Goal: Task Accomplishment & Management: Manage account settings

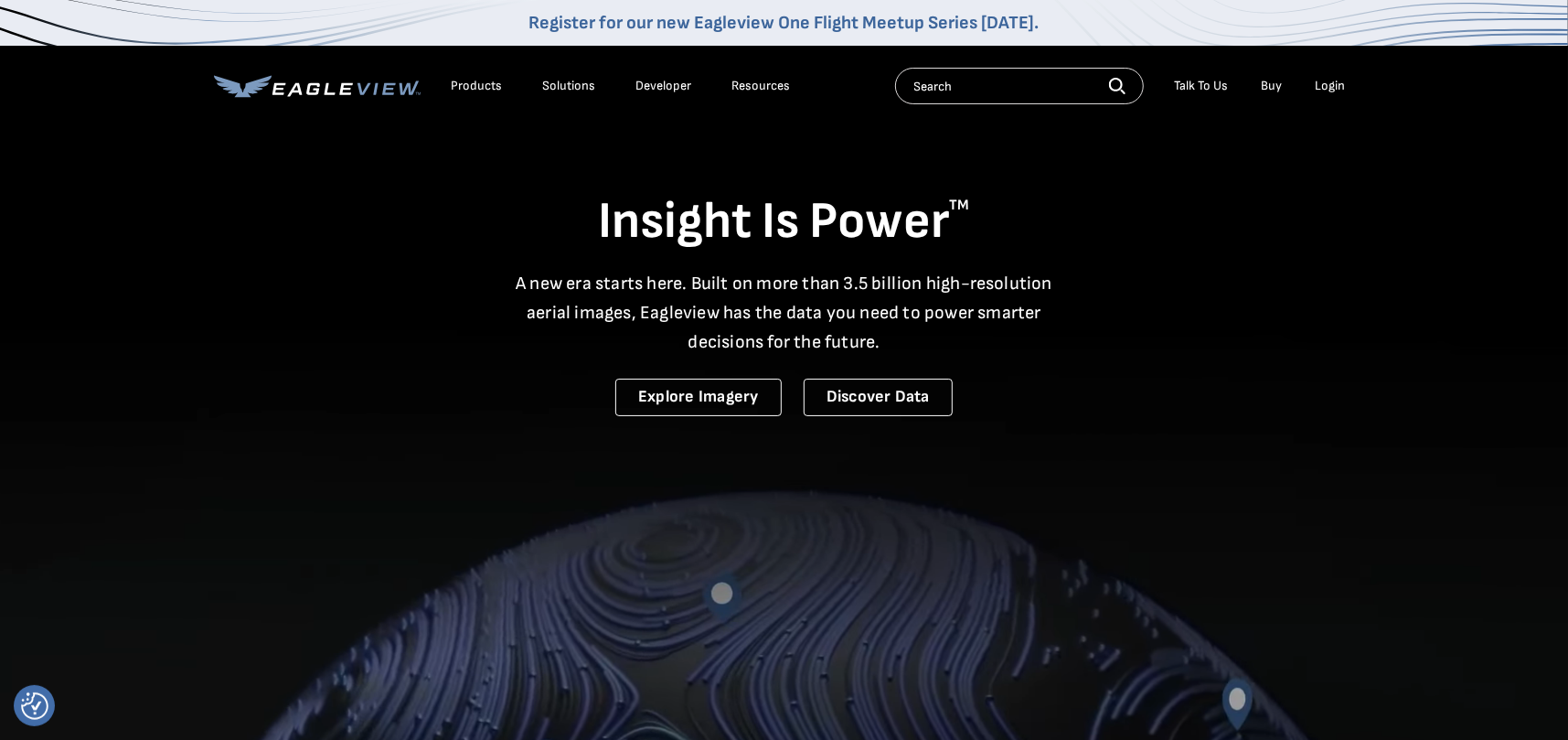
click at [556, 77] on div "Solutions" at bounding box center [570, 85] width 53 height 16
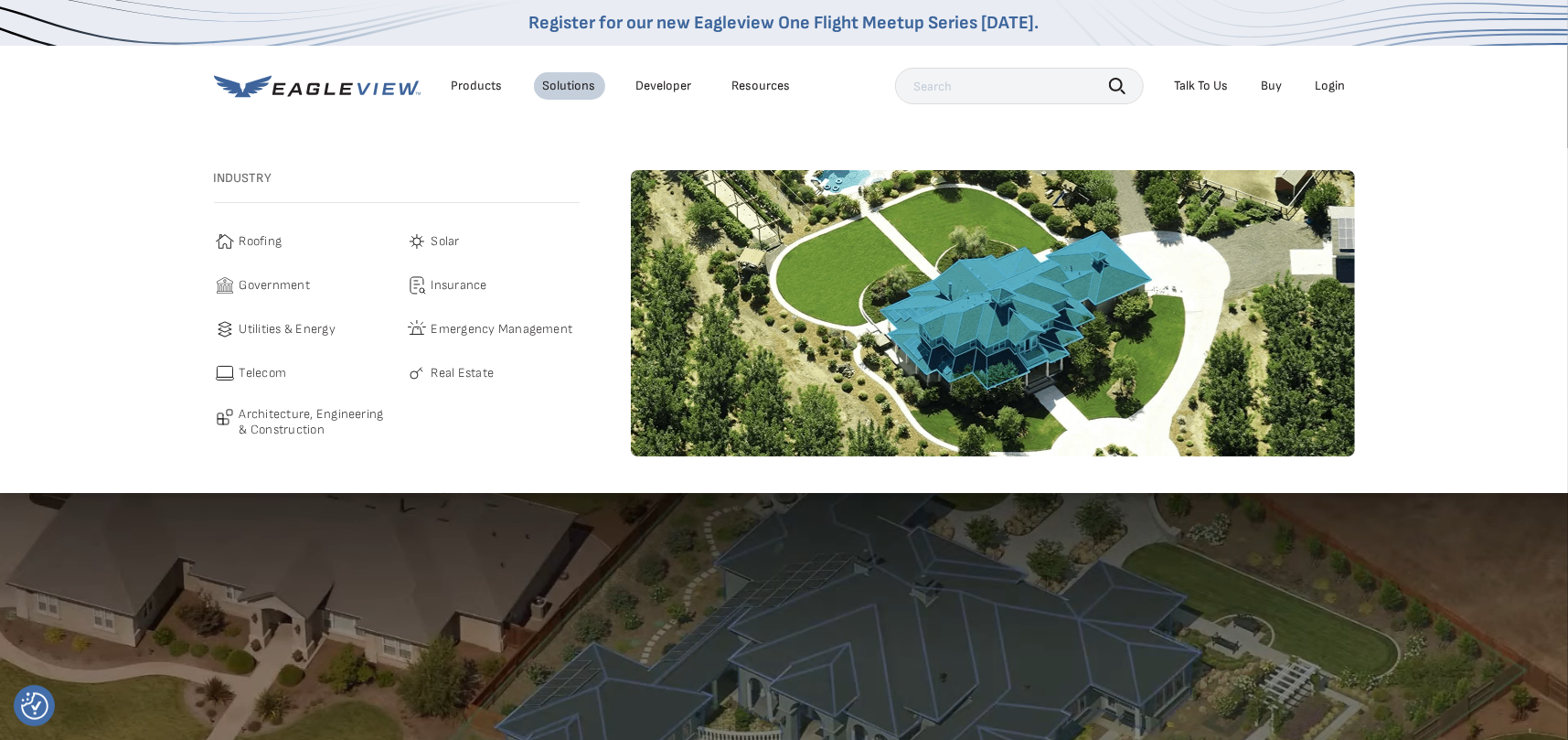
click at [263, 240] on span "Roofing" at bounding box center [261, 241] width 43 height 22
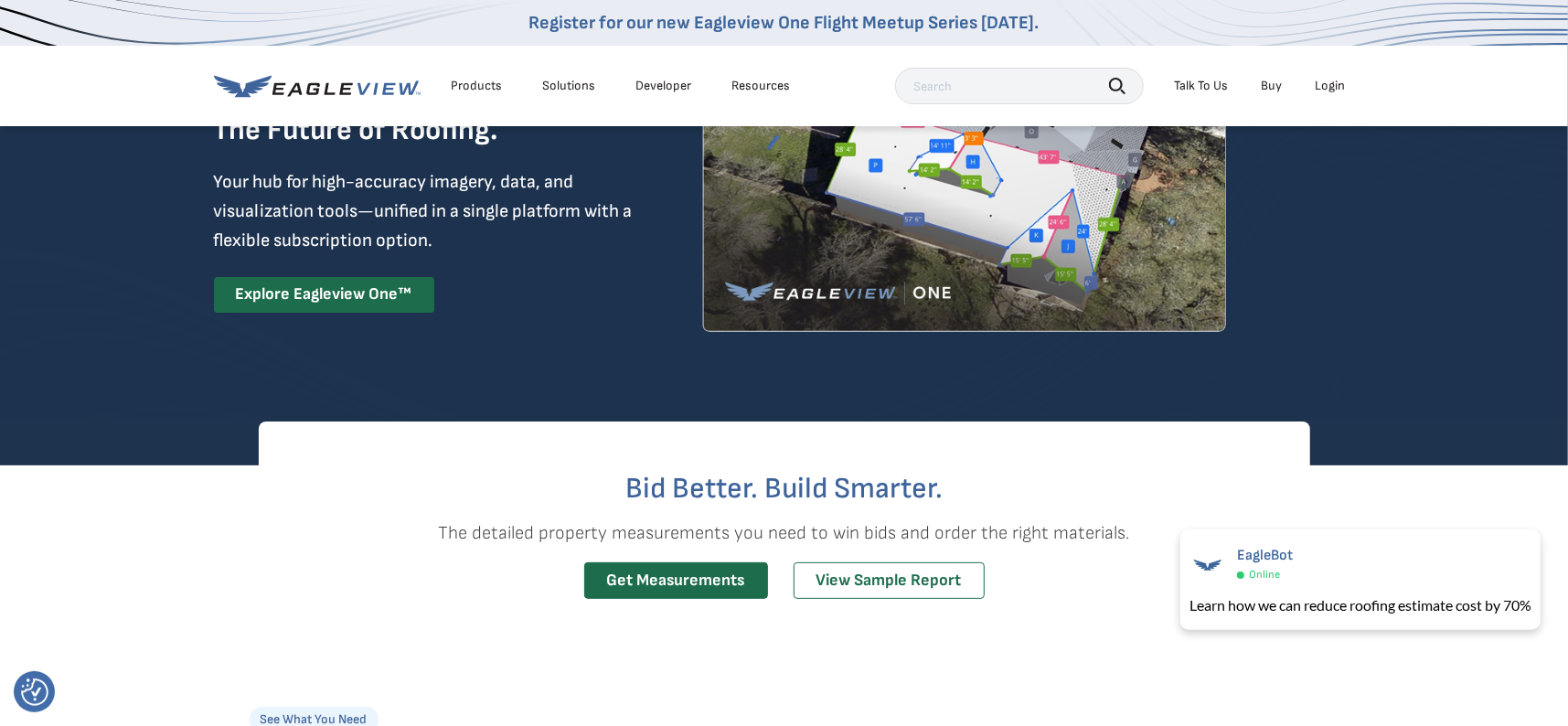
scroll to position [183, 0]
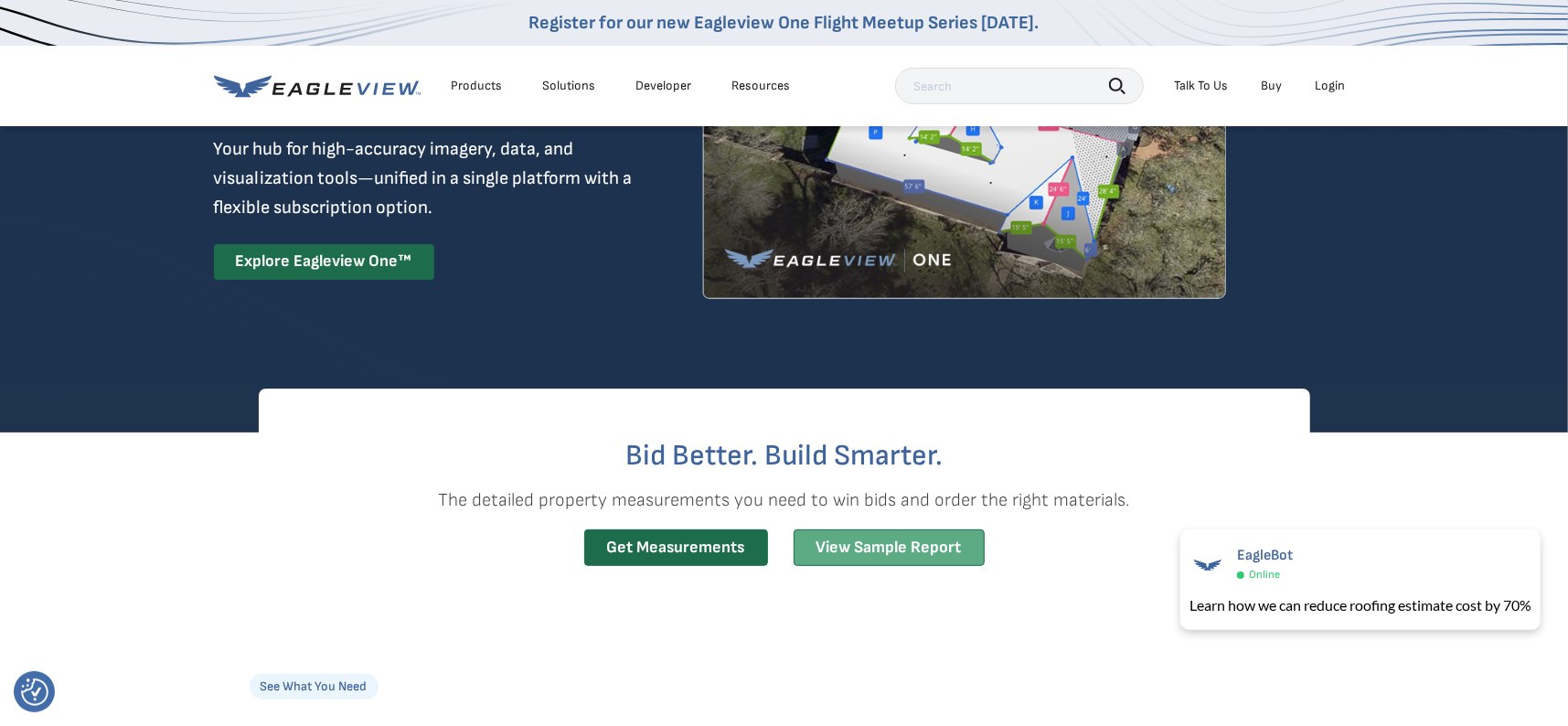
click at [890, 539] on link "View Sample Report" at bounding box center [889, 548] width 191 height 37
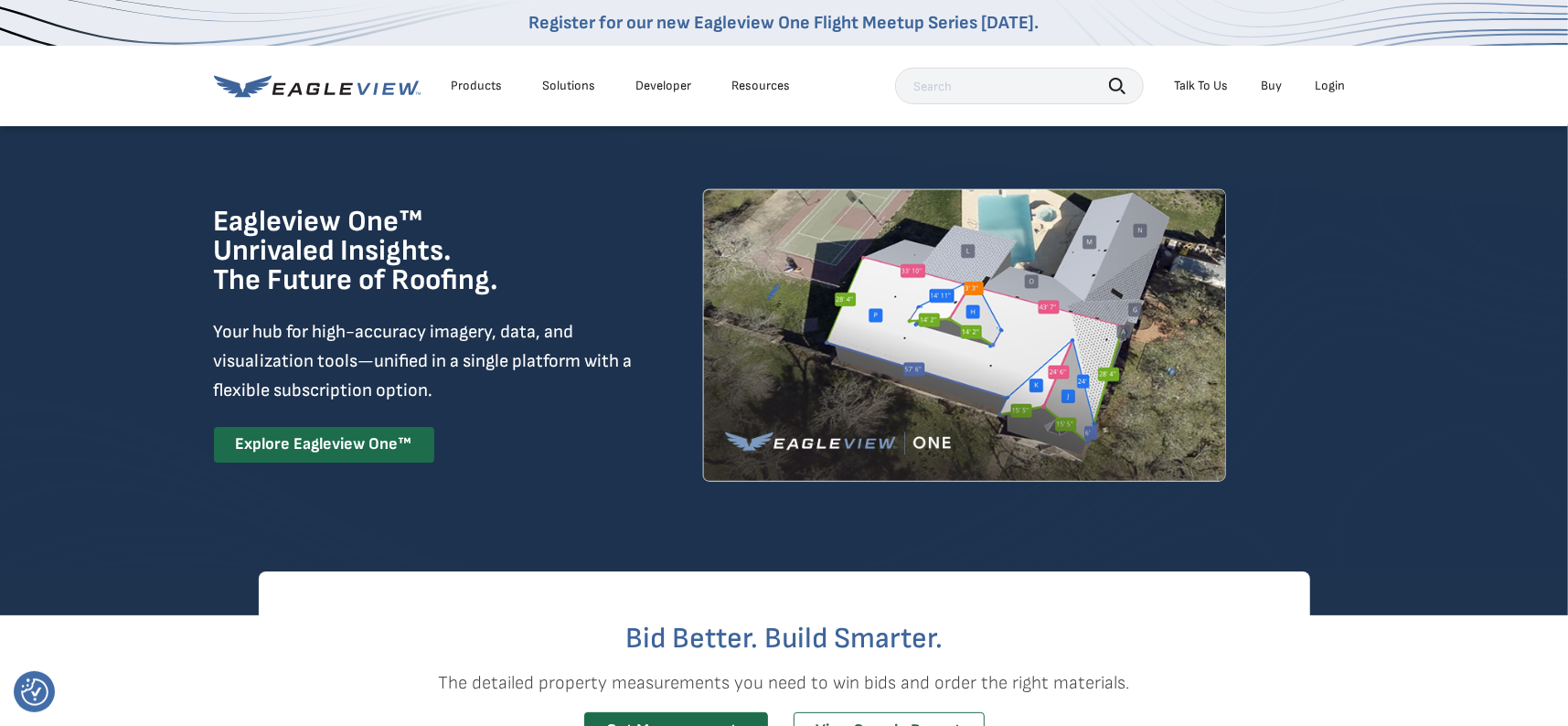
click at [1269, 78] on link "Buy" at bounding box center [1272, 85] width 21 height 16
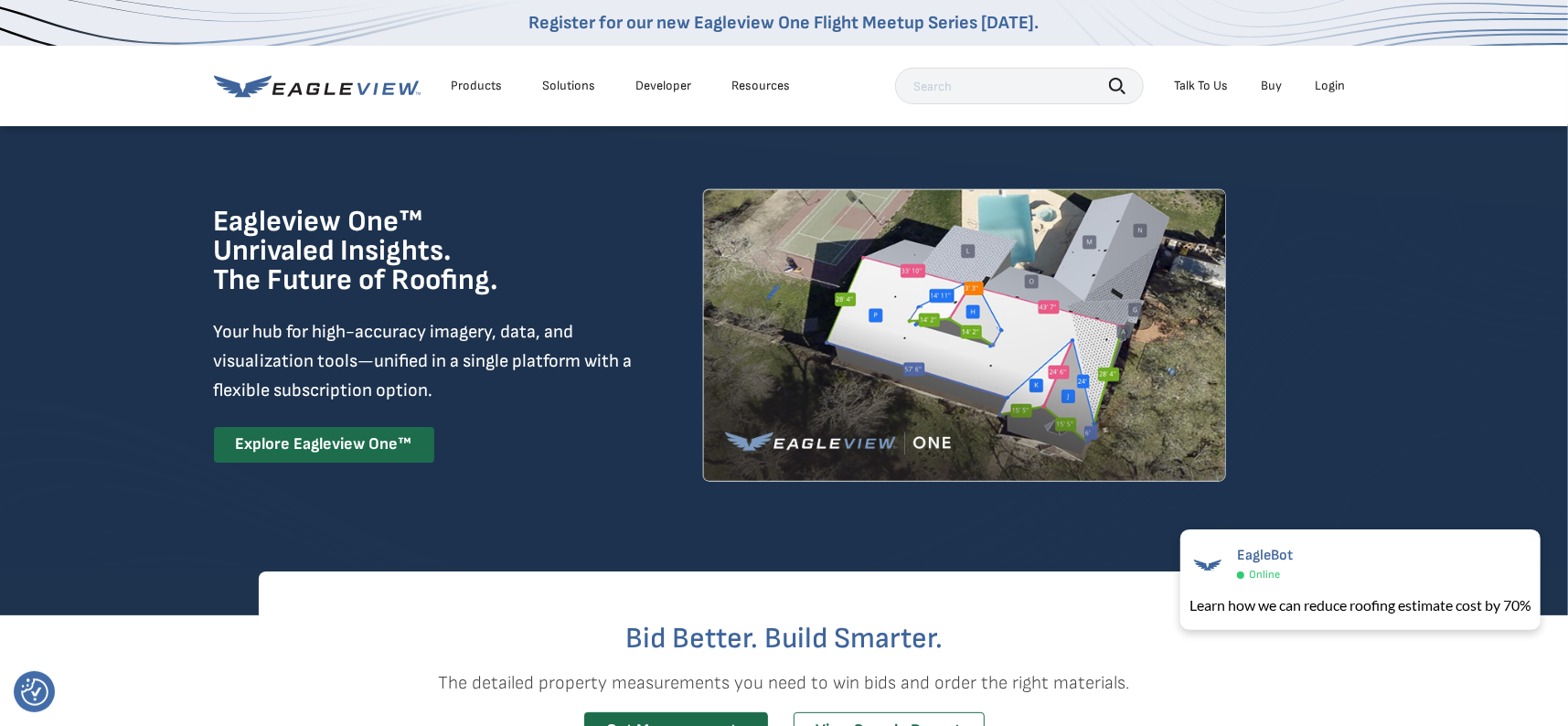
click at [565, 89] on div "Solutions" at bounding box center [570, 85] width 53 height 16
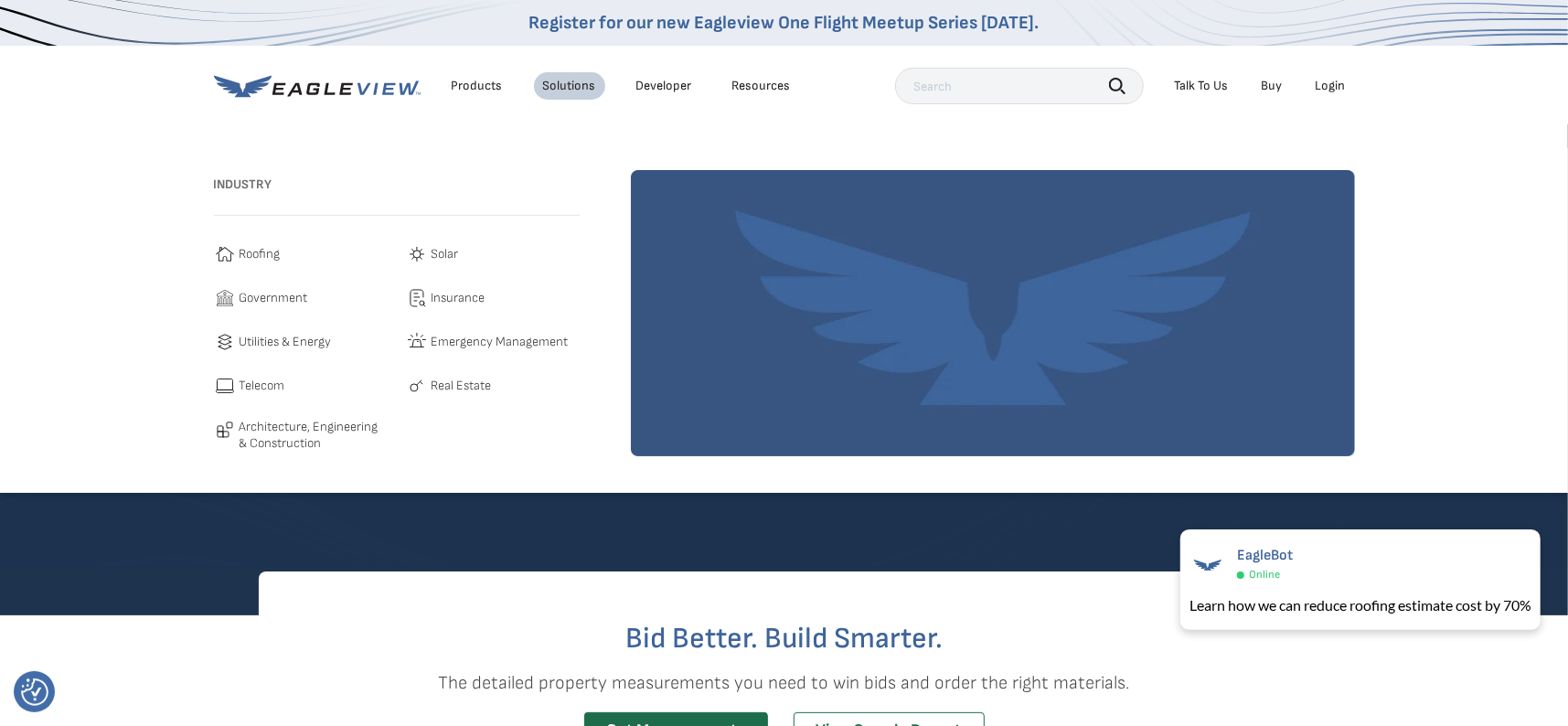
click at [483, 88] on div "Products" at bounding box center [477, 85] width 52 height 16
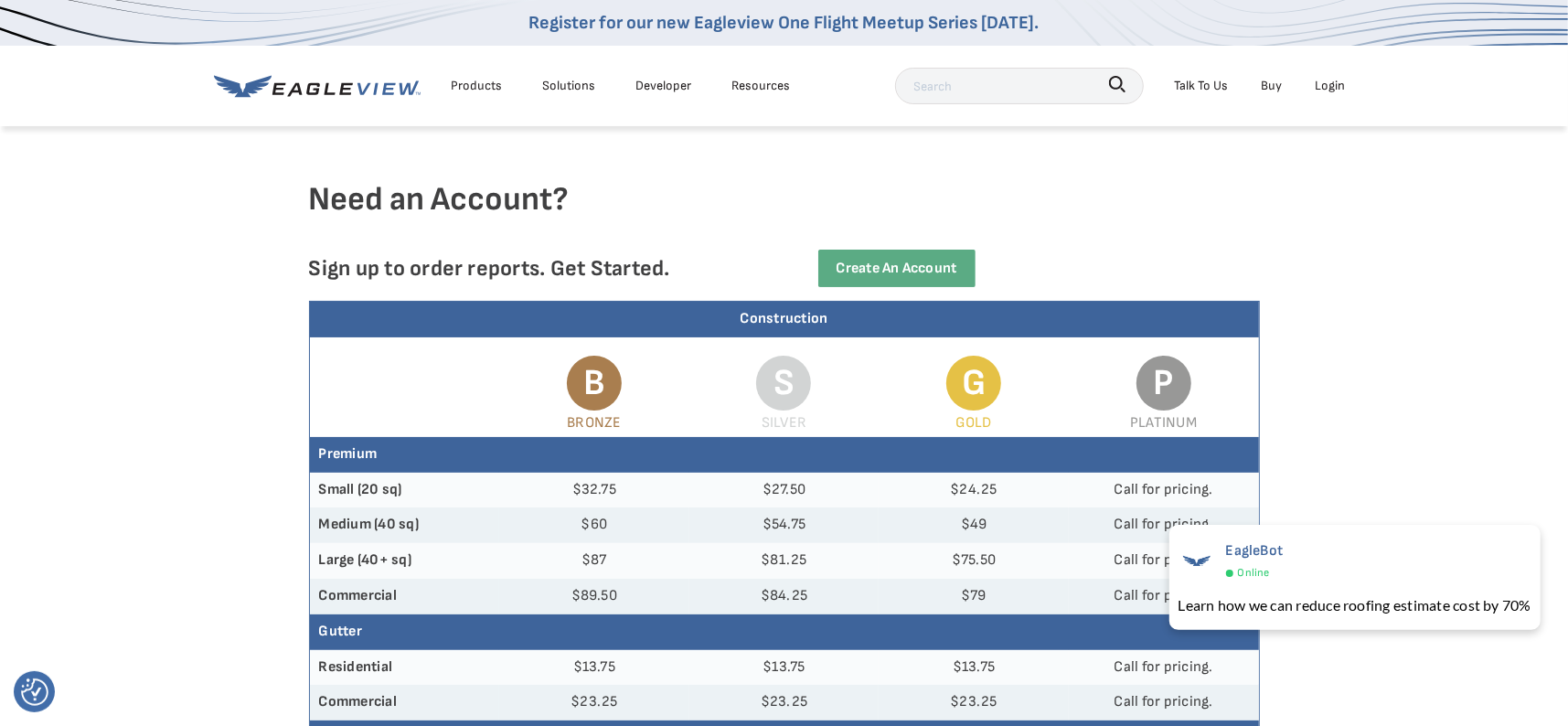
click at [762, 86] on div "Resources" at bounding box center [761, 86] width 58 height 23
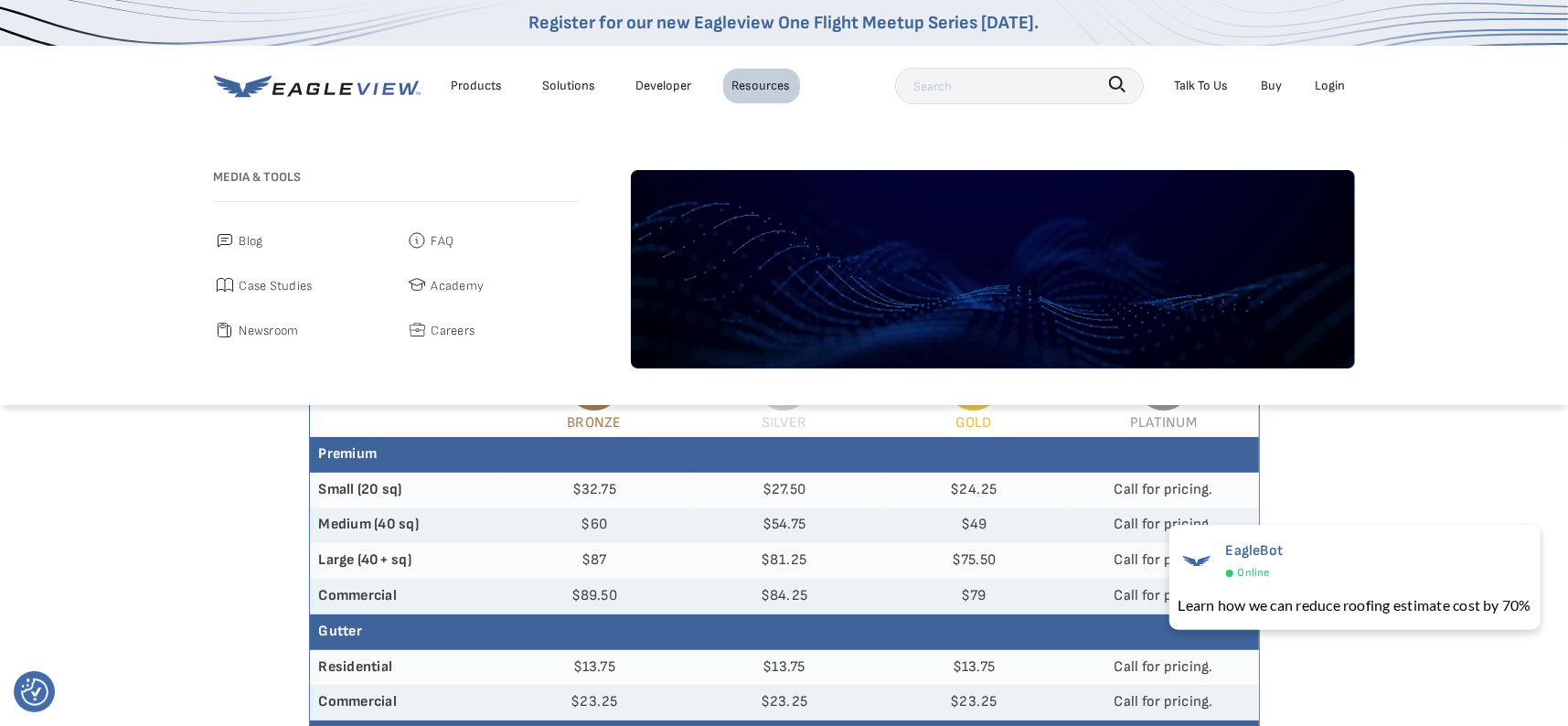
click at [1198, 88] on div "Talk To Us" at bounding box center [1202, 86] width 54 height 23
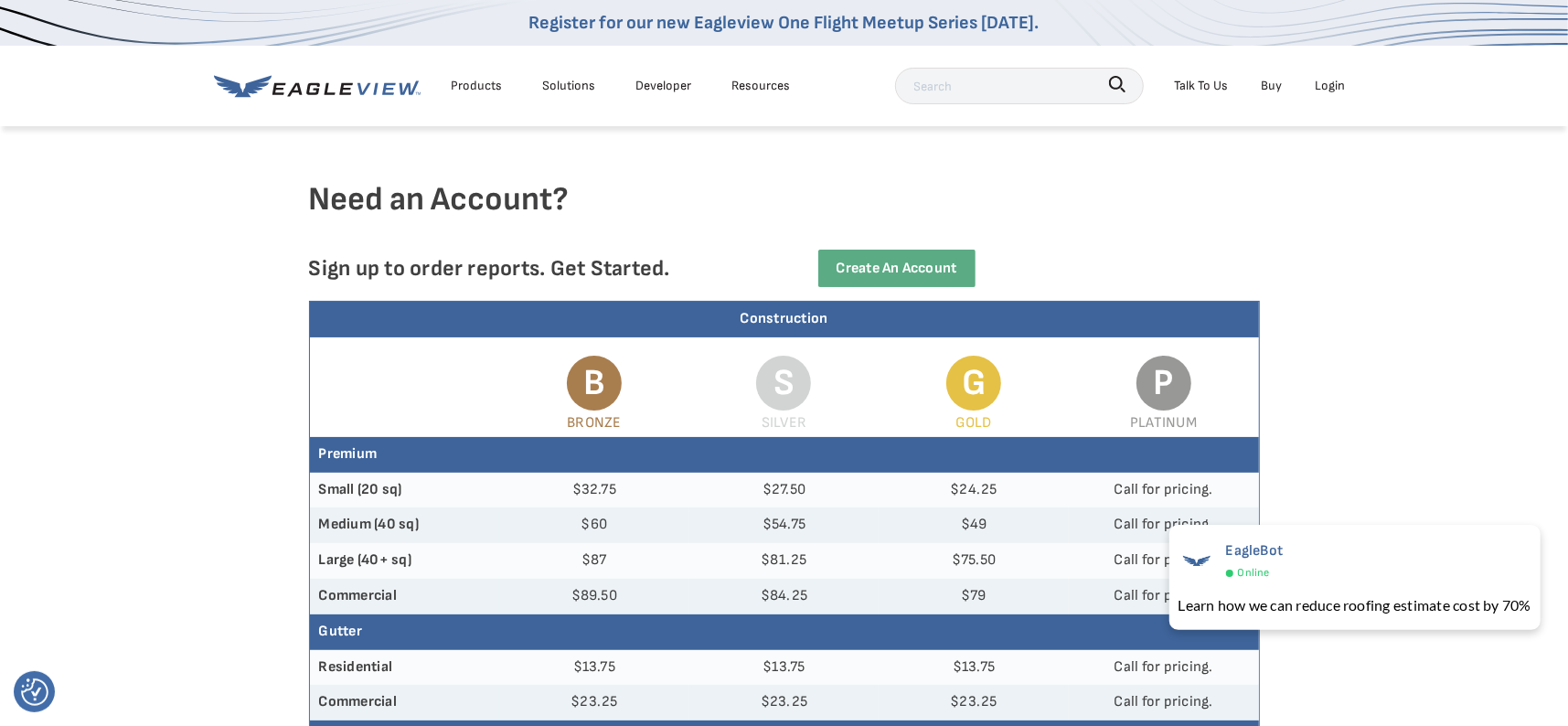
scroll to position [274, 0]
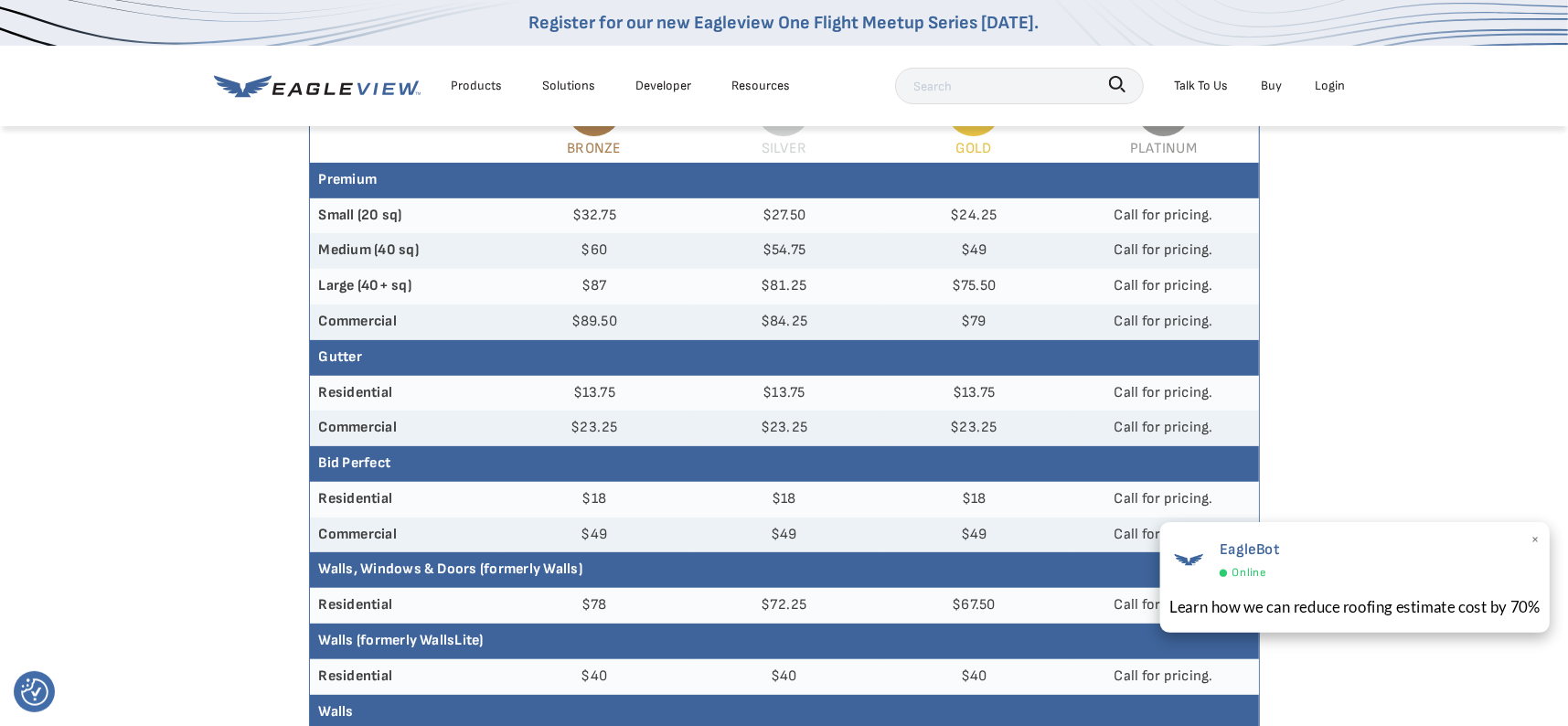
click at [1382, 603] on div "Learn how we can reduce roofing estimate cost by 70%" at bounding box center [1354, 607] width 371 height 23
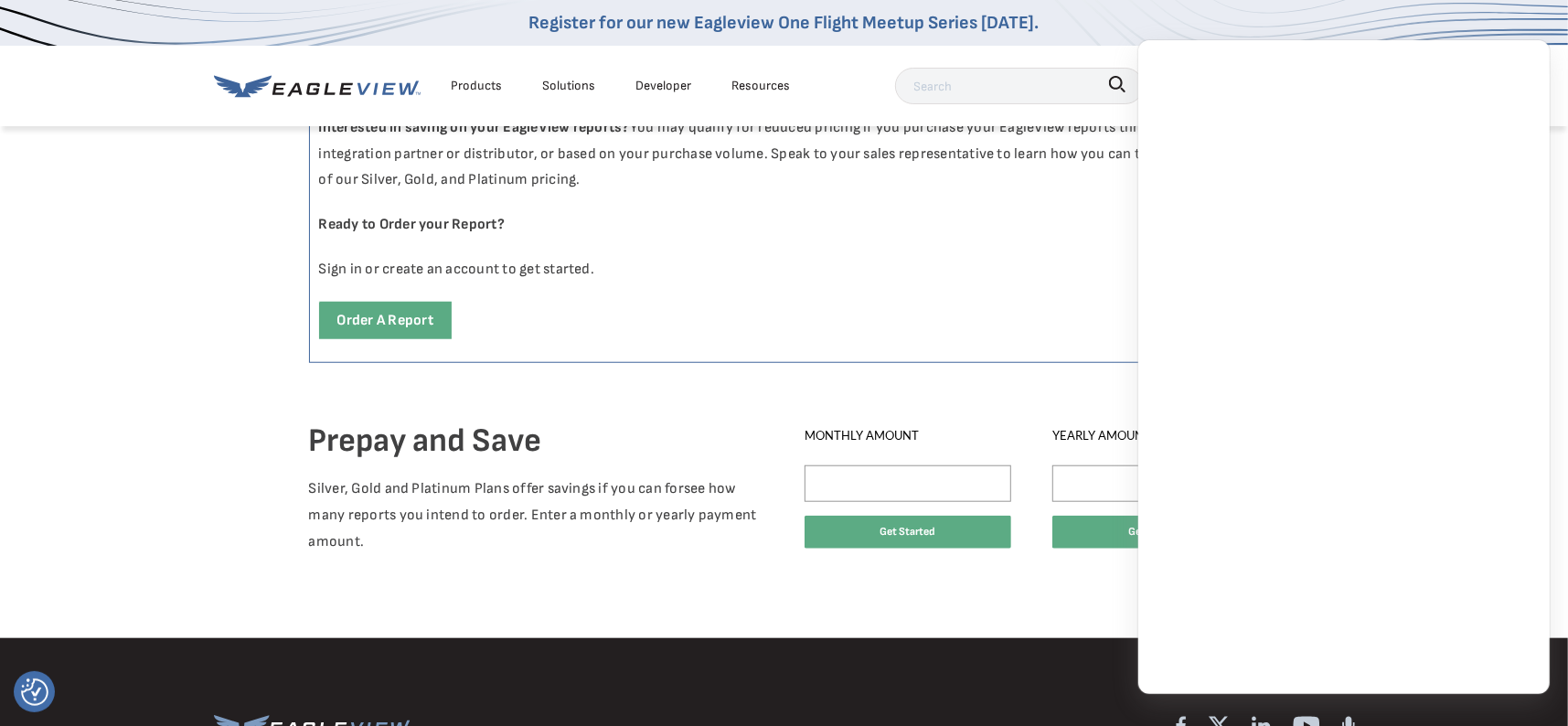
scroll to position [1006, 0]
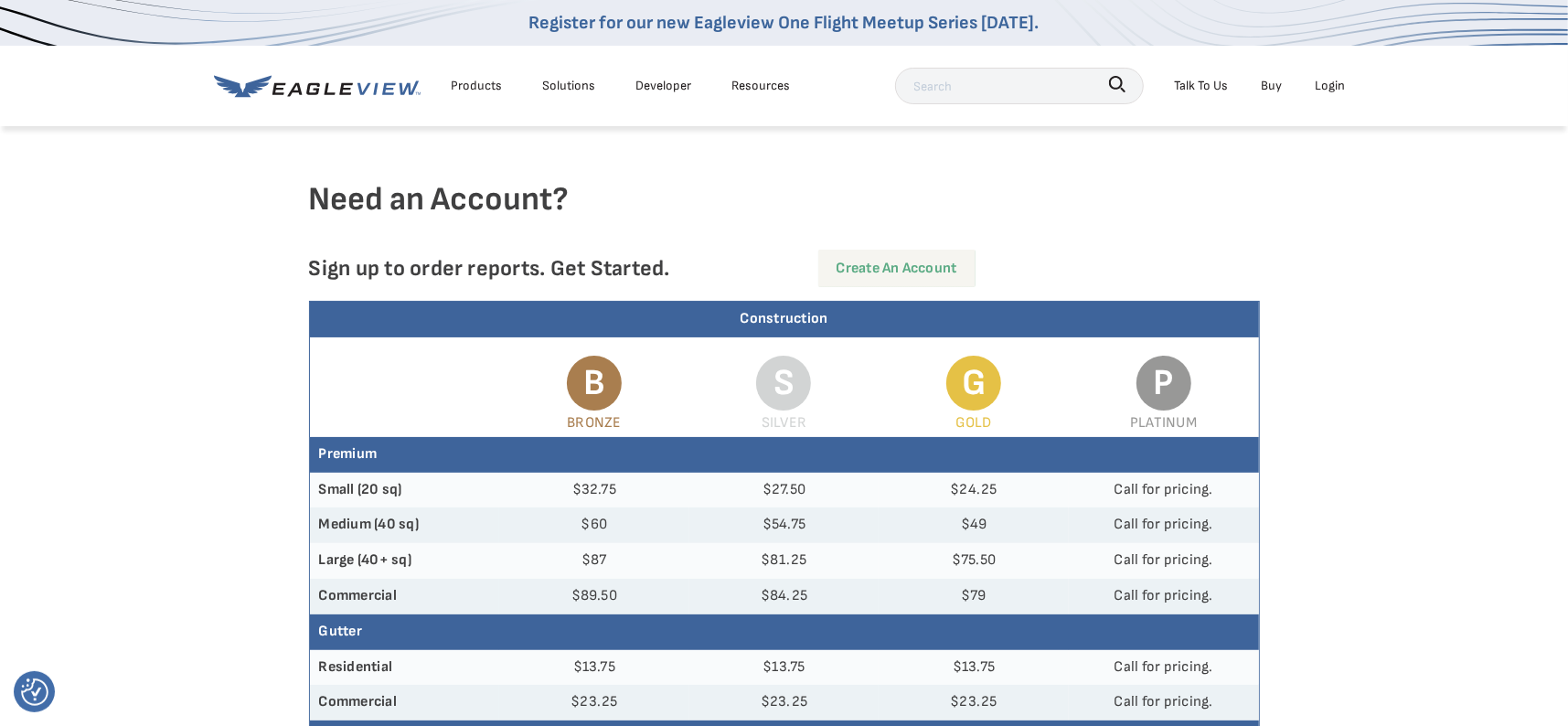
click at [919, 266] on link "Create an Account" at bounding box center [896, 268] width 157 height 37
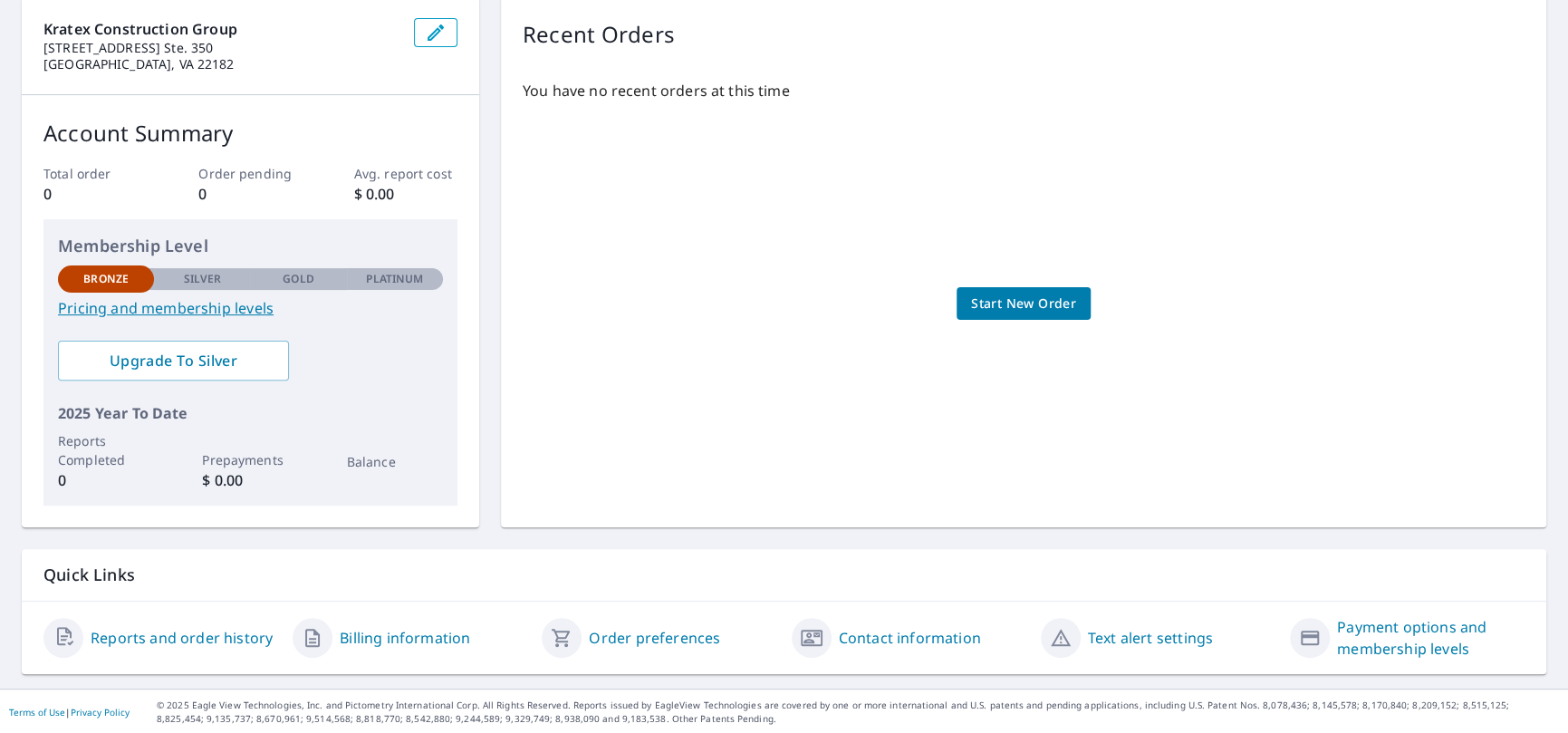
scroll to position [186, 0]
click at [157, 309] on link "Pricing and membership levels" at bounding box center [250, 306] width 385 height 22
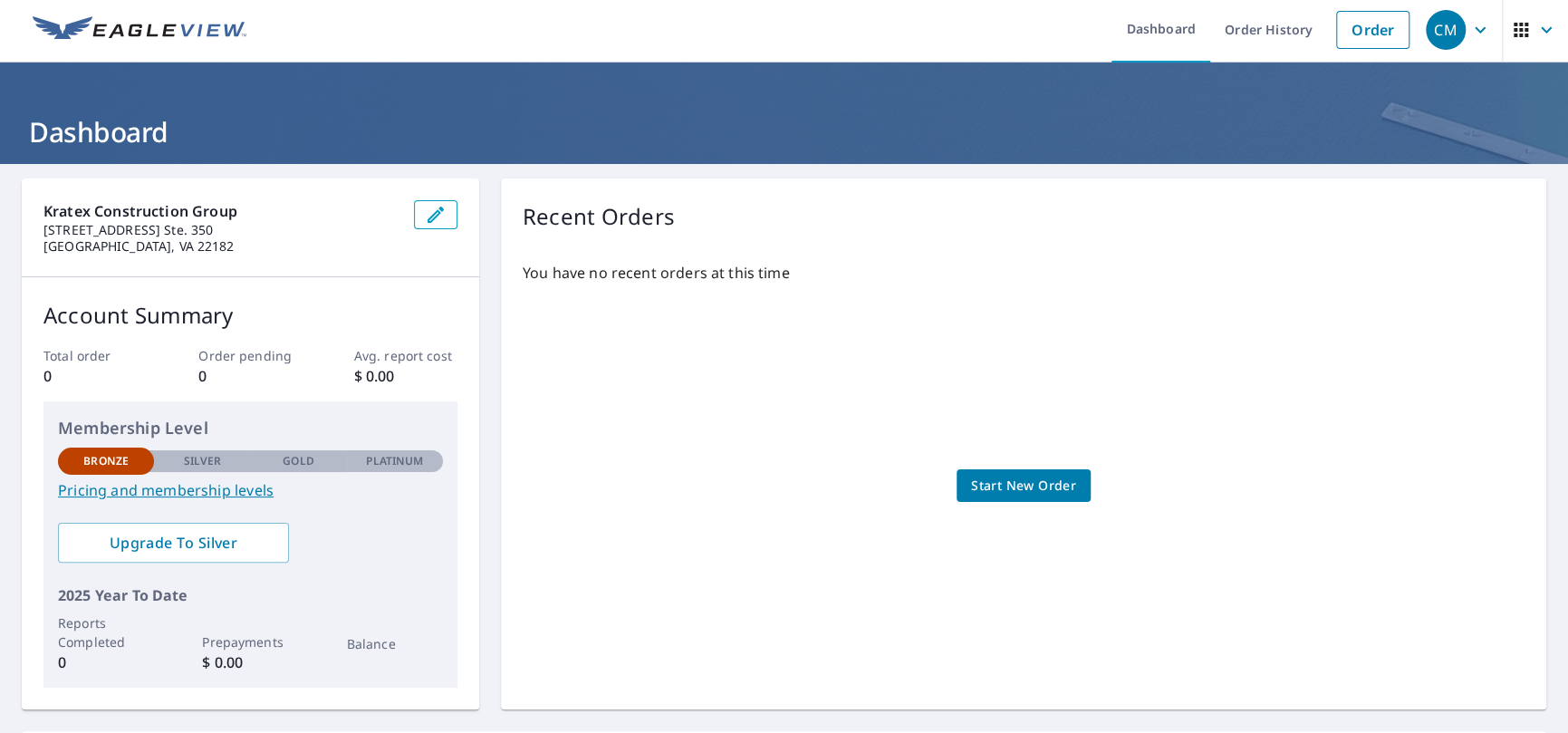
scroll to position [0, 0]
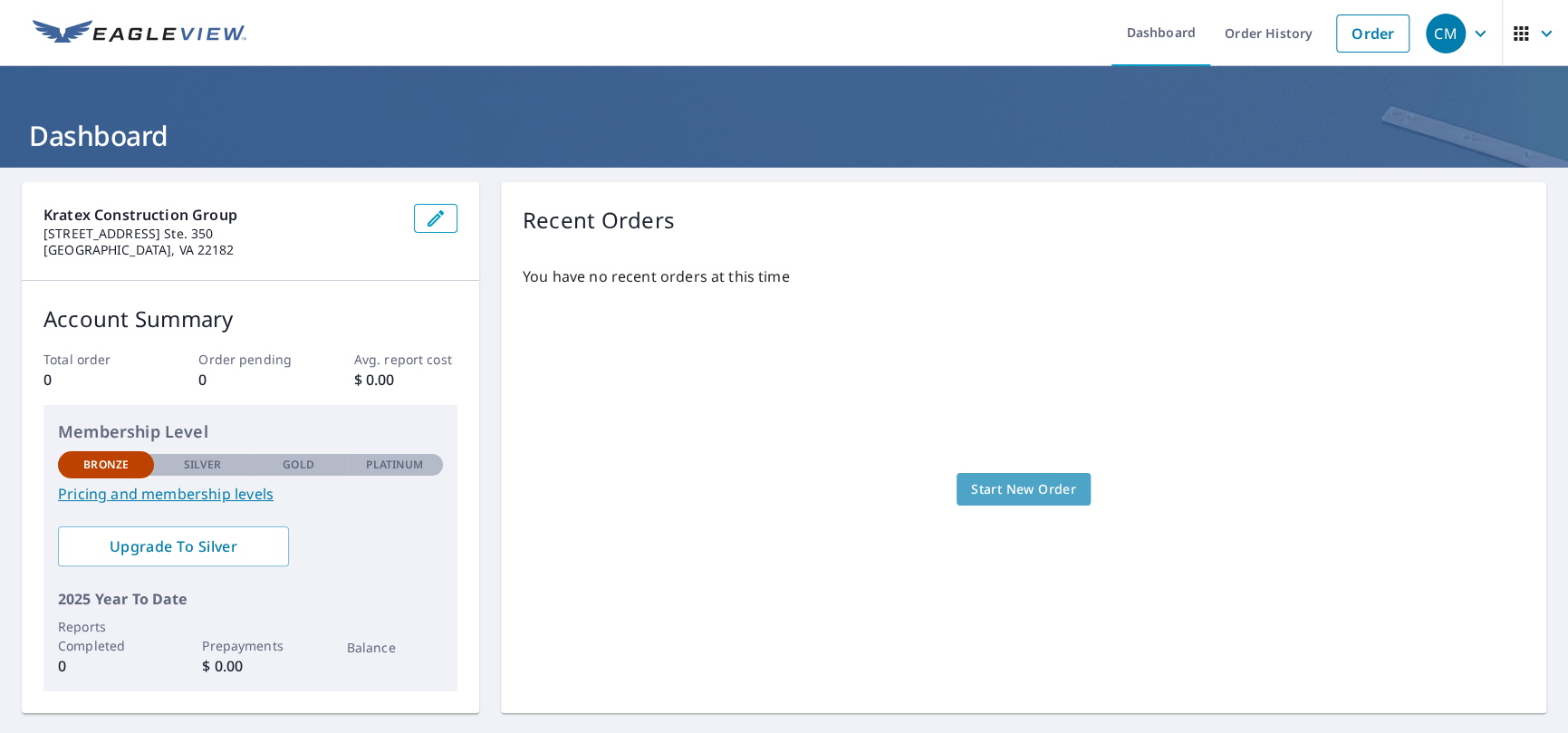
click at [1004, 481] on span "Start New Order" at bounding box center [1023, 490] width 105 height 23
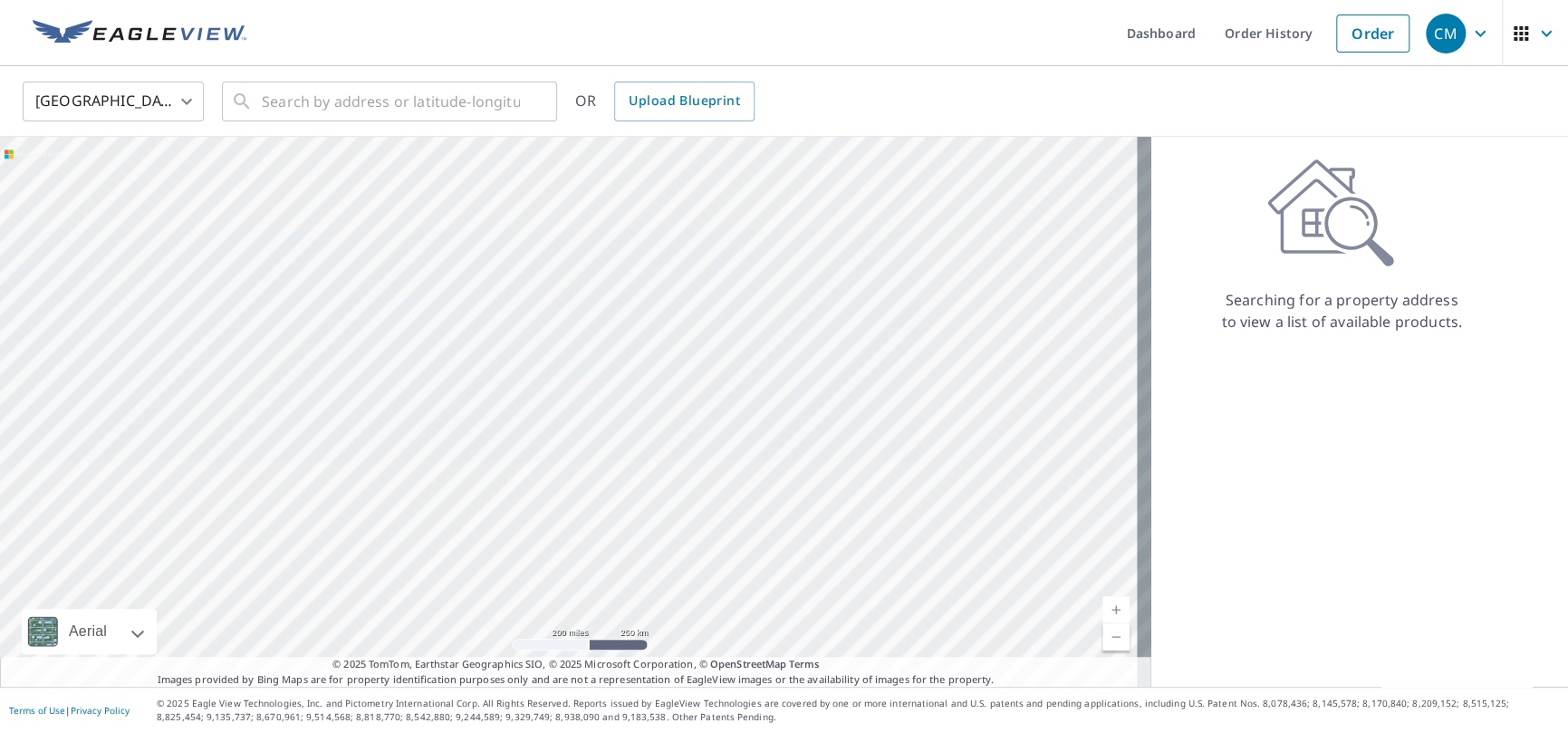
click at [912, 404] on div at bounding box center [576, 412] width 1152 height 550
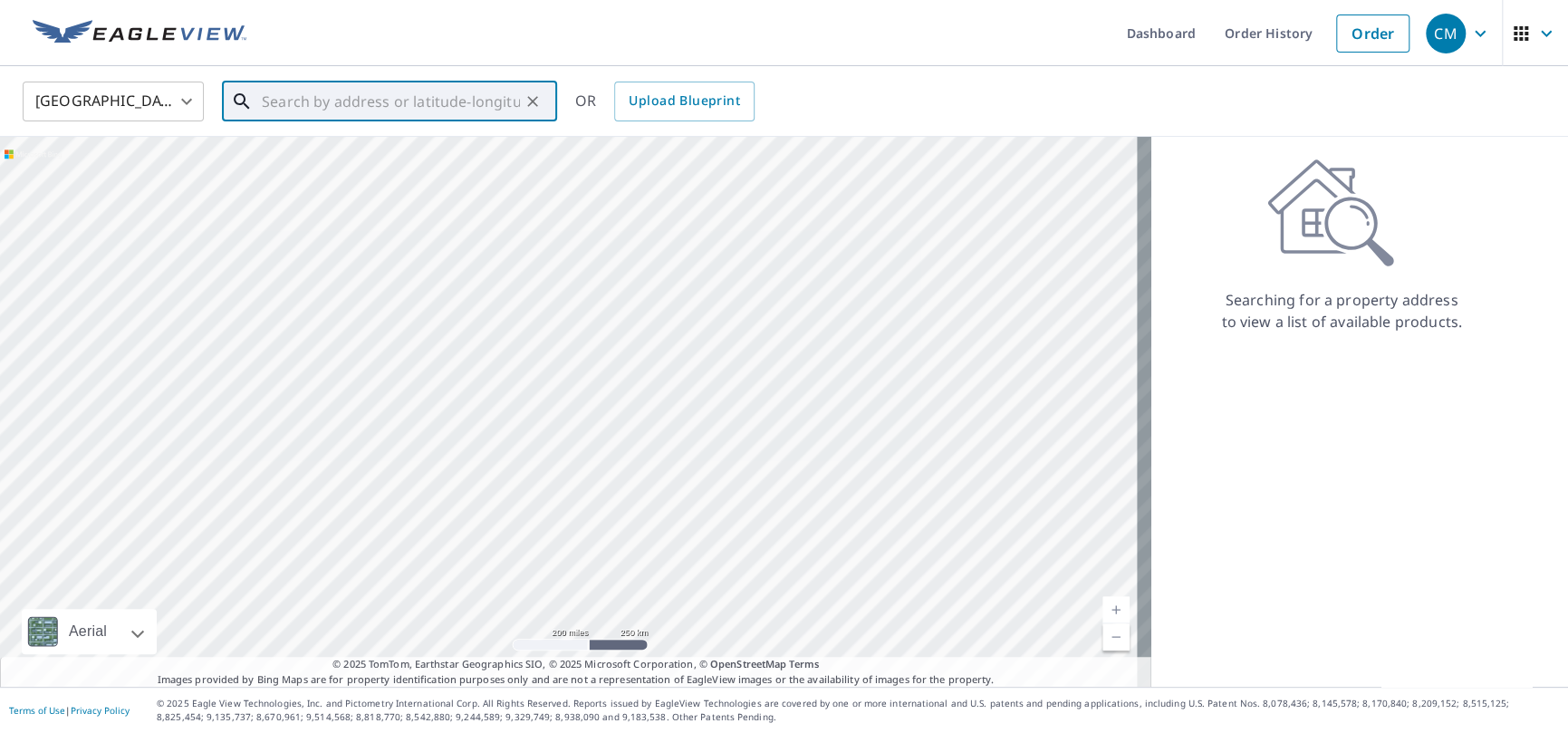
click at [420, 113] on input "text" at bounding box center [391, 101] width 258 height 51
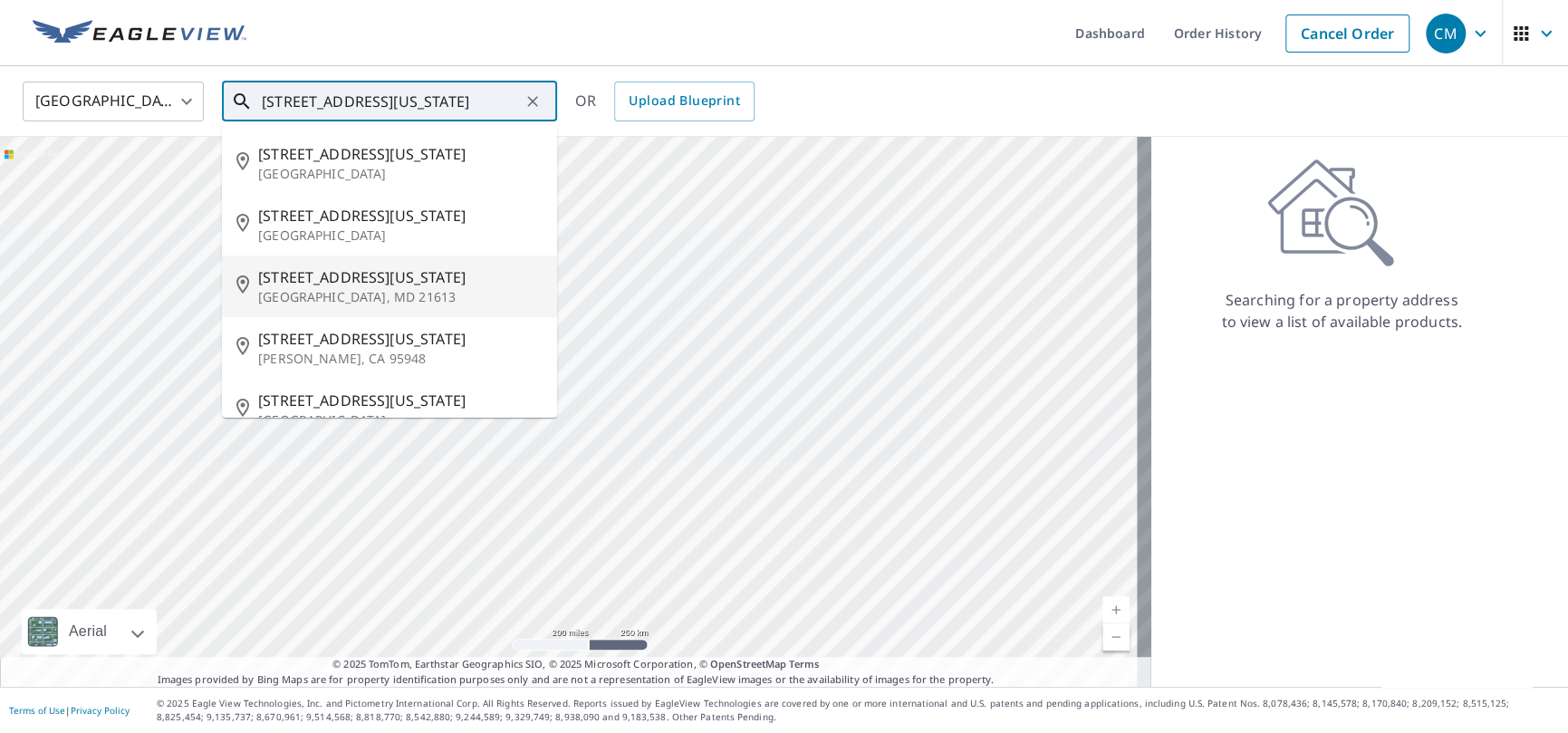
click at [351, 293] on p "[GEOGRAPHIC_DATA], MD 21613" at bounding box center [400, 297] width 285 height 18
type input "[STREET_ADDRESS][US_STATE]"
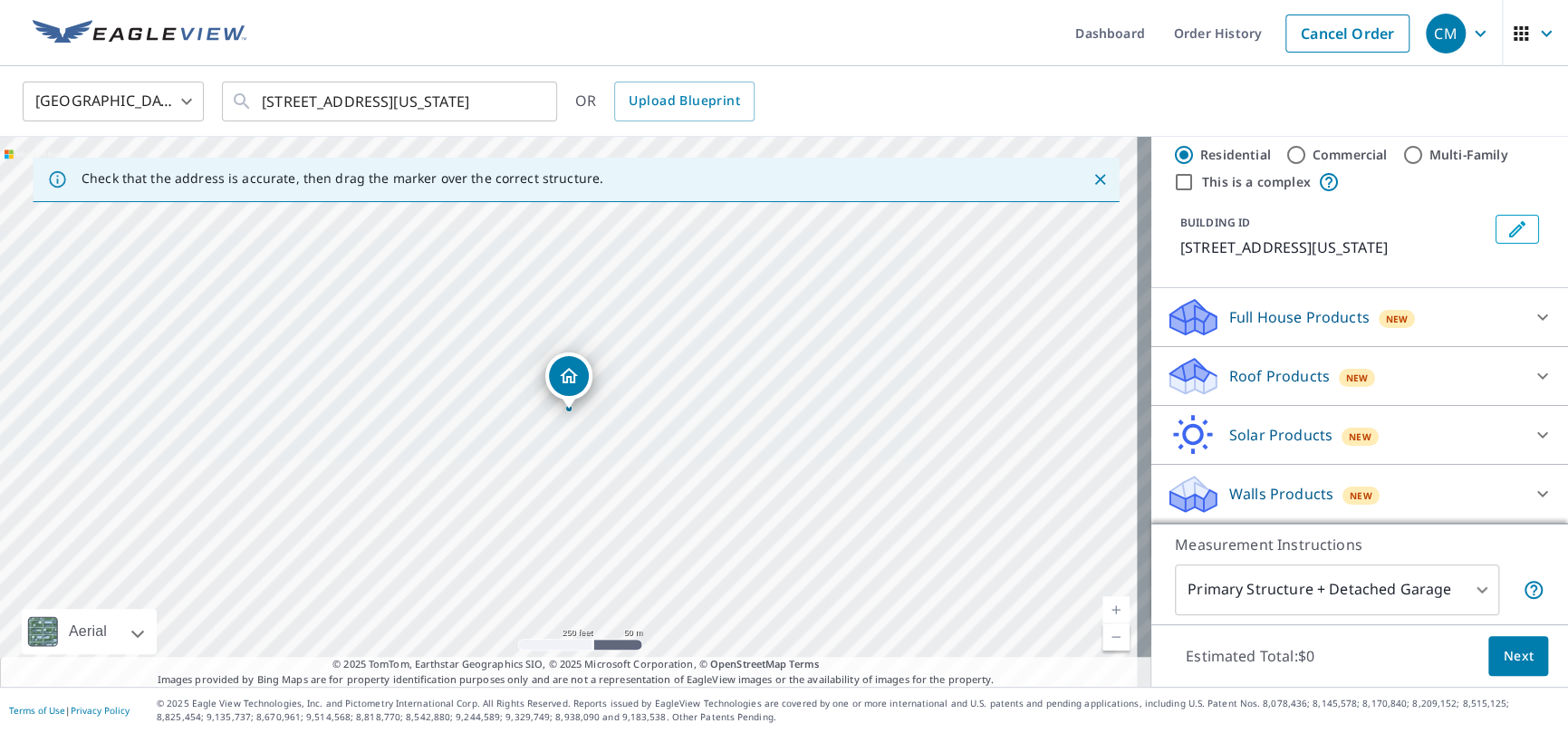
scroll to position [57, 0]
click at [1532, 375] on icon at bounding box center [1542, 375] width 22 height 22
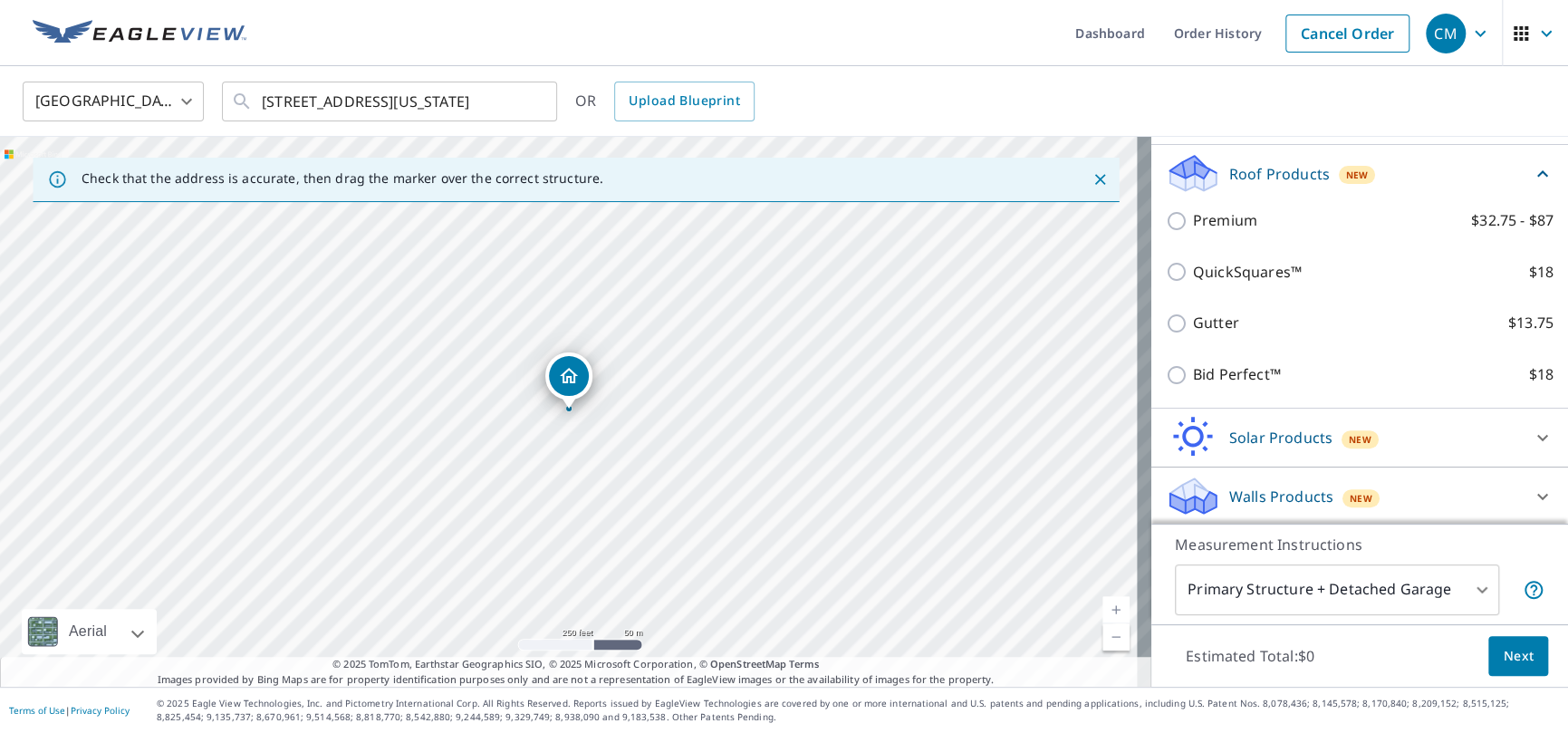
scroll to position [262, 0]
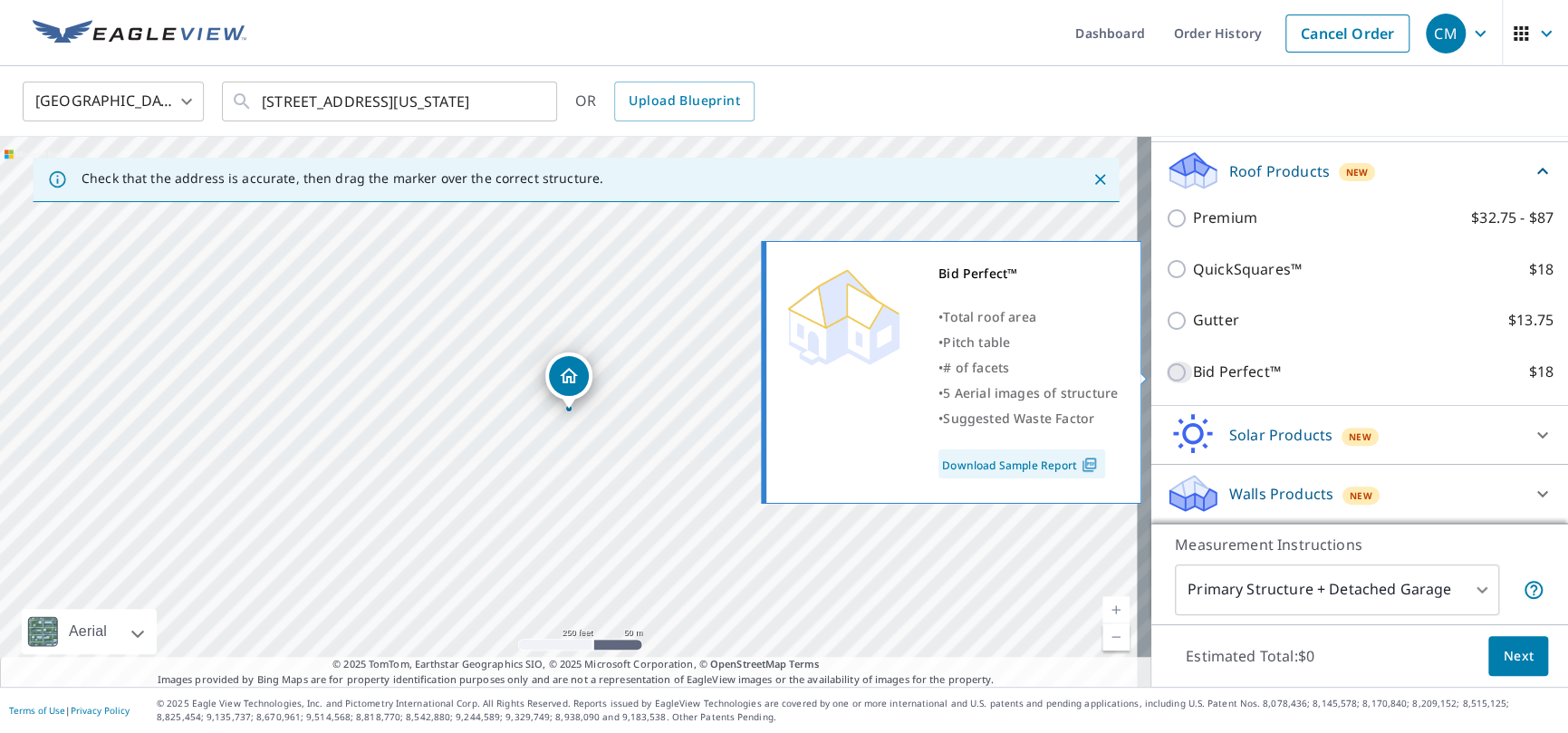
click at [1166, 367] on input "Bid Perfect™ $18" at bounding box center [1179, 372] width 27 height 22
checkbox input "true"
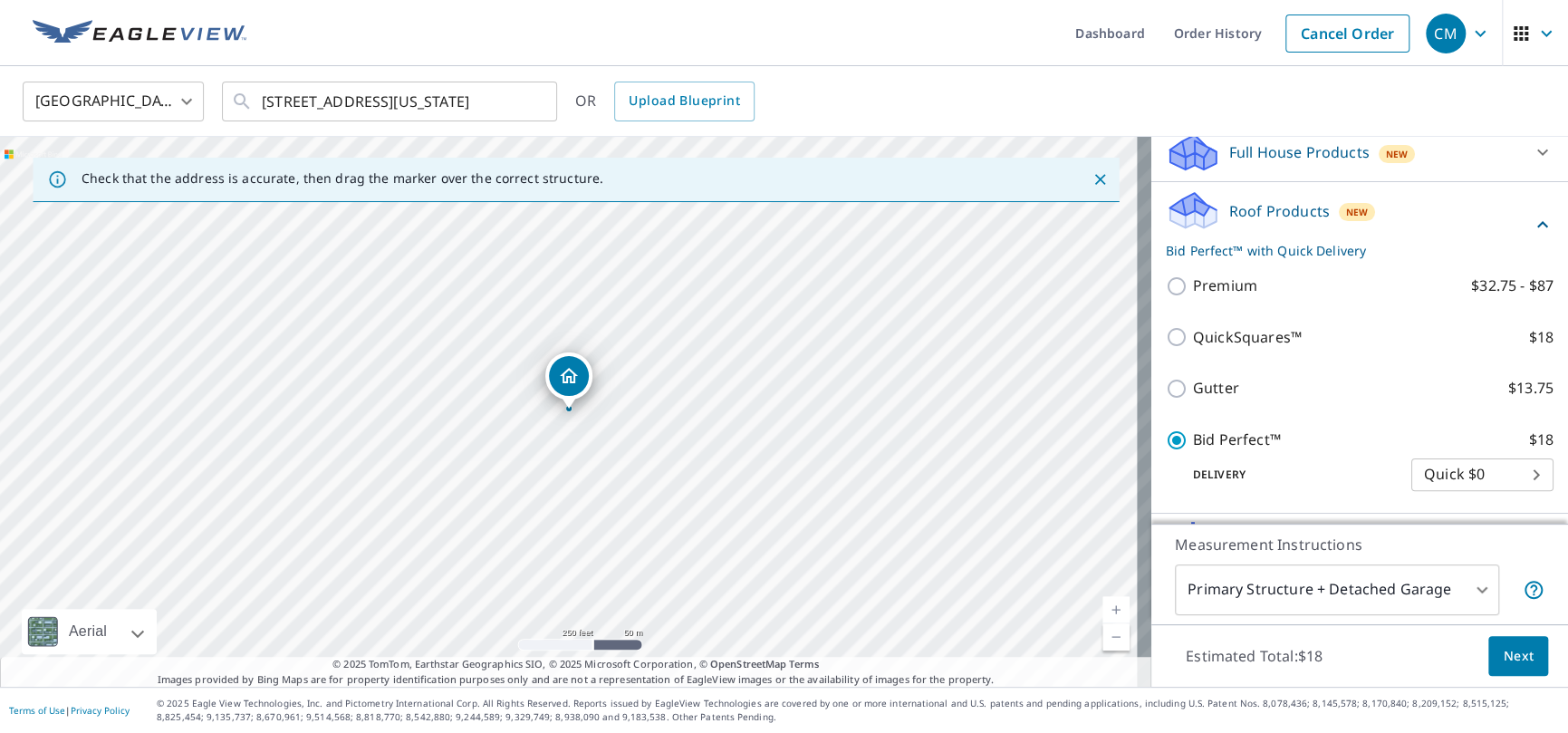
scroll to position [171, 0]
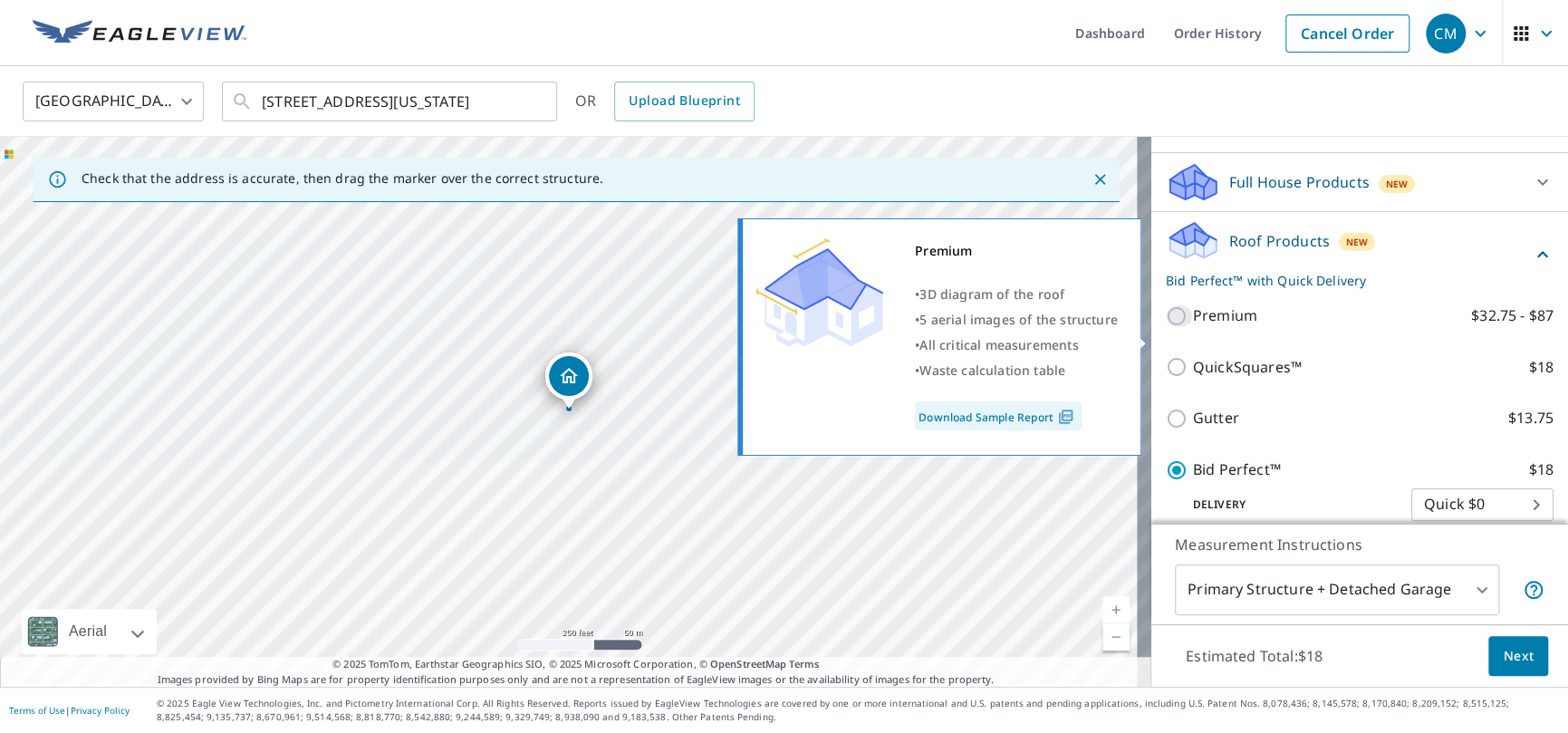
click at [1166, 327] on input "Premium $32.75 - $87" at bounding box center [1179, 316] width 27 height 22
checkbox input "true"
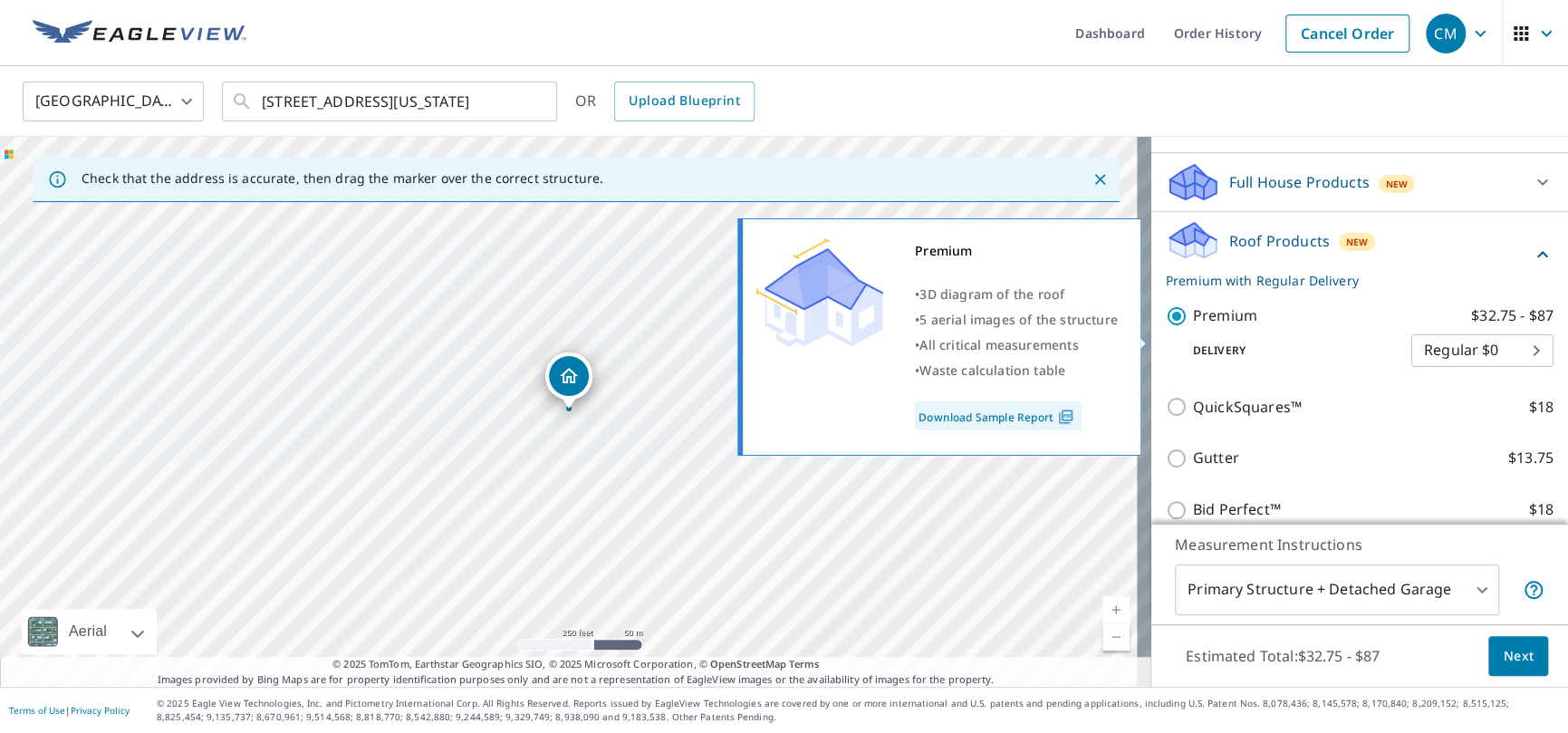
click at [993, 415] on link "Download Sample Report" at bounding box center [999, 415] width 166 height 29
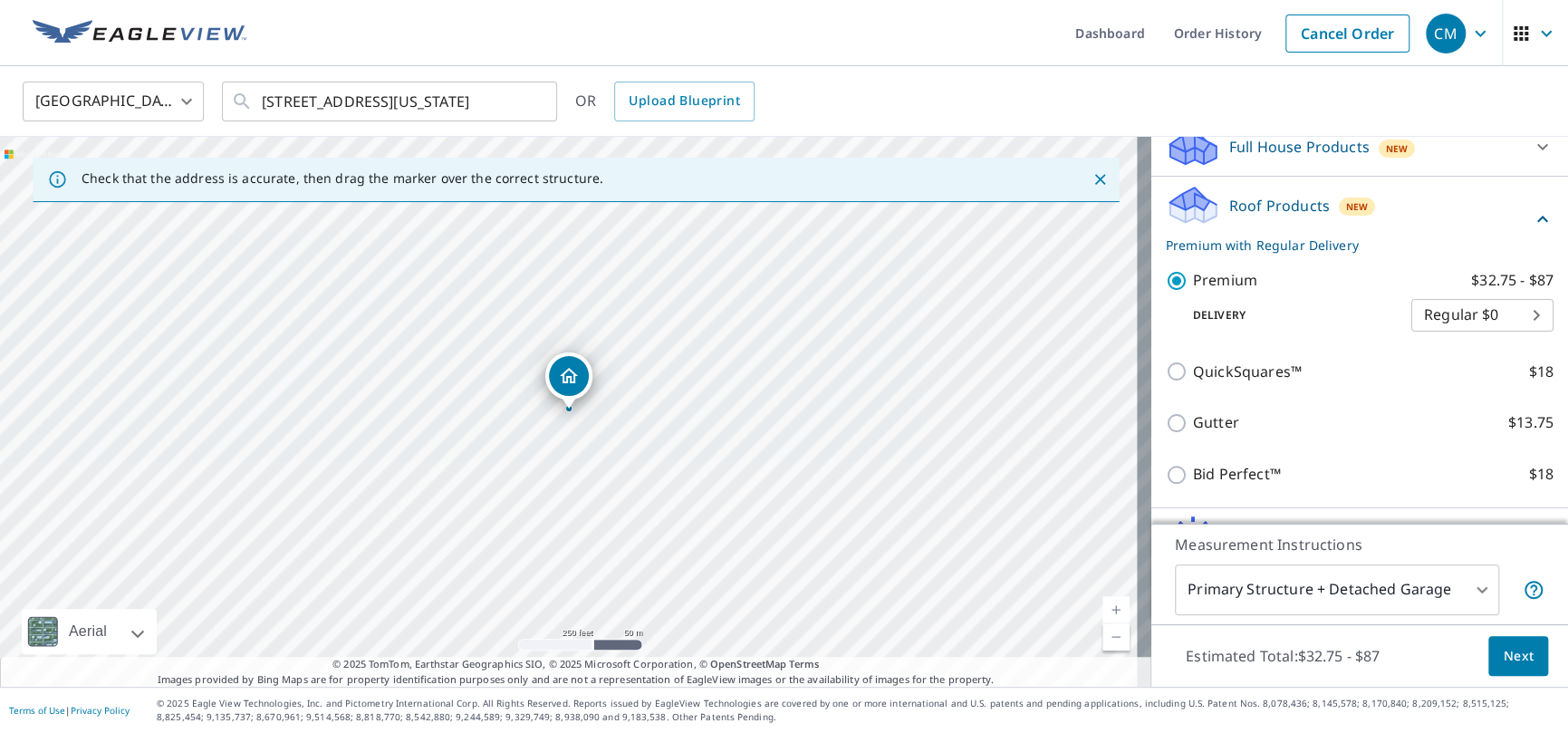
scroll to position [330, 0]
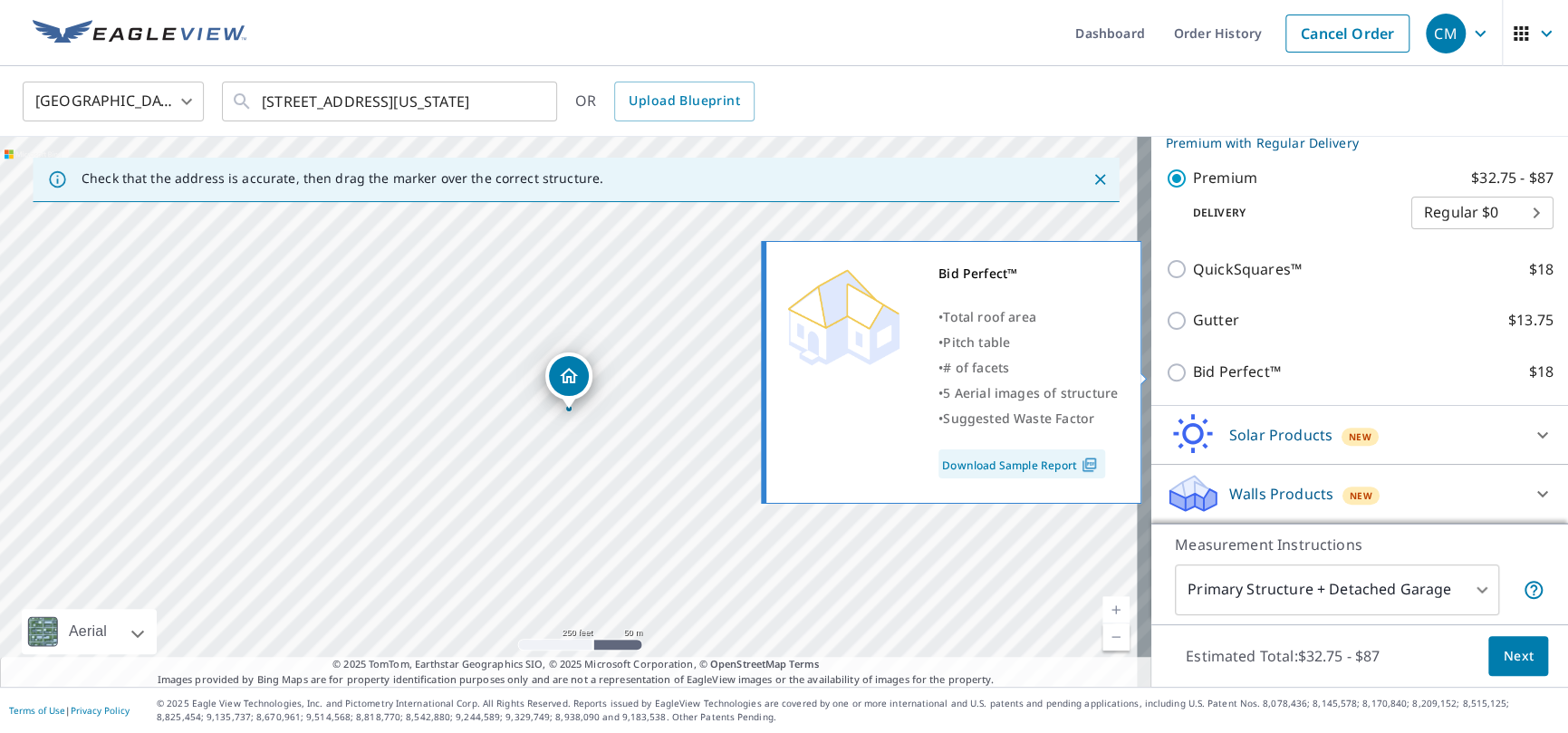
click at [1167, 367] on input "Bid Perfect™ $18" at bounding box center [1179, 372] width 27 height 22
checkbox input "true"
checkbox input "false"
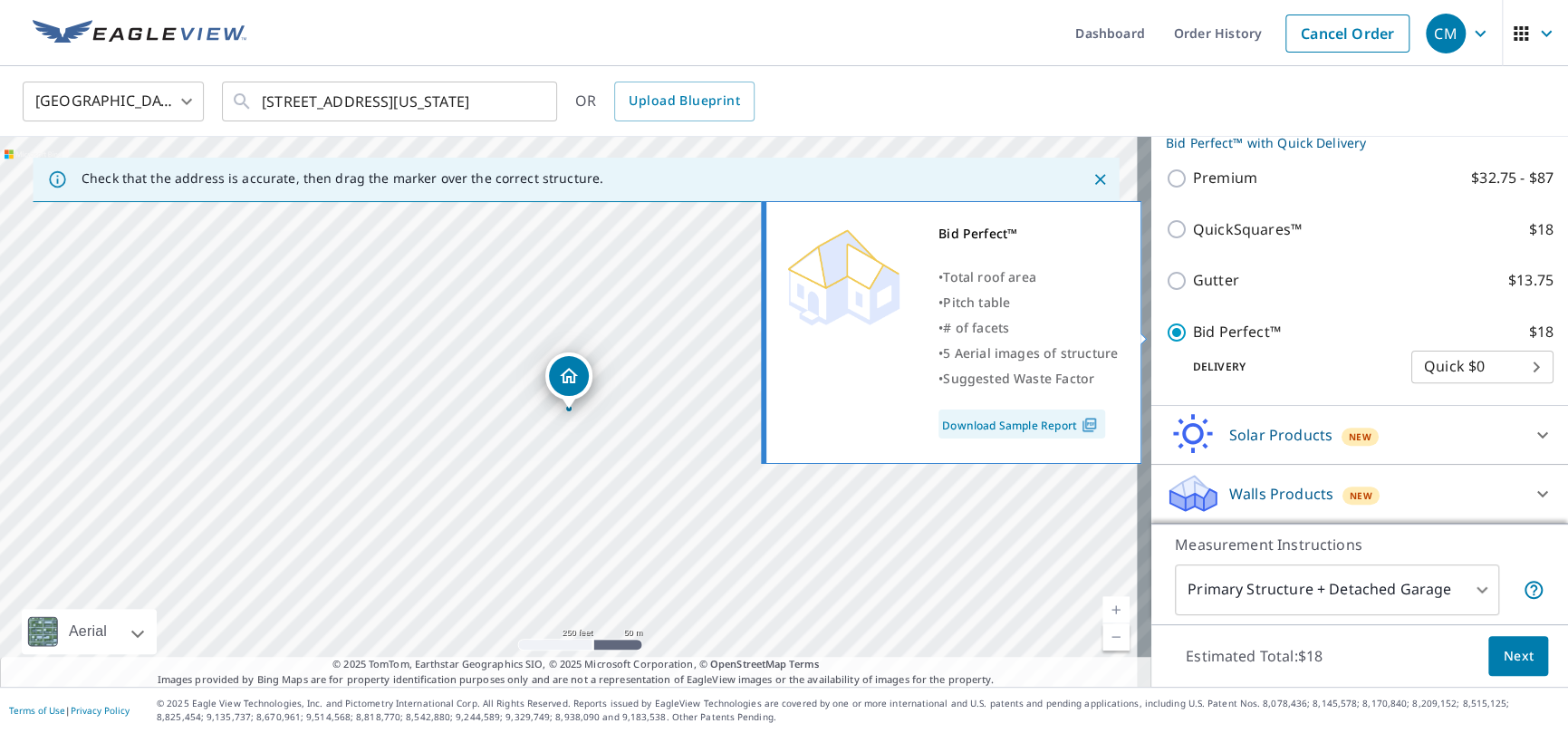
click at [1029, 430] on link "Download Sample Report" at bounding box center [1022, 424] width 166 height 29
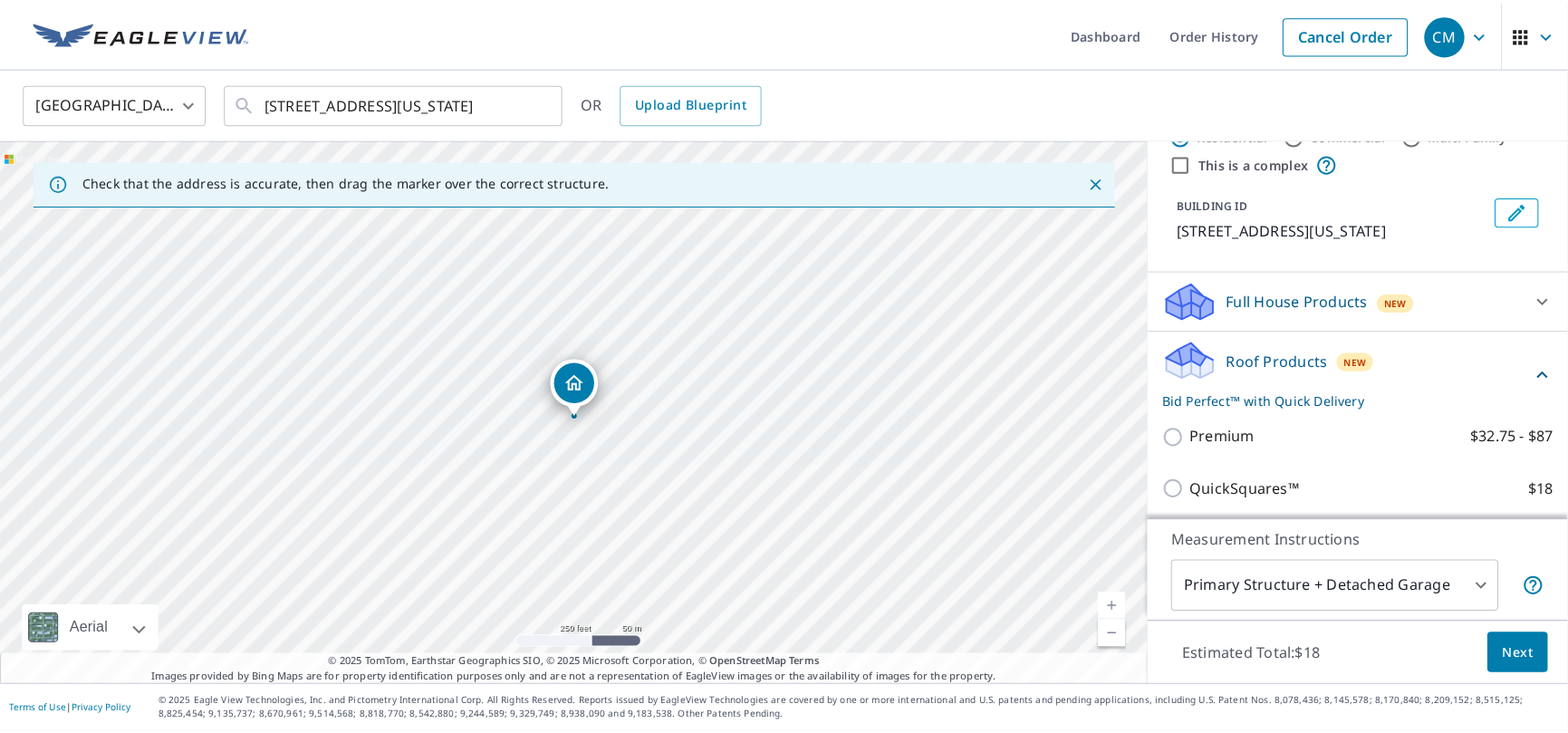
scroll to position [0, 0]
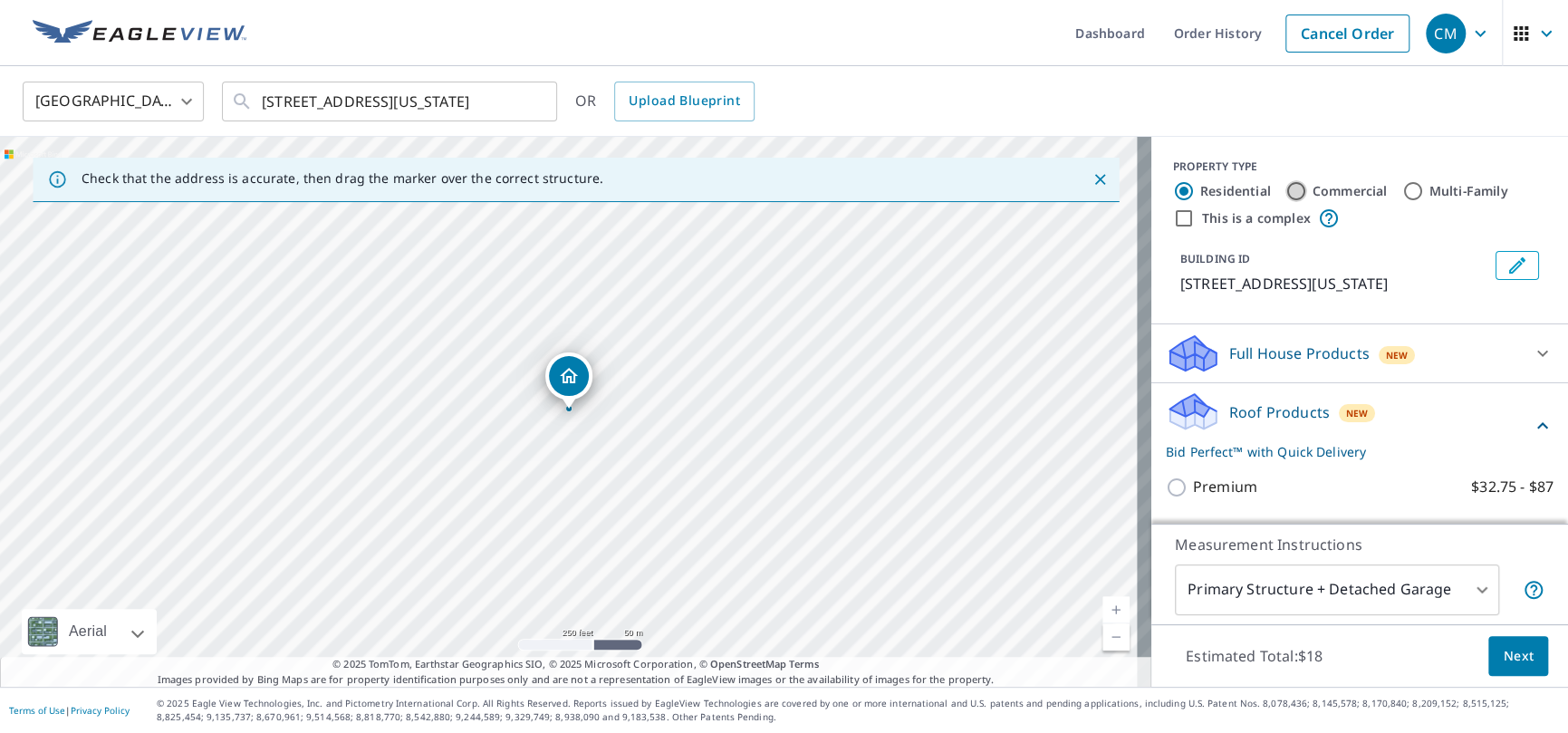
click at [1285, 186] on input "Commercial" at bounding box center [1296, 191] width 22 height 22
radio input "true"
type input "4"
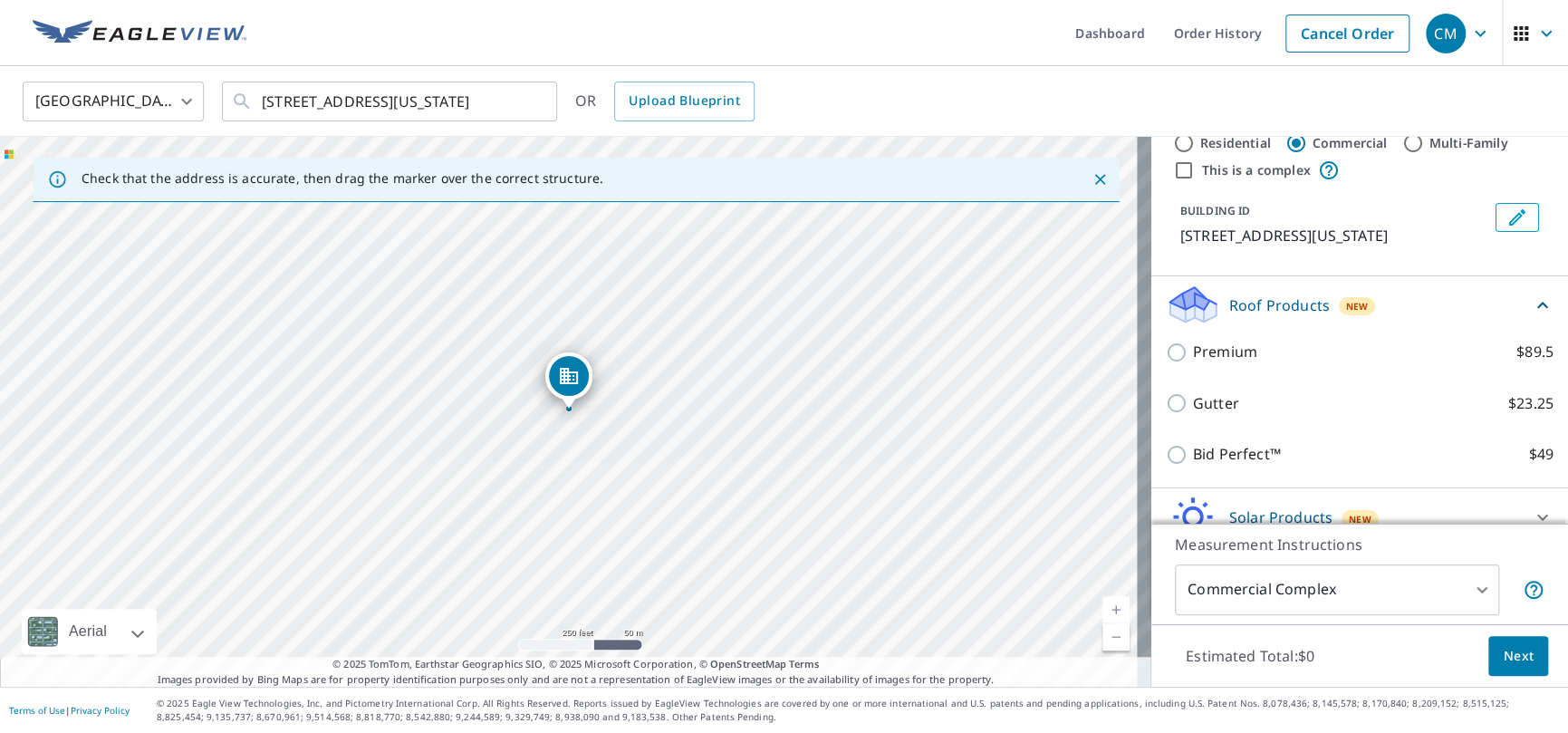
scroll to position [91, 0]
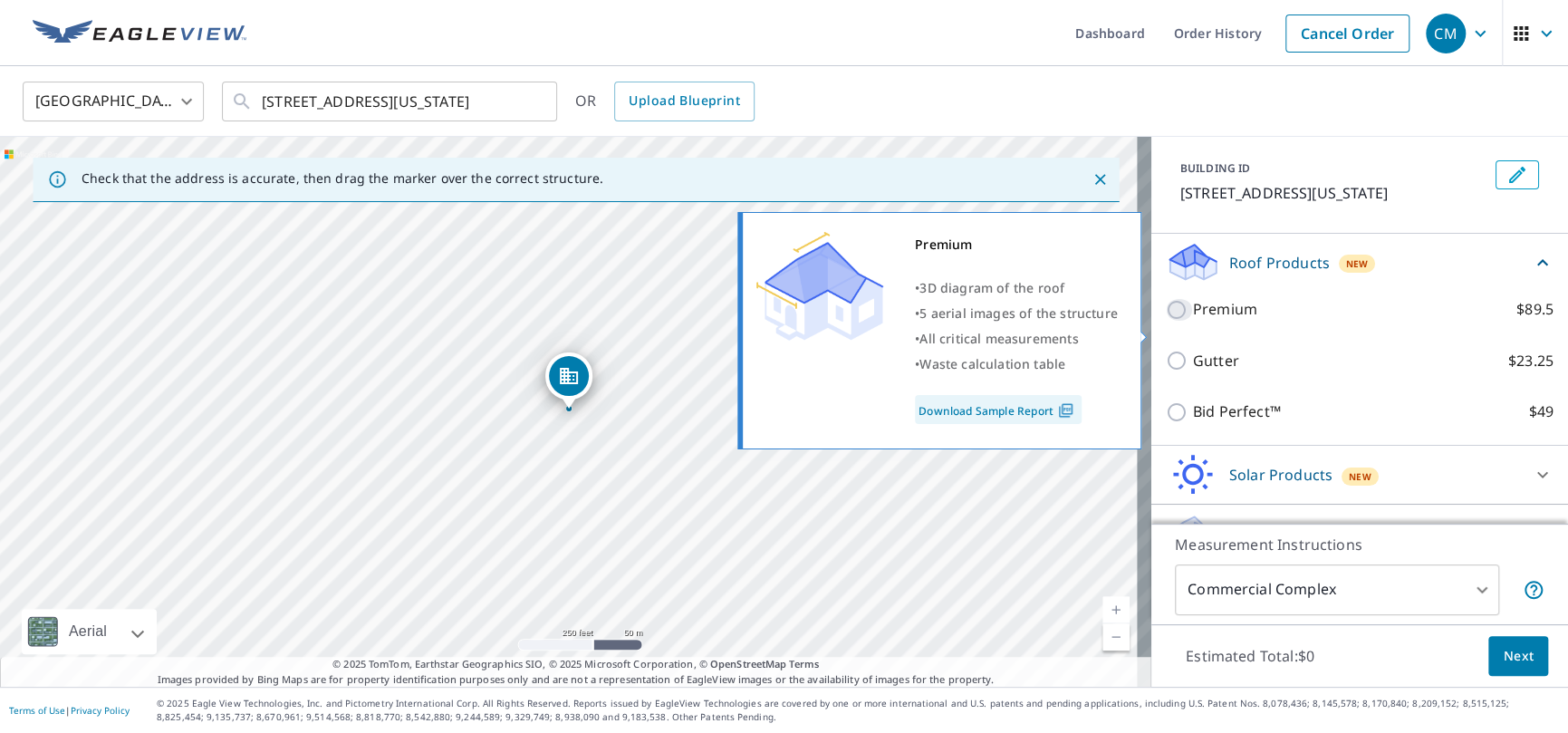
click at [1173, 321] on input "Premium $89.5" at bounding box center [1179, 309] width 27 height 22
checkbox input "true"
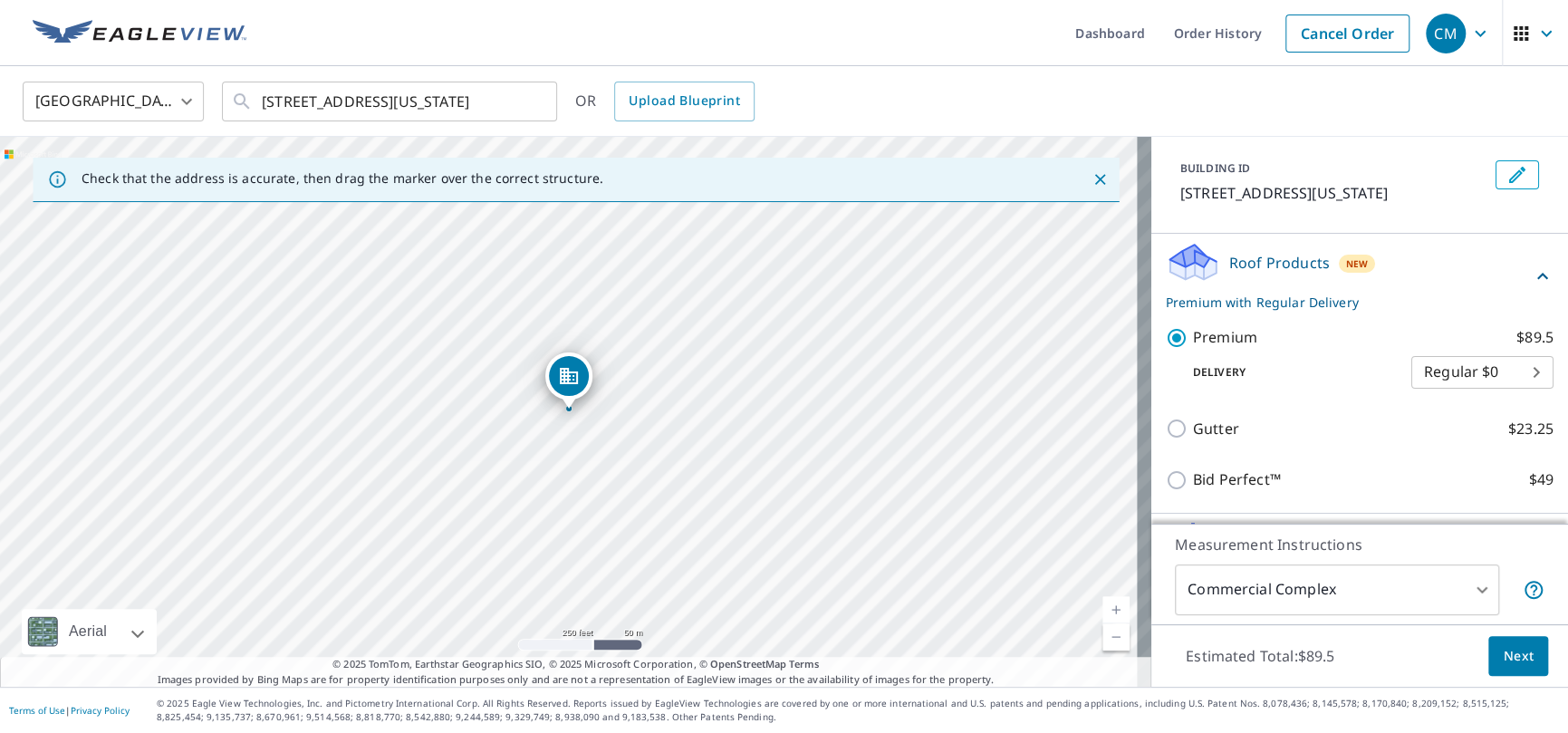
click at [1506, 399] on body "CM CM Dashboard Order History Cancel Order CM United States US ​ 200 Washington…" at bounding box center [784, 366] width 1568 height 733
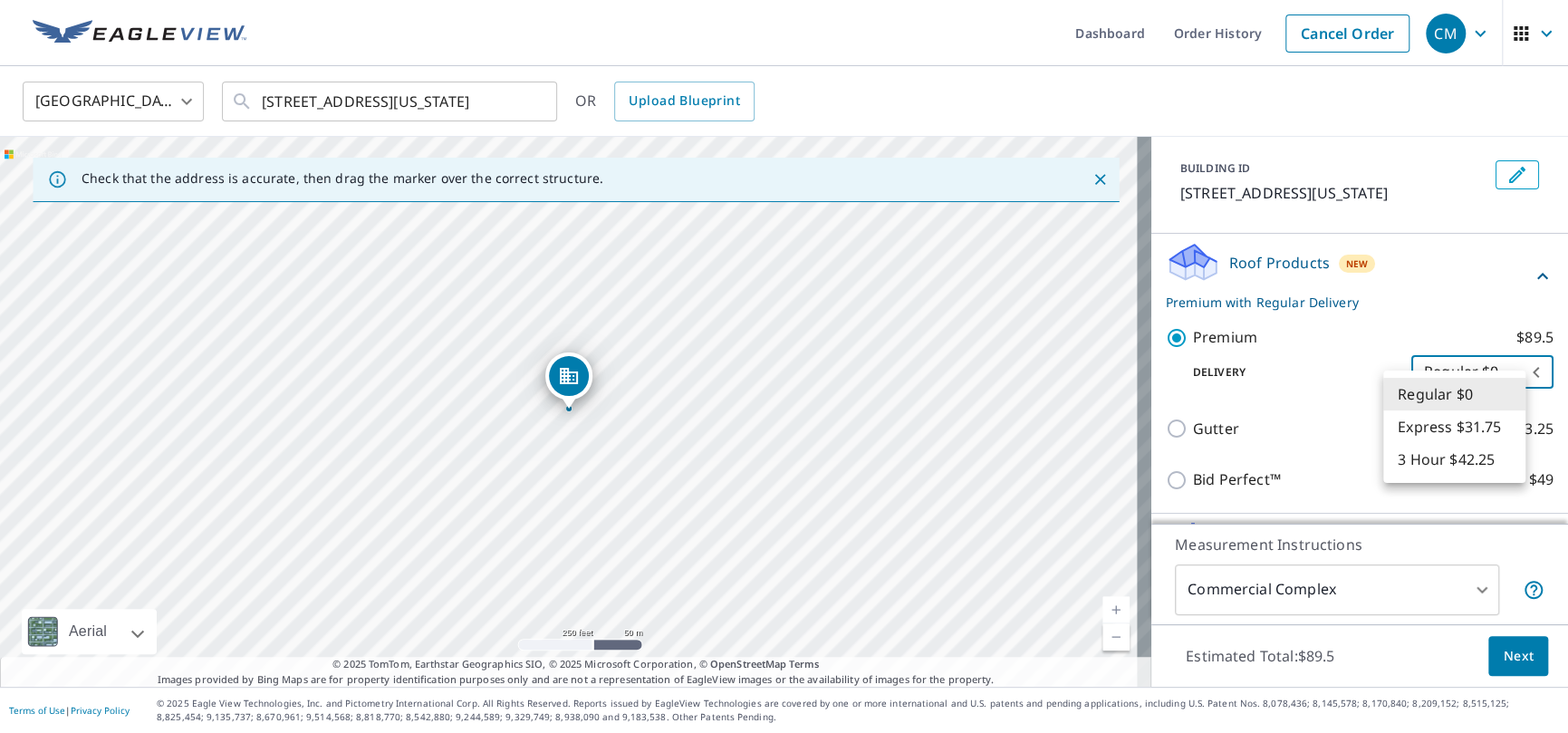
click at [1334, 392] on div at bounding box center [784, 366] width 1568 height 733
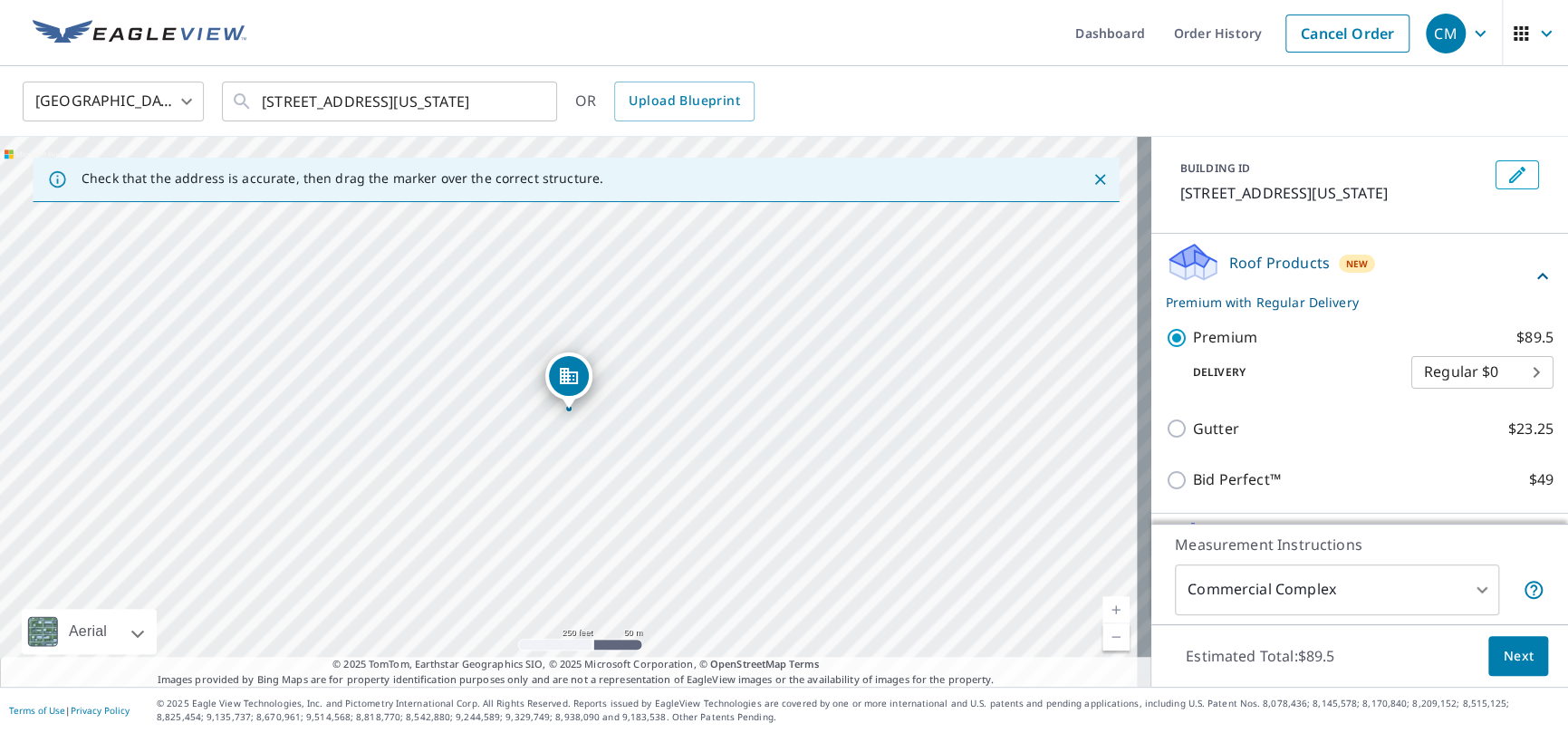
click at [1333, 380] on div "Delivery Regular $0 8 ​" at bounding box center [1360, 369] width 388 height 40
click at [1278, 273] on p "Roof Products" at bounding box center [1280, 262] width 100 height 22
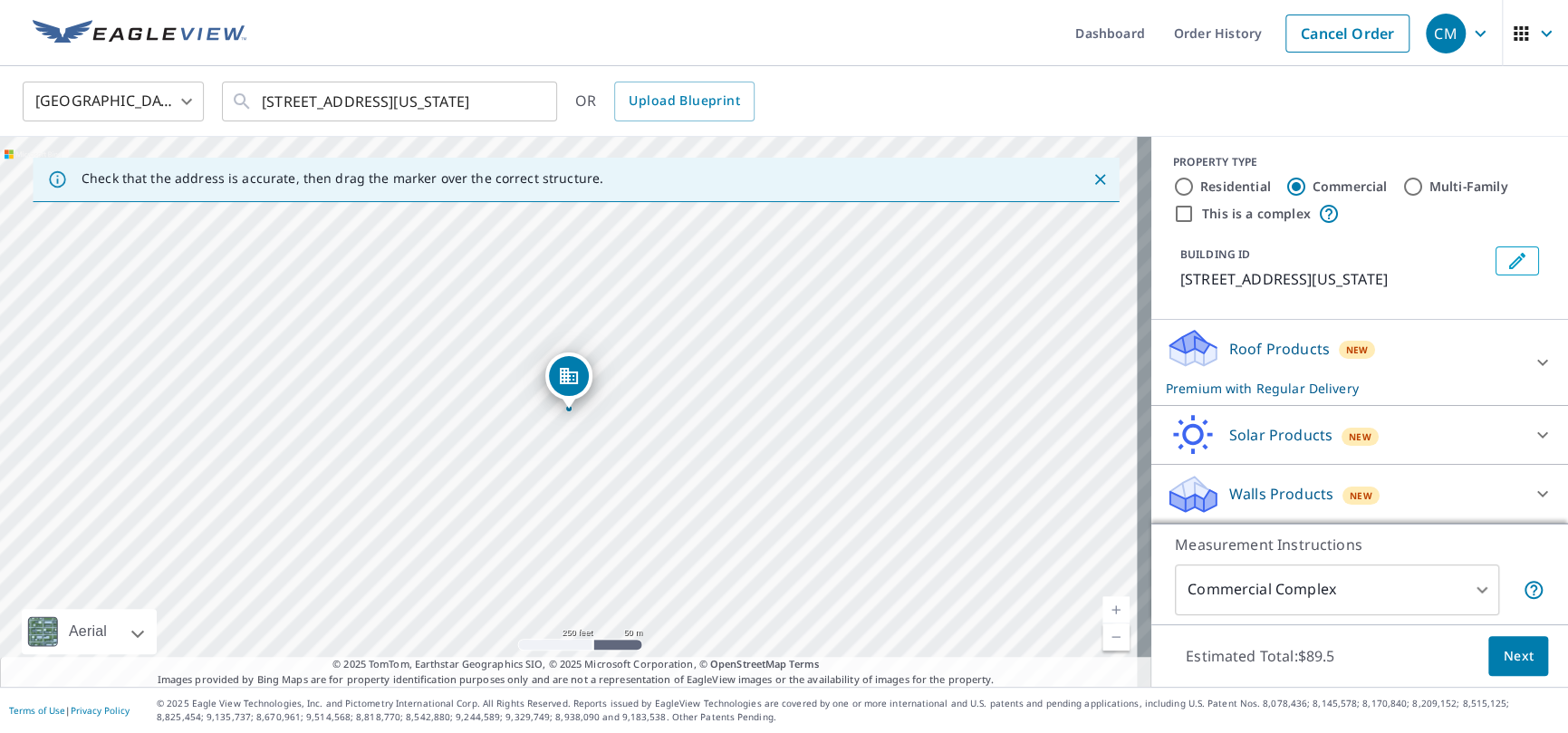
scroll to position [0, 0]
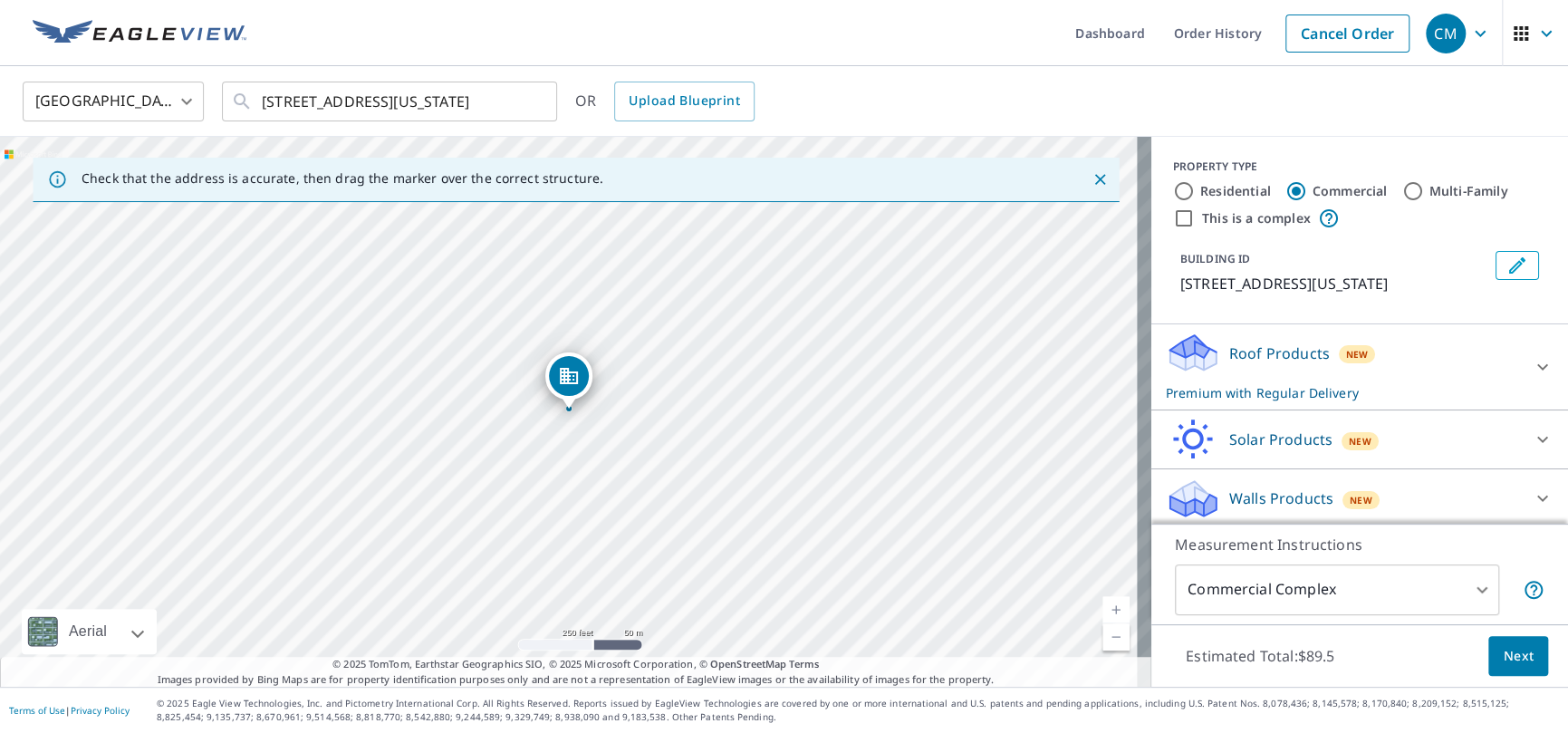
click at [560, 365] on icon "Dropped pin, building 1, Commercial property, 200 Washington St Cambridge, MD 2…" at bounding box center [568, 375] width 22 height 22
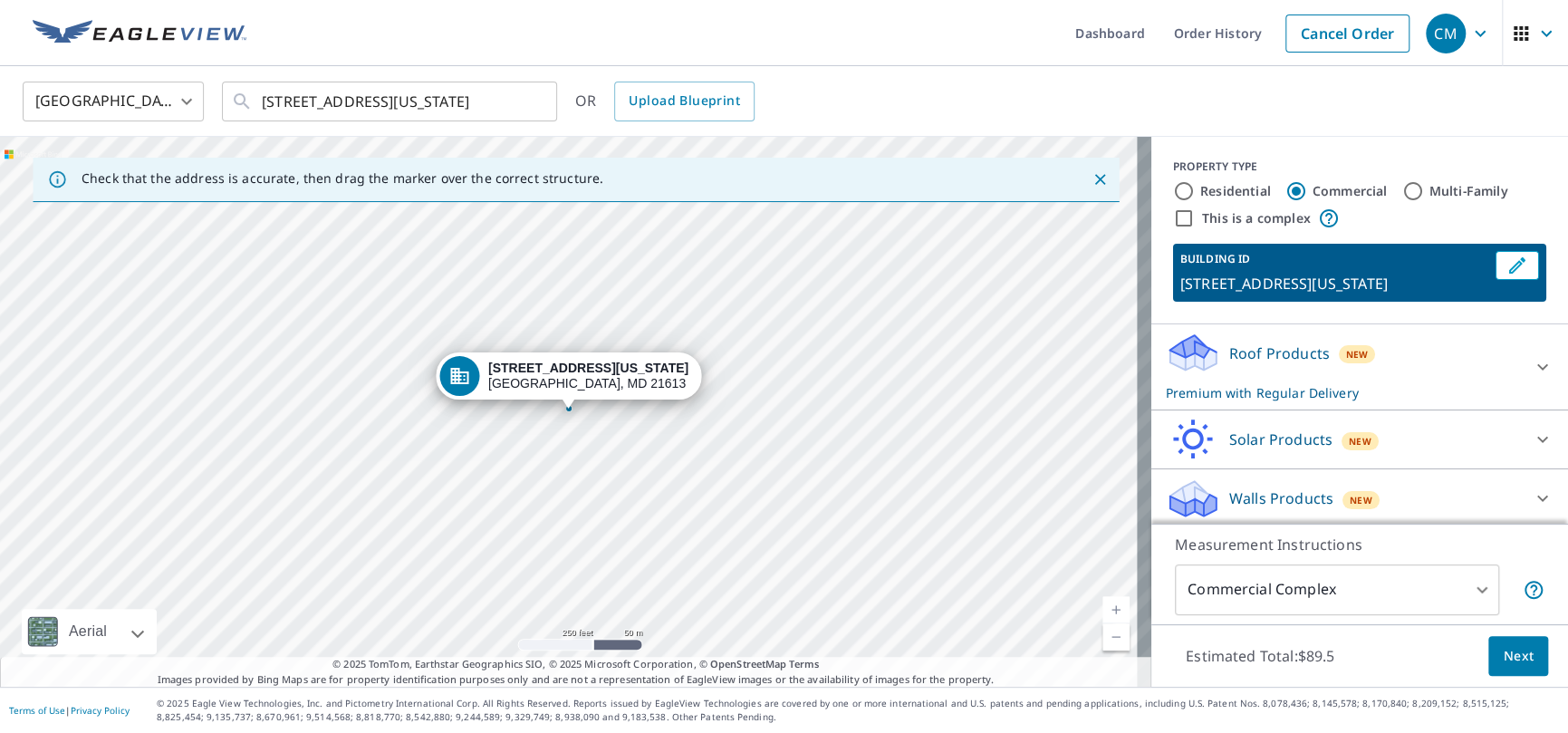
click at [1502, 324] on div "PROPERTY TYPE Residential Commercial Multi-Family This is a complex BUILDING ID…" at bounding box center [1360, 231] width 417 height 187
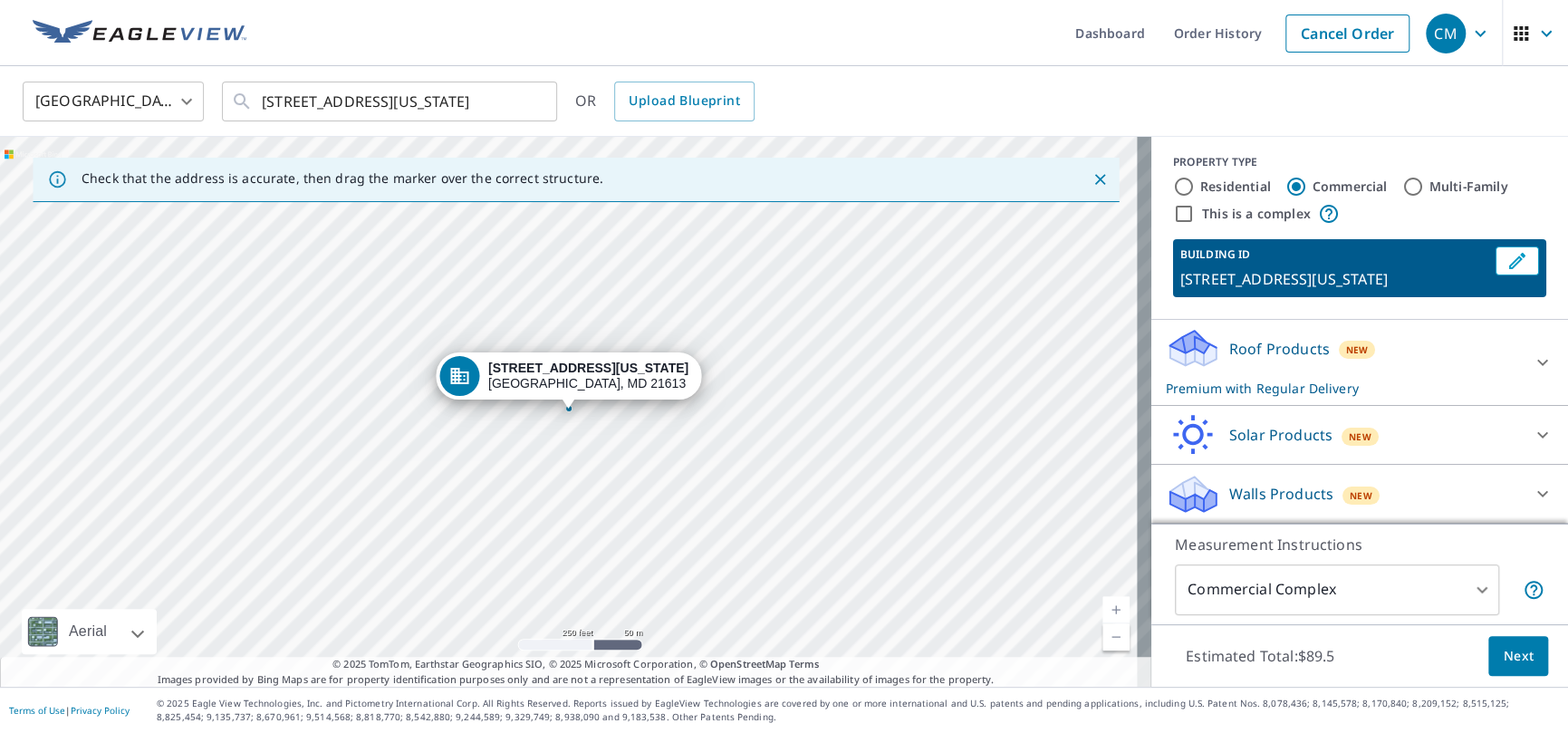
scroll to position [26, 0]
click at [1459, 588] on body "CM CM Dashboard Order History Cancel Order CM United States US ​ 200 Washington…" at bounding box center [784, 366] width 1568 height 733
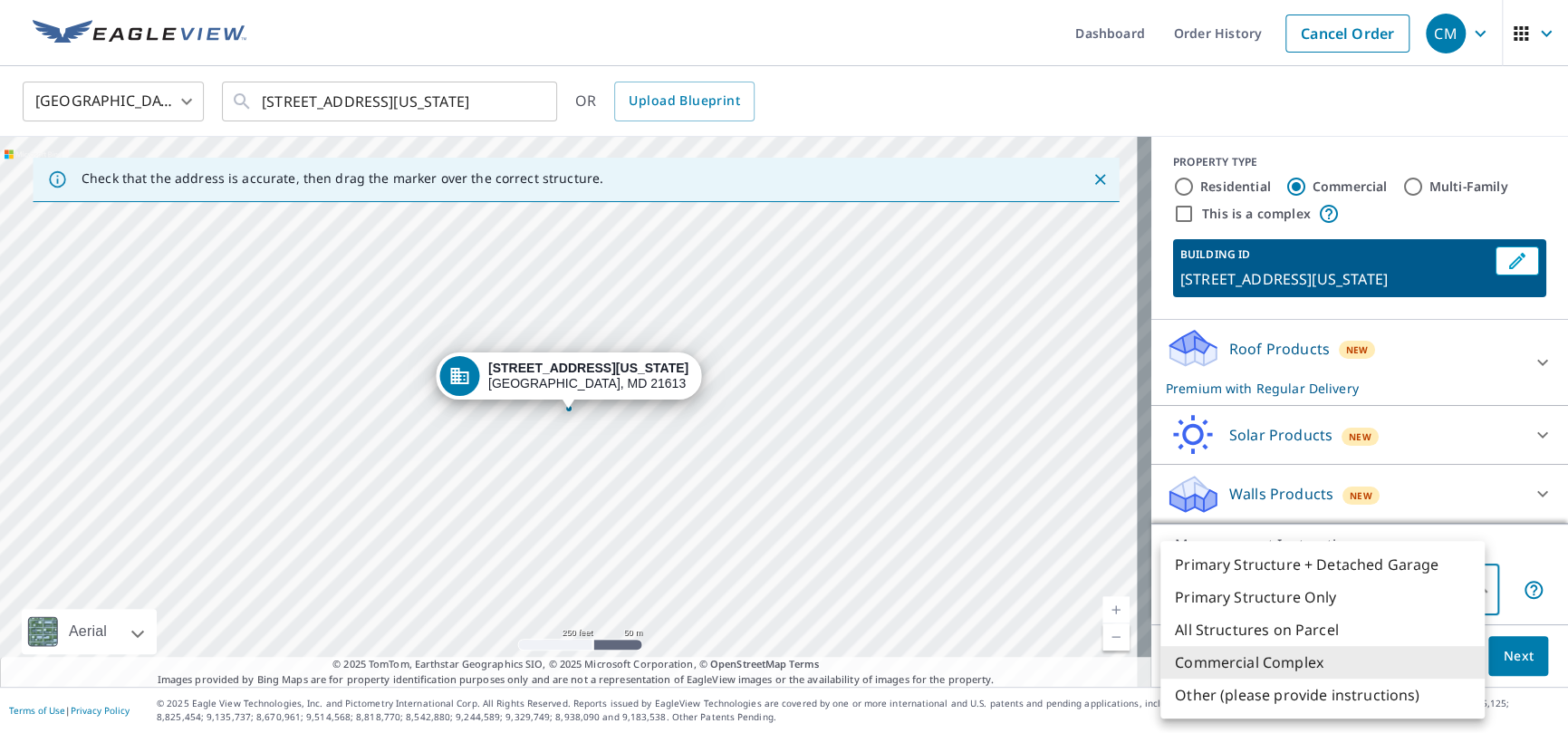
click at [1515, 557] on div at bounding box center [784, 366] width 1568 height 733
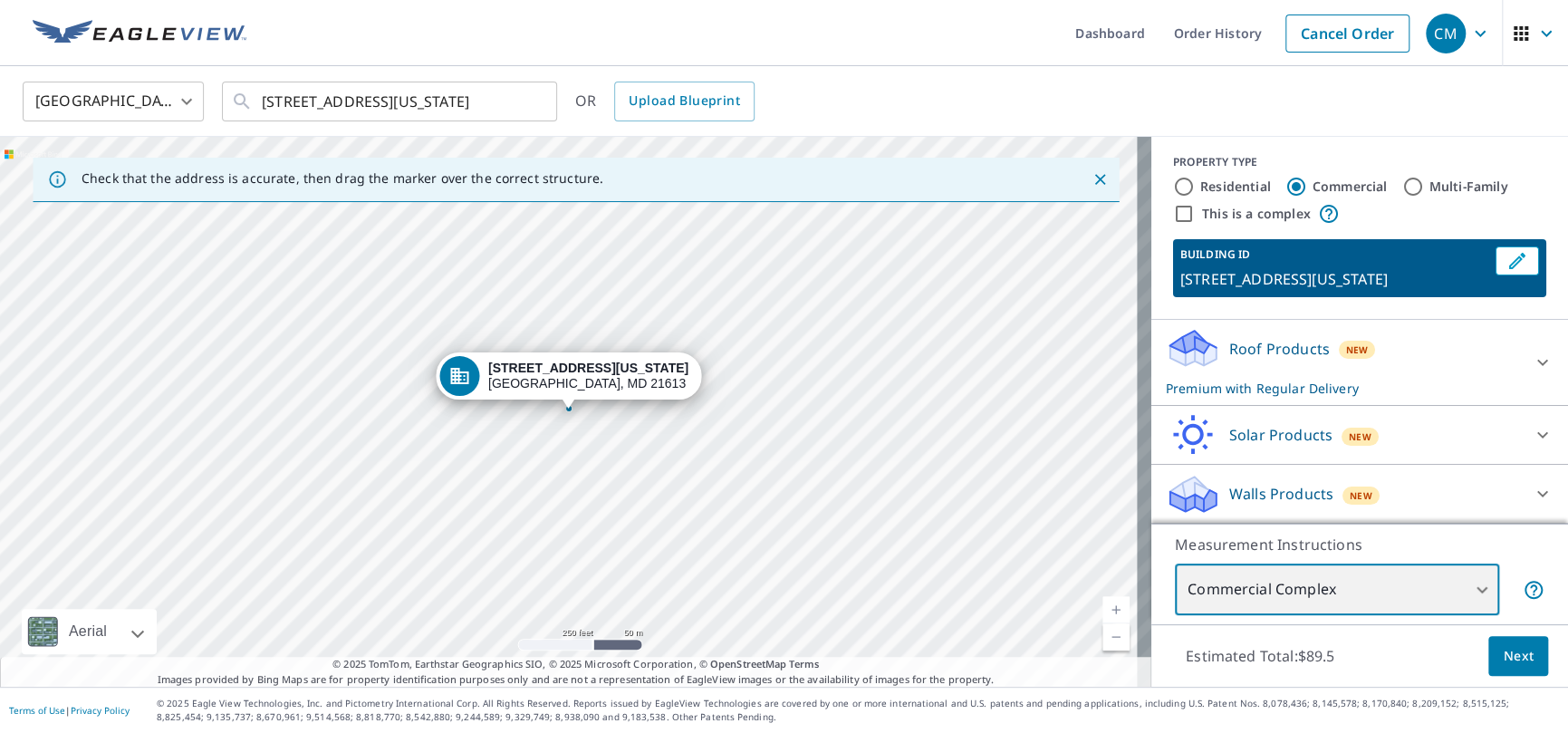
scroll to position [0, 0]
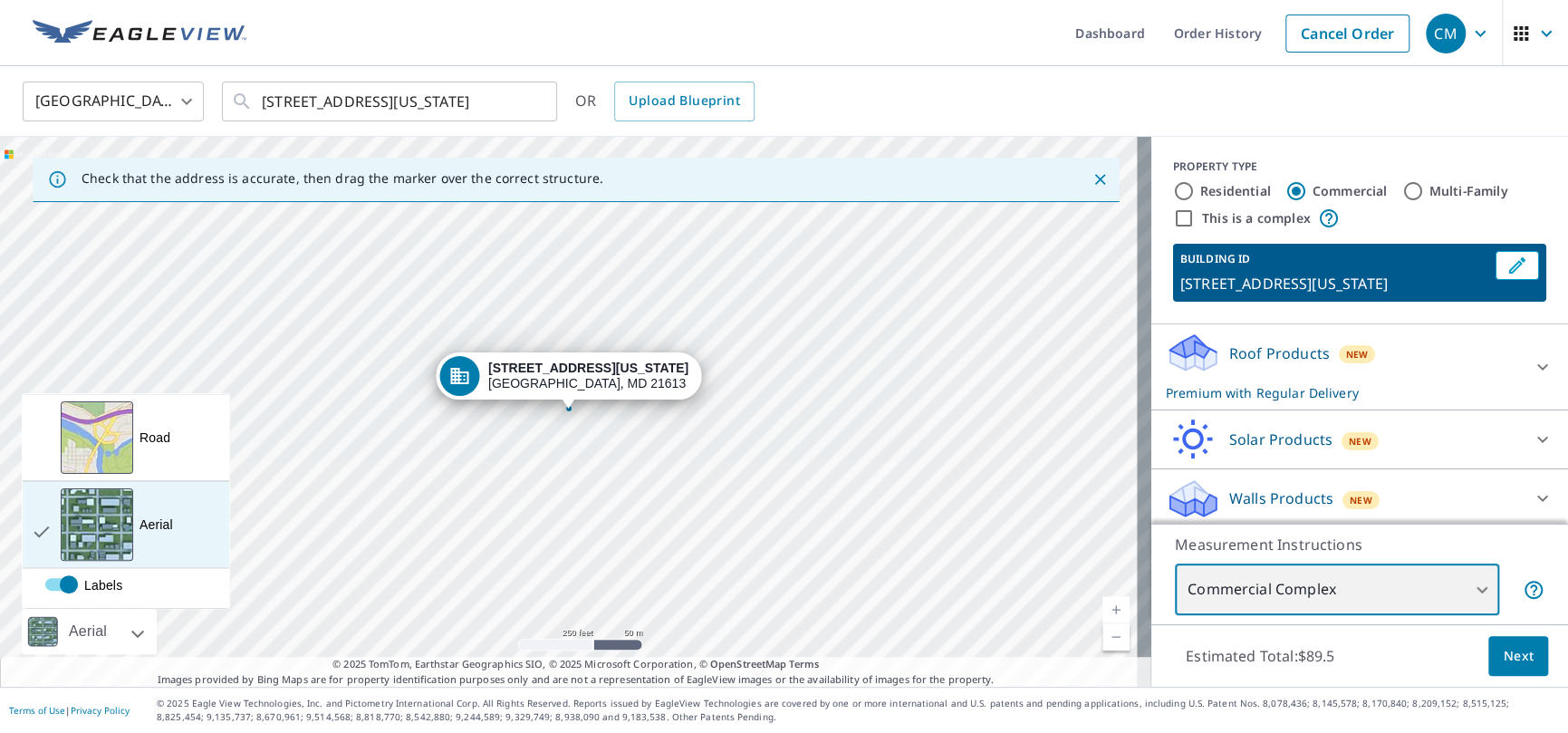
click at [121, 525] on div "View aerial and more..." at bounding box center [96, 524] width 73 height 73
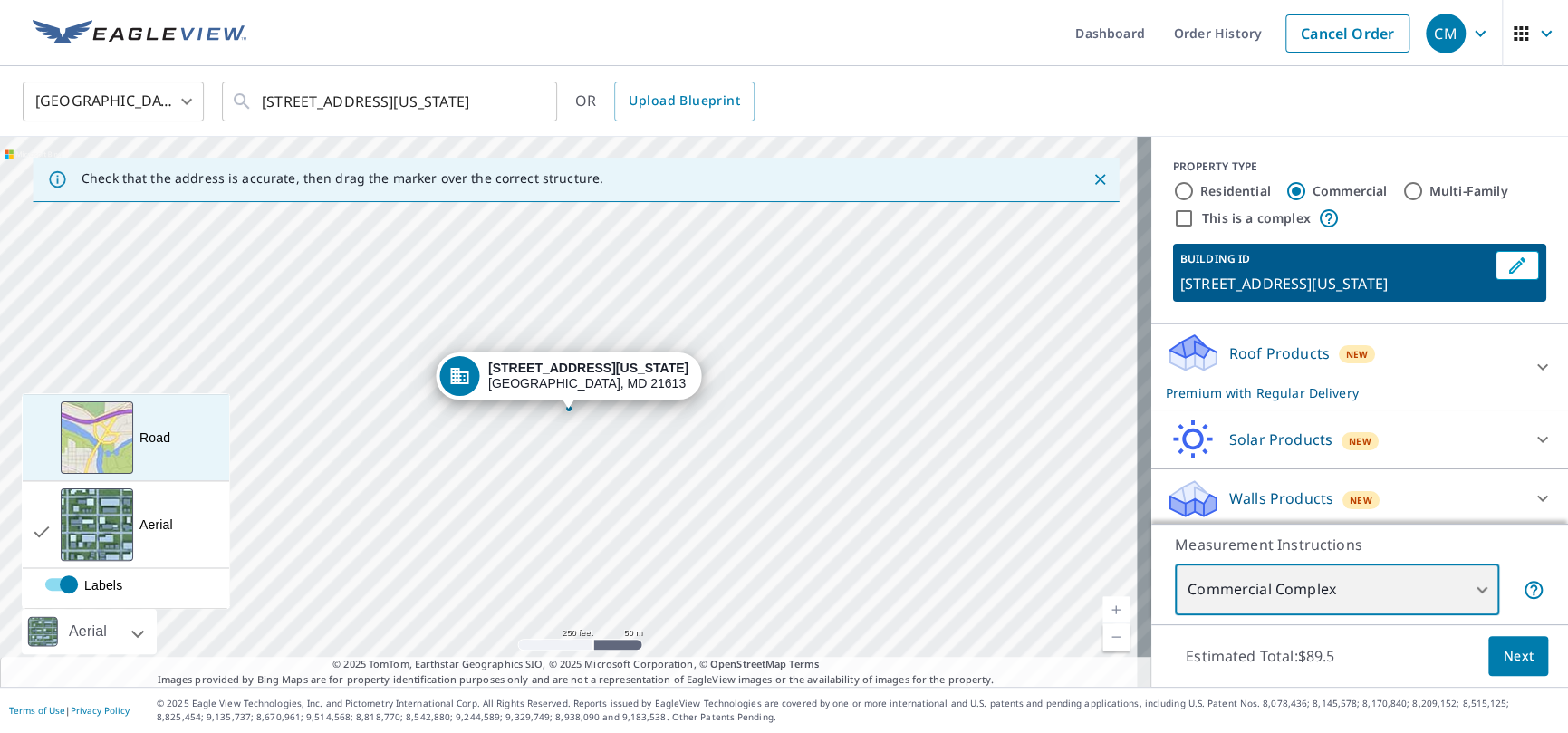
click at [136, 445] on div "Road A standard road map" at bounding box center [126, 438] width 206 height 87
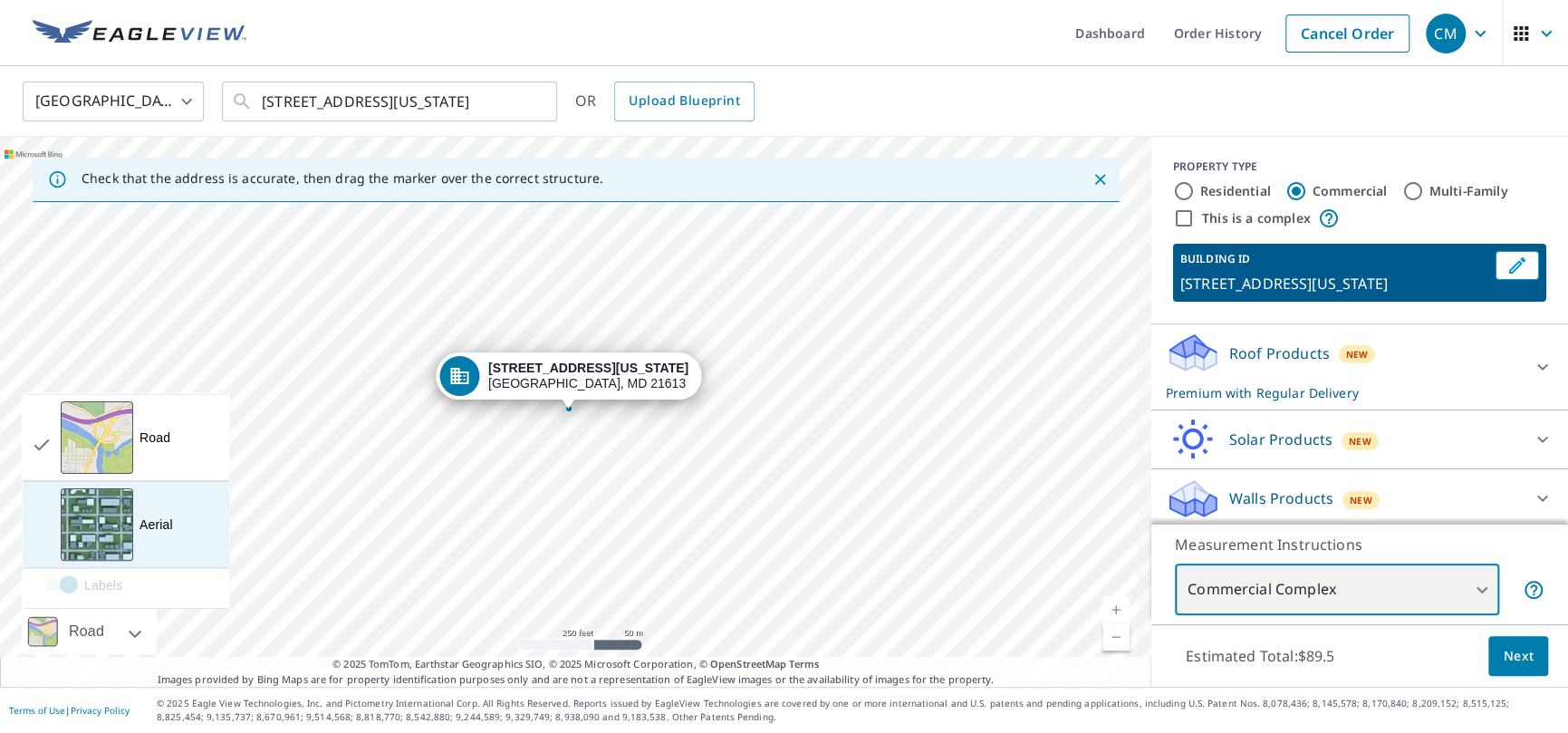
click at [117, 515] on div "View aerial and more..." at bounding box center [96, 524] width 73 height 73
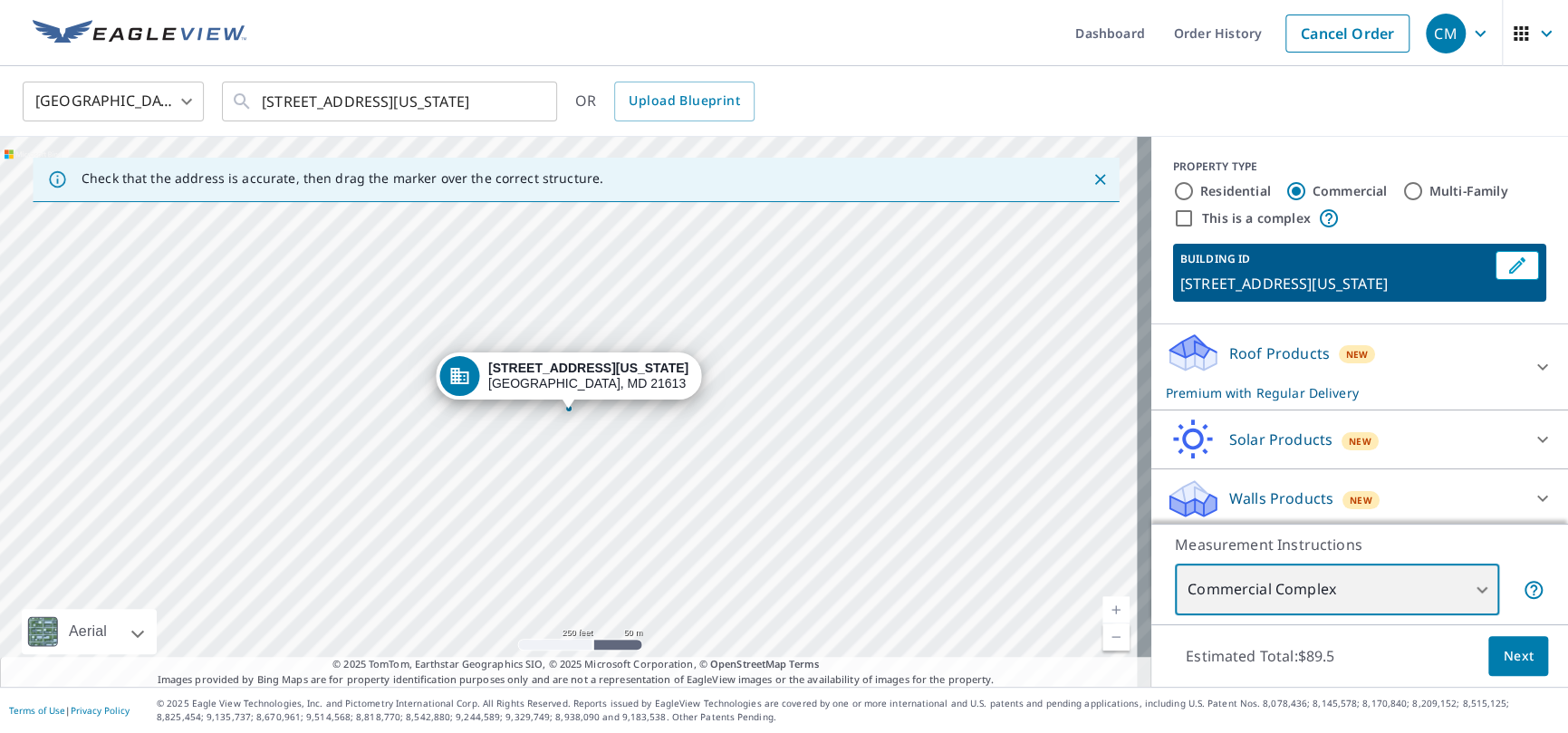
click at [691, 486] on div "200 Washington St Cambridge, MD 21613" at bounding box center [576, 412] width 1152 height 550
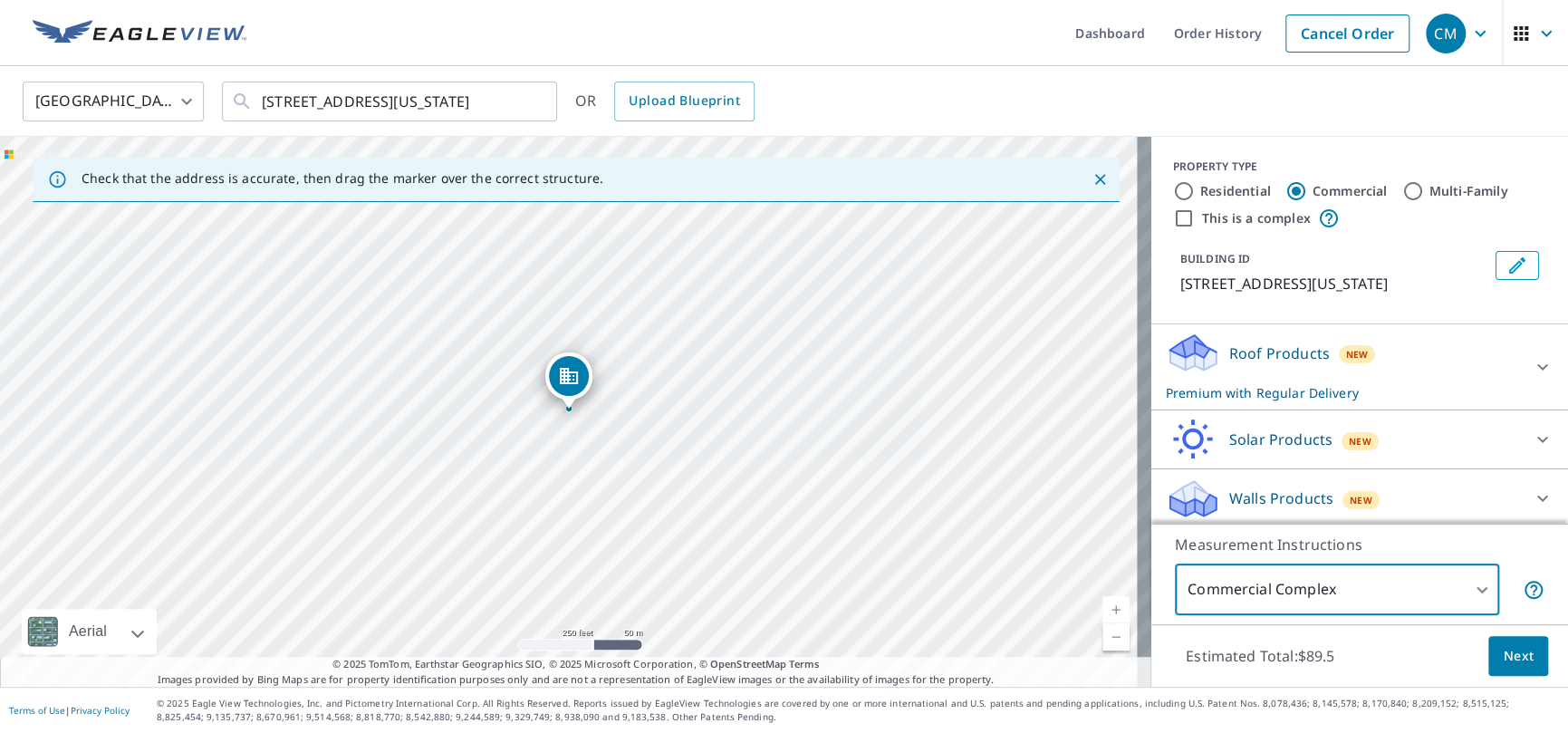
click at [1090, 179] on icon "Close" at bounding box center [1099, 179] width 18 height 18
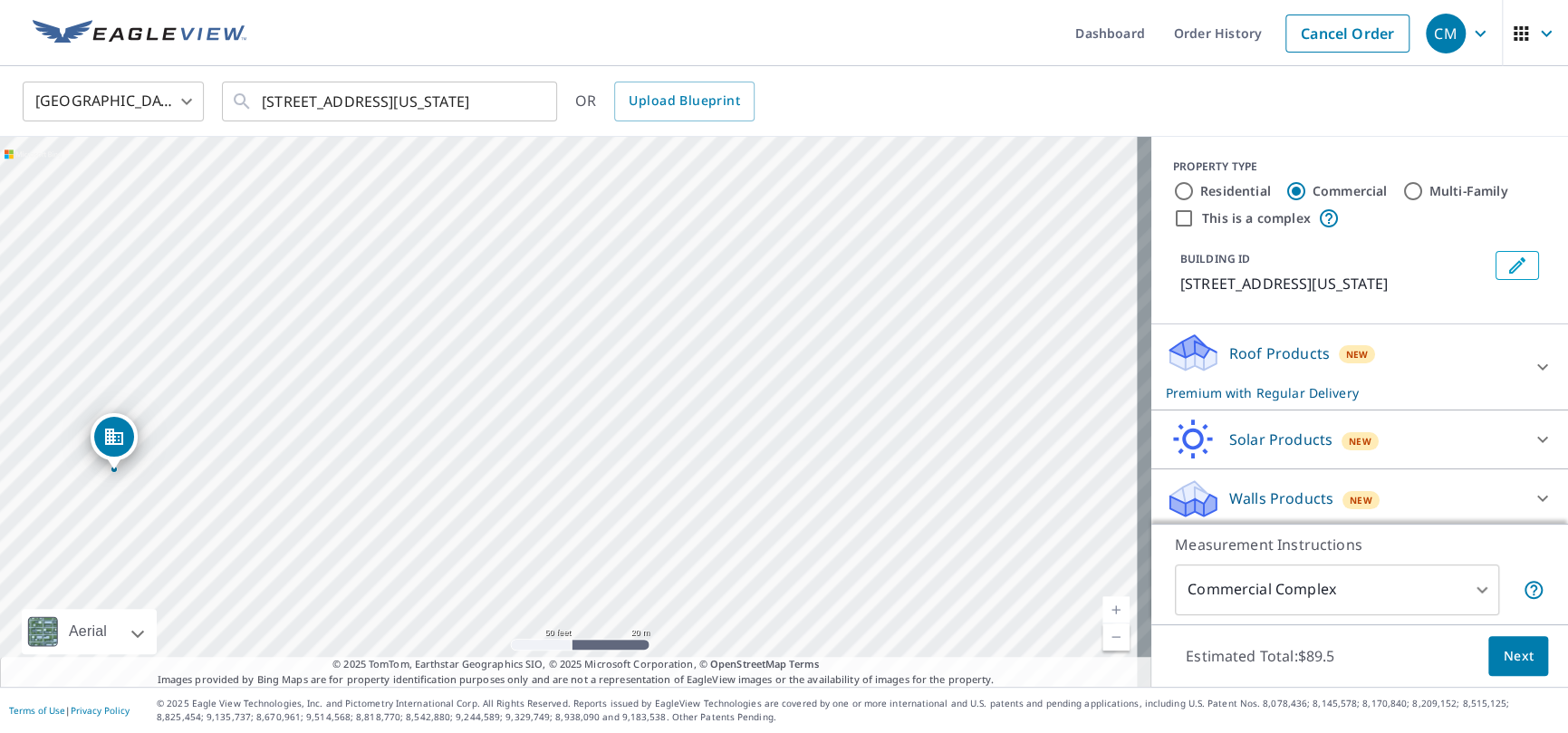
drag, startPoint x: 370, startPoint y: 359, endPoint x: 1037, endPoint y: 149, distance: 699.3
click at [1037, 149] on div "200 Washington St Cambridge, MD 21613" at bounding box center [576, 412] width 1152 height 550
drag, startPoint x: 285, startPoint y: 480, endPoint x: 462, endPoint y: 249, distance: 291.0
click at [462, 249] on div "200 Washington St Cambridge, MD 21613" at bounding box center [576, 412] width 1152 height 550
drag, startPoint x: 511, startPoint y: 289, endPoint x: 508, endPoint y: 381, distance: 92.0
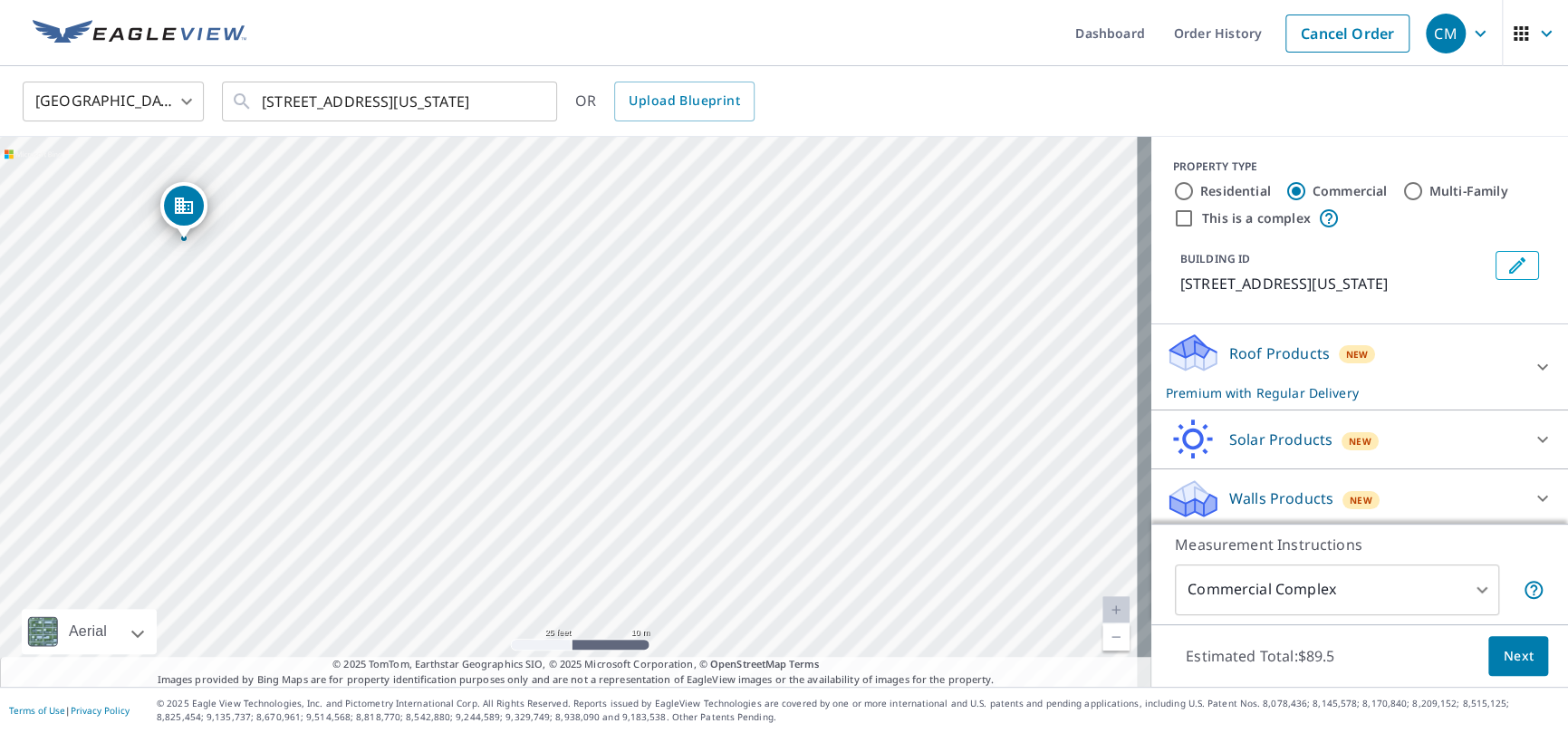
click at [508, 381] on div "200 Washington St Cambridge, MD 21613" at bounding box center [576, 412] width 1152 height 550
click at [411, 335] on div "200 Washington St Cambridge, MD 21613" at bounding box center [576, 412] width 1152 height 550
click at [1175, 190] on input "Residential" at bounding box center [1184, 191] width 22 height 22
radio input "true"
type input "1"
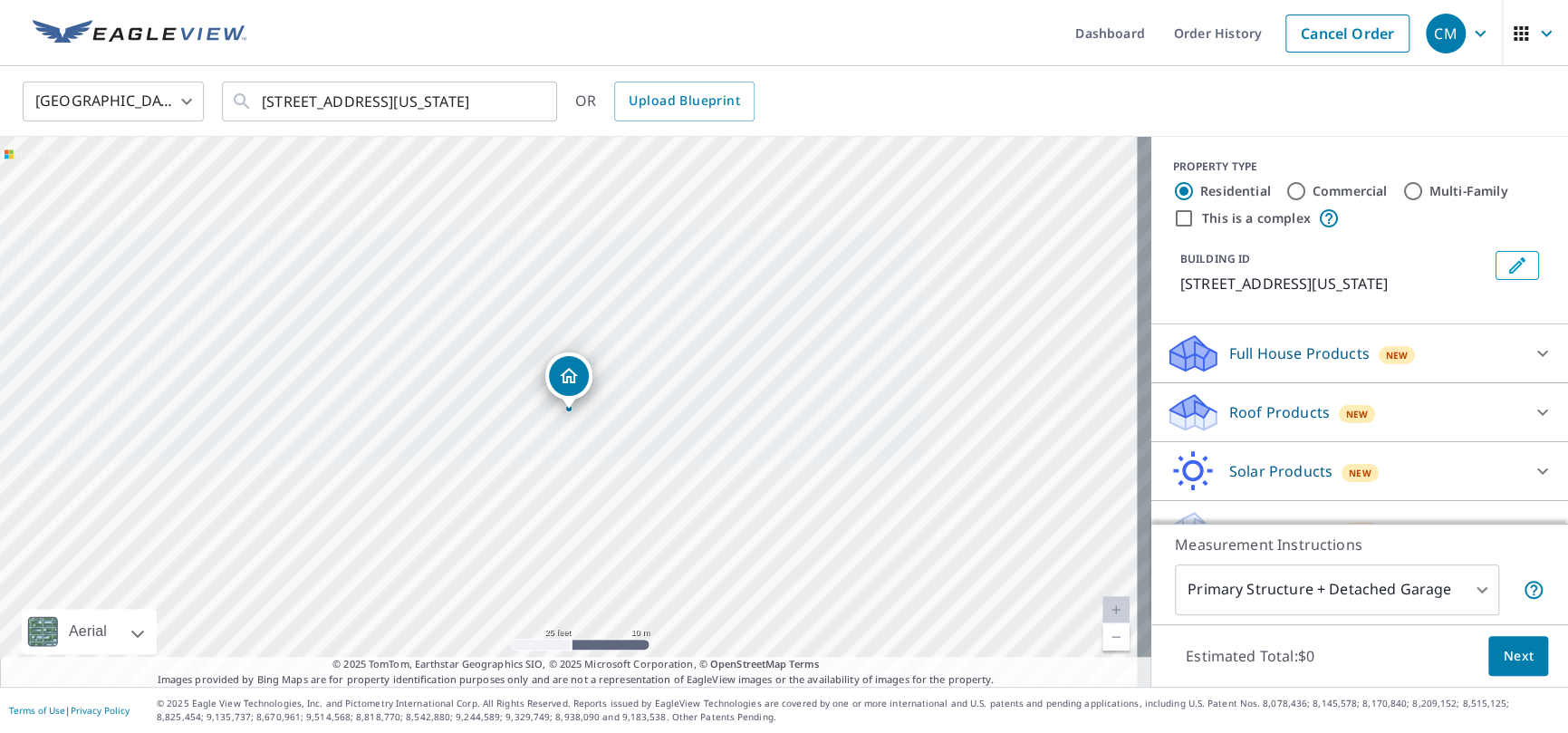
click at [1316, 183] on label "Commercial" at bounding box center [1350, 191] width 76 height 18
click at [1307, 183] on input "Commercial" at bounding box center [1296, 191] width 22 height 22
radio input "true"
type input "4"
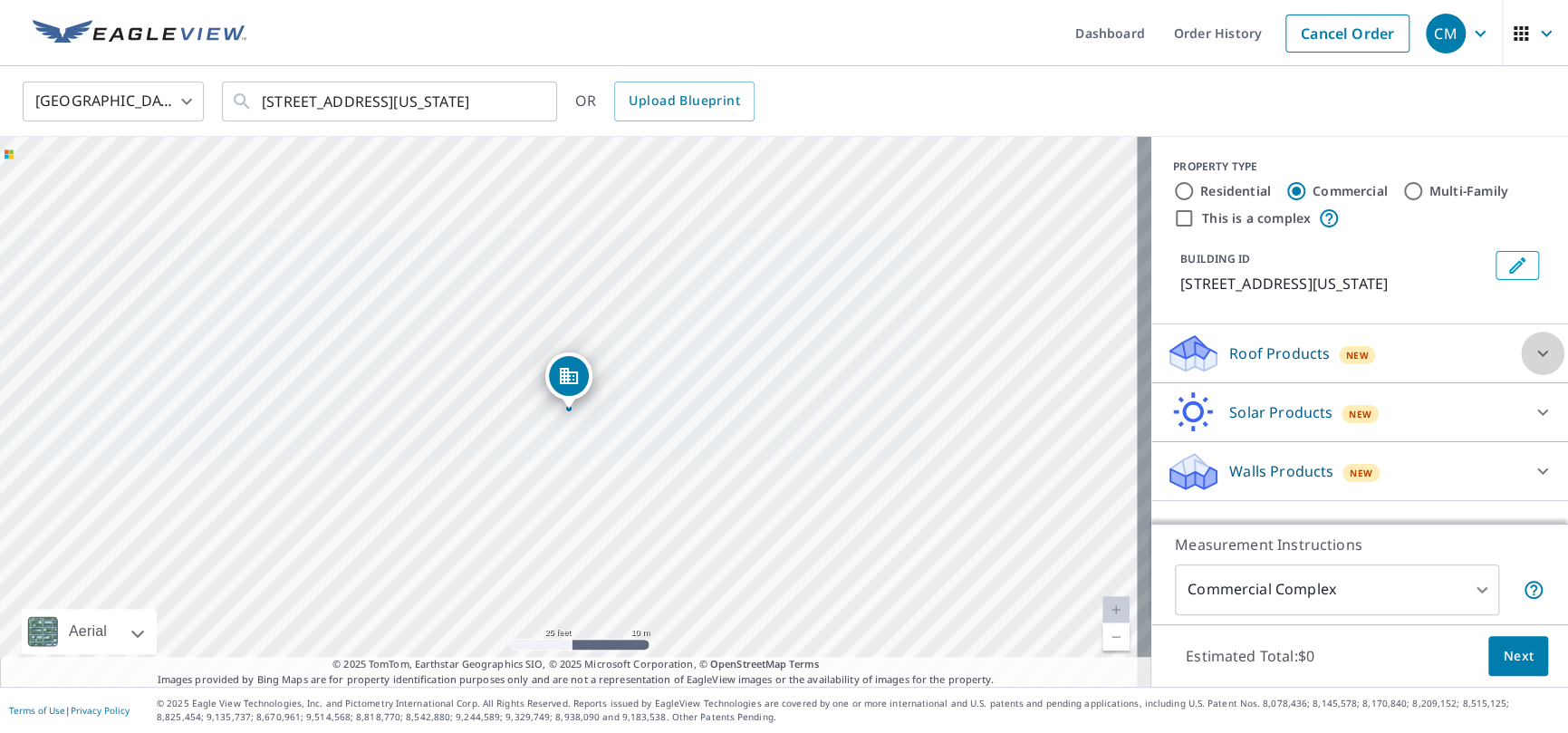
click at [1532, 352] on icon at bounding box center [1542, 353] width 22 height 22
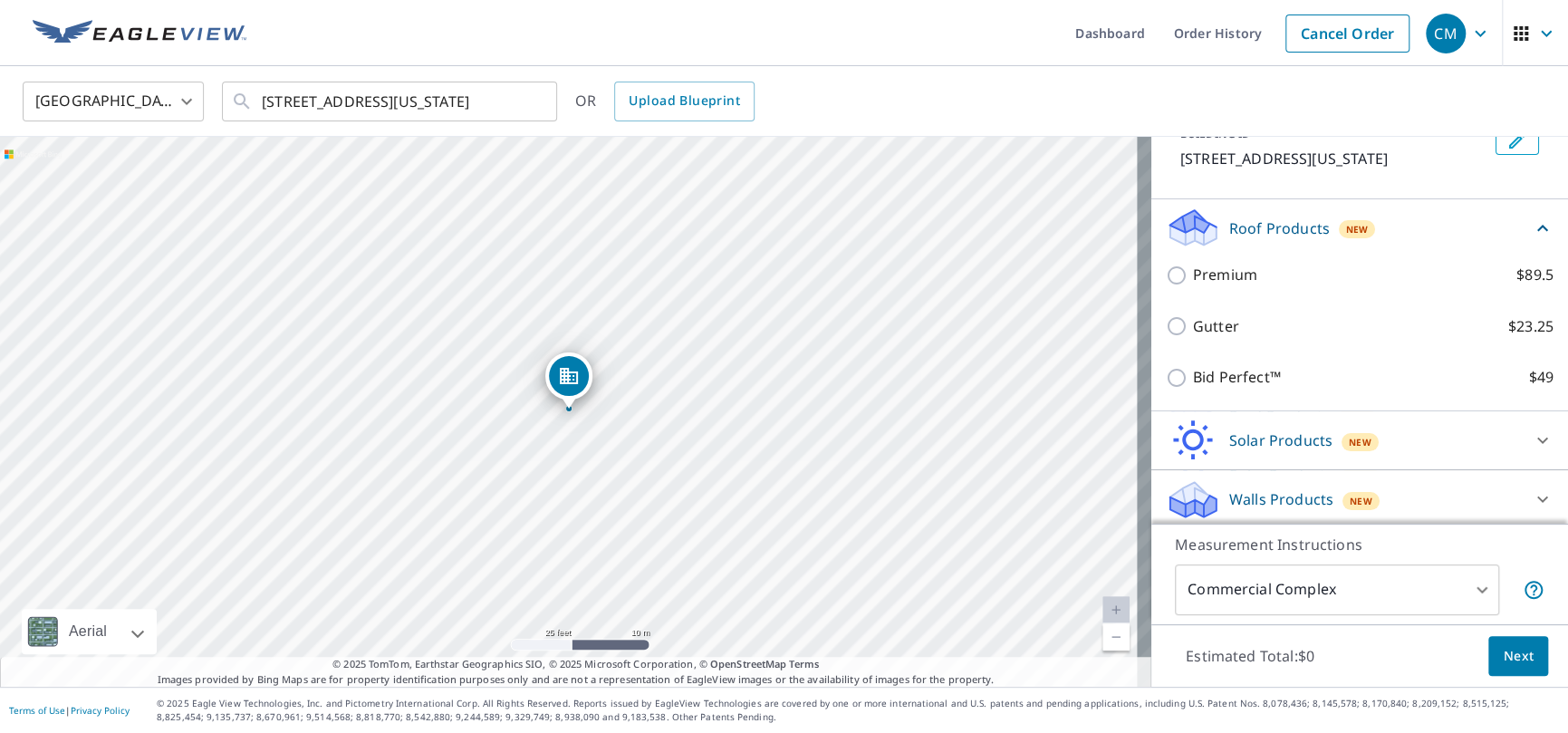
scroll to position [151, 0]
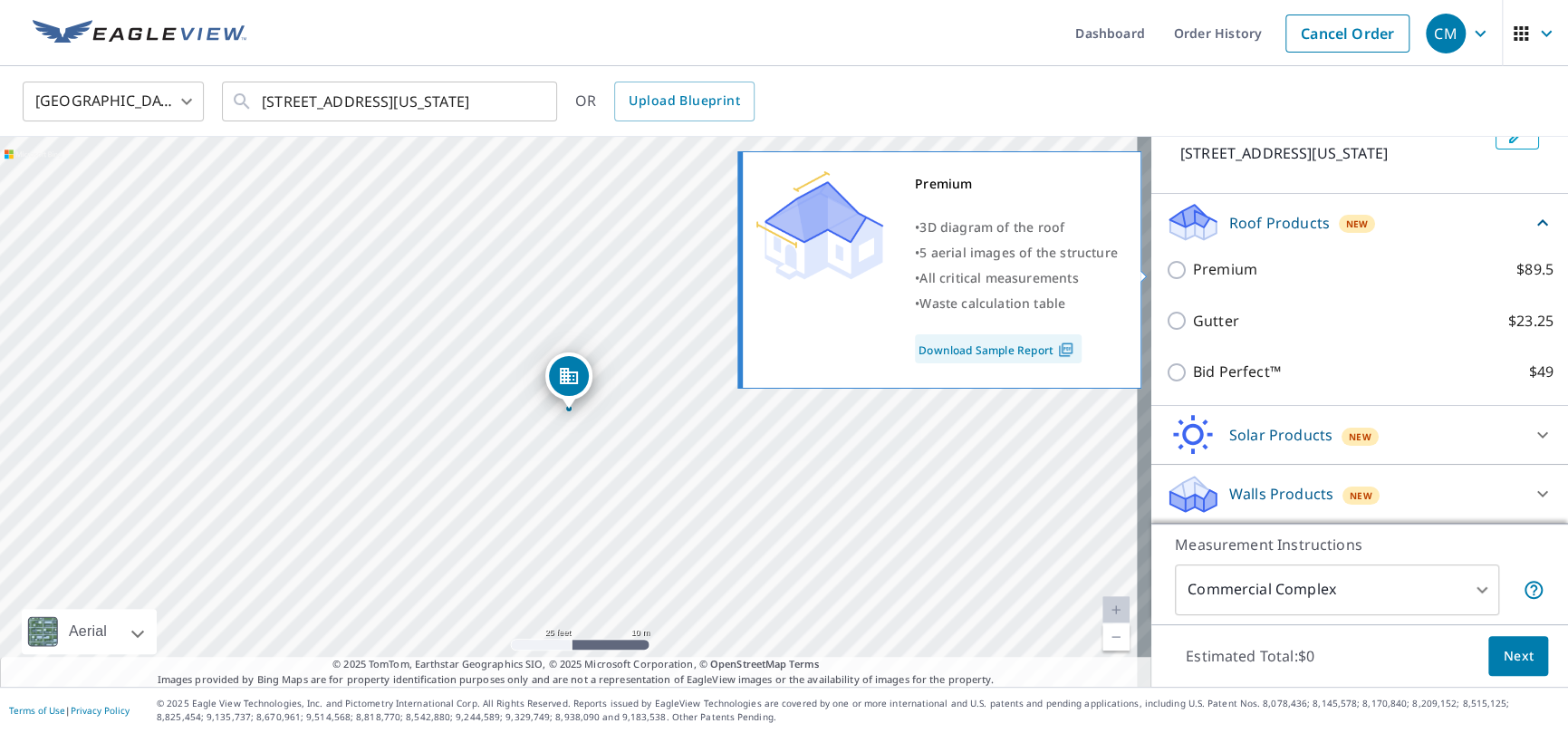
click at [1031, 348] on link "Download Sample Report" at bounding box center [999, 349] width 166 height 29
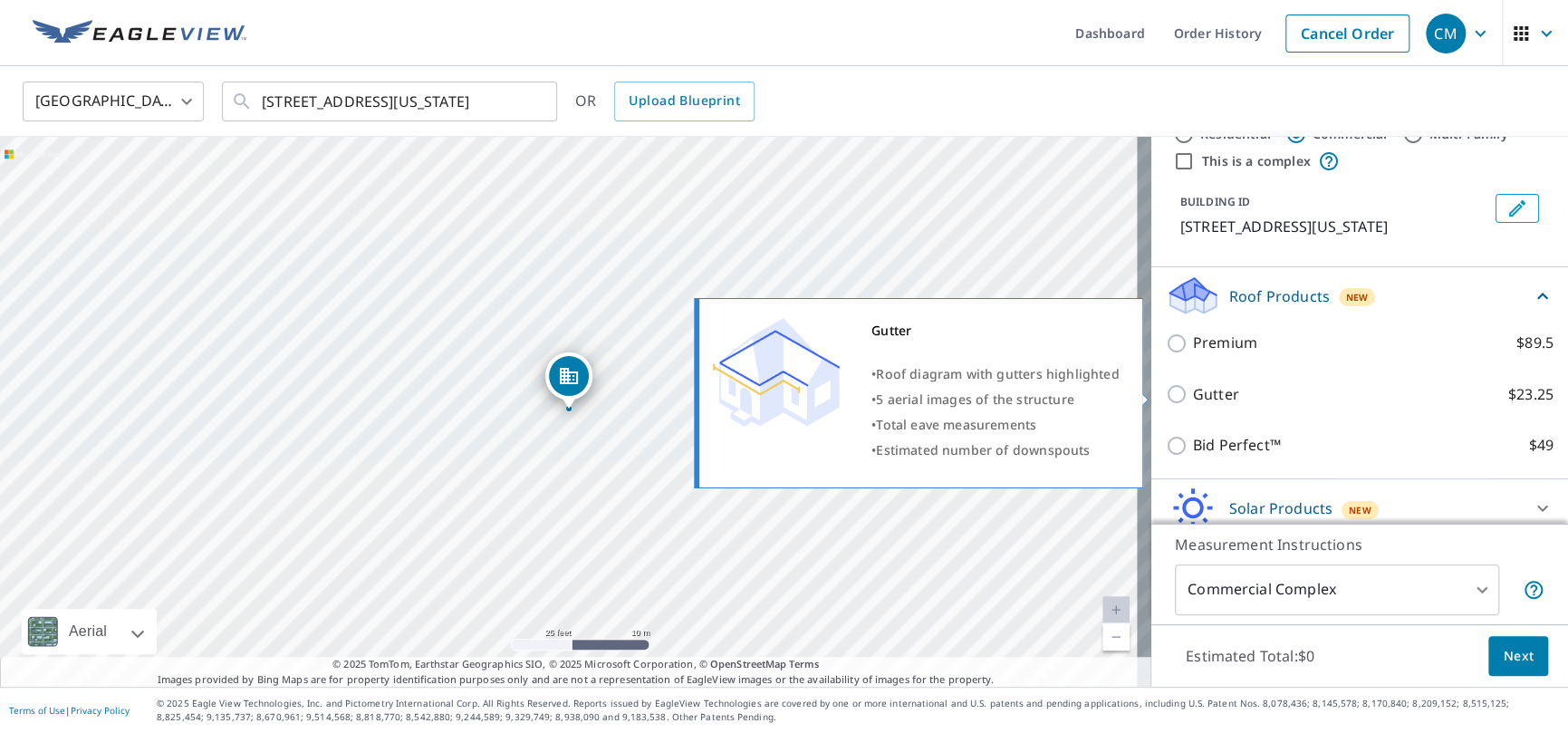
scroll to position [0, 0]
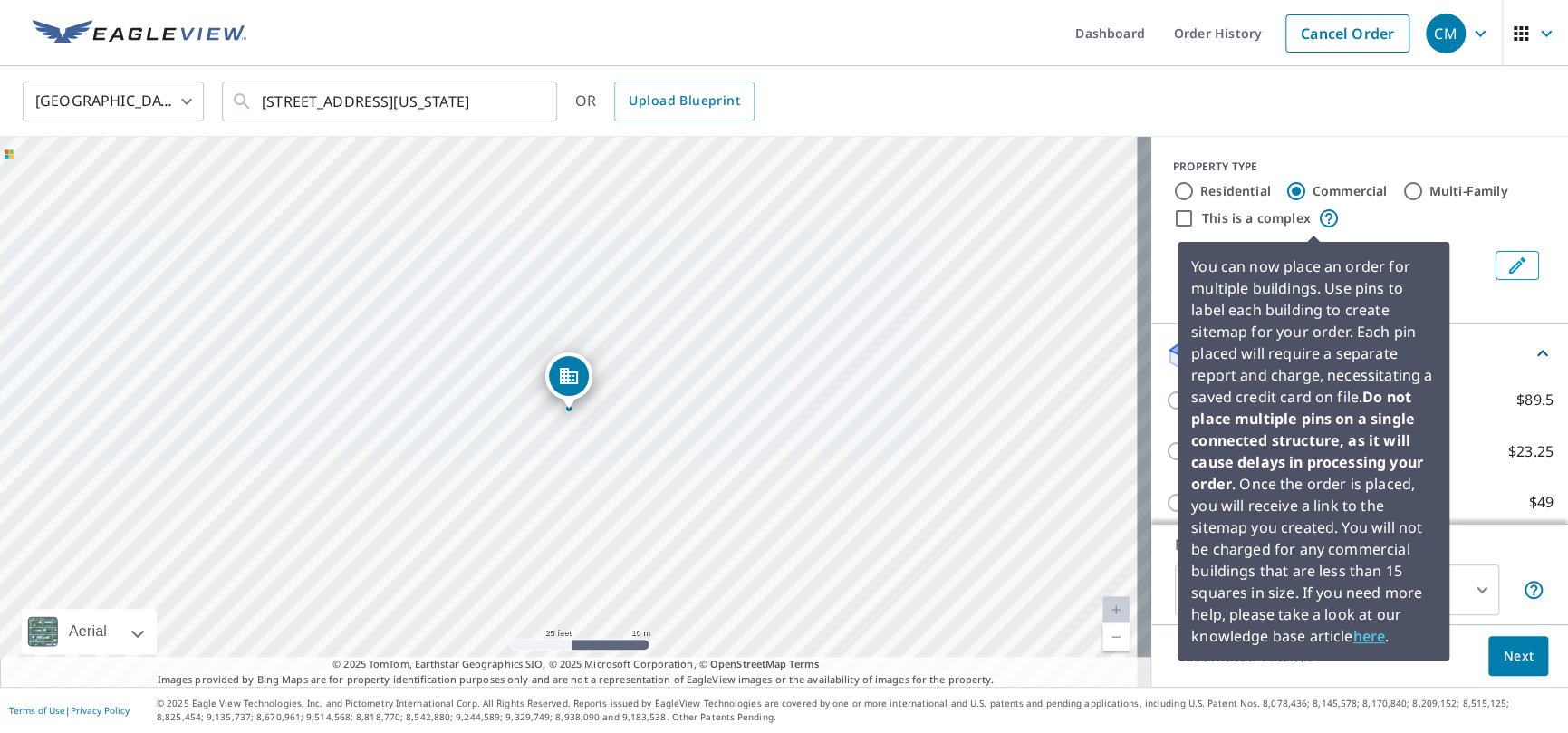
click at [1374, 629] on link "here" at bounding box center [1368, 636] width 32 height 20
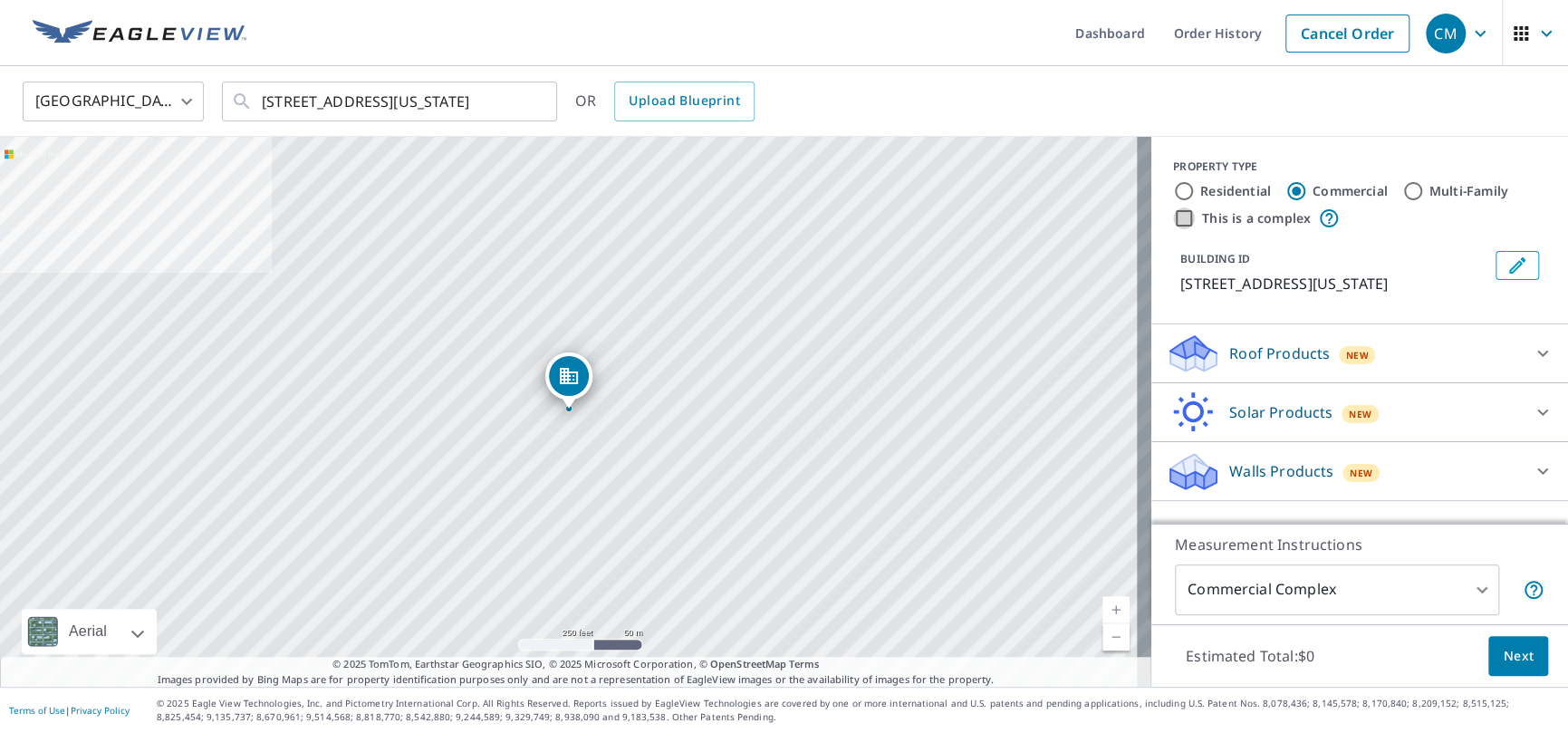
click at [1174, 219] on input "This is a complex" at bounding box center [1184, 218] width 22 height 22
checkbox input "true"
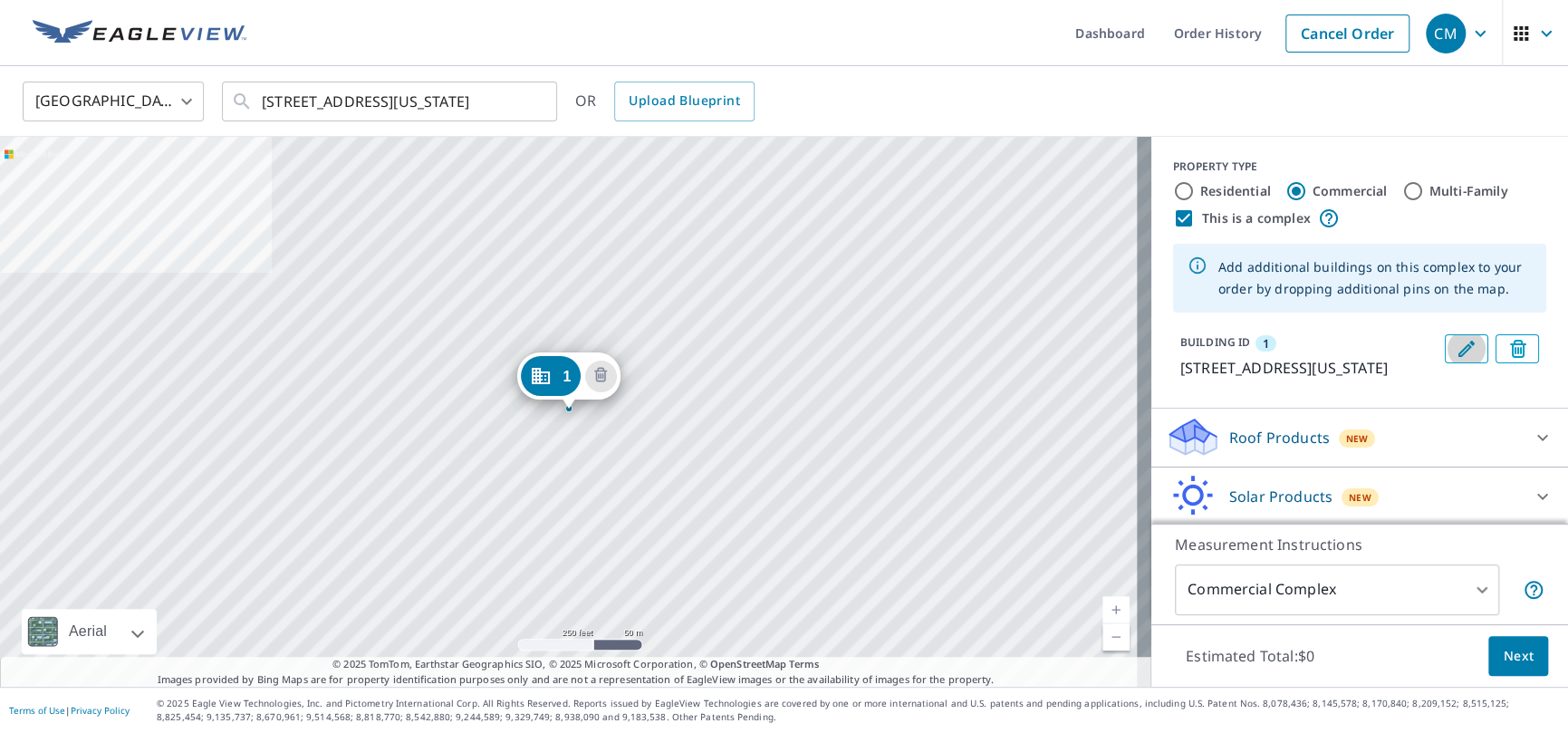
click at [1456, 348] on icon "Edit building 1" at bounding box center [1467, 348] width 22 height 22
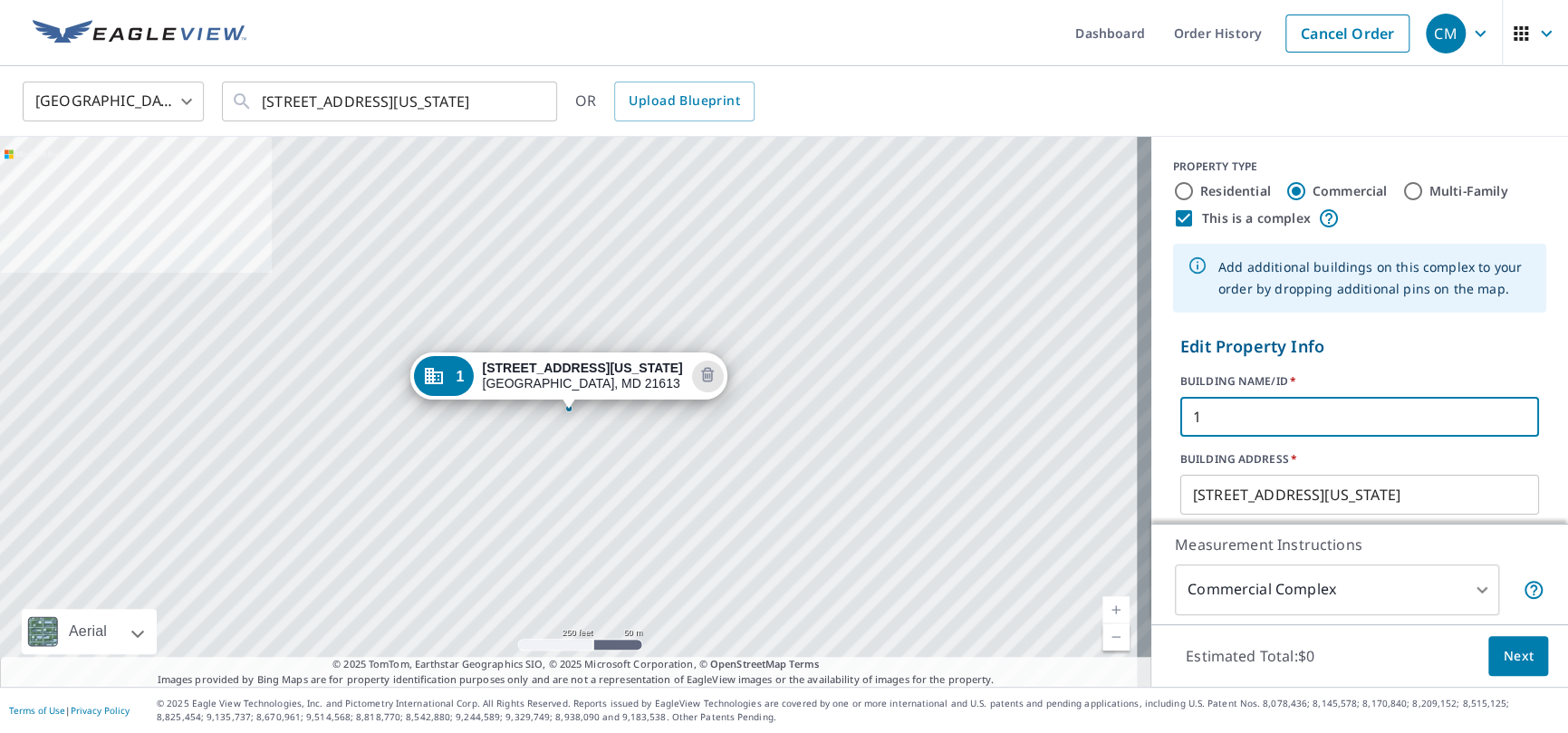
drag, startPoint x: 1219, startPoint y: 423, endPoint x: 1134, endPoint y: 425, distance: 85.0
click at [1134, 425] on div "1 200 Washington St Cambridge, MD 21613 Aerial Road A standard road map Aerial …" at bounding box center [784, 412] width 1568 height 550
type input "C"
type input "Offices"
click at [1527, 456] on div "Edit Property Info BUILDING NAME/ID   * Offices ​ BUILDING ADDRESS   * 200 Wash…" at bounding box center [1360, 493] width 417 height 331
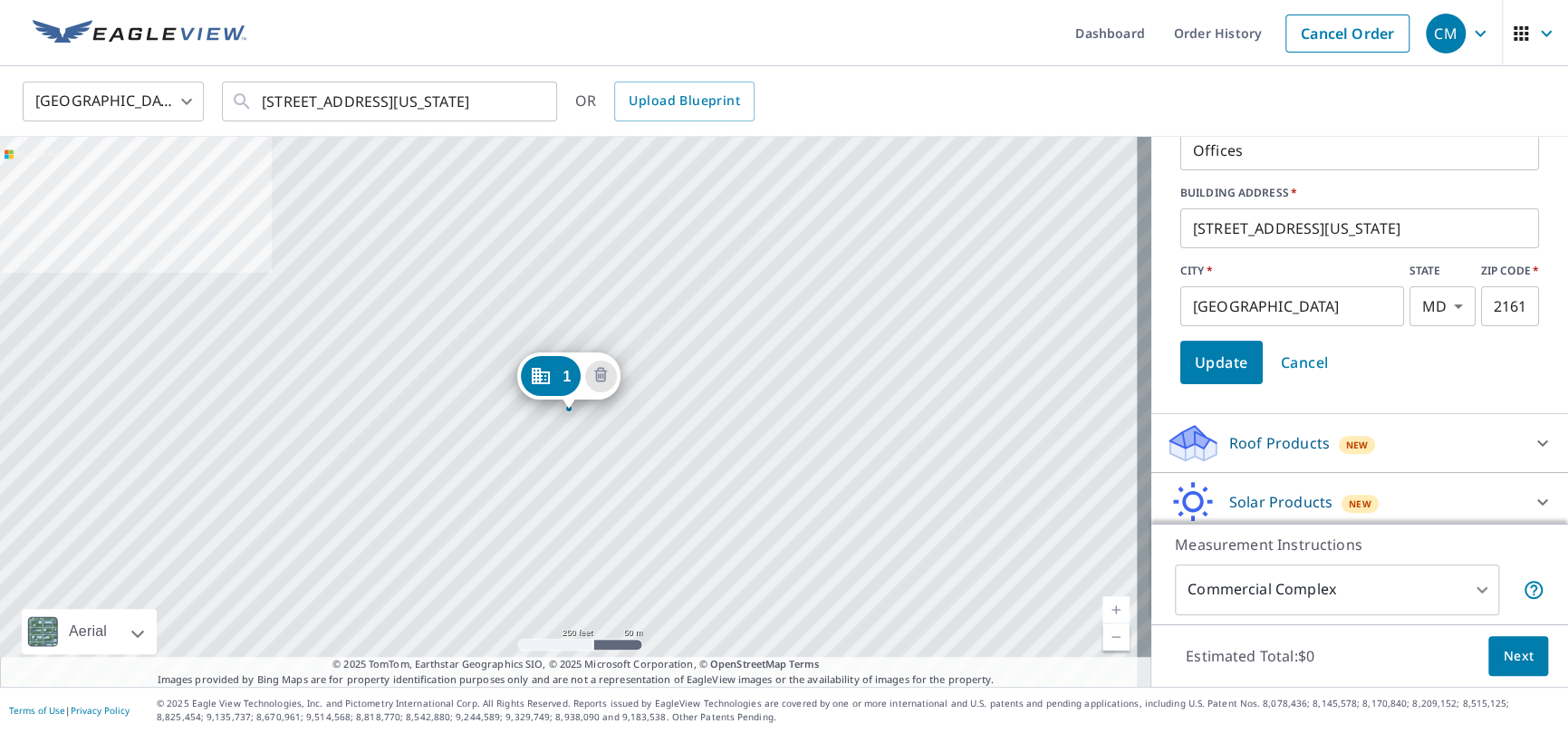
scroll to position [271, 0]
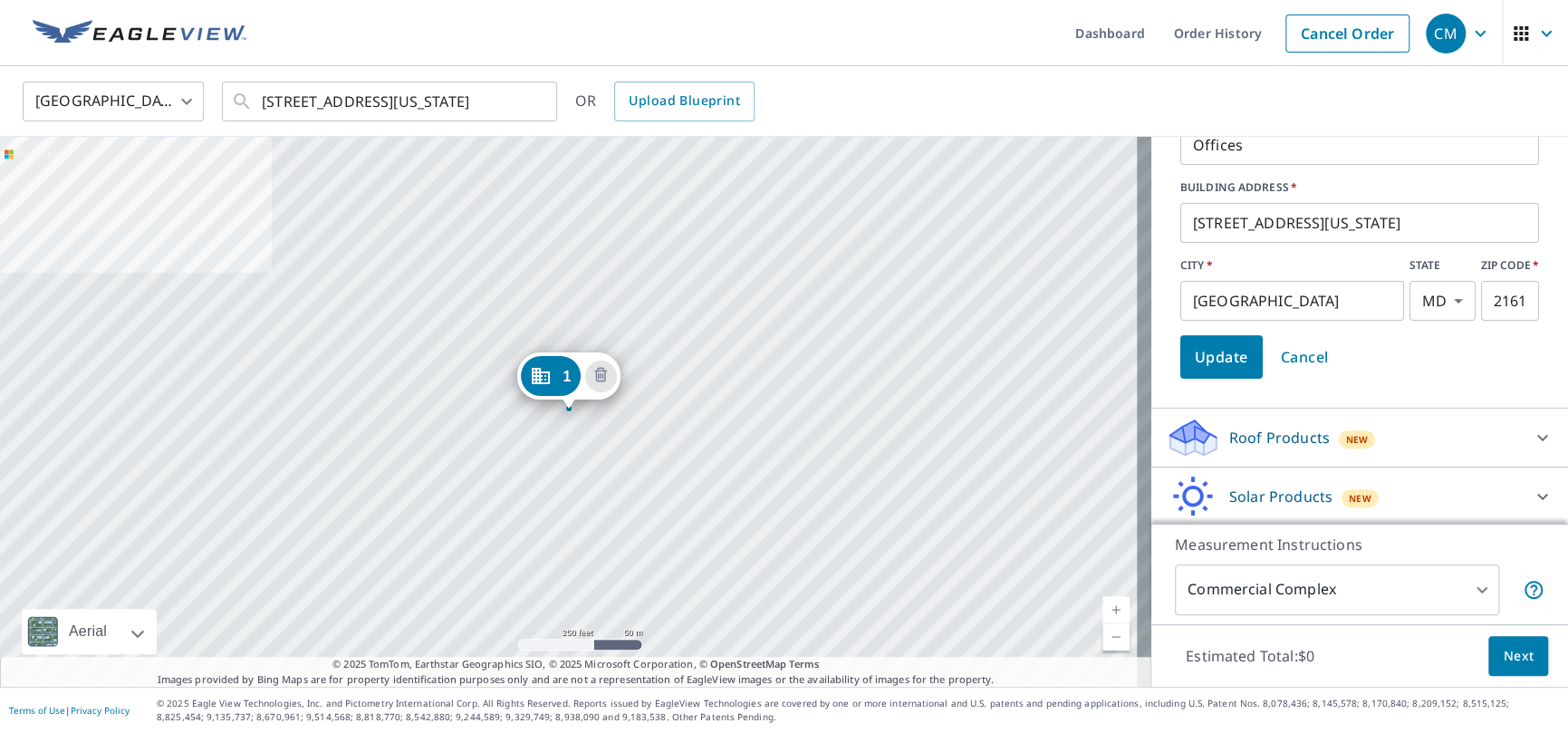
click at [558, 378] on div "1" at bounding box center [549, 376] width 60 height 40
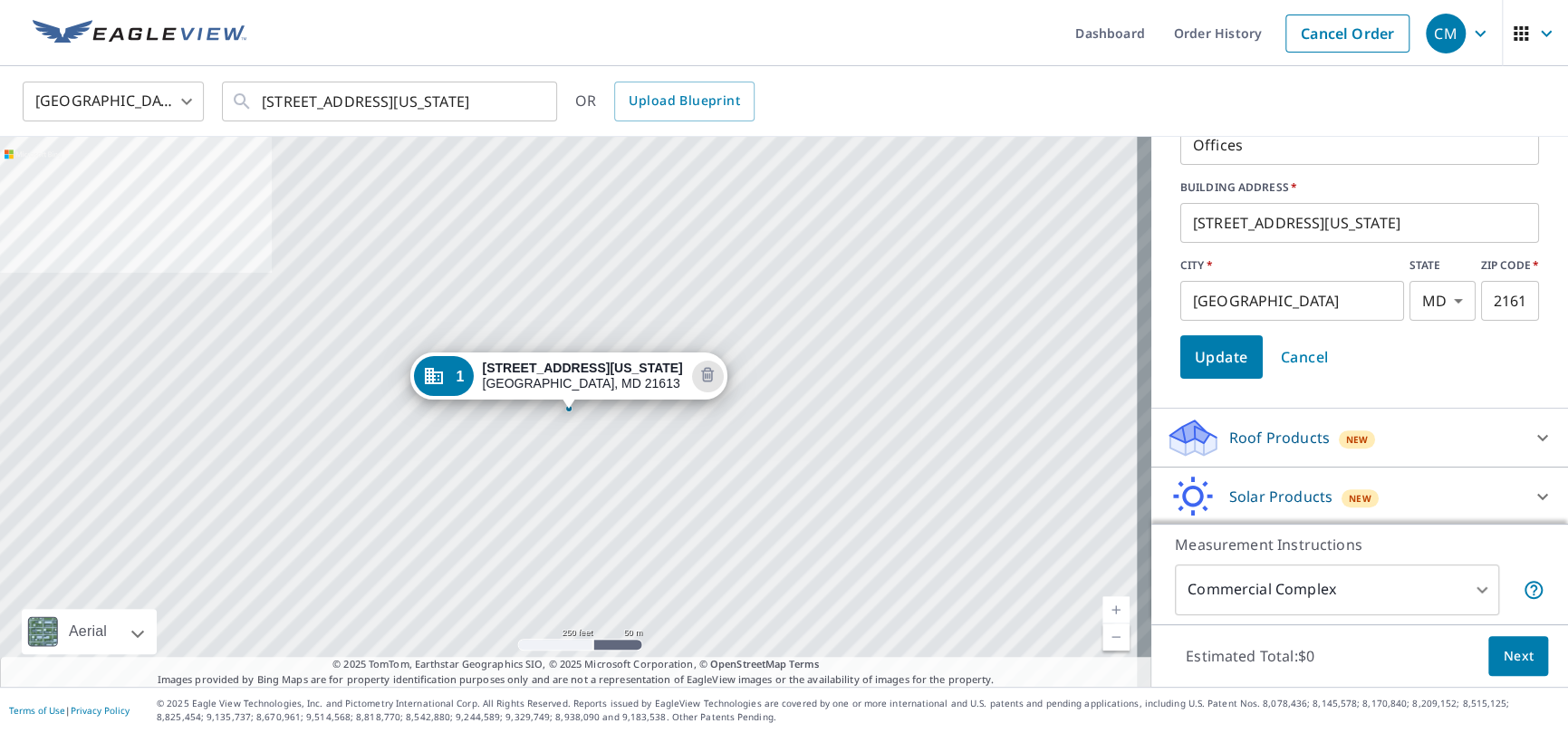
click at [569, 429] on div "1 200 Washington St Cambridge, MD 21613" at bounding box center [576, 412] width 1152 height 550
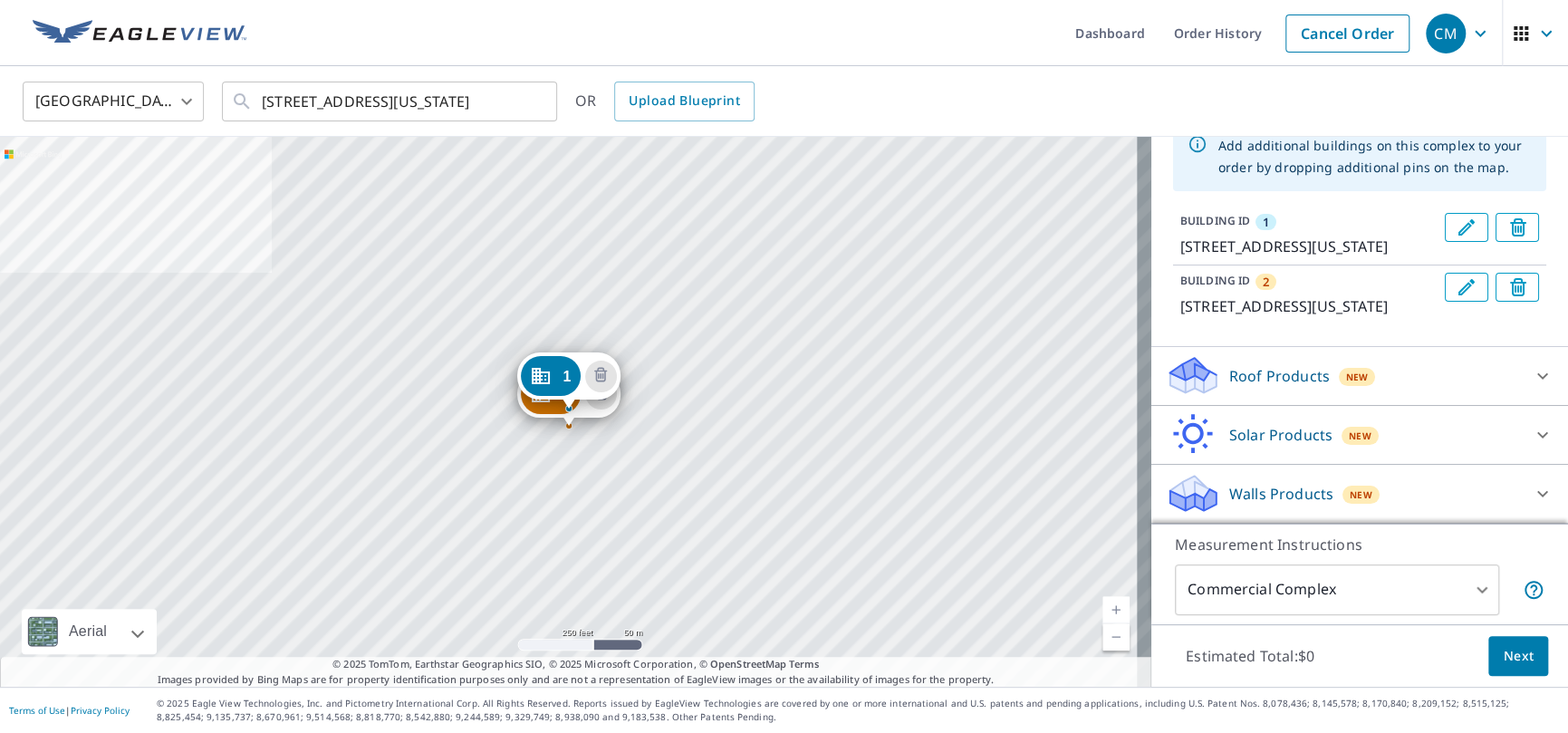
click at [588, 434] on div "2 200 Washington St Cambridge, MD 21613 1 200 Washington St Cambridge, MD 21613" at bounding box center [576, 412] width 1152 height 550
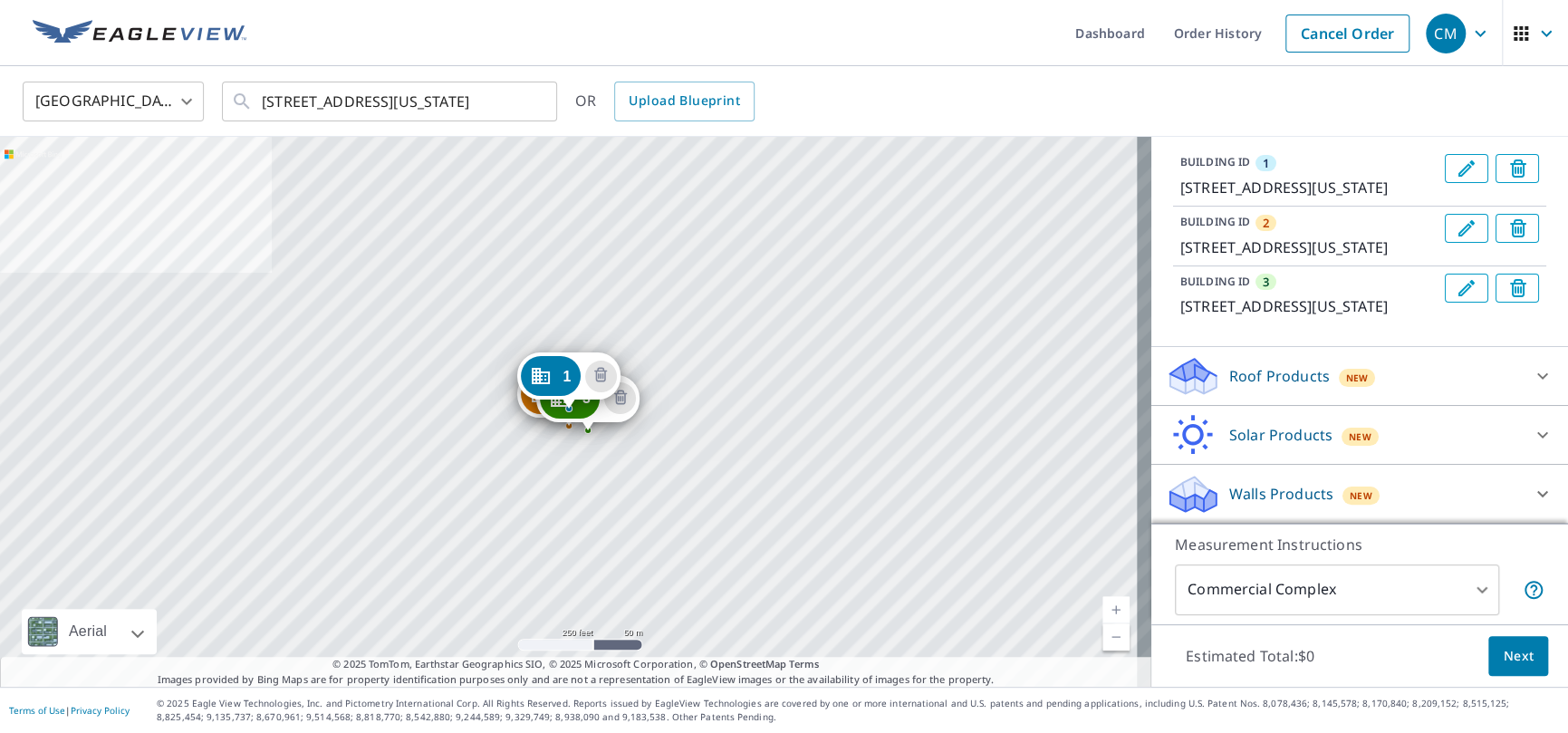
click at [587, 433] on div at bounding box center [588, 430] width 8 height 8
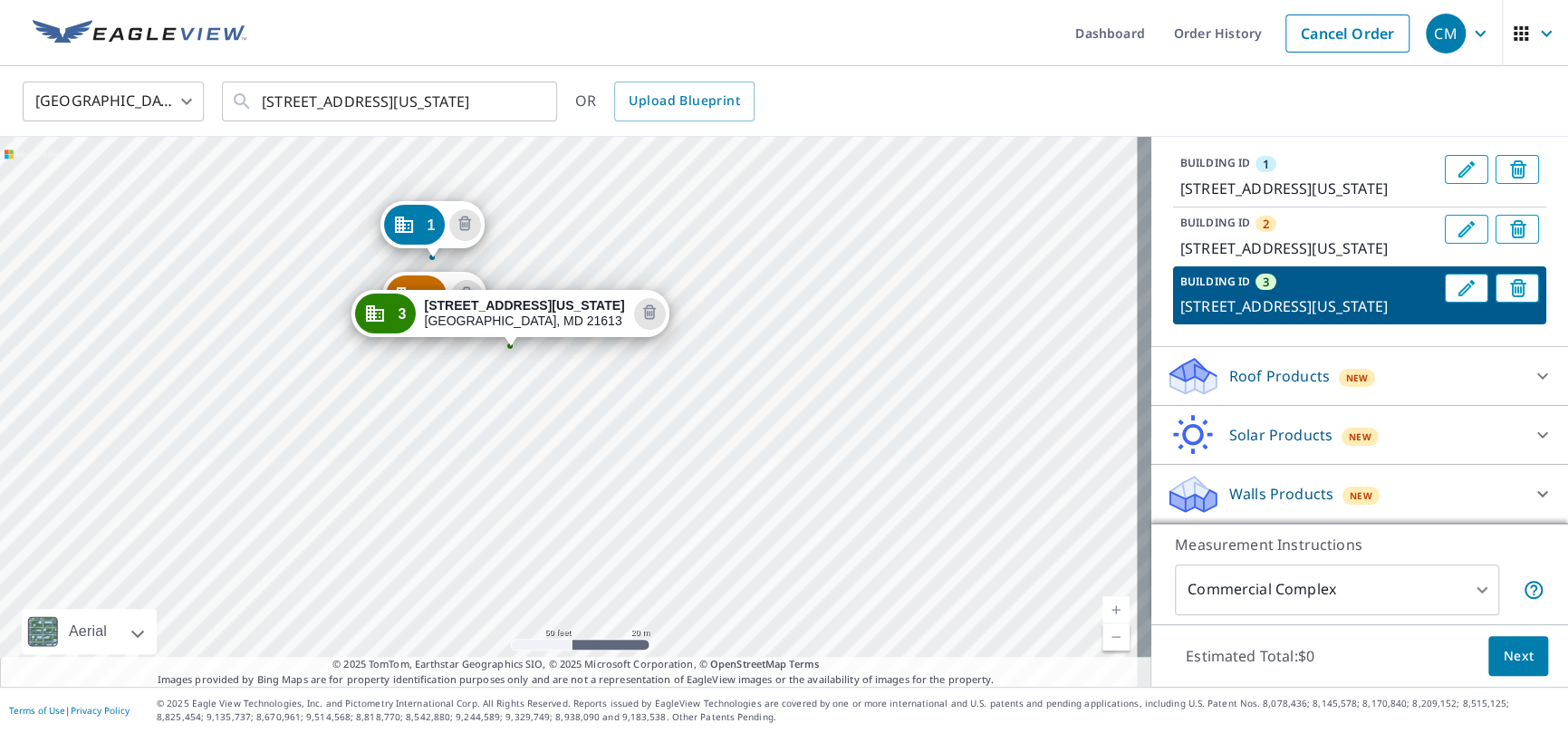
click at [414, 288] on icon "Dropped pin, building 2, Commercial property, 200 Washington St Cambridge, MD 2…" at bounding box center [406, 295] width 22 height 22
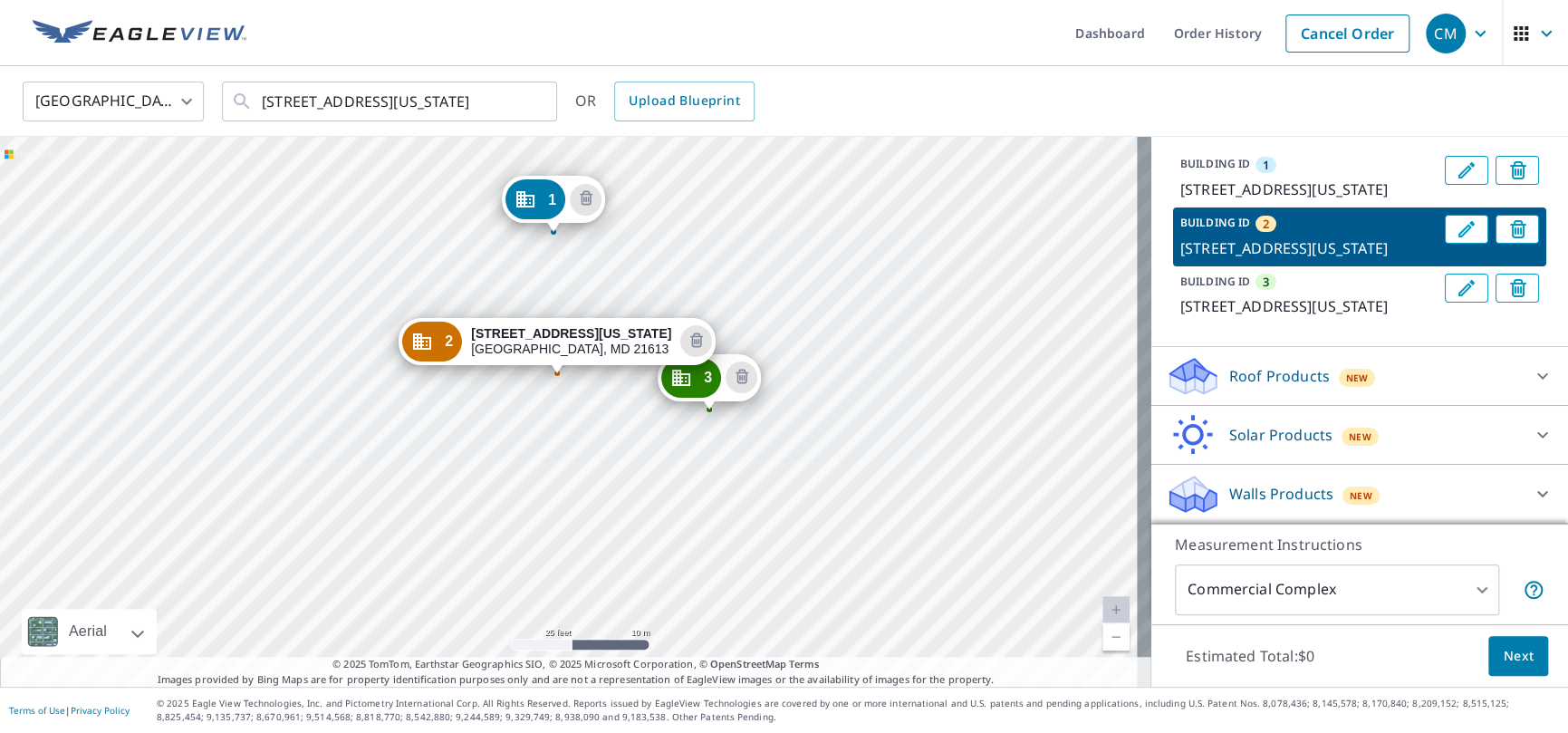
click at [774, 323] on div "1 200 Washington St Cambridge, MD 21613 3 114 Washington St Cambridge, MD 21613…" at bounding box center [576, 412] width 1152 height 550
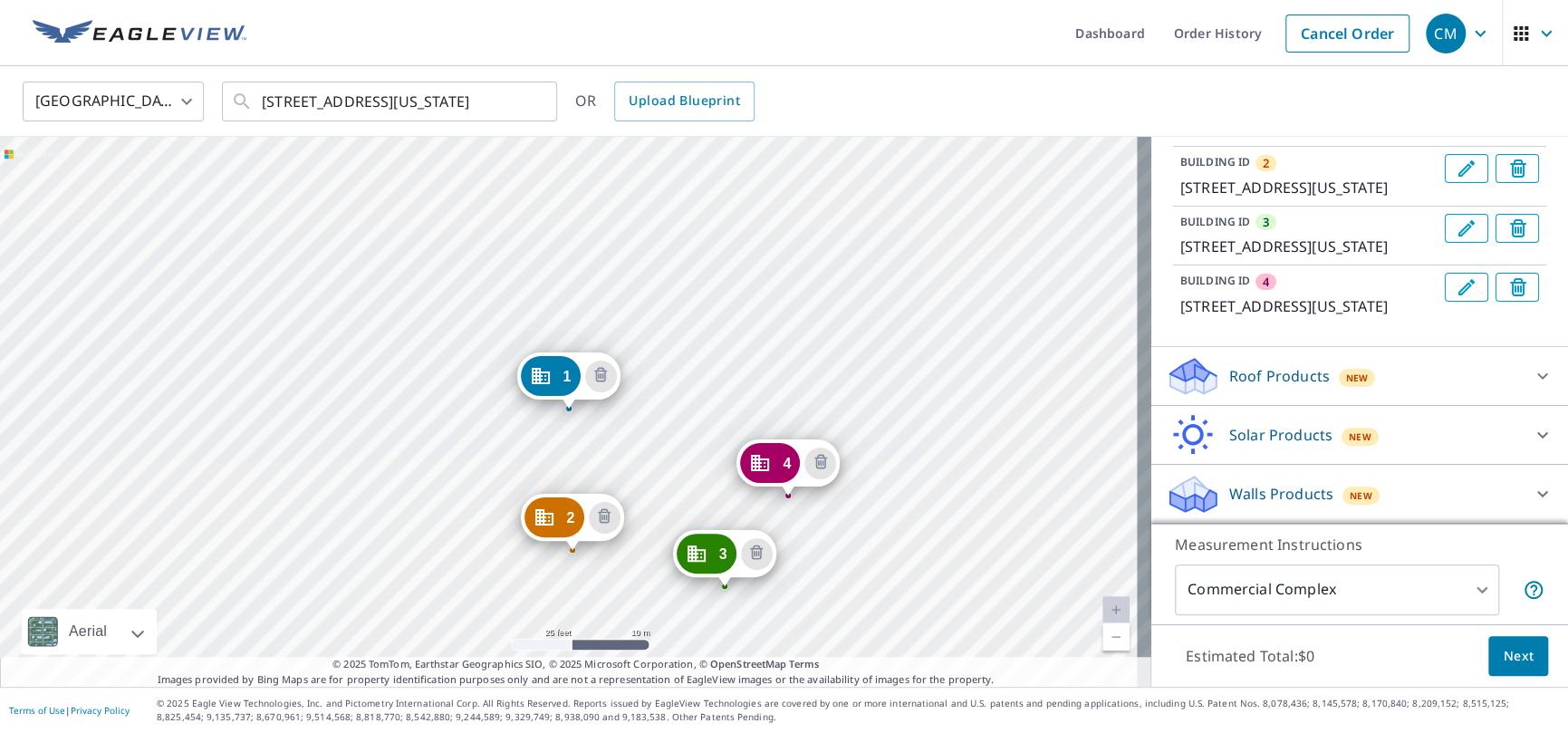
click at [703, 483] on div "2 200 Washington St Cambridge, MD 21613 3 114 Washington St Cambridge, MD 21613…" at bounding box center [576, 412] width 1152 height 550
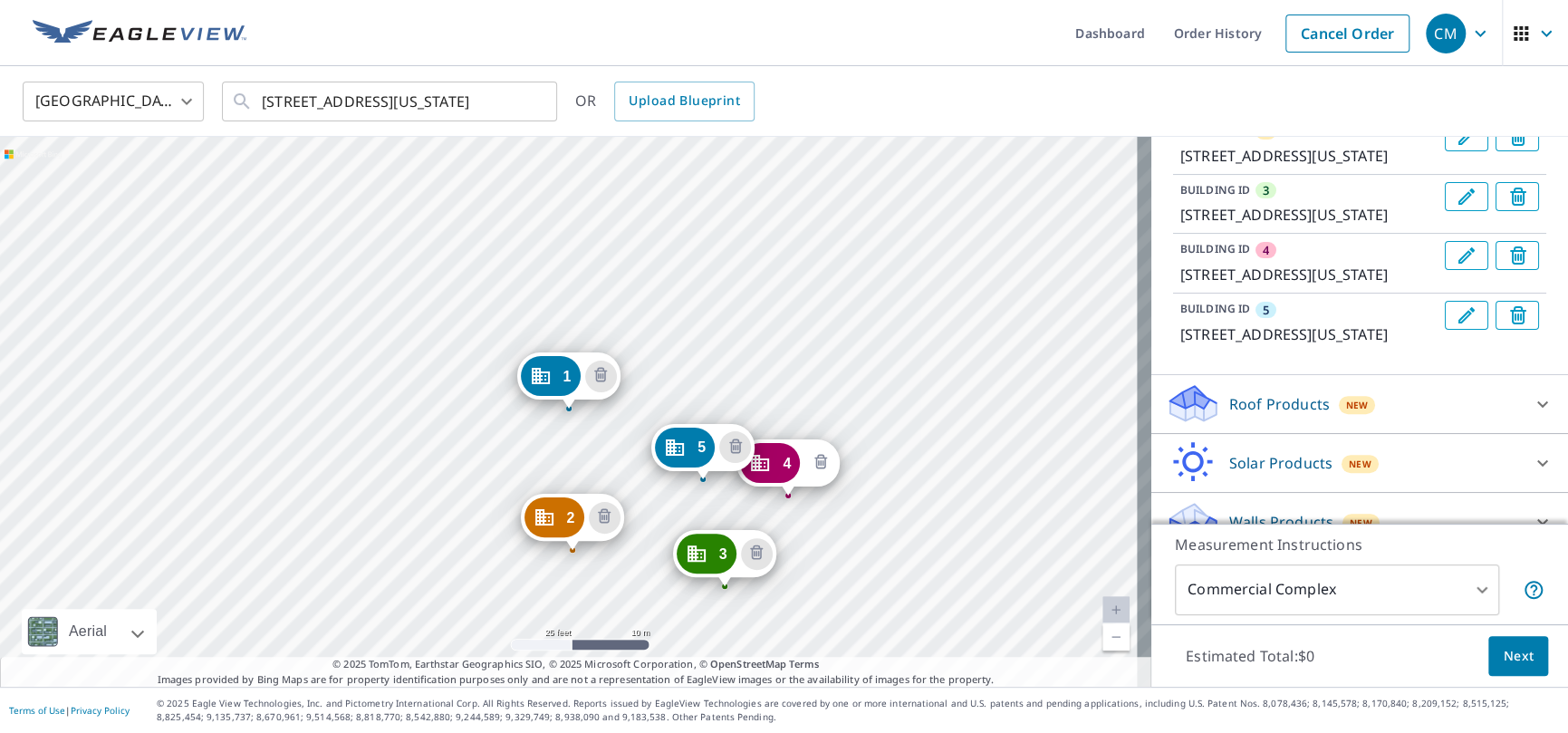
click at [818, 453] on icon "Delete building 4" at bounding box center [820, 462] width 22 height 22
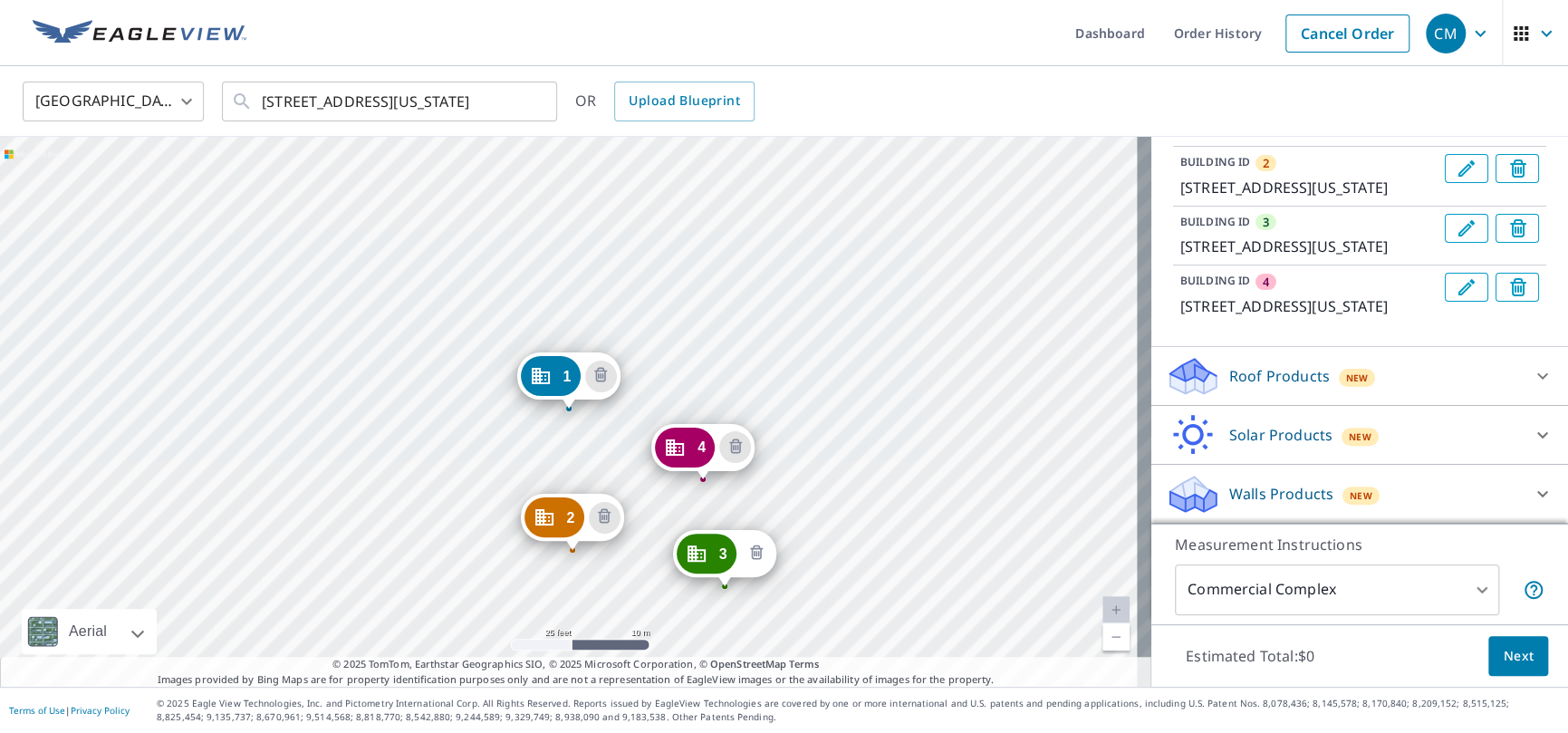
click at [753, 544] on icon "Delete building 3" at bounding box center [756, 553] width 22 height 22
click at [603, 524] on icon "Delete building 2" at bounding box center [604, 517] width 22 height 22
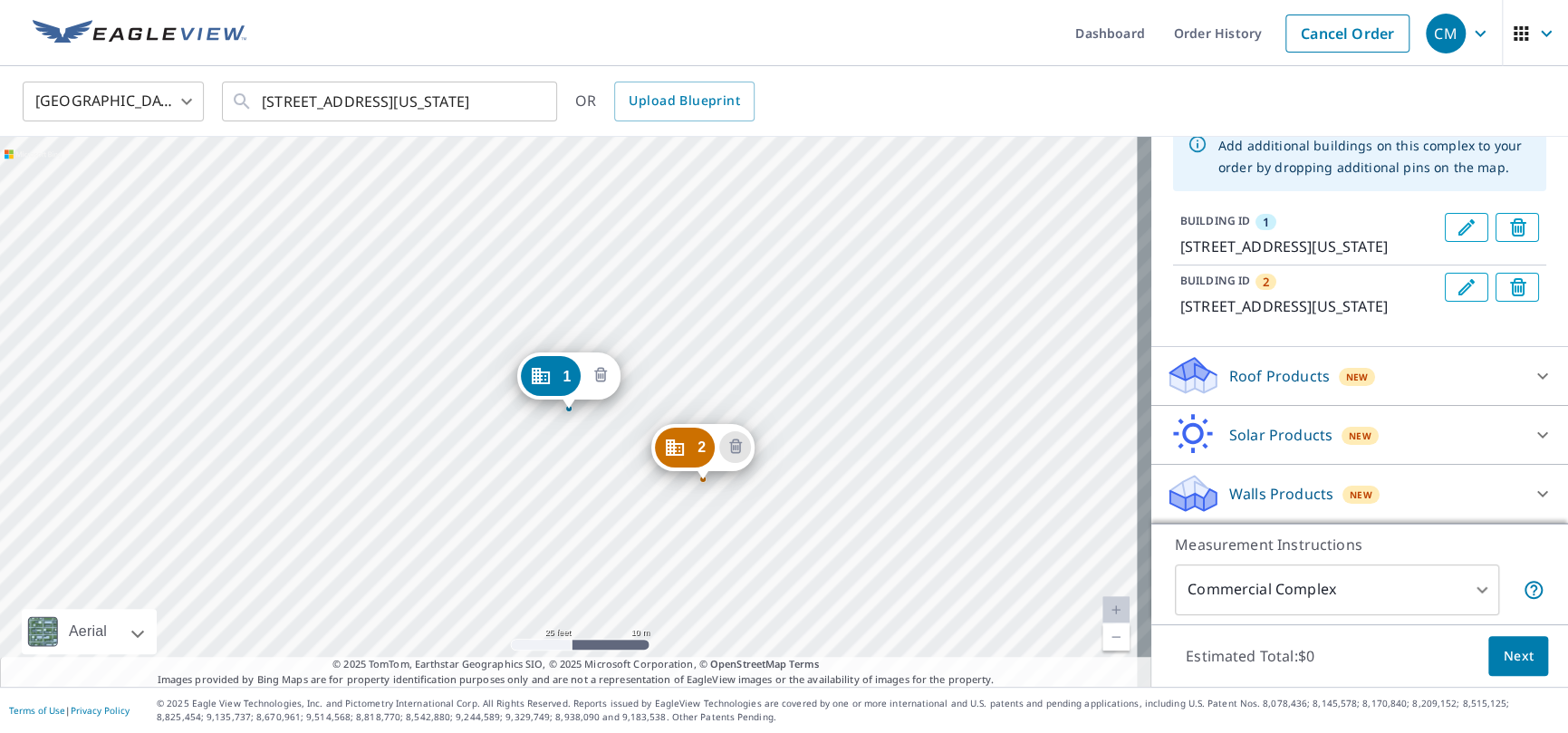
click at [597, 370] on icon "Delete building 1" at bounding box center [600, 375] width 12 height 14
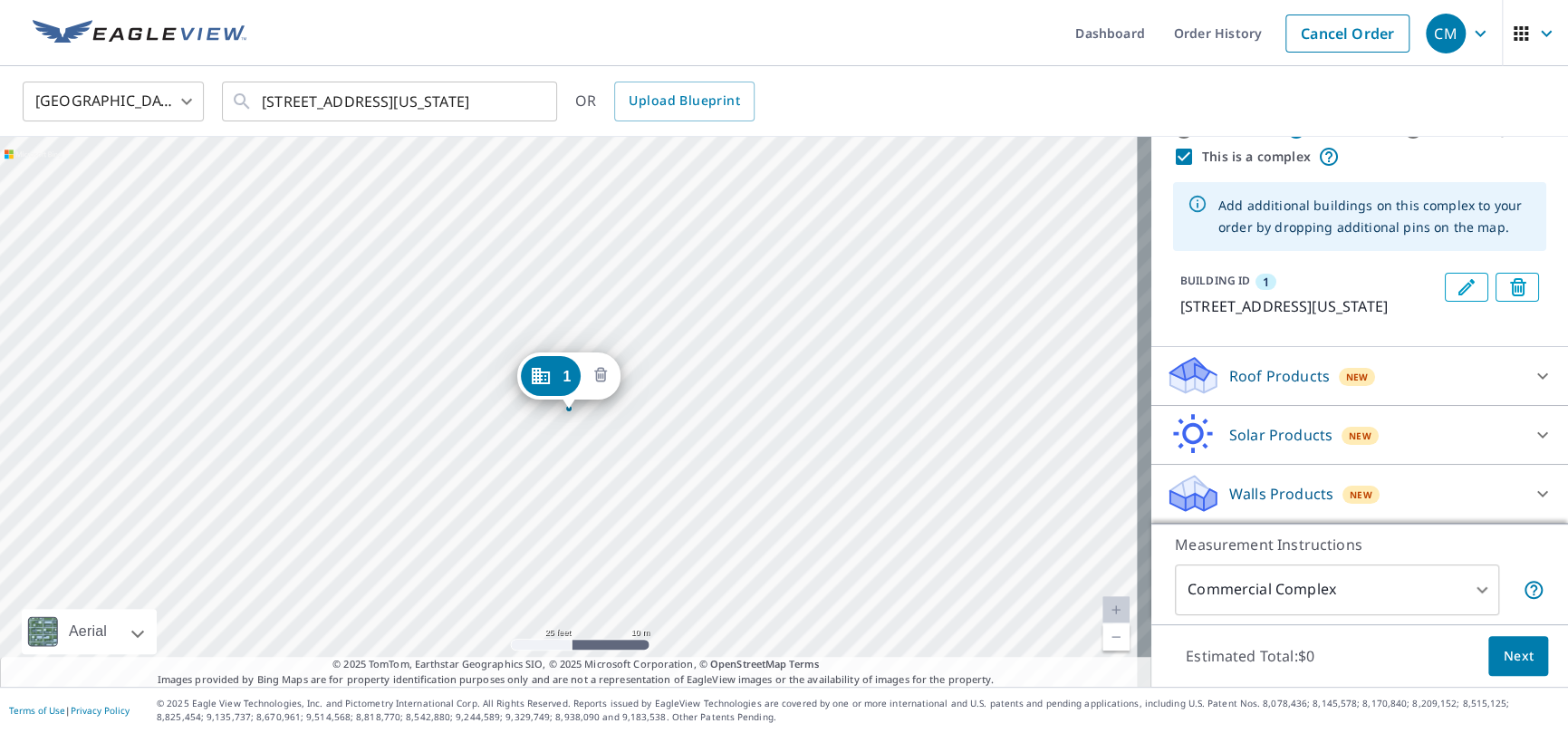
click at [605, 376] on icon "Delete building 1" at bounding box center [600, 375] width 12 height 14
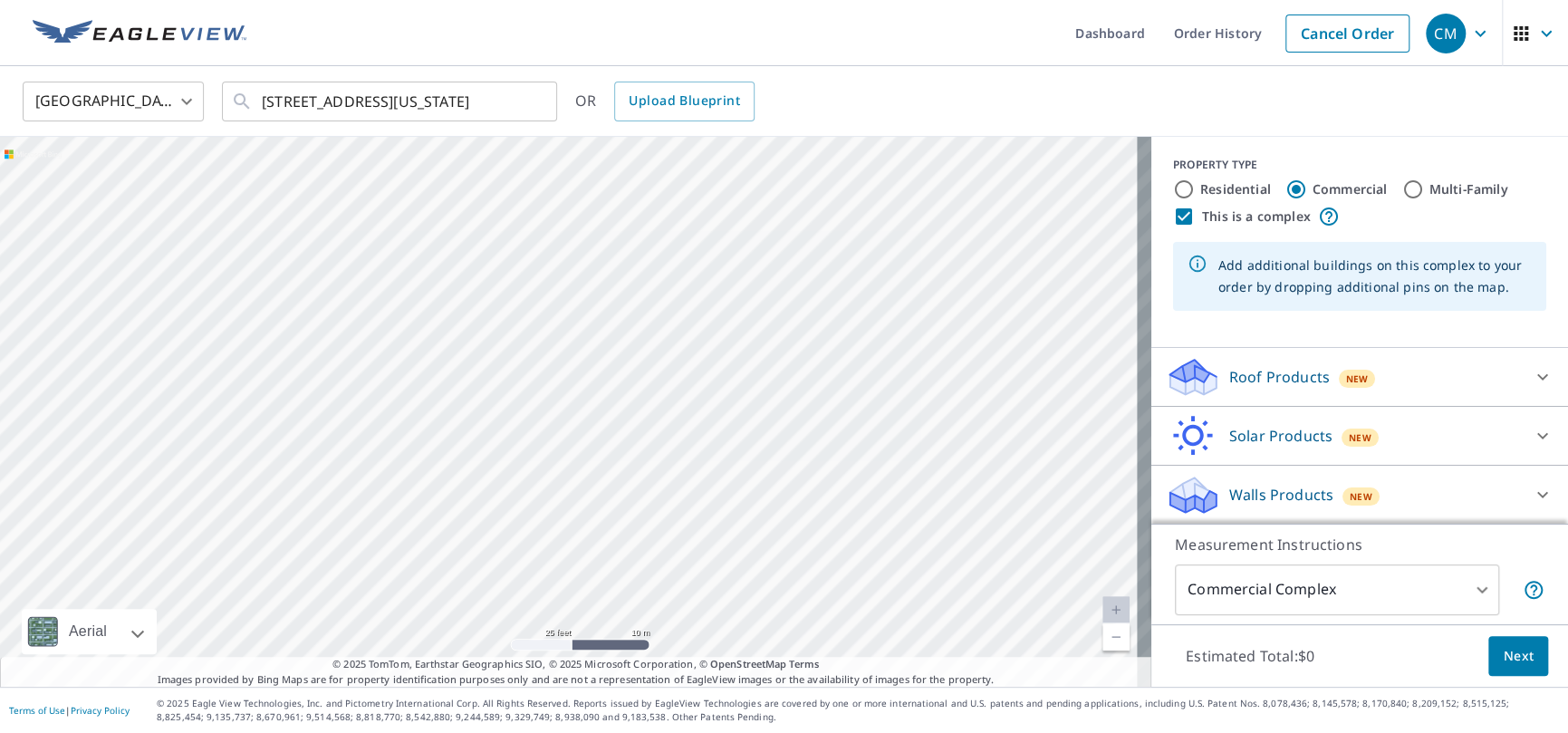
scroll to position [0, 0]
click at [1174, 194] on input "Residential" at bounding box center [1184, 191] width 22 height 22
radio input "true"
type input "1"
click at [1333, 185] on label "Commercial" at bounding box center [1350, 191] width 76 height 18
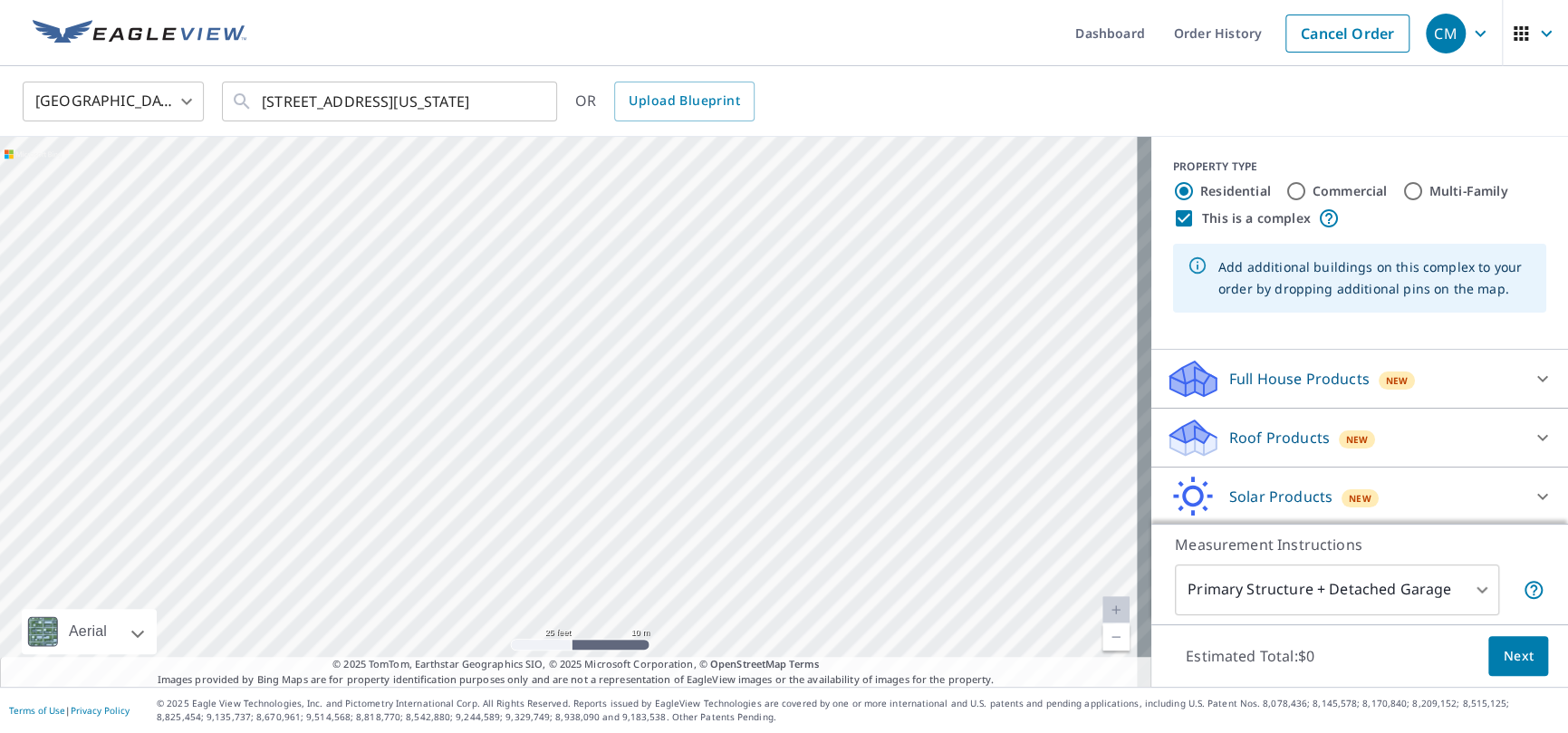
click at [1307, 185] on input "Commercial" at bounding box center [1296, 191] width 22 height 22
radio input "true"
type input "4"
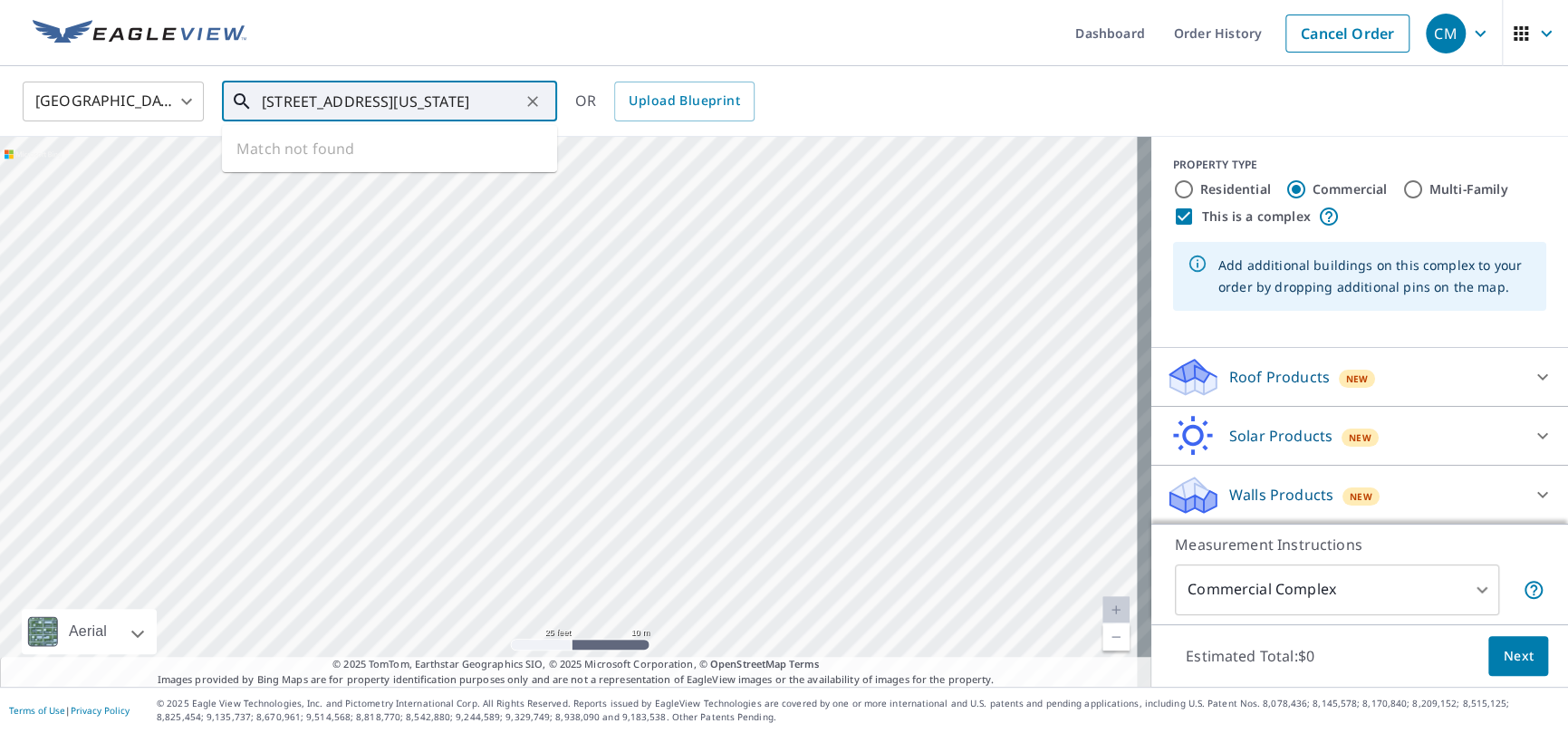
click at [453, 97] on input "200 Washington St Cambridge, MD 21613" at bounding box center [391, 101] width 258 height 51
click at [536, 104] on icon "Clear" at bounding box center [532, 101] width 10 height 10
click at [347, 114] on input "text" at bounding box center [391, 101] width 258 height 51
click at [347, 110] on input "text" at bounding box center [391, 101] width 258 height 51
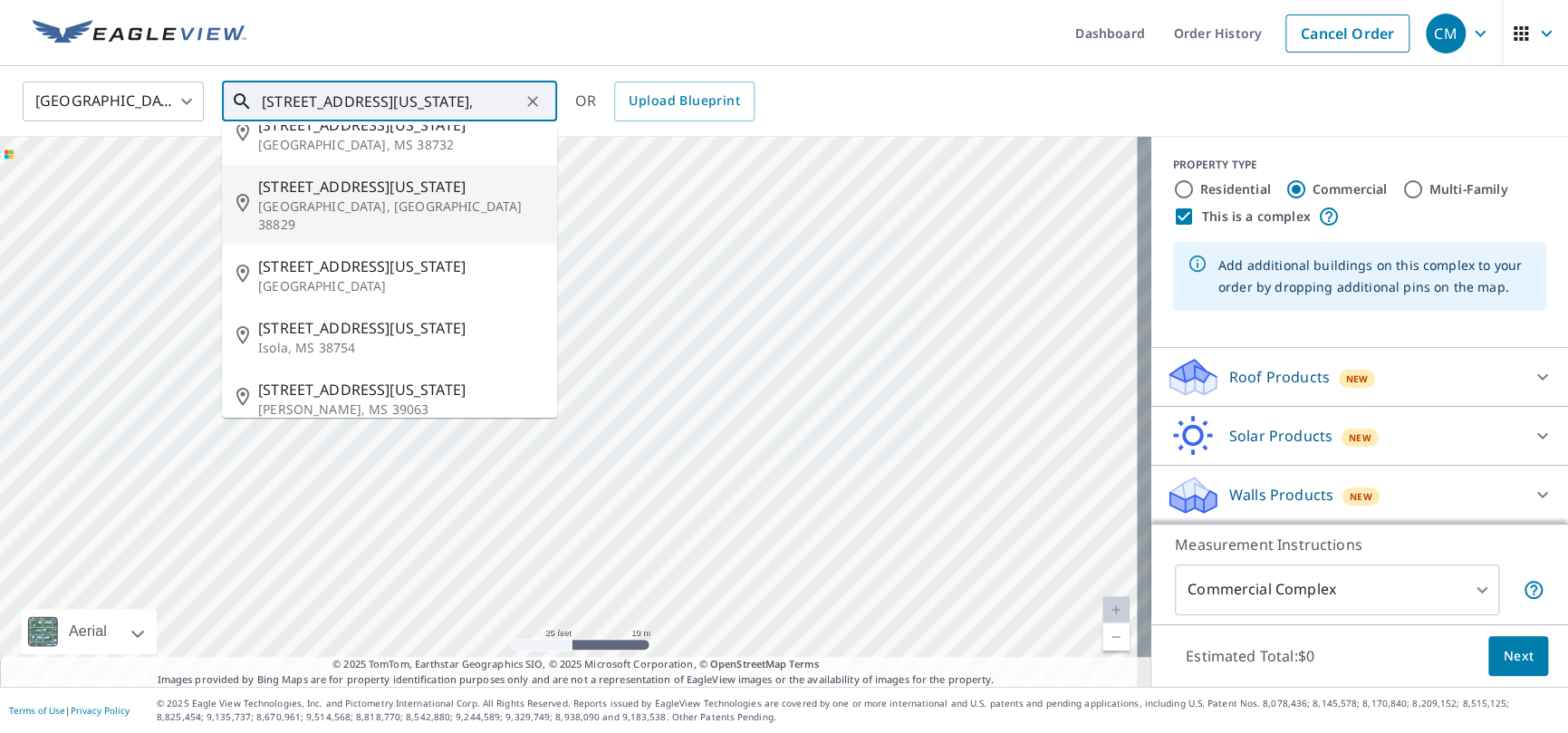
scroll to position [0, 0]
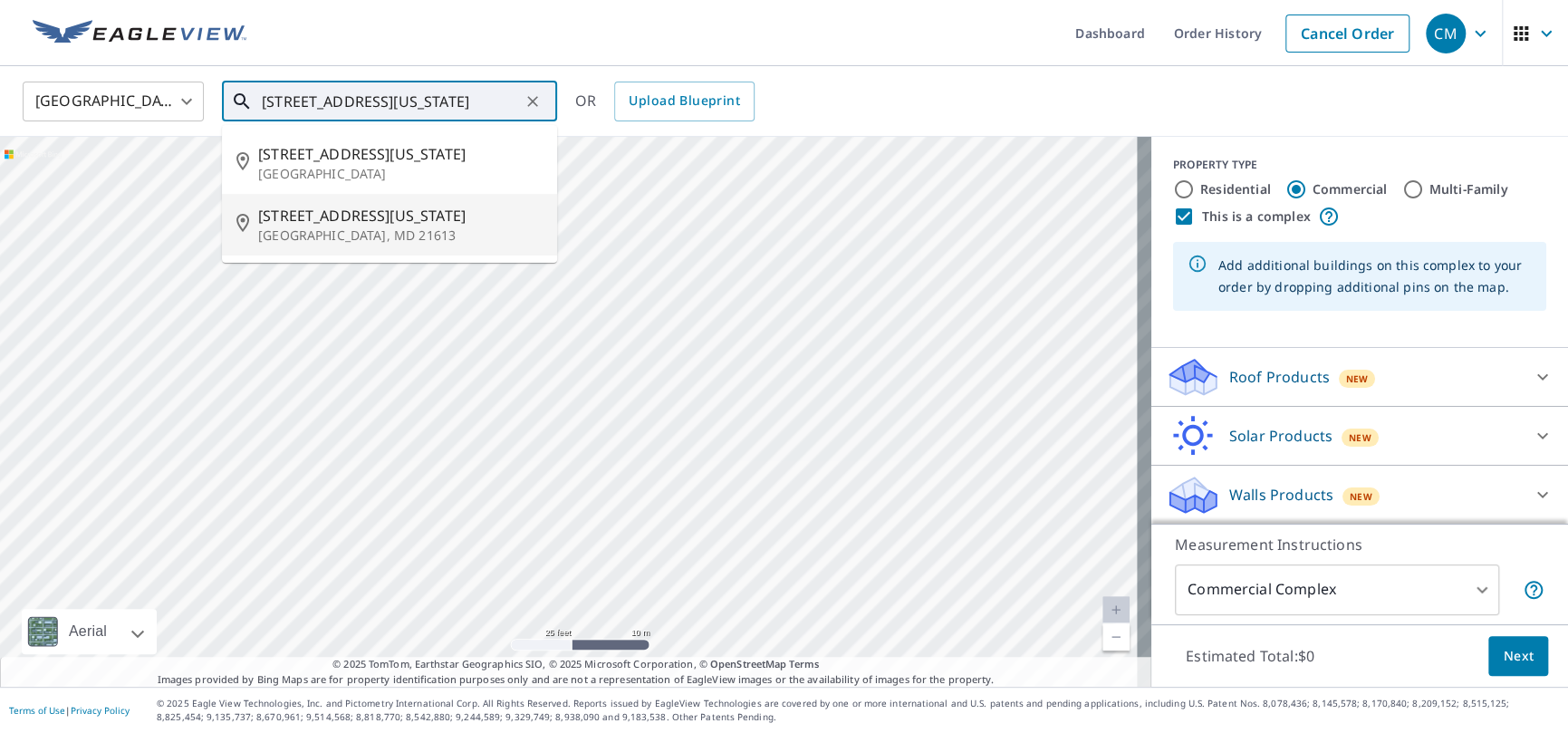
click at [399, 220] on span "200 Washington St" at bounding box center [400, 216] width 285 height 22
type input "200 Washington St Cambridge, MD 21613"
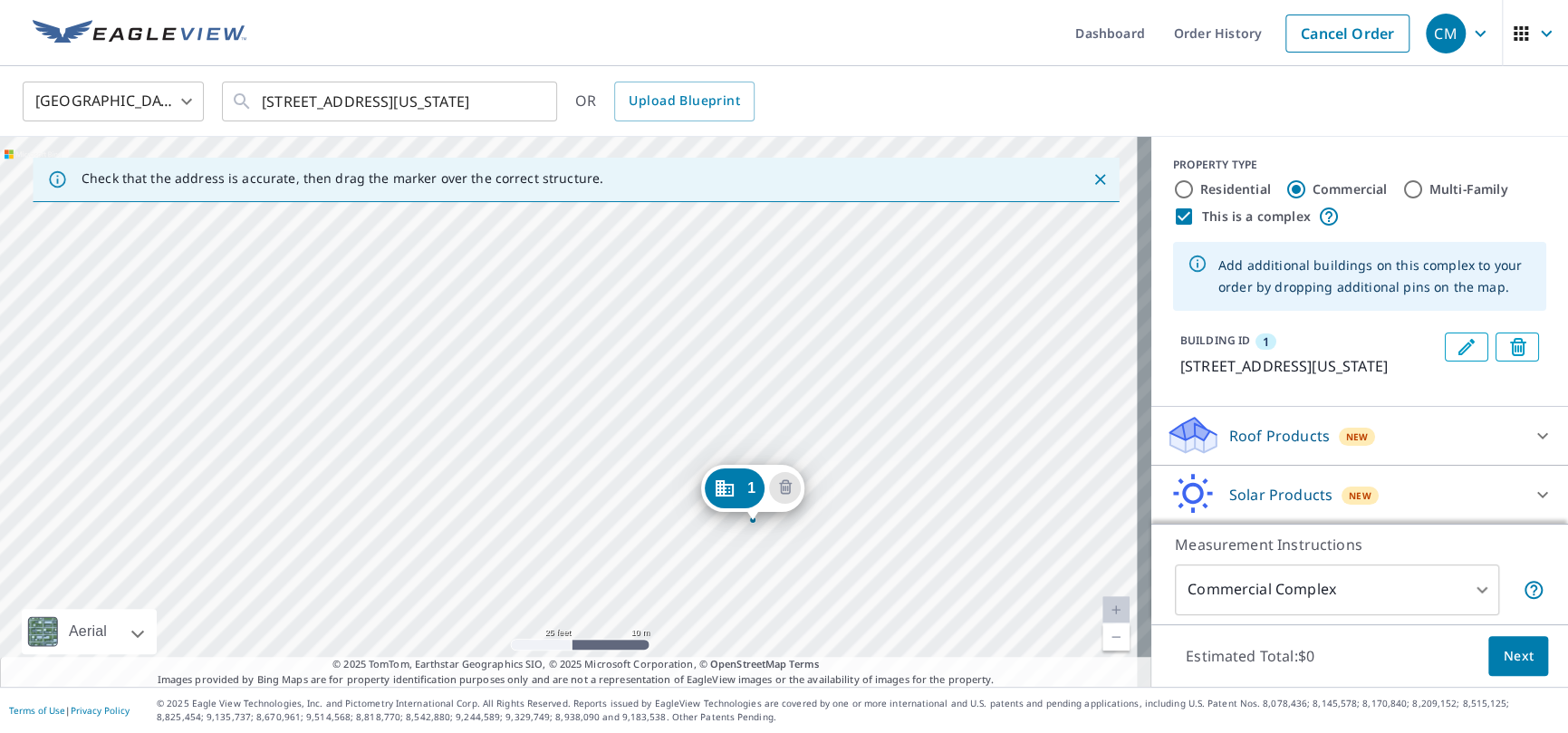
drag, startPoint x: 551, startPoint y: 370, endPoint x: 747, endPoint y: 491, distance: 230.3
drag, startPoint x: 541, startPoint y: 375, endPoint x: 515, endPoint y: 335, distance: 47.7
drag, startPoint x: 519, startPoint y: 318, endPoint x: 545, endPoint y: 320, distance: 26.1
click at [545, 320] on div "1 114 Washington St Cambridge, MD 21613" at bounding box center [576, 412] width 1152 height 550
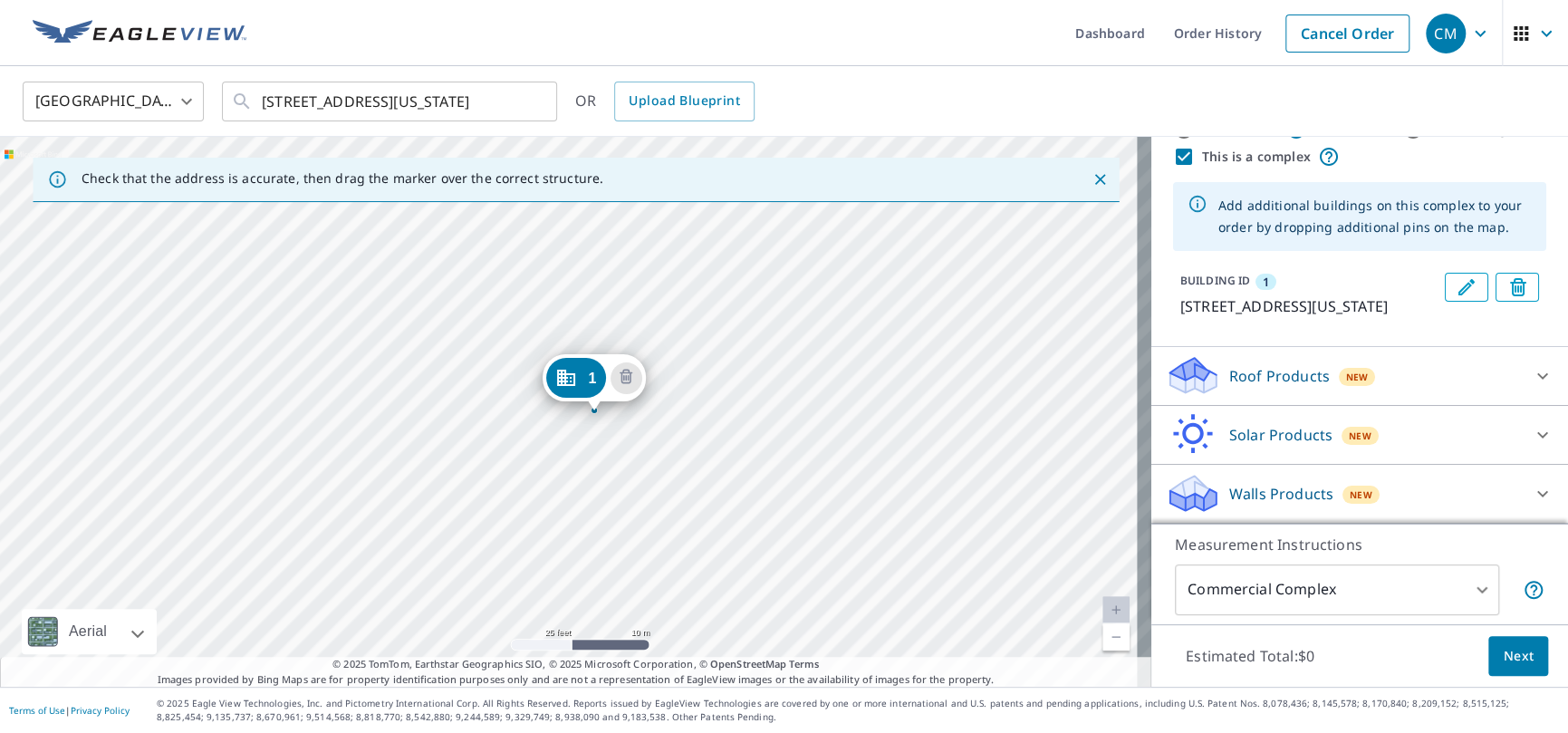
click at [1522, 375] on div at bounding box center [1543, 376] width 44 height 44
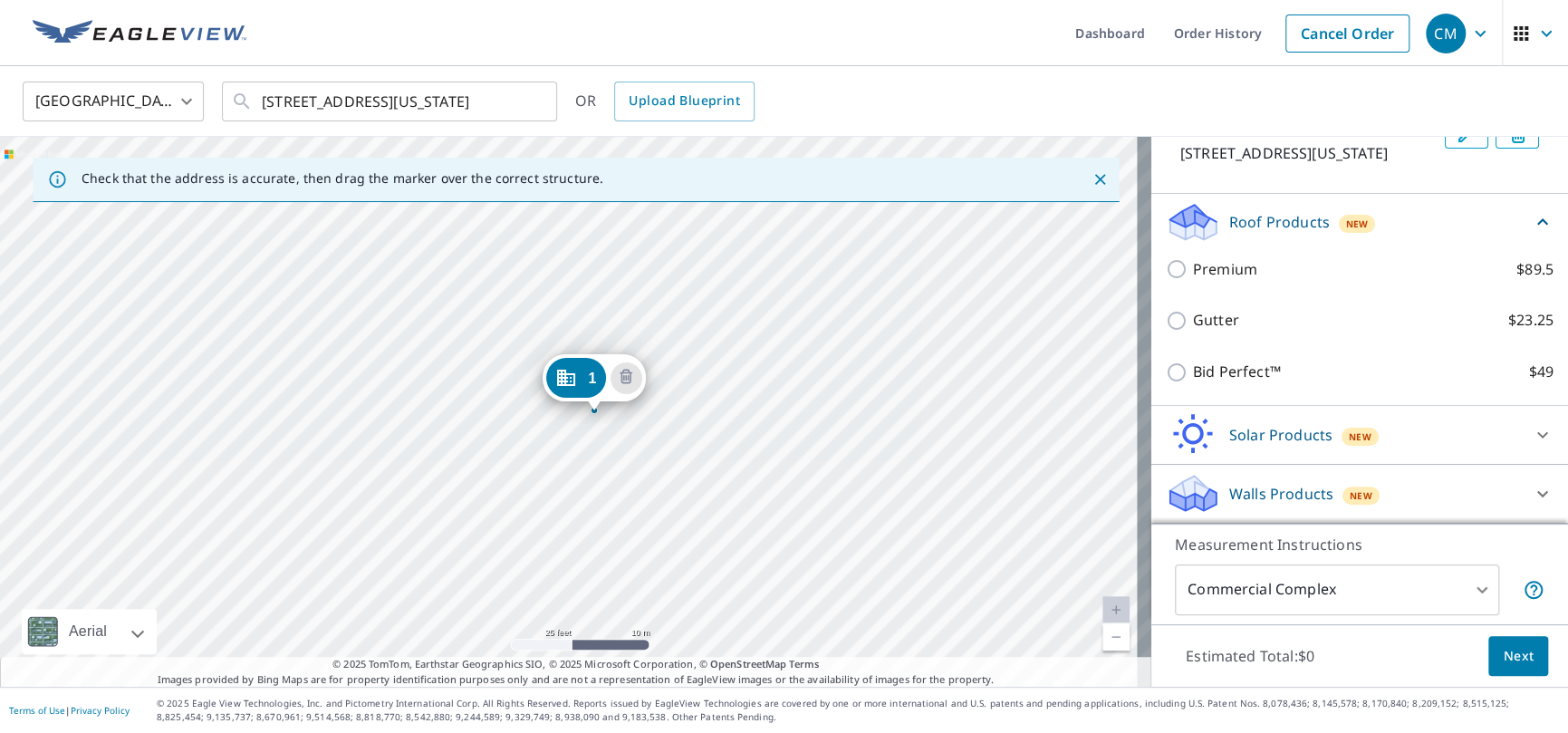
scroll to position [236, 0]
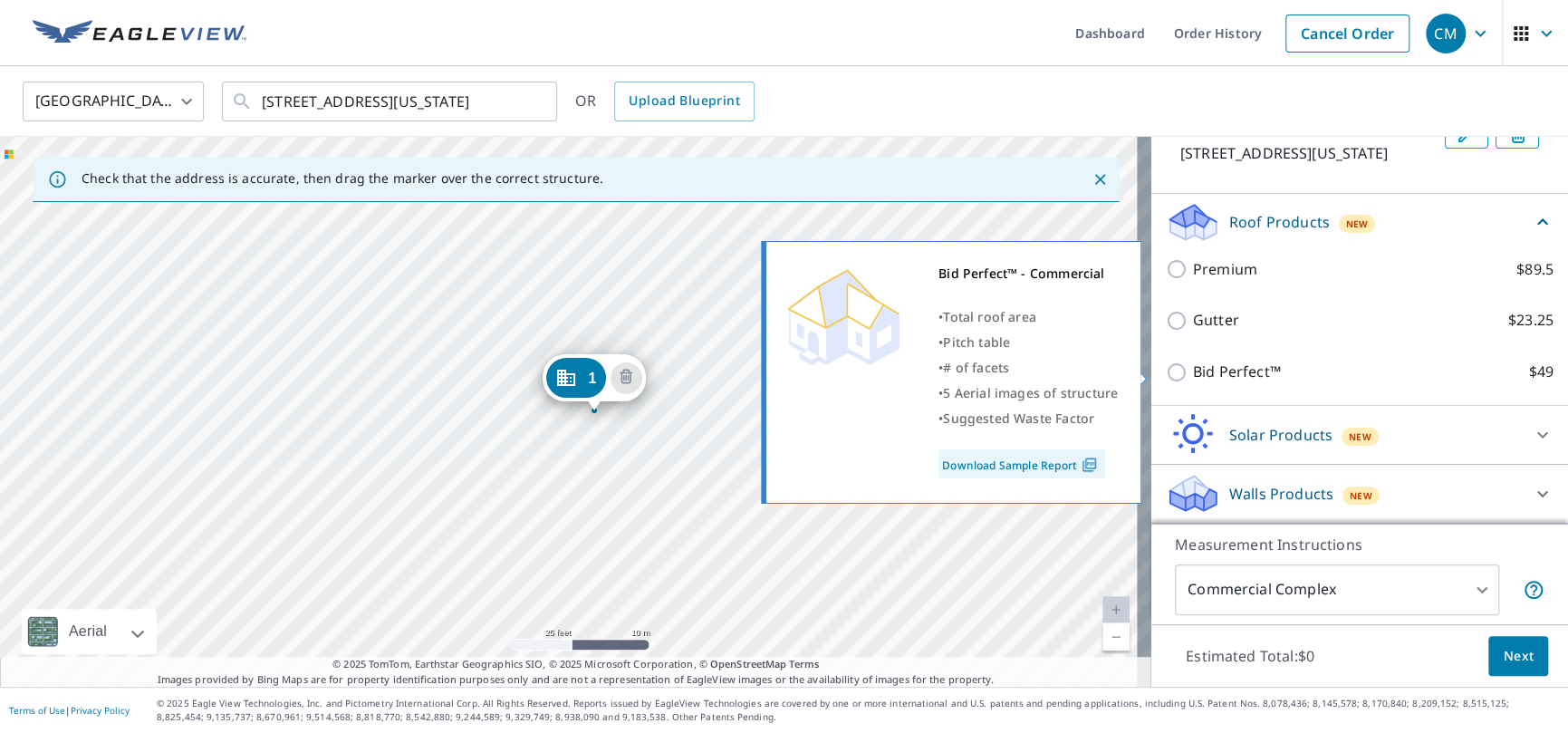
click at [1033, 452] on link "Download Sample Report" at bounding box center [1022, 463] width 166 height 29
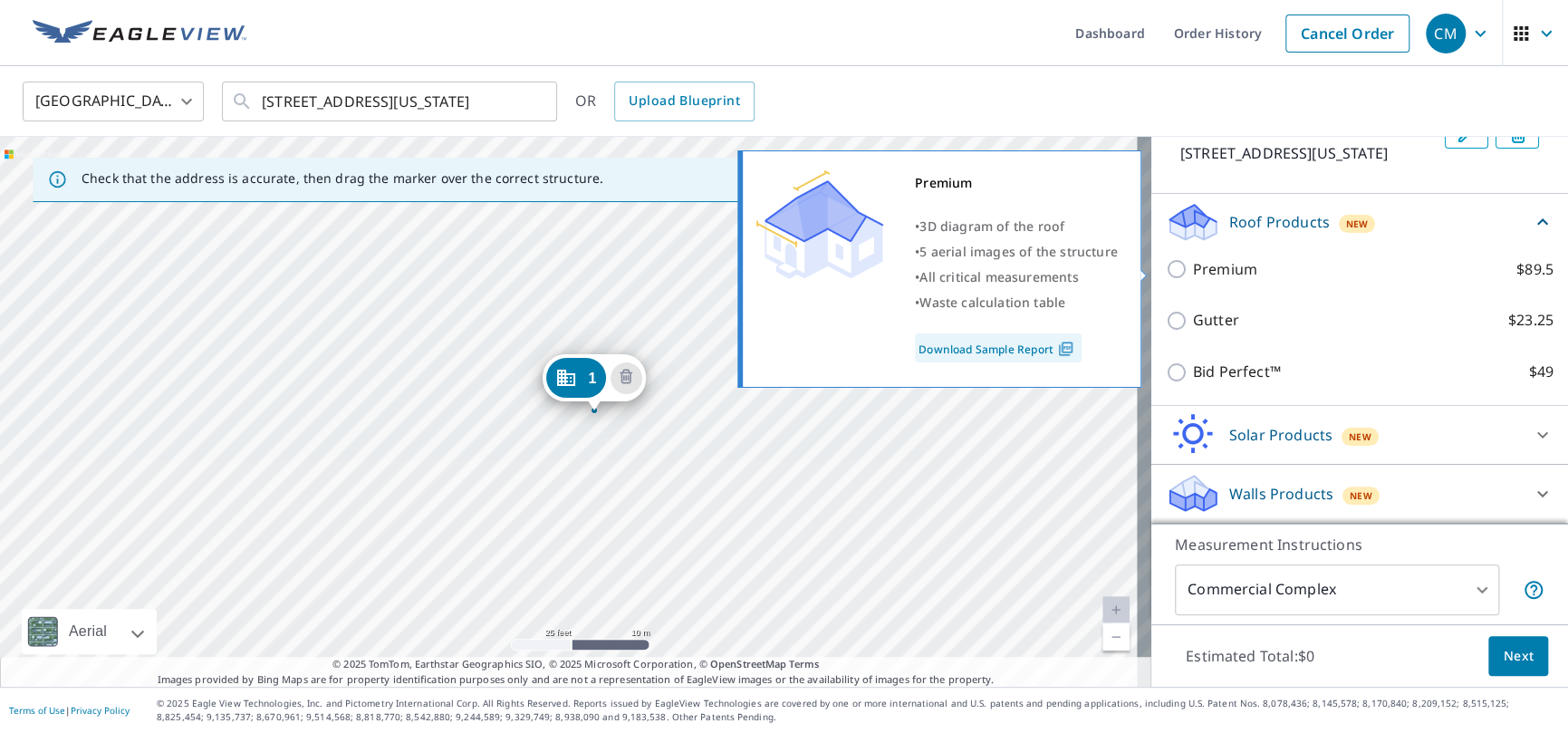
click at [969, 340] on link "Download Sample Report" at bounding box center [999, 348] width 166 height 29
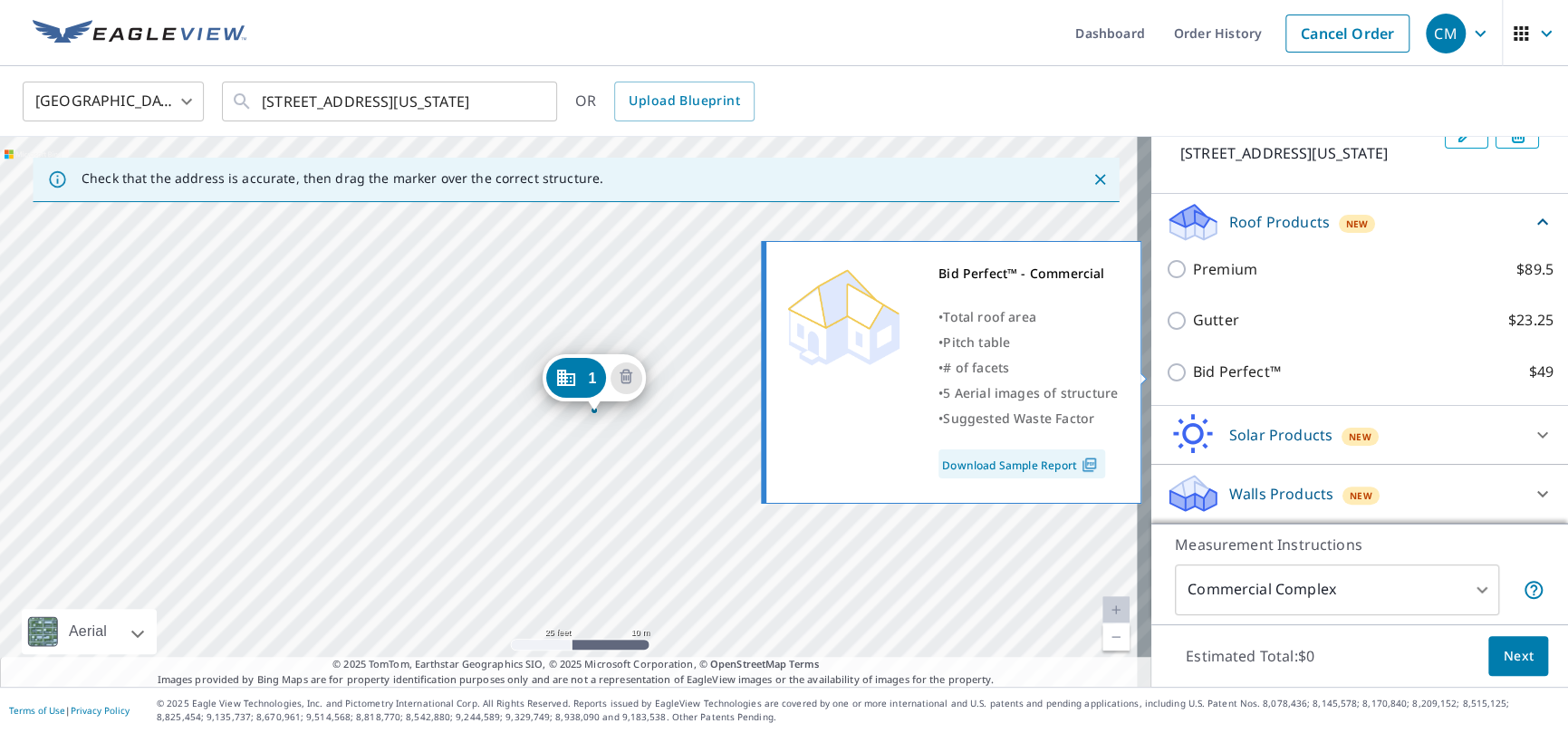
click at [1166, 372] on input "Bid Perfect™ $49" at bounding box center [1179, 372] width 27 height 22
checkbox input "true"
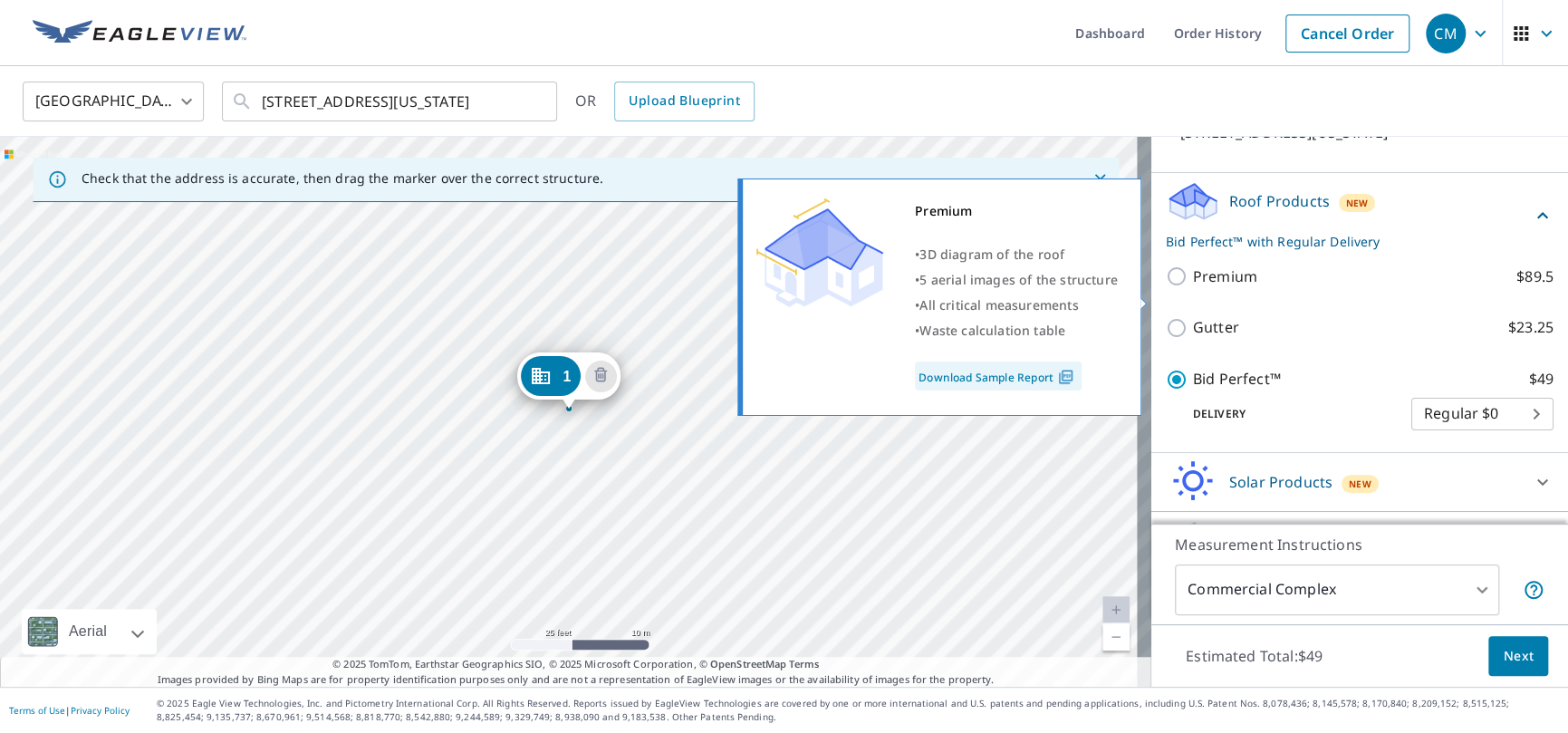
click at [1166, 287] on input "Premium $89.5" at bounding box center [1179, 276] width 27 height 22
checkbox input "true"
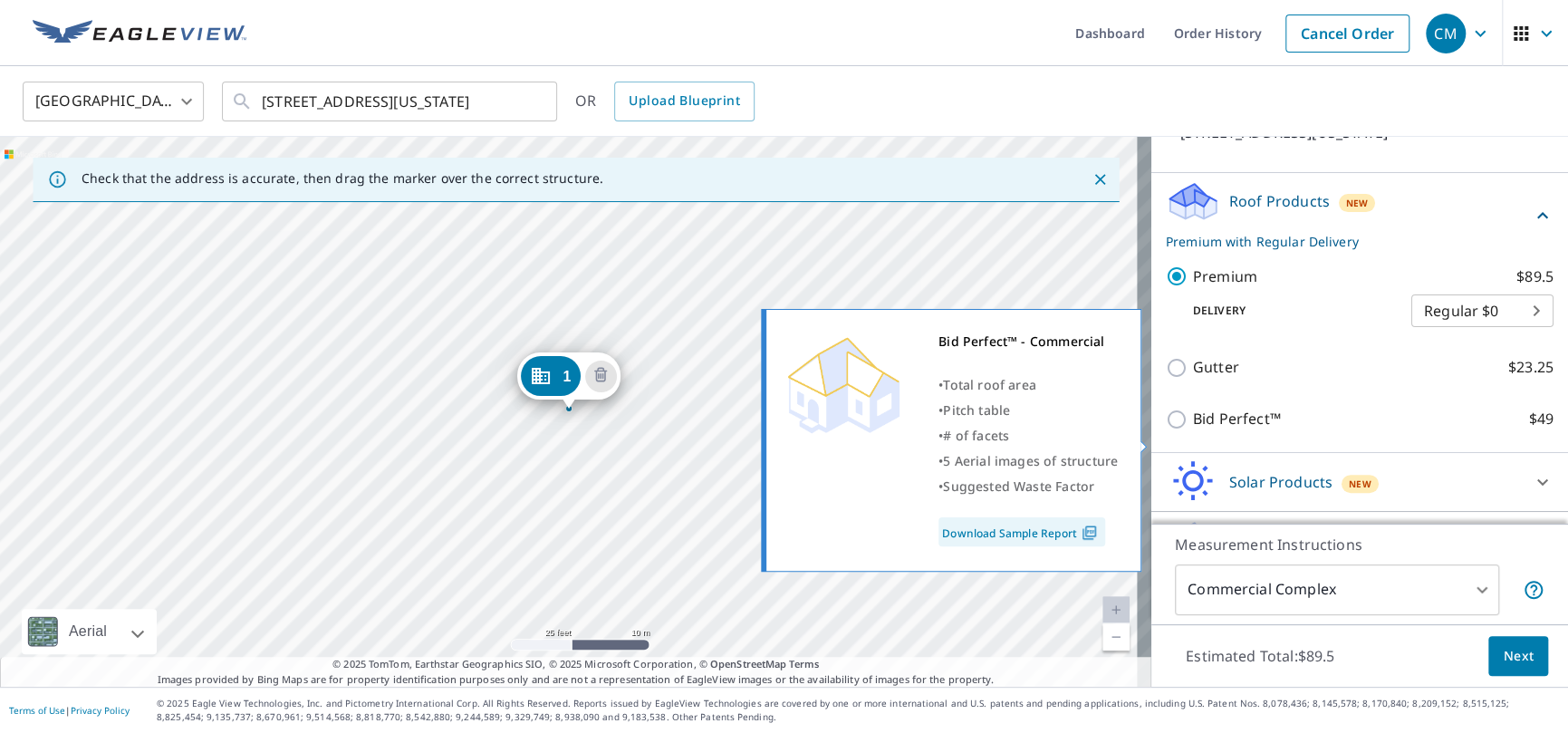
click at [1166, 430] on input "Bid Perfect™ $49" at bounding box center [1179, 419] width 27 height 22
checkbox input "true"
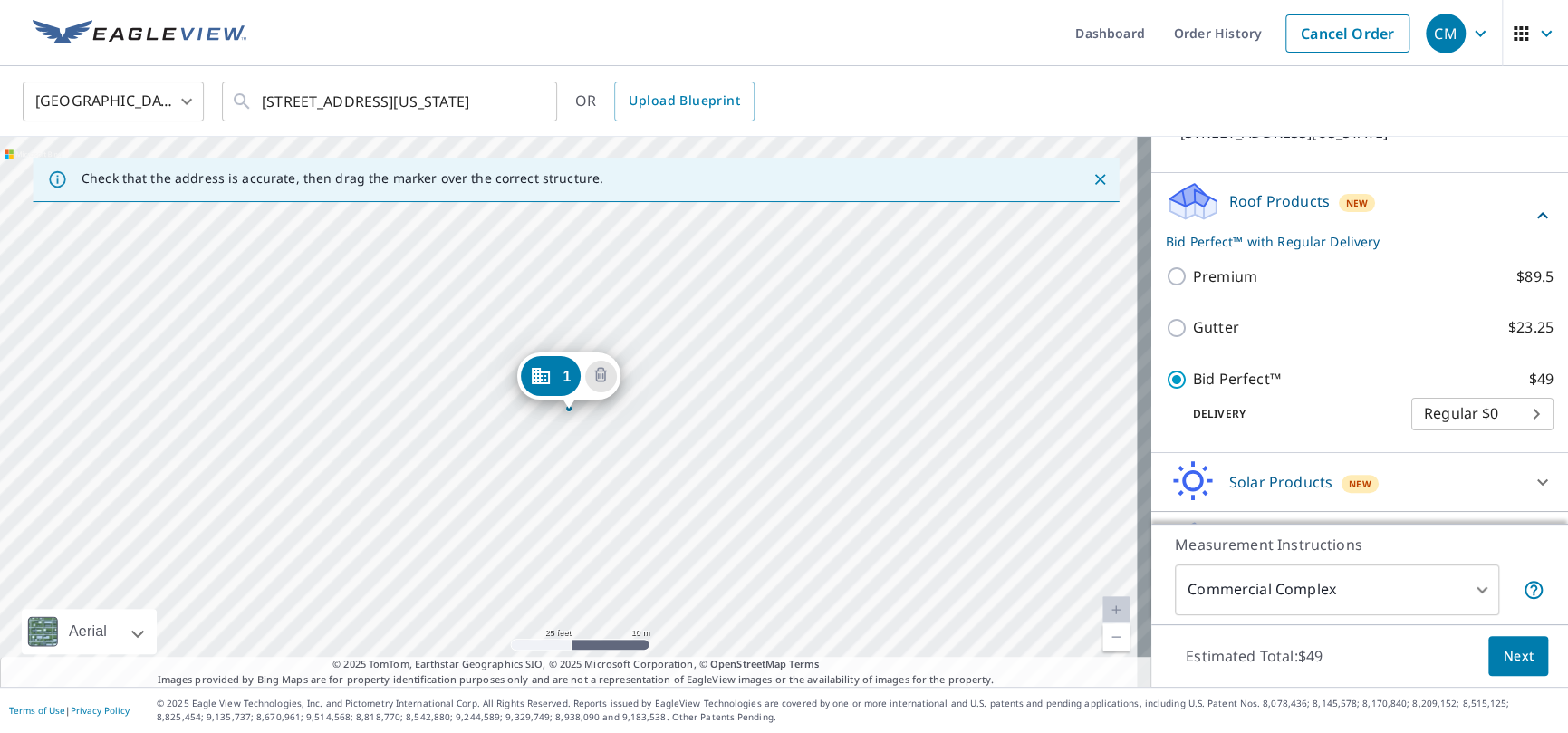
click at [1510, 430] on body "CM CM Dashboard Order History Cancel Order CM United States US ​ 200 Washington…" at bounding box center [784, 366] width 1568 height 733
click at [1523, 440] on li "Regular $0" at bounding box center [1455, 435] width 142 height 32
click at [1276, 430] on div "Delivery Regular $0 8 ​" at bounding box center [1360, 410] width 388 height 40
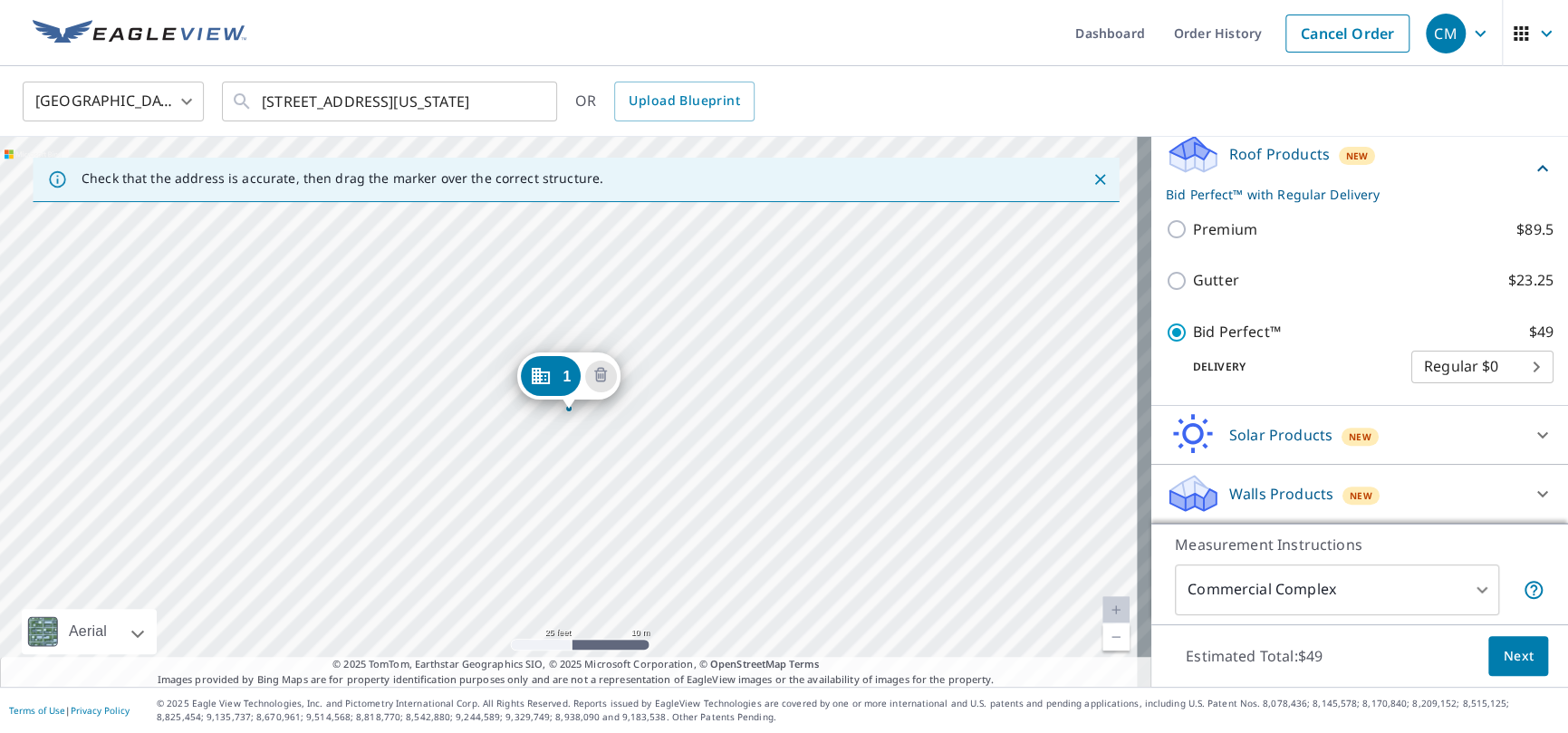
scroll to position [304, 0]
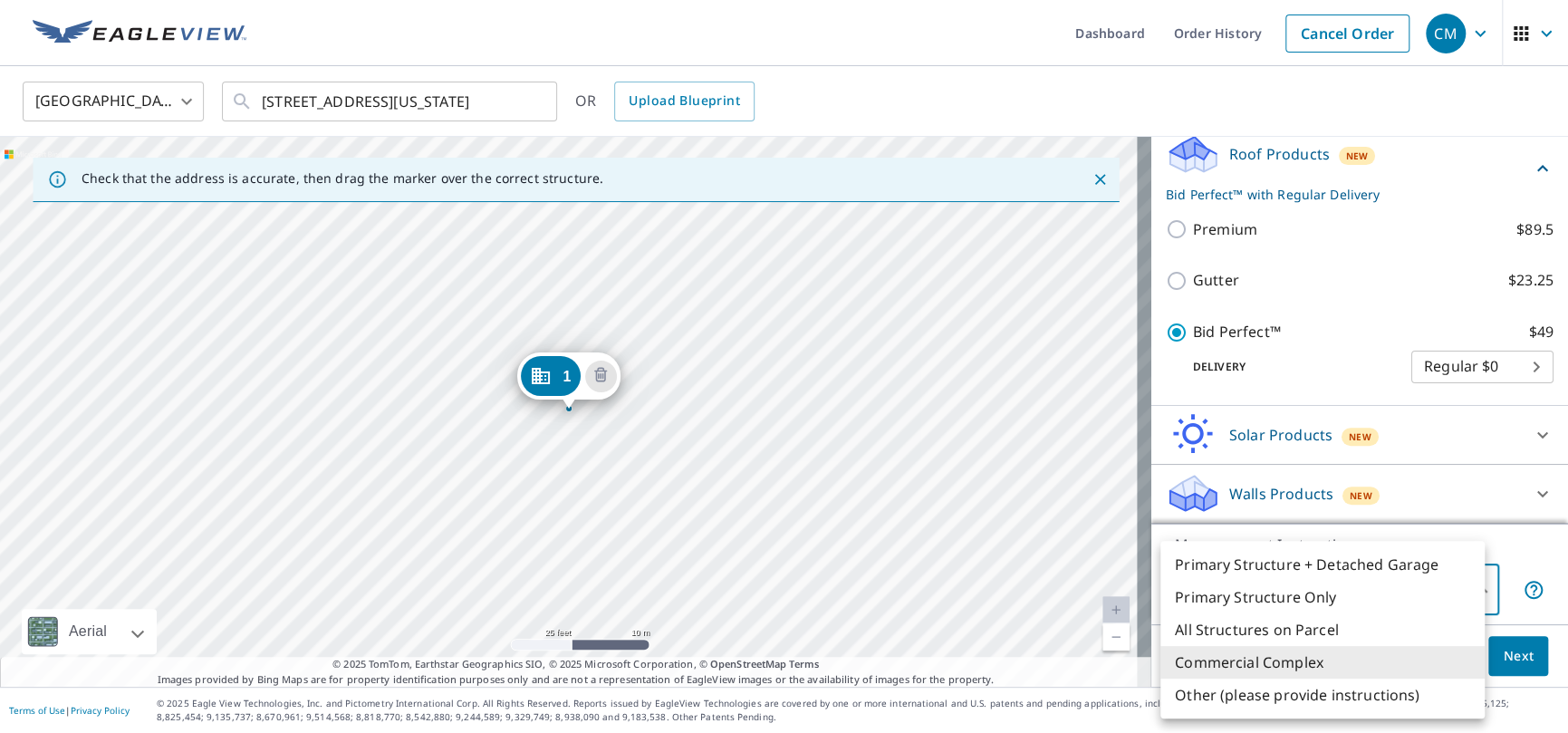
click at [1473, 591] on body "CM CM Dashboard Order History Cancel Order CM United States US ​ 200 Washington…" at bounding box center [784, 366] width 1568 height 733
click at [1277, 659] on li "Commercial Complex" at bounding box center [1322, 662] width 324 height 32
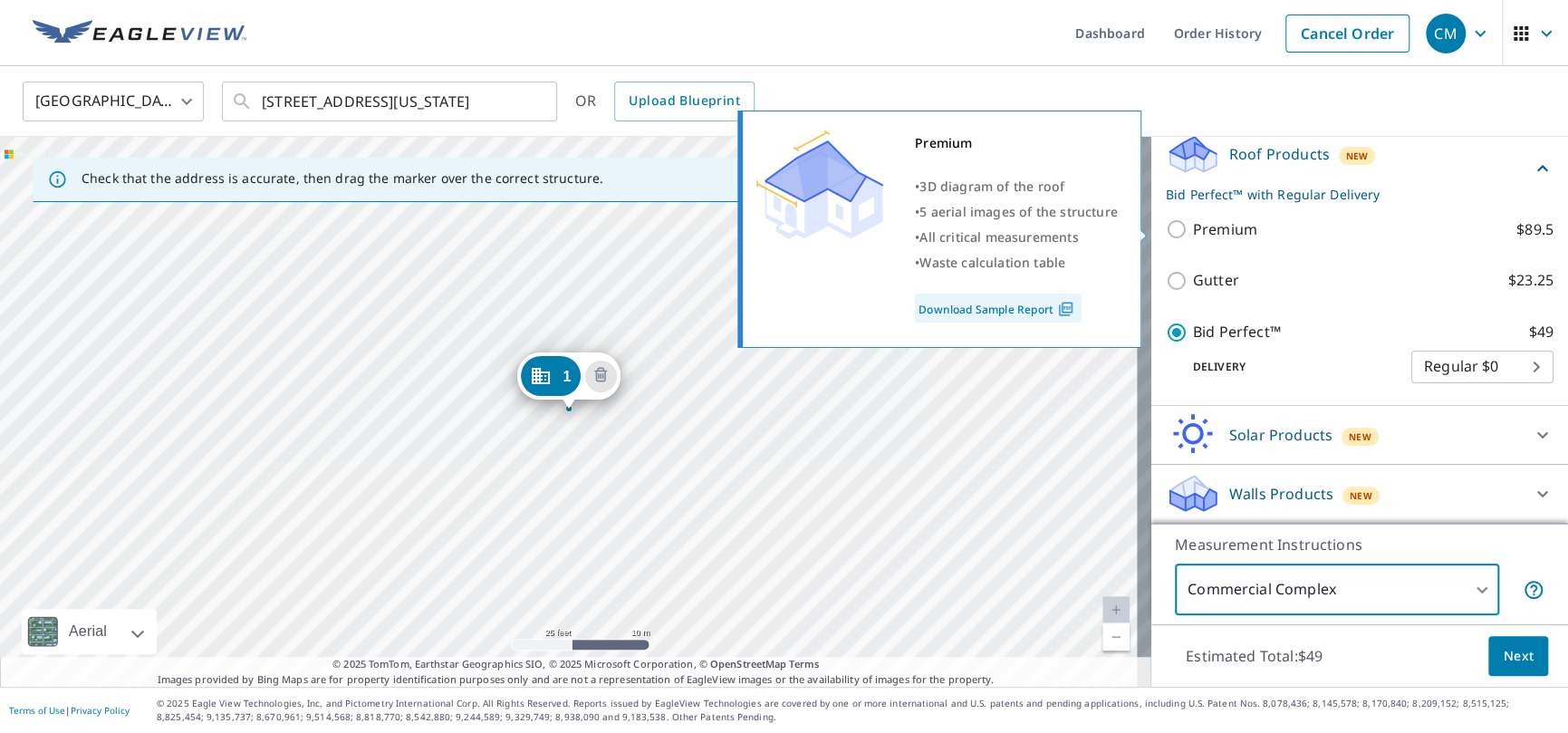
click at [1166, 227] on input "Premium $89.5" at bounding box center [1179, 229] width 27 height 22
checkbox input "true"
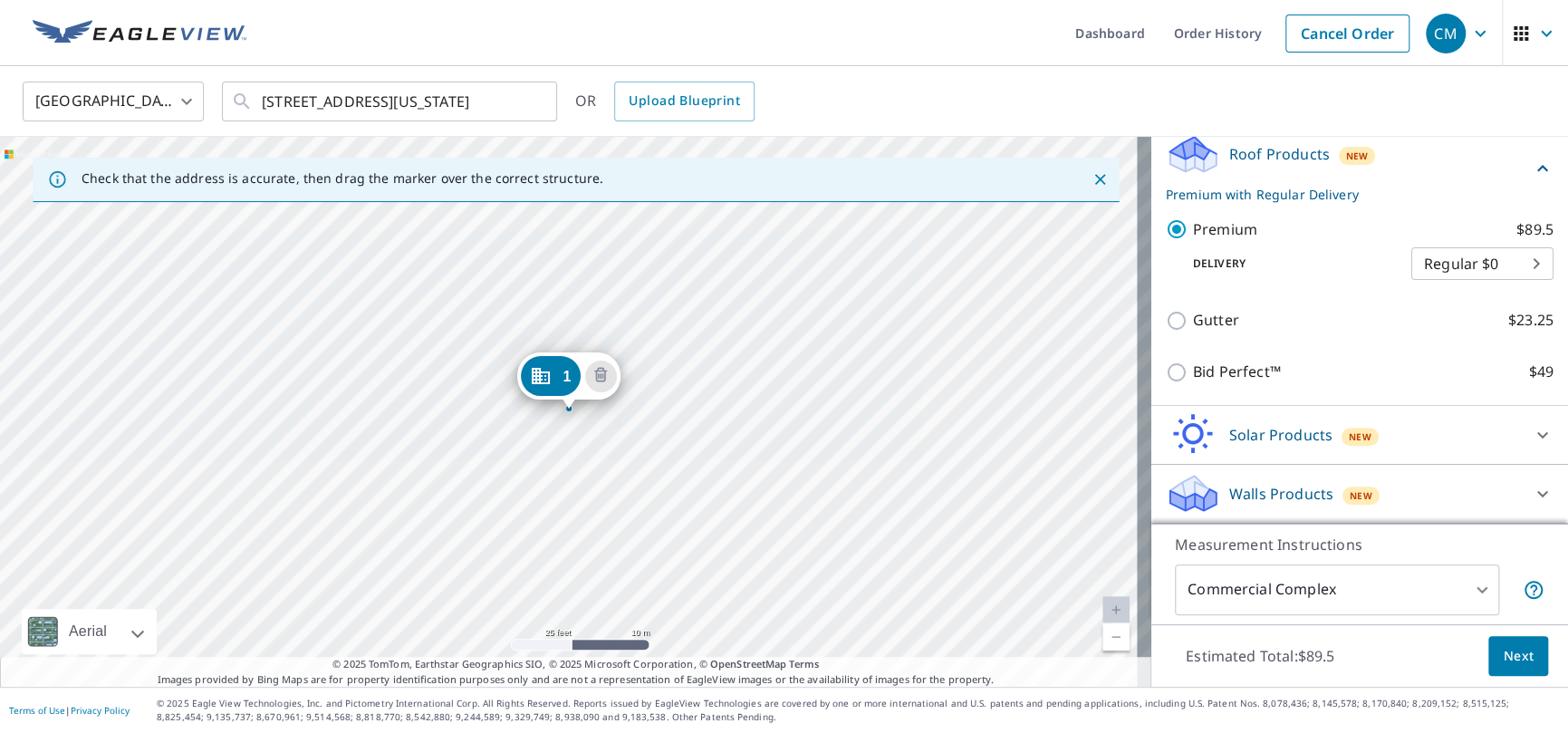
click at [1515, 261] on body "CM CM Dashboard Order History Cancel Order CM United States US ​ 200 Washington…" at bounding box center [784, 366] width 1568 height 733
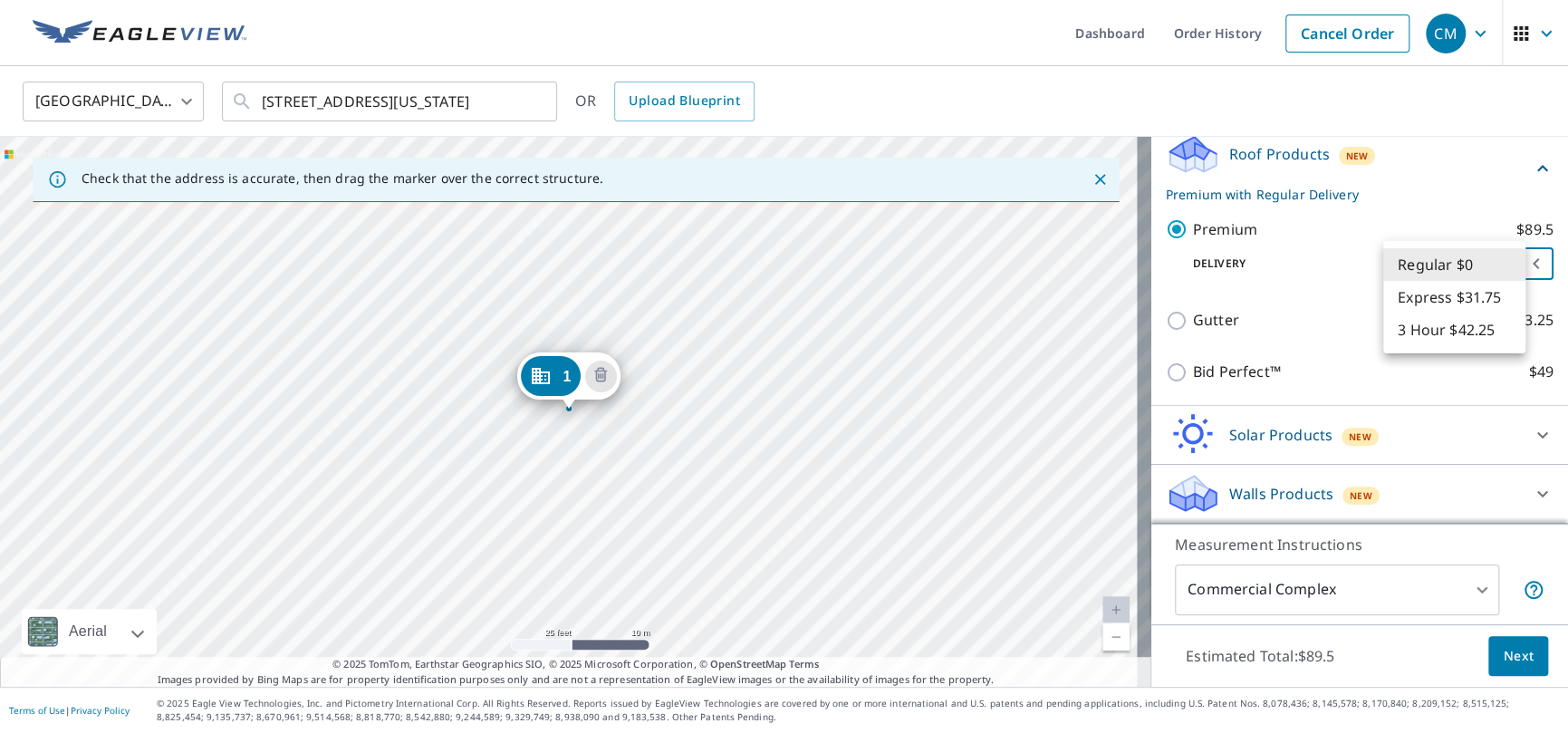
click at [1465, 258] on li "Regular $0" at bounding box center [1455, 265] width 142 height 32
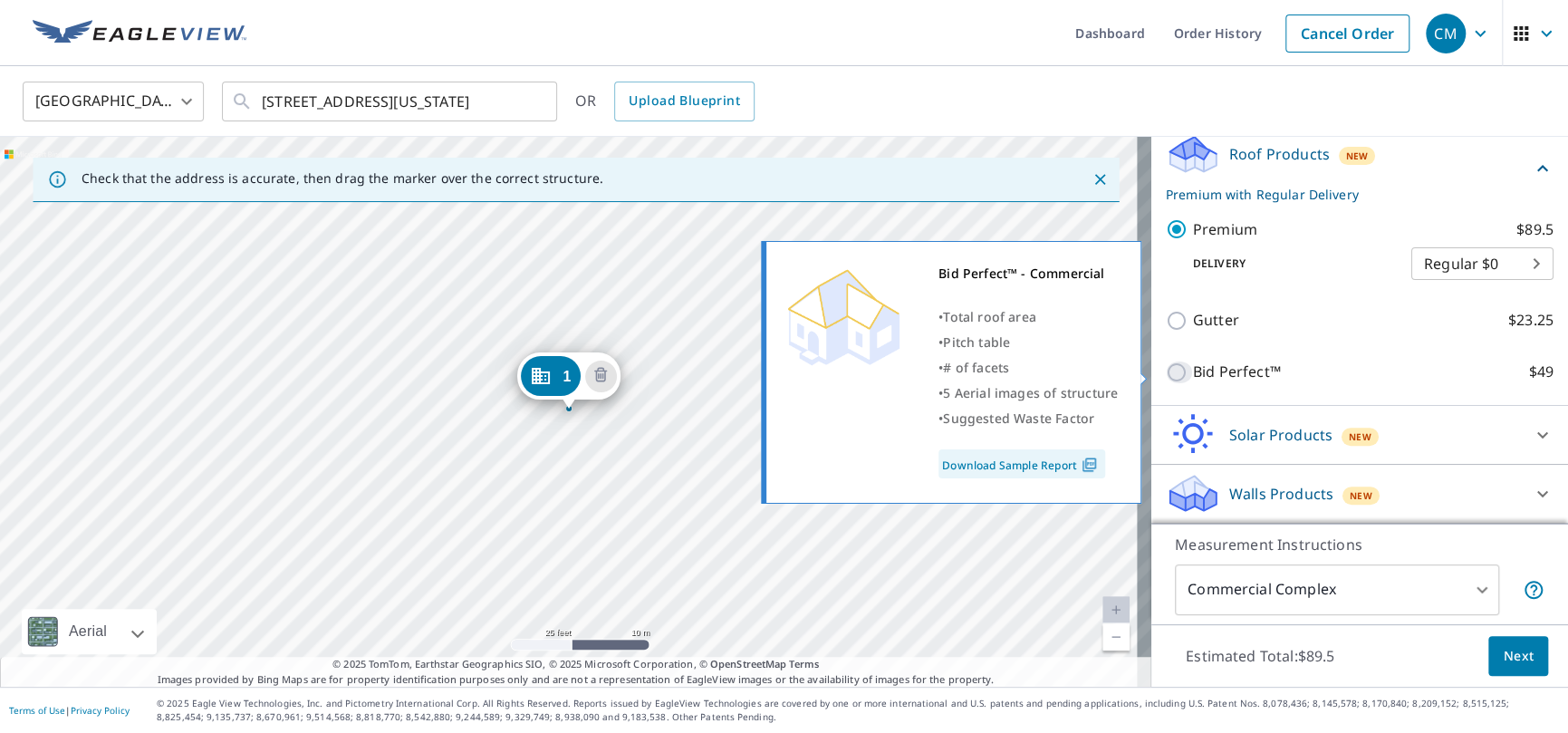
click at [1167, 372] on input "Bid Perfect™ $49" at bounding box center [1179, 372] width 27 height 22
checkbox input "true"
checkbox input "false"
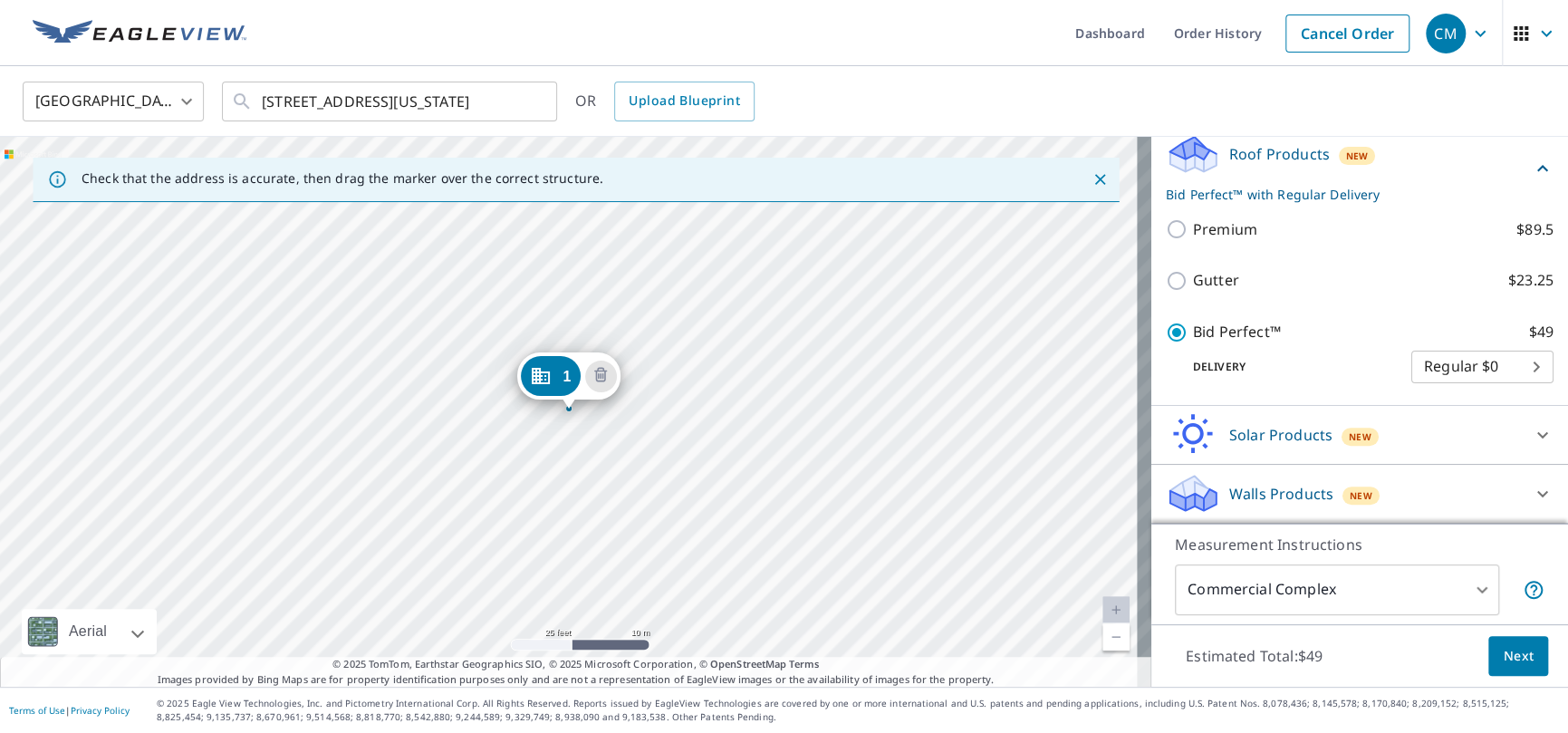
click at [742, 426] on div "1 114 Washington St Cambridge, MD 21613" at bounding box center [576, 412] width 1152 height 550
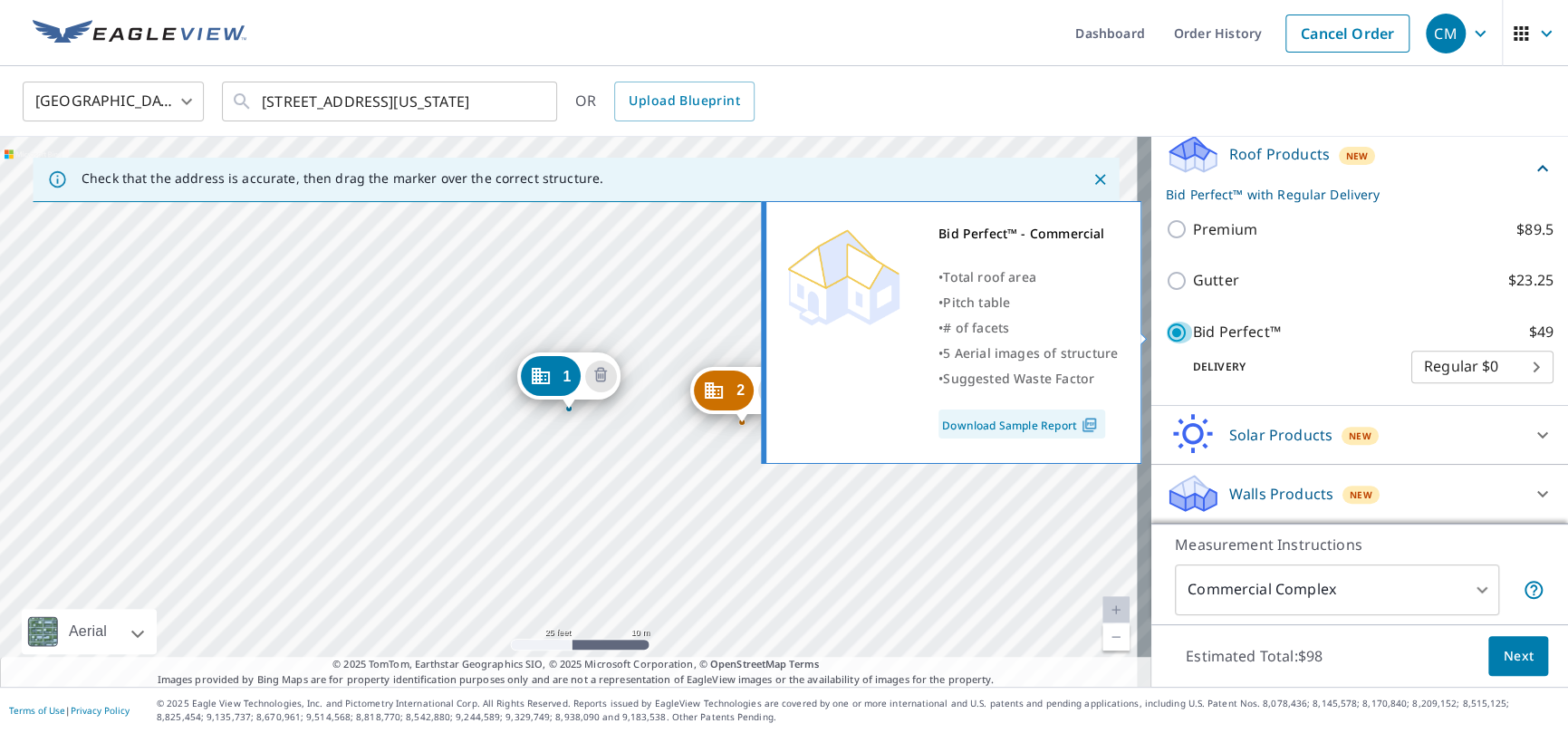
click at [1169, 334] on input "Bid Perfect™ $49" at bounding box center [1179, 332] width 27 height 22
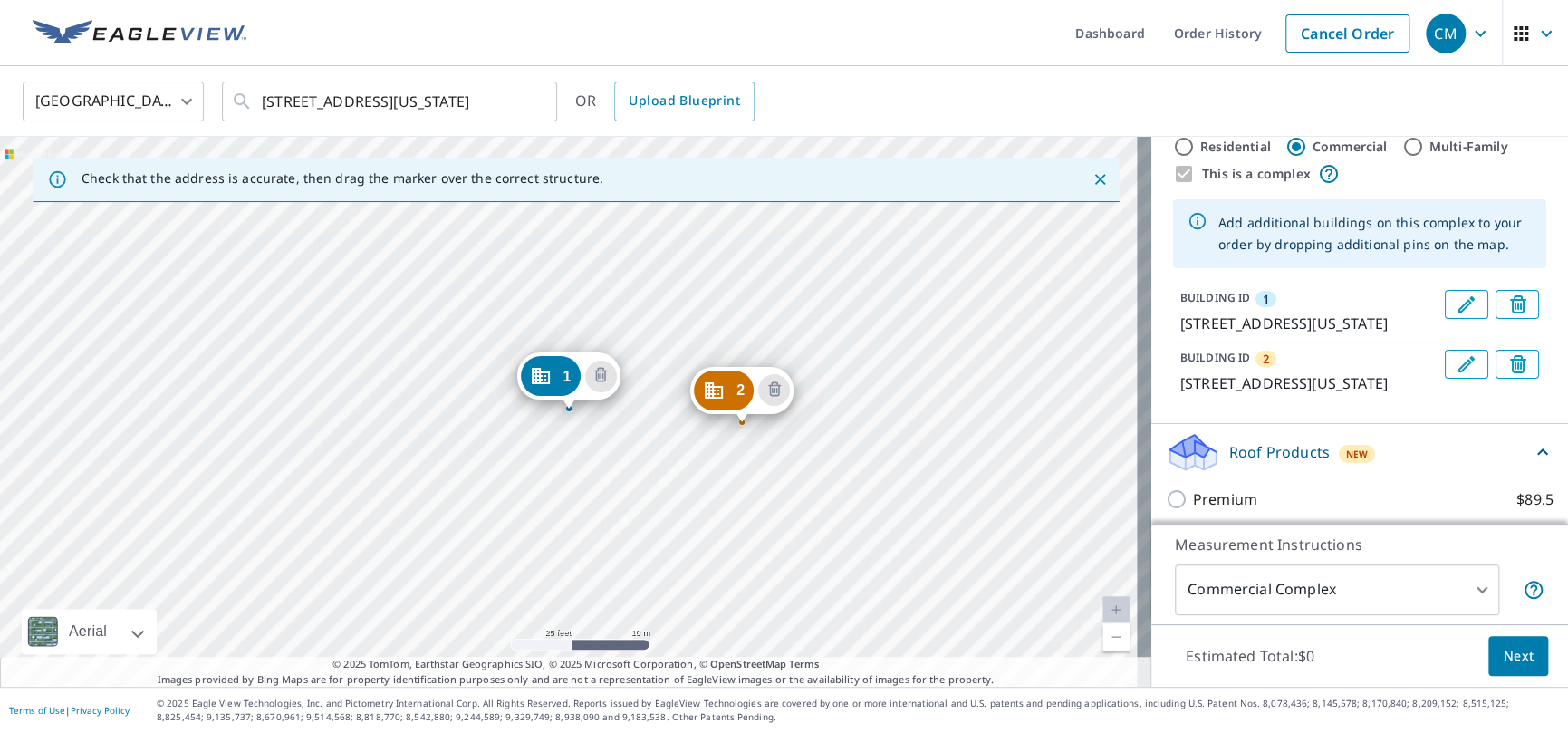
scroll to position [316, 0]
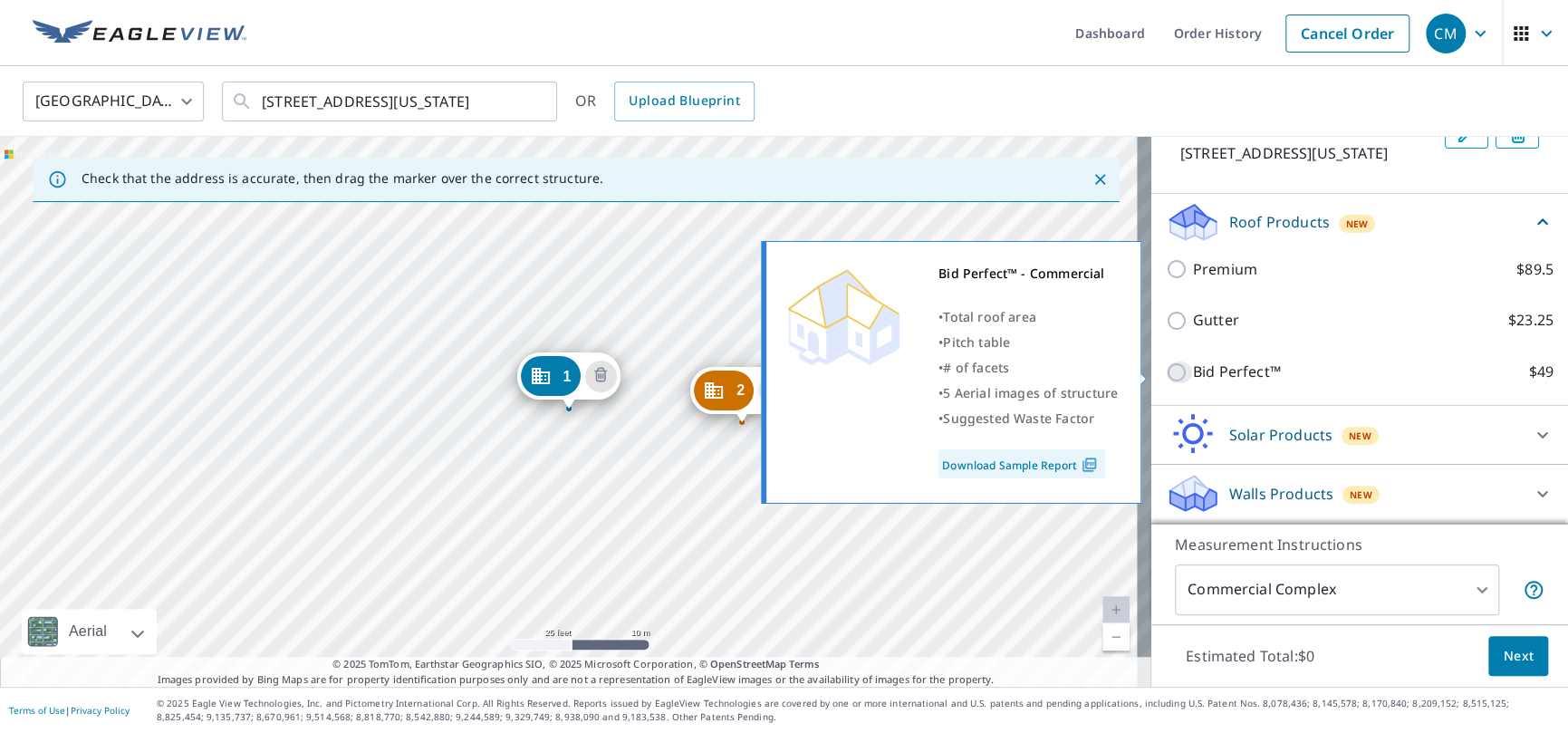
click at [1171, 376] on input "Bid Perfect™ $49" at bounding box center [1179, 372] width 27 height 22
checkbox input "true"
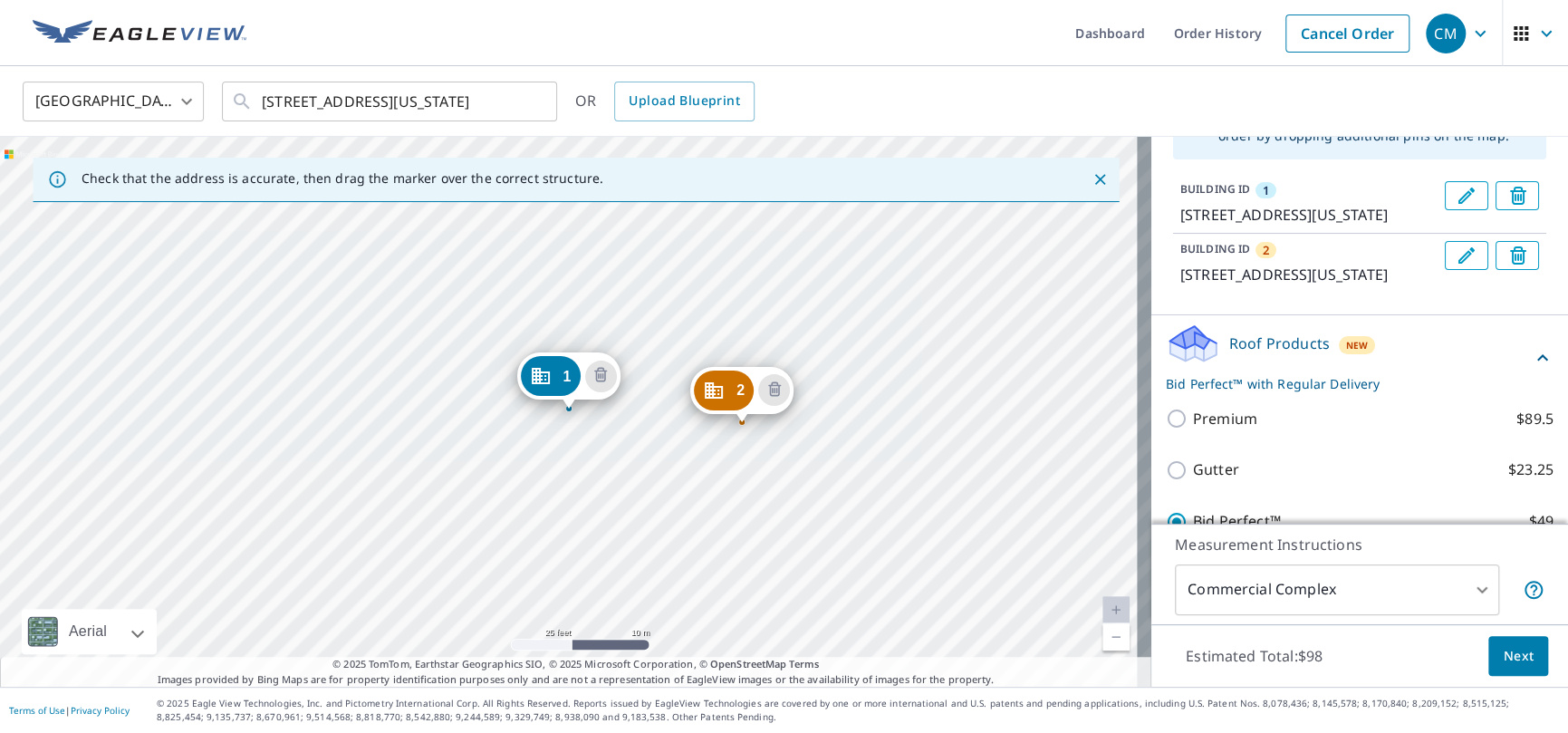
scroll to position [135, 0]
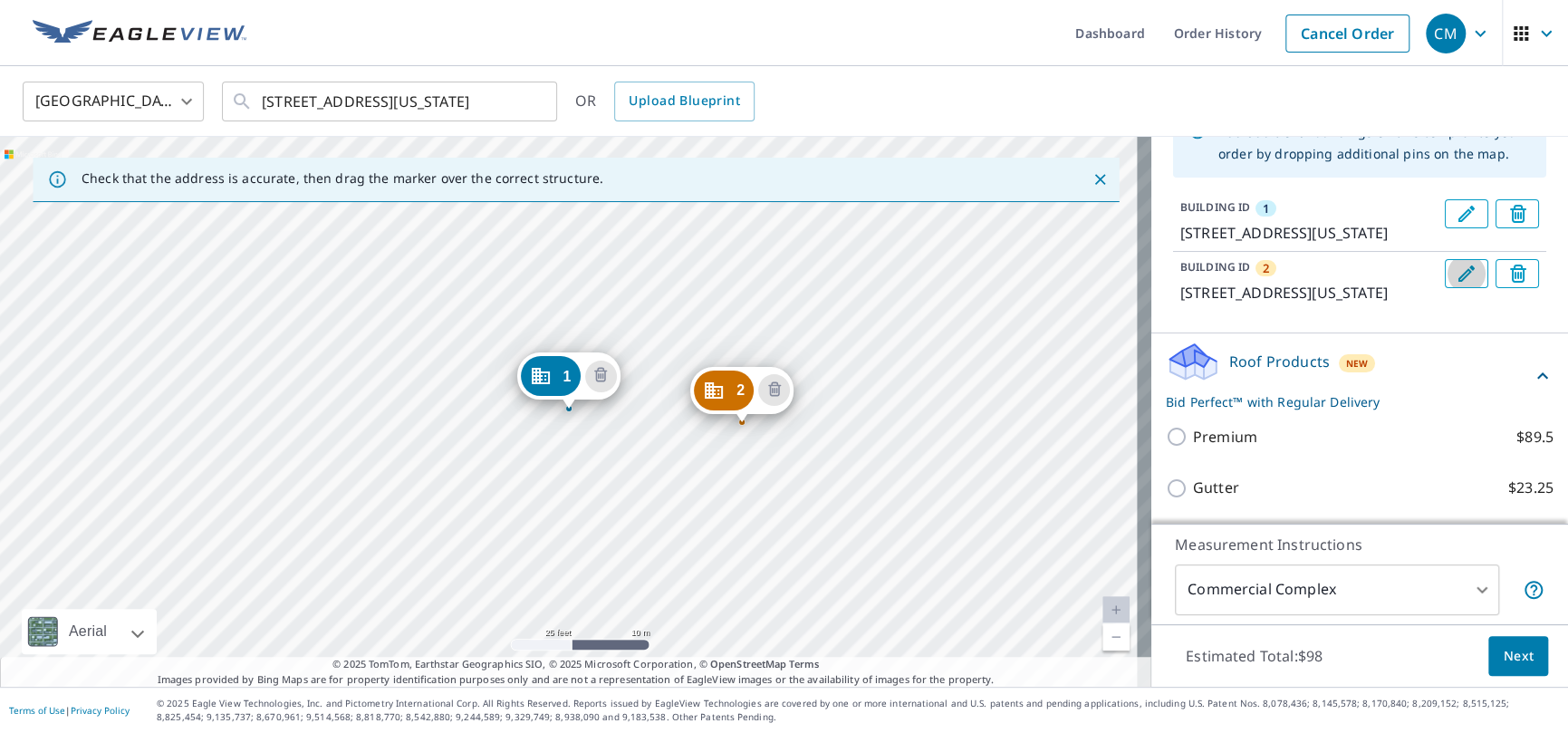
click at [1456, 285] on icon "Edit building 2" at bounding box center [1467, 273] width 22 height 22
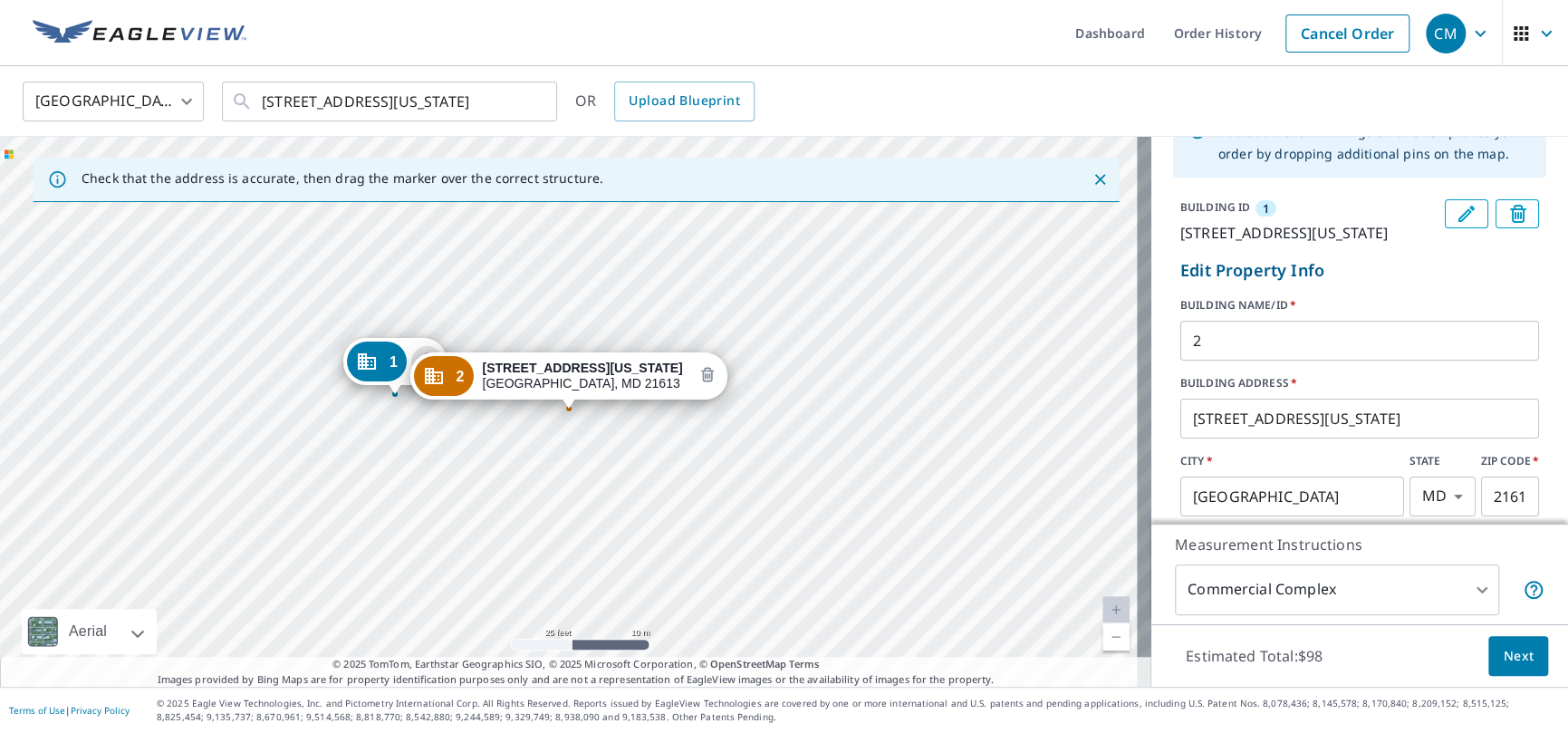
click at [702, 372] on icon "Delete building 2" at bounding box center [707, 375] width 12 height 14
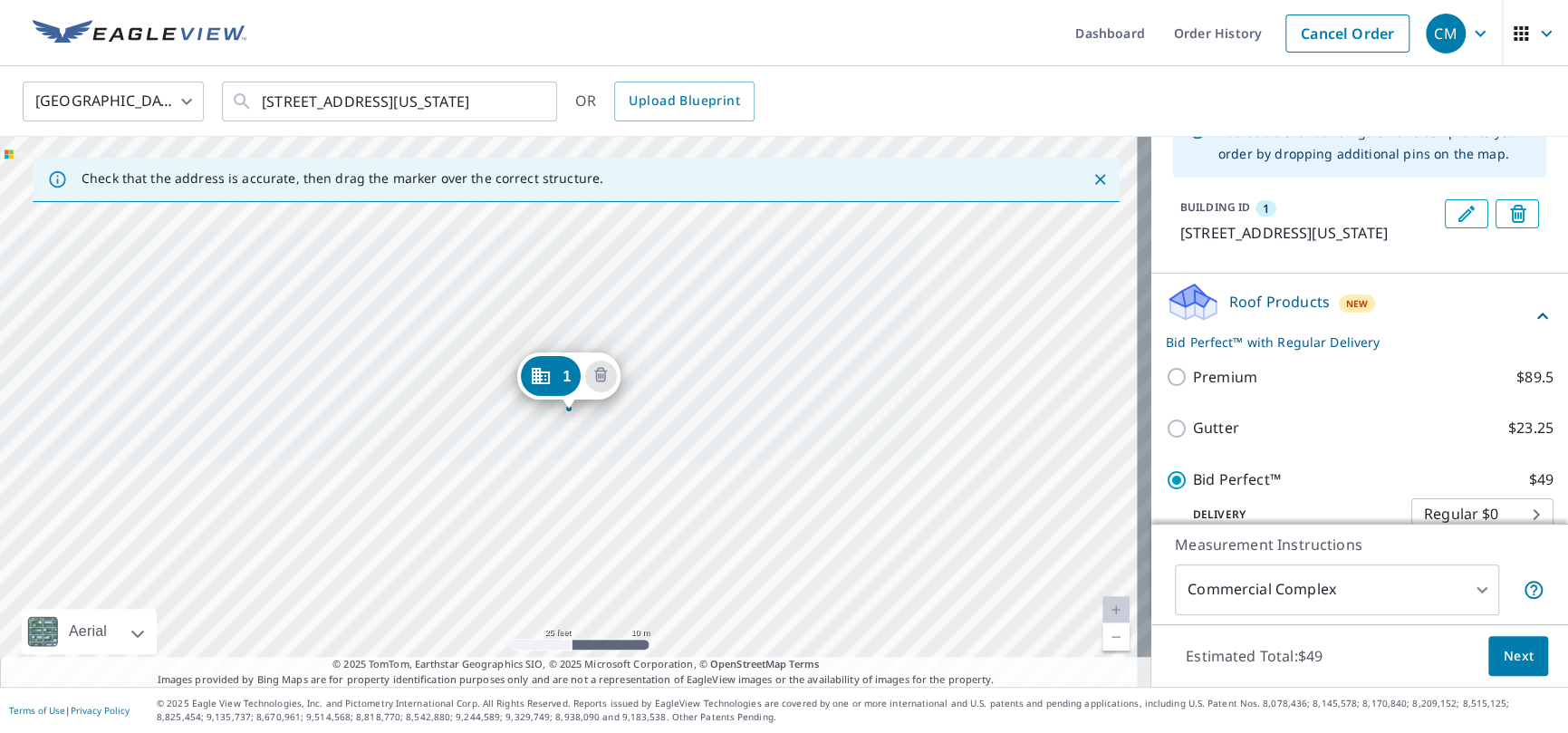
scroll to position [304, 0]
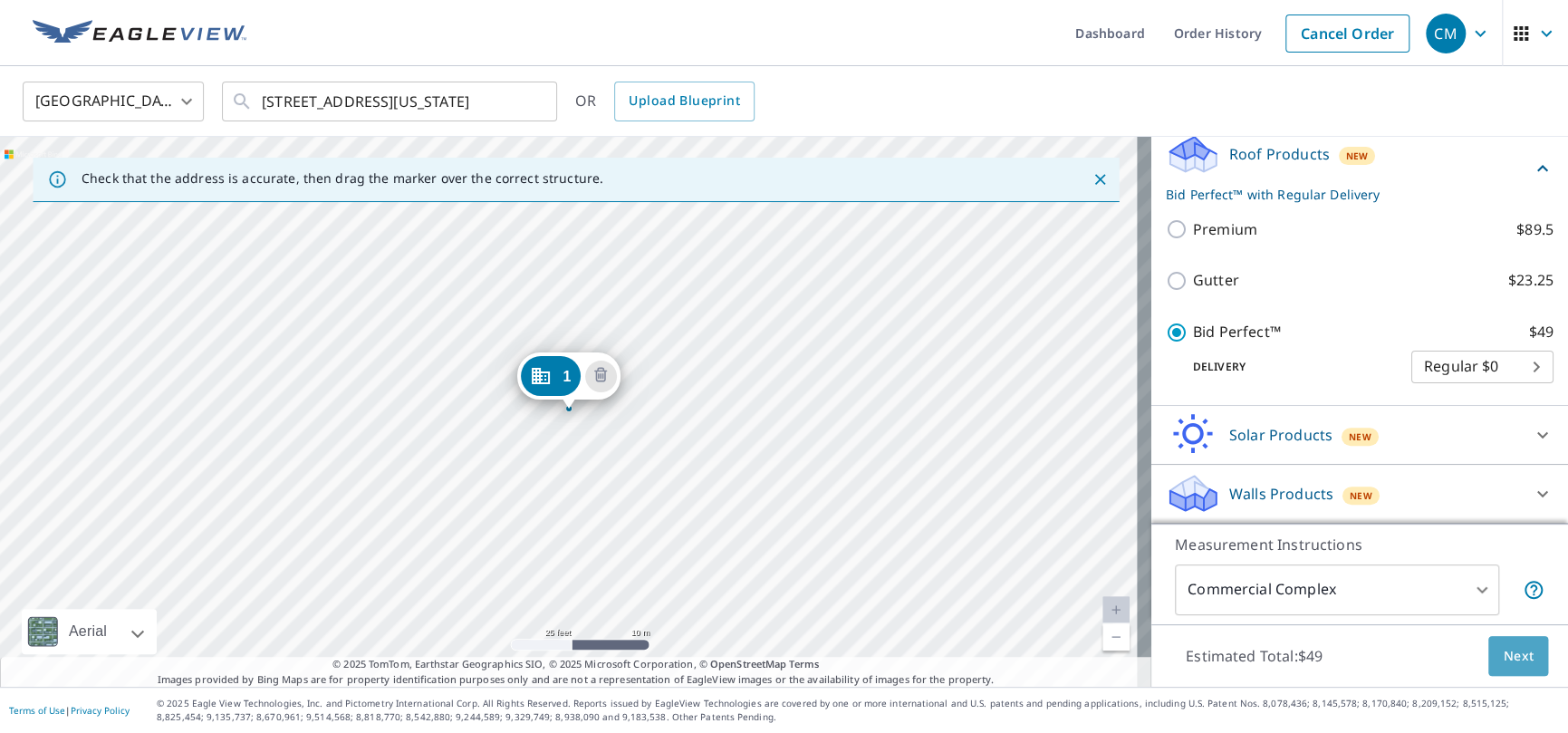
click at [1510, 650] on span "Next" at bounding box center [1518, 656] width 31 height 23
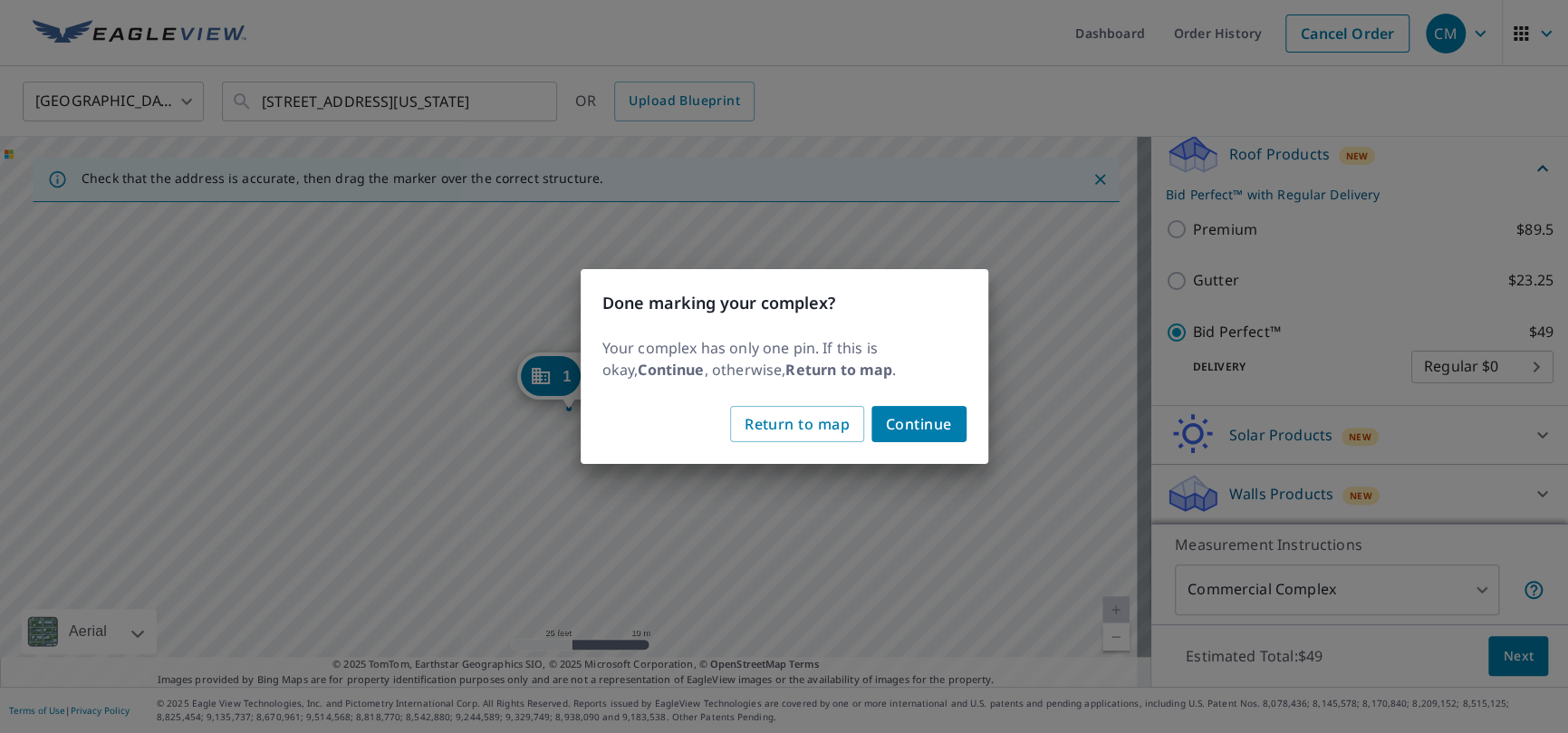
click at [916, 417] on span "Continue" at bounding box center [919, 424] width 66 height 26
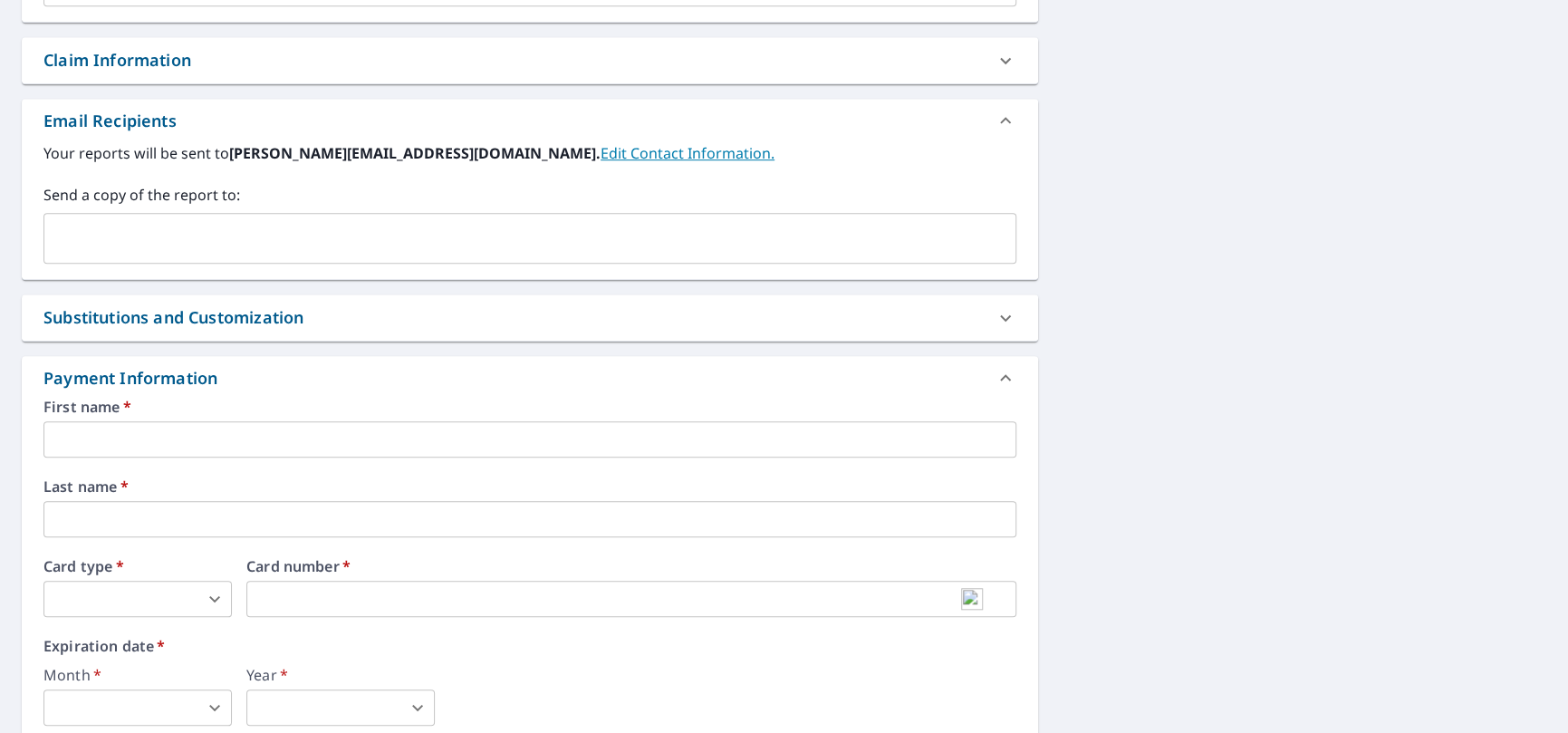
scroll to position [635, 0]
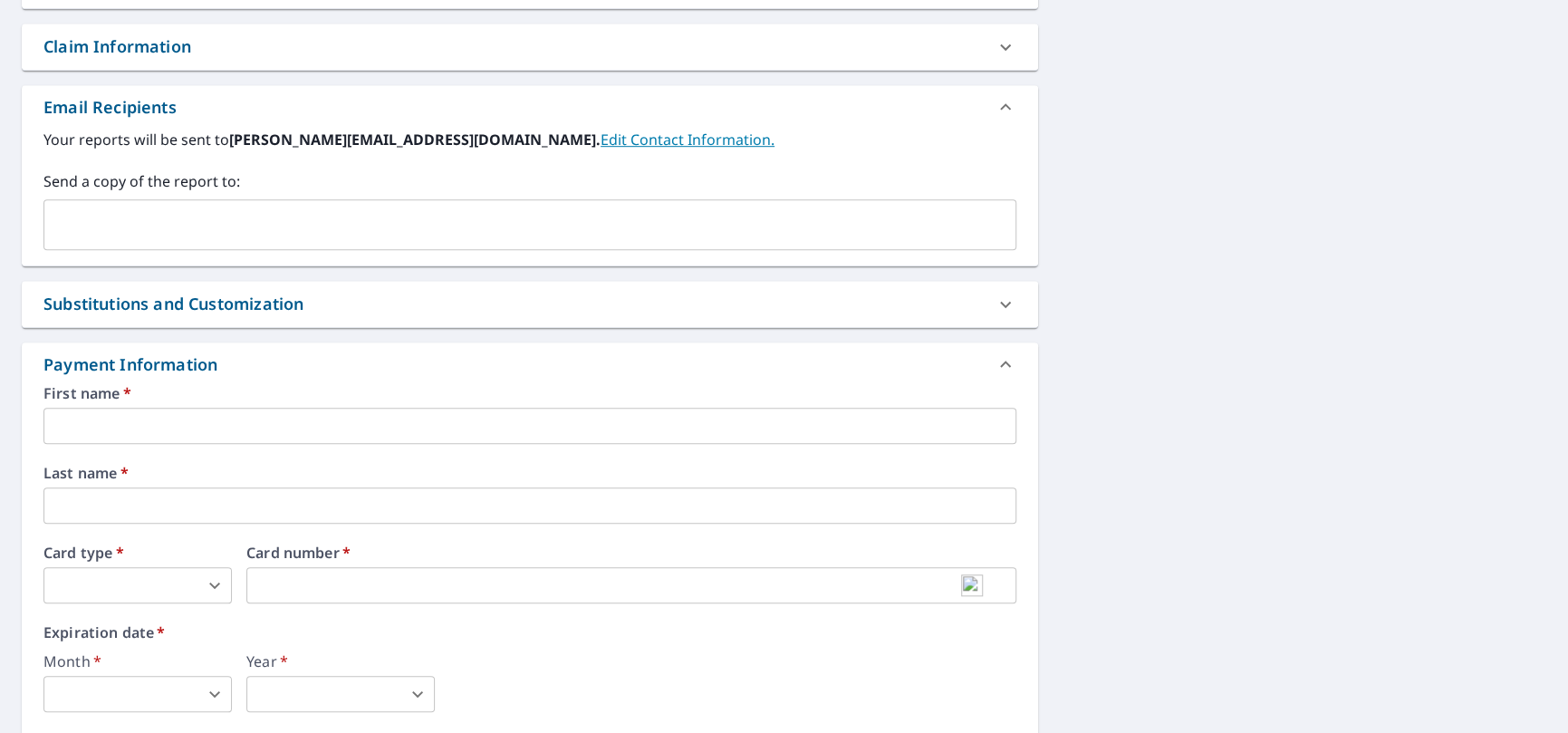
click at [205, 438] on input "text" at bounding box center [530, 426] width 973 height 36
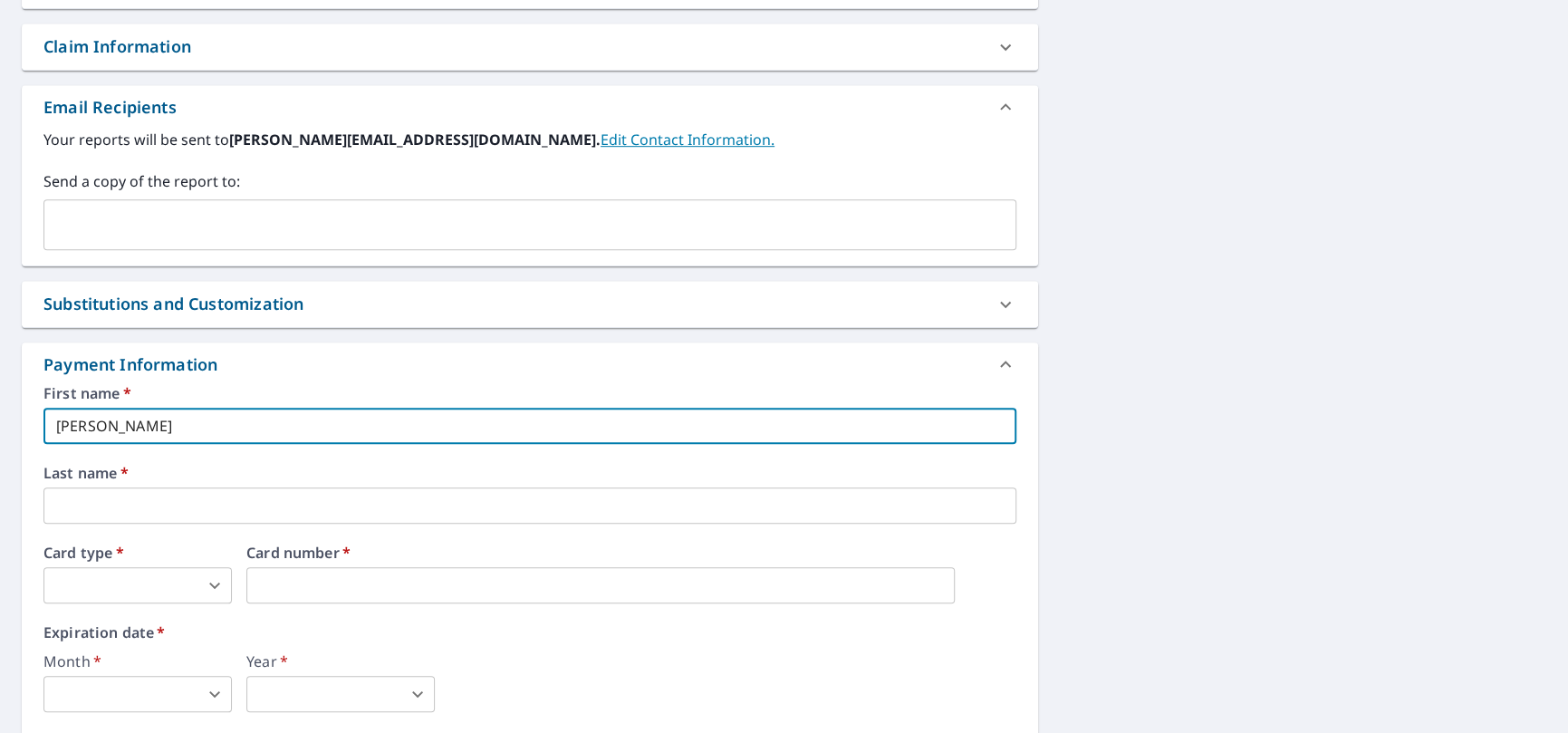
type input "Cesar Millones"
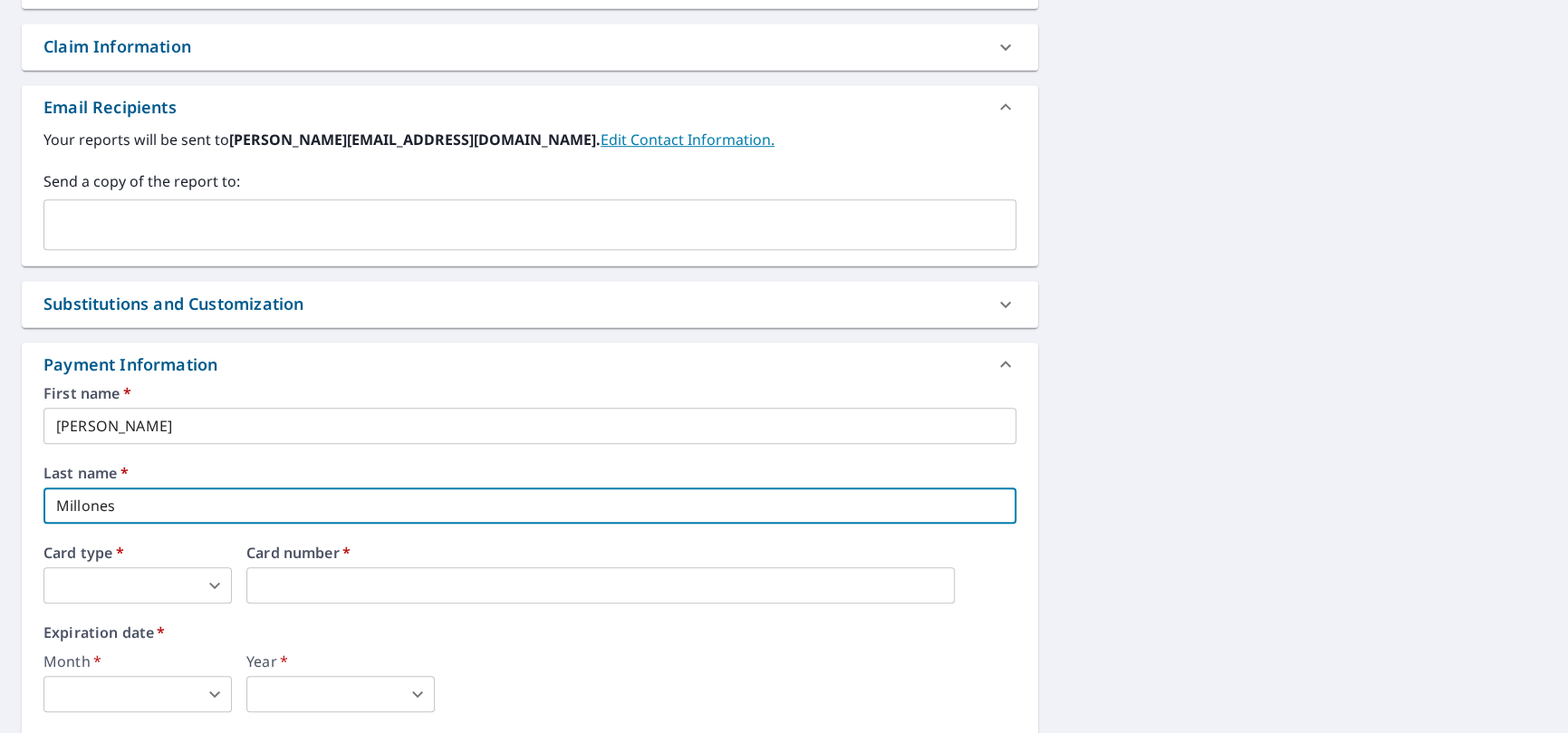
type input "Millones"
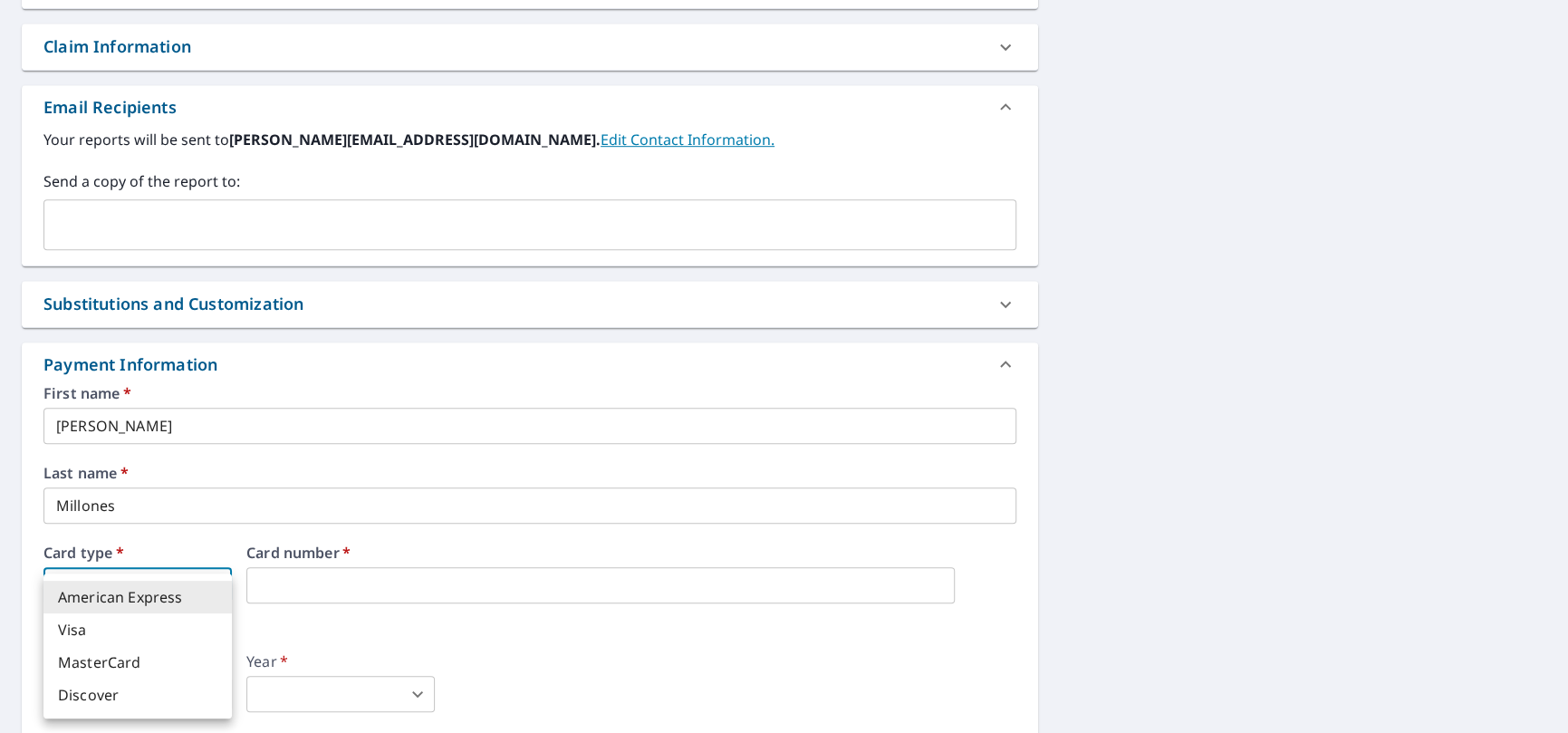
click at [215, 586] on body "CM CM Dashboard Order History Cancel Order CM Dashboard / Finalize Order Finali…" at bounding box center [784, 366] width 1568 height 733
click at [145, 660] on li "MasterCard" at bounding box center [137, 662] width 188 height 32
type input "3"
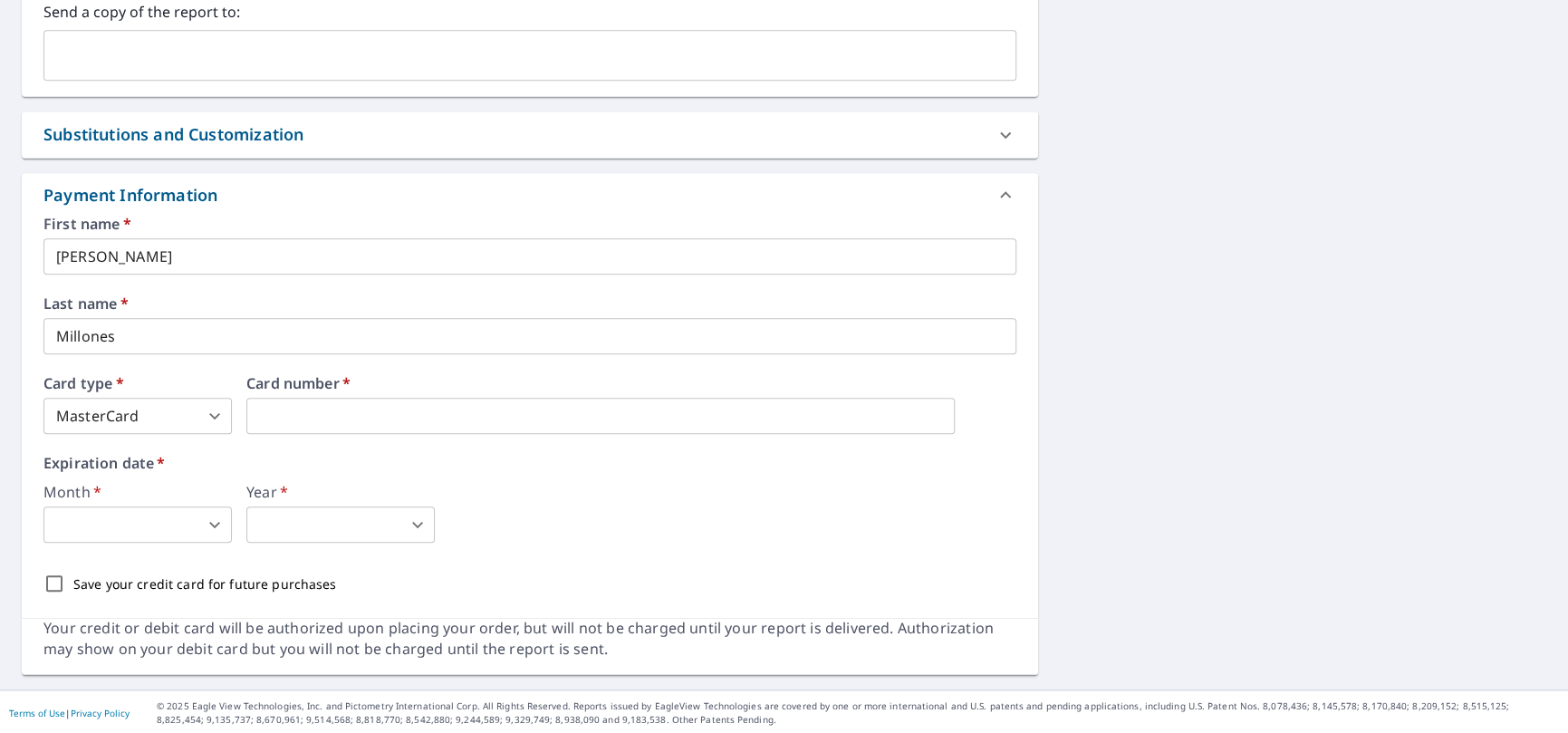
scroll to position [805, 0]
click at [170, 531] on body "CM CM Dashboard Order History Cancel Order CM Dashboard / Finalize Order Finali…" at bounding box center [784, 366] width 1568 height 733
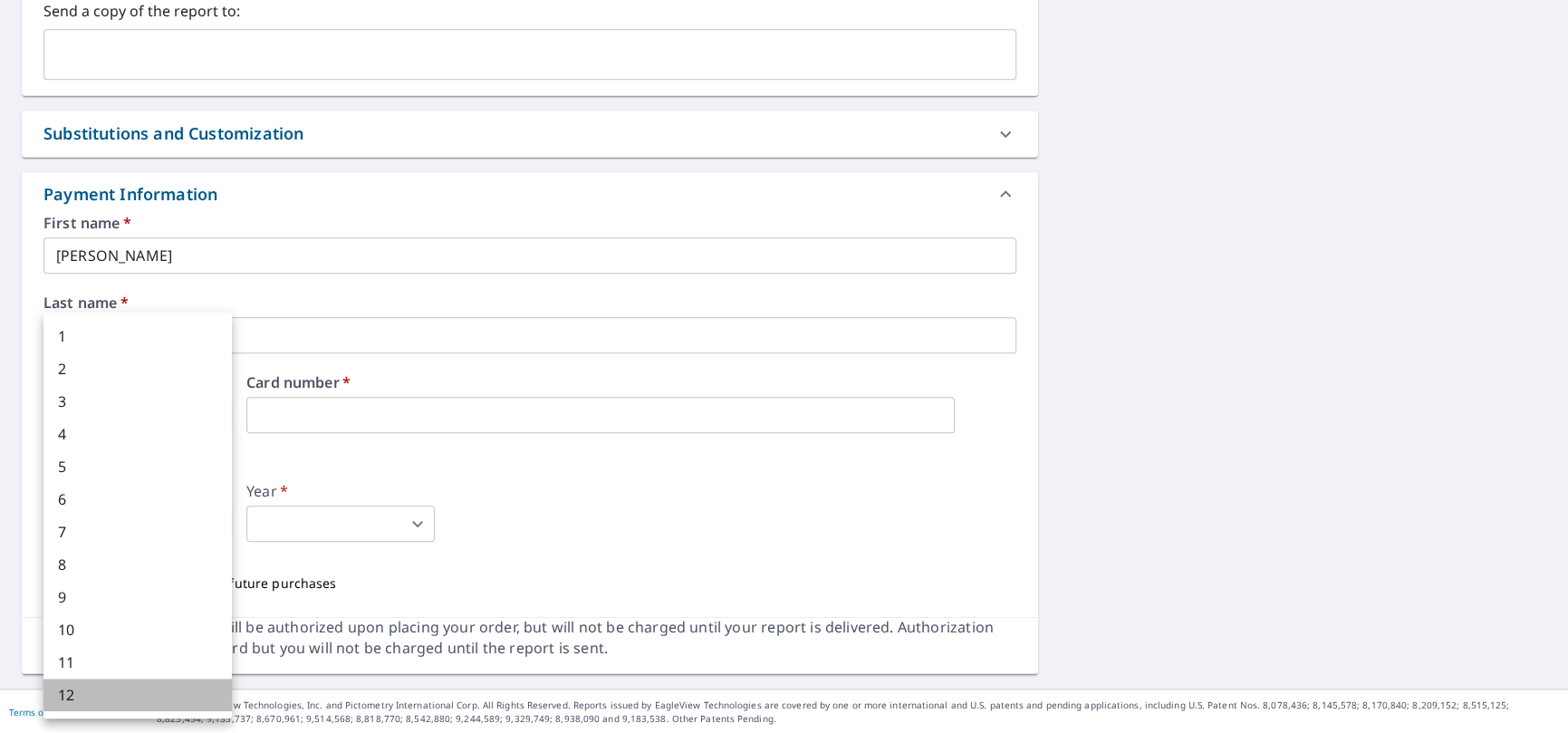
click at [107, 686] on li "12" at bounding box center [137, 695] width 188 height 32
type input "12"
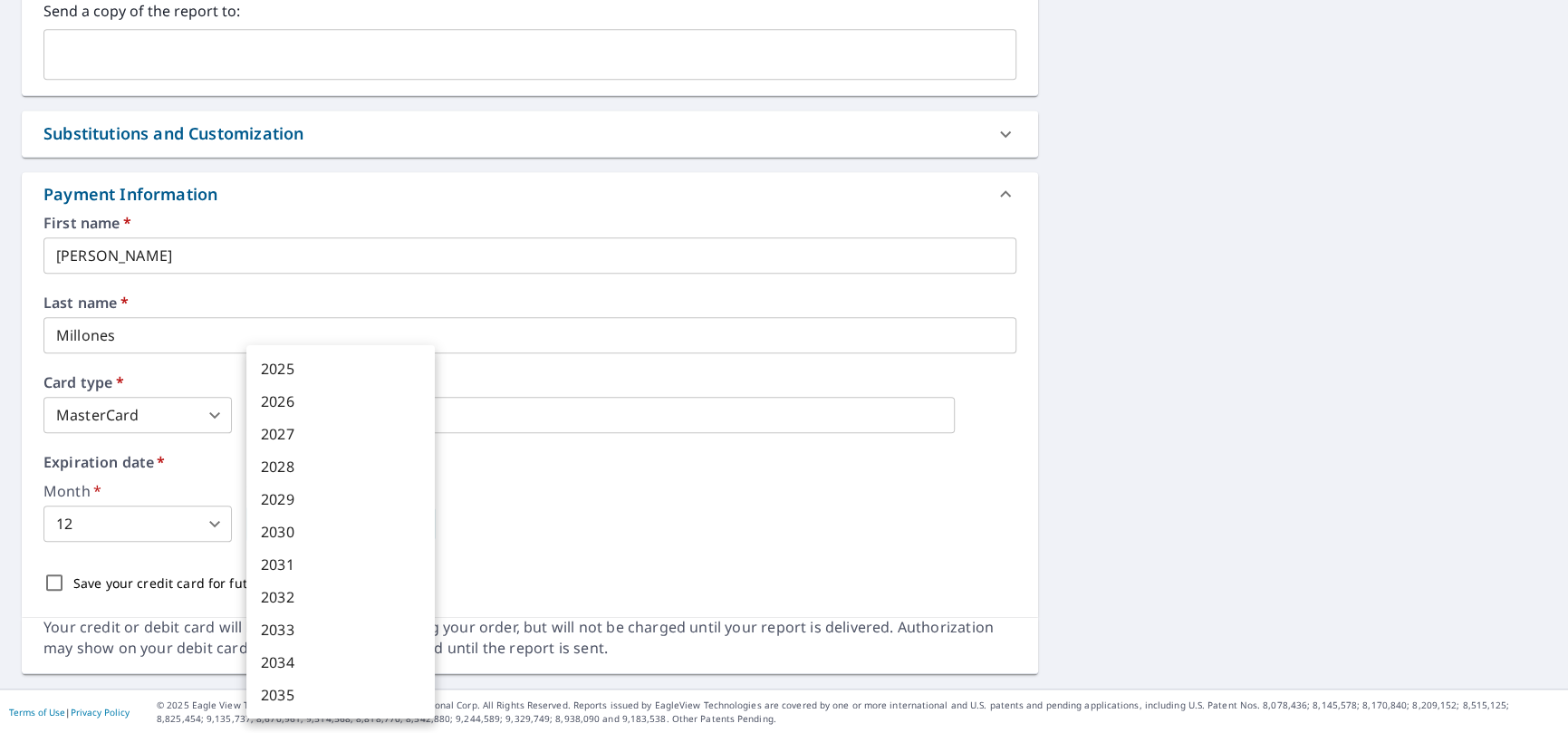
click at [399, 515] on body "CM CM Dashboard Order History Cancel Order CM Dashboard / Finalize Order Finali…" at bounding box center [784, 366] width 1568 height 733
click at [324, 454] on li "2028" at bounding box center [340, 466] width 188 height 32
type input "2028"
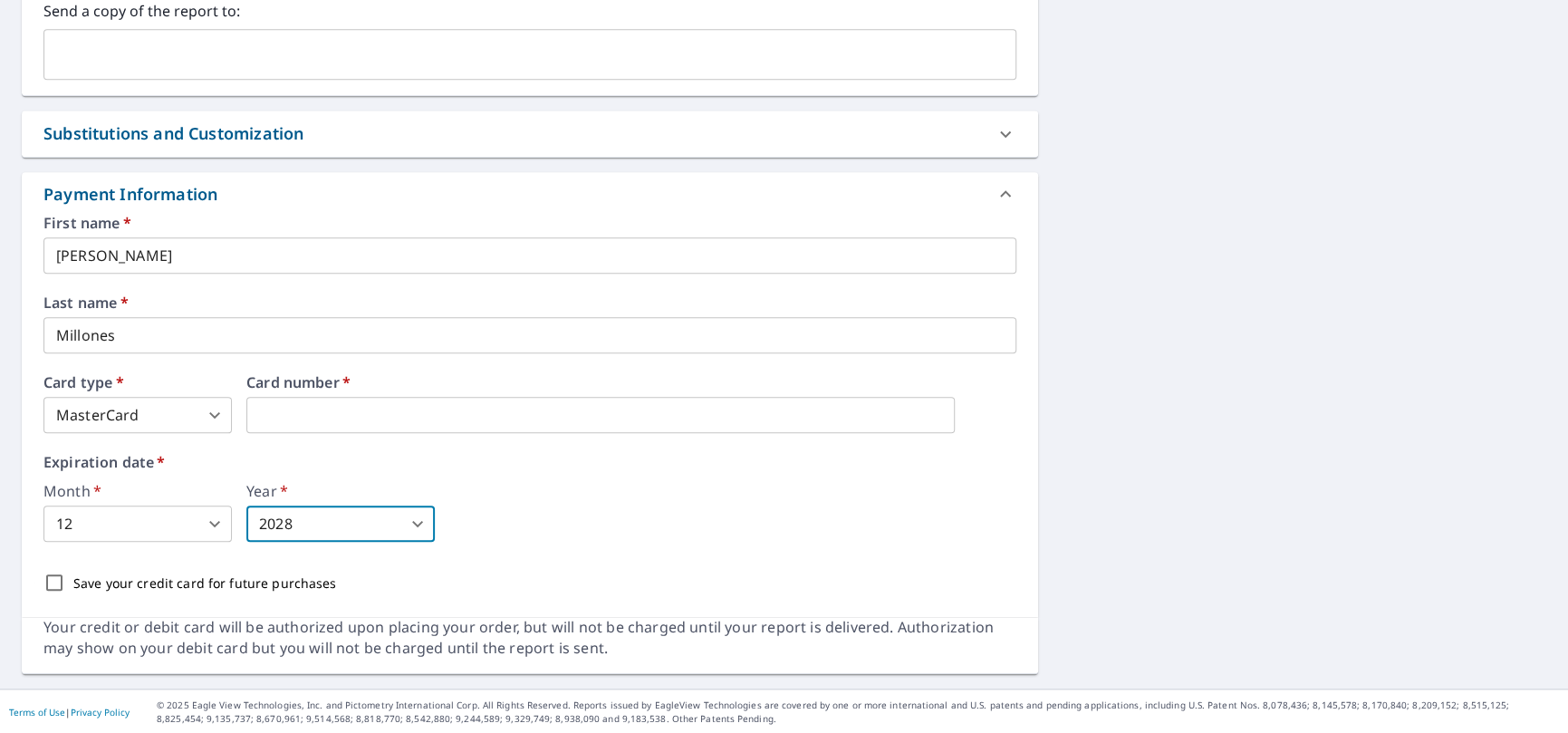
click at [54, 584] on input "Save your credit card for future purchases" at bounding box center [54, 583] width 38 height 38
checkbox input "true"
click at [995, 196] on icon at bounding box center [1005, 194] width 22 height 22
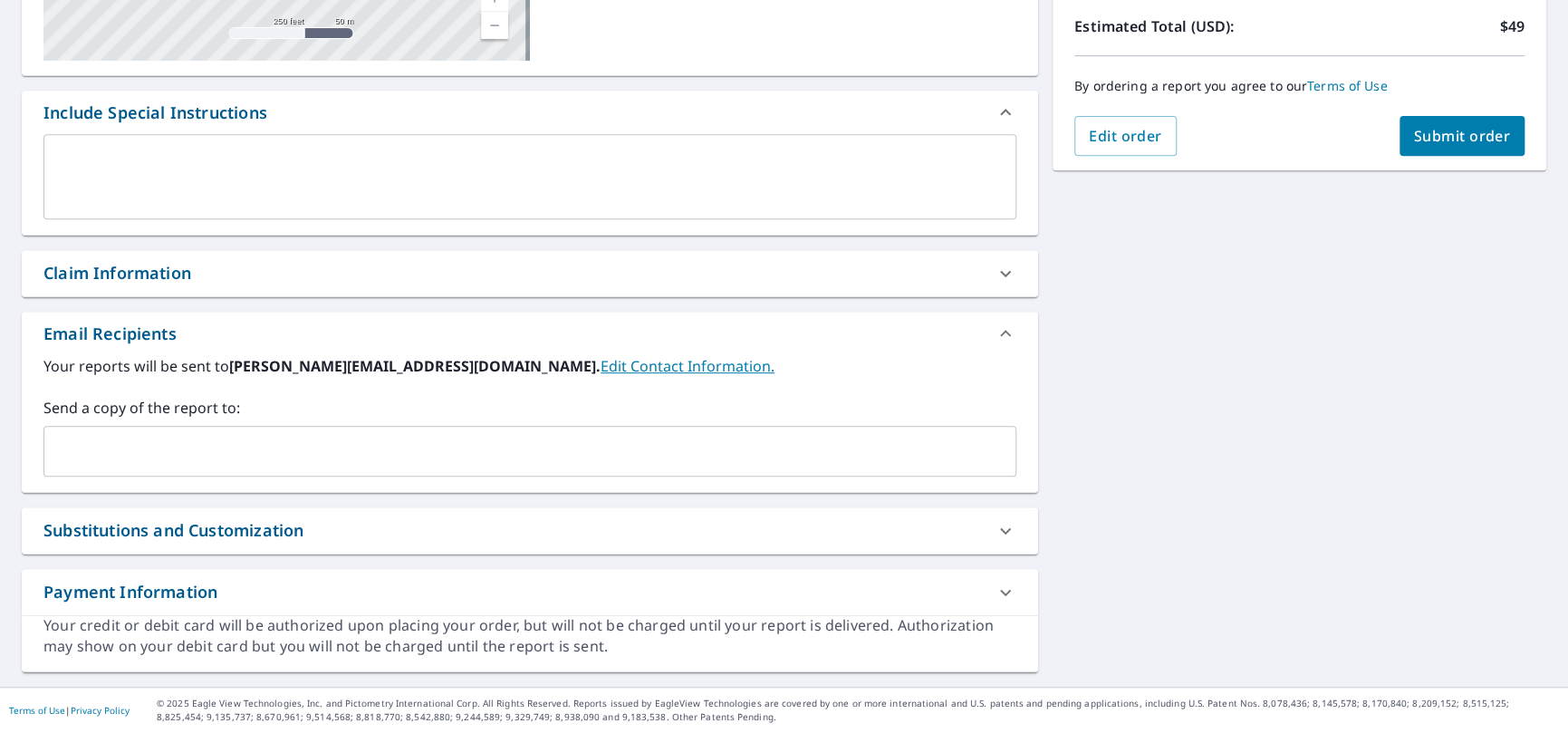
scroll to position [406, 0]
click at [1003, 531] on icon at bounding box center [1005, 532] width 22 height 22
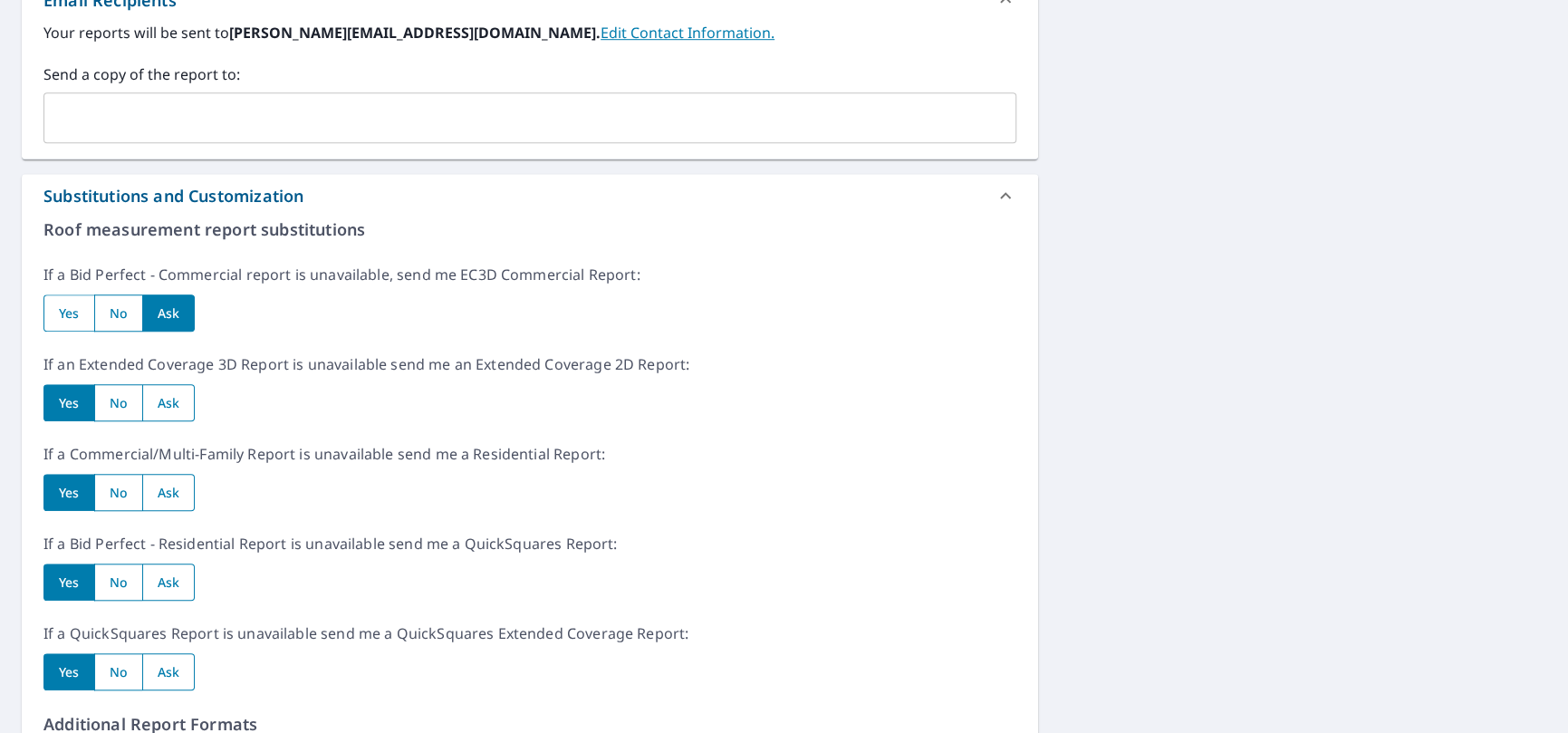
scroll to position [768, 0]
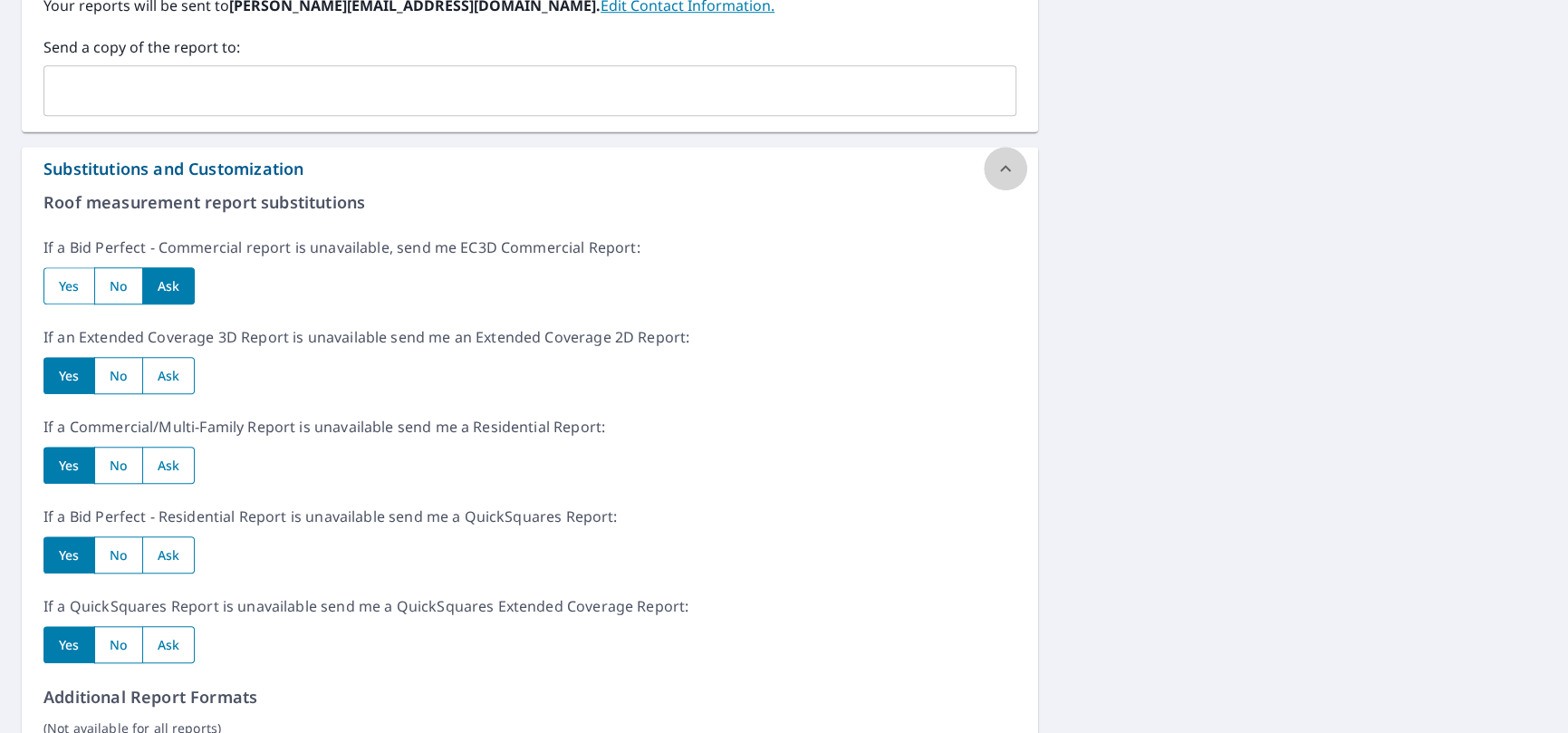
click at [995, 170] on icon at bounding box center [1005, 168] width 22 height 22
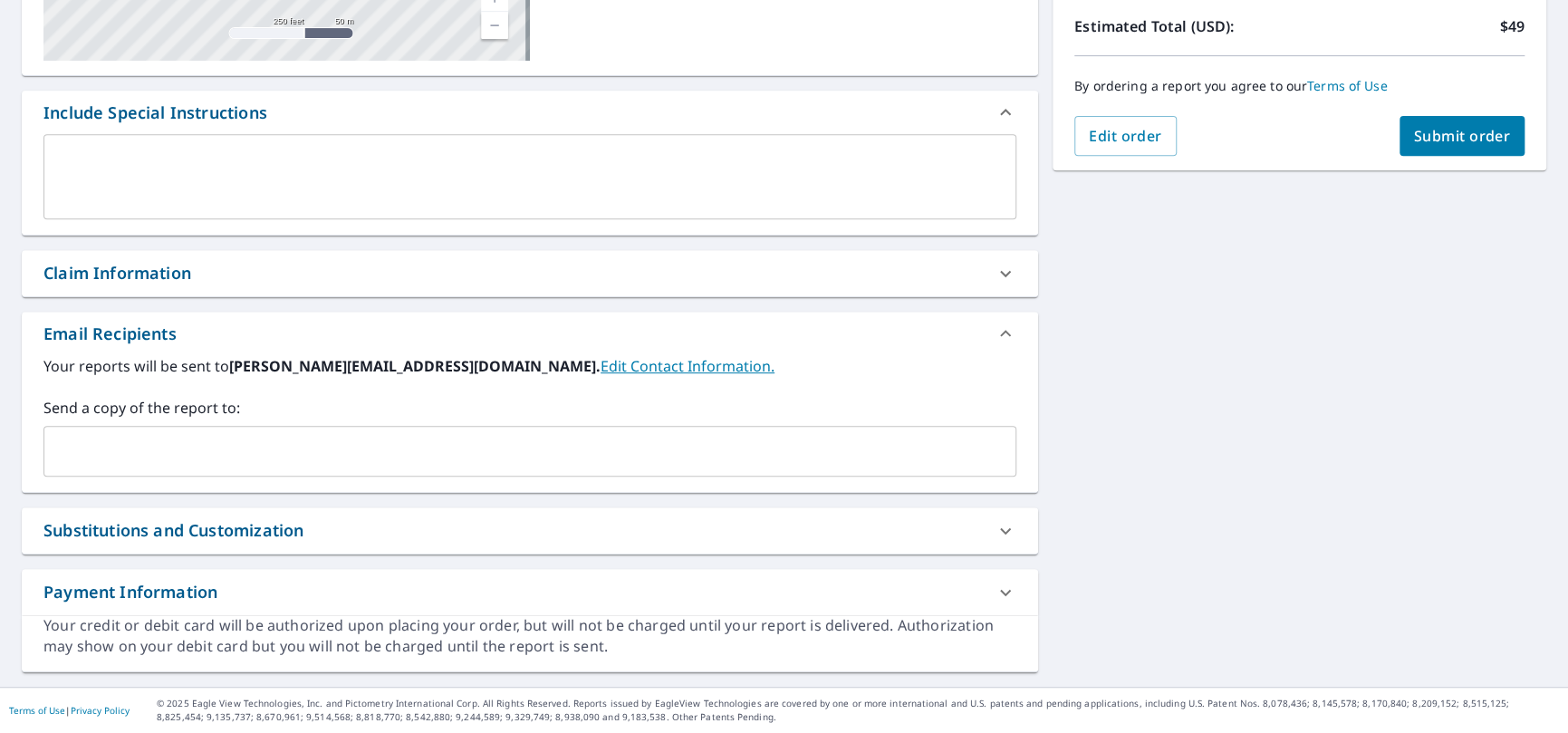
scroll to position [406, 0]
click at [1000, 598] on icon at bounding box center [1005, 594] width 22 height 22
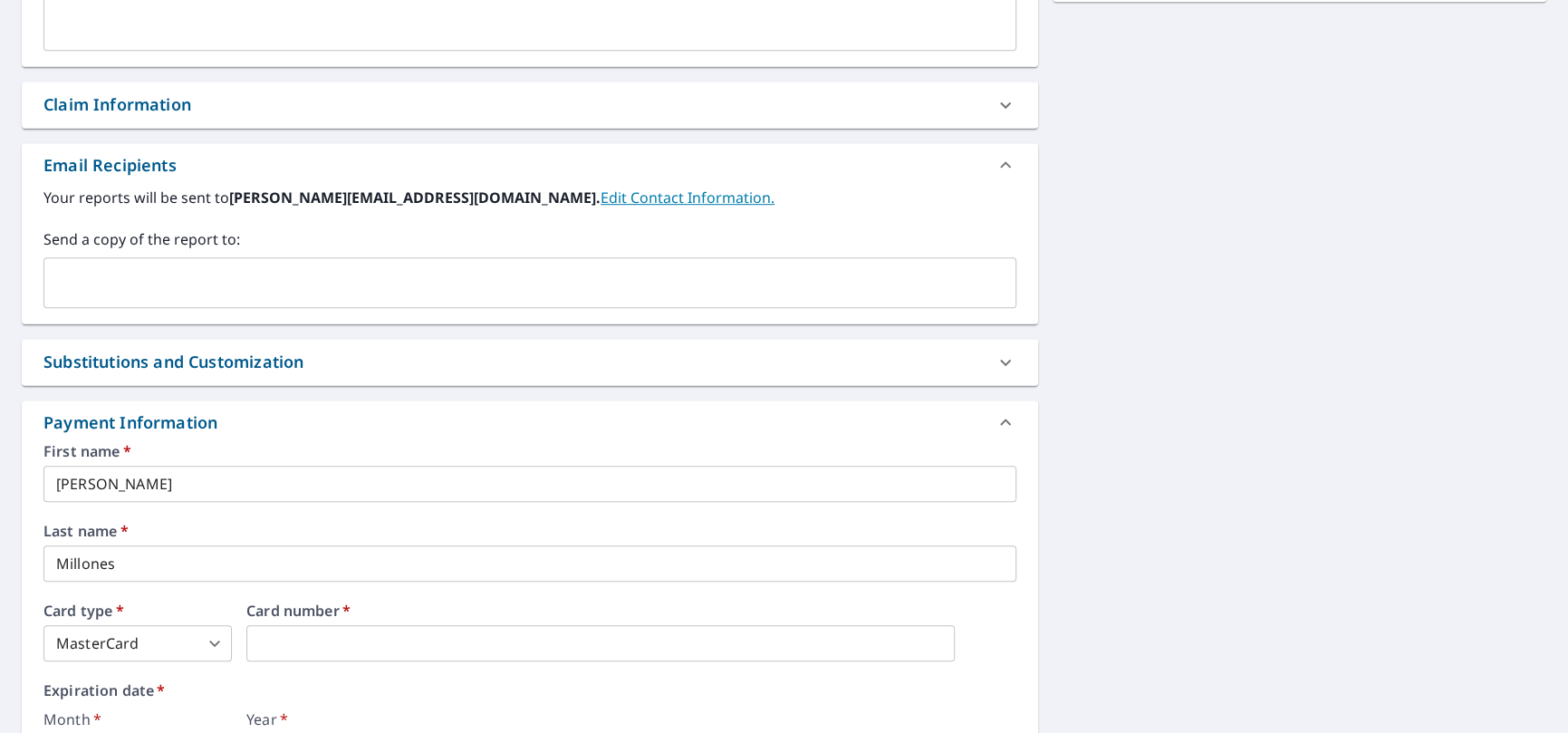
scroll to position [443, 0]
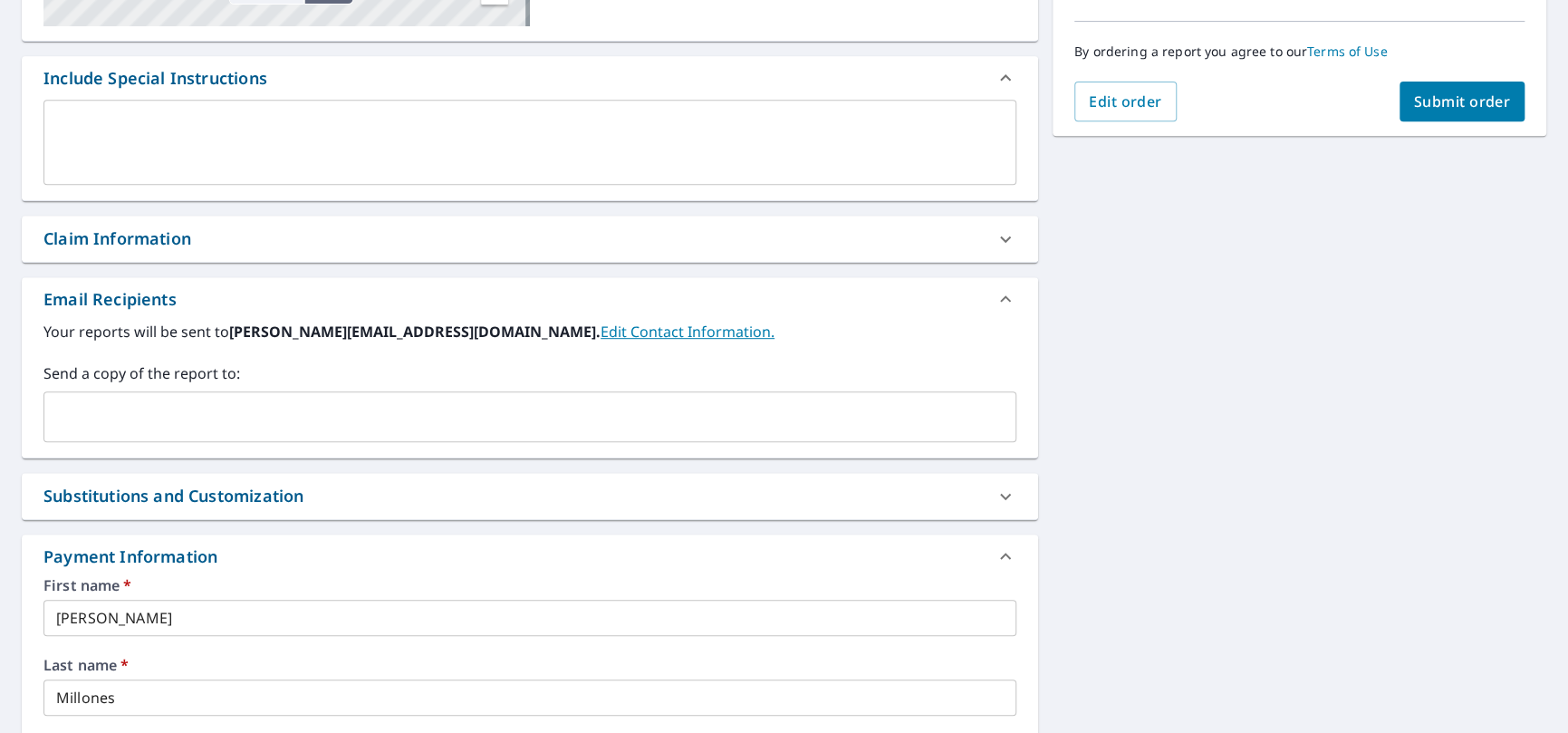
click at [1001, 554] on icon at bounding box center [1005, 555] width 10 height 7
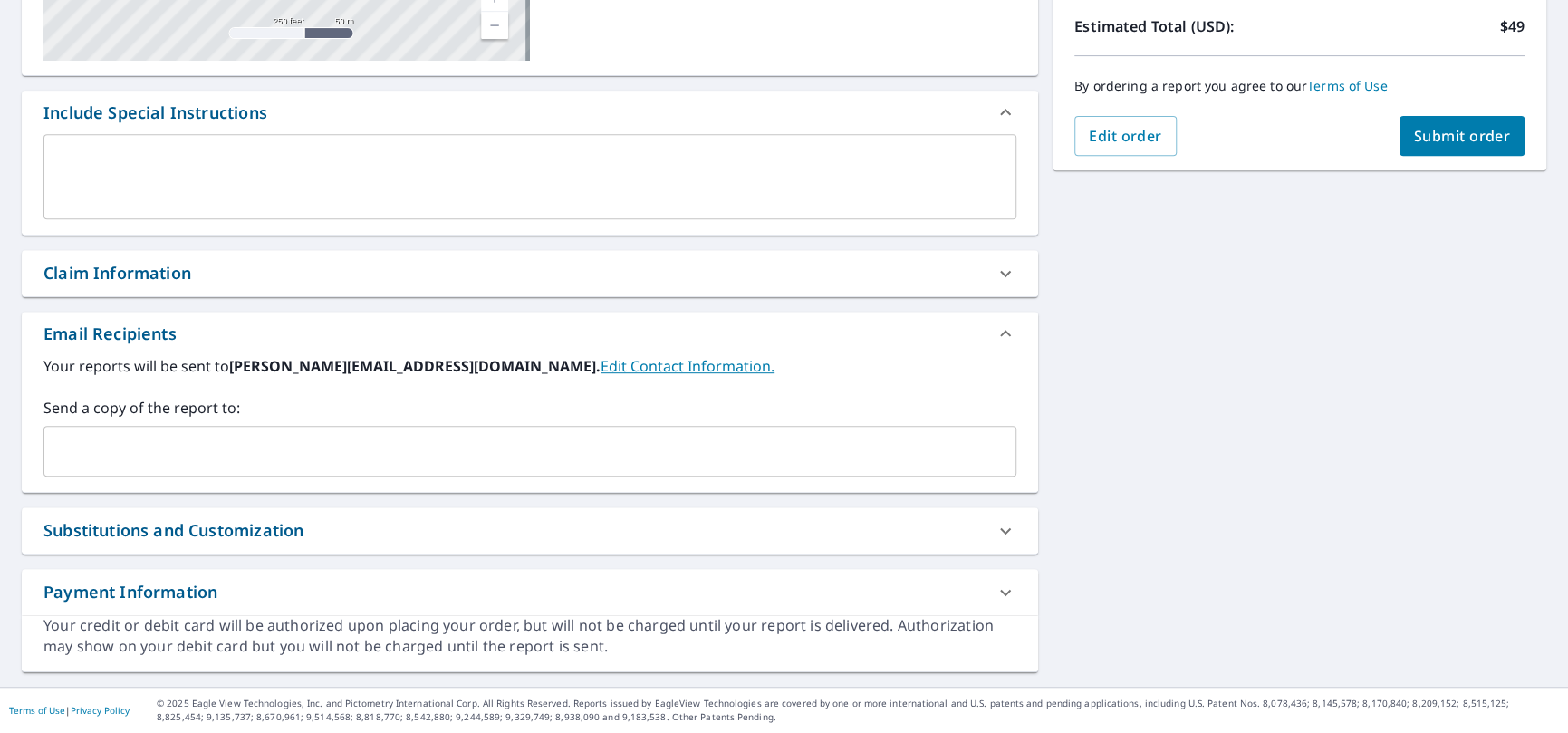
scroll to position [406, 0]
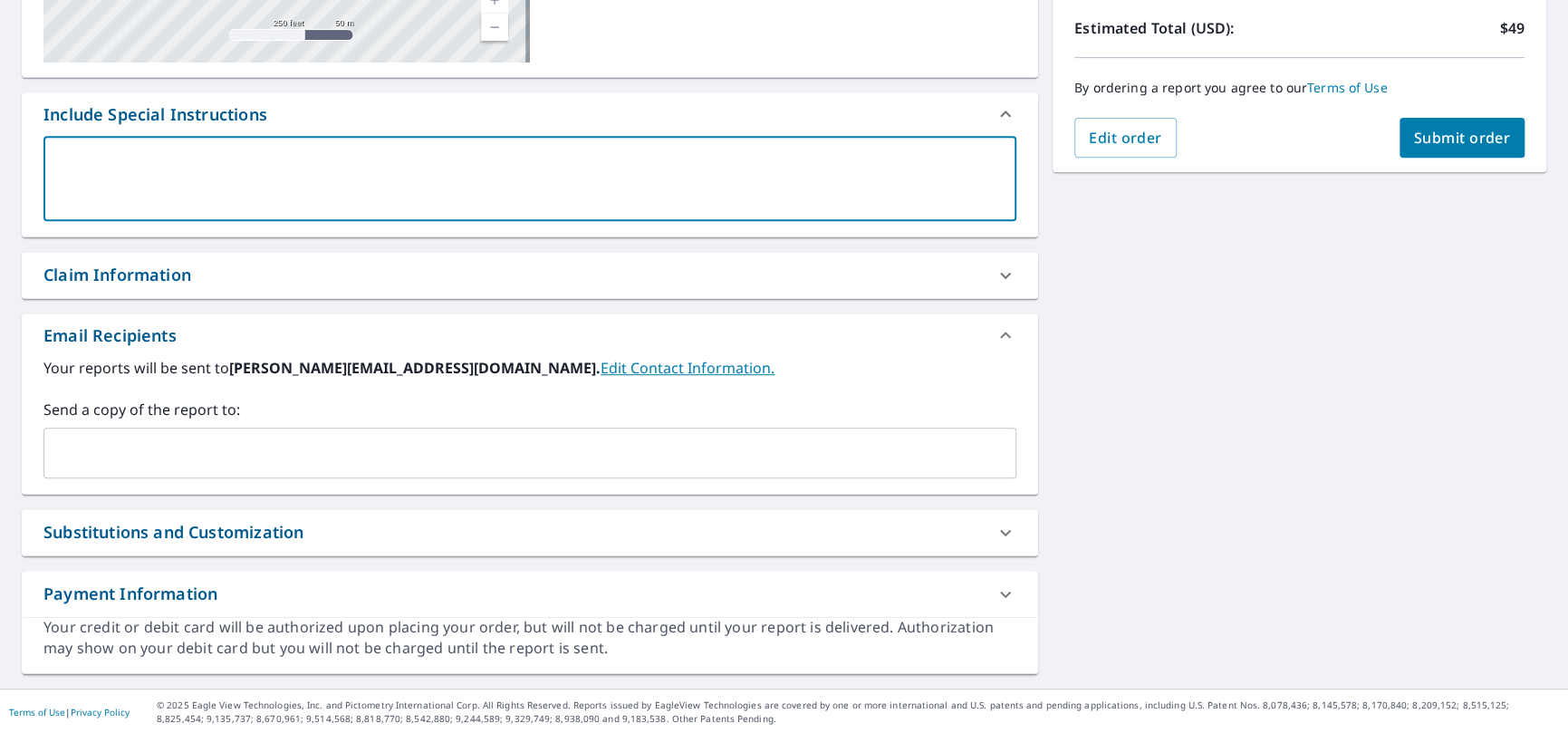
click at [115, 161] on textarea at bounding box center [530, 179] width 948 height 52
type textarea "I"
type textarea "x"
type textarea "Is"
type textarea "x"
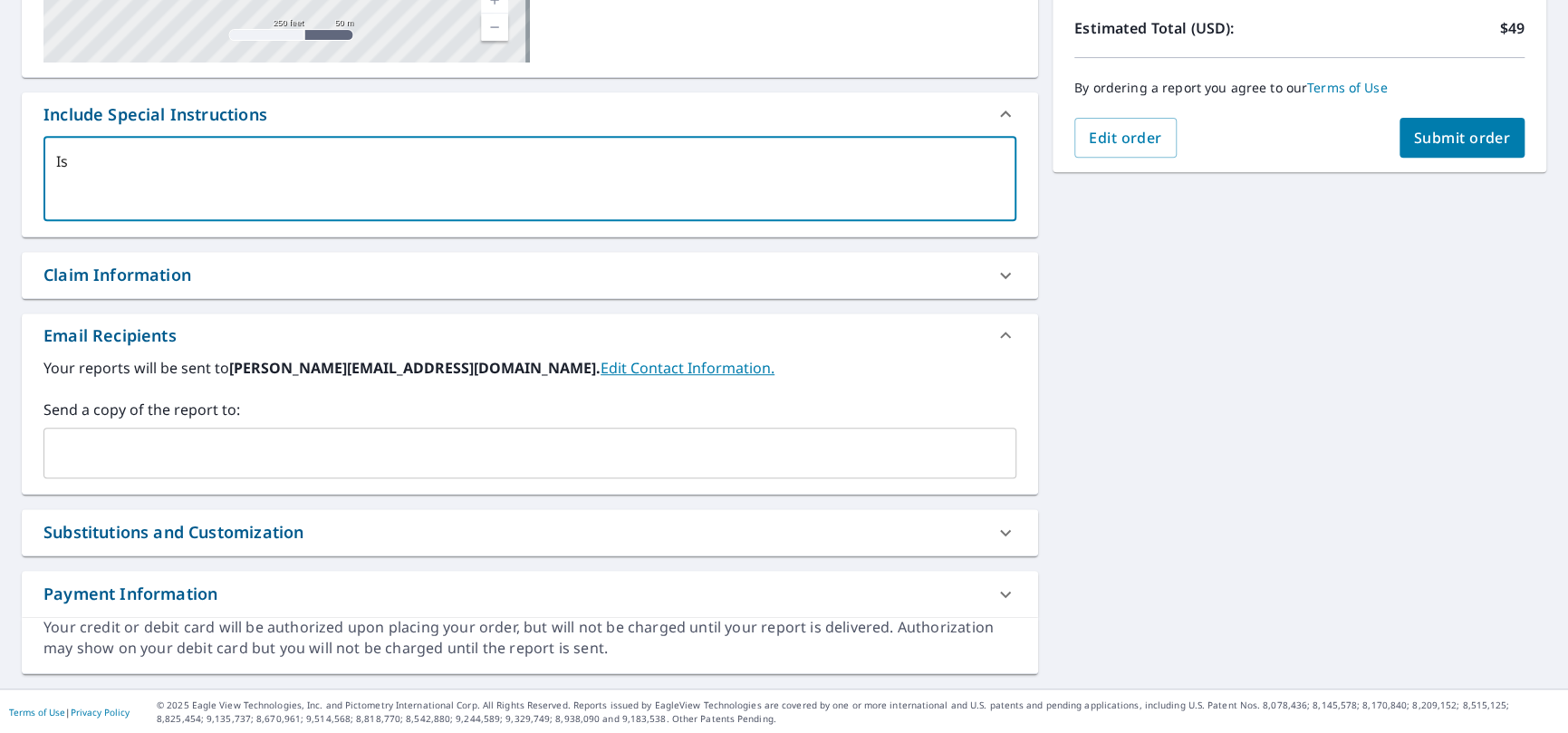
type textarea "Is"
type textarea "x"
type textarea "Is"
type textarea "x"
type textarea "I"
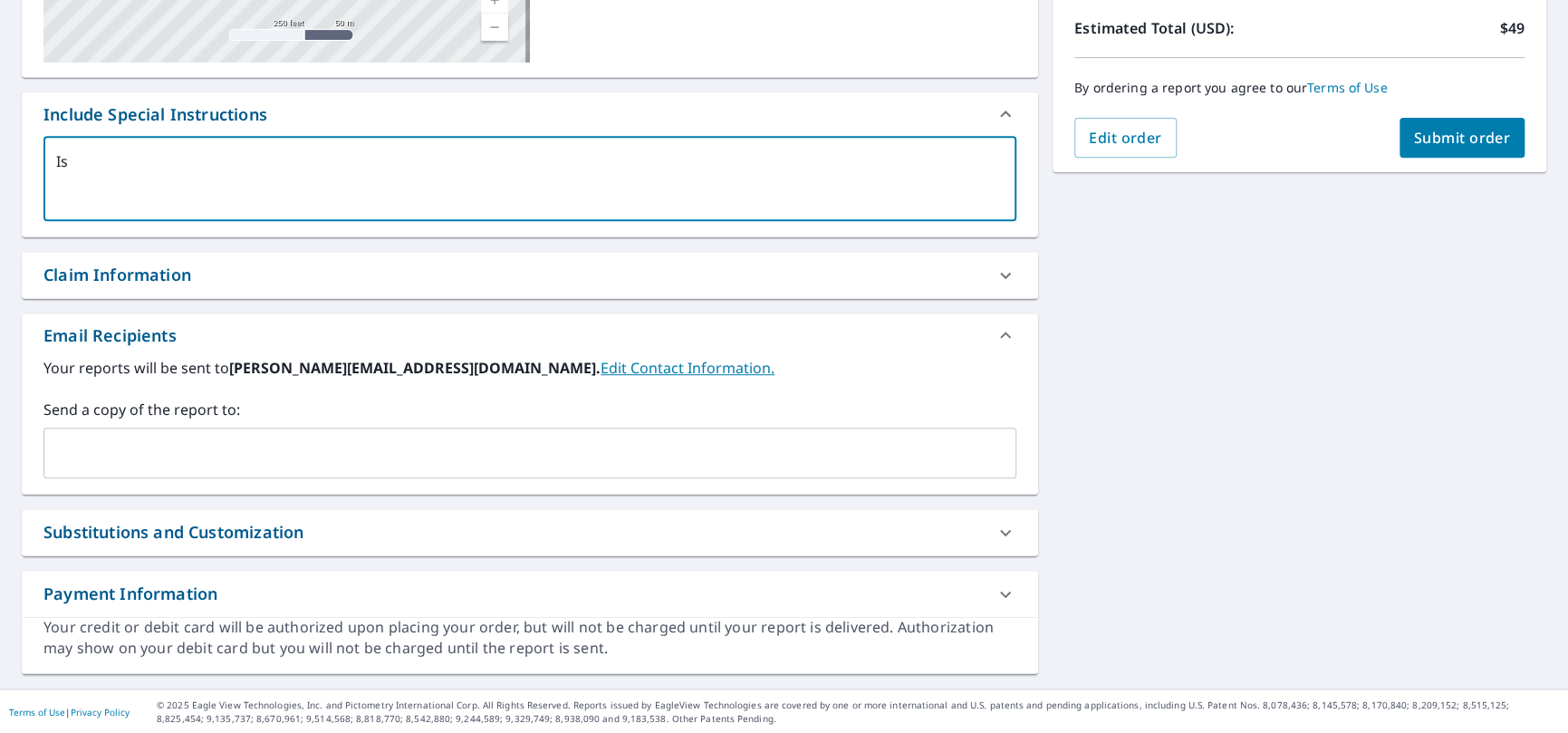
type textarea "x"
type textarea "I"
type textarea "x"
type textarea "Is"
type textarea "x"
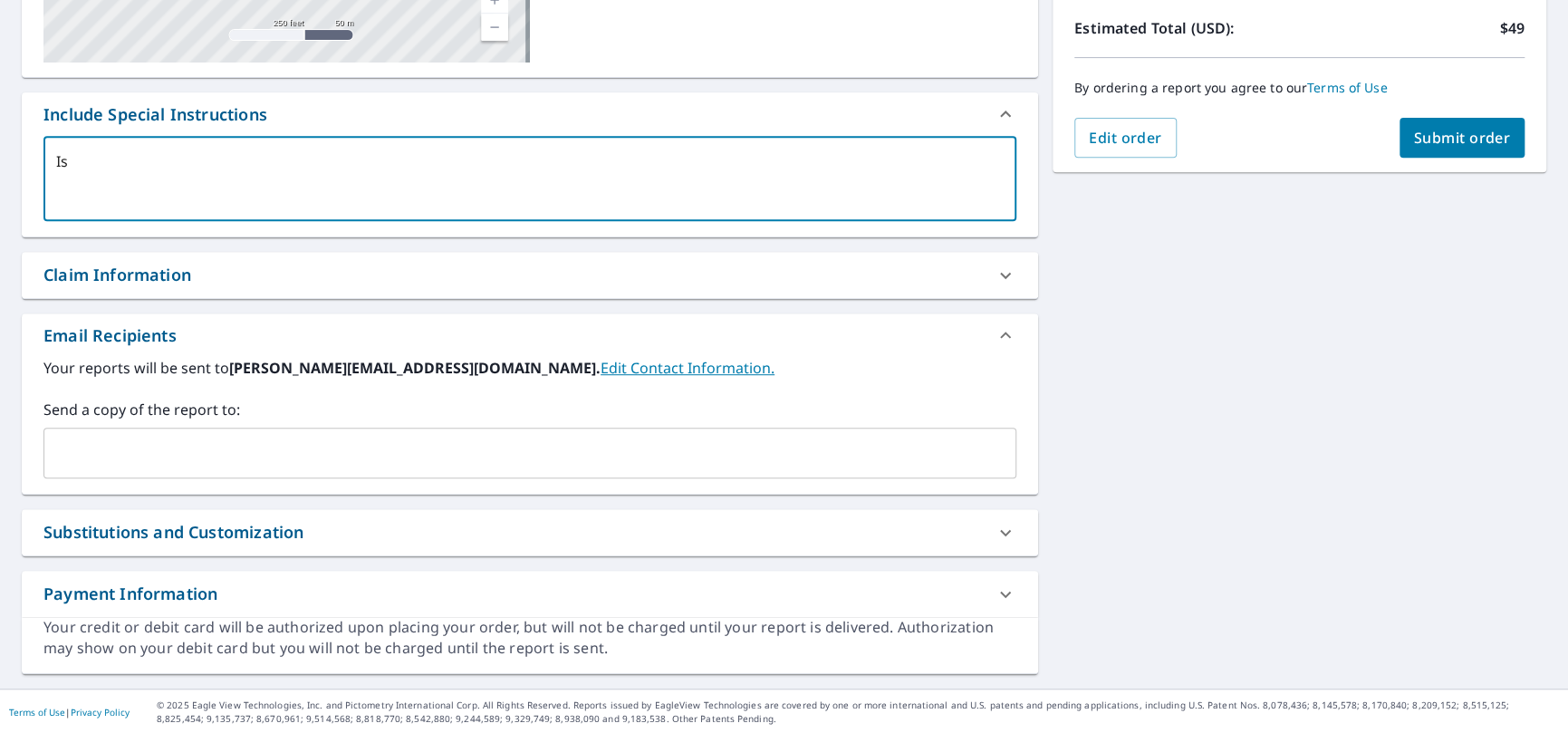
type textarea "Is"
type textarea "x"
type textarea "Is t"
type textarea "x"
type textarea "Is tt"
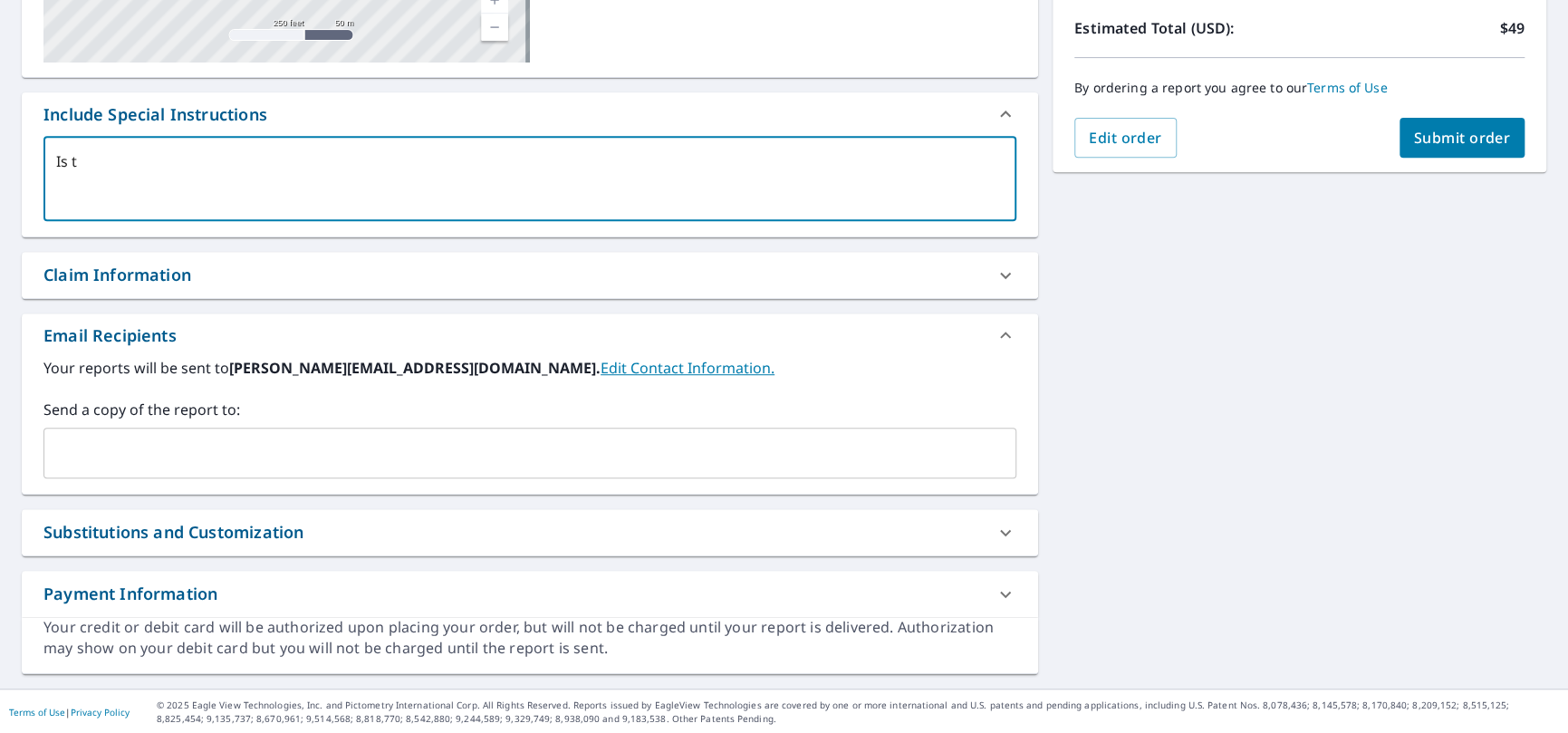
type textarea "x"
type textarea "Is tt"
type textarea "x"
type textarea "Is tt p"
type textarea "x"
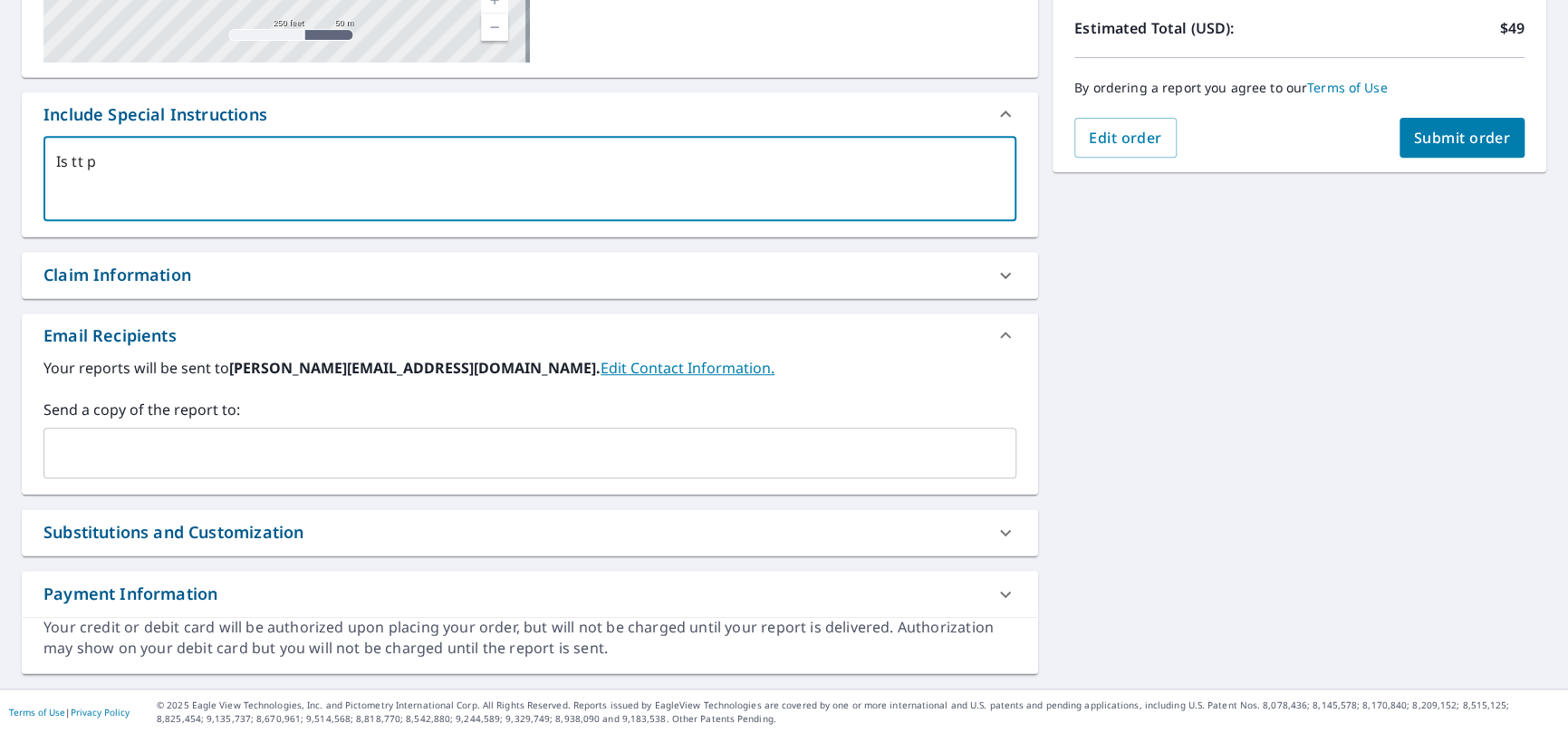
type textarea "Is tt po"
type textarea "x"
type textarea "Is tt pos"
type textarea "x"
type textarea "Is tt poss"
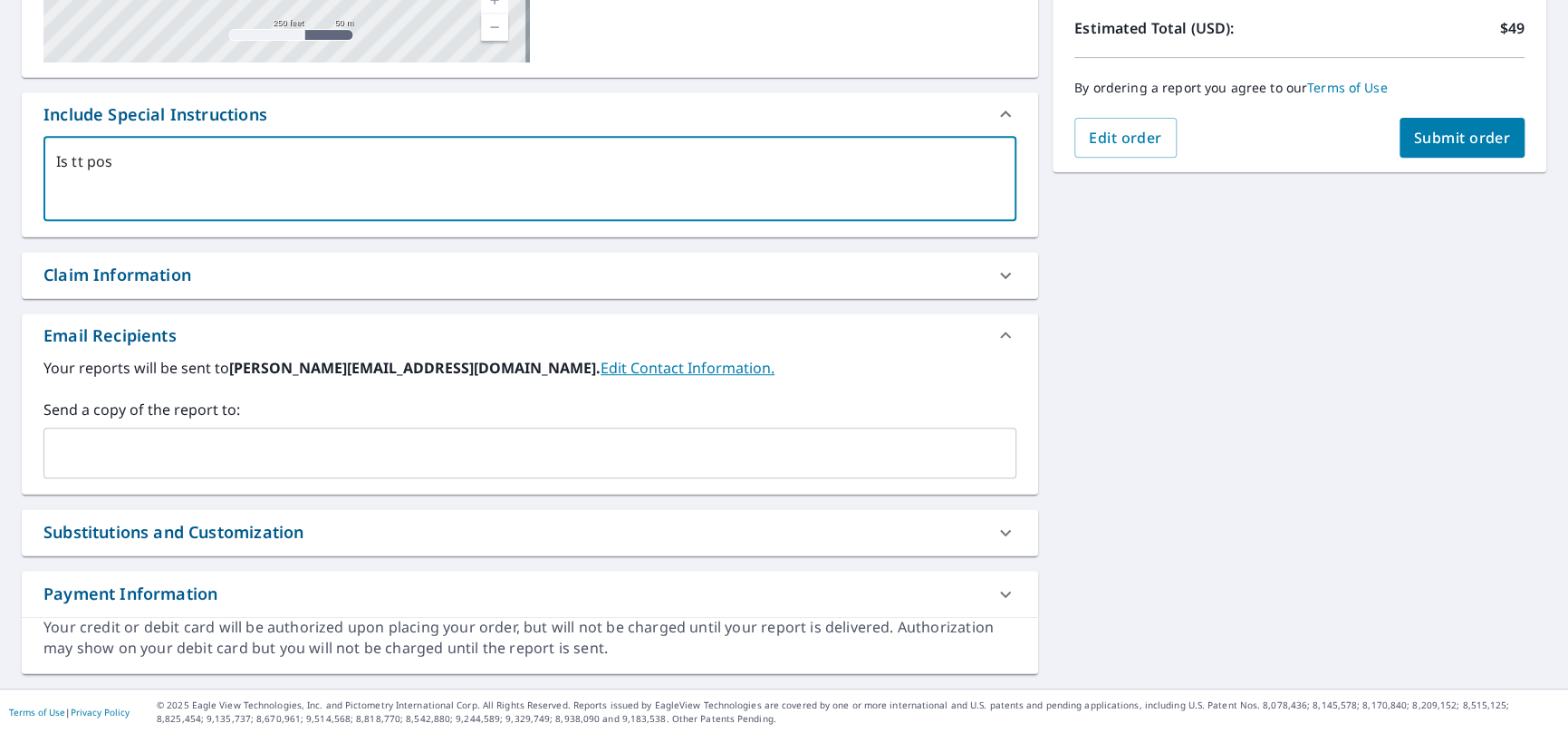
type textarea "x"
type textarea "Is tt possi"
type textarea "x"
type textarea "Is tt possib"
type textarea "x"
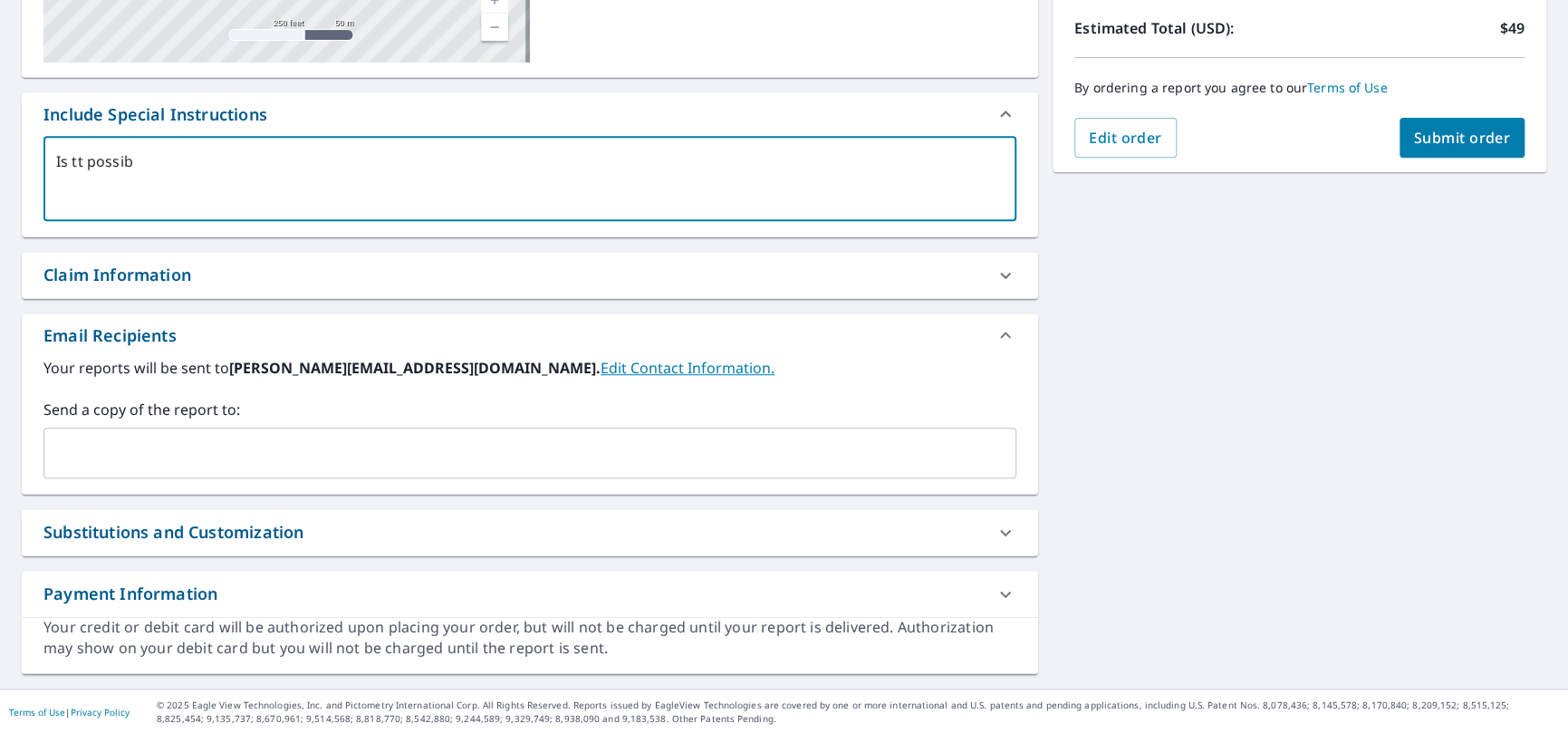
type textarea "Is tt possibl"
type textarea "x"
type textarea "Is tt possible"
type textarea "x"
type textarea "Is tt possible"
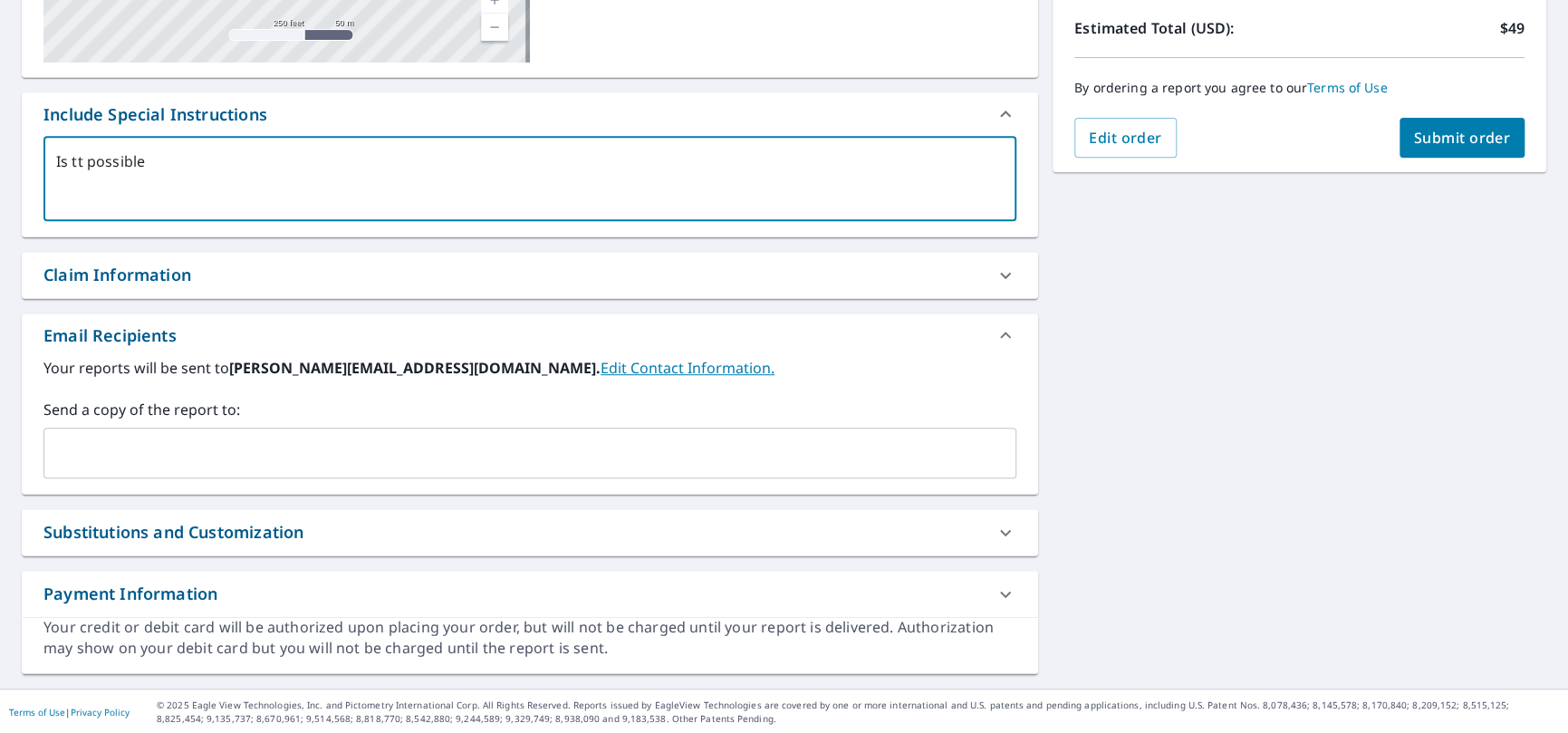
type textarea "x"
type textarea "Is tt possible t"
type textarea "x"
type textarea "Is tt possible to"
type textarea "x"
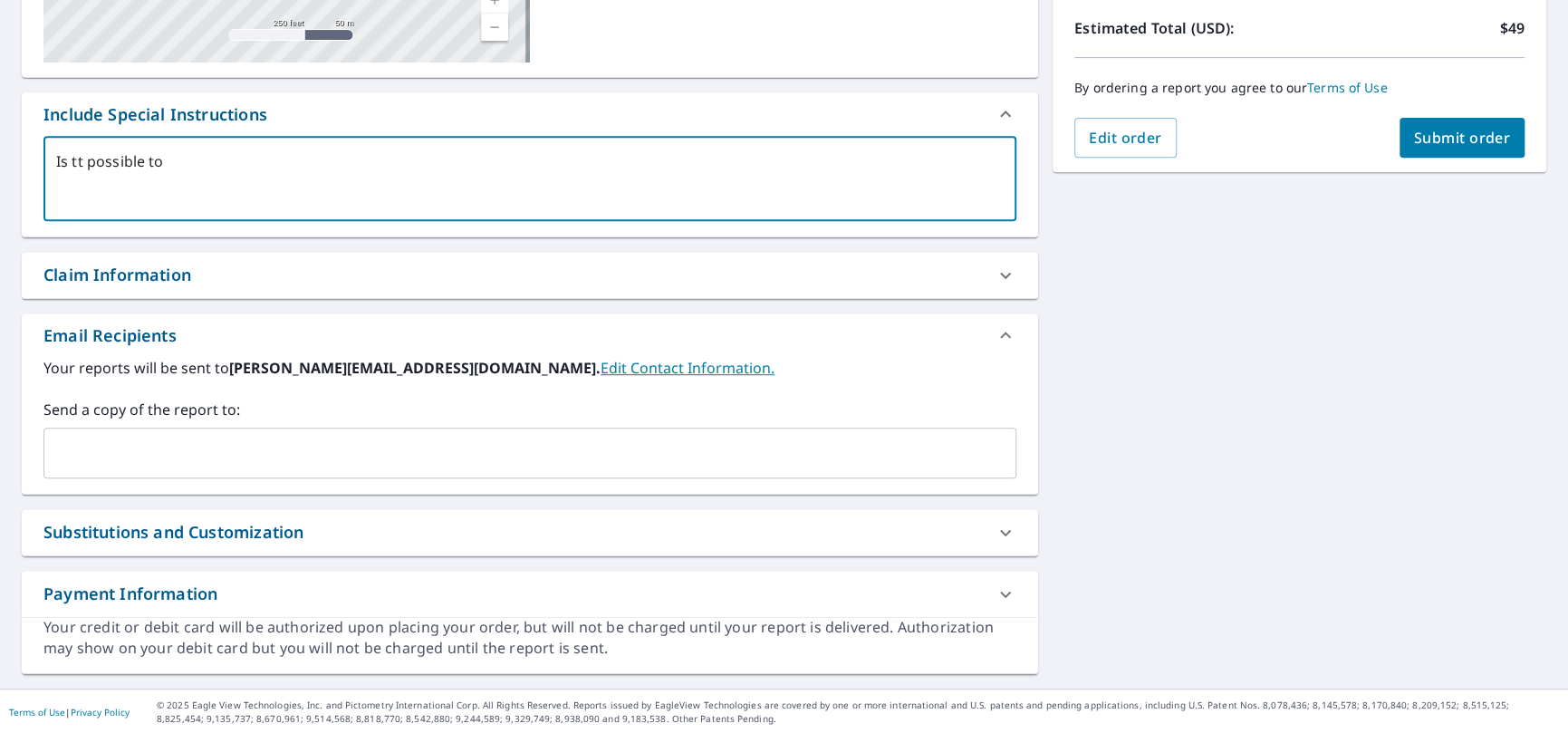
type textarea "Is tt possible to"
type textarea "x"
type textarea "Is tt possible to g"
type textarea "x"
type textarea "Is tt possible to ge"
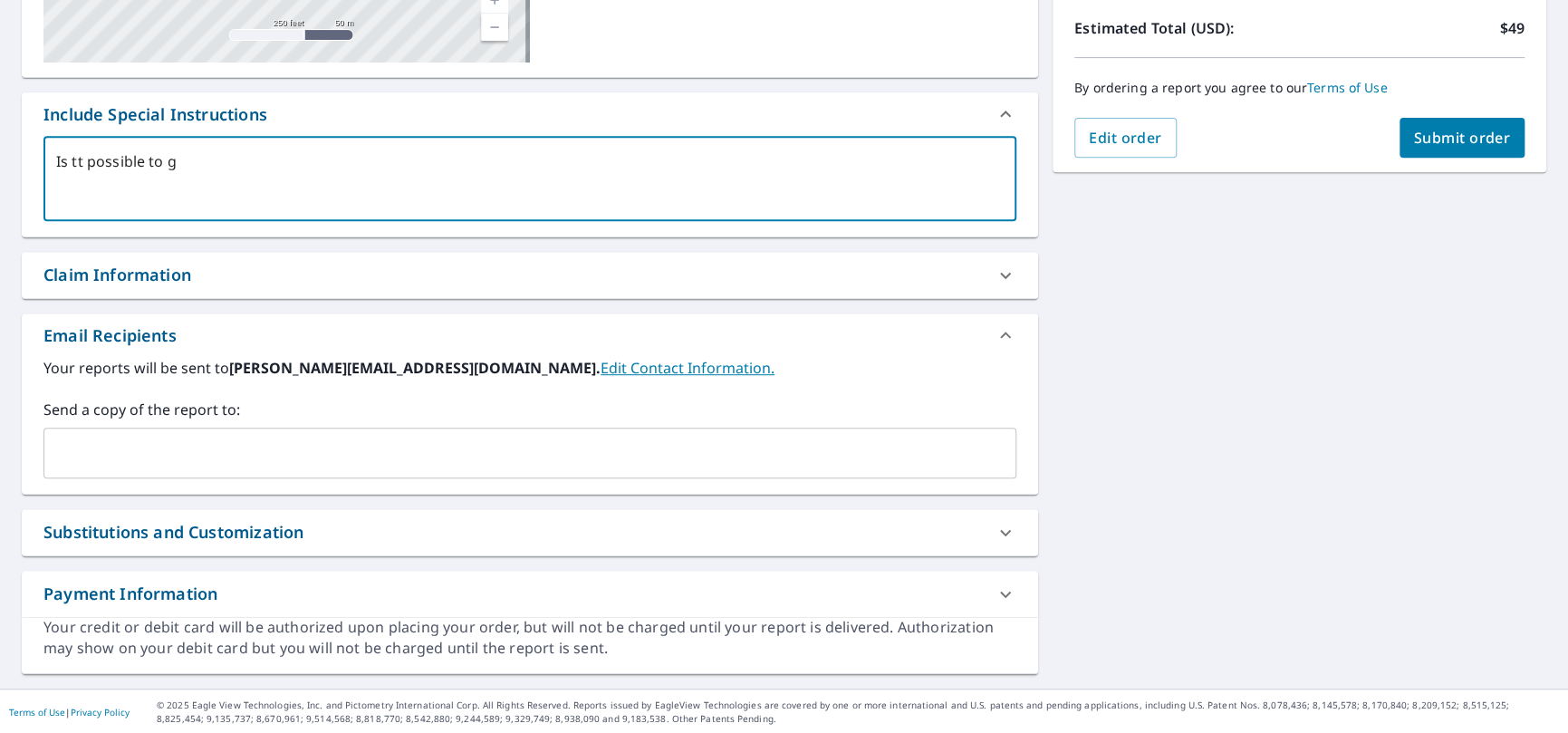
type textarea "x"
type textarea "Is tt possible to get"
type textarea "x"
type textarea "Is tt possible to get"
type textarea "x"
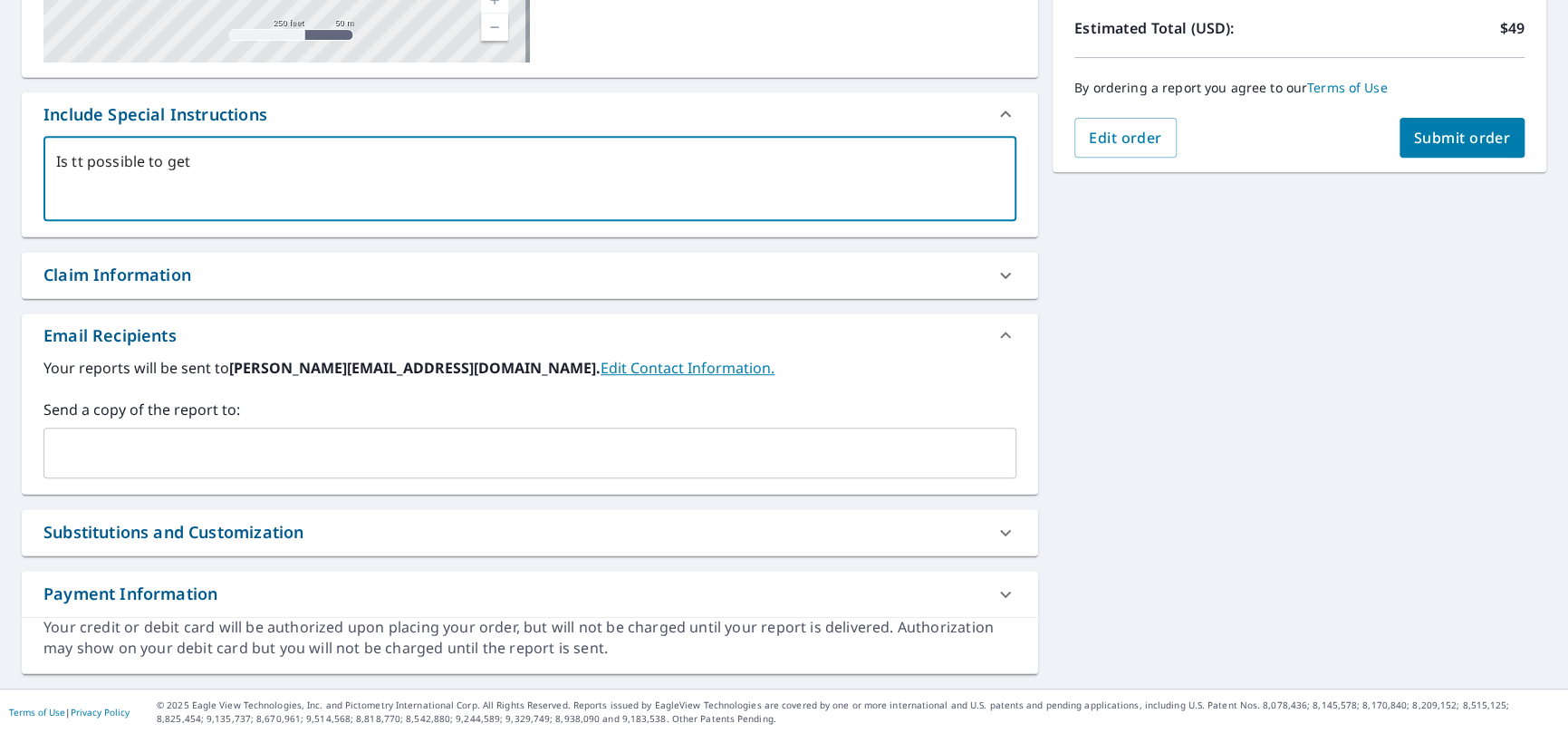
type textarea "Is tt possible to get m"
type textarea "x"
type textarea "Is tt possible to get ma"
type textarea "x"
type textarea "Is tt possible to get mat"
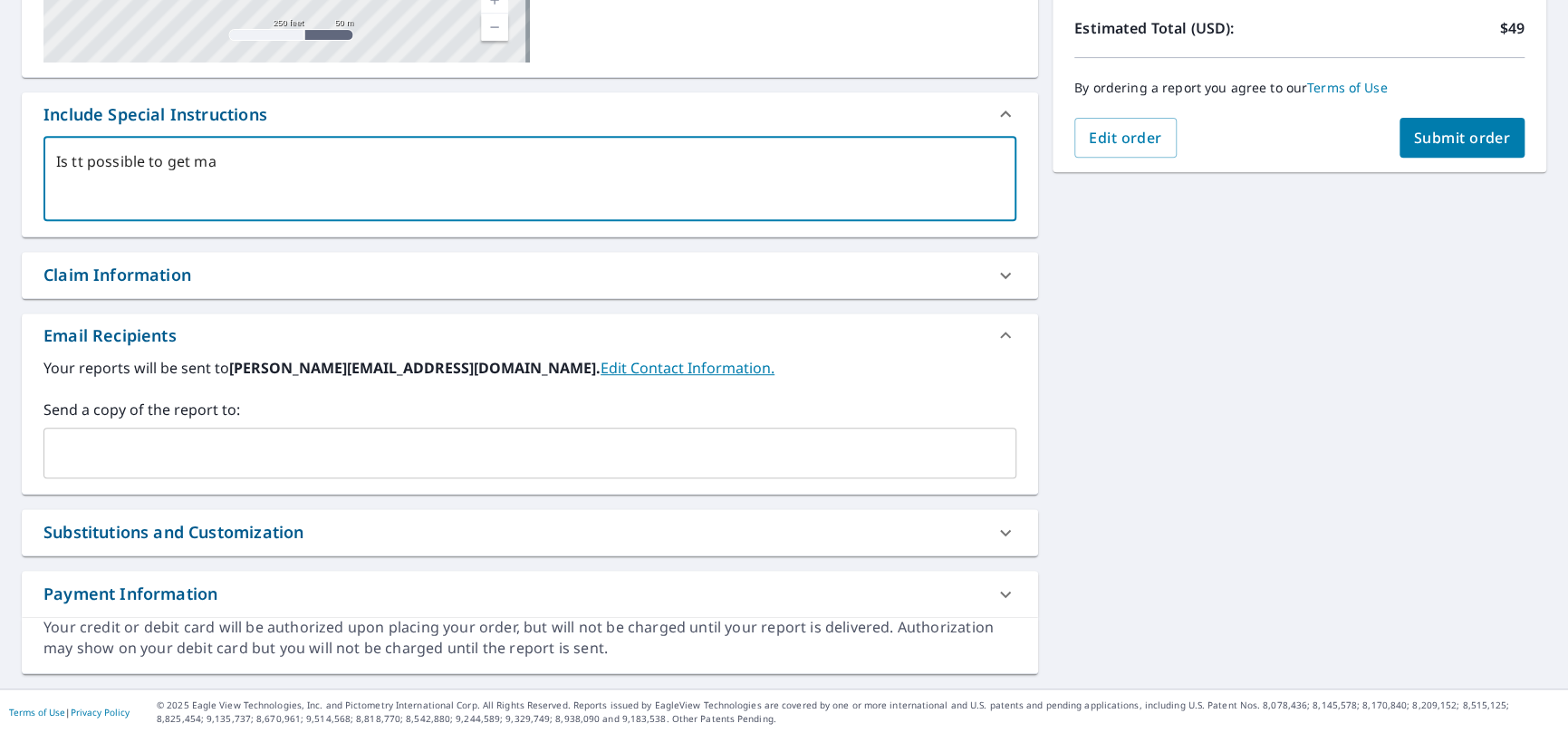
type textarea "x"
type textarea "Is tt possible to get mate"
type textarea "x"
type textarea "Is tt possible to get mater"
type textarea "x"
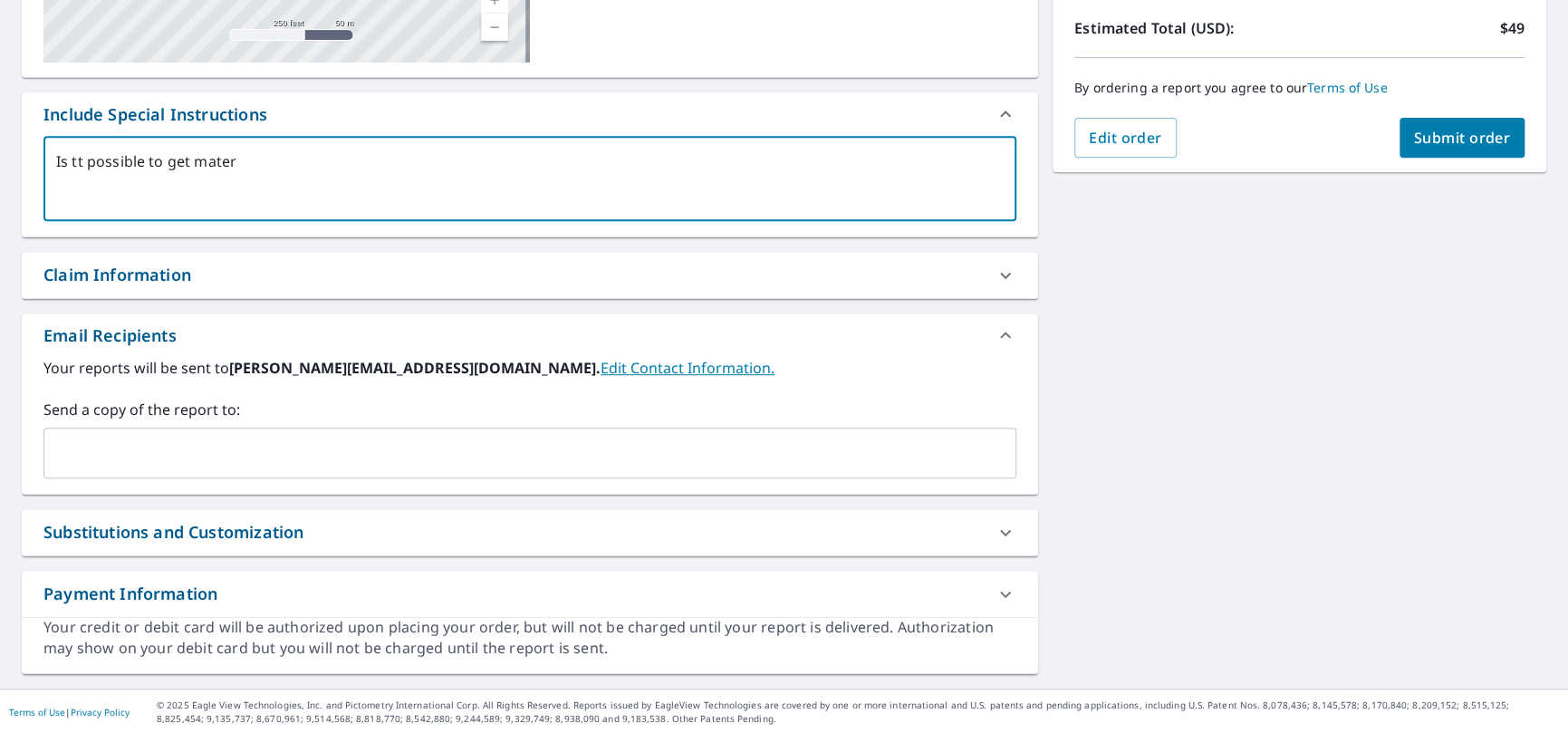
type textarea "Is tt possible to get materi"
type textarea "x"
type textarea "Is tt possible to get materia"
type textarea "x"
type textarea "Is tt possible to get material"
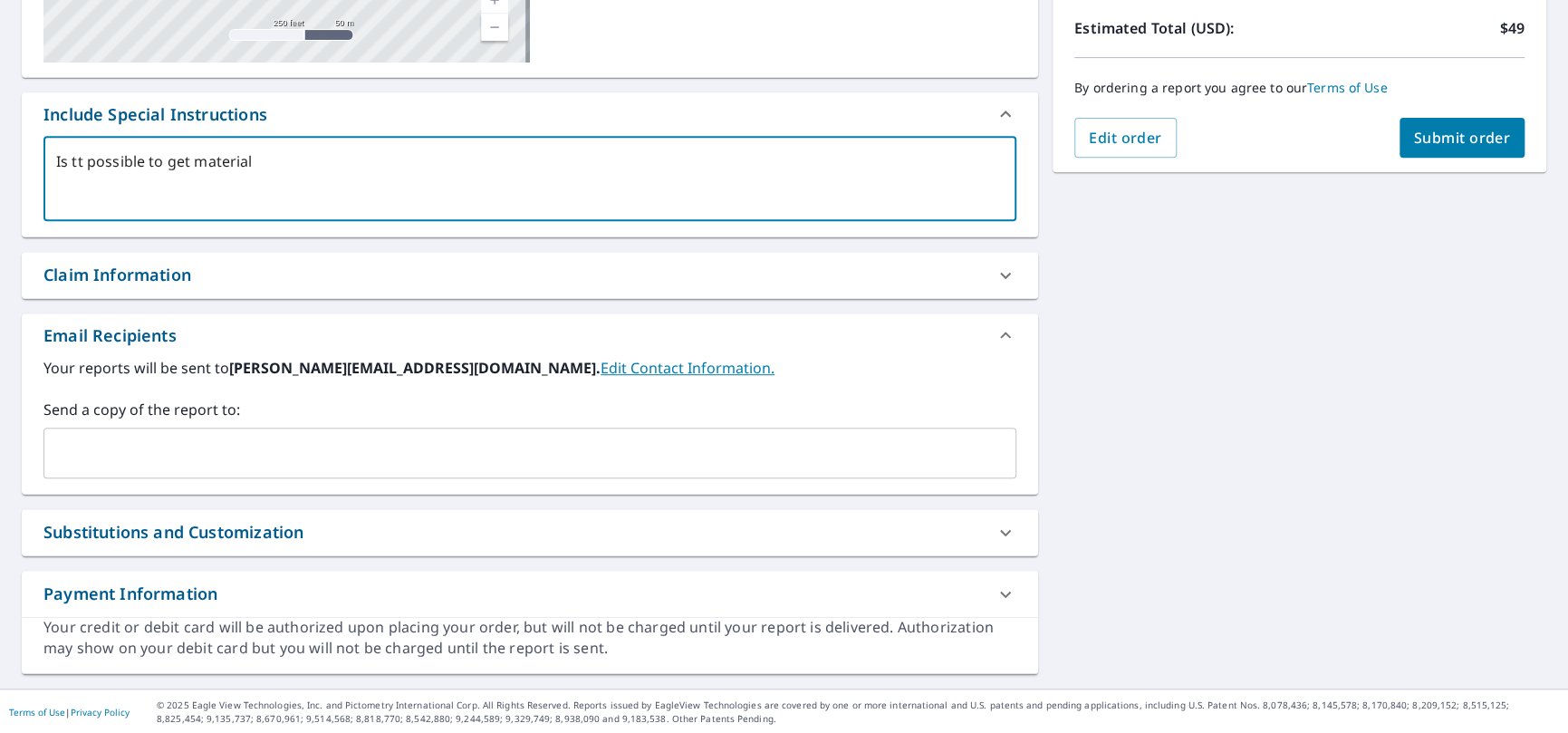
type textarea "x"
type textarea "Is tt possible to get material"
type textarea "x"
type textarea "Is tt possible to get material c"
type textarea "x"
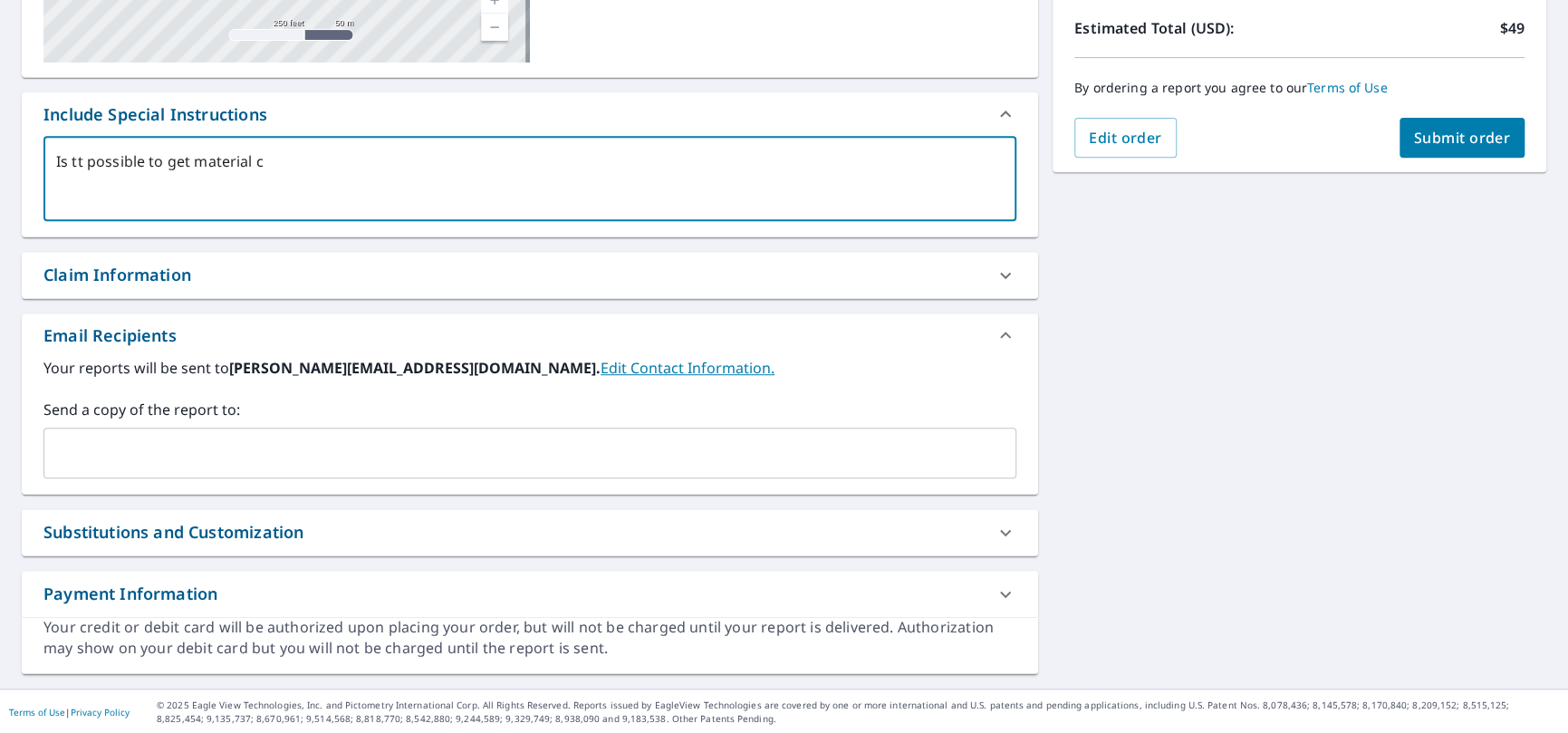
type textarea "Is tt possible to get material co"
type textarea "x"
type textarea "Is tt possible to get material cos"
type textarea "x"
type textarea "Is tt possible to get material cost"
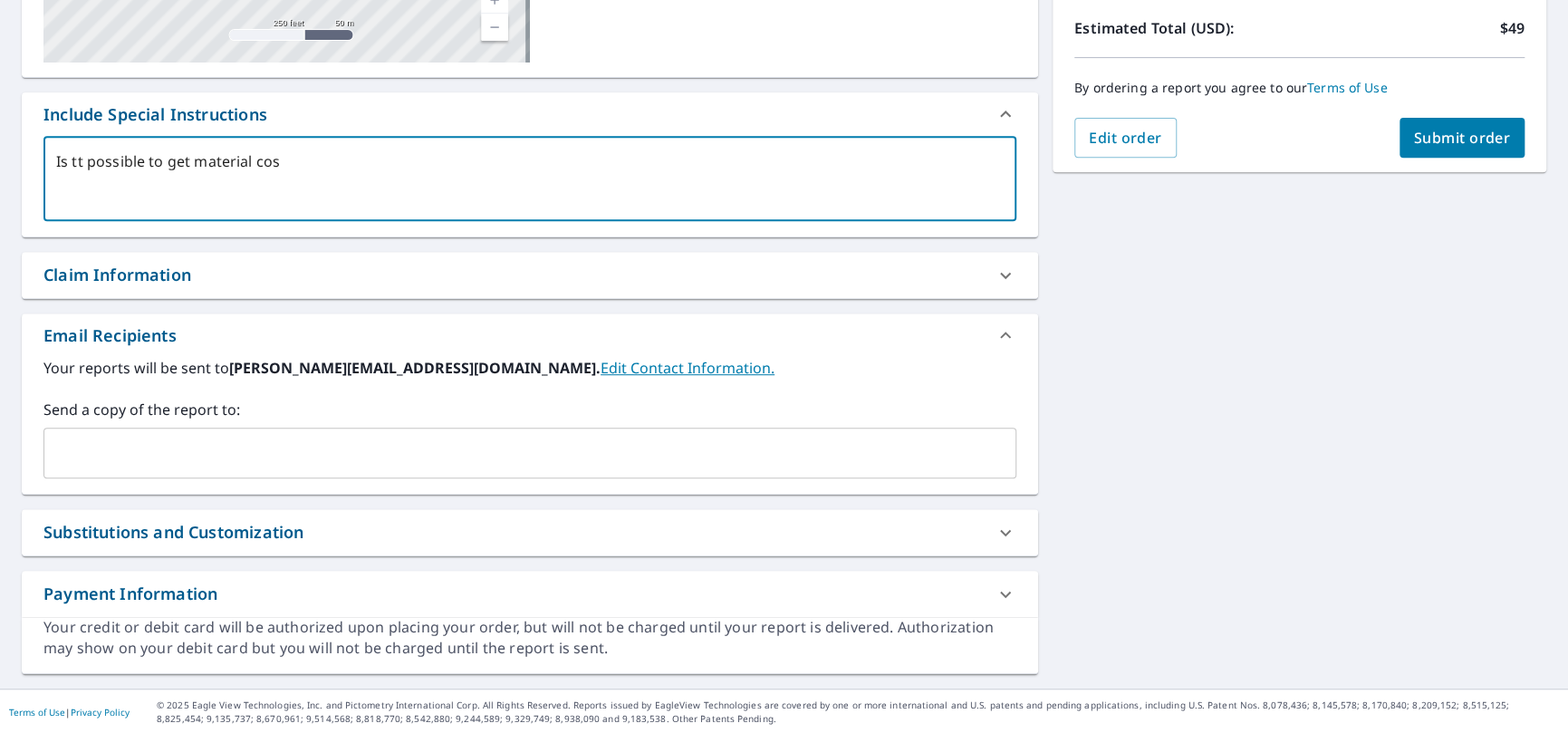
type textarea "x"
type textarea "Is tt possible to get material cost?"
type textarea "x"
type textarea "Is tt possible to get material cost?"
type textarea "x"
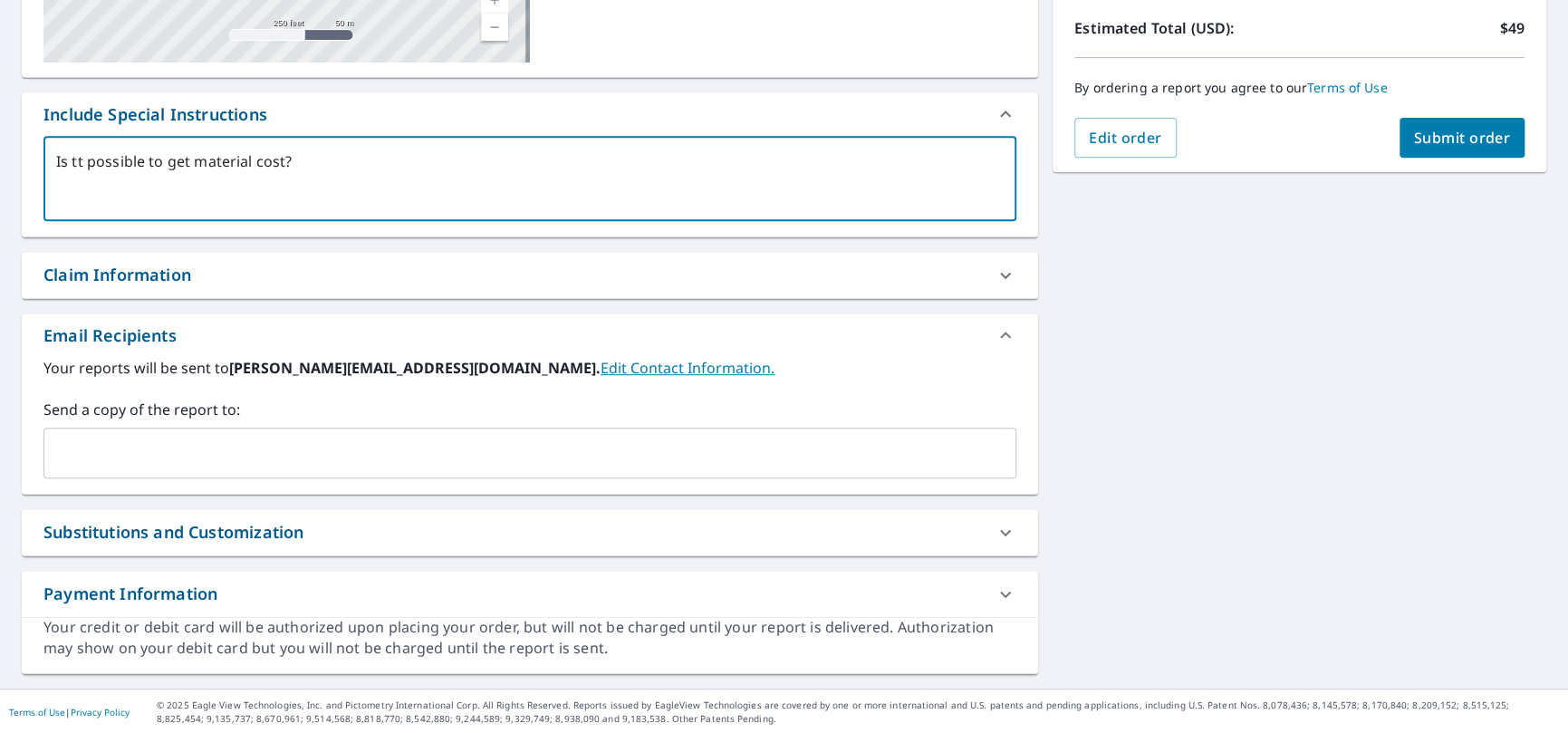
type textarea "Is tt possible to get material cost? T"
type textarea "x"
type textarea "Is tt possible to get material cost? TP"
type textarea "x"
type textarea "Is tt possible to get material cost? TPO"
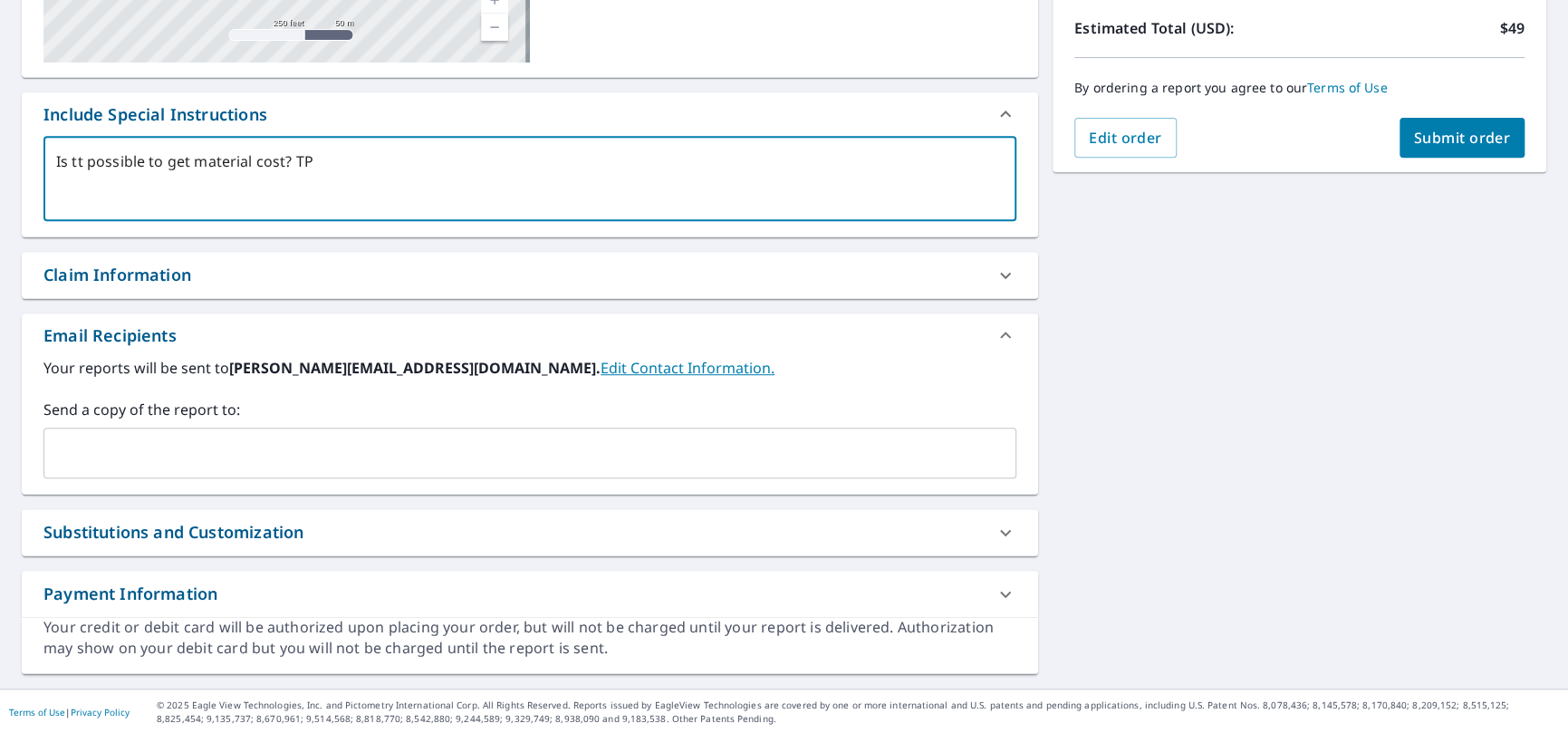
type textarea "x"
type textarea "Is tt possible to get material cost? TPO"
type textarea "x"
type textarea "Is tt possible to get material cost? TPO m"
type textarea "x"
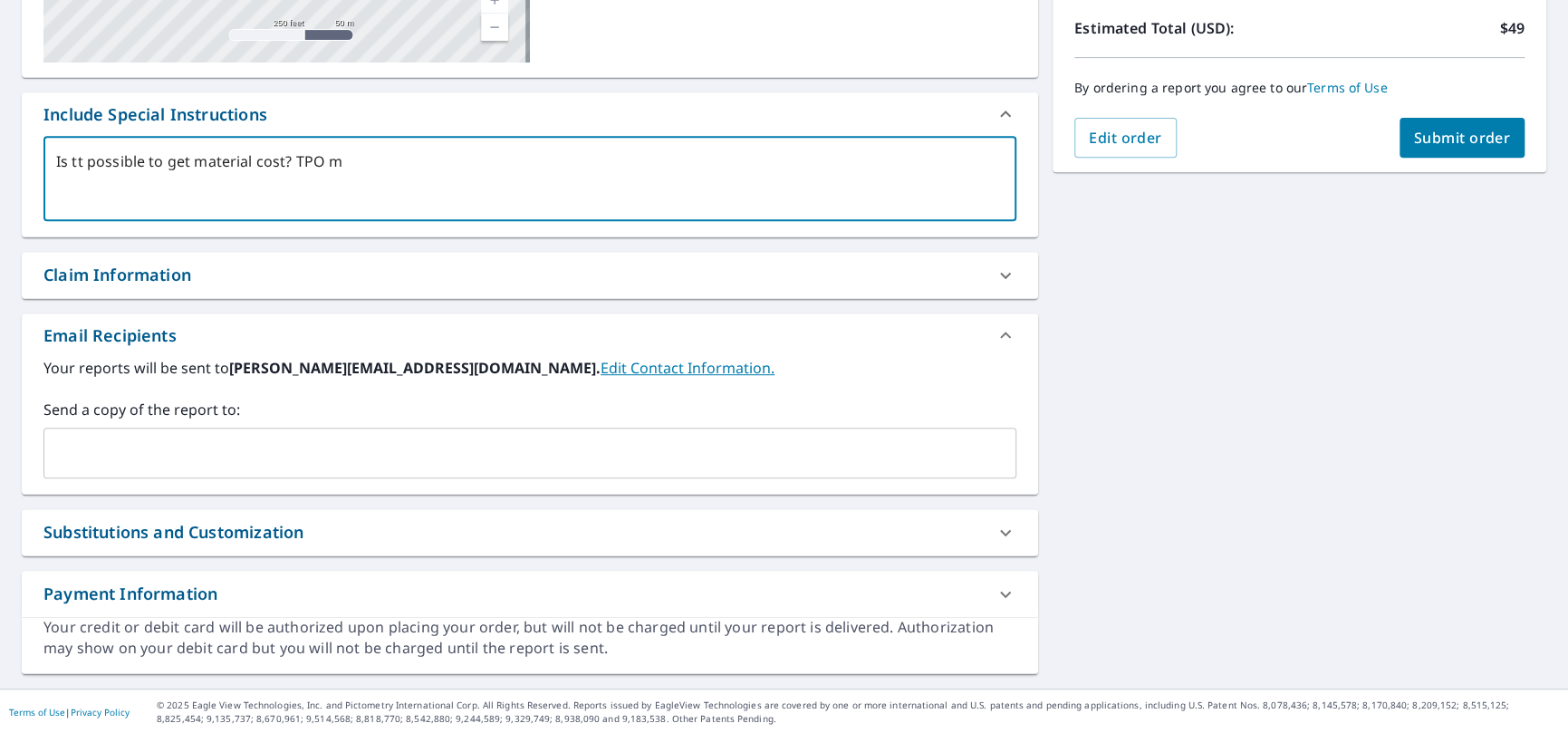
type textarea "Is tt possible to get material cost? TPO ma"
type textarea "x"
type textarea "Is tt possible to get material cost? TPO mat"
type textarea "x"
type textarea "Is tt possible to get material cost? TPO mate"
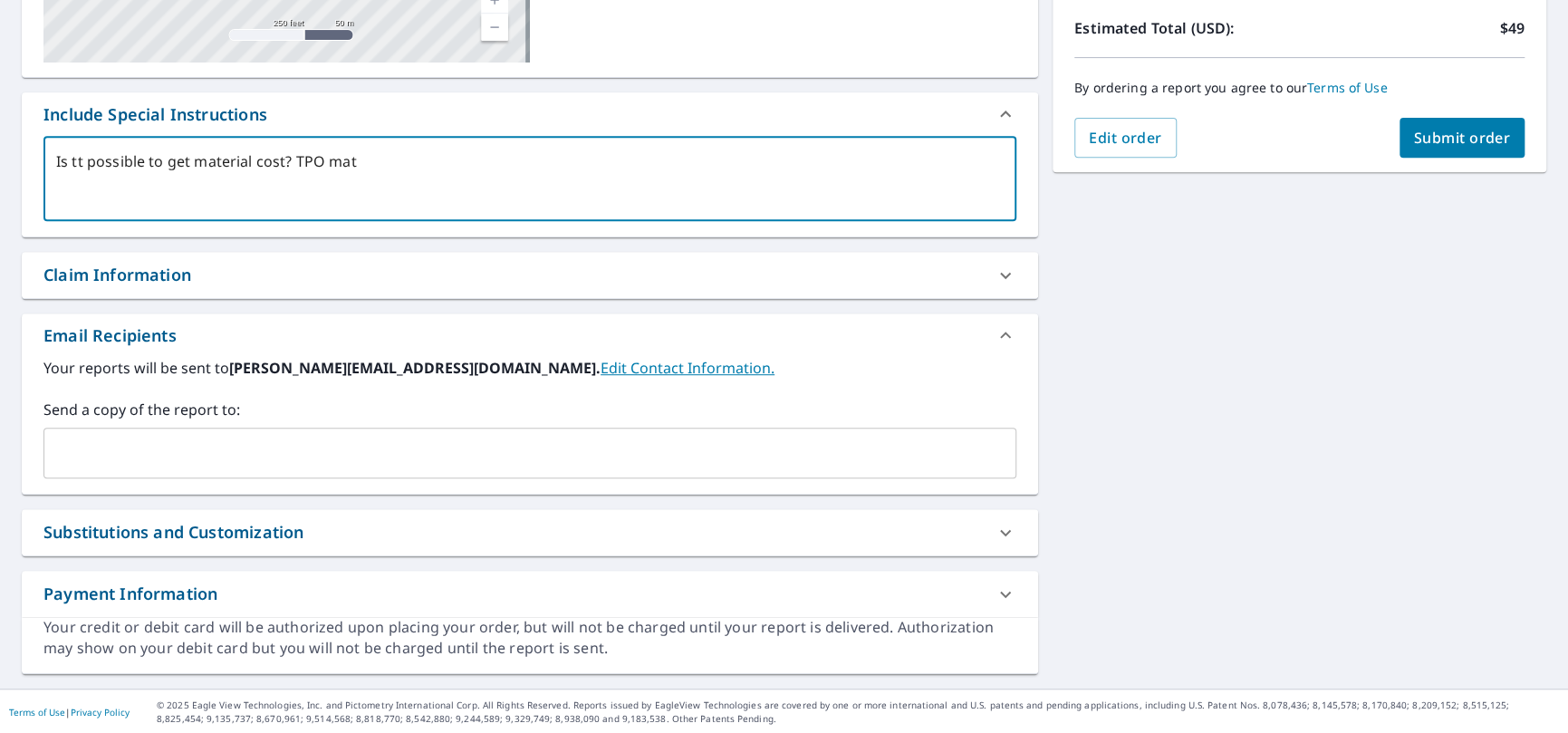
type textarea "x"
type textarea "Is tt possible to get material cost? TPO mater"
type textarea "x"
type textarea "Is tt possible to get material cost? TPO matera"
type textarea "x"
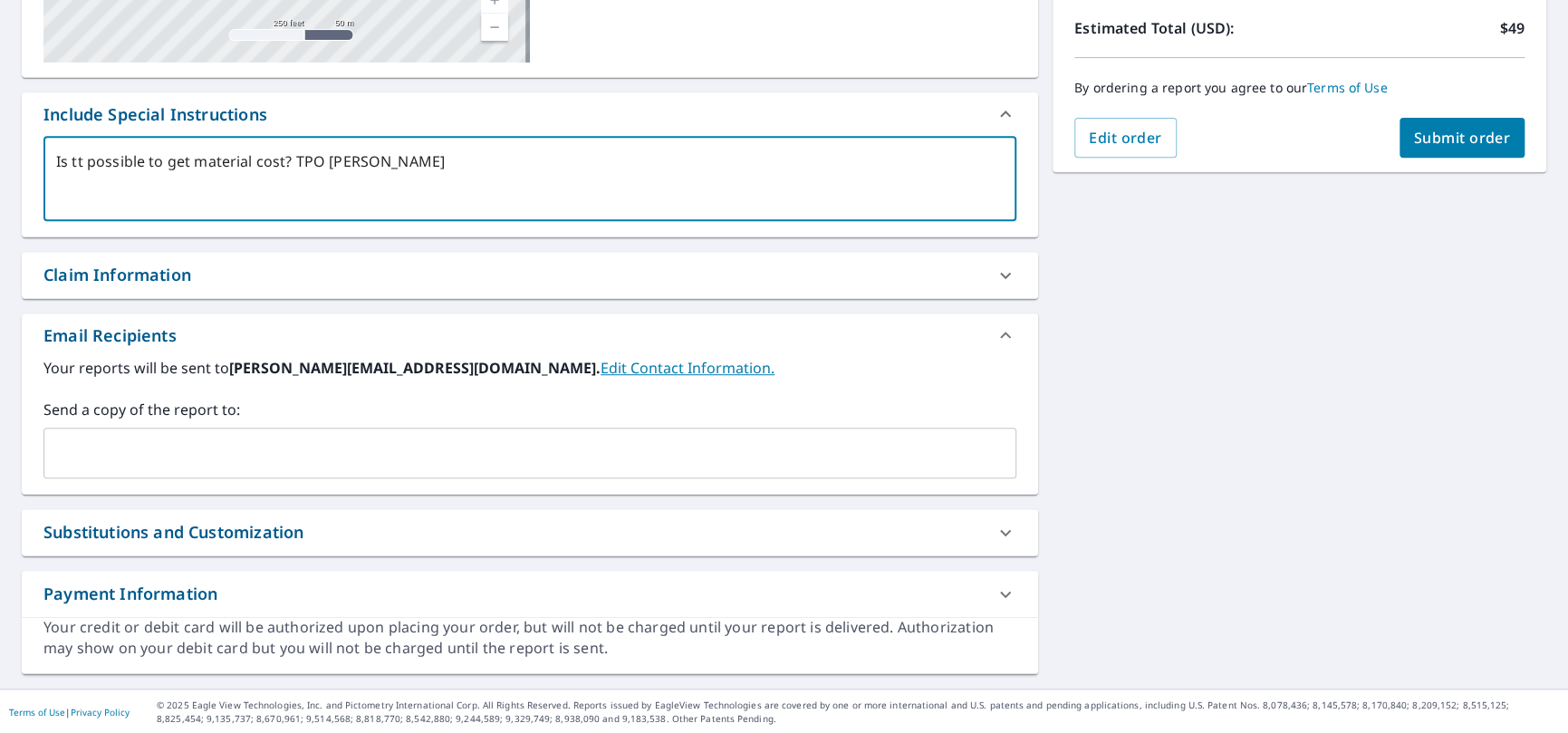
type textarea "Is tt possible to get material cost? TPO materal"
type textarea "x"
type textarea "Is tt possible to get material cost? TPO matera"
type textarea "x"
type textarea "Is tt possible to get material cost? TPO mater"
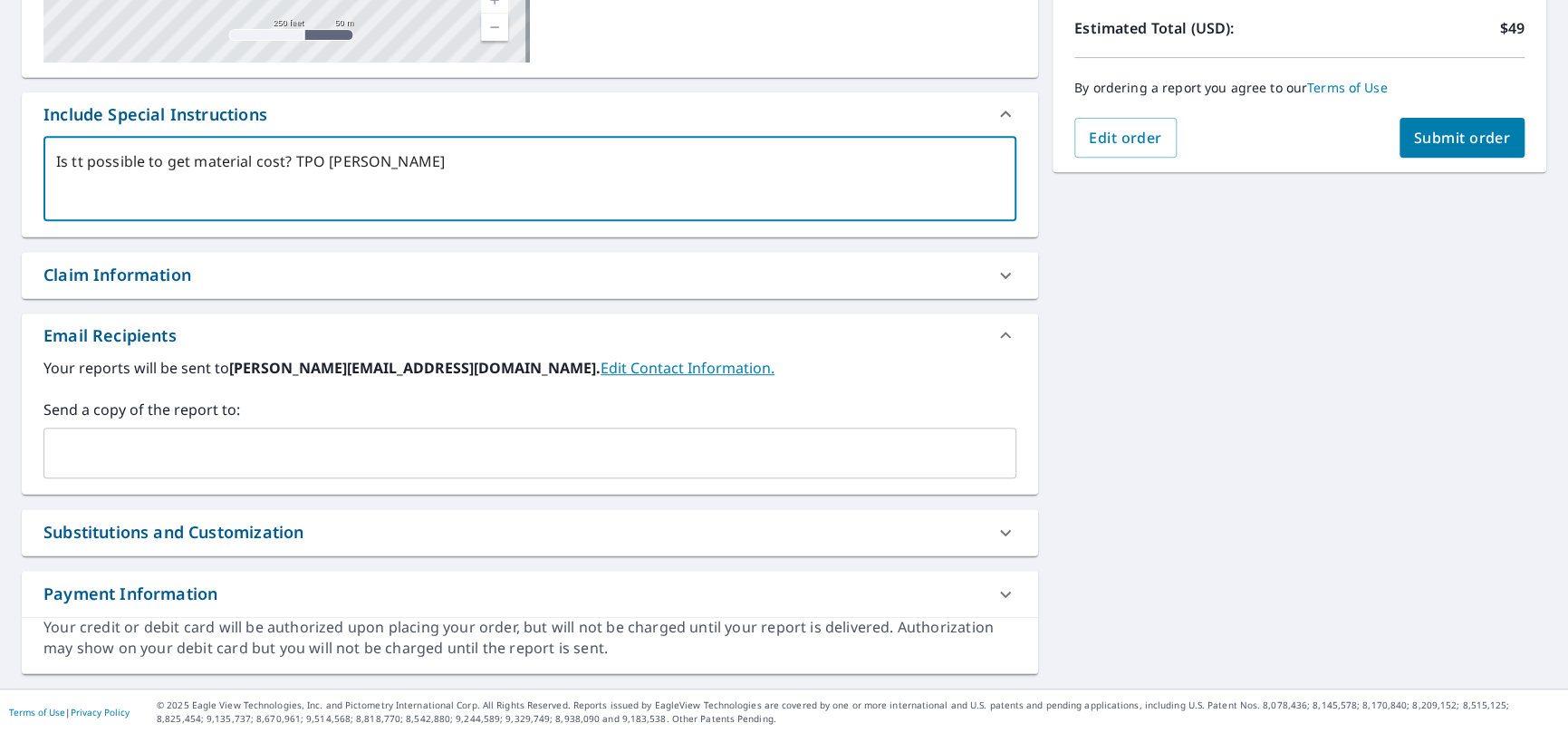
type textarea "x"
type textarea "Is tt possible to get material cost? TPO materi"
type textarea "x"
type textarea "Is tt possible to get material cost? TPO materia"
type textarea "x"
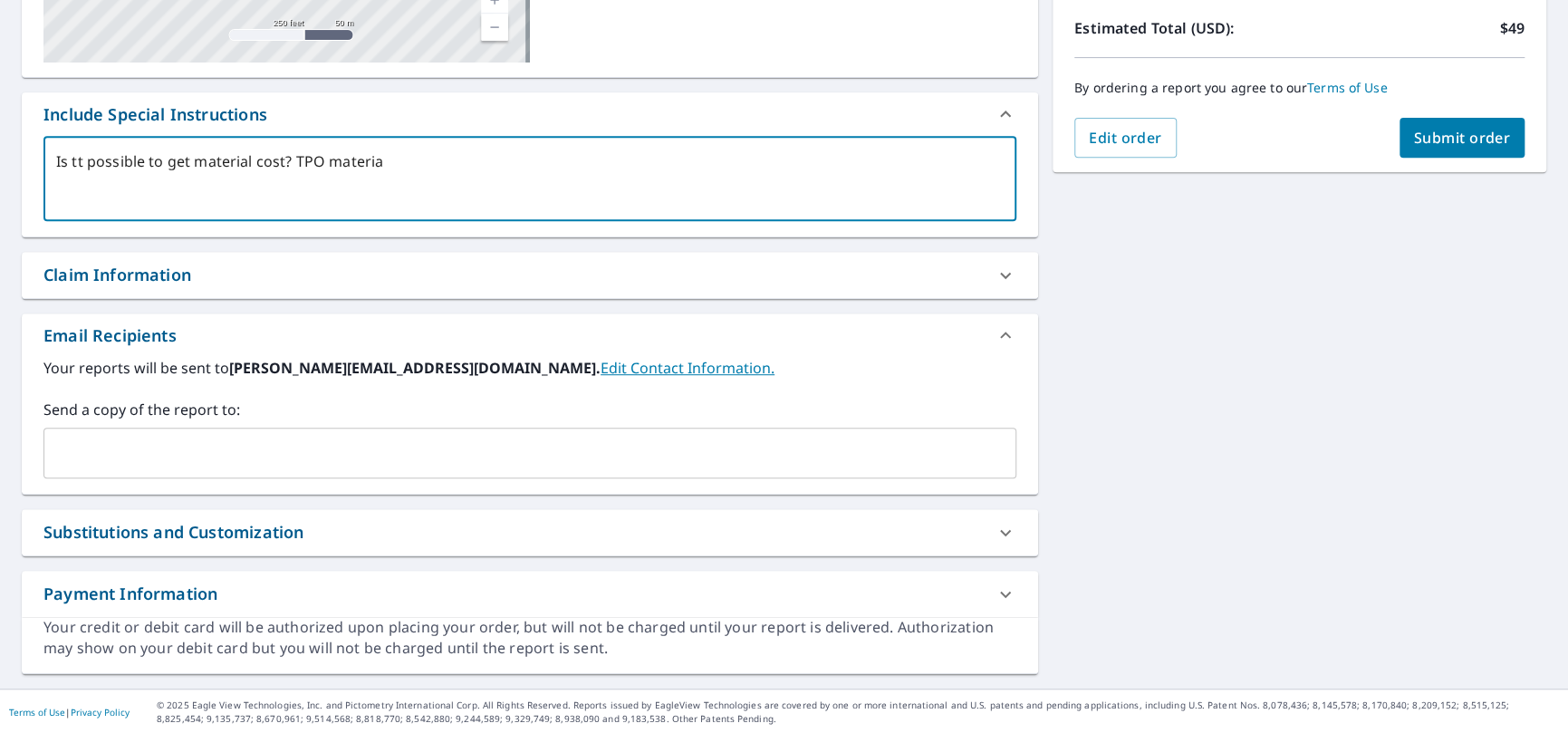
type textarea "Is tt possible to get material cost? TPO material"
type textarea "x"
type textarea "Is tt possible to get material cost? TPO material."
type textarea "x"
click at [81, 162] on textarea "Is tt possible to get material cost? TPO material." at bounding box center [530, 179] width 948 height 52
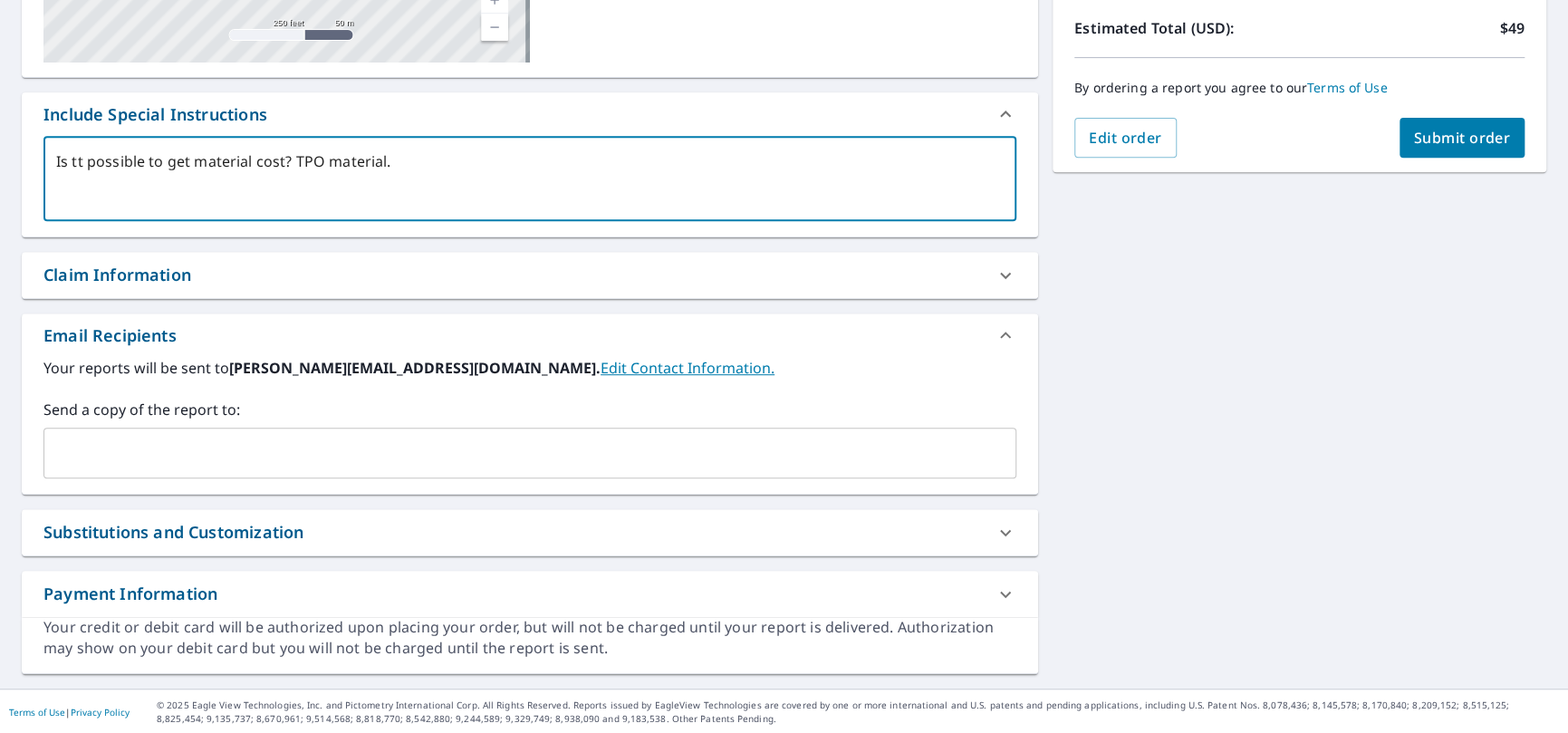
type textarea "Is t possible to get material cost? TPO material."
type textarea "x"
type textarea "Is possible to get material cost? TPO material."
type textarea "x"
type textarea "Is i possible to get material cost? TPO material."
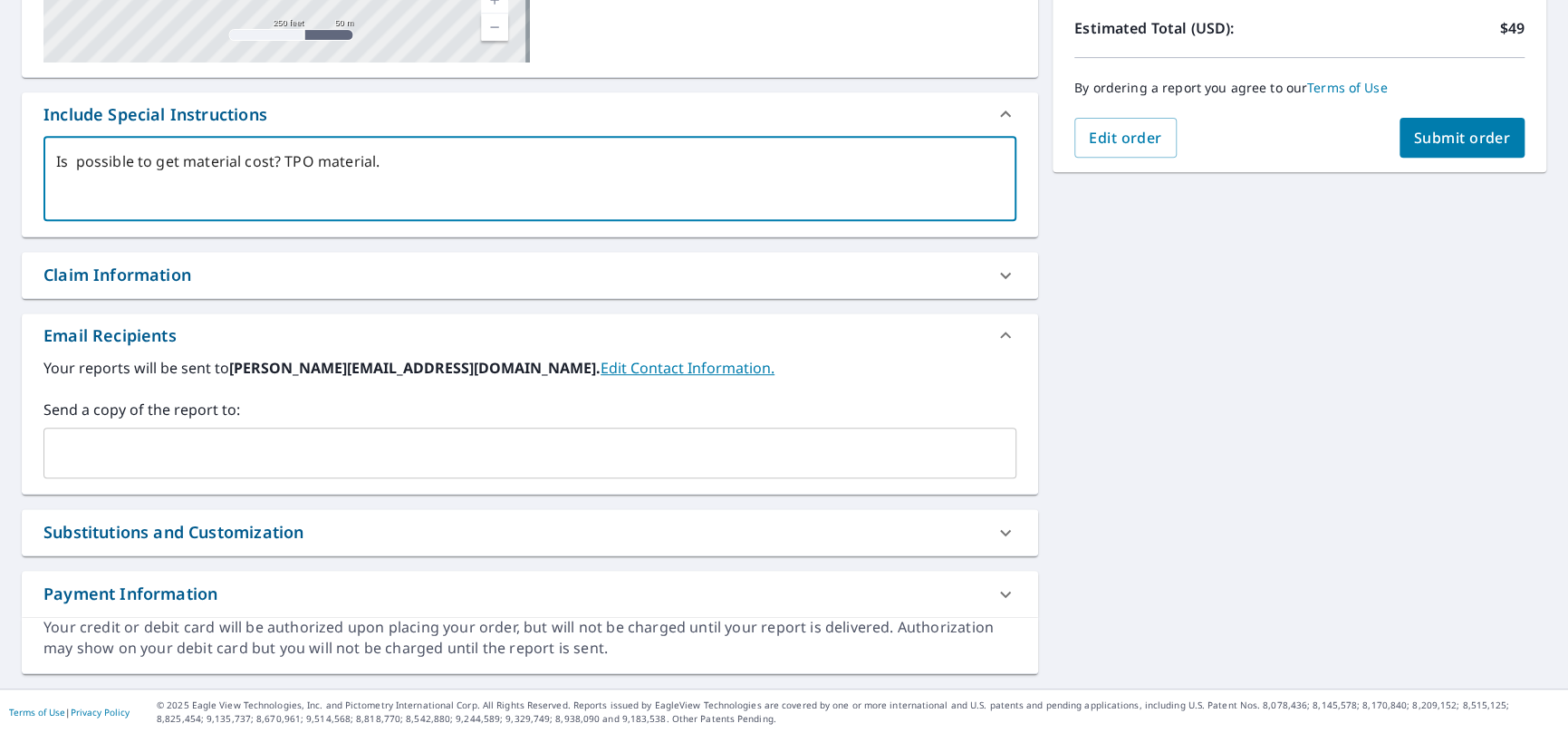
type textarea "x"
type textarea "Is it possible to get material cost? TPO material."
type textarea "x"
click at [564, 170] on textarea "Is it possible to get material cost? TPO material." at bounding box center [530, 179] width 948 height 52
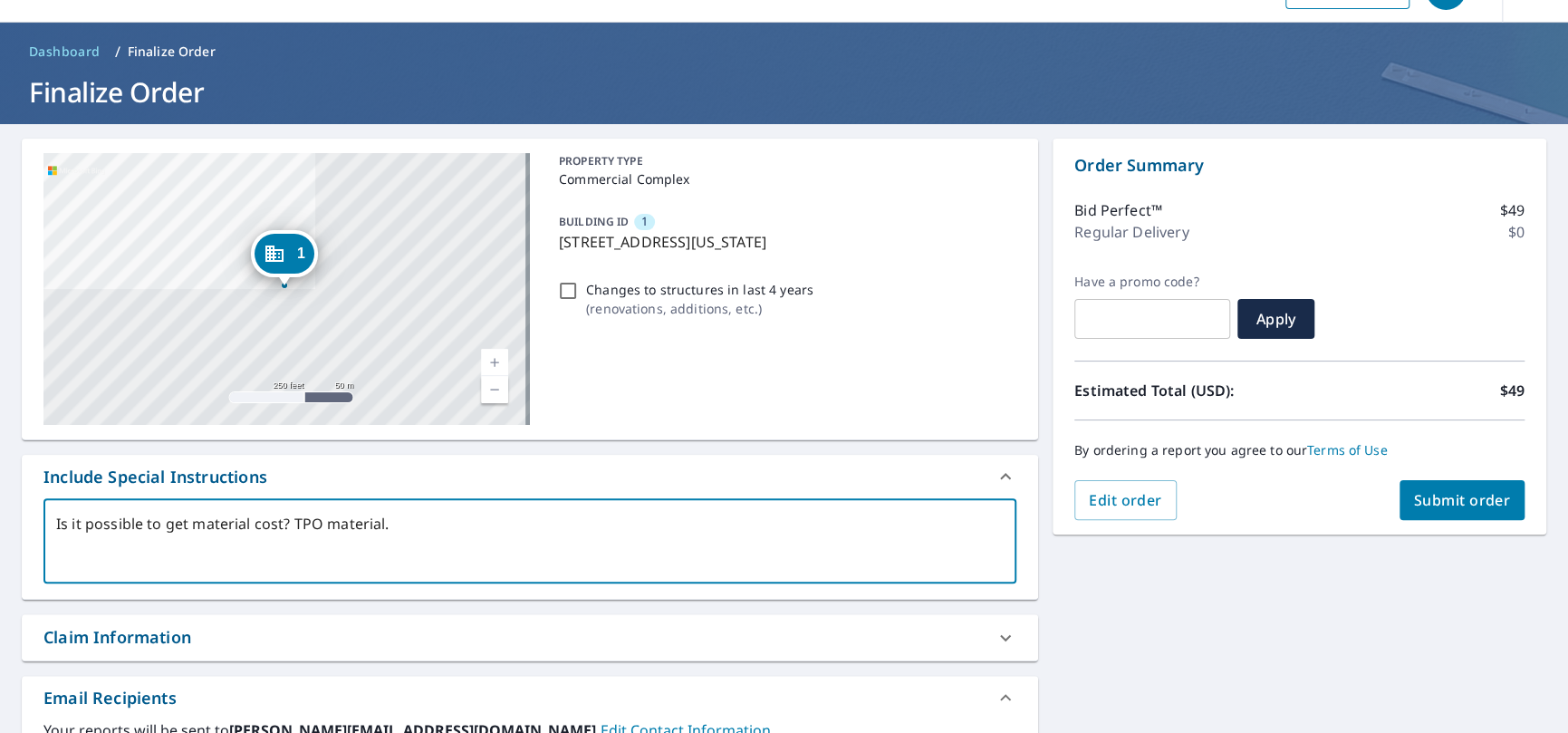
type textarea "Is it possible to get material cost? TPO material."
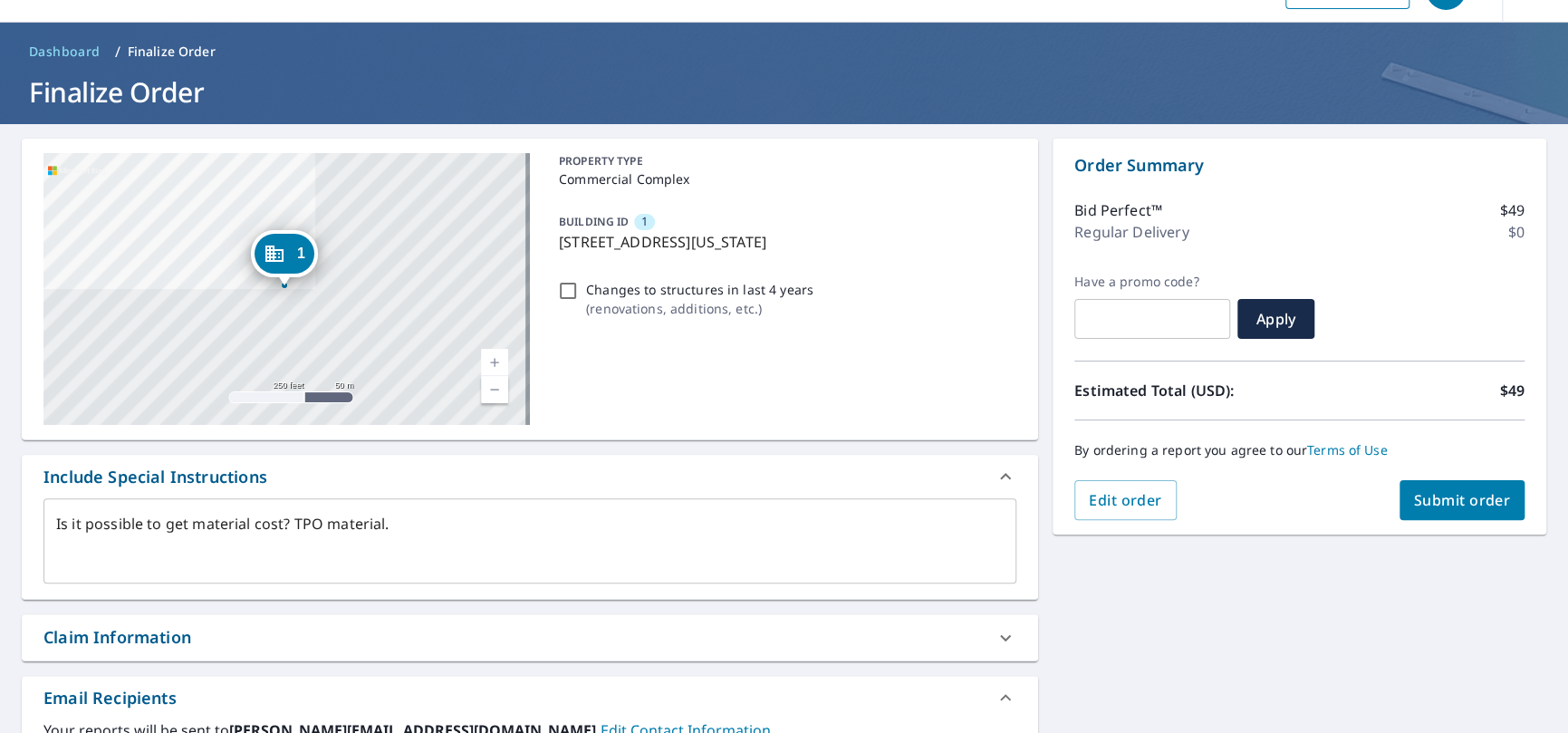
click at [1344, 449] on link "Terms of Use" at bounding box center [1347, 450] width 80 height 17
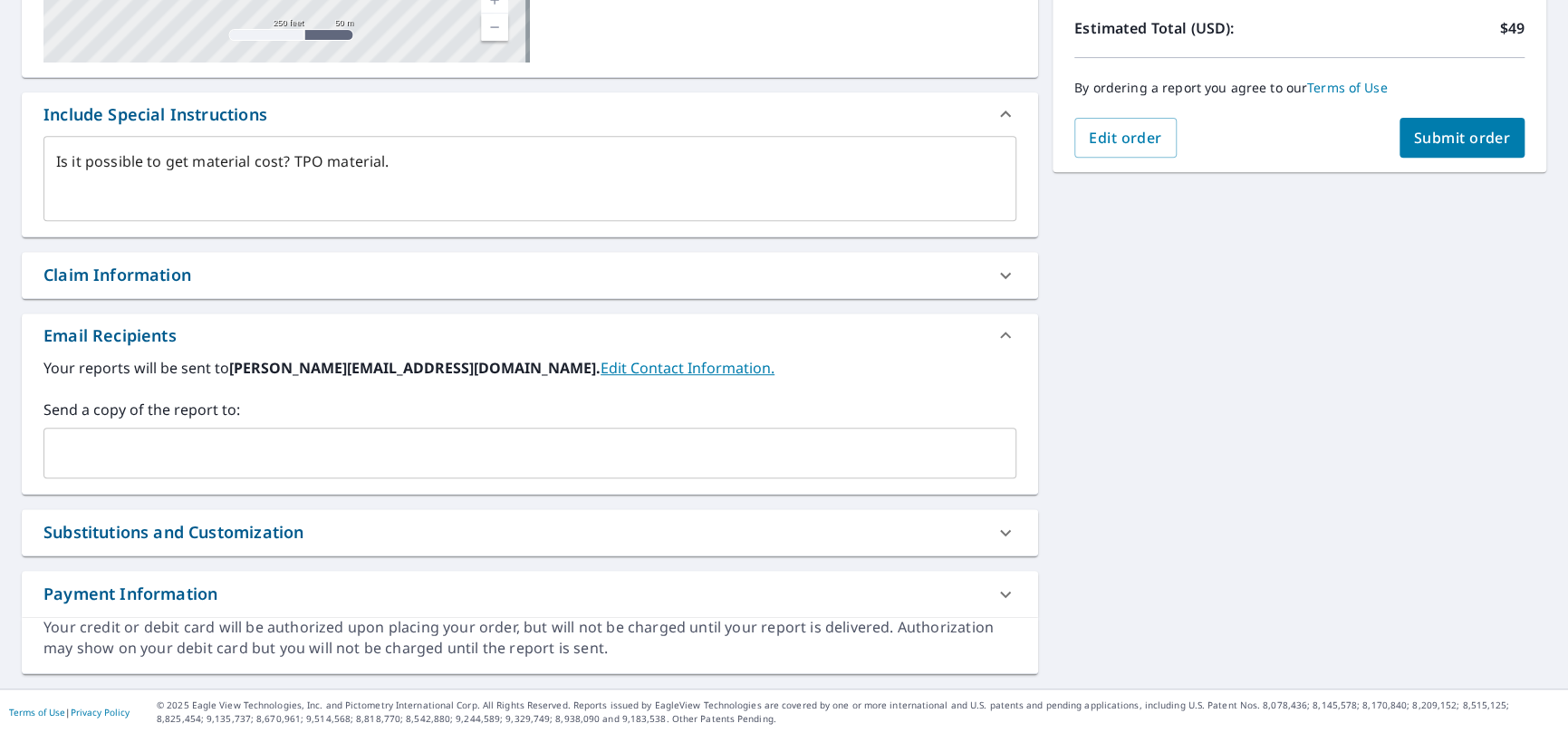
scroll to position [0, 0]
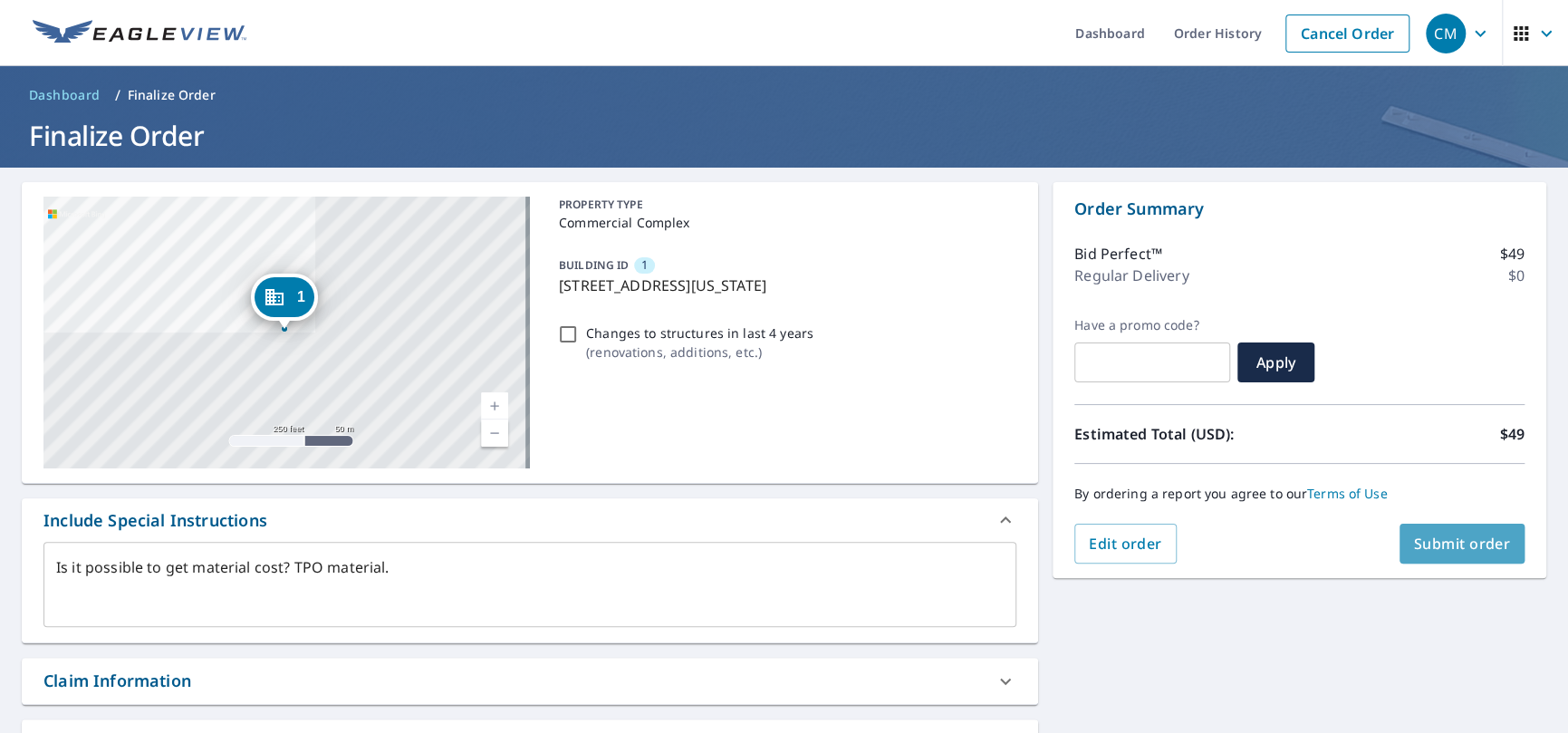
click at [1433, 548] on span "Submit order" at bounding box center [1463, 543] width 97 height 20
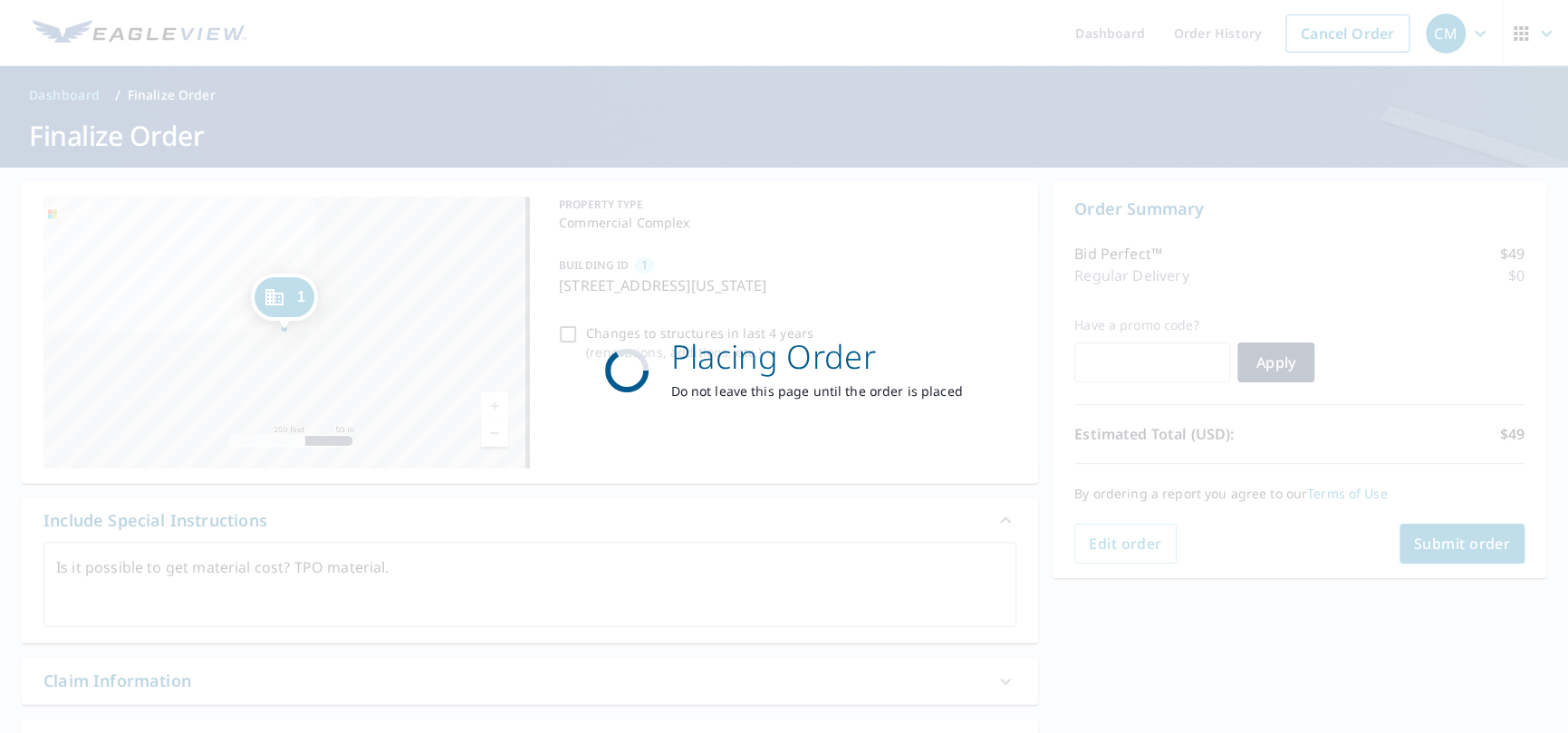
type textarea "x"
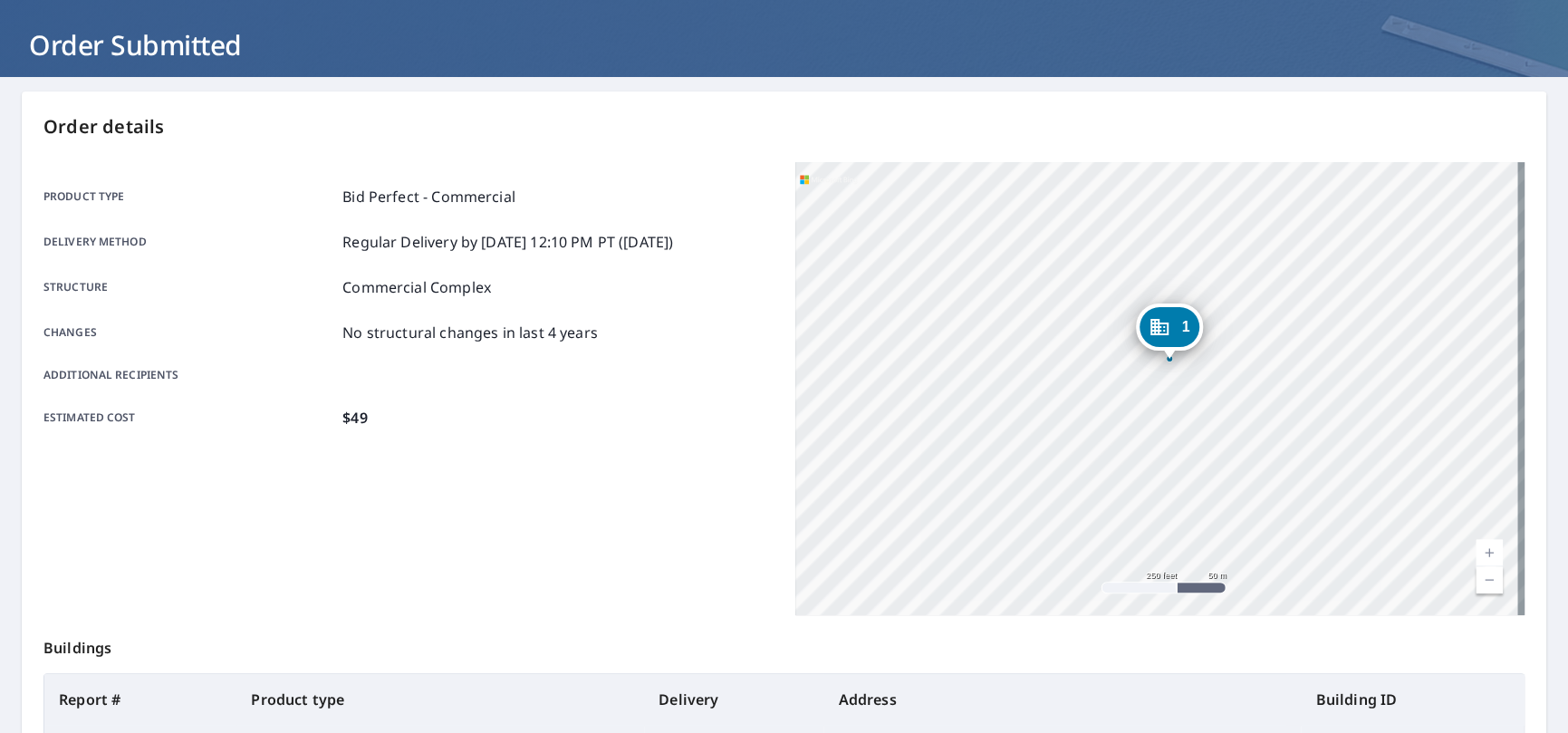
scroll to position [332, 0]
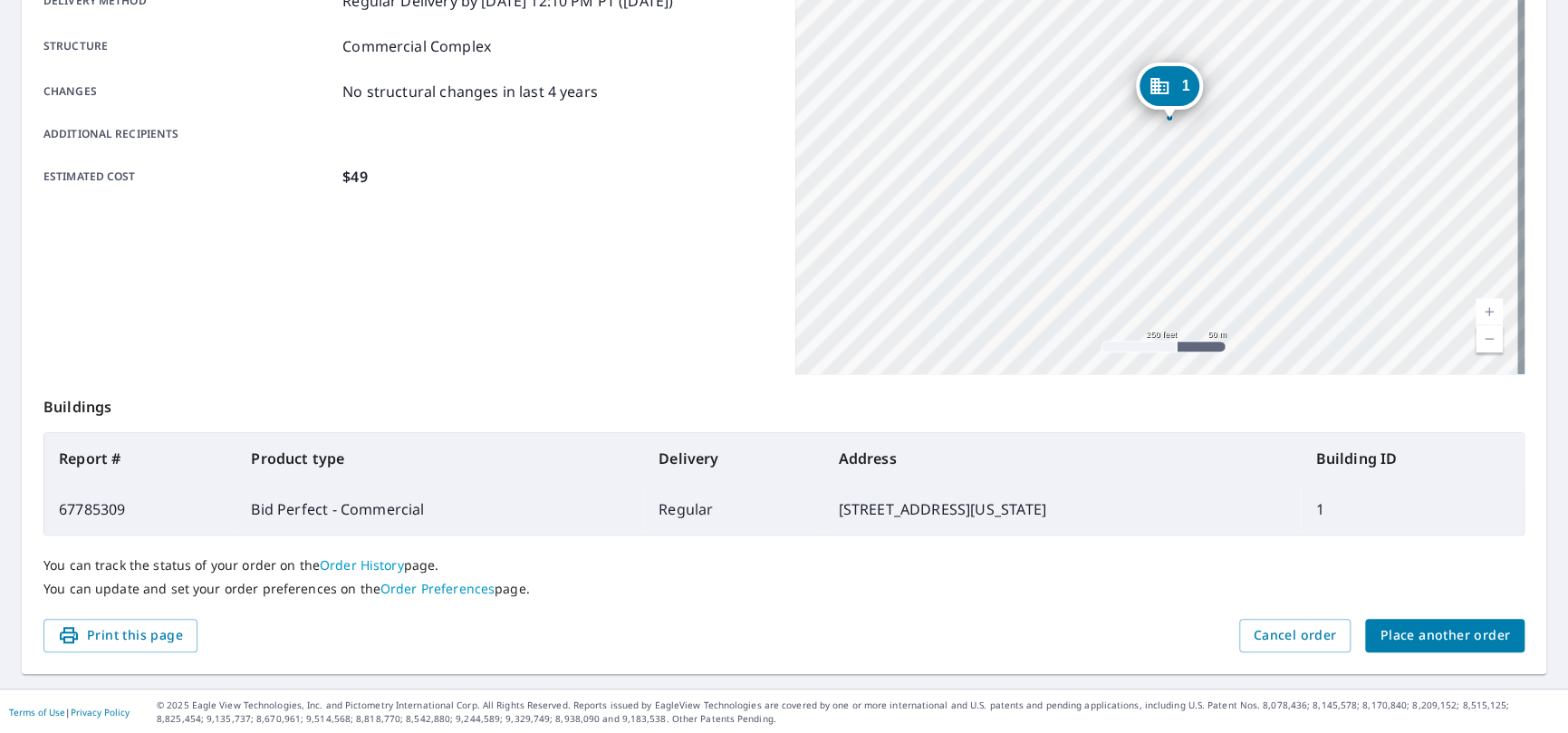
click at [354, 563] on link "Order History" at bounding box center [361, 565] width 84 height 17
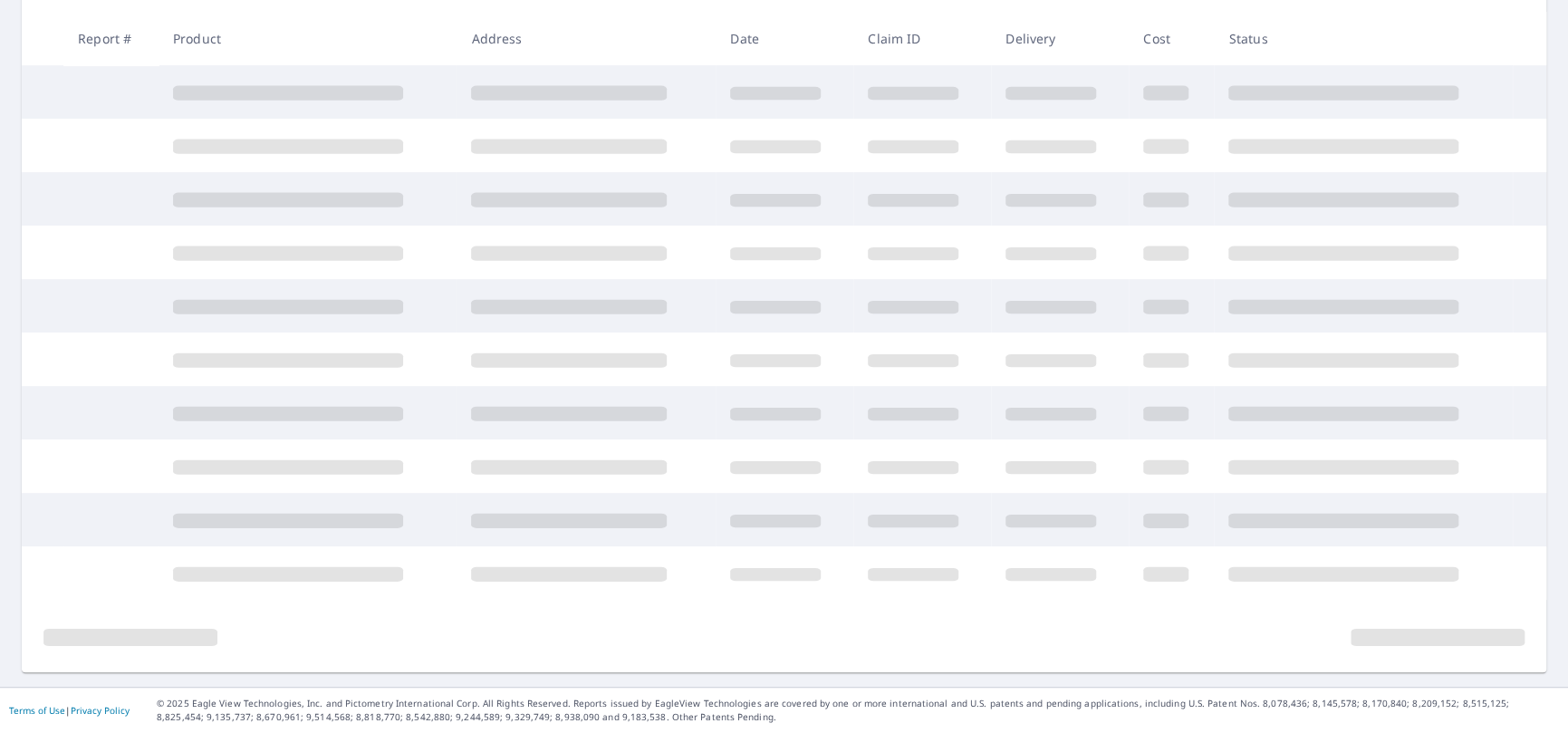
scroll to position [315, 0]
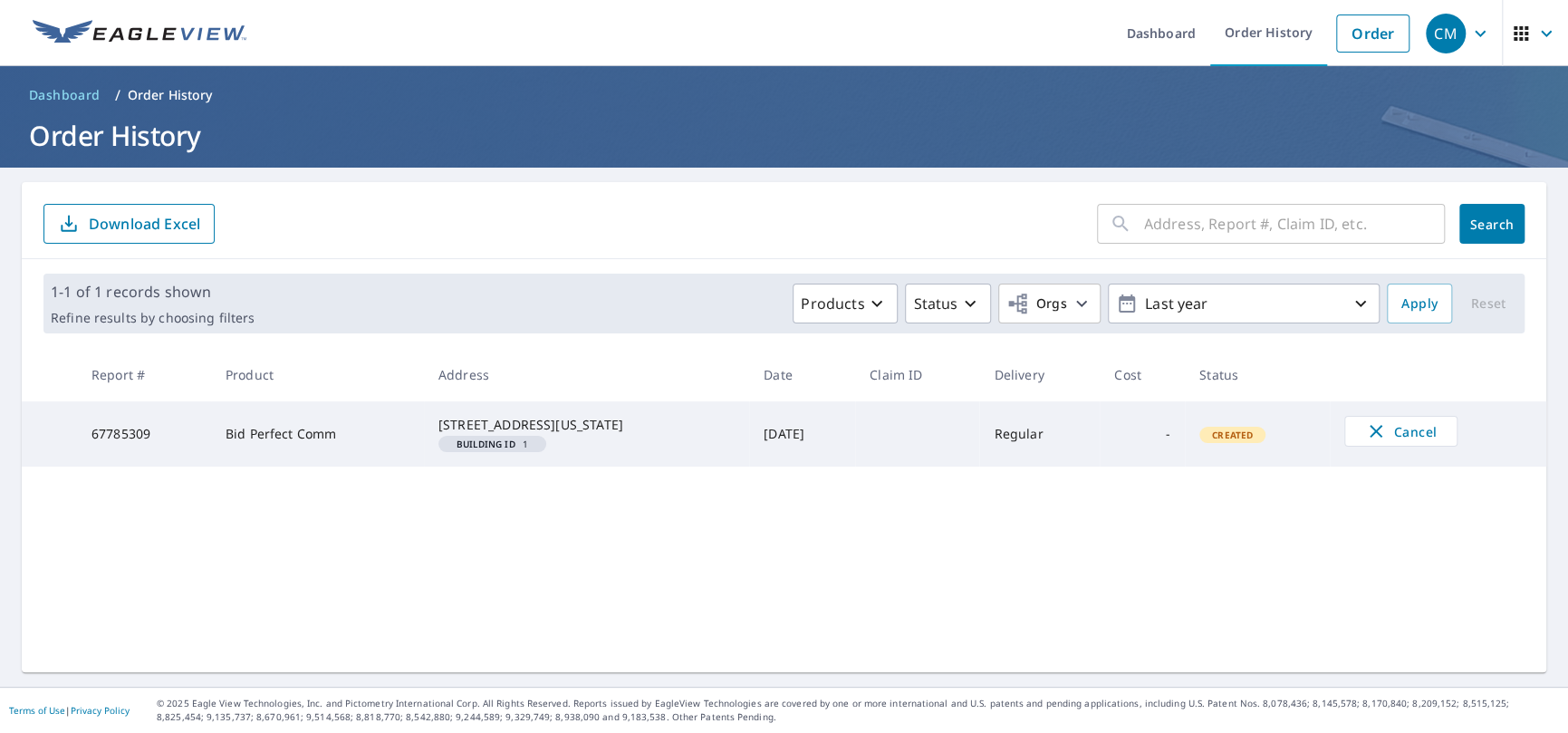
click at [146, 218] on p "Download Excel" at bounding box center [145, 223] width 112 height 20
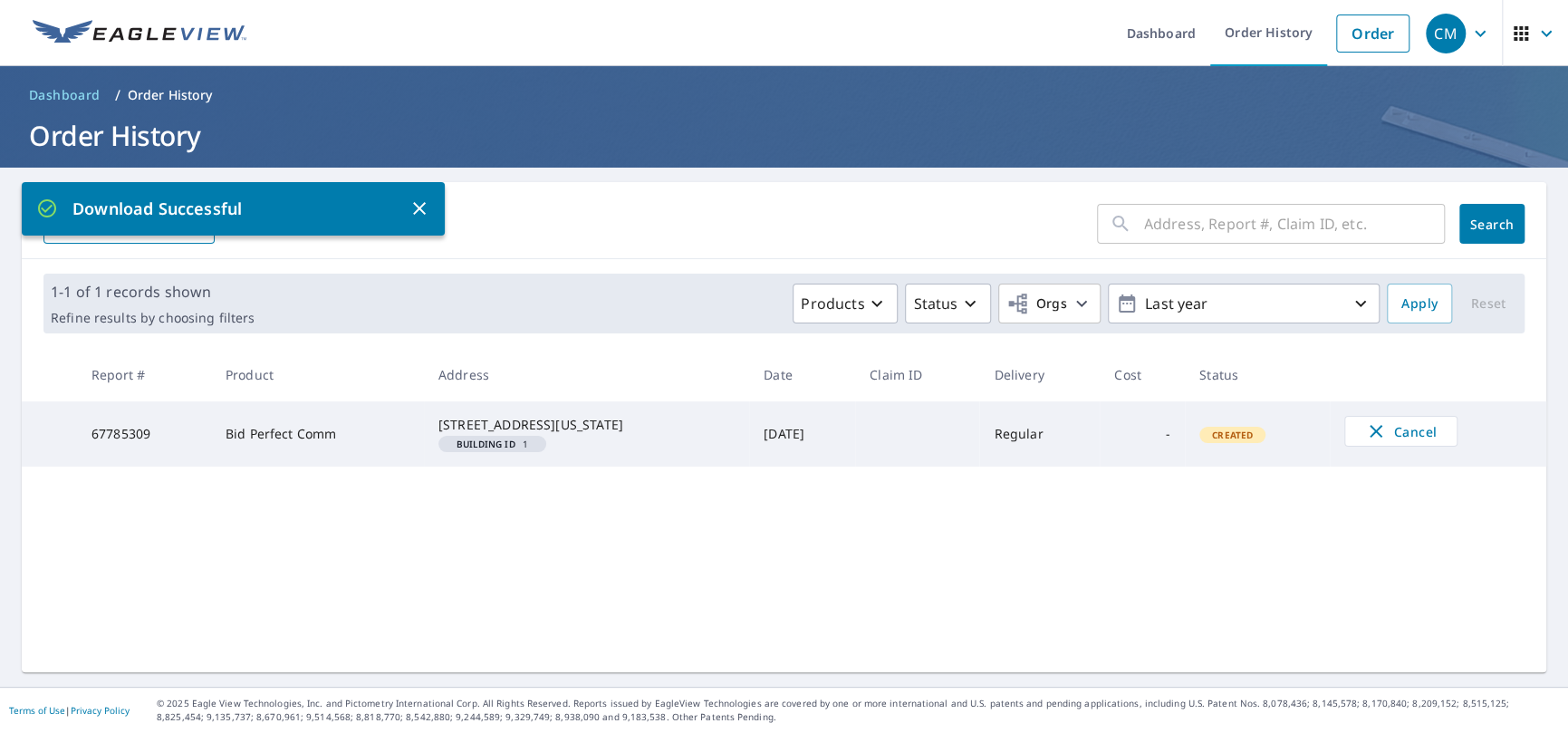
click at [65, 88] on span "Dashboard" at bounding box center [65, 95] width 72 height 18
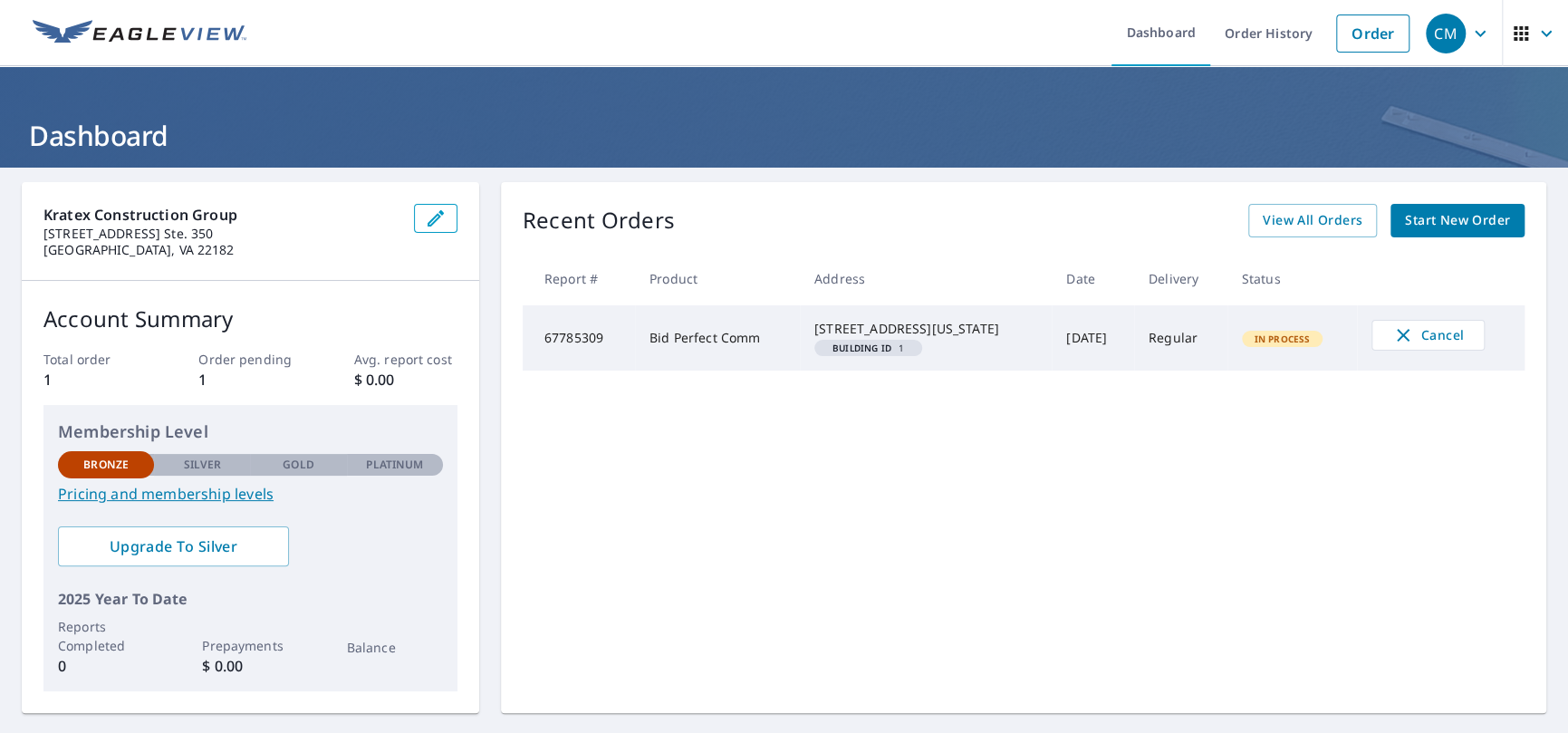
click at [1514, 34] on icon "button" at bounding box center [1521, 33] width 14 height 14
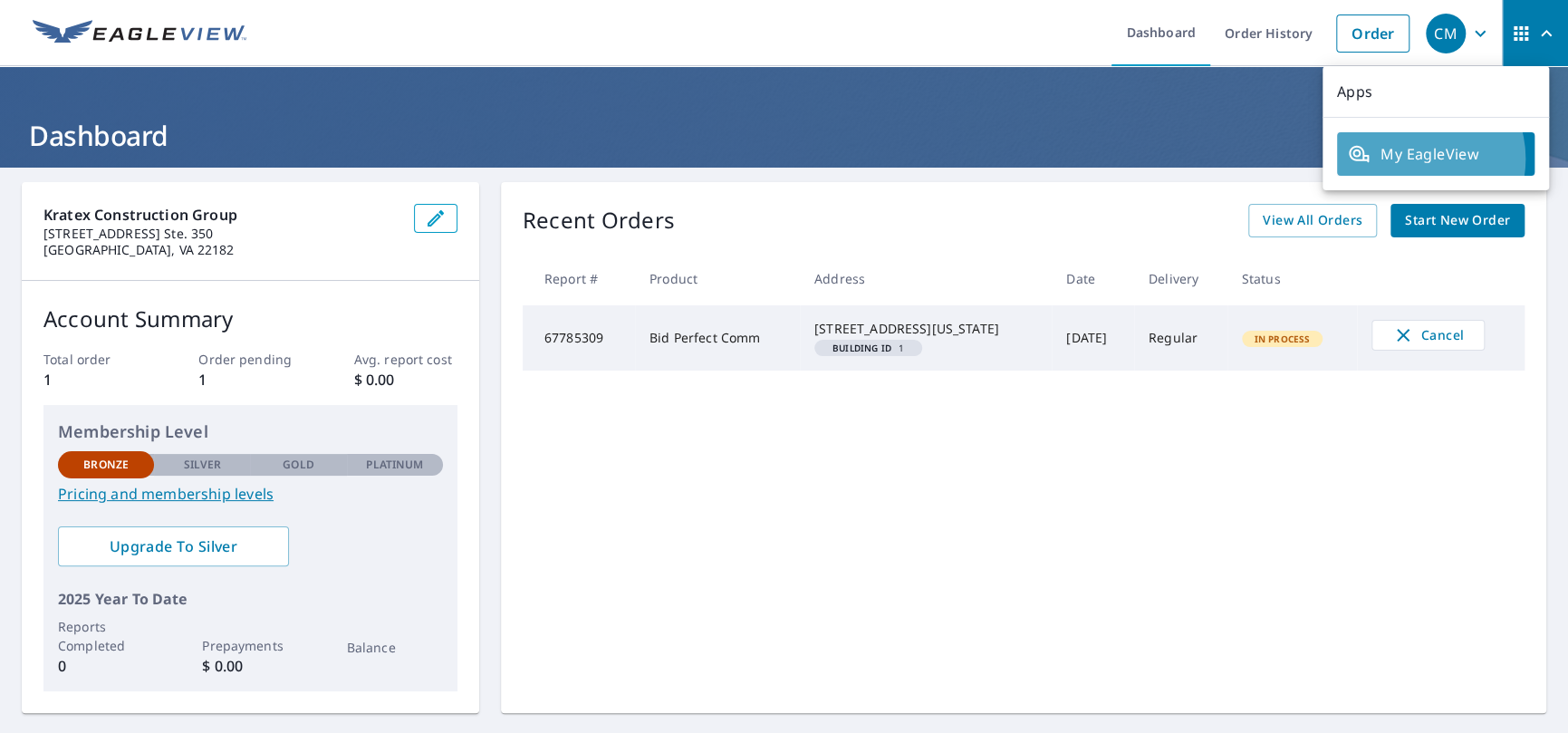
click at [1416, 159] on span "My EagleView" at bounding box center [1437, 153] width 176 height 22
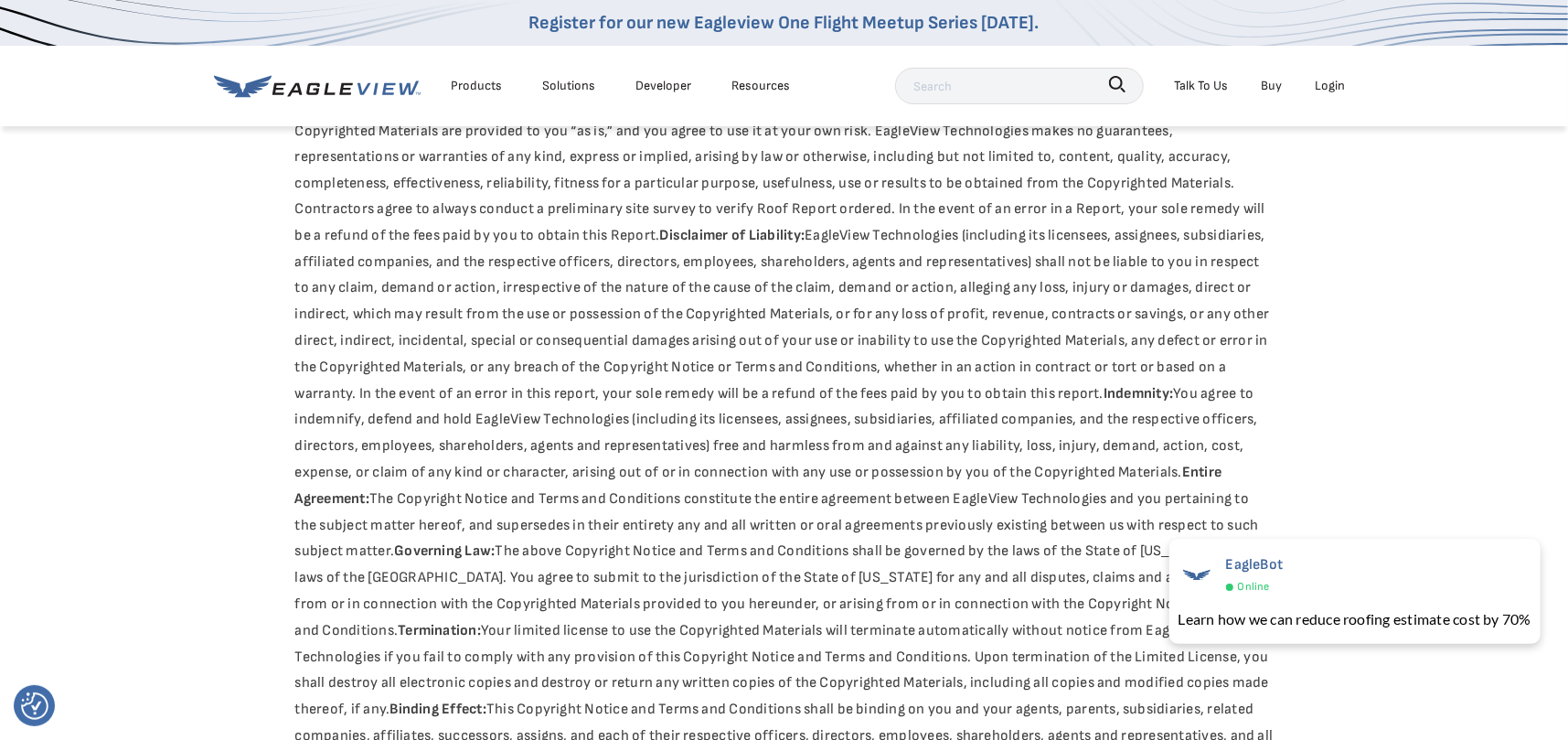
scroll to position [2928, 0]
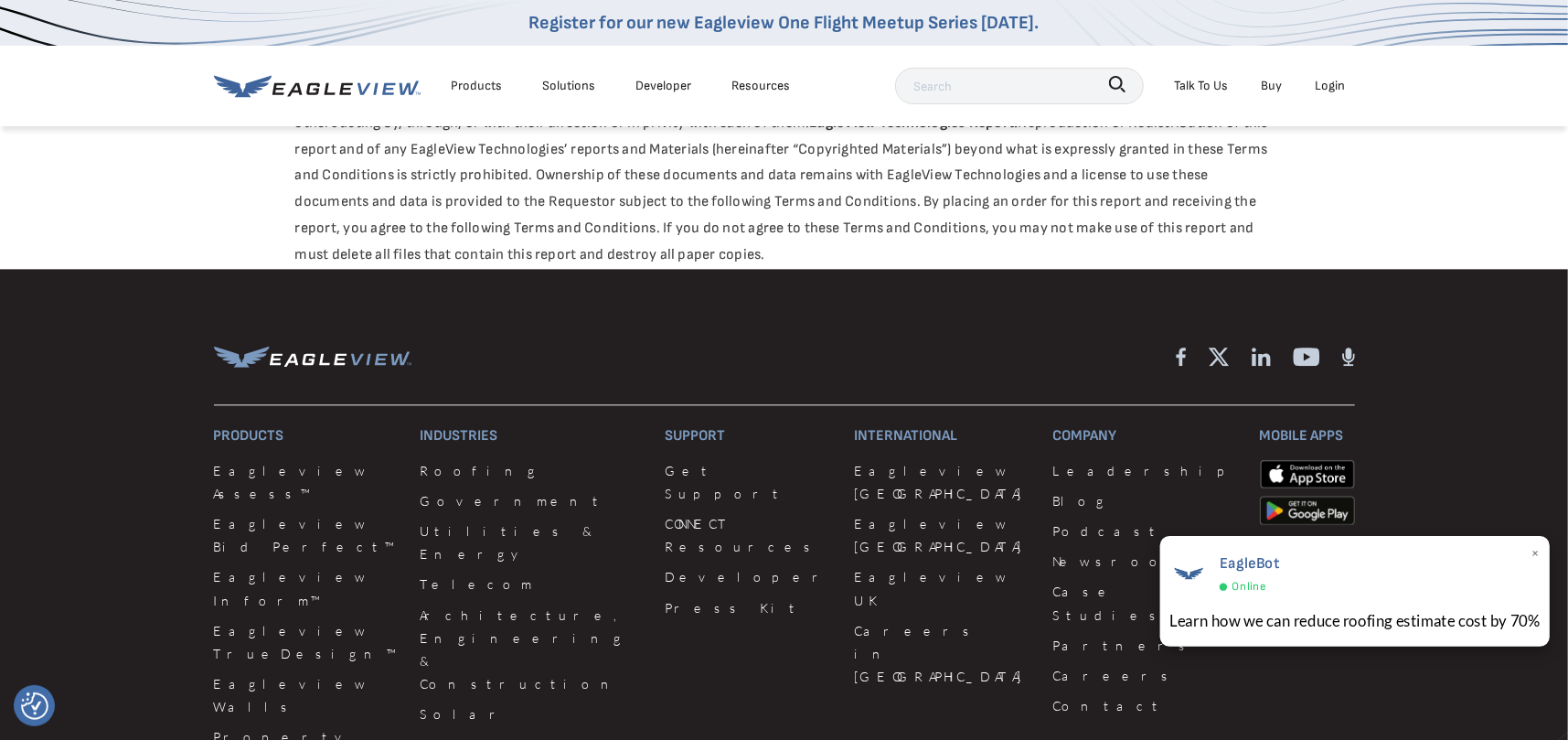
click at [1269, 578] on div "Online" at bounding box center [1248, 588] width 60 height 21
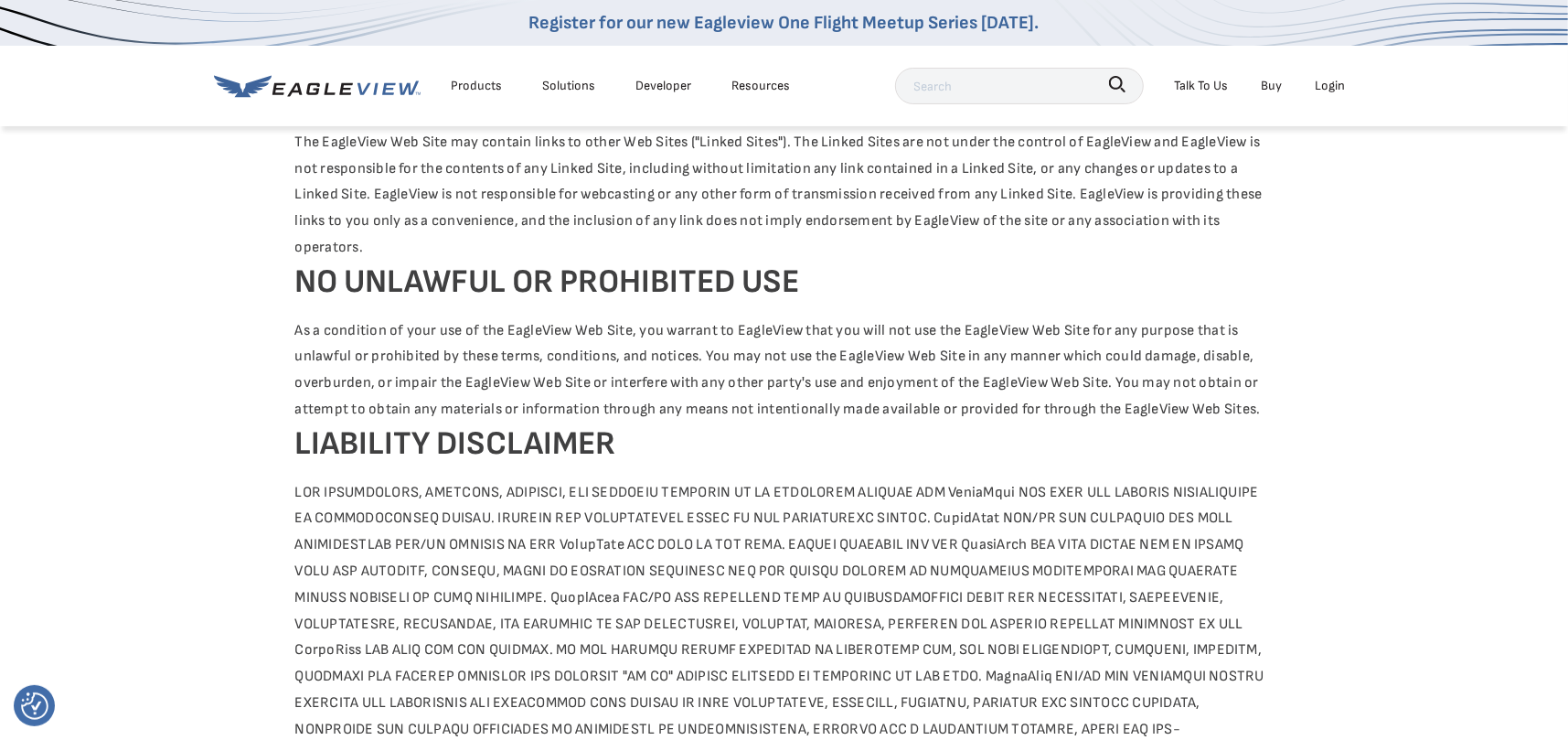
scroll to position [0, 0]
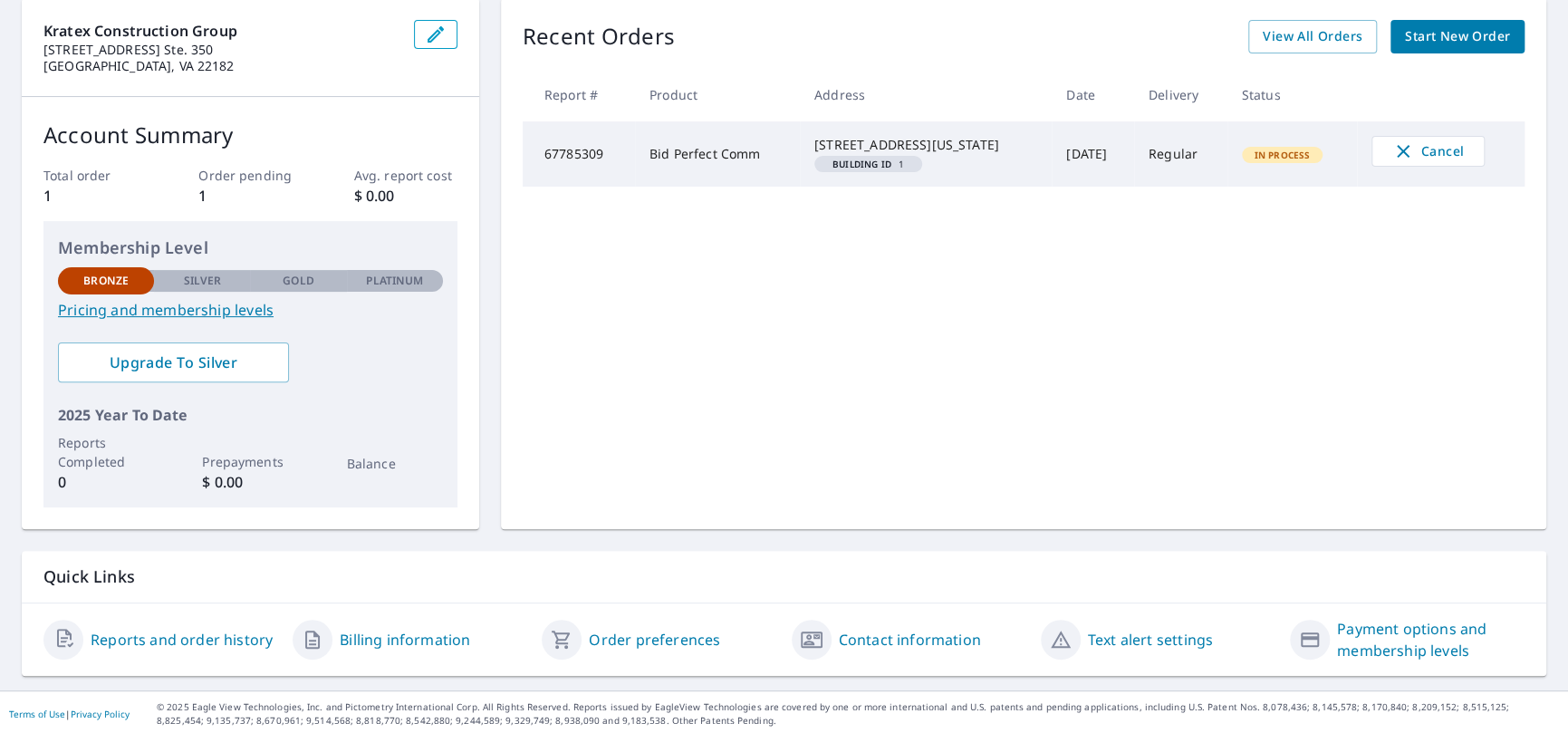
scroll to position [186, 0]
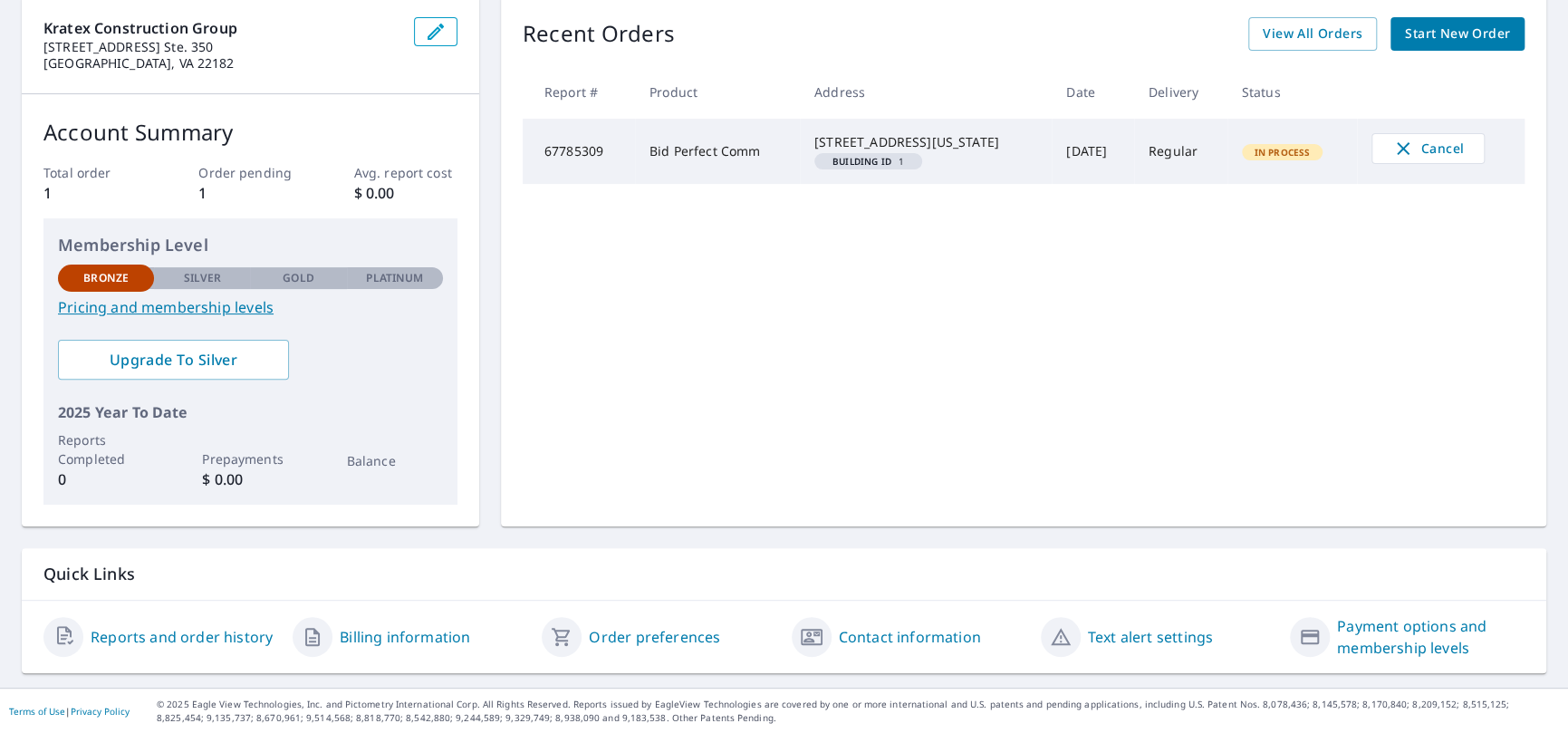
click at [1160, 640] on link "Text alert settings" at bounding box center [1151, 637] width 125 height 22
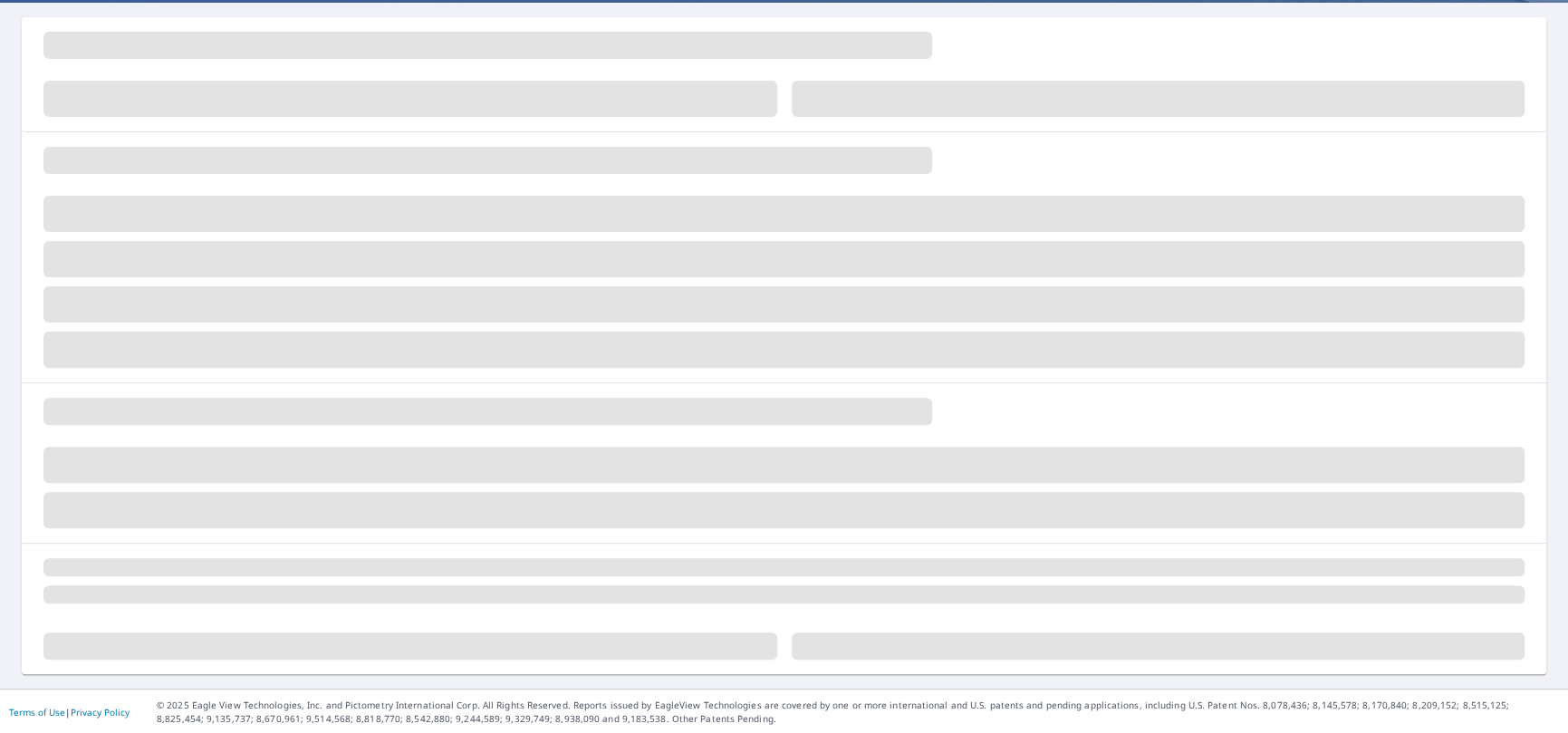
scroll to position [101, 0]
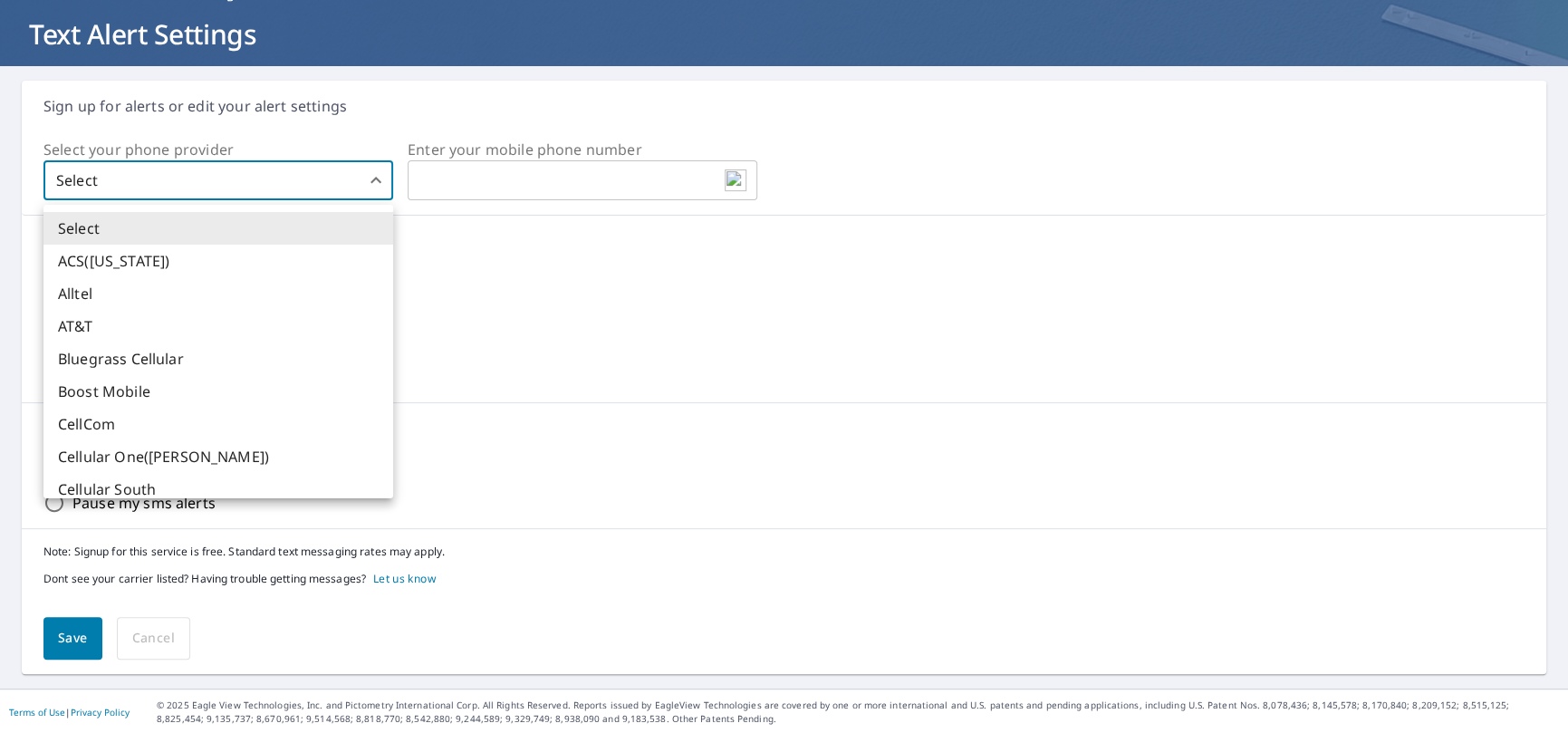
click at [381, 186] on body "CM CM Dashboard Order History Order CM Dashboard / Text Alert Settings Text Ale…" at bounding box center [784, 366] width 1568 height 733
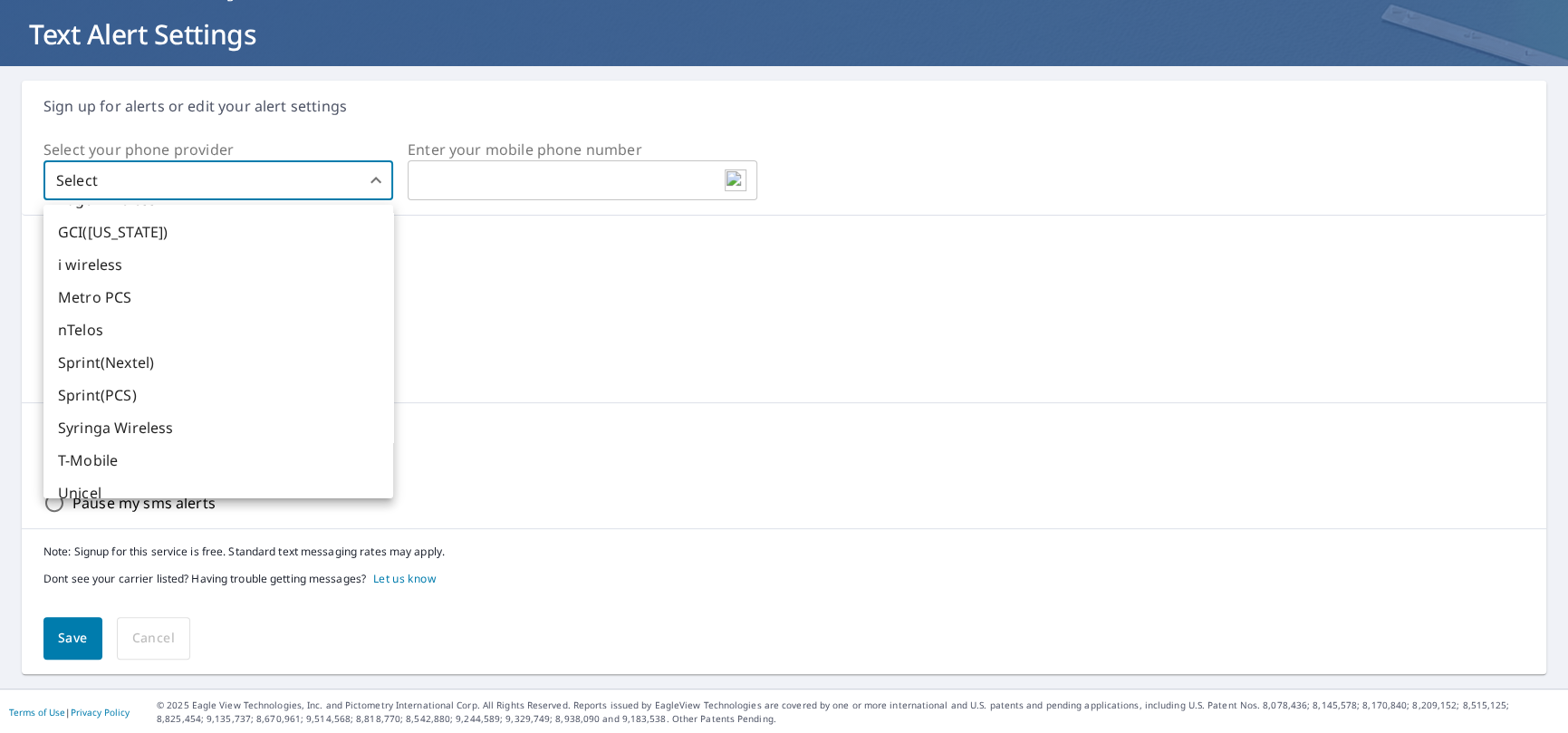
scroll to position [601, 0]
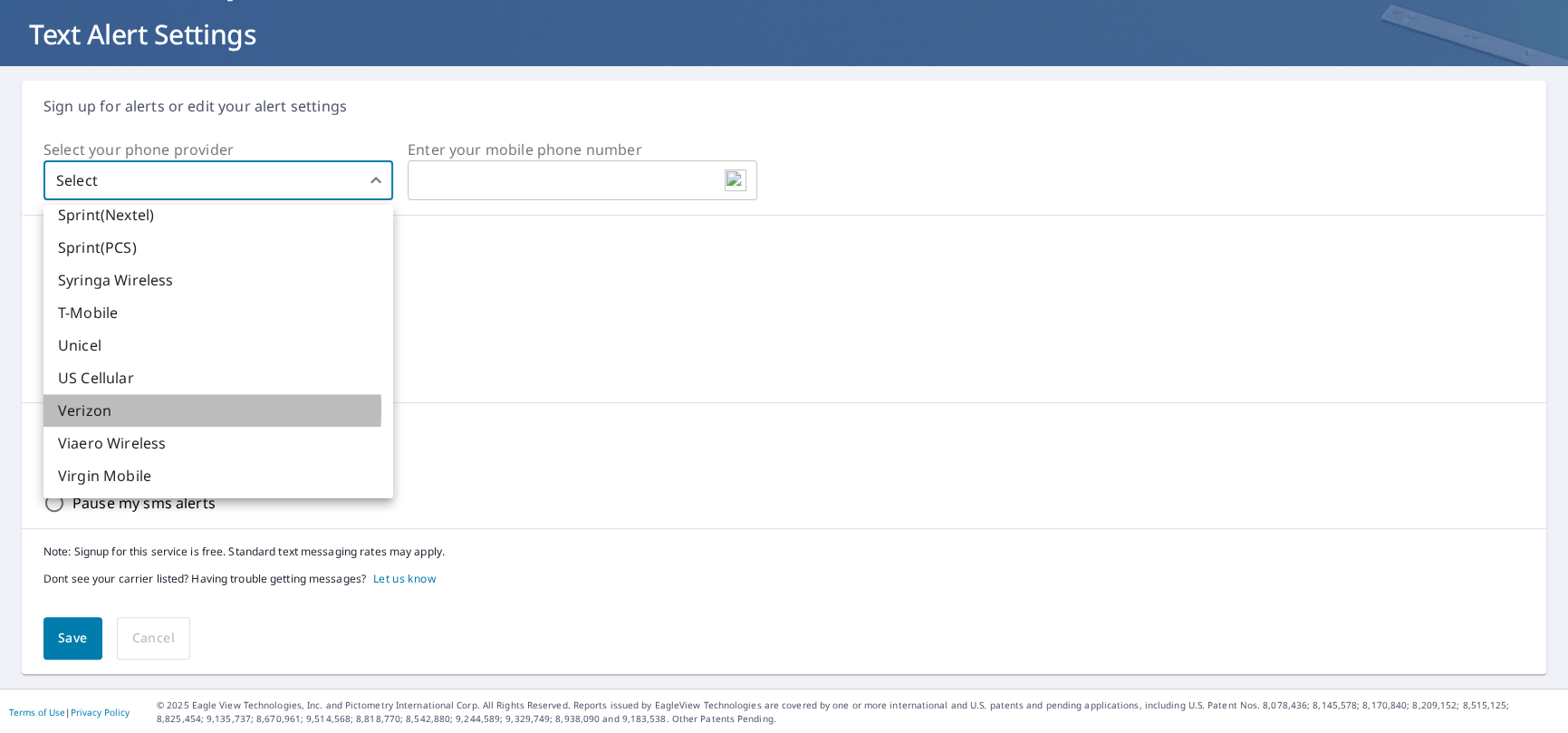
click at [113, 409] on li "Verizon" at bounding box center [218, 410] width 350 height 32
type input "24"
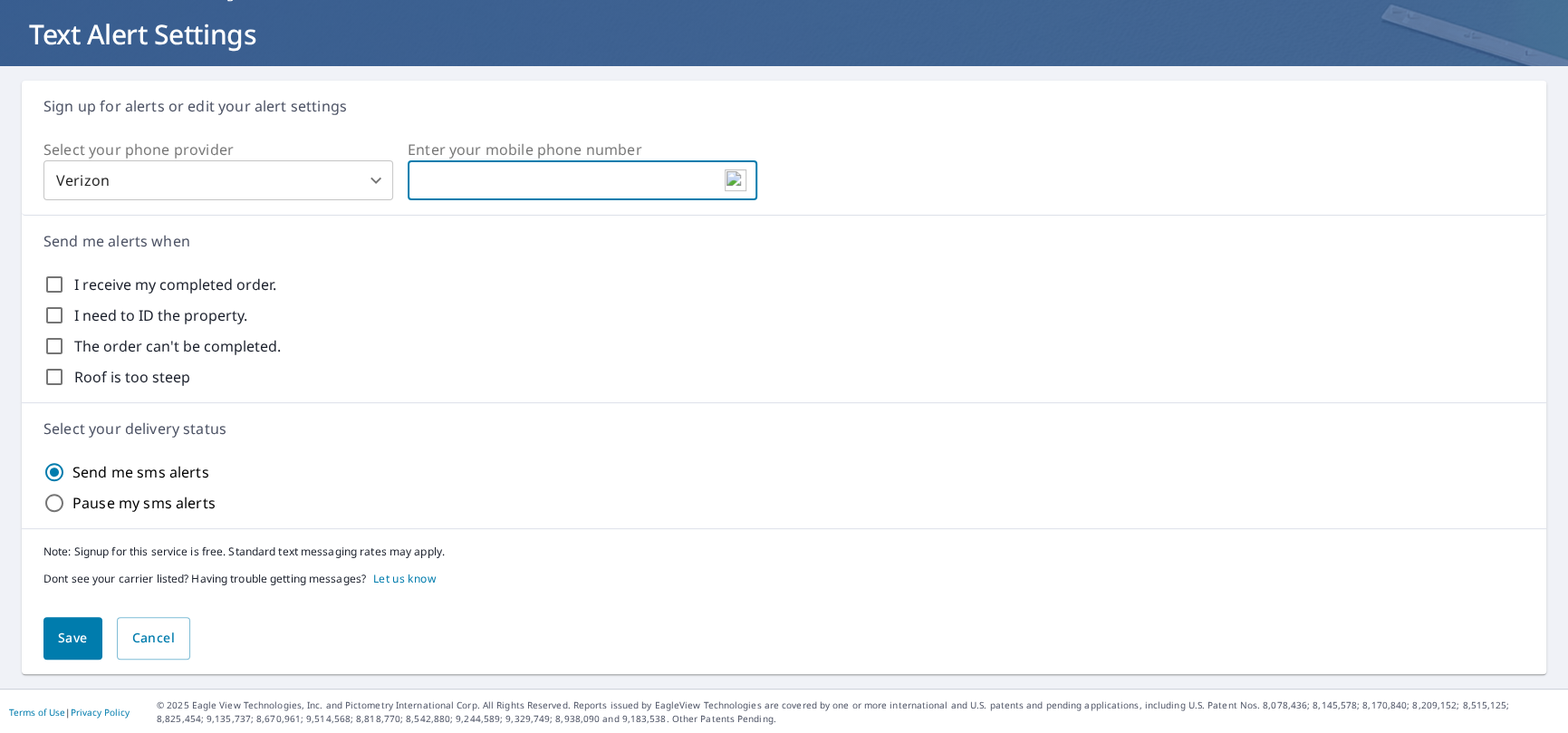
click at [545, 175] on input "text" at bounding box center [583, 180] width 350 height 36
type input "703-398-4454"
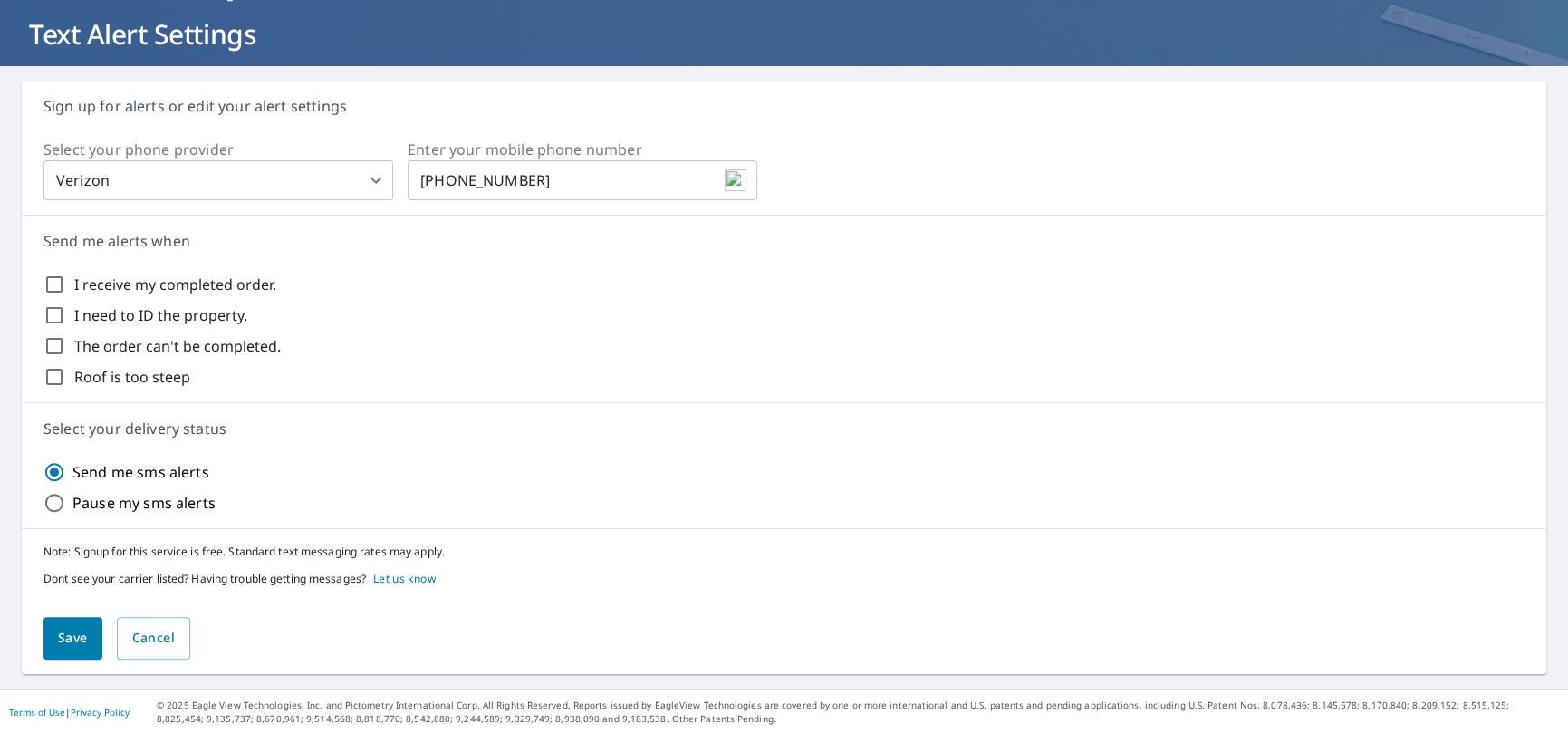
click at [609, 322] on div "I need to ID the property." at bounding box center [784, 315] width 1481 height 22
click at [57, 284] on input "I receive my completed order." at bounding box center [54, 284] width 22 height 22
checkbox input "true"
click at [61, 343] on input "The order can't be completed." at bounding box center [54, 345] width 22 height 22
checkbox input "true"
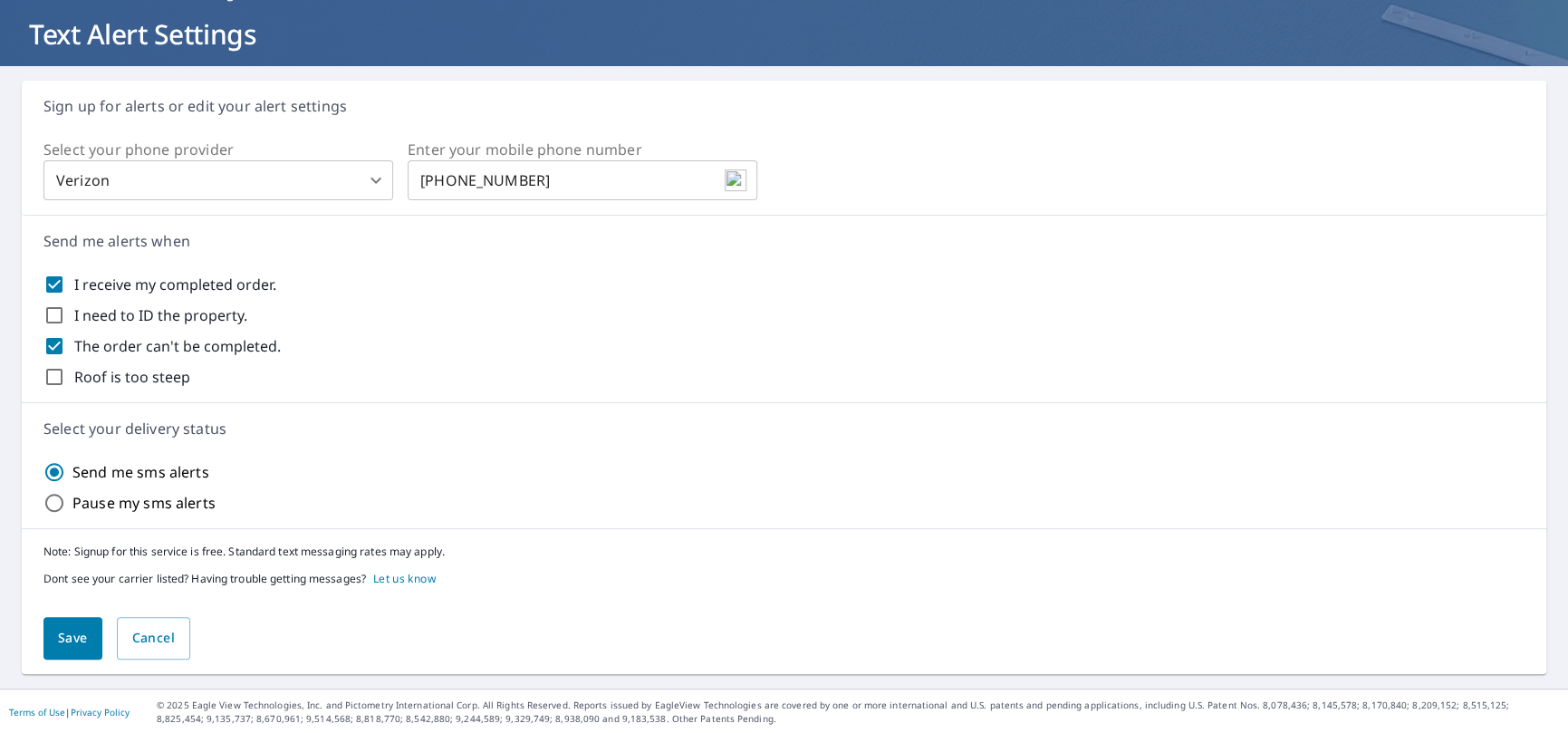
click at [881, 430] on p "Select your delivery status" at bounding box center [784, 428] width 1481 height 22
click at [88, 623] on button "Save" at bounding box center [73, 637] width 59 height 43
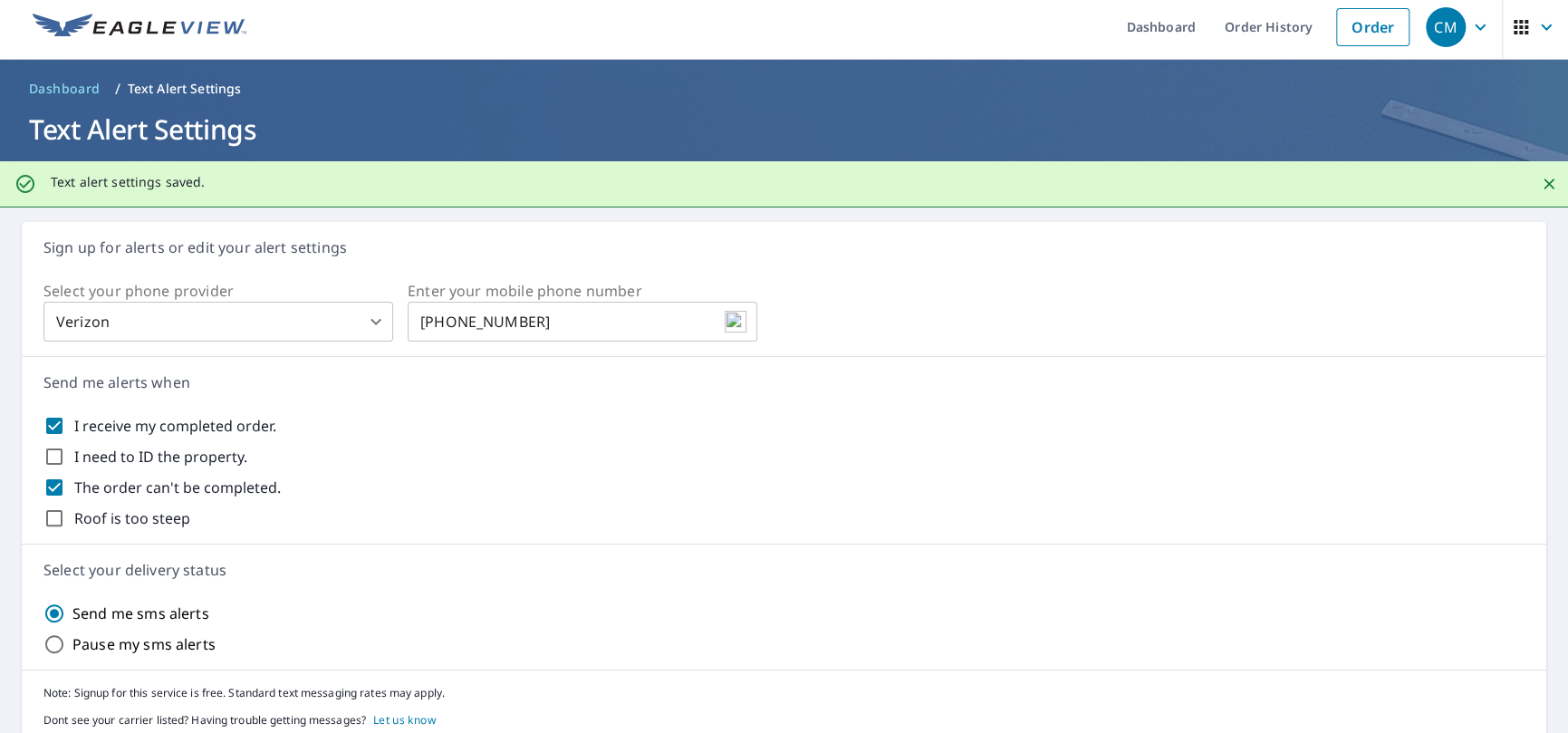
scroll to position [0, 0]
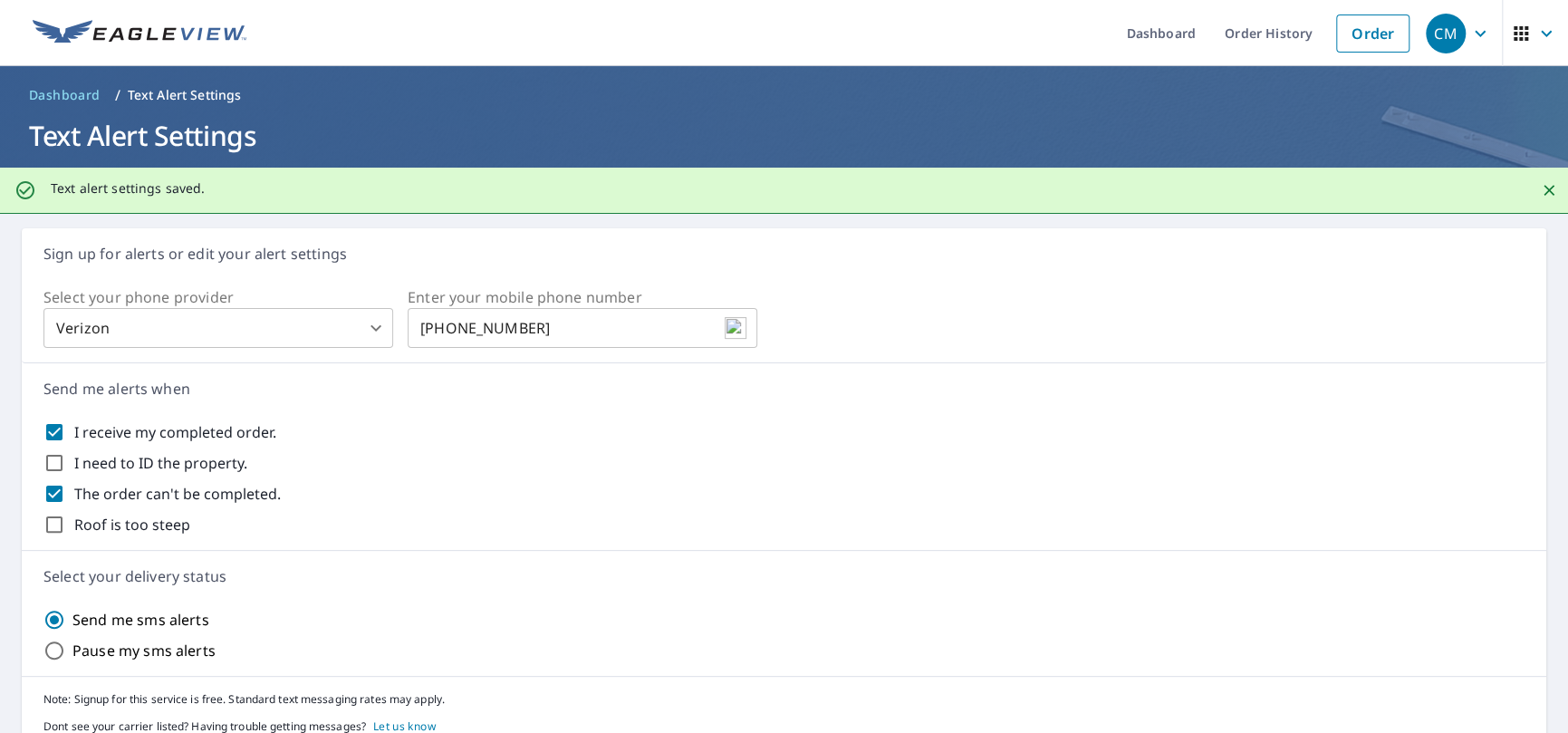
click at [53, 87] on span "Dashboard" at bounding box center [65, 95] width 72 height 18
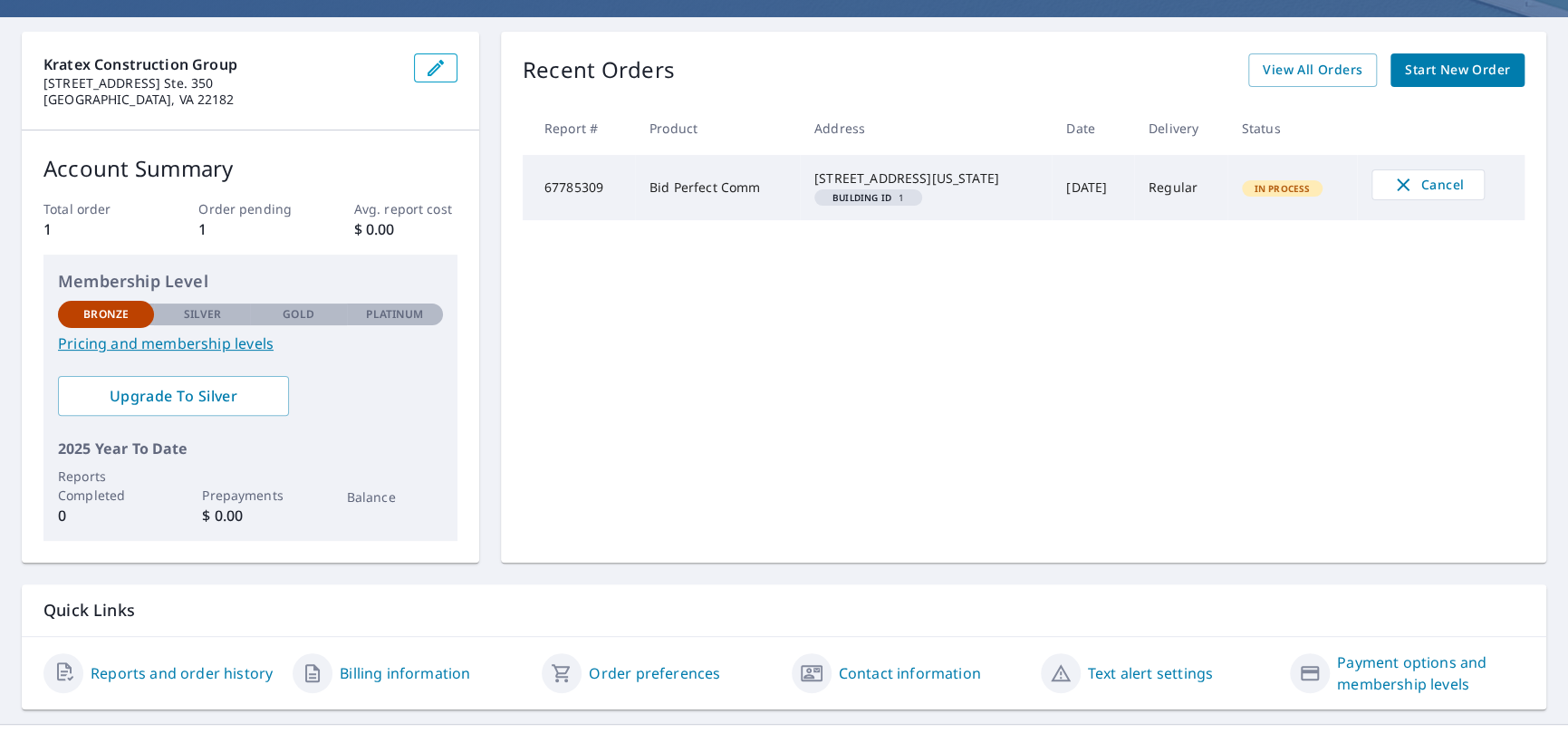
scroll to position [186, 0]
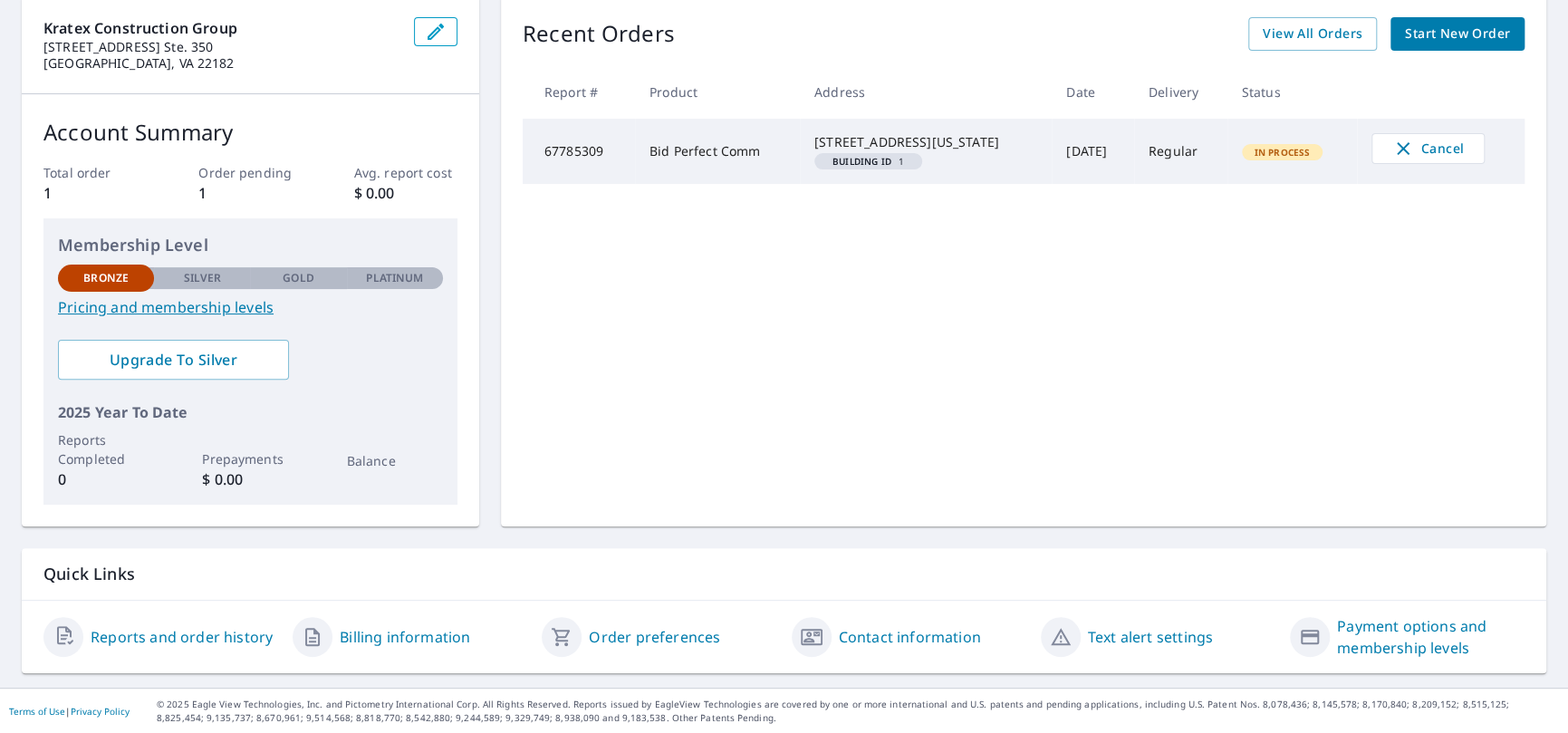
click at [592, 633] on link "Order preferences" at bounding box center [654, 637] width 131 height 22
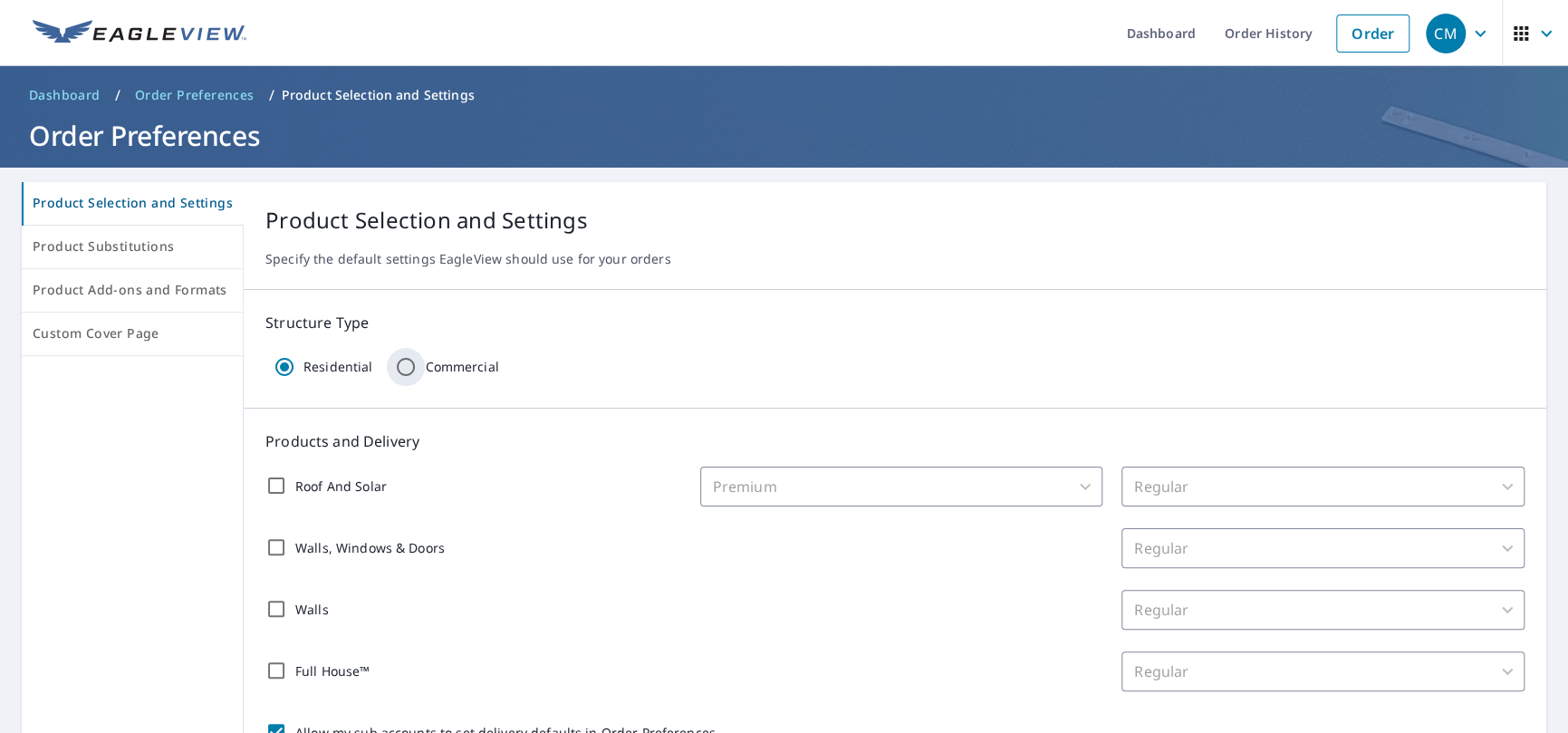
click at [398, 369] on input "Commercial" at bounding box center [406, 367] width 38 height 38
radio input "true"
radio input "false"
checkbox input "false"
type input "32"
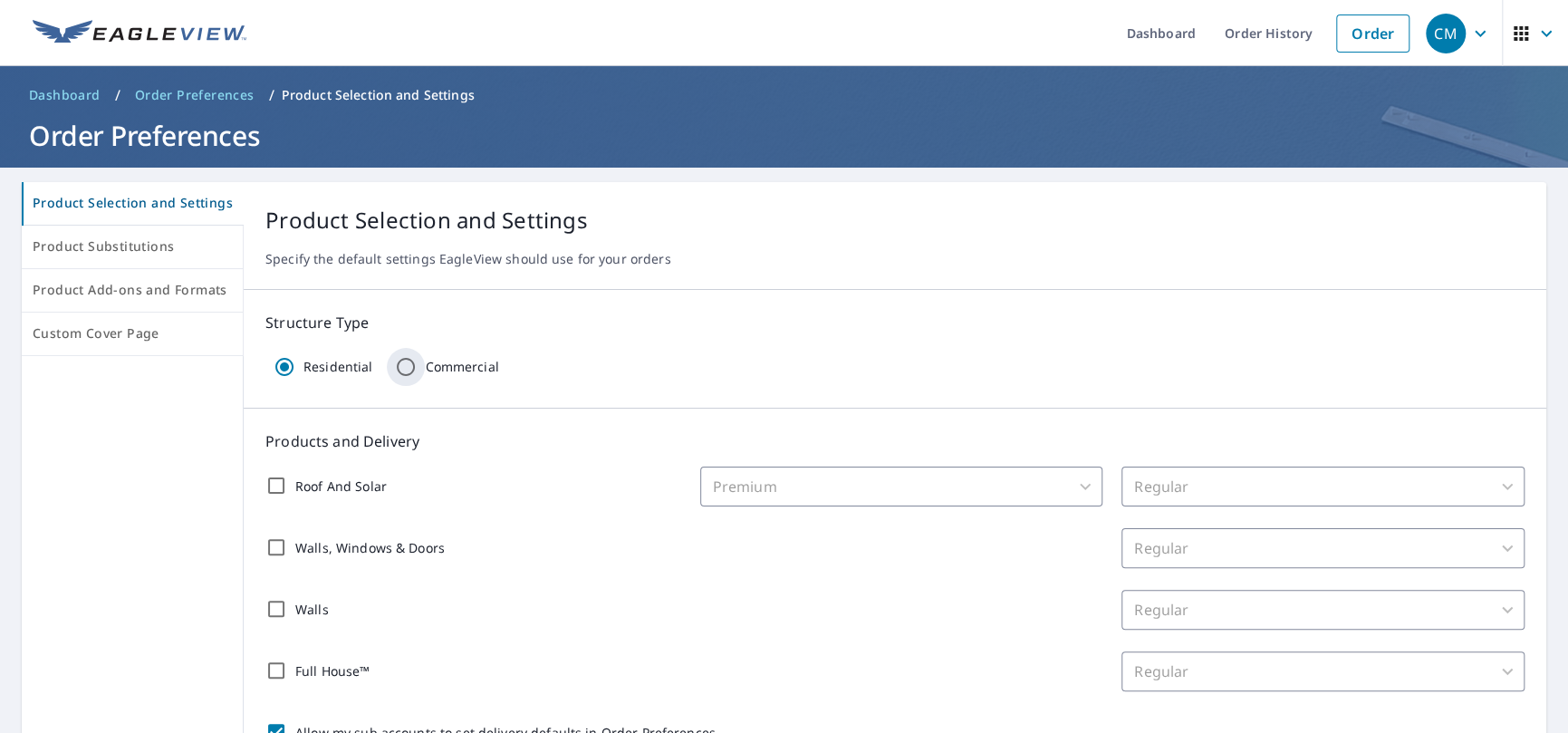
checkbox input "false"
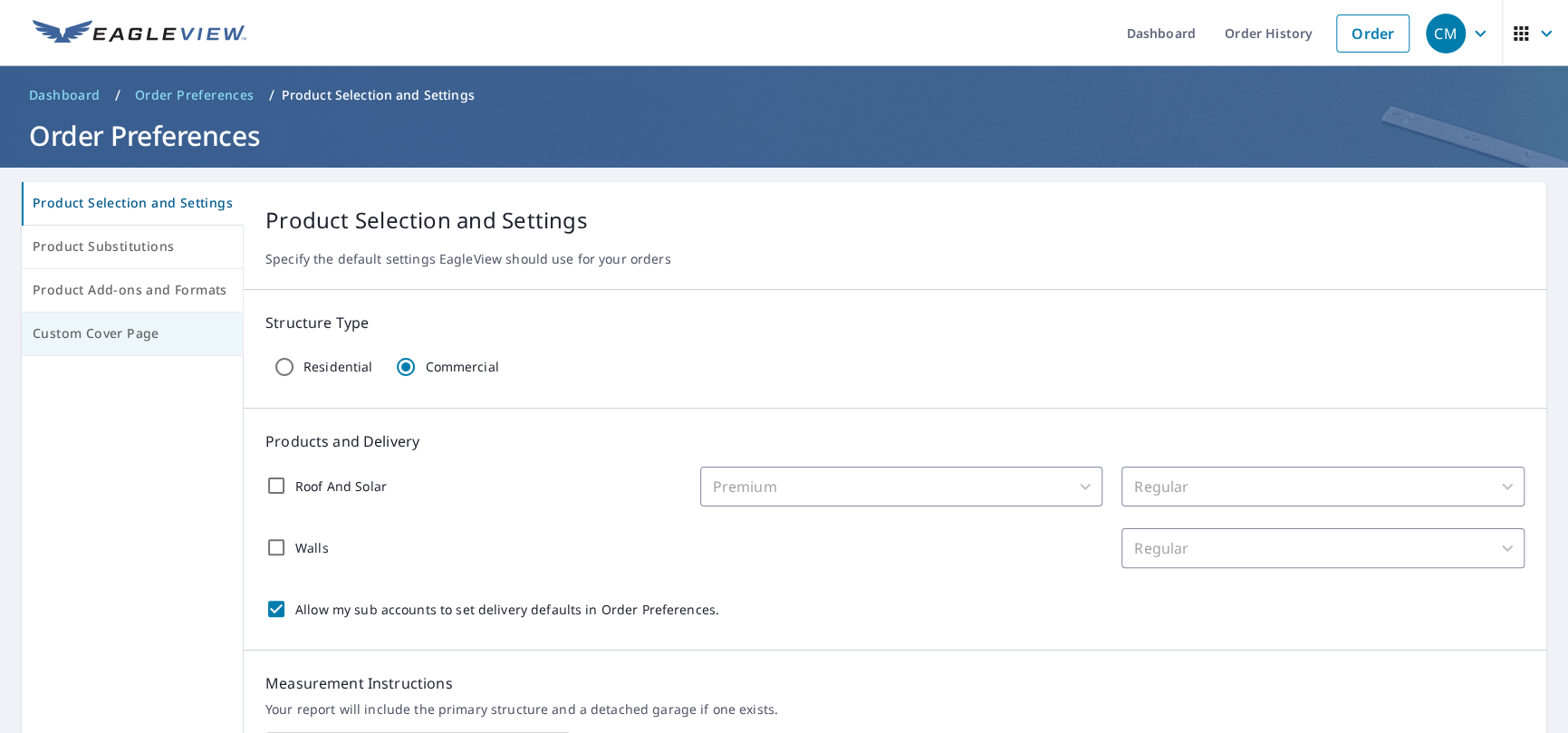
click at [124, 335] on span "Custom Cover Page" at bounding box center [131, 334] width 200 height 23
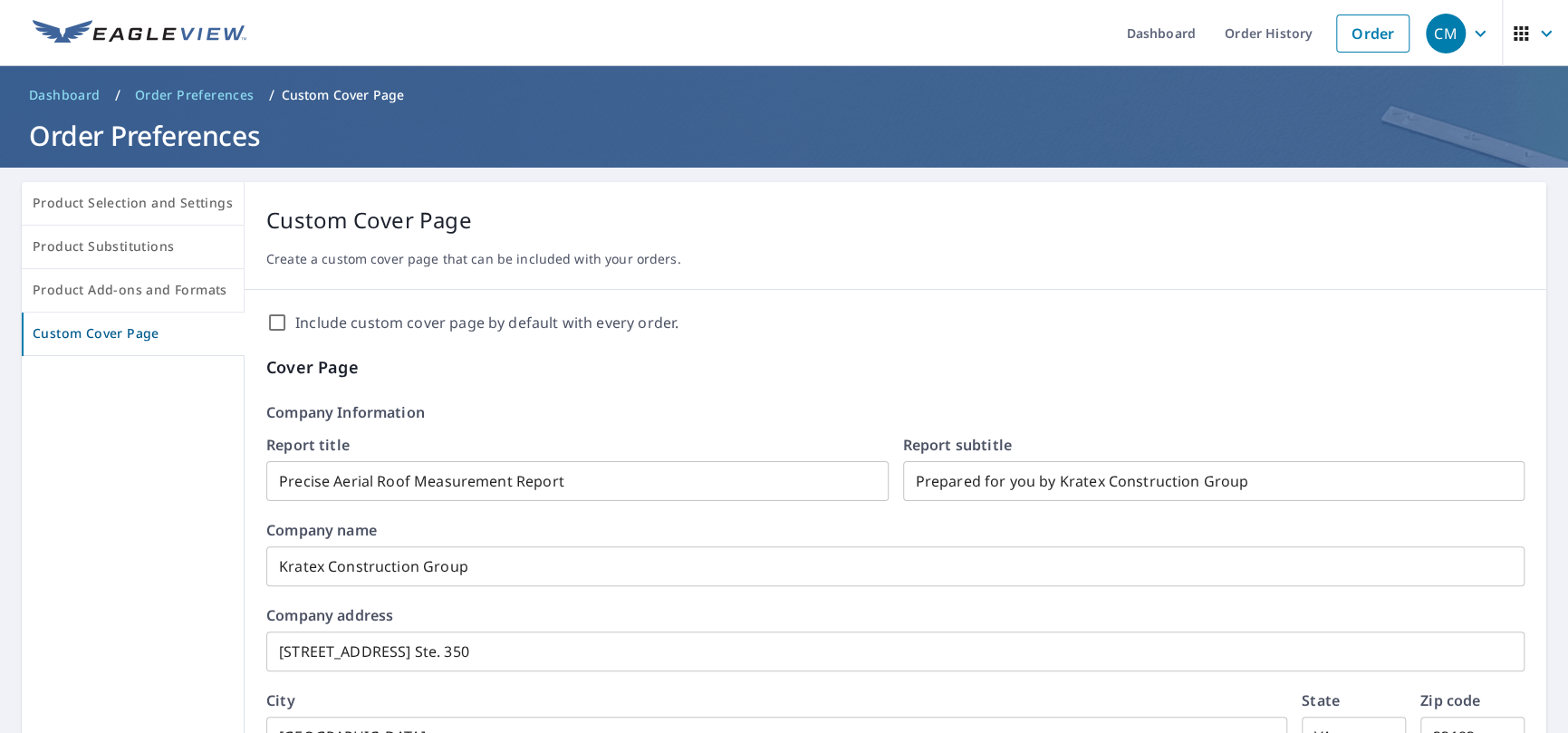
click at [283, 318] on input "Include custom cover page by default with every order." at bounding box center [277, 323] width 22 height 22
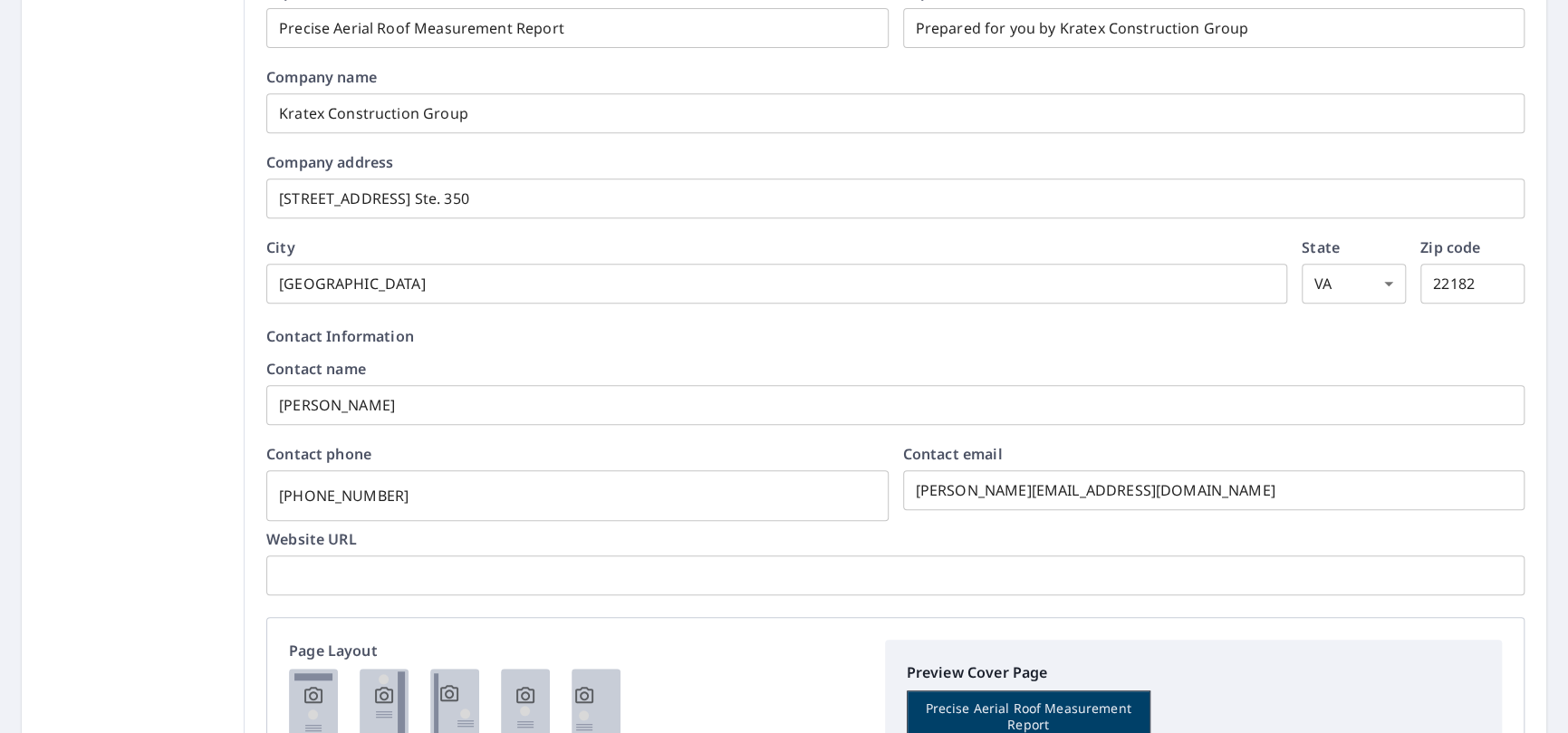
scroll to position [544, 0]
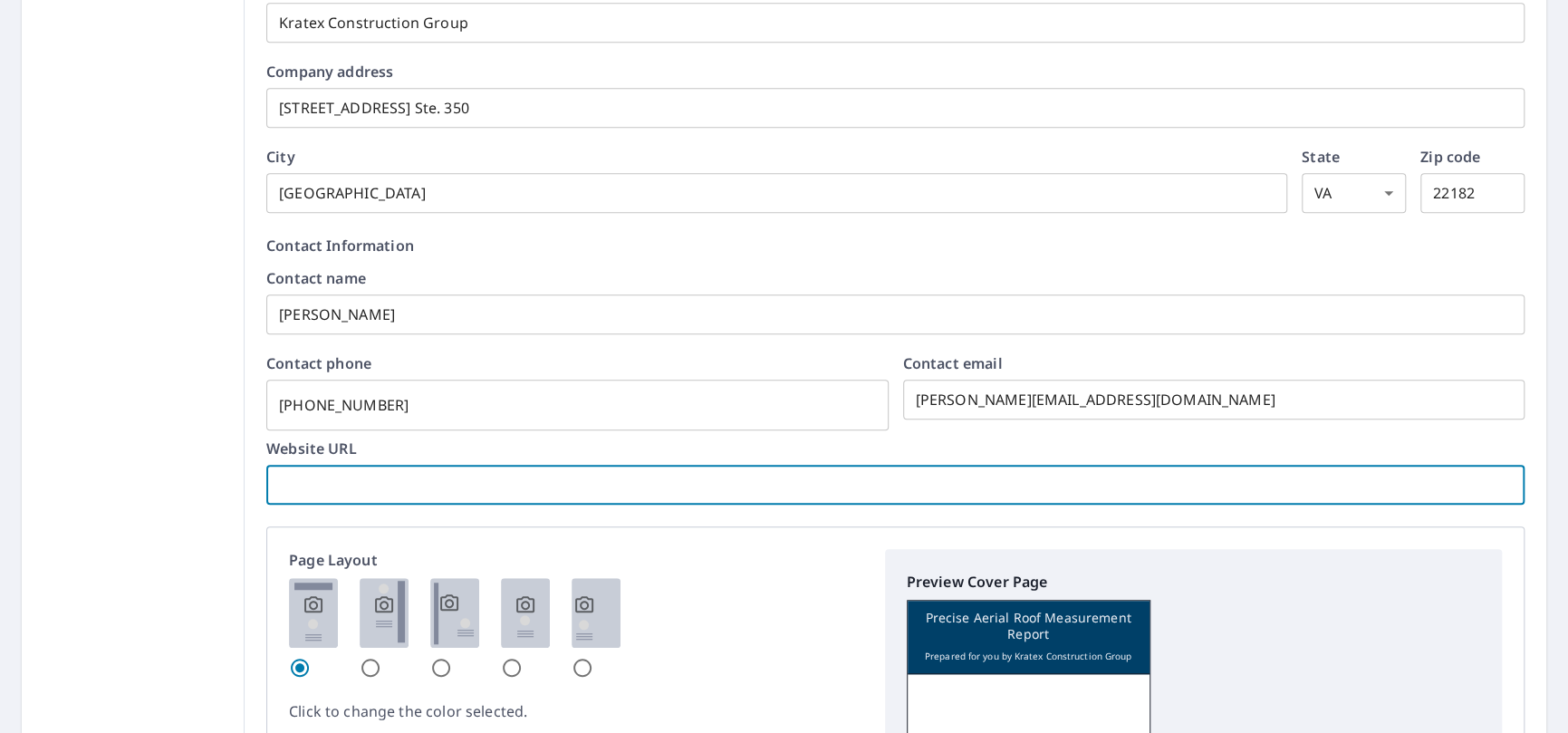
click at [530, 492] on input "text" at bounding box center [896, 485] width 1259 height 51
paste input "https://kratex.com/"
checkbox input "true"
type input "https://kratex.com/"
checkbox input "true"
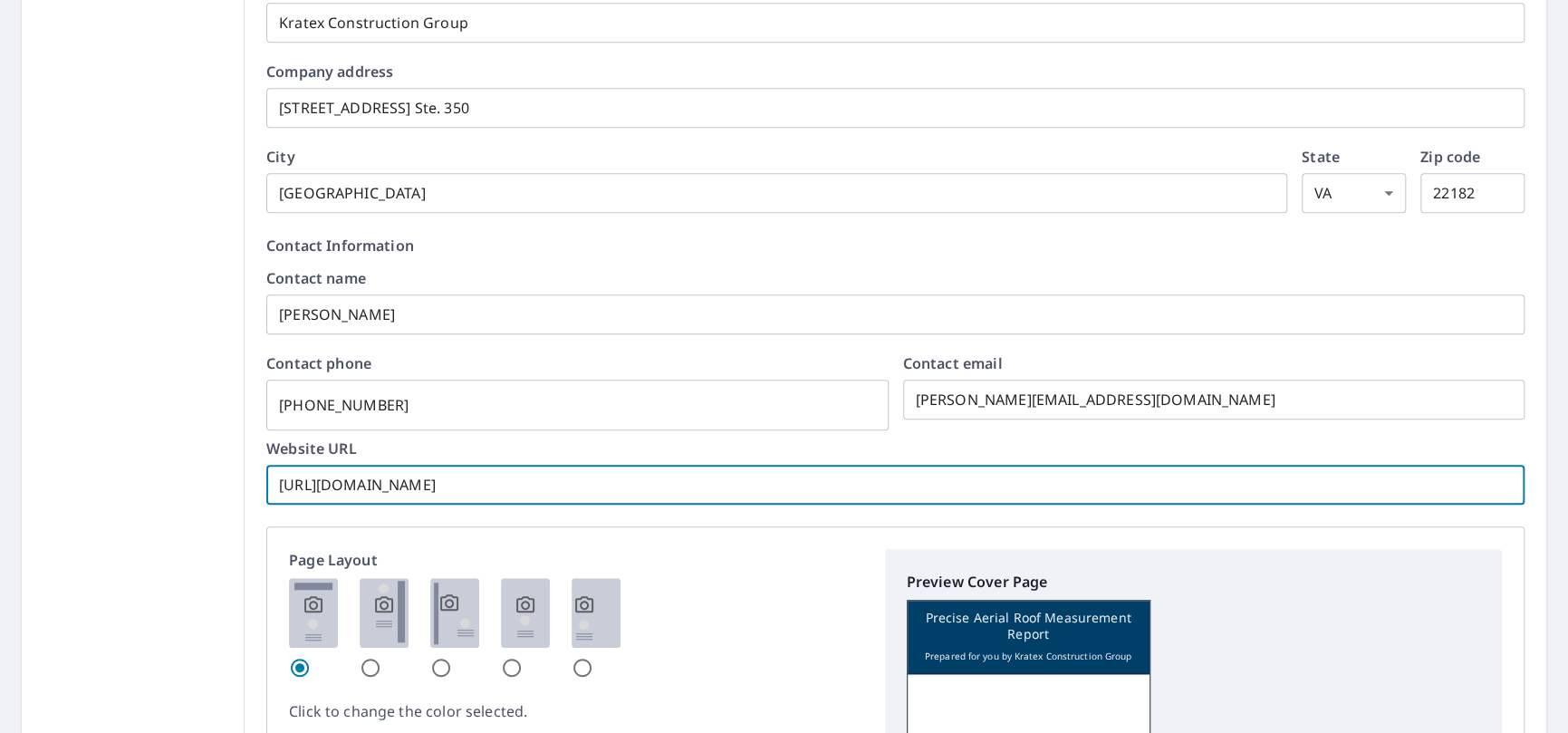
type input "https://kratex.com"
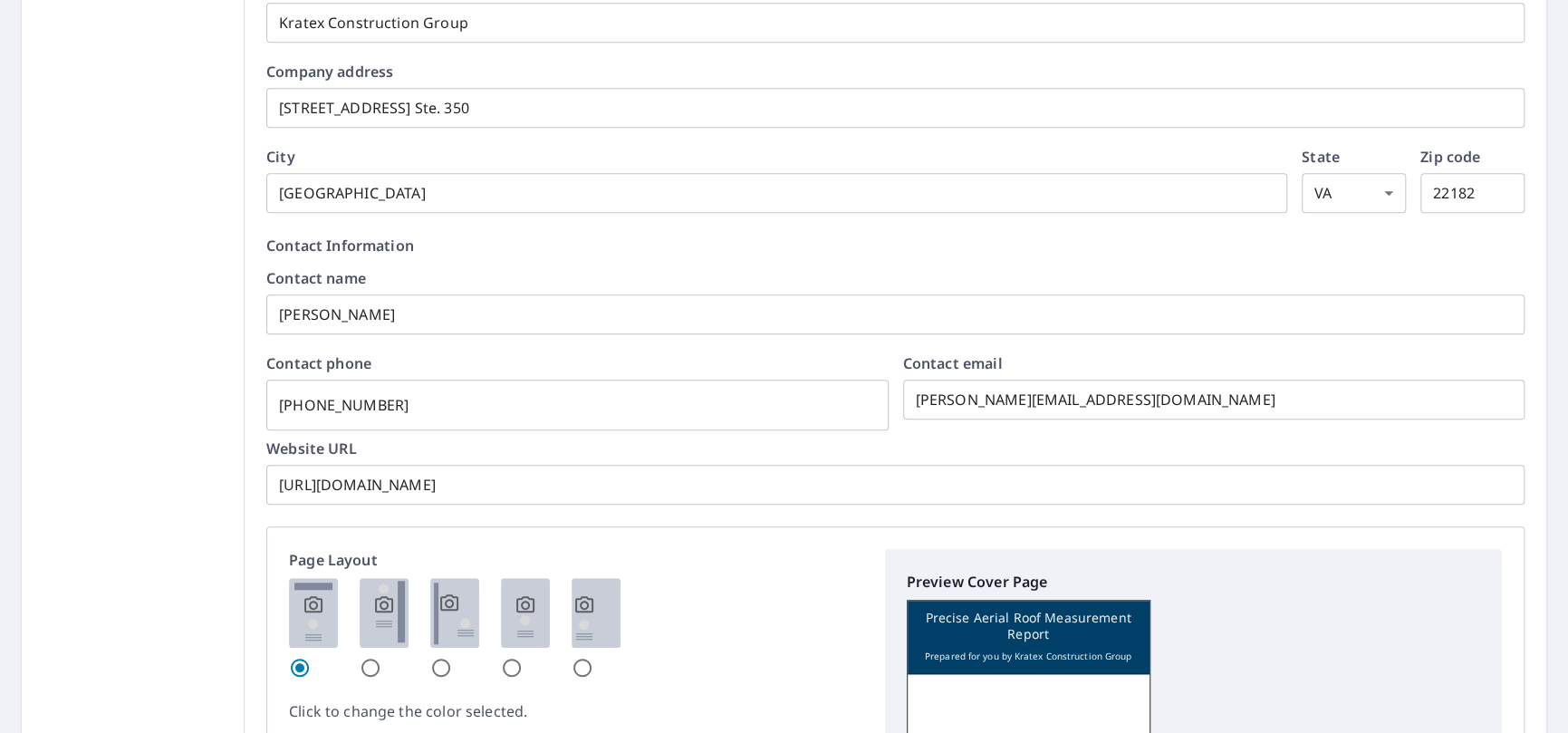
click at [1293, 588] on p "Preview Cover Page" at bounding box center [1193, 582] width 574 height 22
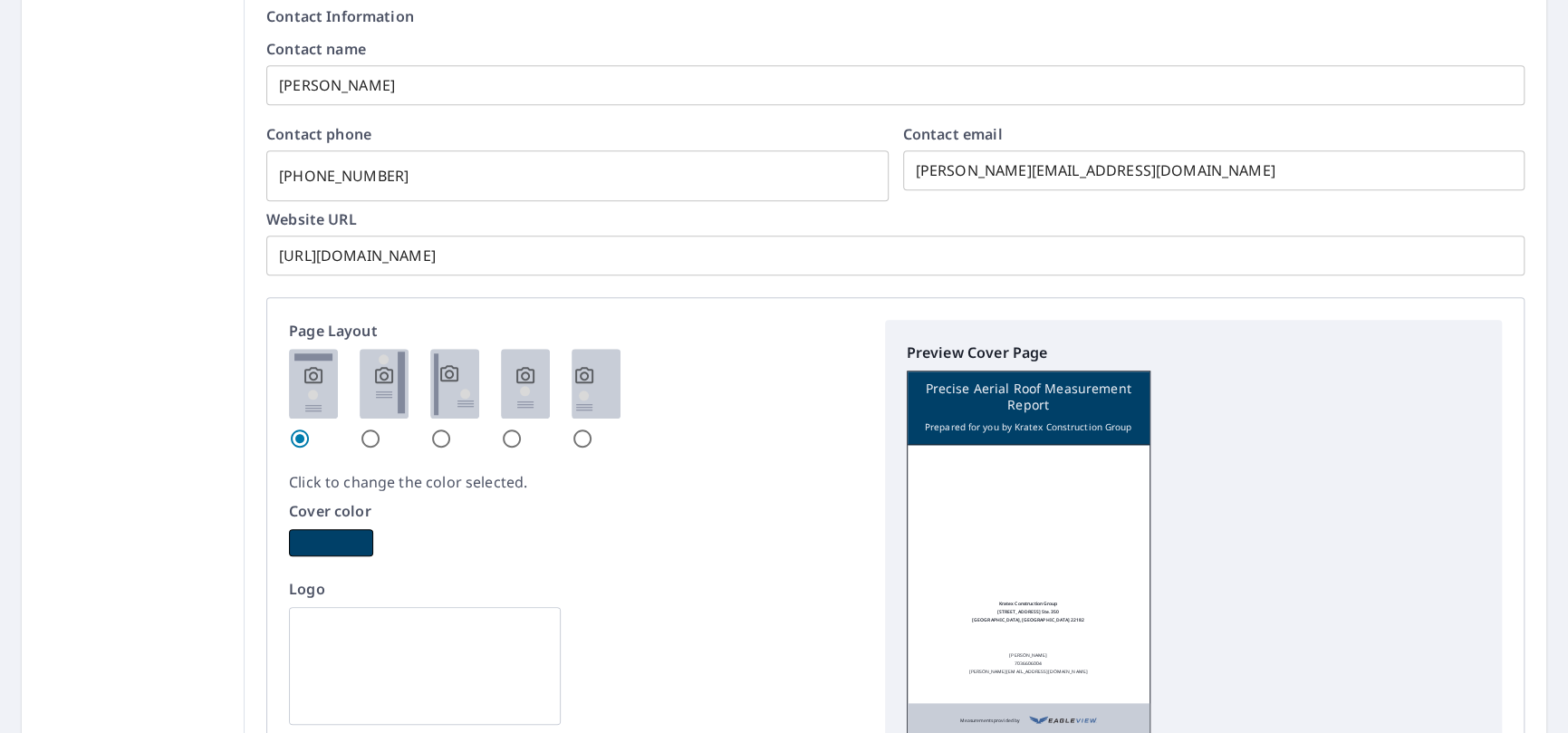
scroll to position [815, 0]
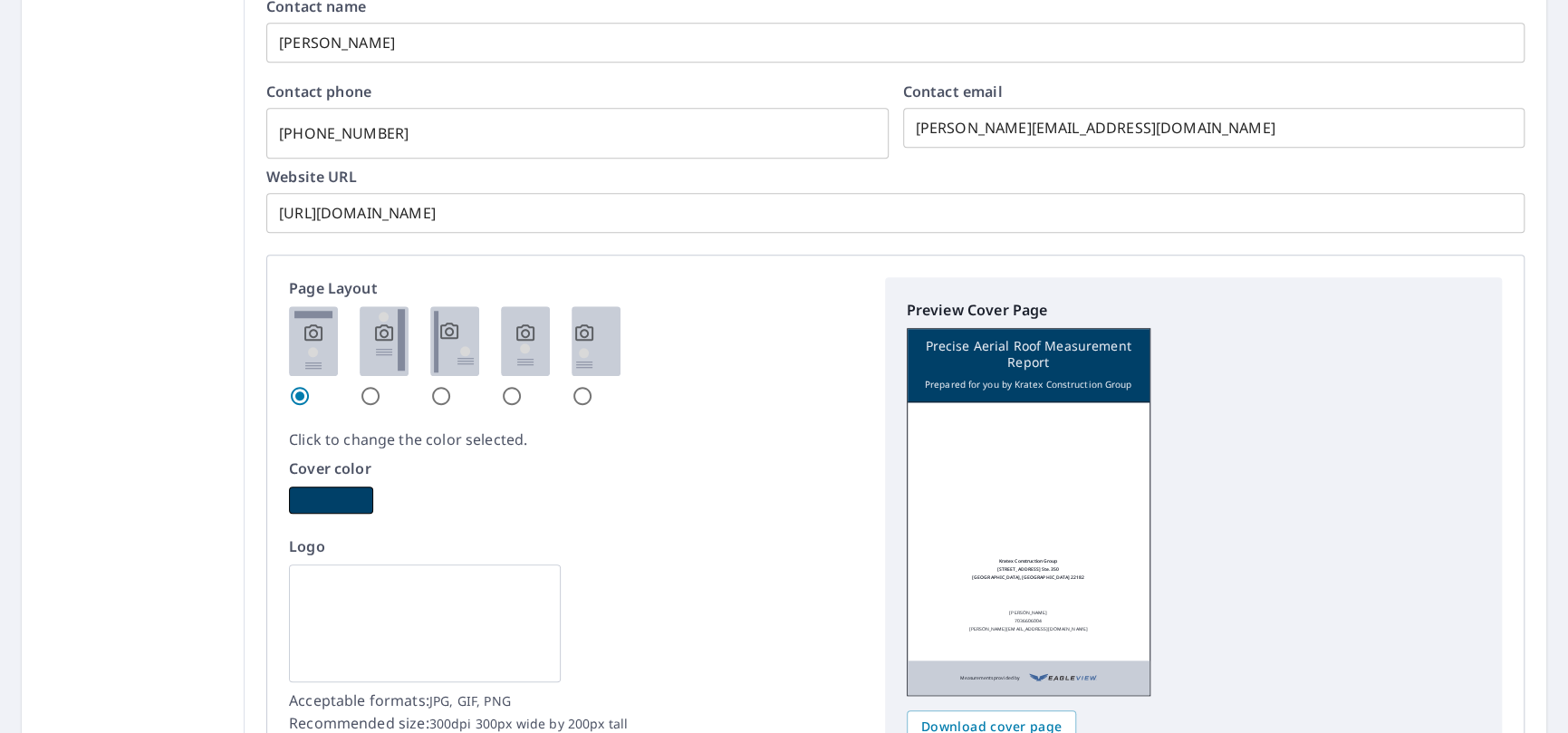
click at [359, 379] on div at bounding box center [384, 357] width 49 height 100
click at [373, 393] on input "radio" at bounding box center [370, 395] width 22 height 22
radio input "true"
checkbox input "true"
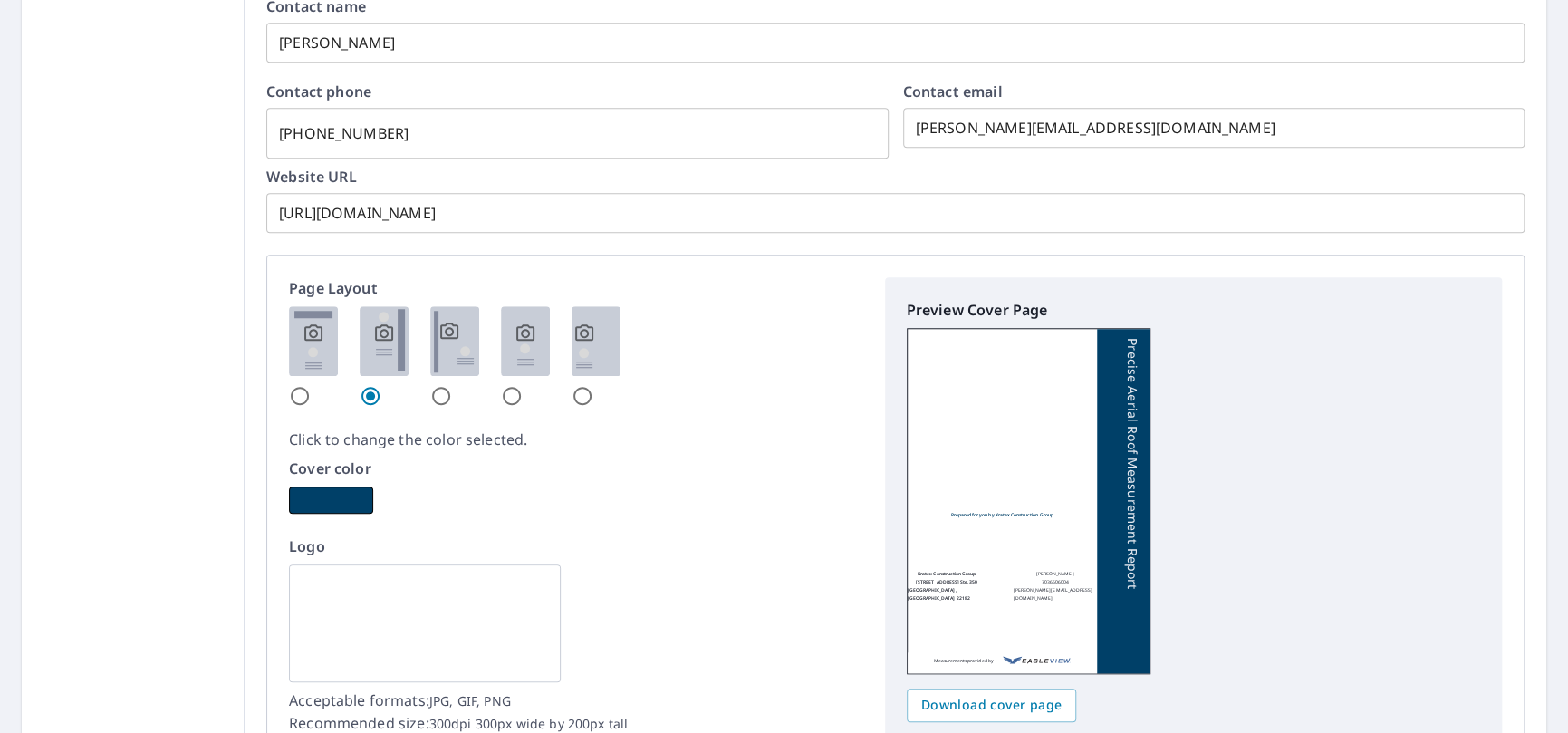
click at [436, 396] on input "radio" at bounding box center [441, 395] width 22 height 22
radio input "true"
checkbox input "true"
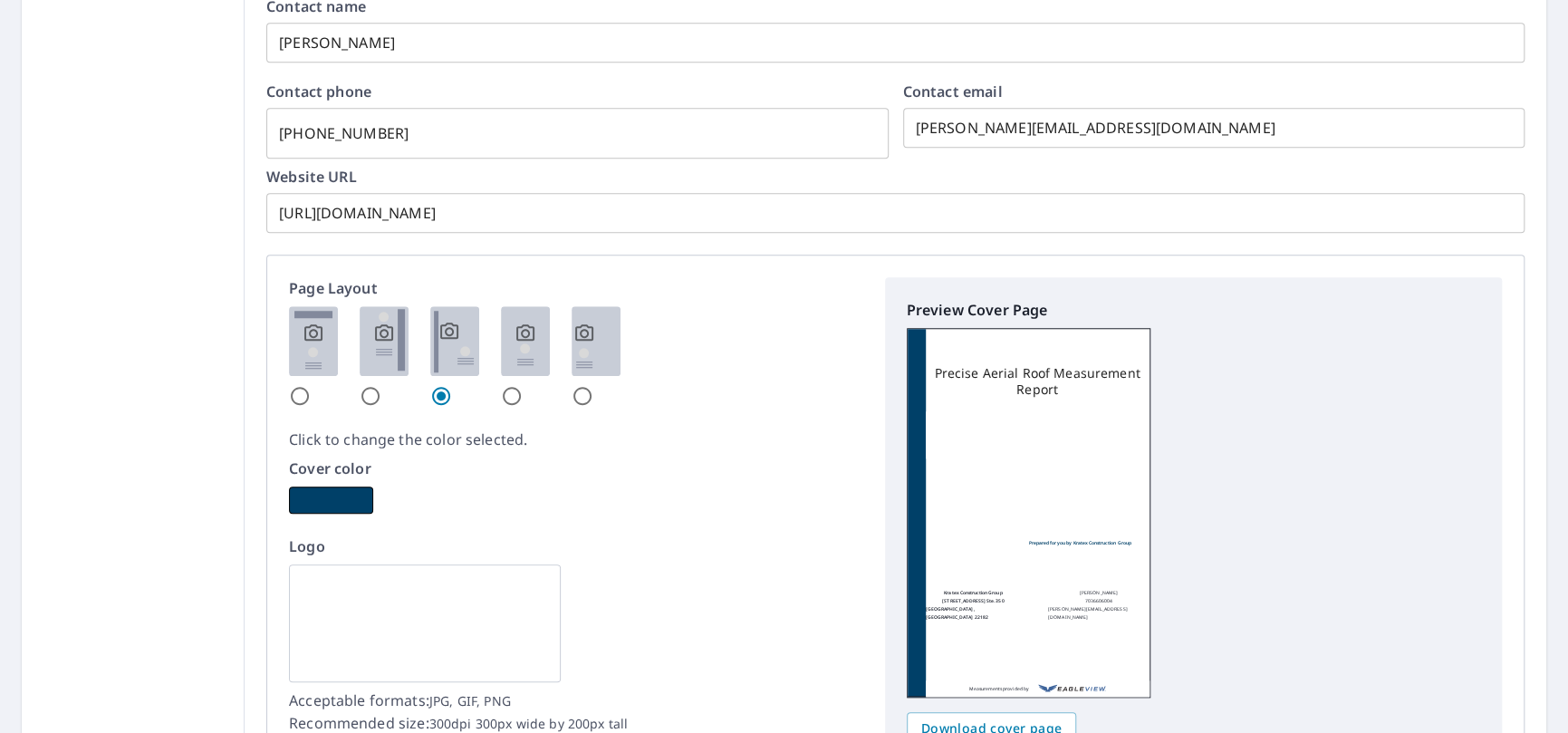
click at [514, 393] on input "radio" at bounding box center [512, 395] width 22 height 22
radio input "true"
checkbox input "true"
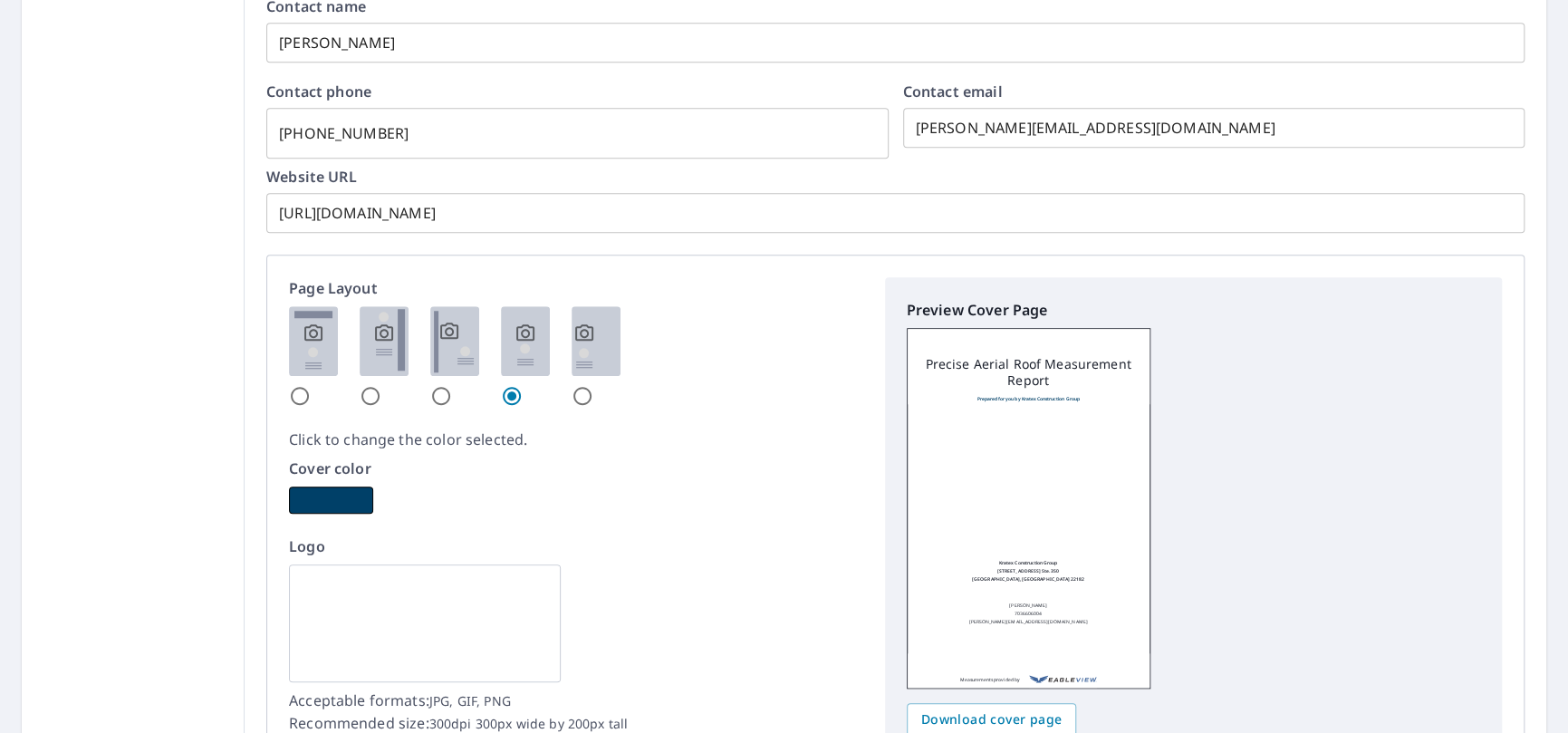
click at [584, 393] on input "radio" at bounding box center [583, 395] width 22 height 22
radio input "true"
checkbox input "true"
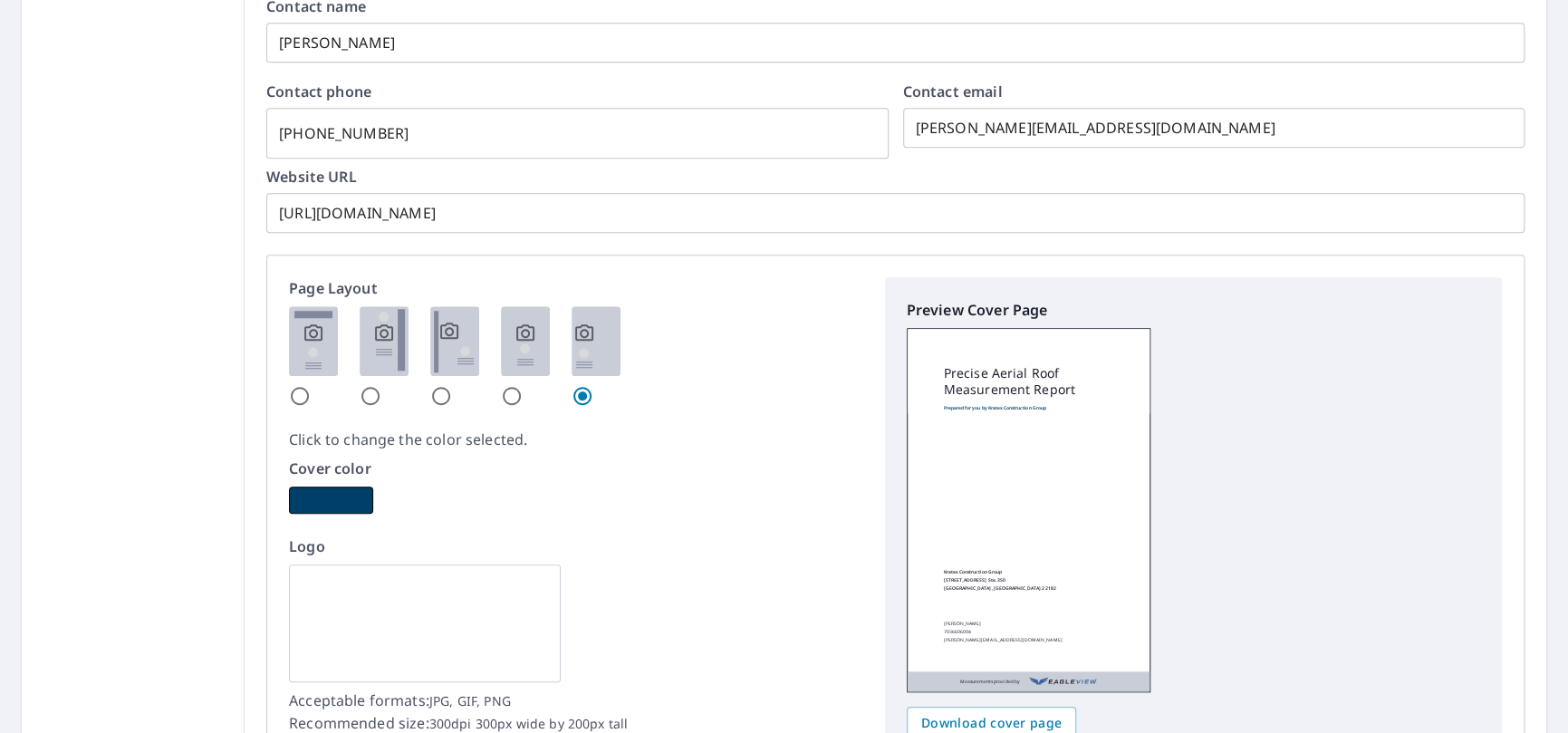
click at [297, 387] on input "radio" at bounding box center [300, 395] width 22 height 22
radio input "true"
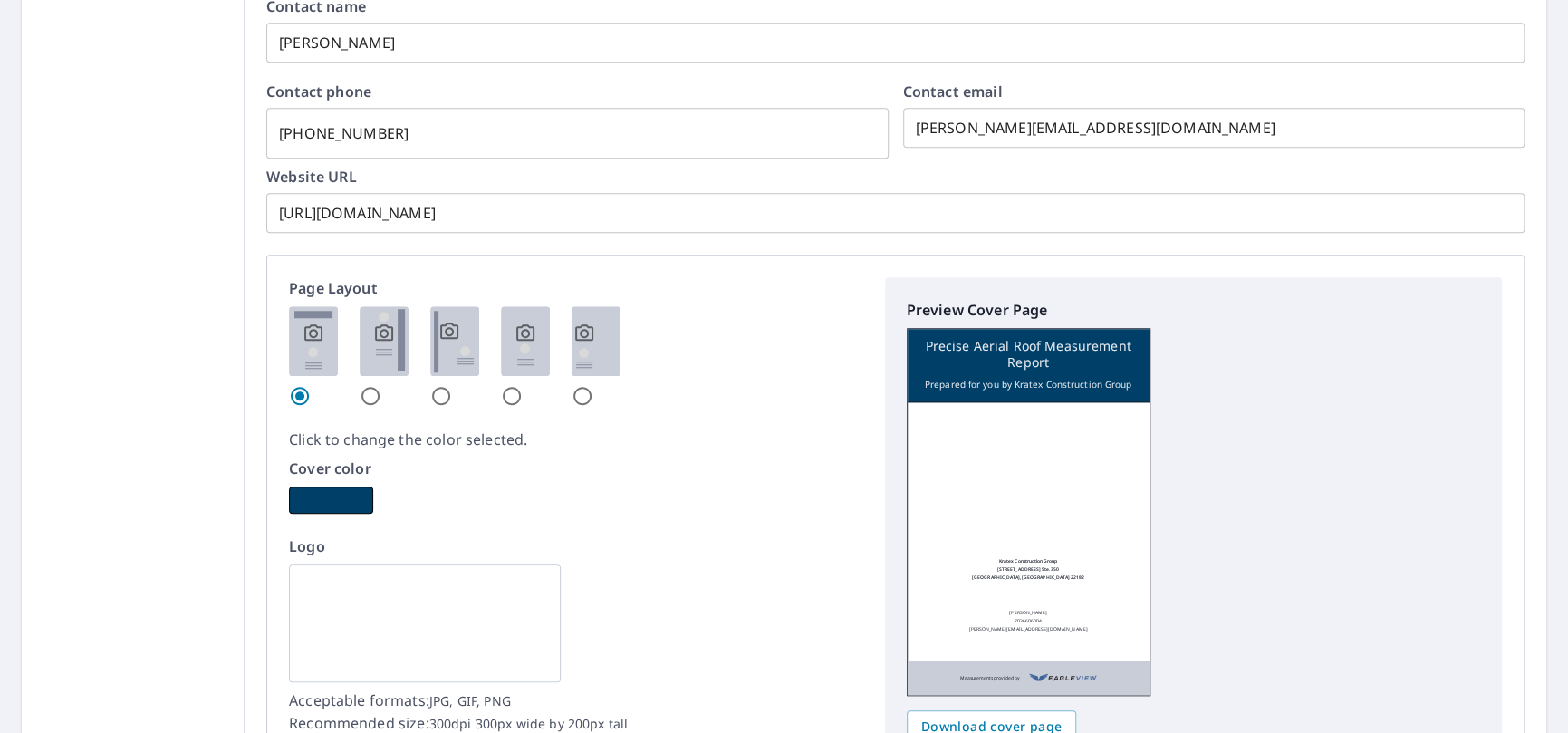
checkbox input "true"
click at [367, 389] on input "radio" at bounding box center [370, 395] width 22 height 22
radio input "true"
checkbox input "true"
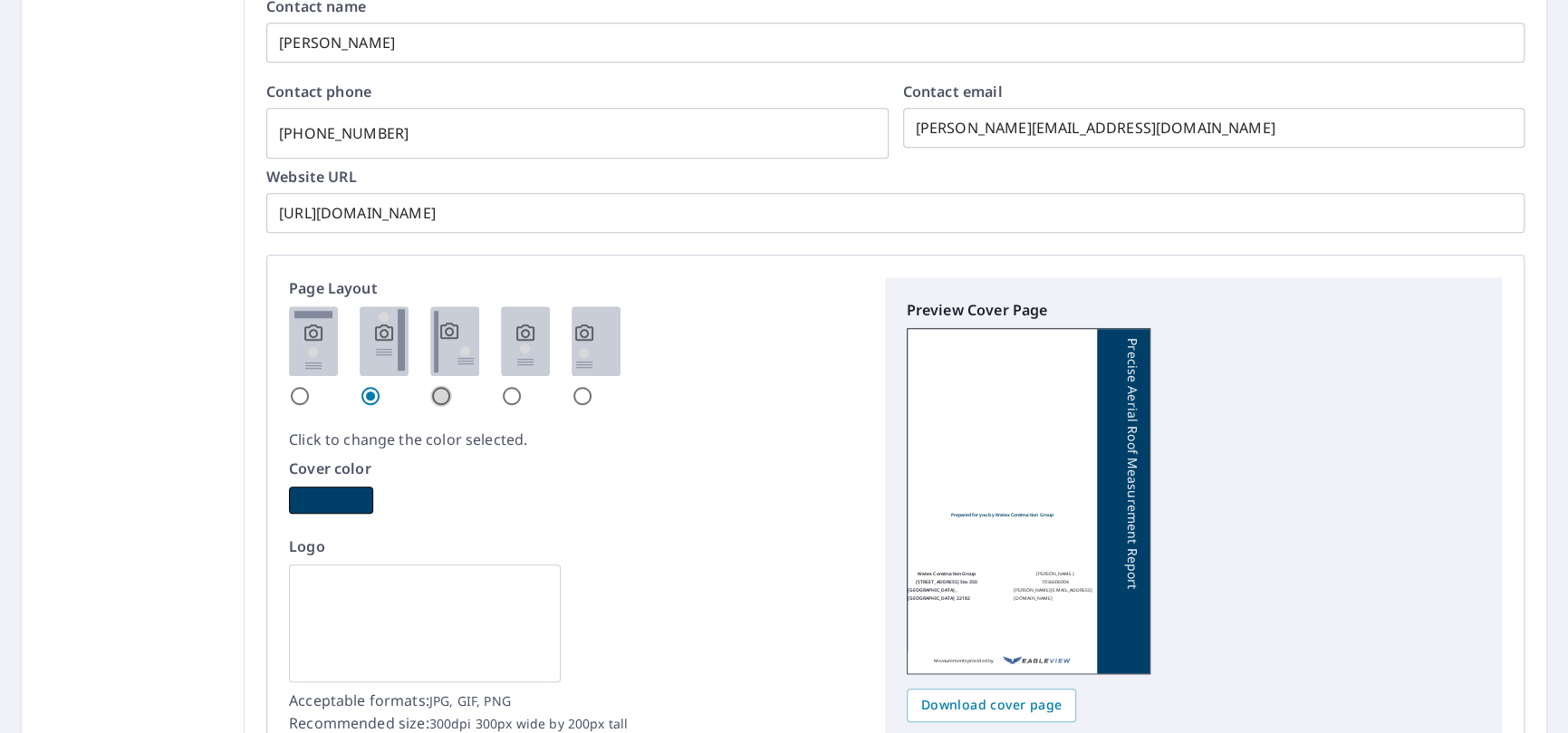
click at [436, 392] on input "radio" at bounding box center [441, 395] width 22 height 22
radio input "true"
checkbox input "true"
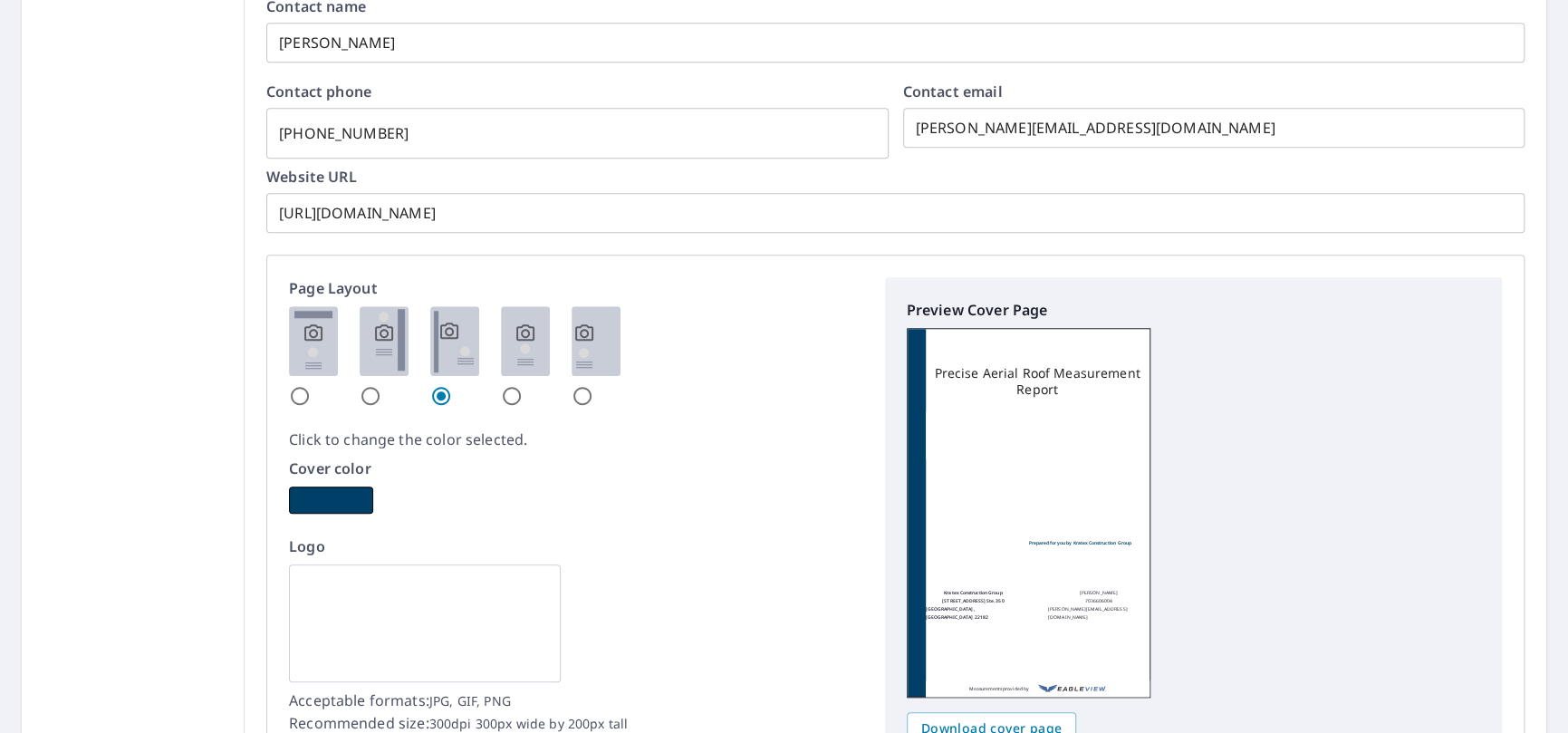
click at [577, 393] on input "radio" at bounding box center [583, 395] width 22 height 22
radio input "true"
checkbox input "true"
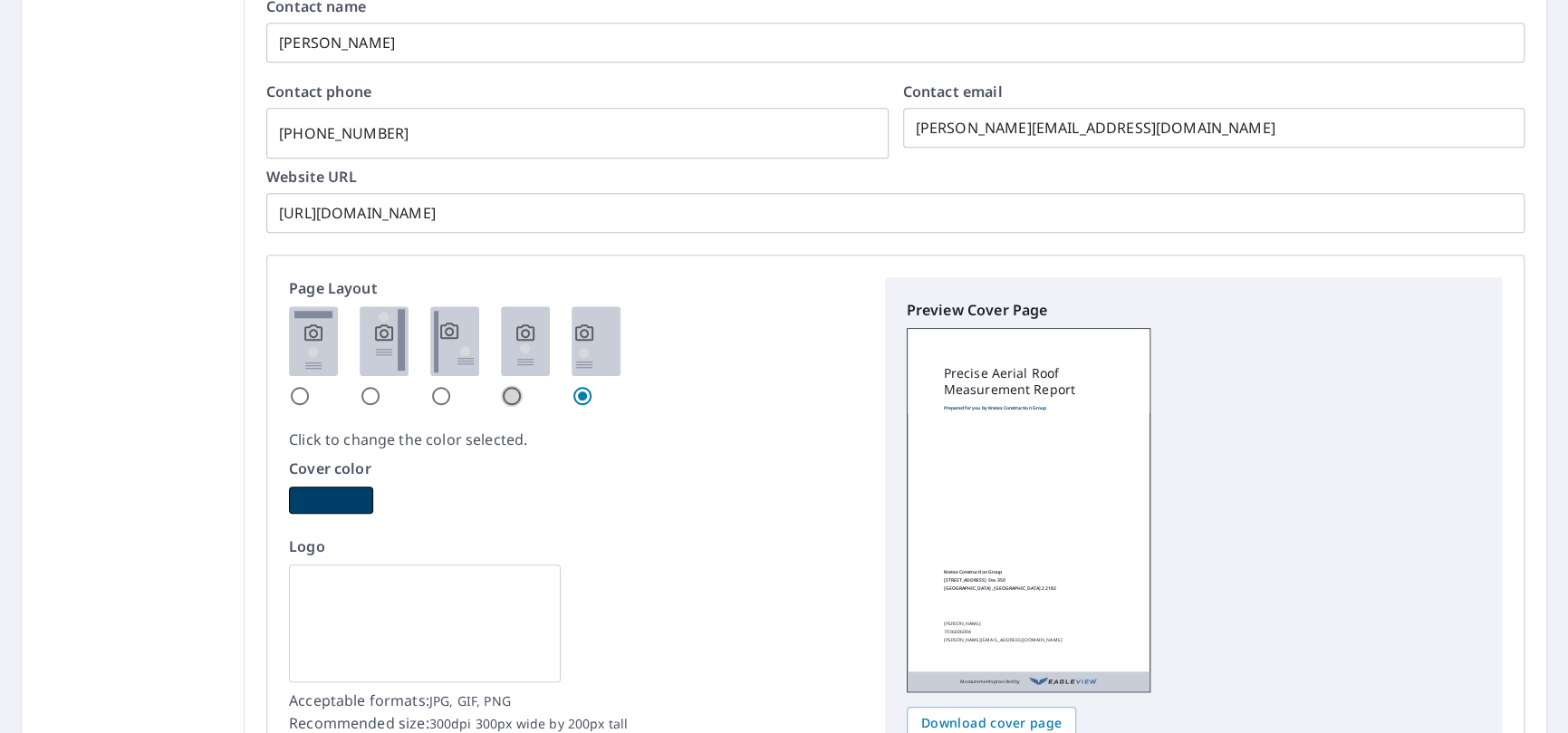
click at [512, 385] on input "radio" at bounding box center [512, 395] width 22 height 22
radio input "true"
checkbox input "true"
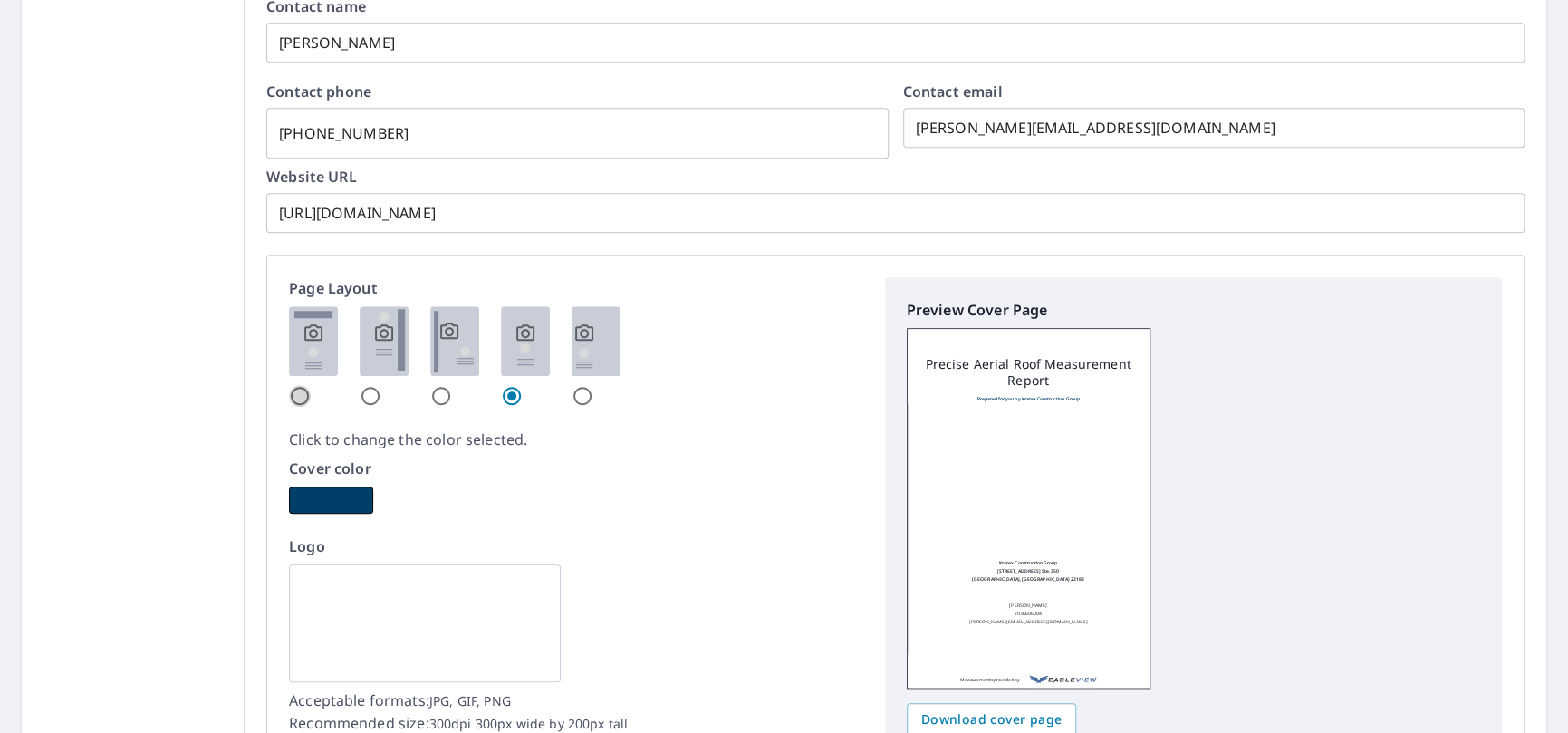
click at [291, 387] on input "radio" at bounding box center [300, 395] width 22 height 22
radio input "true"
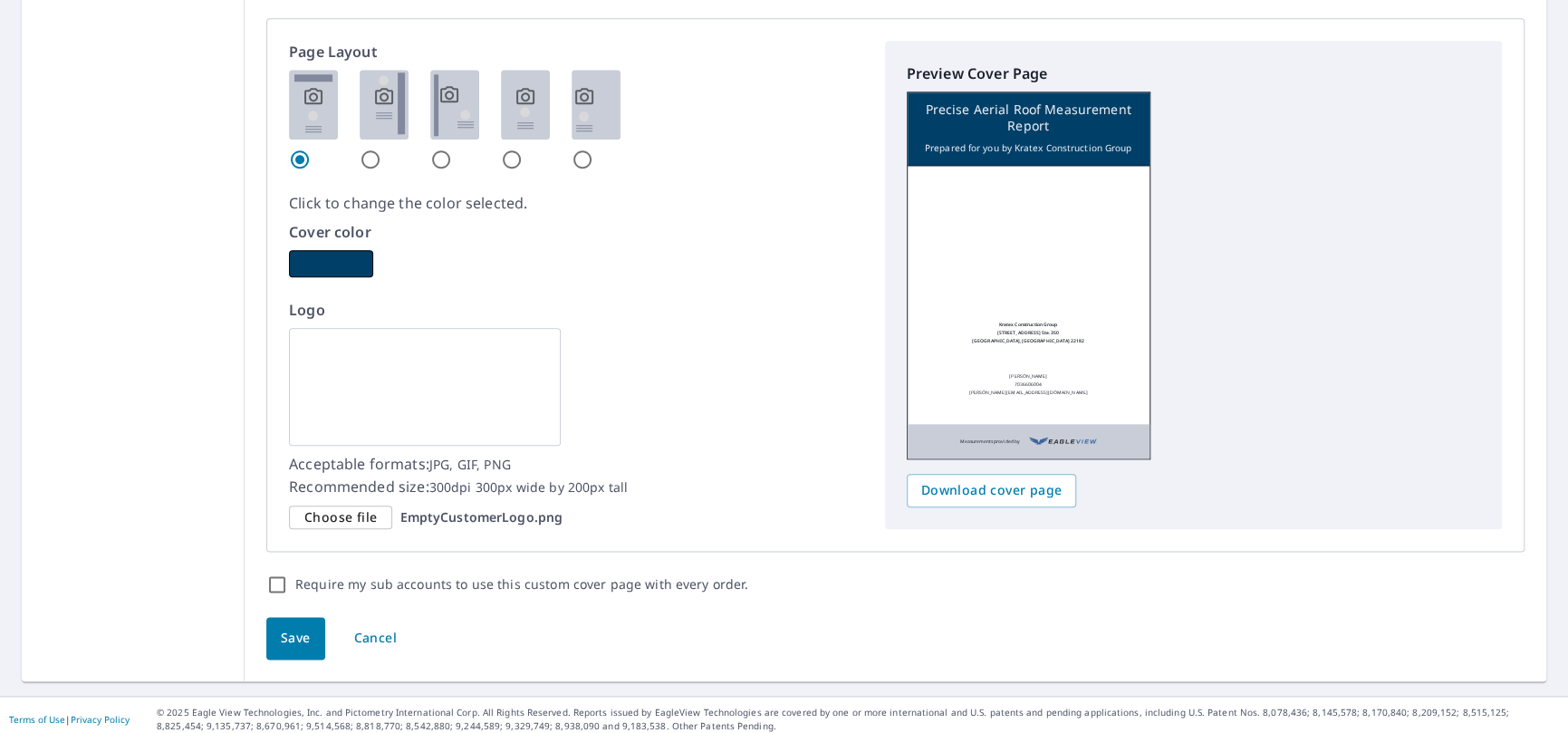
scroll to position [1059, 0]
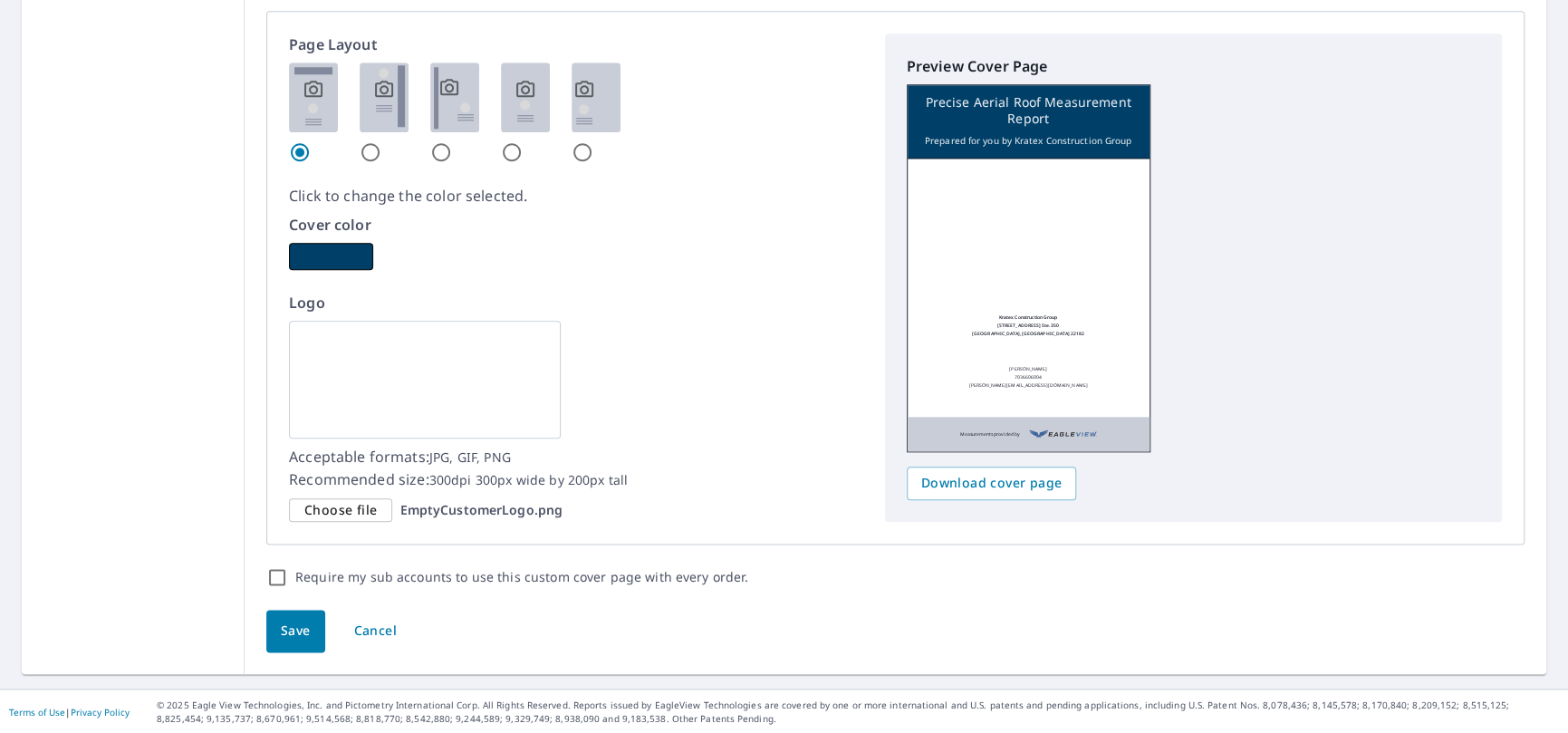
click at [378, 353] on img at bounding box center [425, 379] width 271 height 118
click at [354, 509] on span "Choose file" at bounding box center [340, 511] width 73 height 23
click at [0, 0] on input "Choose file EmptyCustomerLogo.png" at bounding box center [0, 0] width 0 height 0
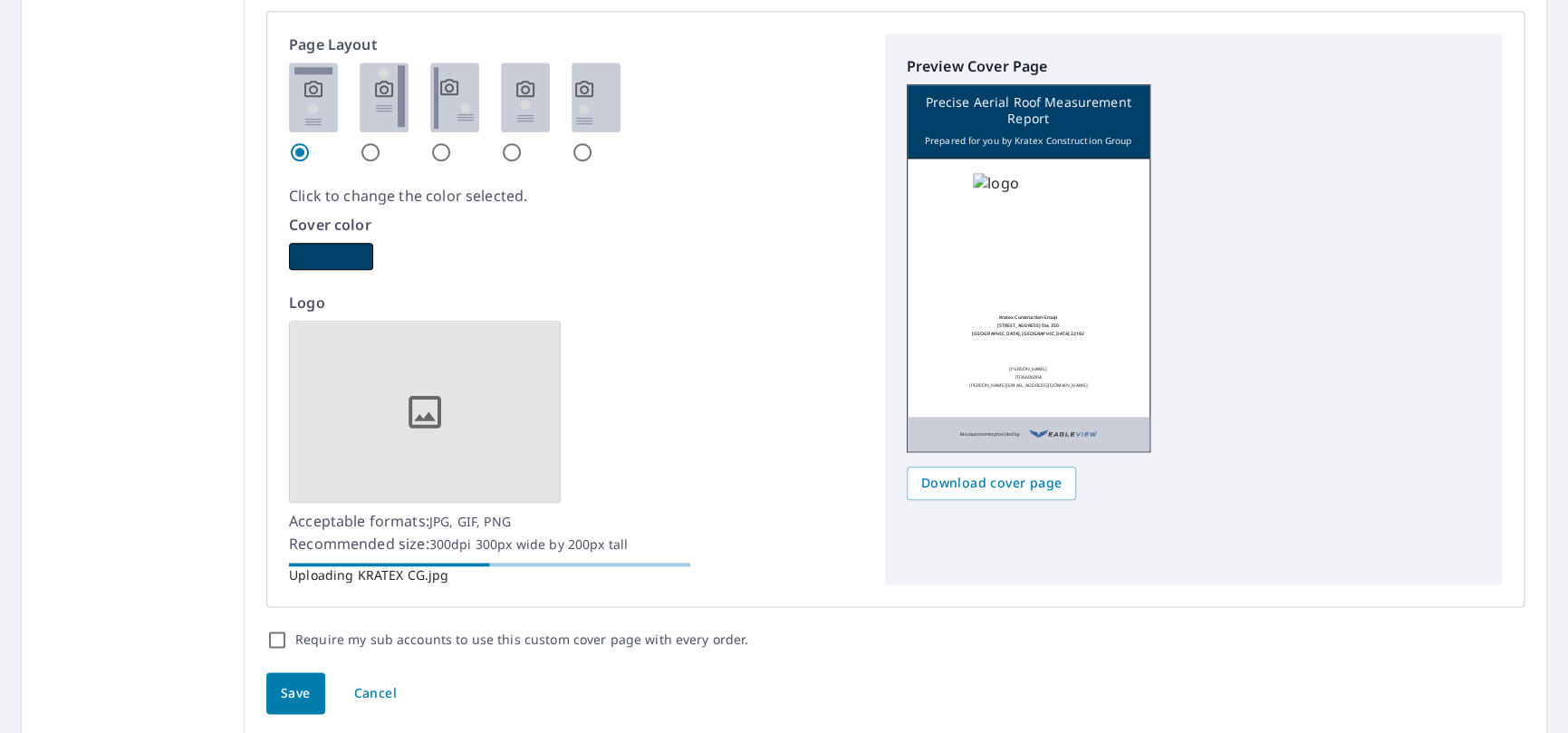
scroll to position [1058, 0]
checkbox input "true"
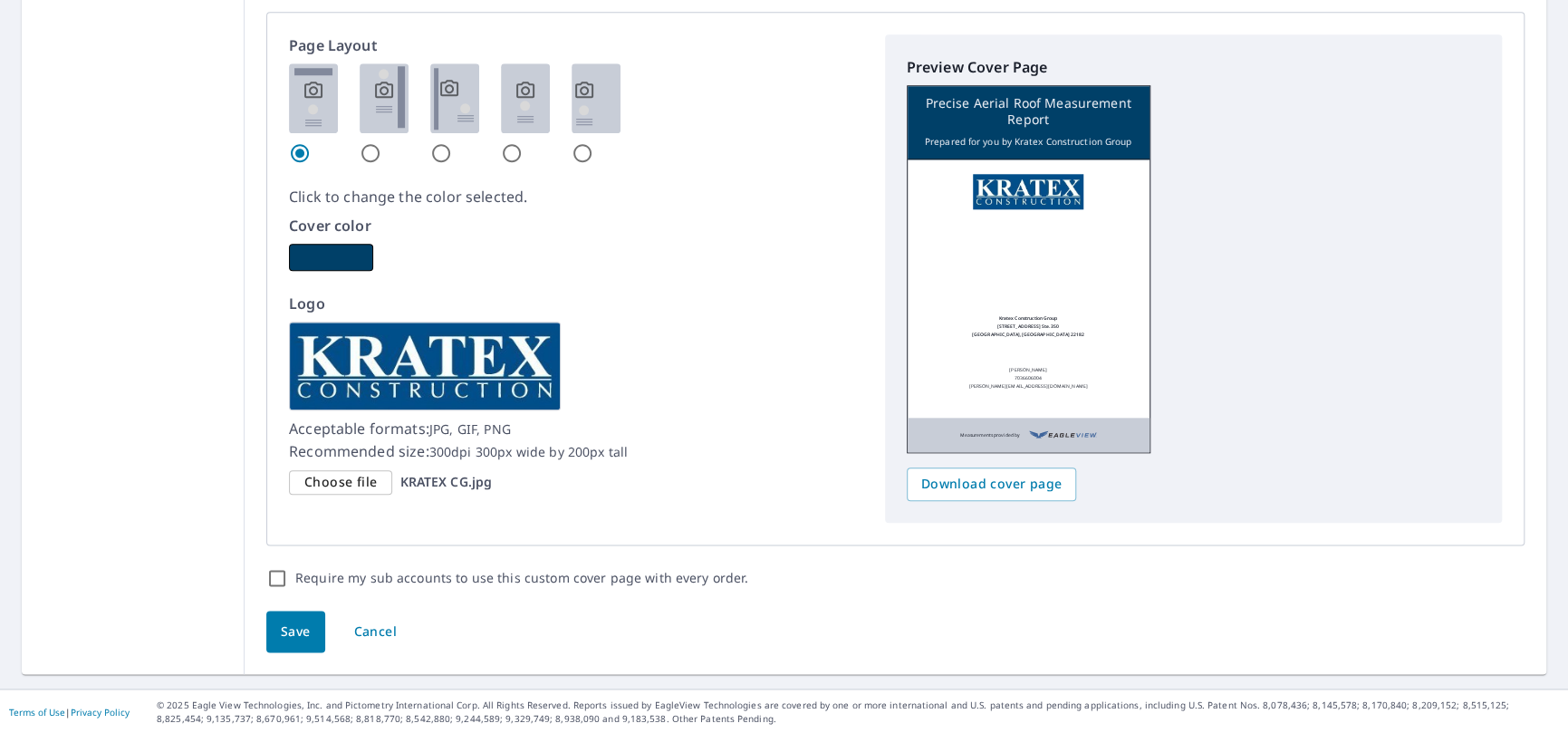
click at [280, 569] on input "Require my sub accounts to use this custom cover page with every order." at bounding box center [277, 578] width 22 height 22
checkbox input "true"
click at [291, 623] on span "Save" at bounding box center [296, 632] width 30 height 23
checkbox input "true"
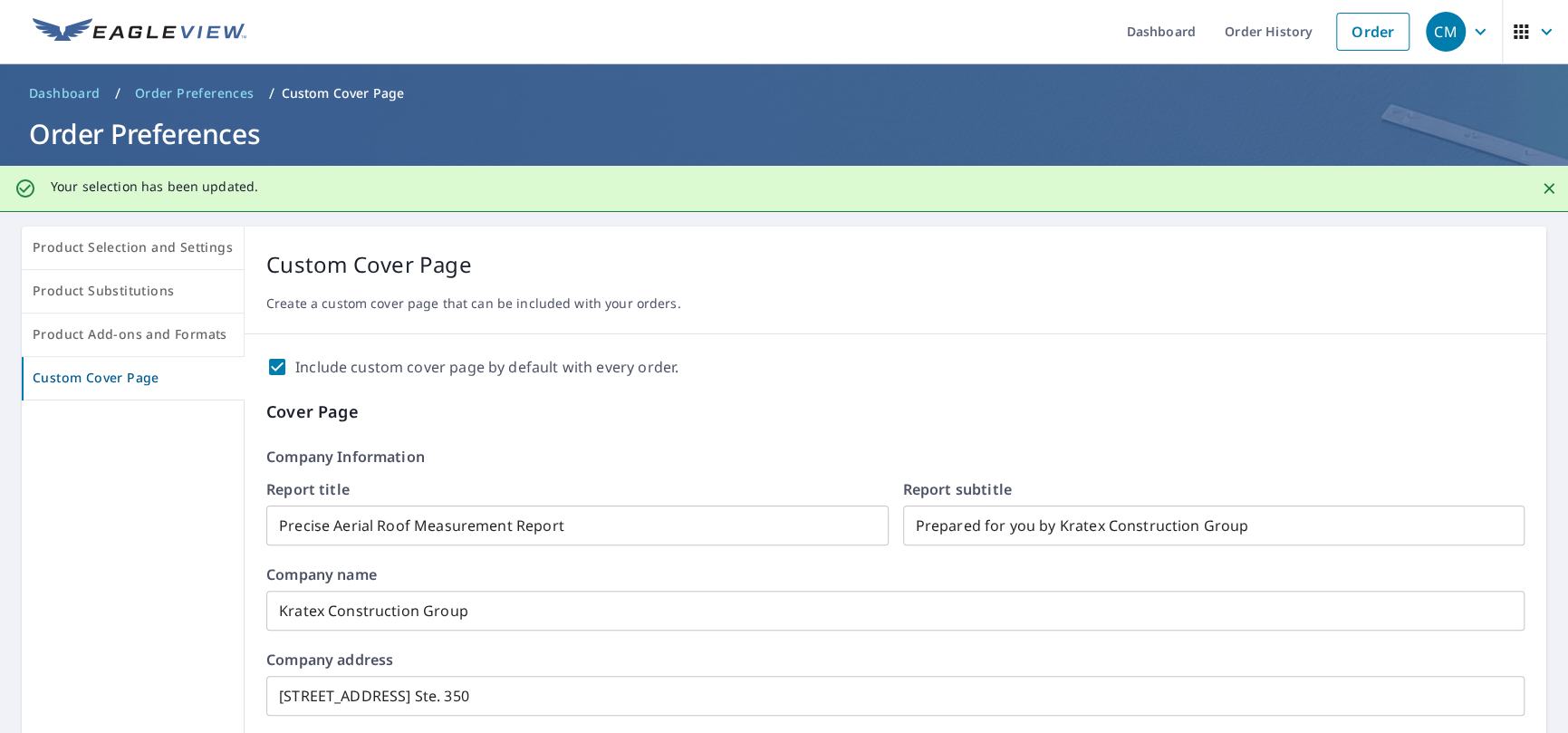
scroll to position [0, 0]
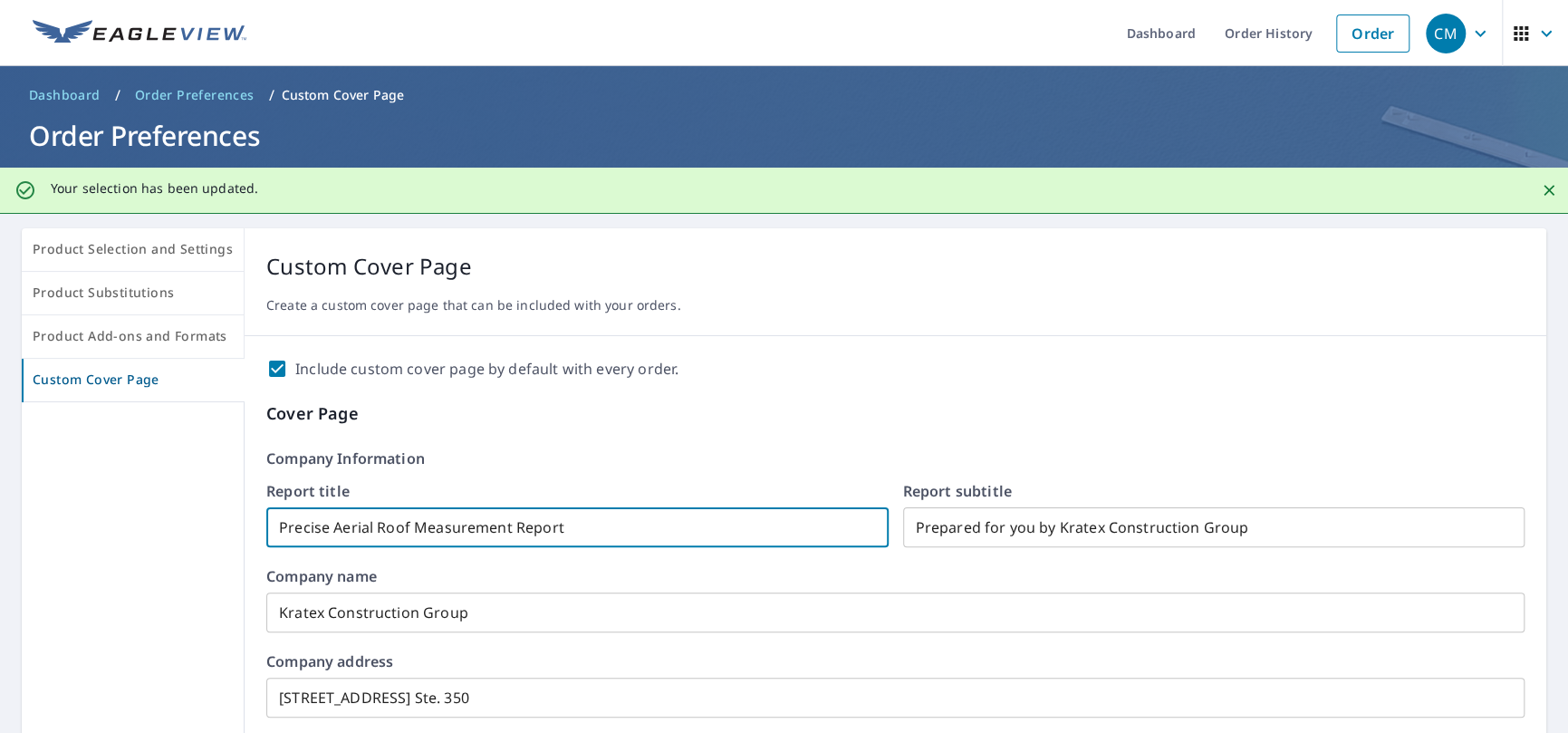
click at [358, 526] on input "Precise Aerial Roof Measurement Report" at bounding box center [578, 528] width 622 height 51
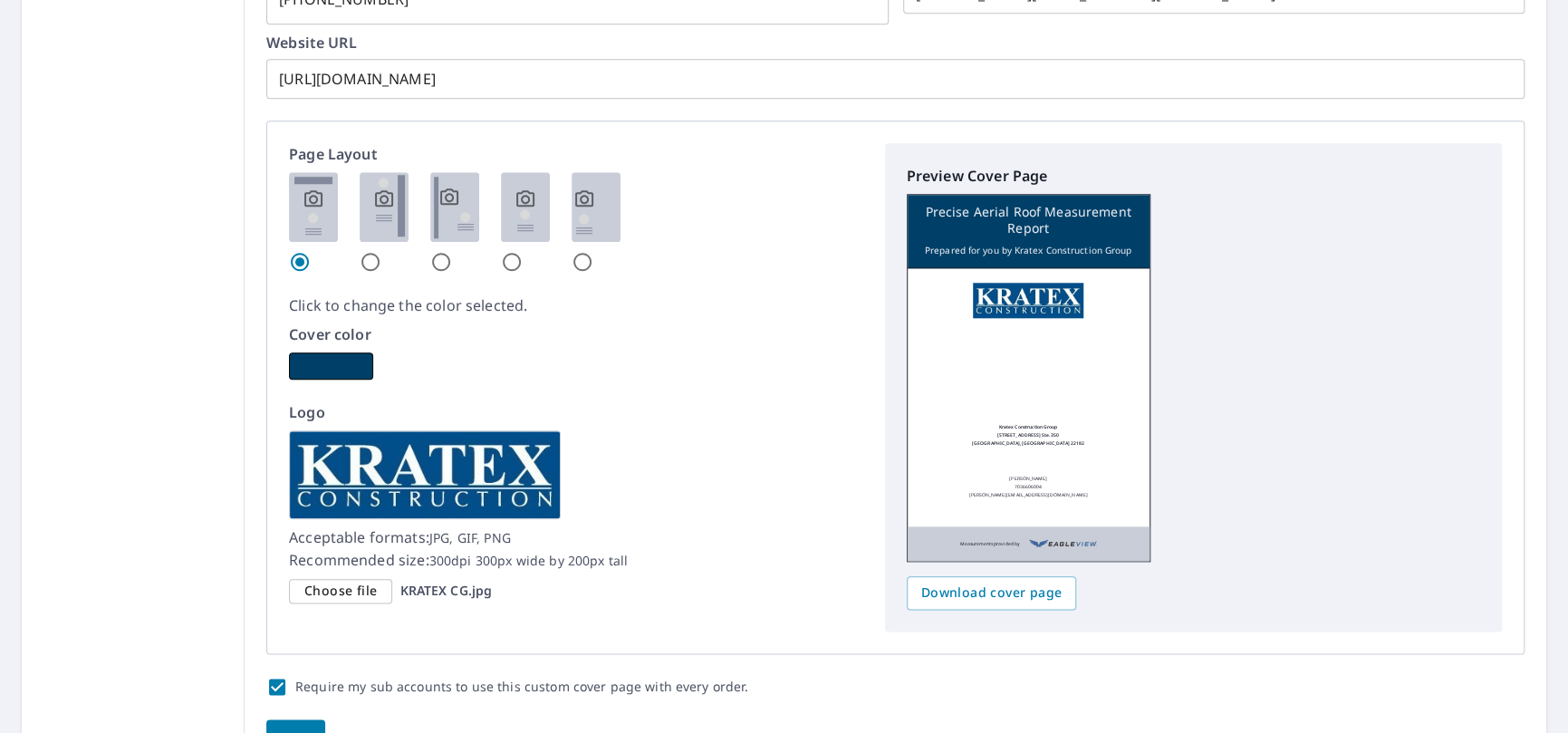
scroll to position [997, 0]
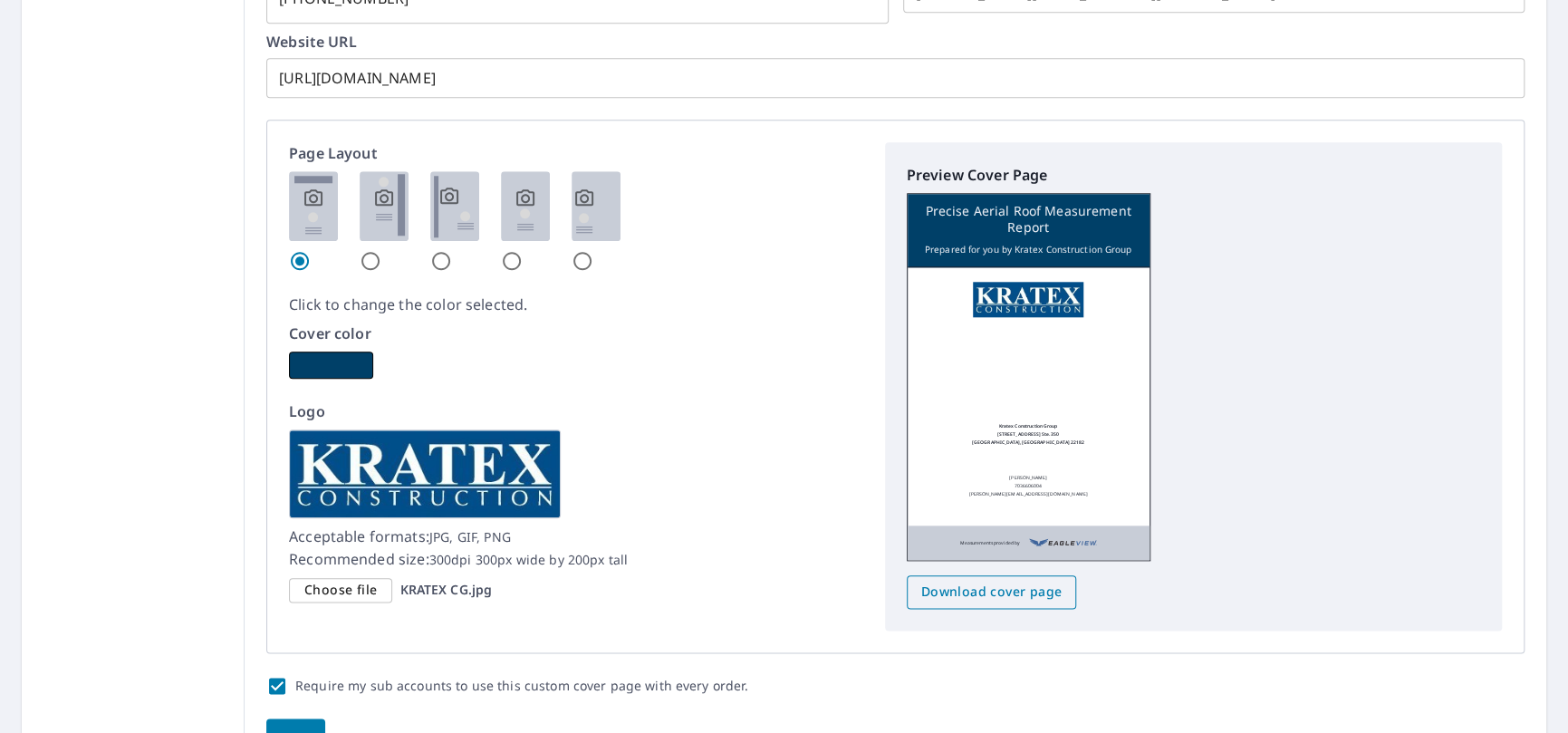
click at [1019, 592] on span "Download cover page" at bounding box center [991, 592] width 141 height 23
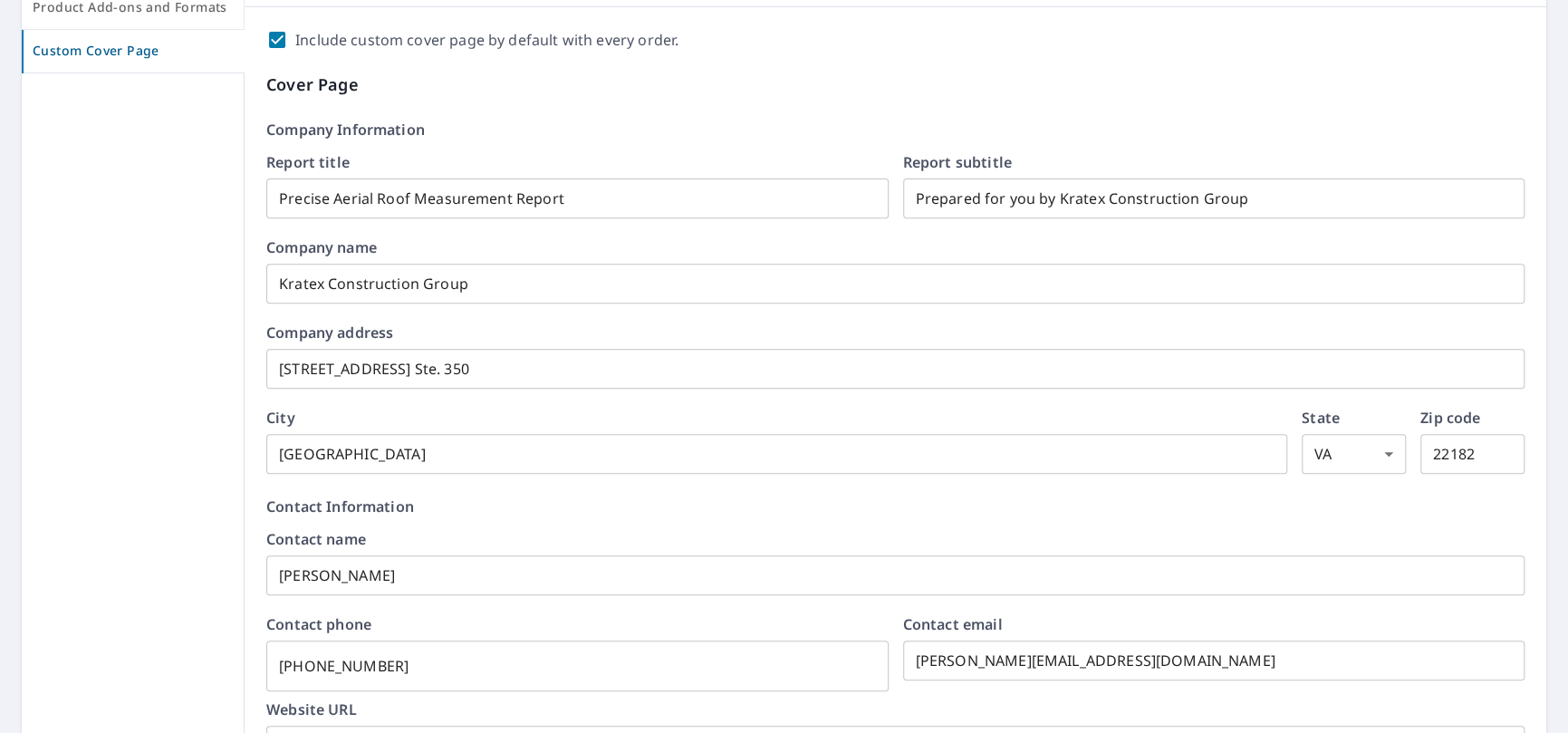
scroll to position [198, 0]
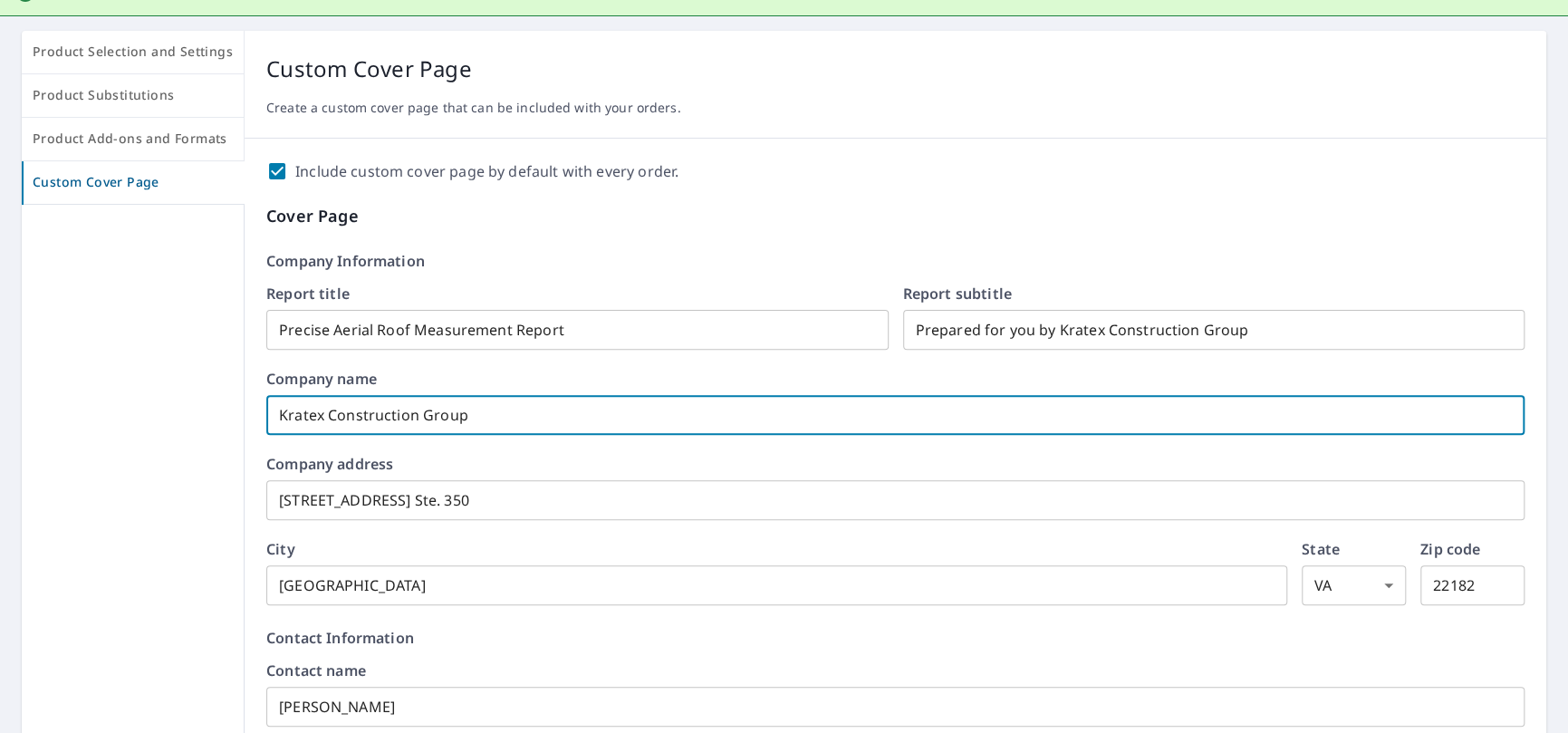
drag, startPoint x: 493, startPoint y: 421, endPoint x: 0, endPoint y: 405, distance: 493.3
checkbox input "true"
type input "K"
checkbox input "true"
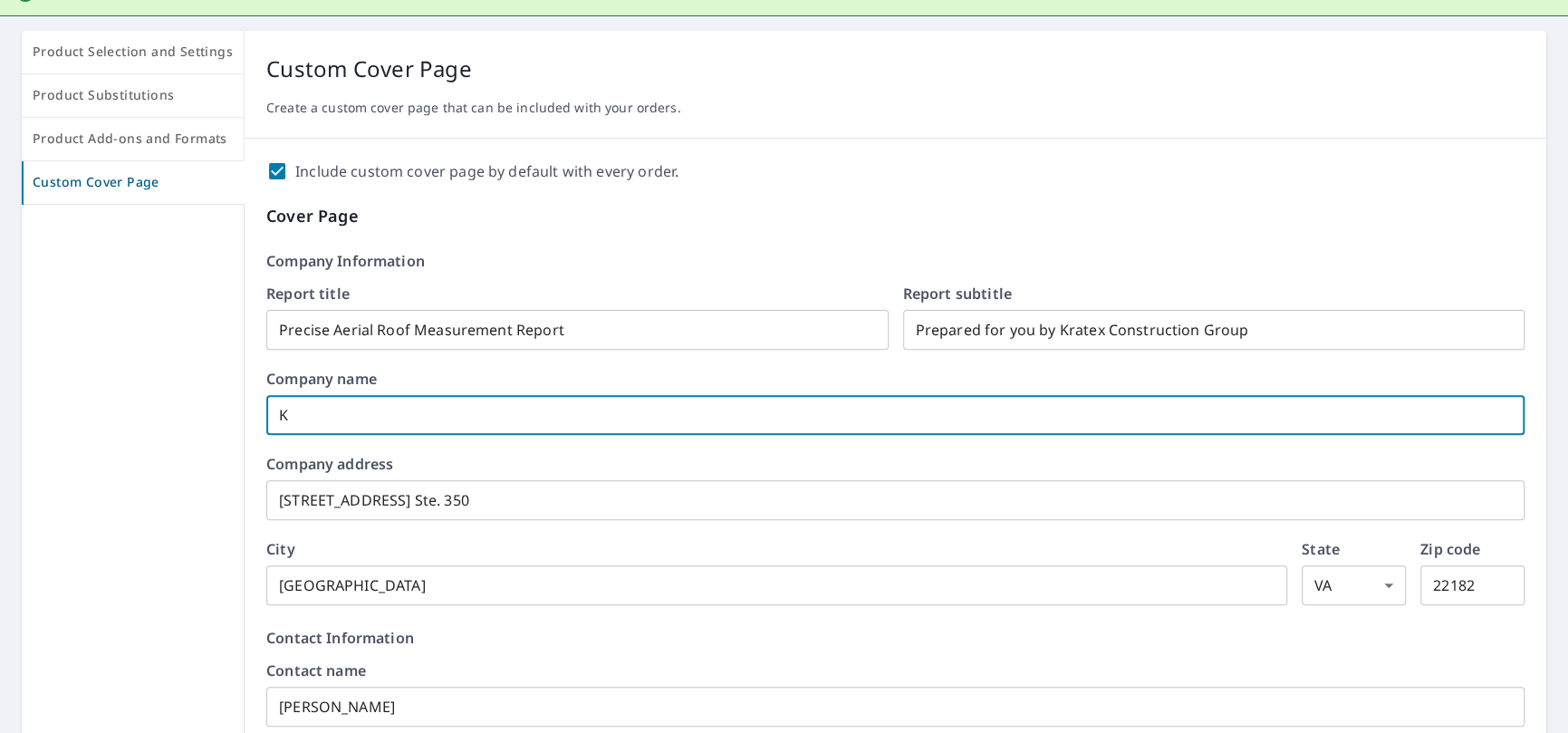
type input "KR"
checkbox input "true"
type input "KRA"
checkbox input "true"
type input "KRAT"
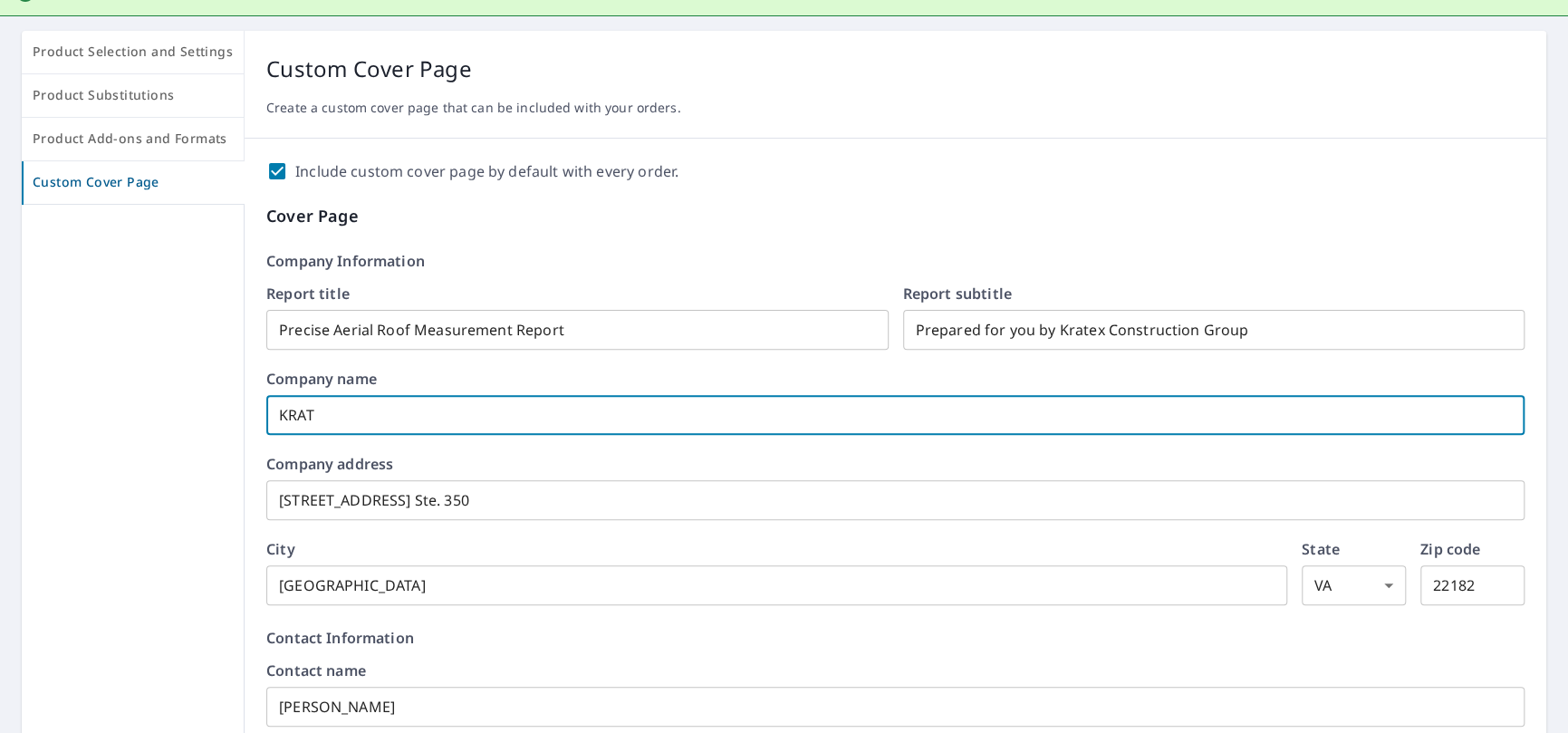
checkbox input "true"
type input "KRATE"
checkbox input "true"
type input "KRATEX"
checkbox input "true"
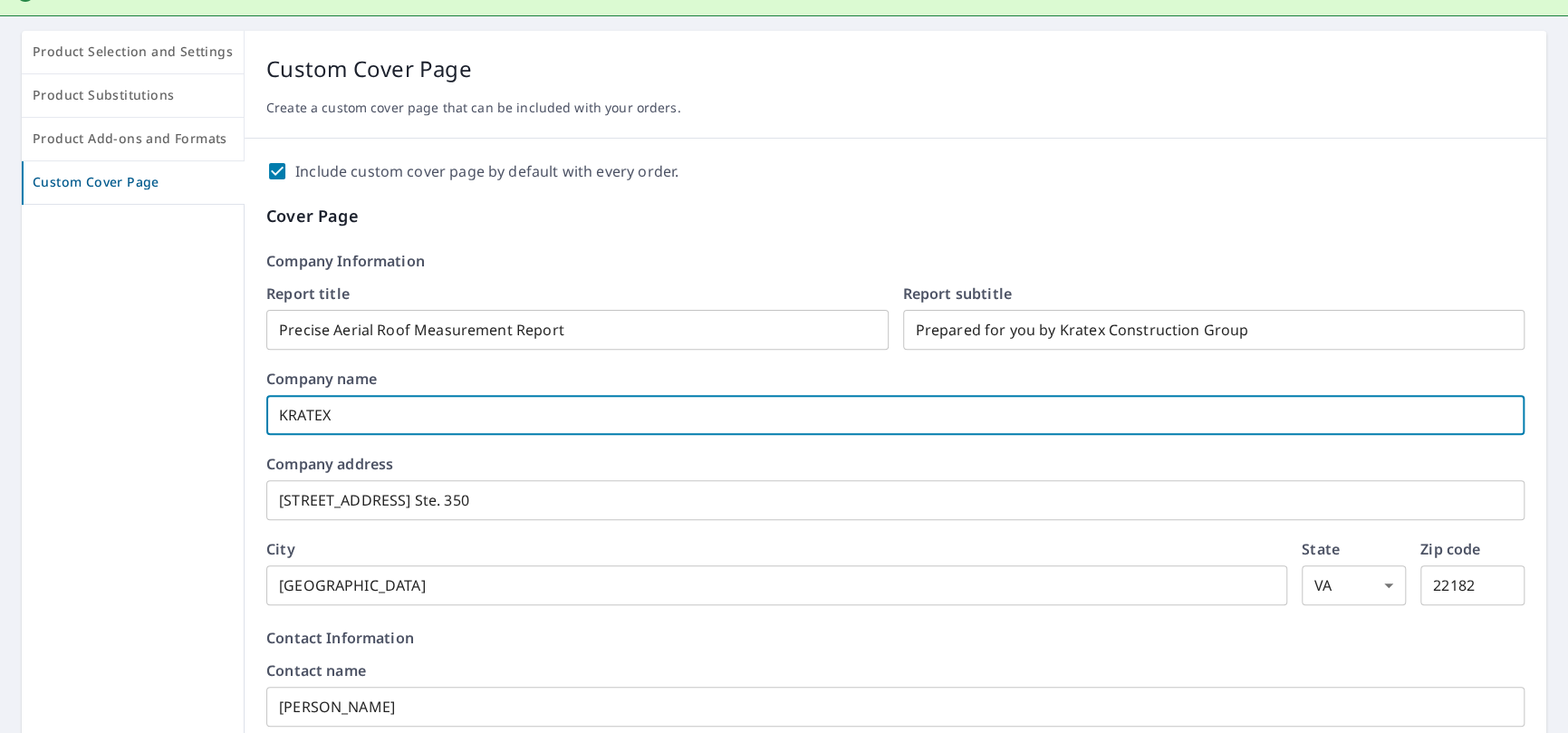
type input "KRATEX"
checkbox input "true"
type input "KRATEX C"
checkbox input "true"
type input "KRATEX CO"
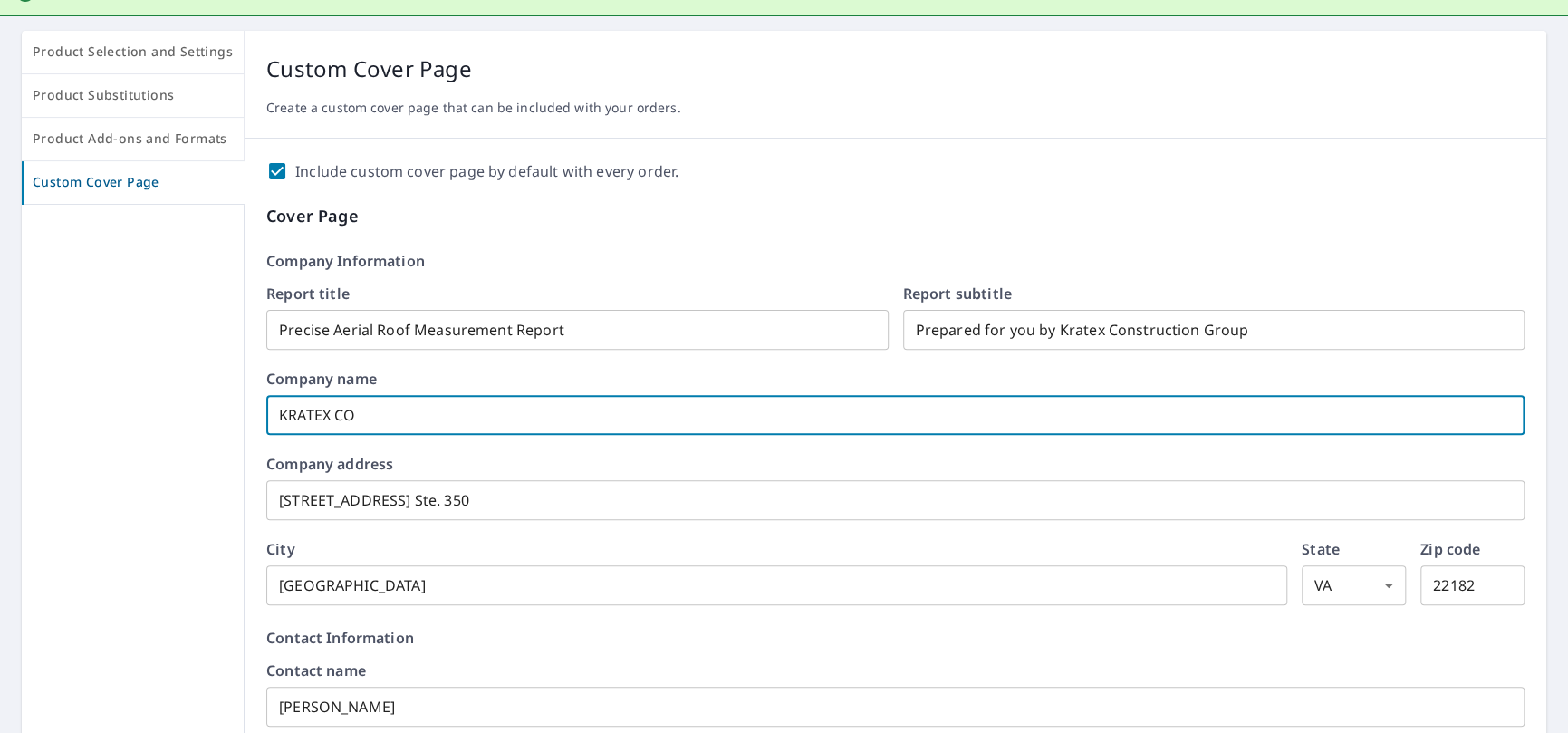
checkbox input "true"
type input "KRATEX CON"
checkbox input "true"
type input "KRATEX CONS"
checkbox input "true"
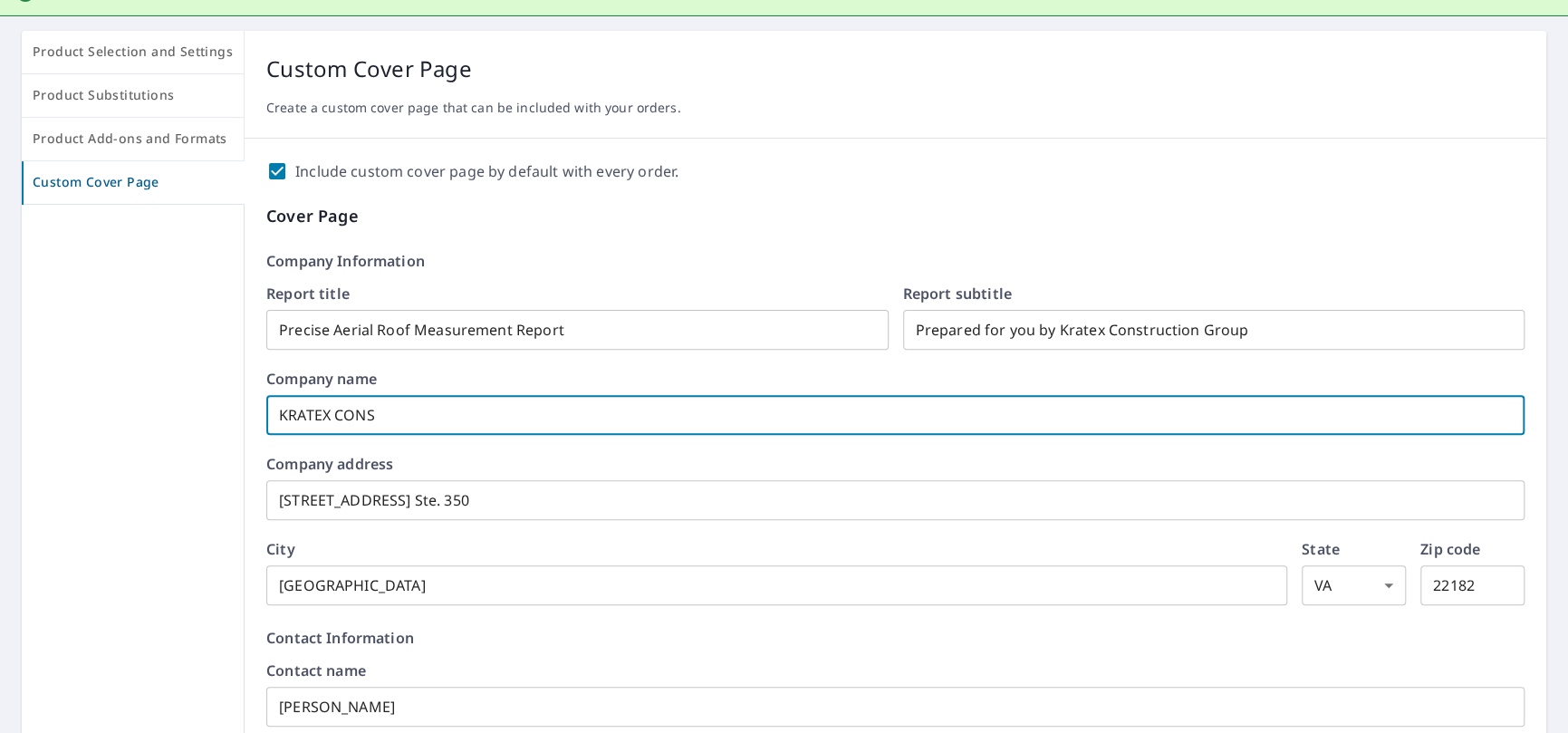
type input "KRATEX CONST"
checkbox input "true"
type input "KRATEX CONSTR"
checkbox input "true"
type input "KRATEX CONSTRU"
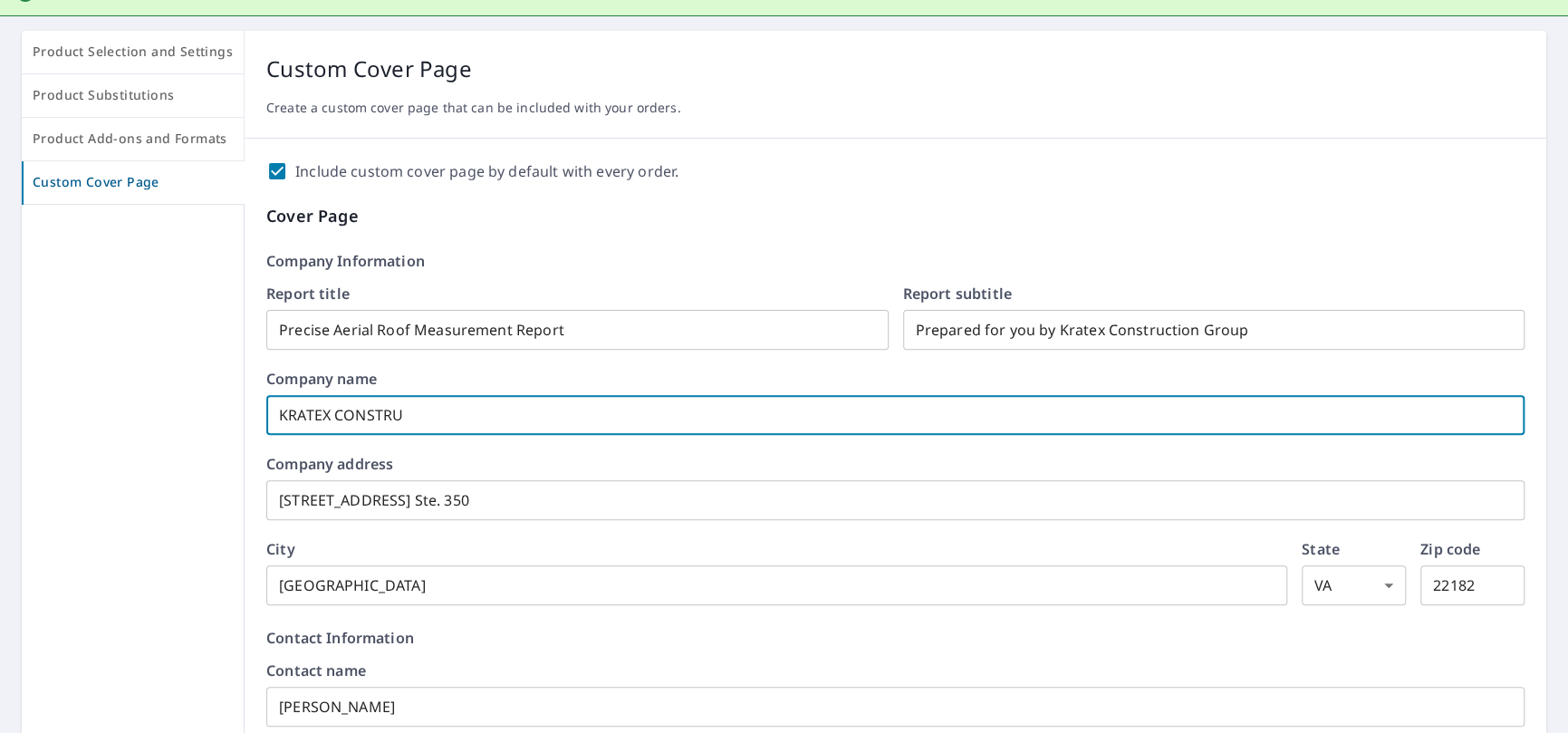
checkbox input "true"
type input "KRATEX CONSTRUC"
checkbox input "true"
type input "KRATEX CONSTRUCT"
checkbox input "true"
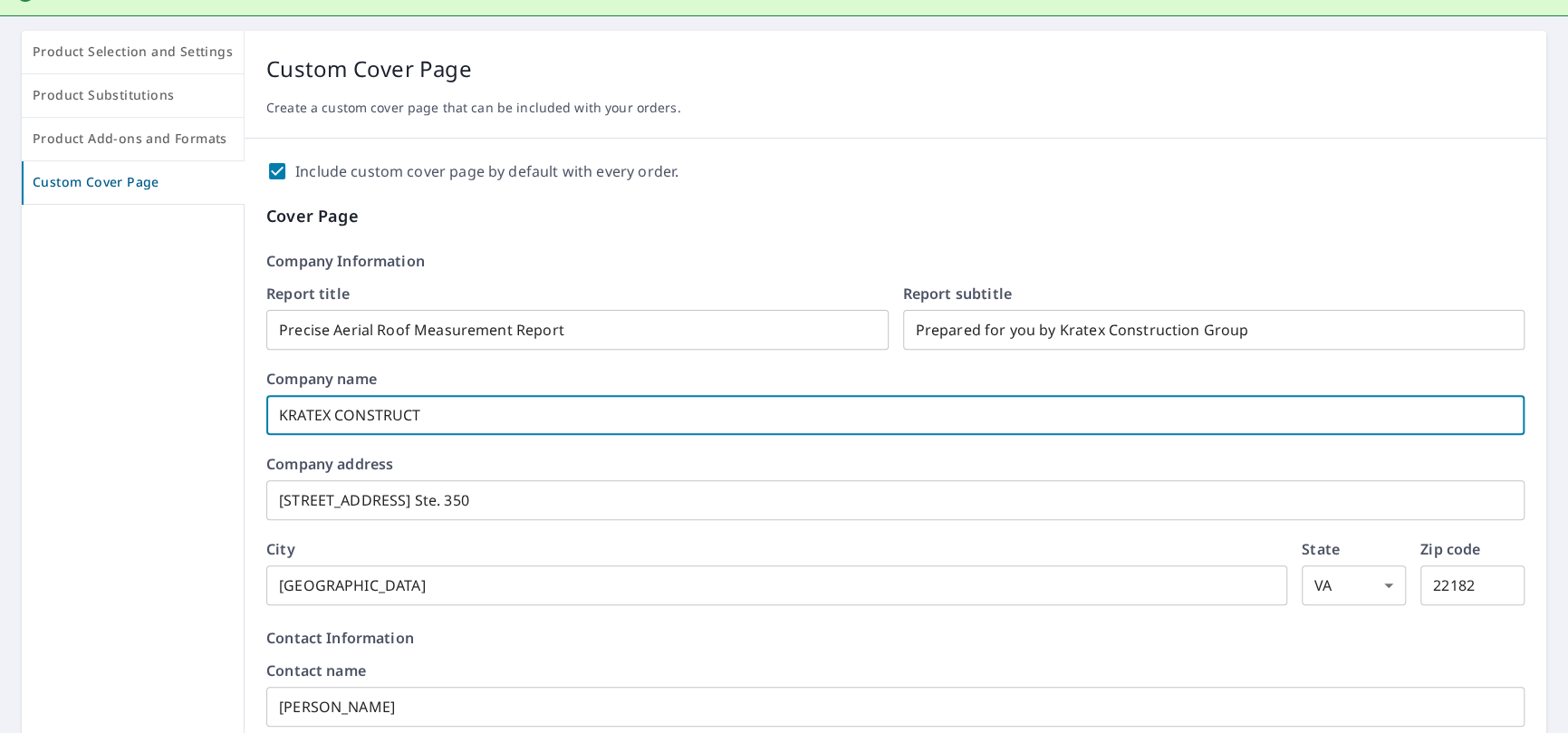
type input "KRATEX CONSTRUCTI"
checkbox input "true"
type input "KRATEX CONSTRUCTIO"
checkbox input "true"
type input "KRATEX CONSTRUCTION"
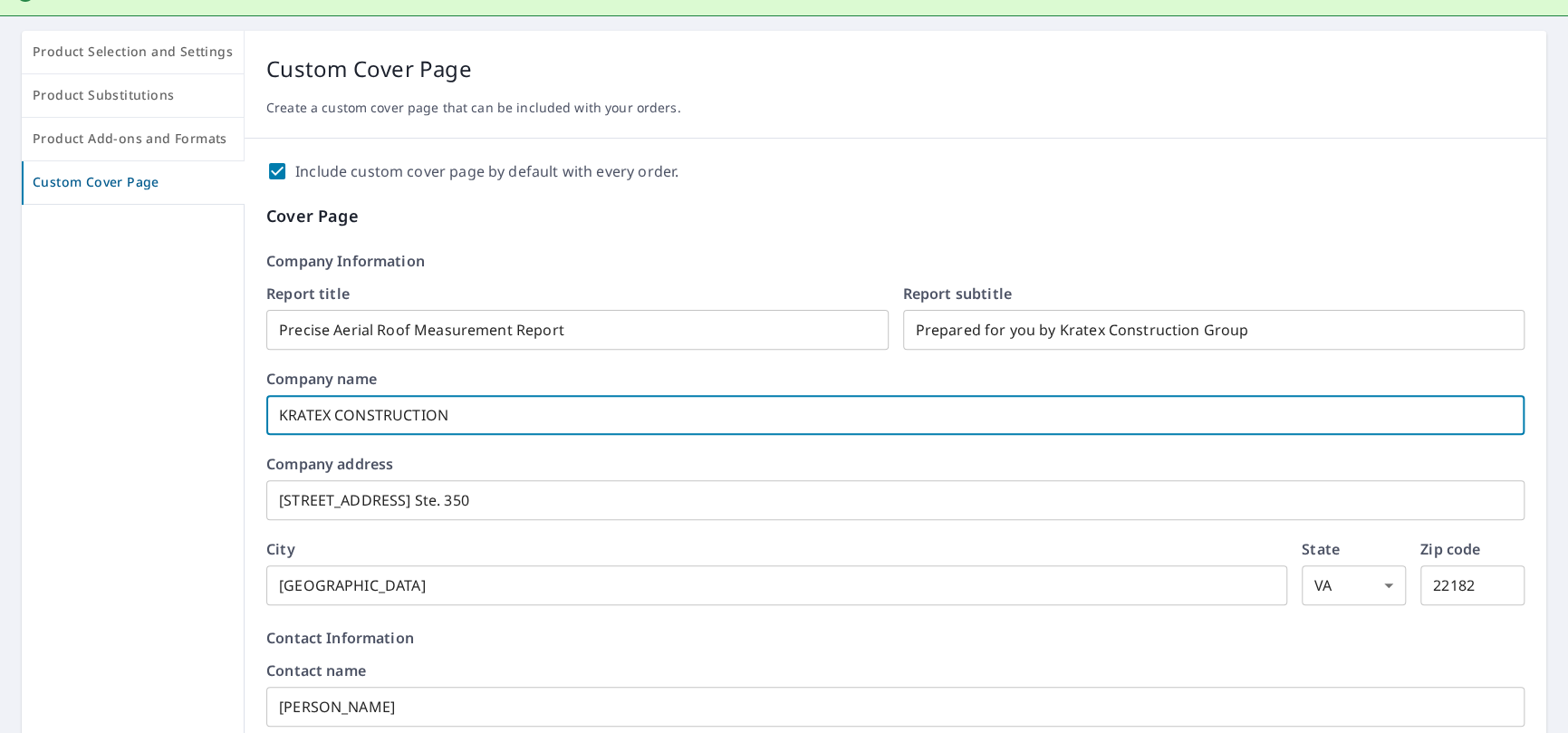
checkbox input "true"
type input "KRATEX CONSTRUCTION"
checkbox input "true"
type input "KRATEX CONSTRUCTION G"
checkbox input "true"
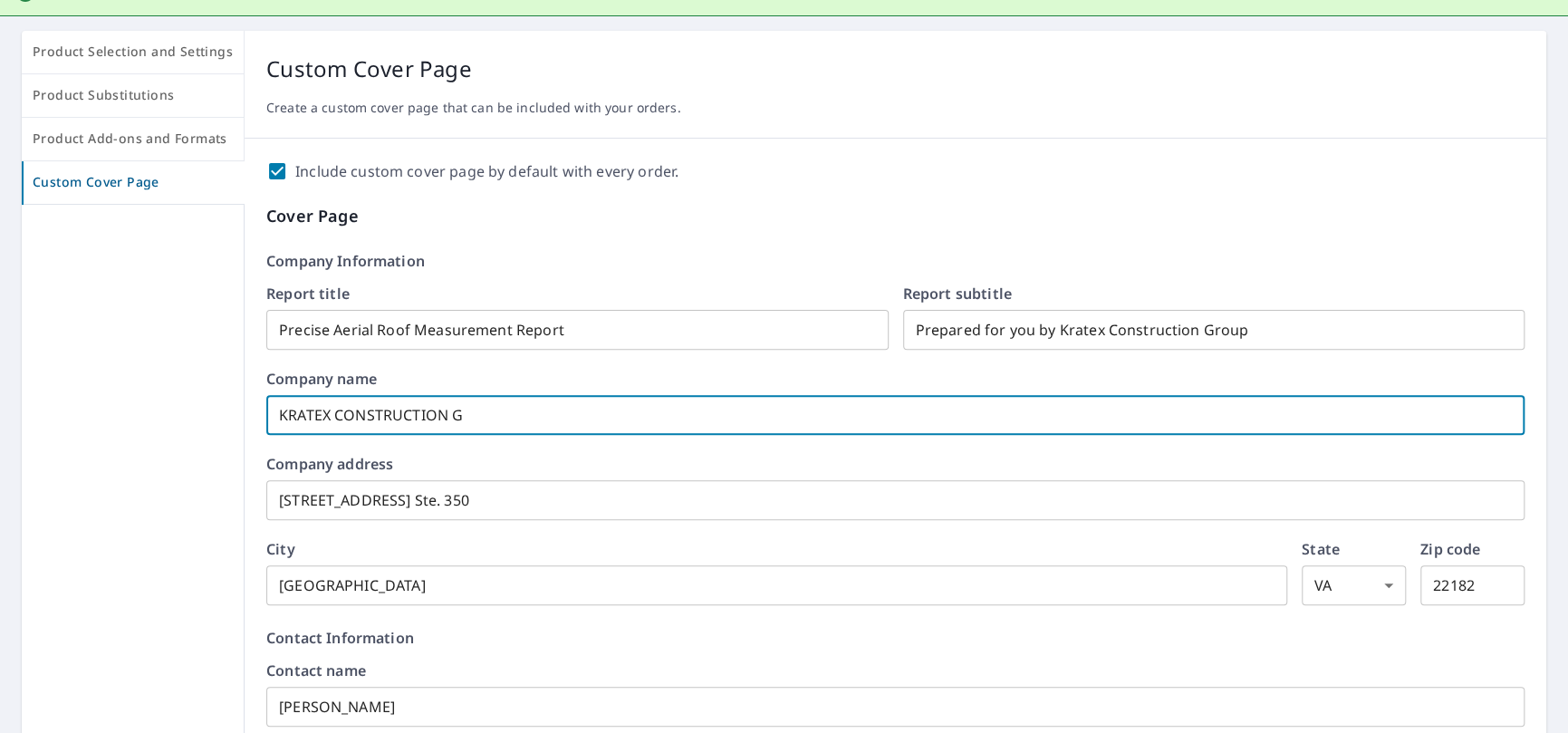
type input "KRATEX CONSTRUCTION GR"
checkbox input "true"
type input "KRATEX CONSTRUCTION GRO"
checkbox input "true"
type input "KRATEX CONSTRUCTION GROU"
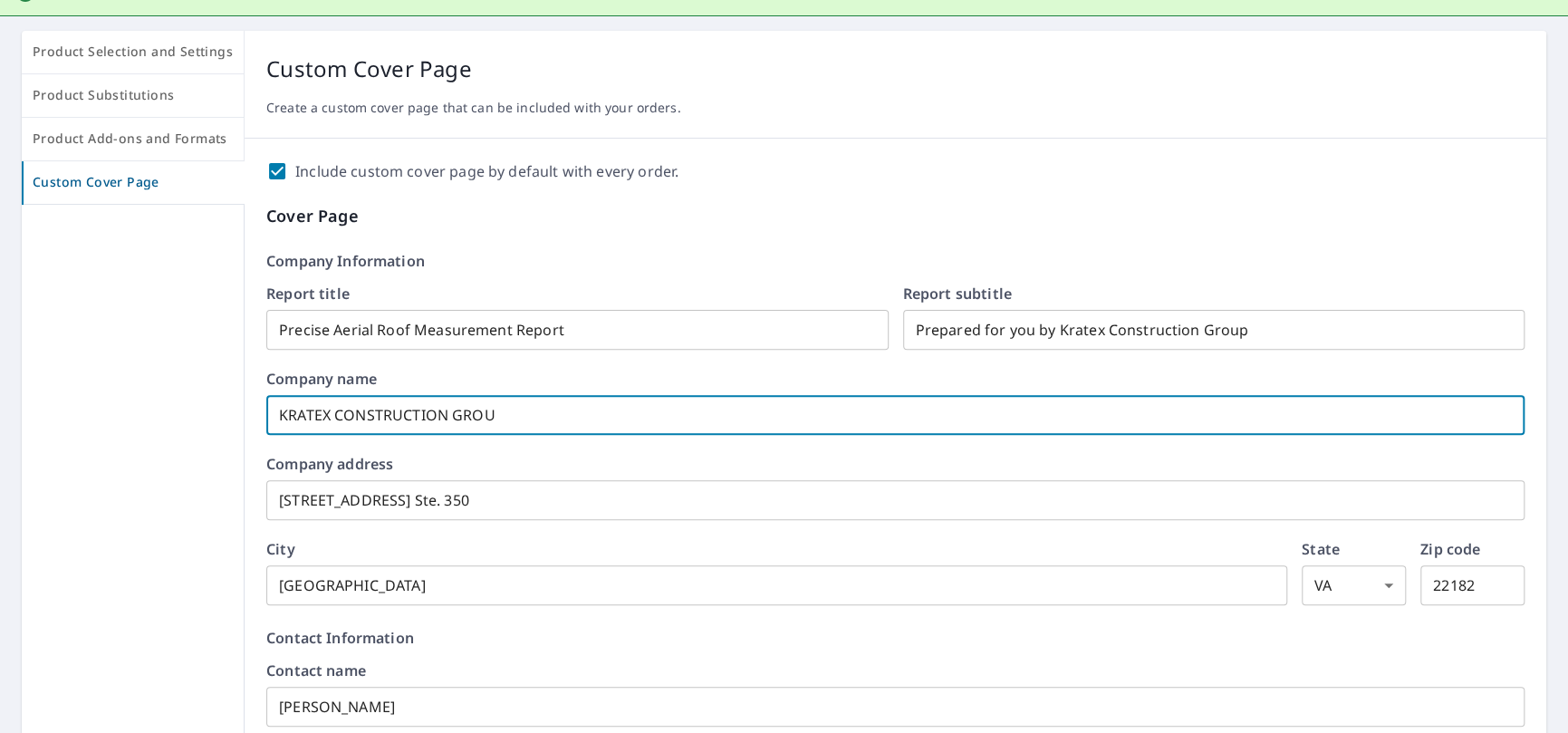
checkbox input "true"
type input "KRATEX CONSTRUCTION GROUP"
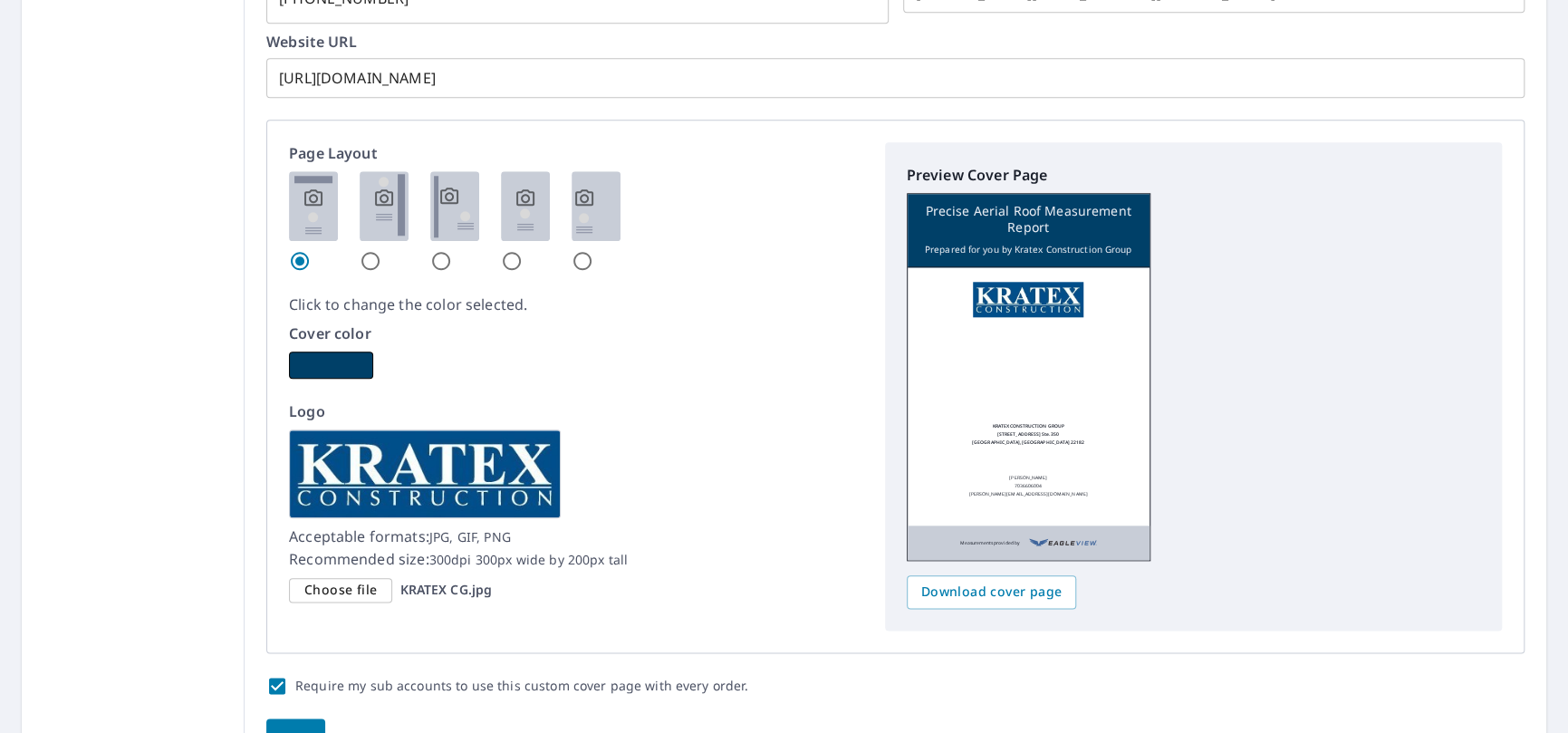
scroll to position [1104, 0]
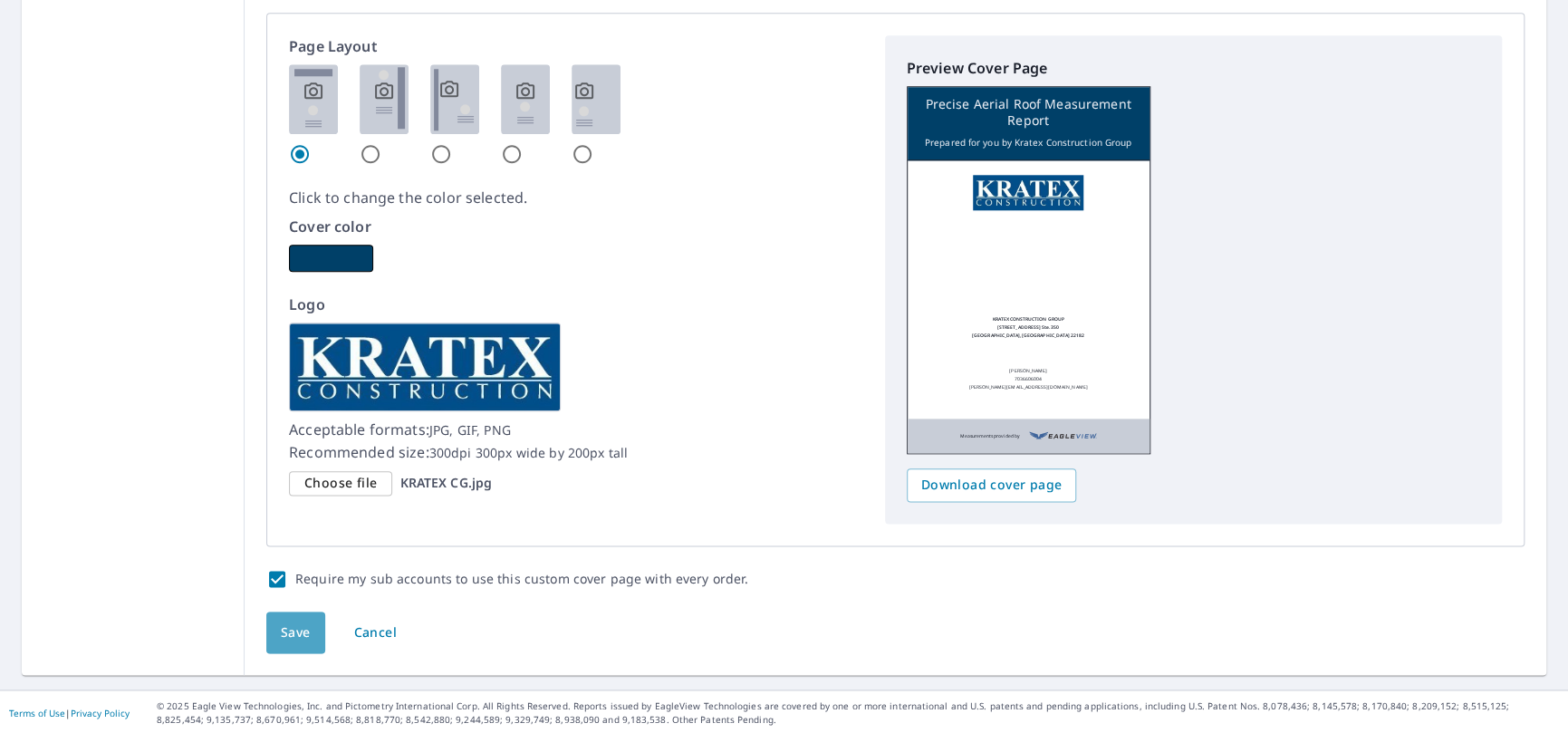
click at [280, 616] on button "Save" at bounding box center [296, 633] width 59 height 43
checkbox input "true"
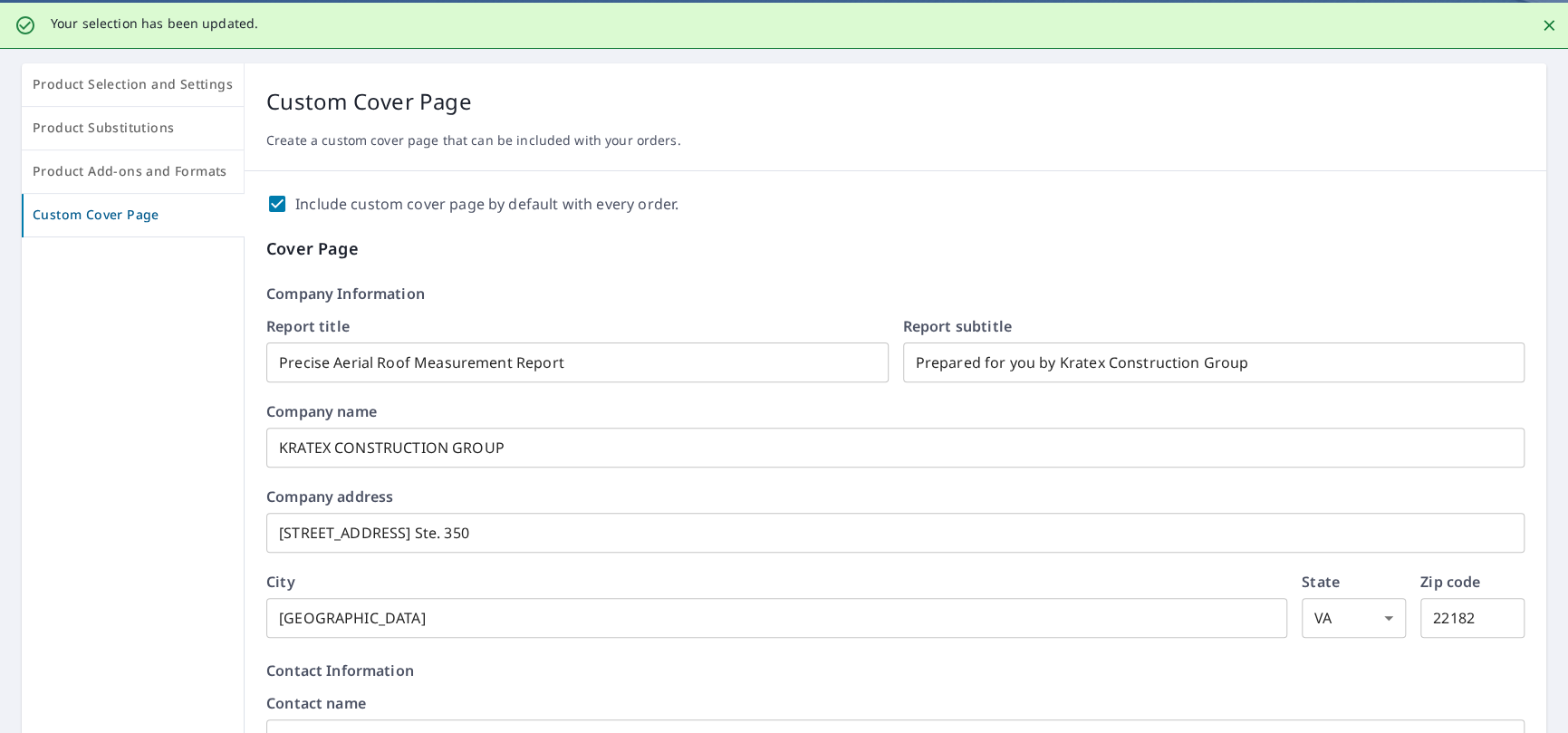
scroll to position [0, 0]
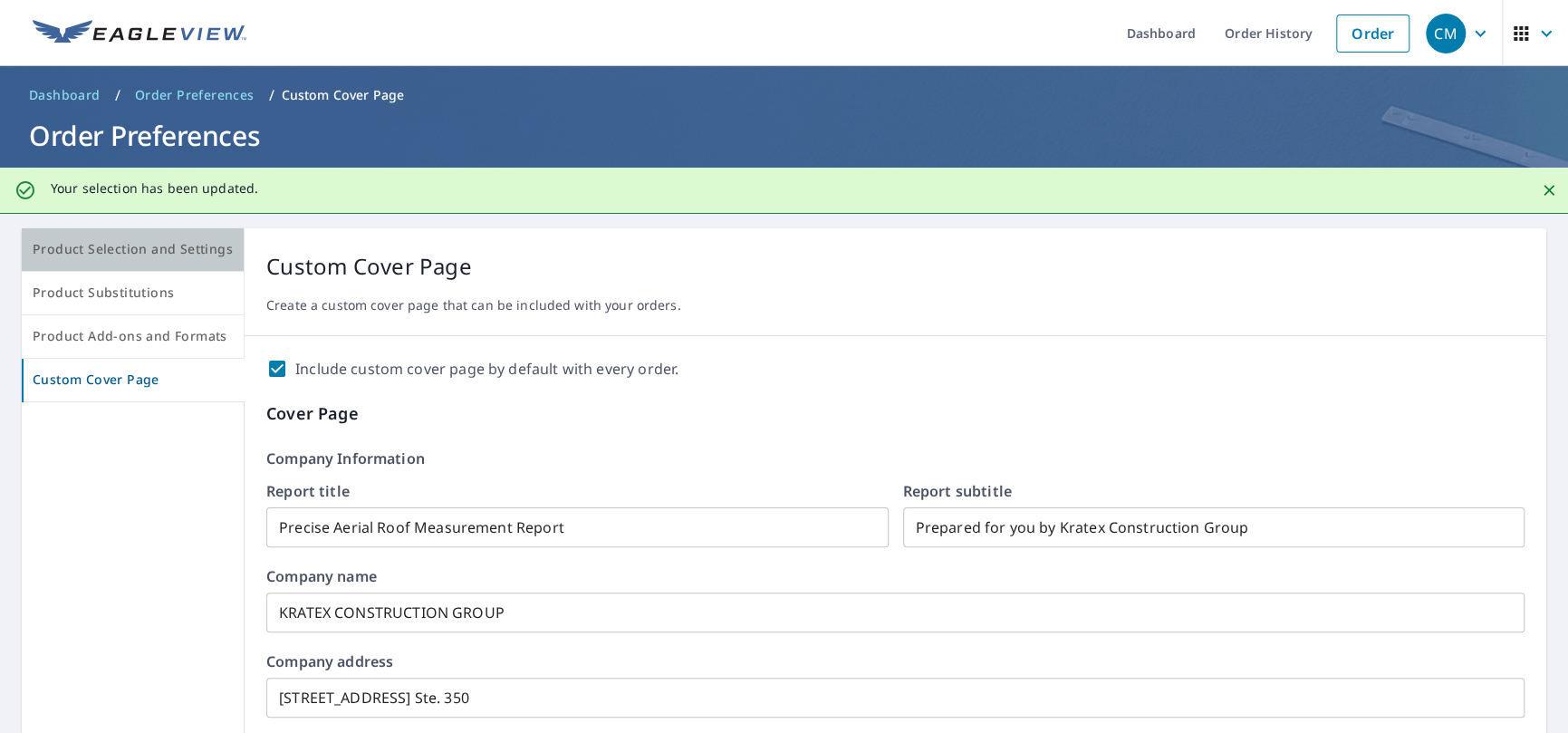
click at [147, 249] on span "Product Selection and Settings" at bounding box center [132, 250] width 200 height 23
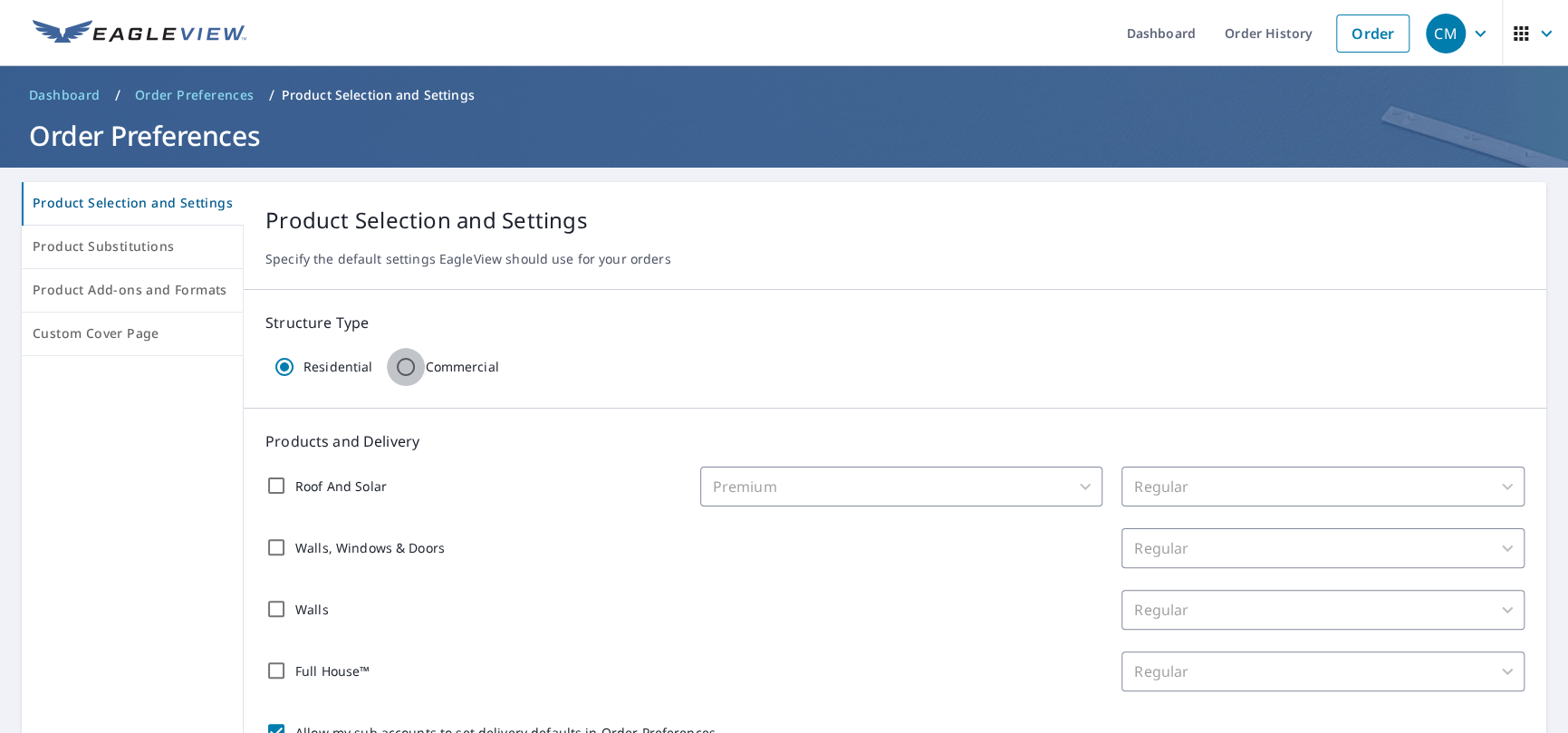
click at [415, 362] on input "Commercial" at bounding box center [406, 367] width 38 height 38
radio input "true"
radio input "false"
checkbox input "false"
type input "32"
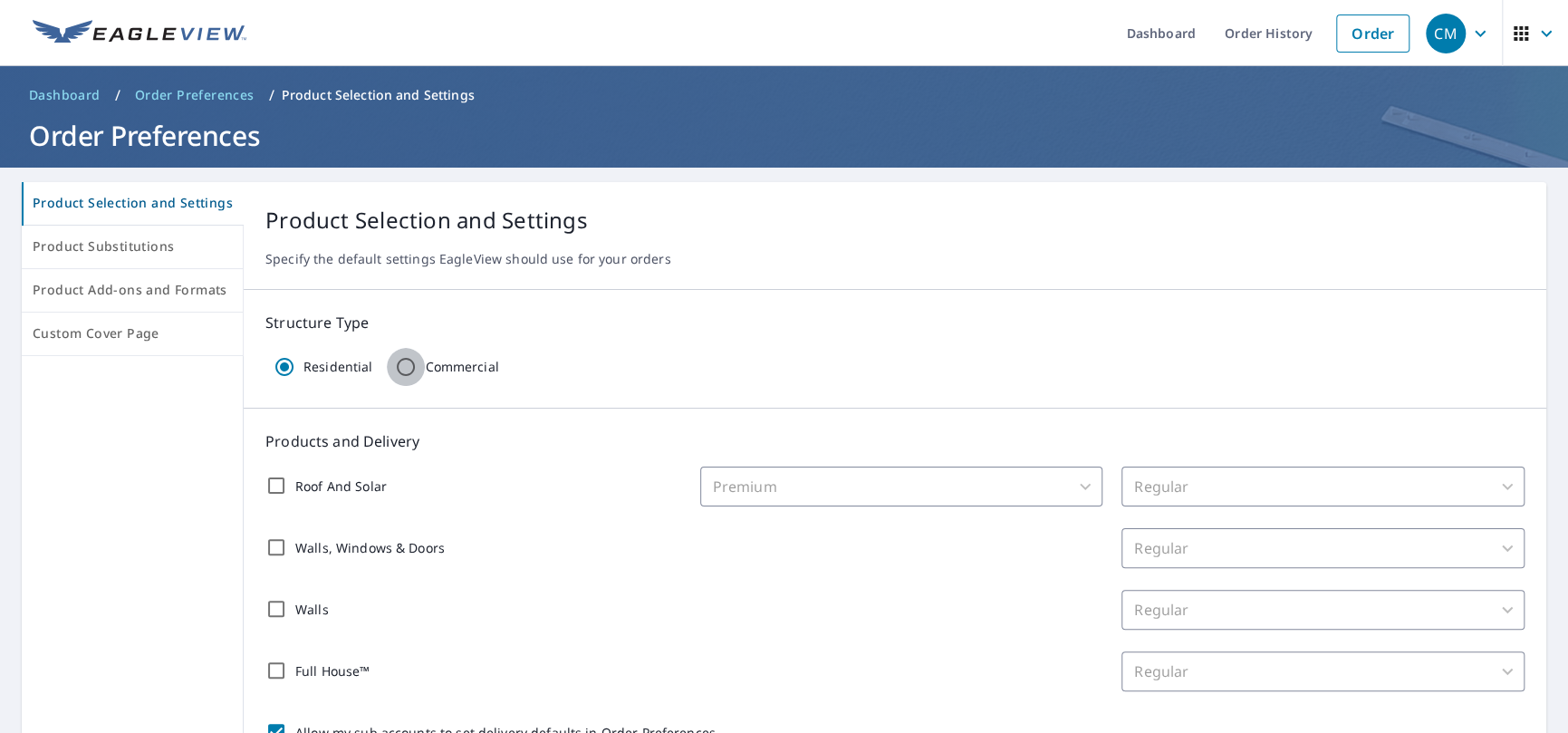
checkbox input "false"
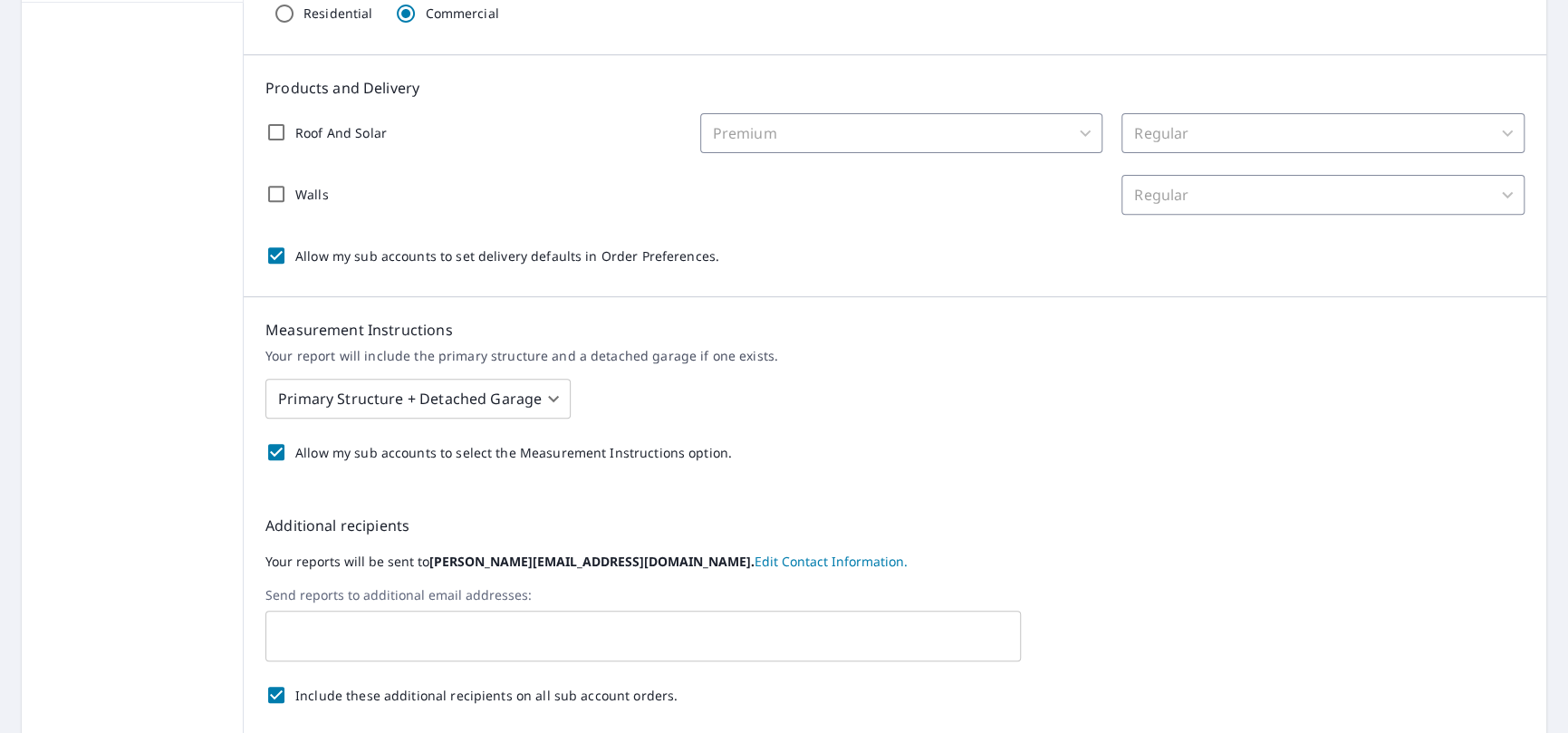
scroll to position [362, 0]
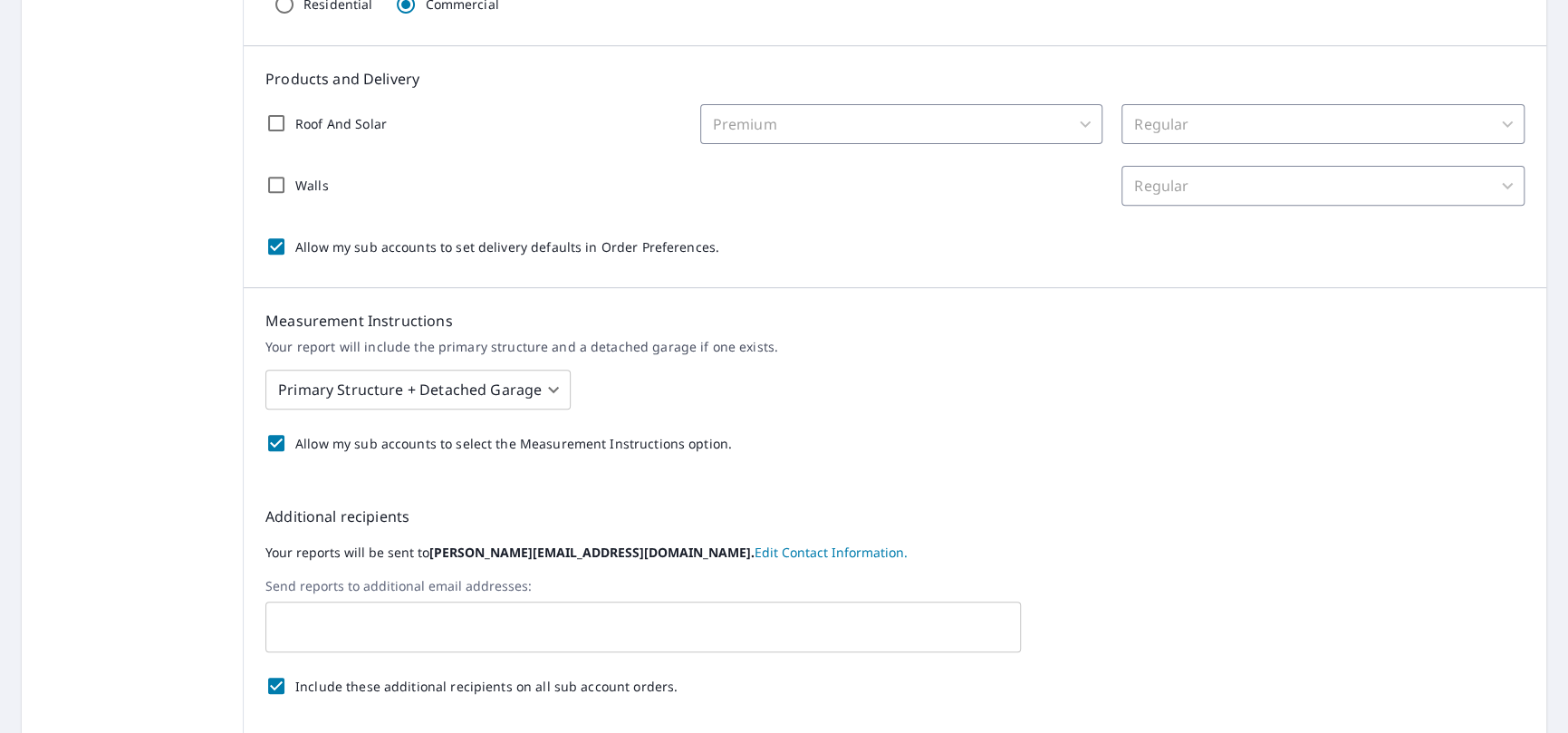
click at [552, 388] on body "CM CM Dashboard Order History Order CM Dashboard / Order Preferences / Product …" at bounding box center [784, 366] width 1568 height 733
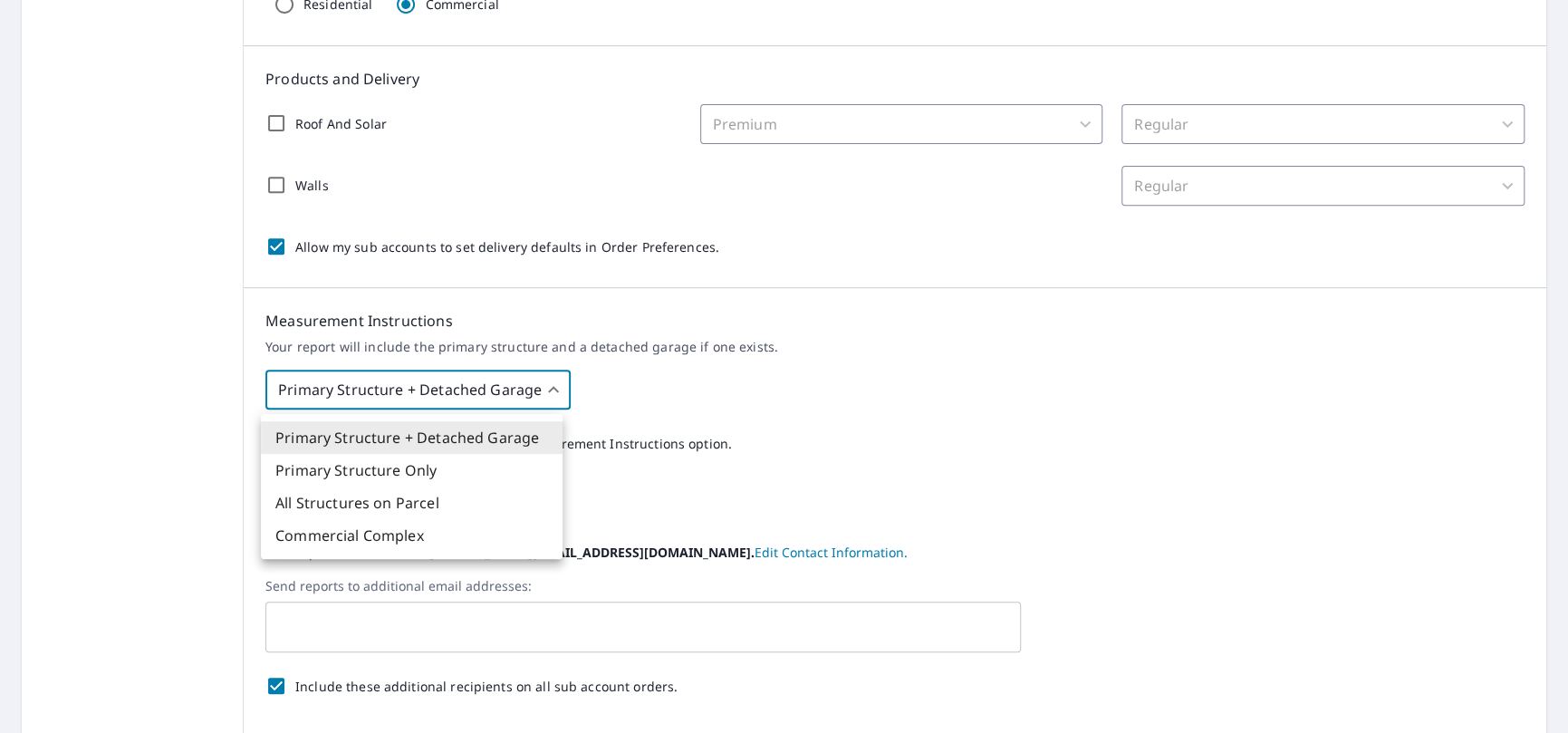
click at [552, 388] on div at bounding box center [784, 366] width 1568 height 733
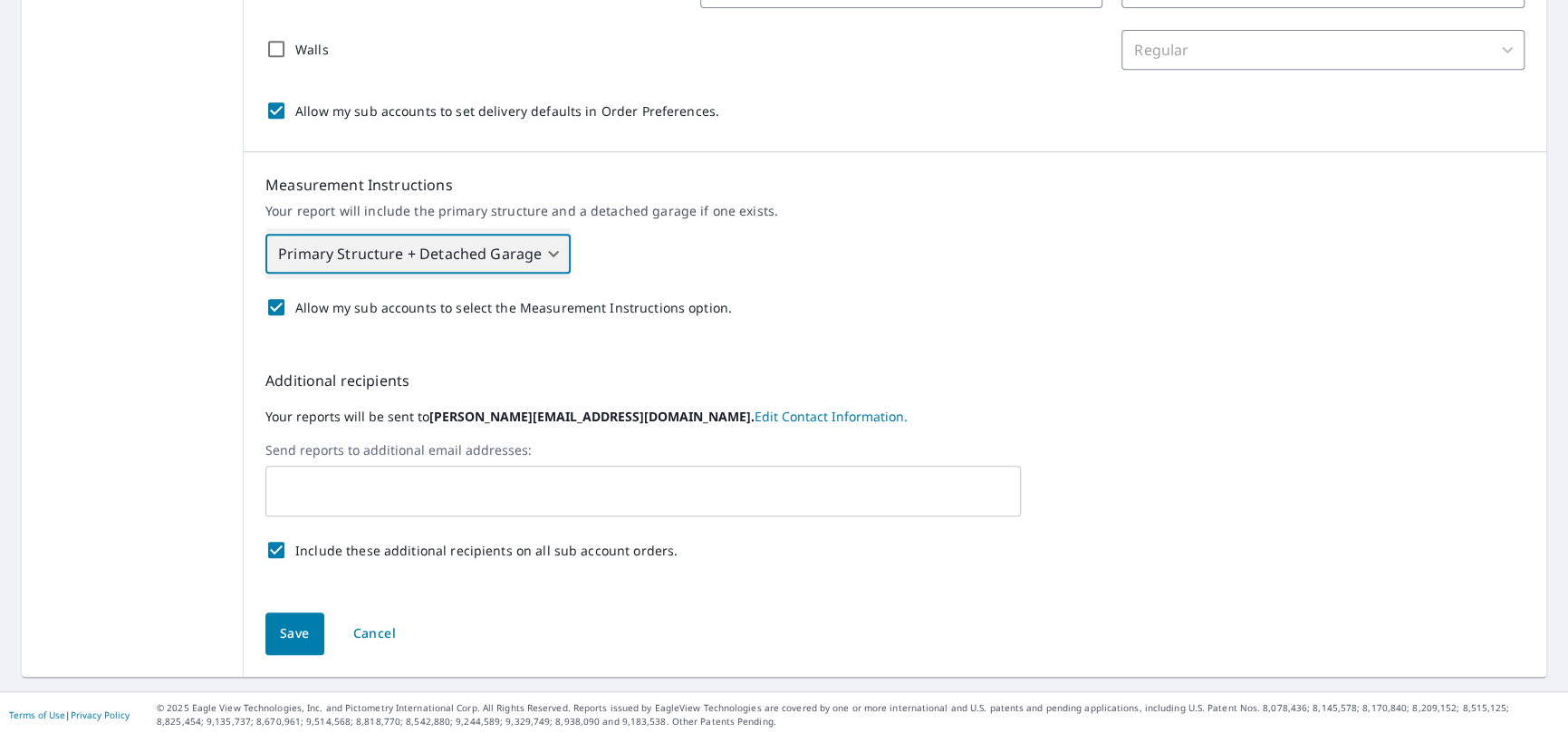
scroll to position [501, 0]
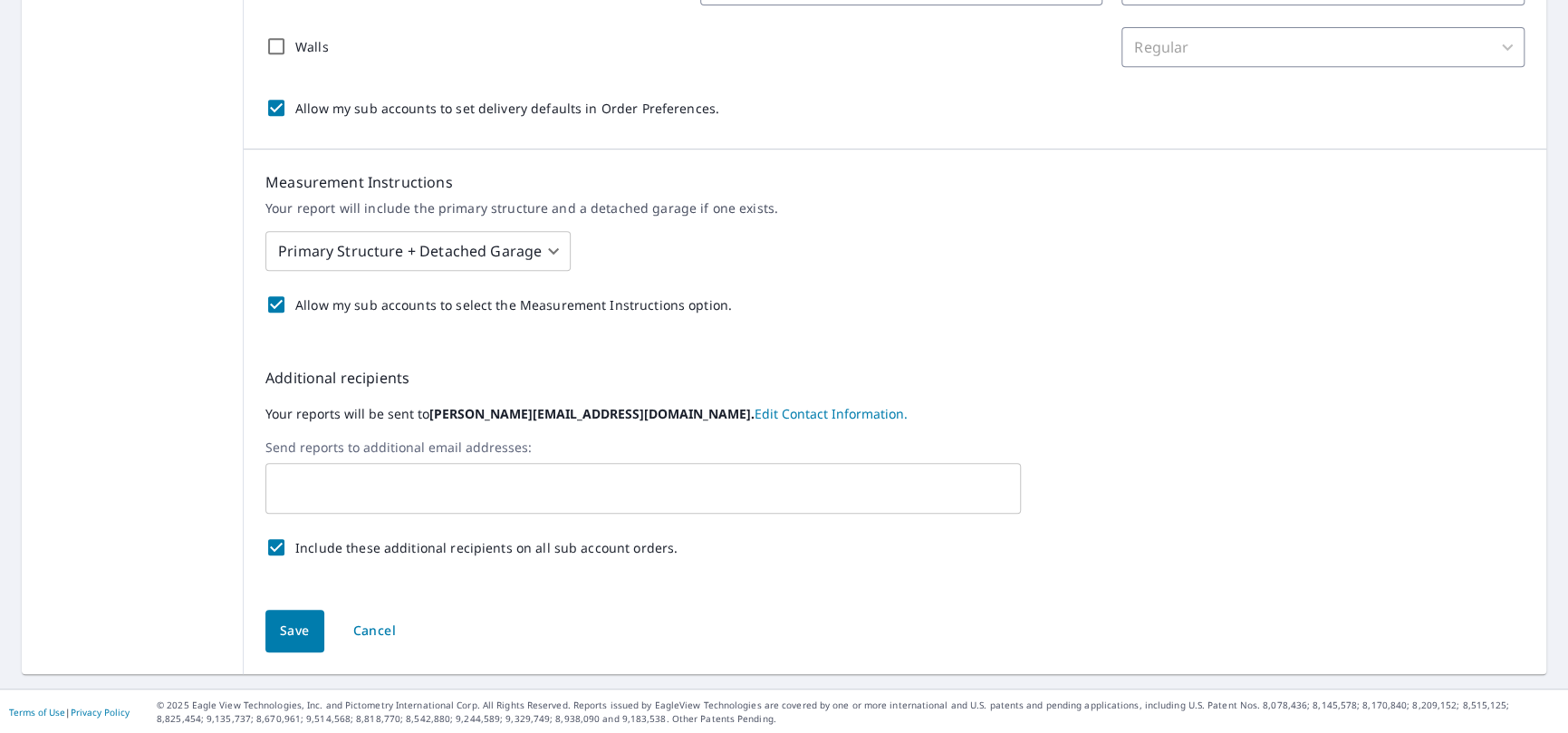
click at [755, 412] on link "Edit Contact Information." at bounding box center [831, 413] width 153 height 17
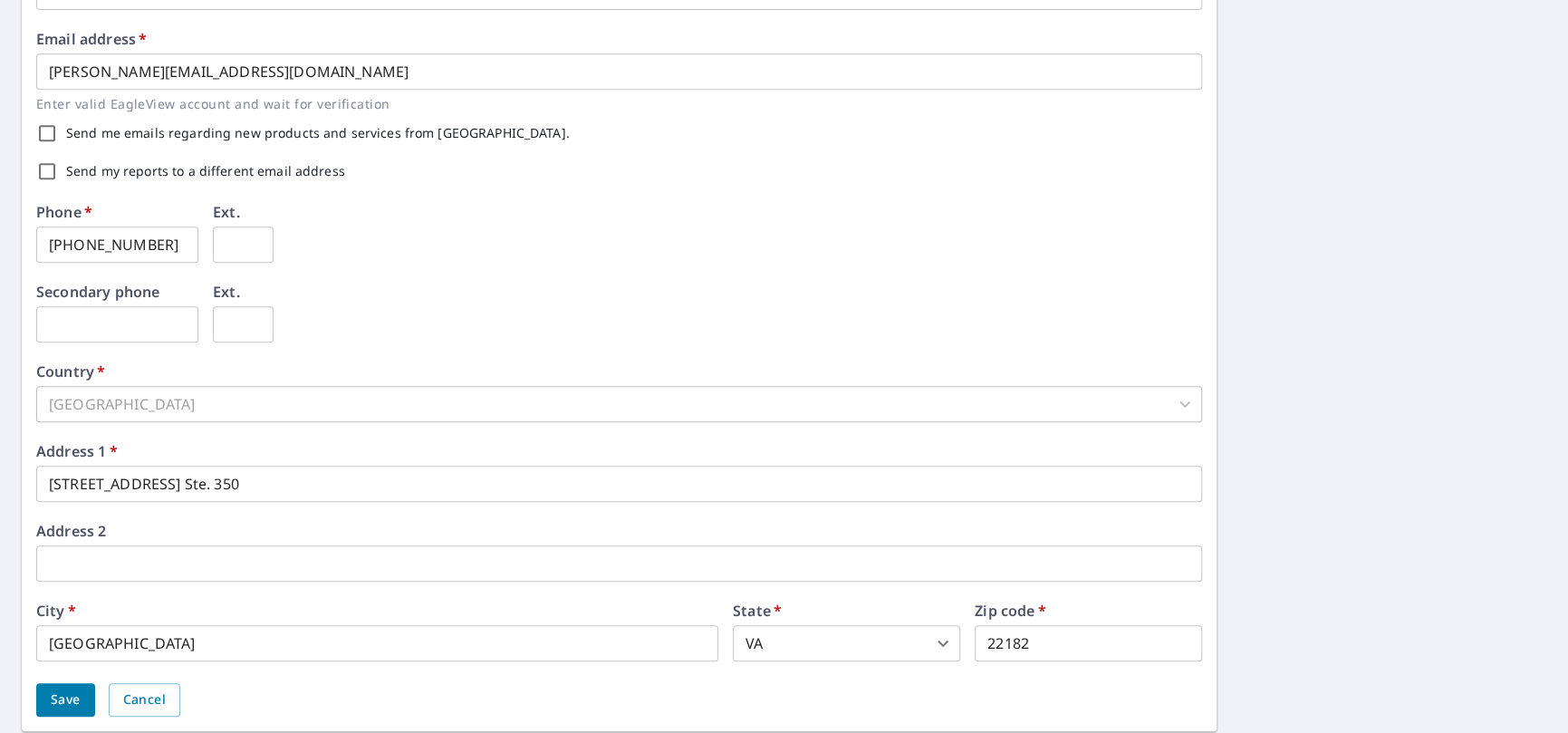
scroll to position [501, 0]
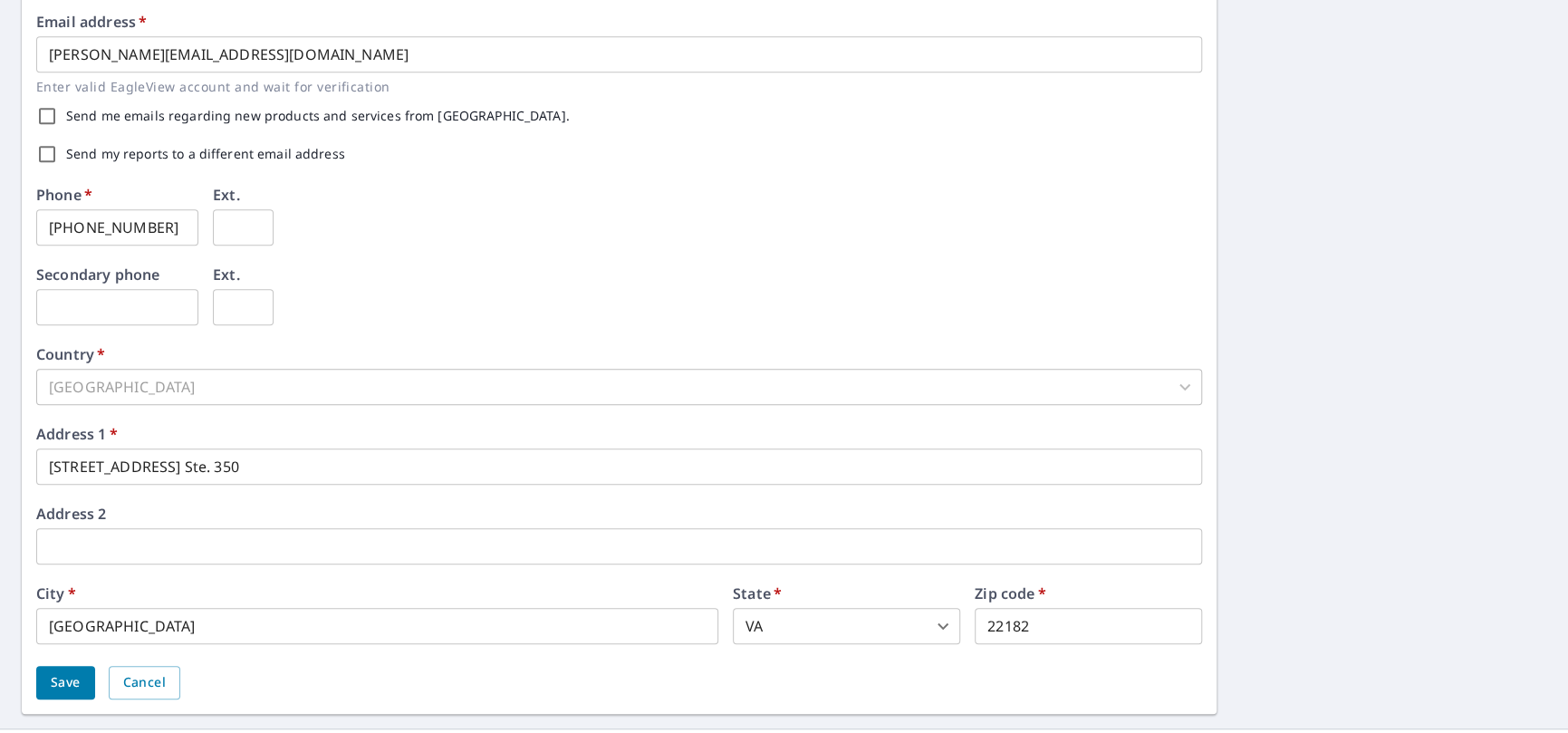
click at [109, 307] on input "text" at bounding box center [116, 307] width 162 height 36
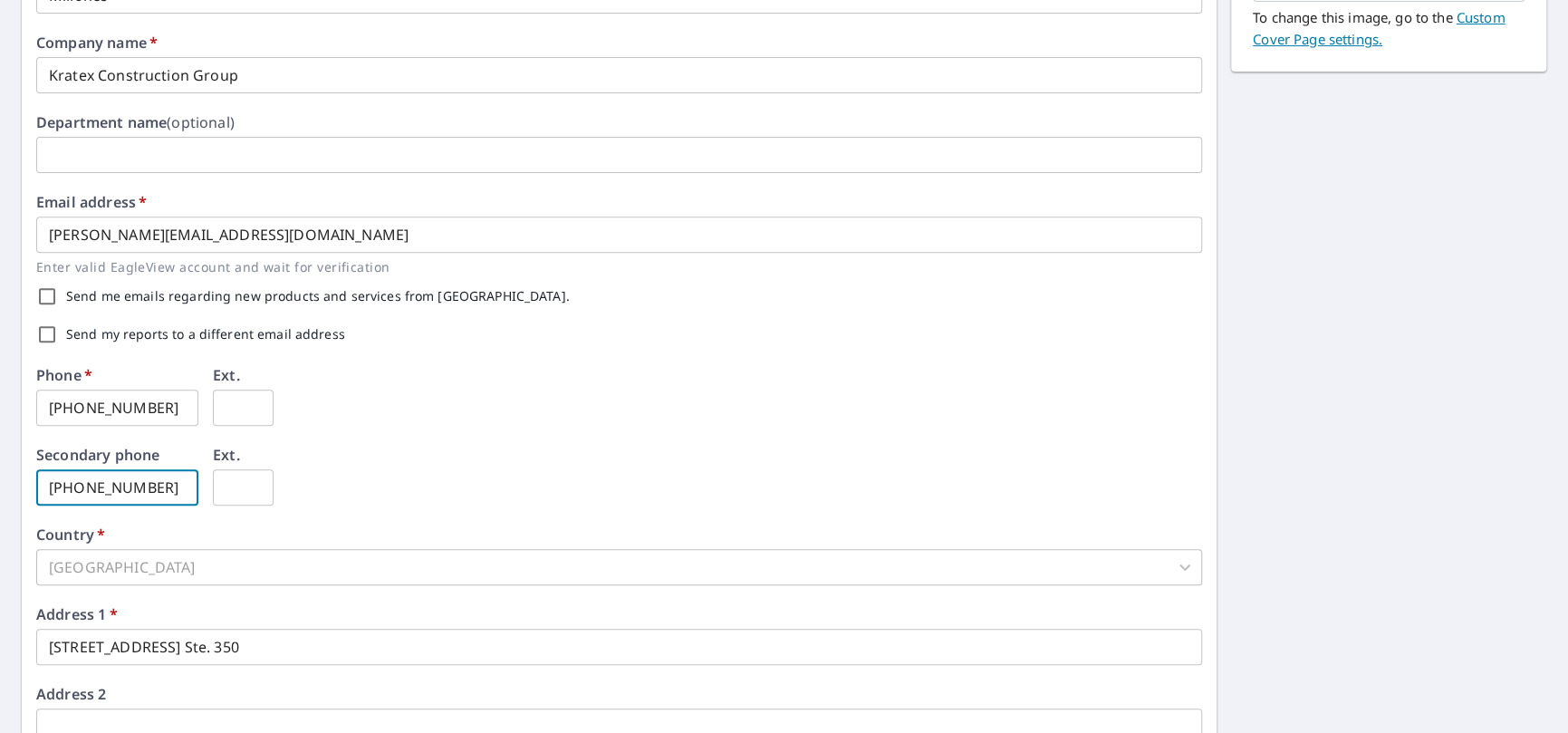
scroll to position [320, 0]
type input "703-398-4454"
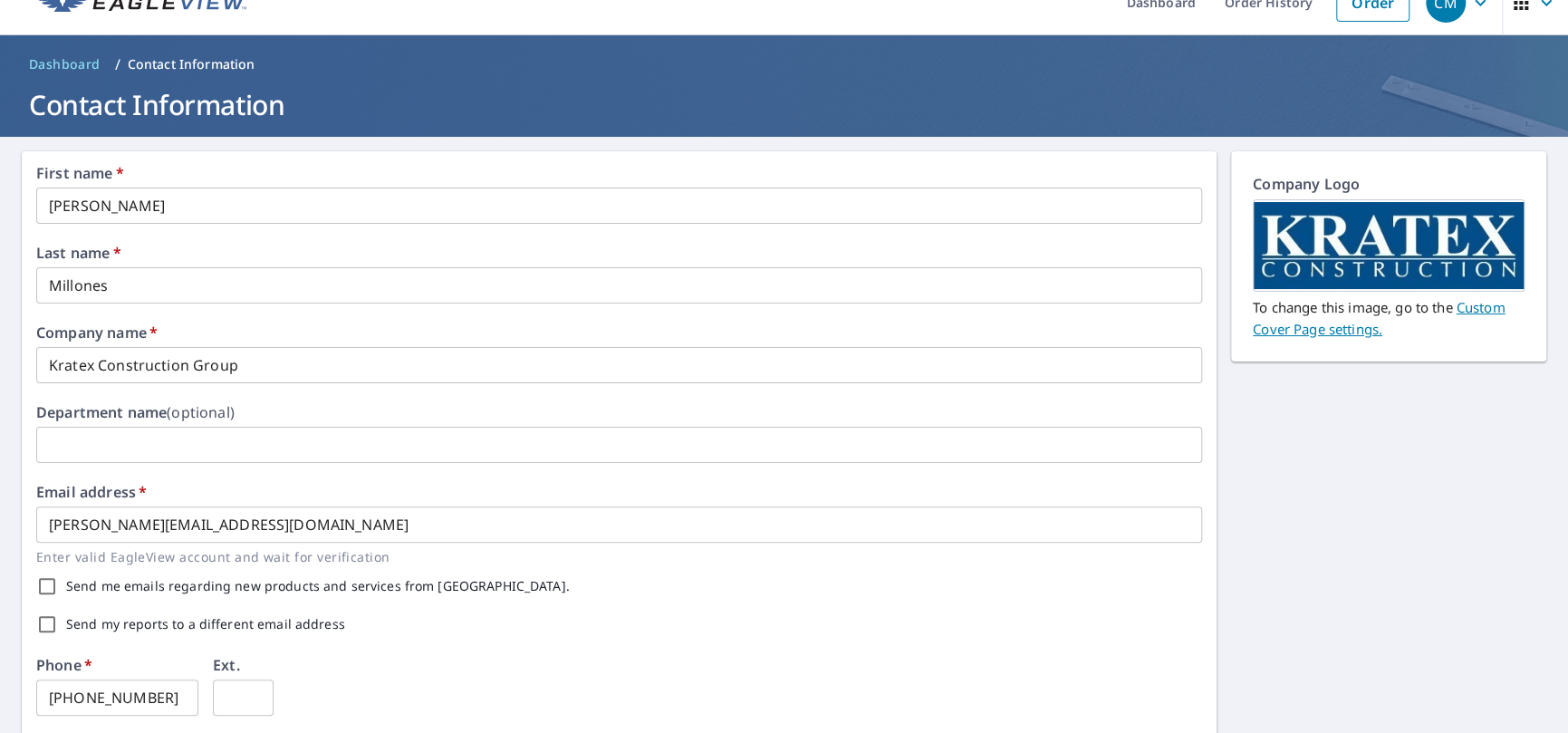
scroll to position [0, 0]
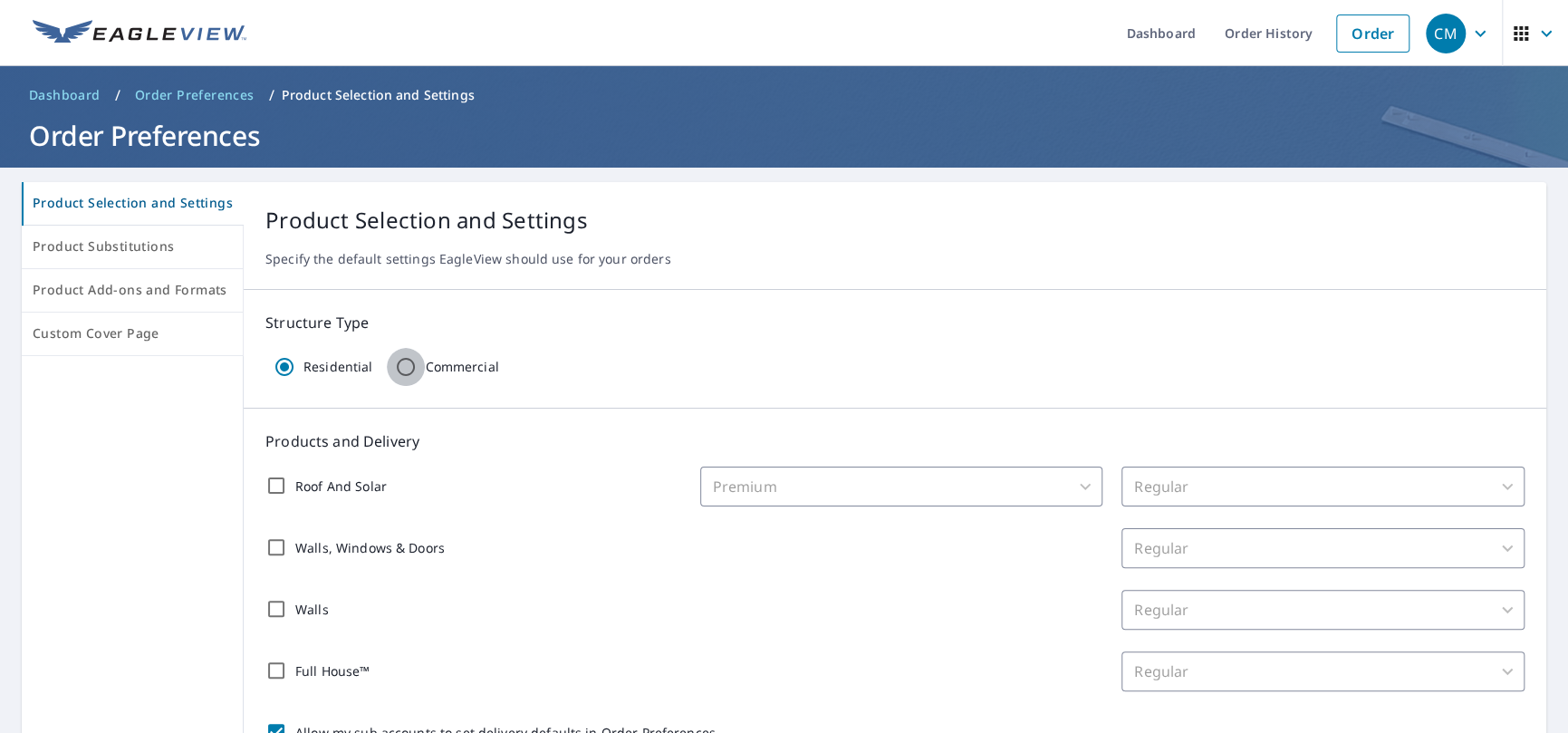
click at [400, 365] on input "Commercial" at bounding box center [406, 367] width 38 height 38
radio input "true"
radio input "false"
checkbox input "false"
type input "32"
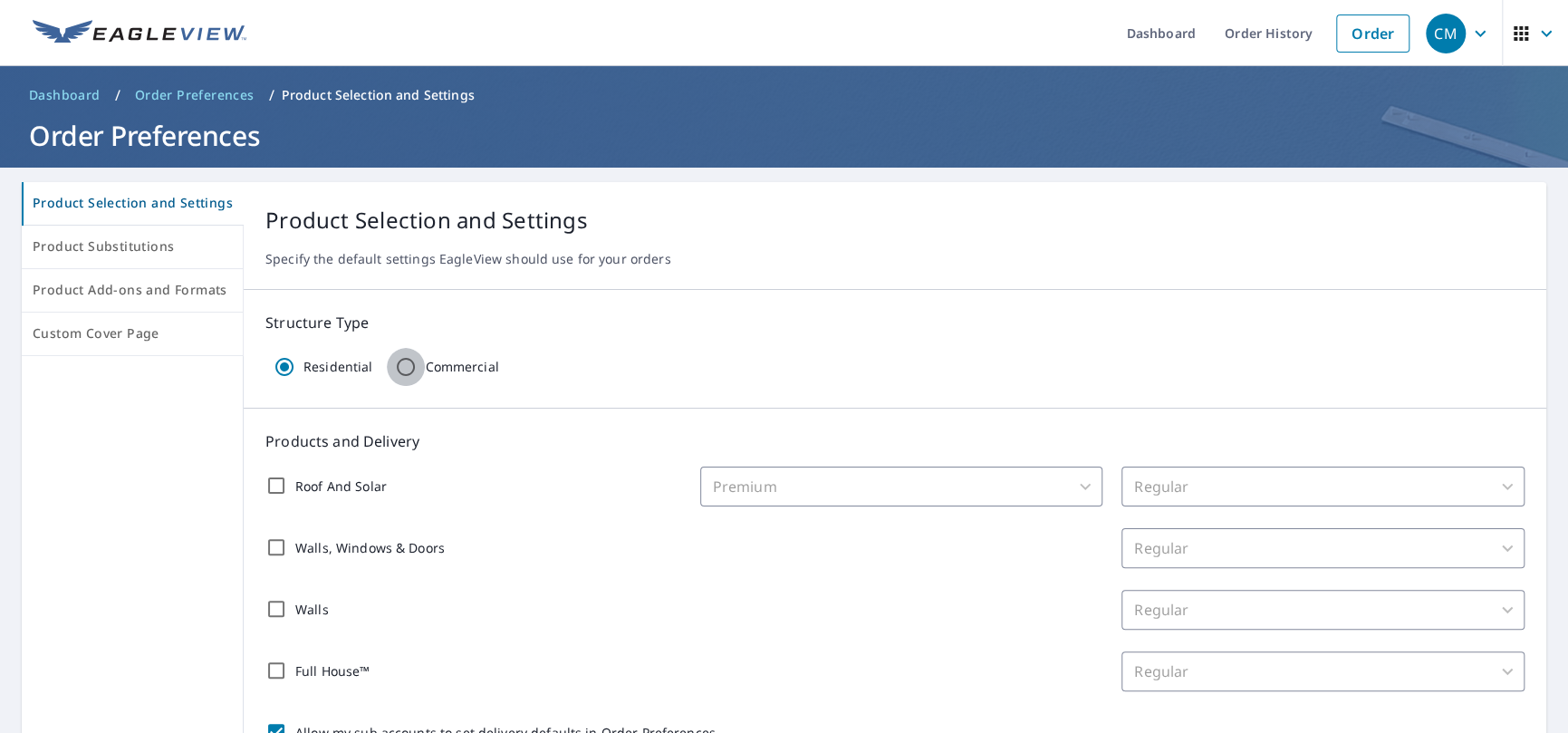
checkbox input "false"
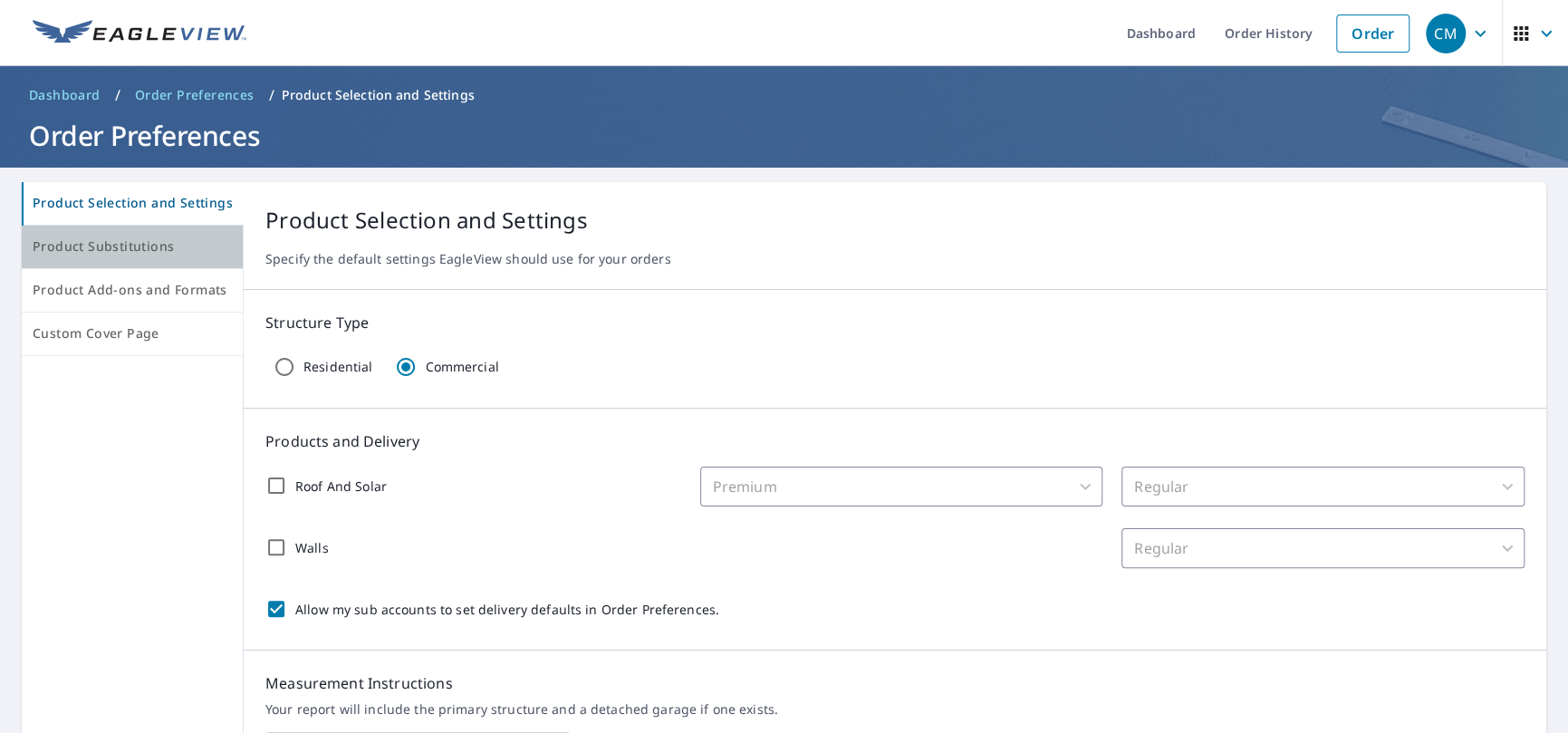
click at [132, 252] on span "Product Substitutions" at bounding box center [131, 247] width 200 height 23
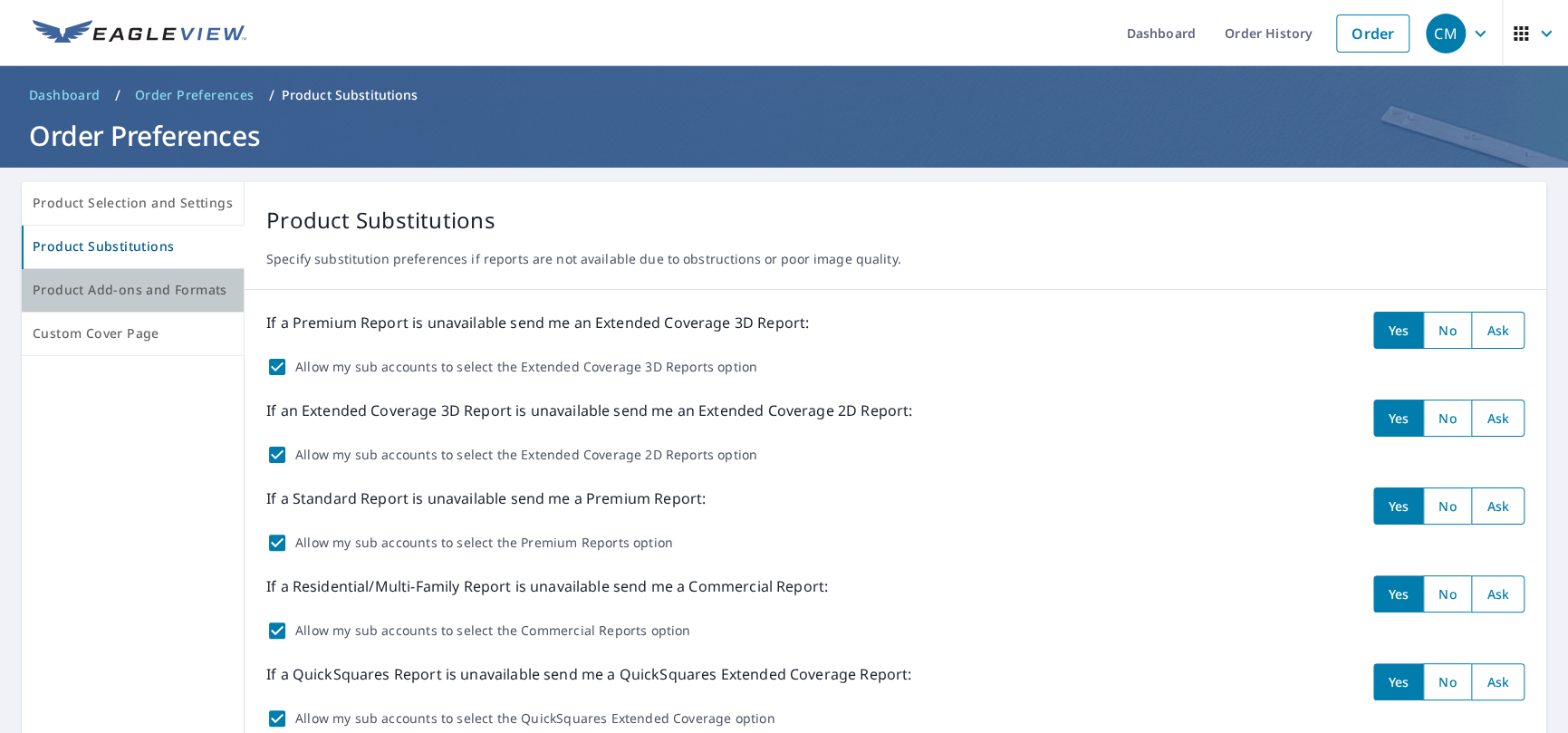
click at [156, 291] on span "Product Add-ons and Formats" at bounding box center [132, 290] width 200 height 23
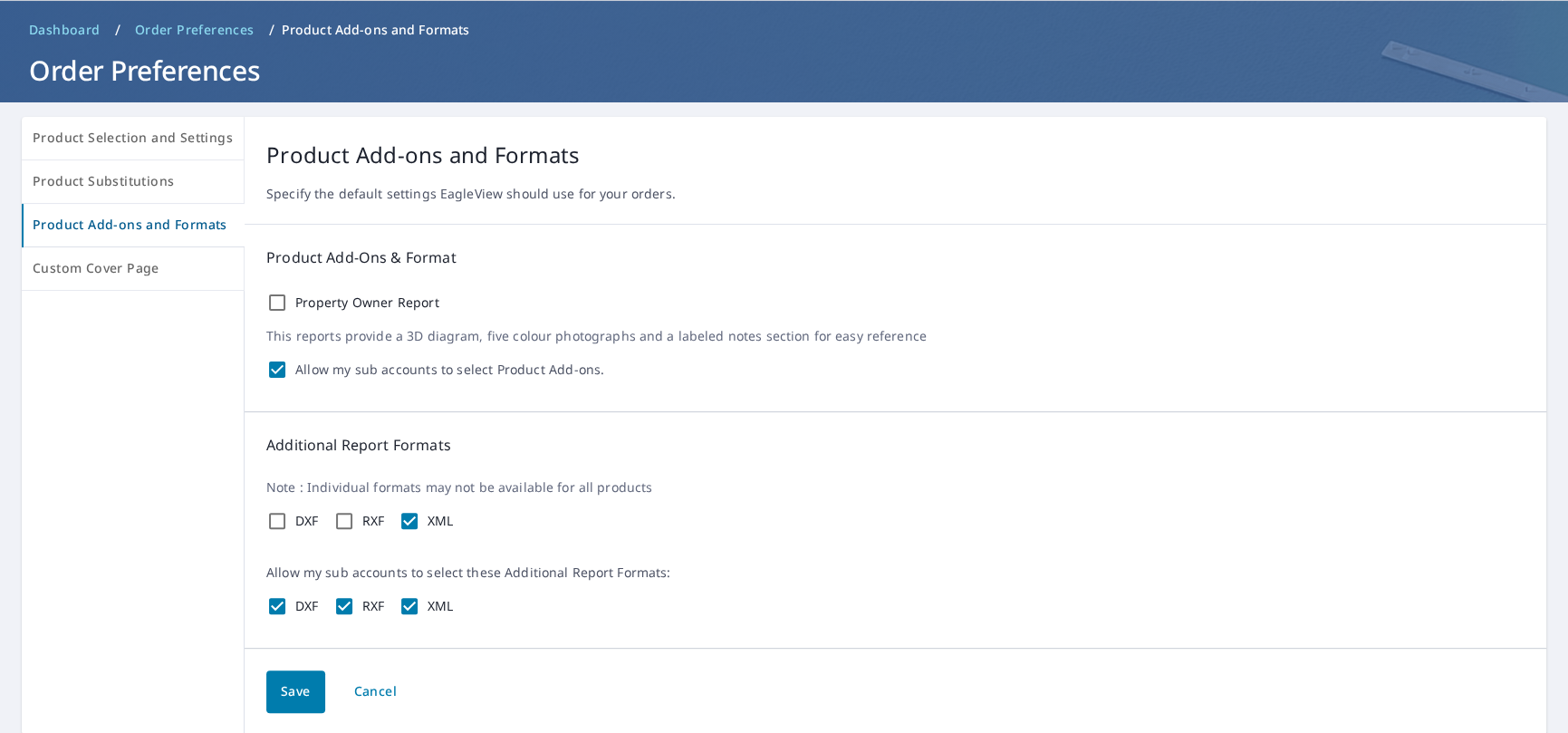
scroll to position [126, 0]
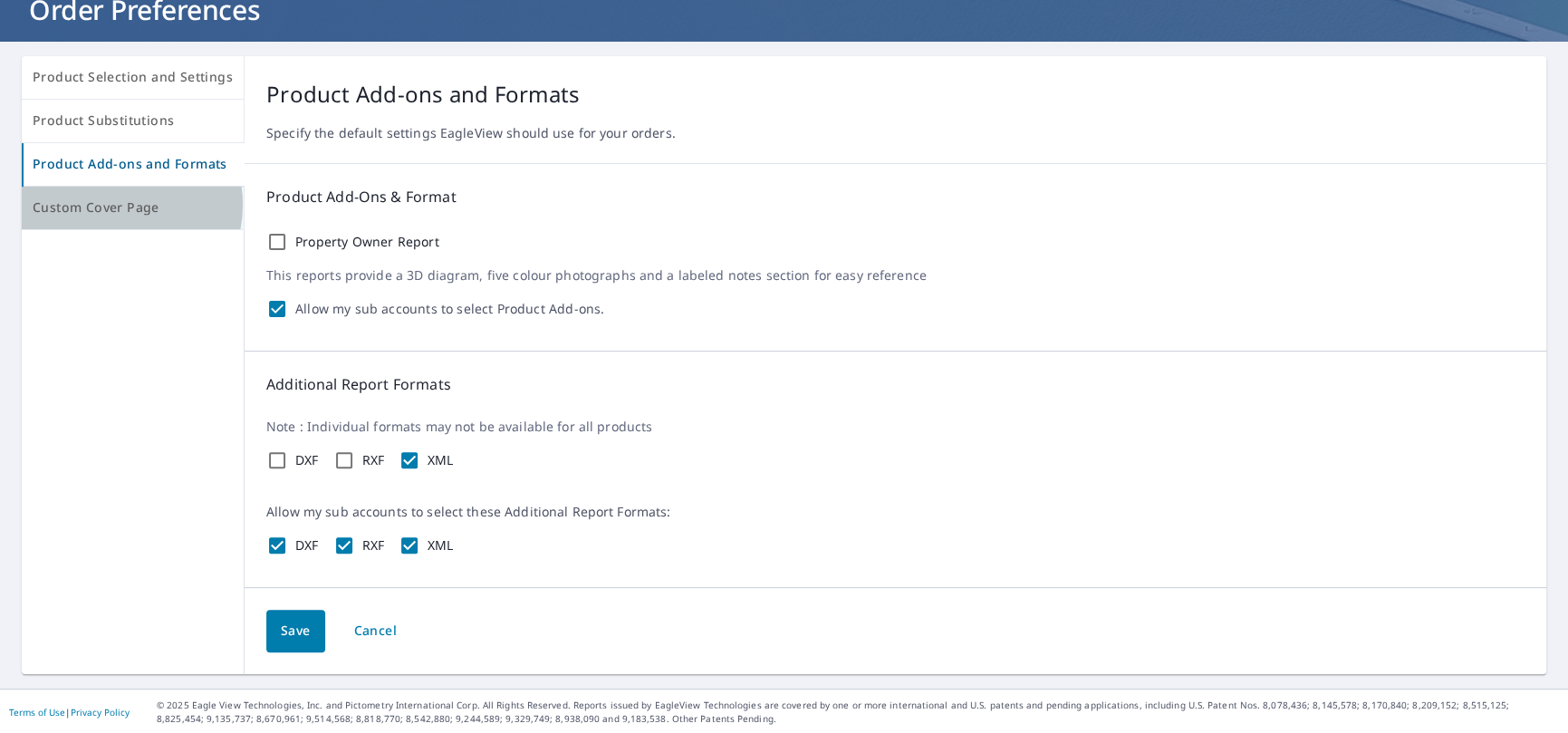
click at [113, 204] on span "Custom Cover Page" at bounding box center [132, 208] width 200 height 23
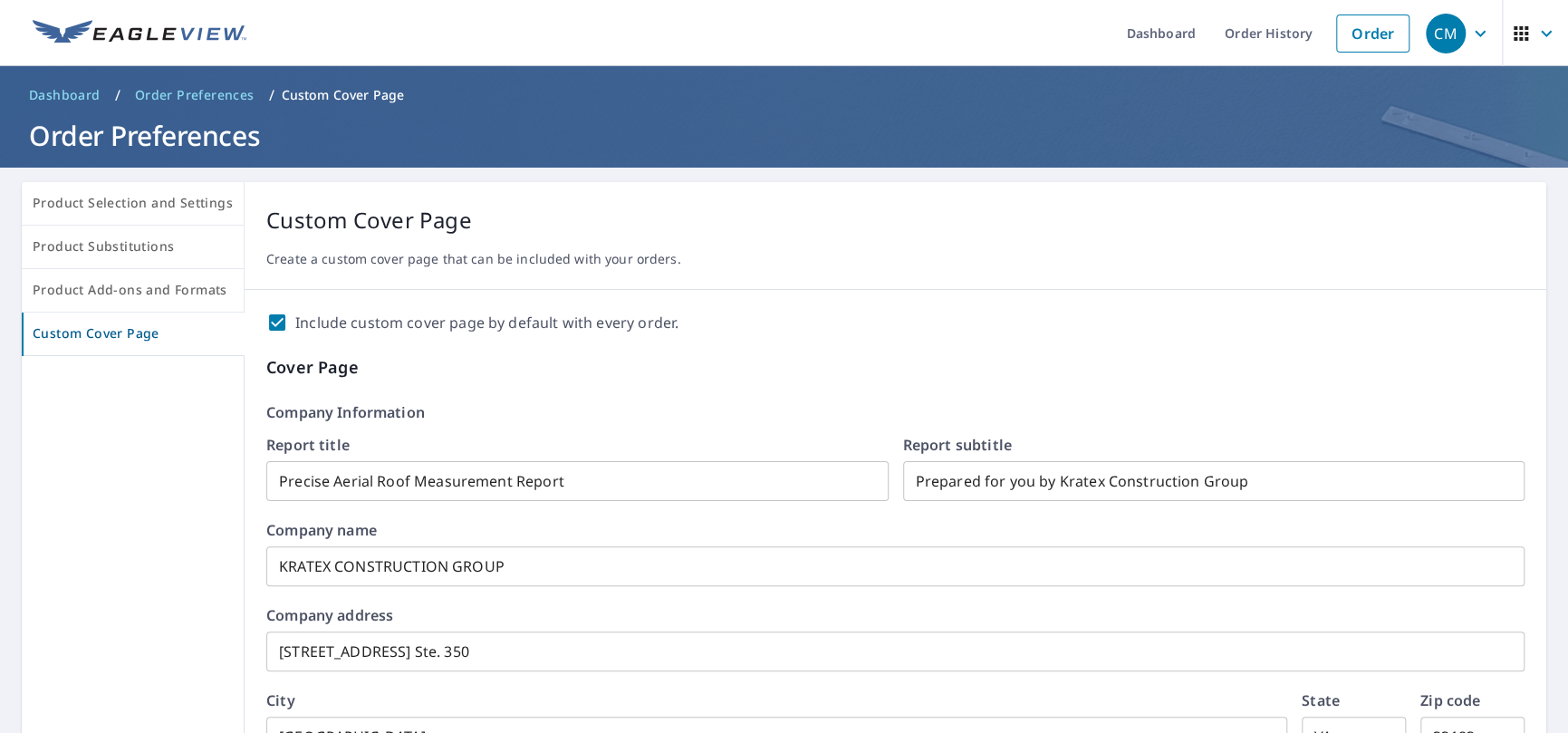
click at [102, 91] on link "Dashboard" at bounding box center [64, 95] width 86 height 29
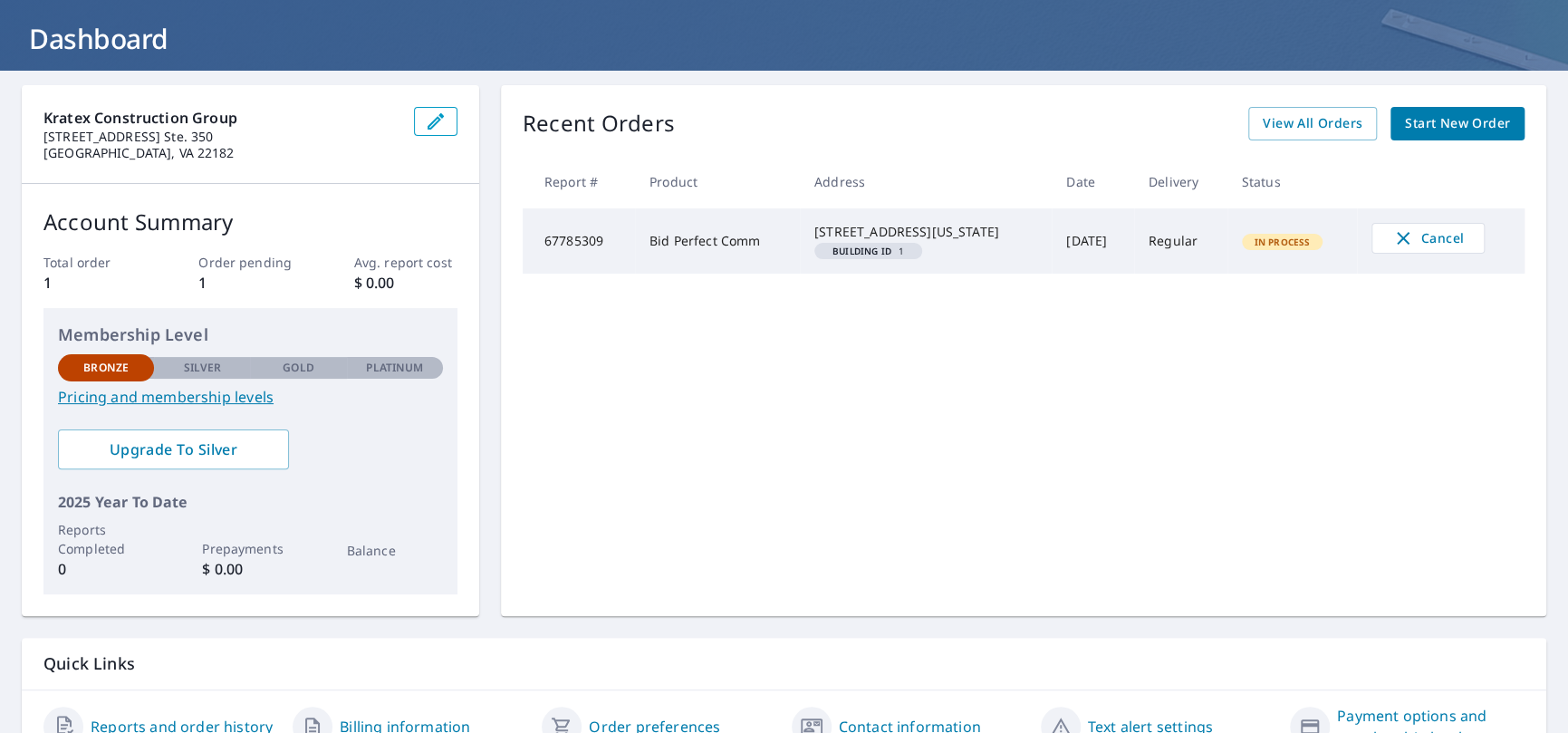
scroll to position [186, 0]
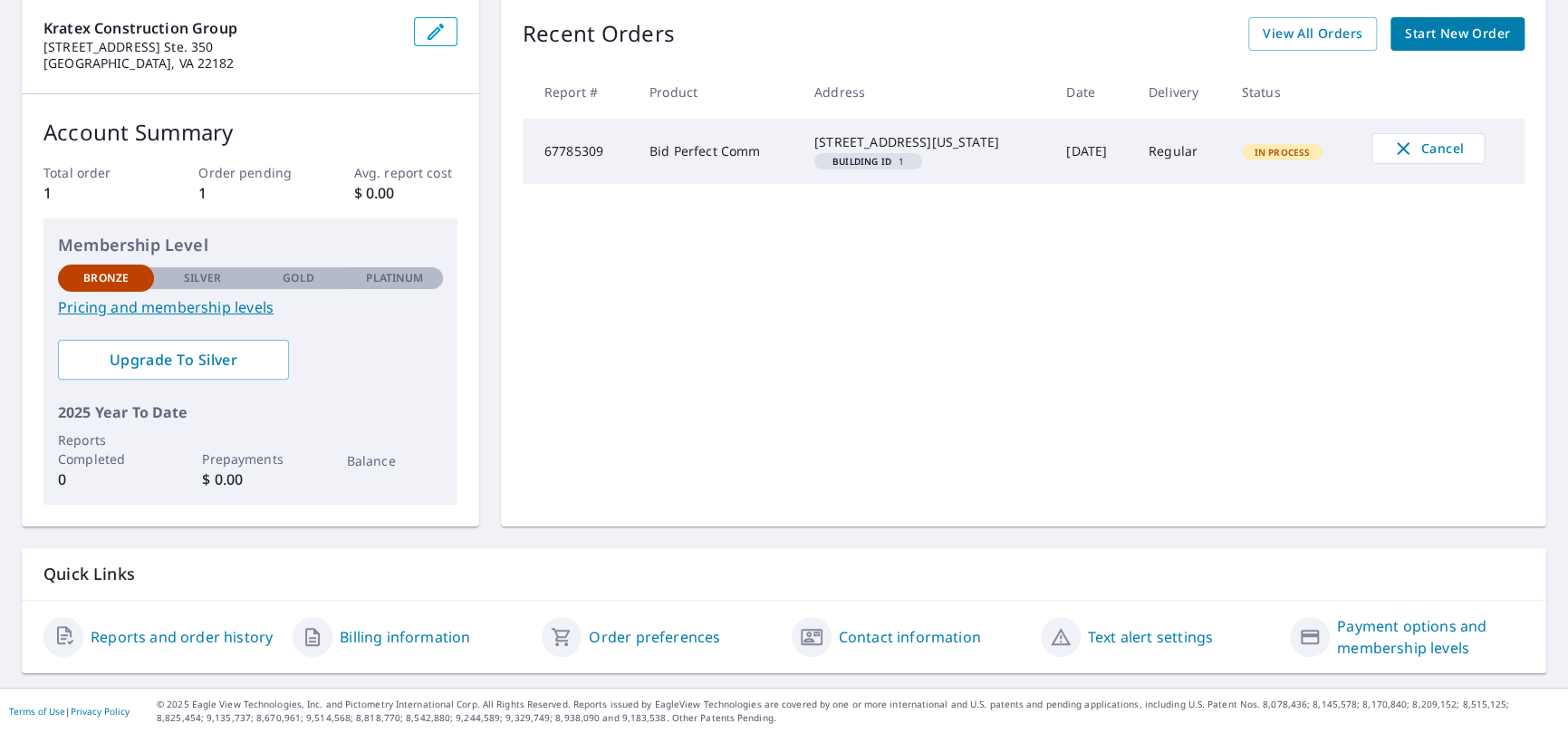
click at [1415, 630] on link "Payment options and membership levels" at bounding box center [1431, 637] width 187 height 44
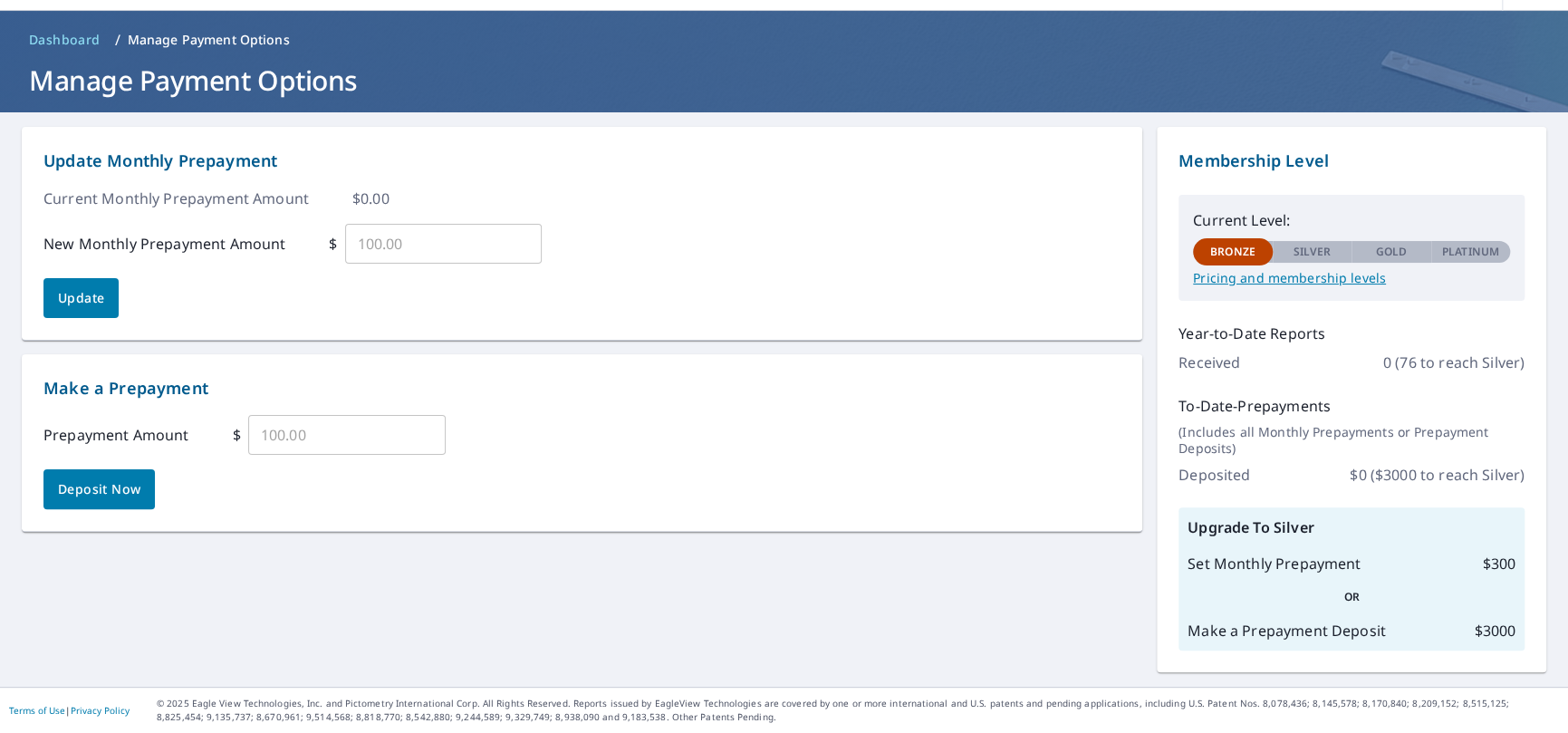
scroll to position [54, 0]
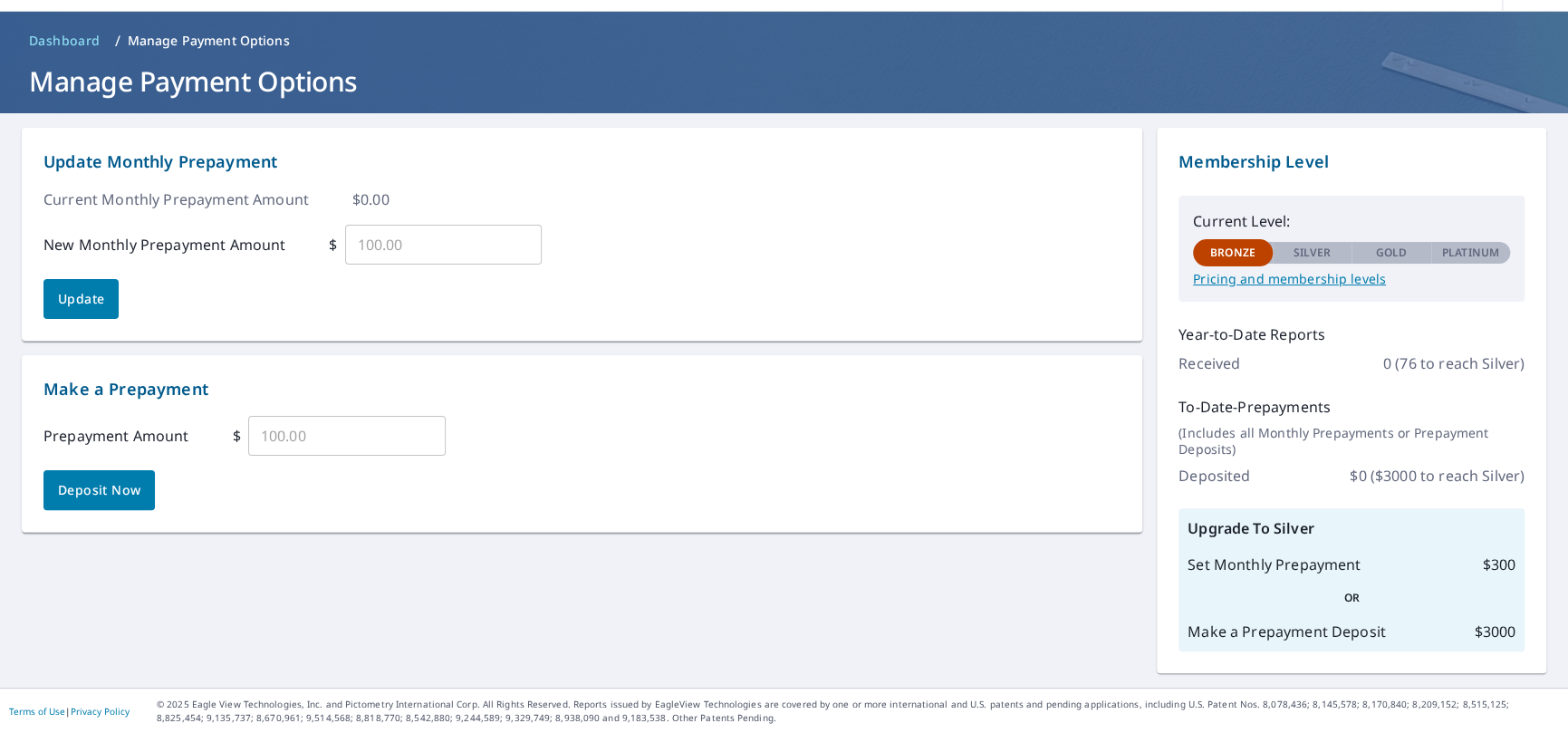
click at [232, 39] on p "Manage Payment Options" at bounding box center [208, 41] width 162 height 18
click at [60, 33] on span "Dashboard" at bounding box center [65, 41] width 72 height 18
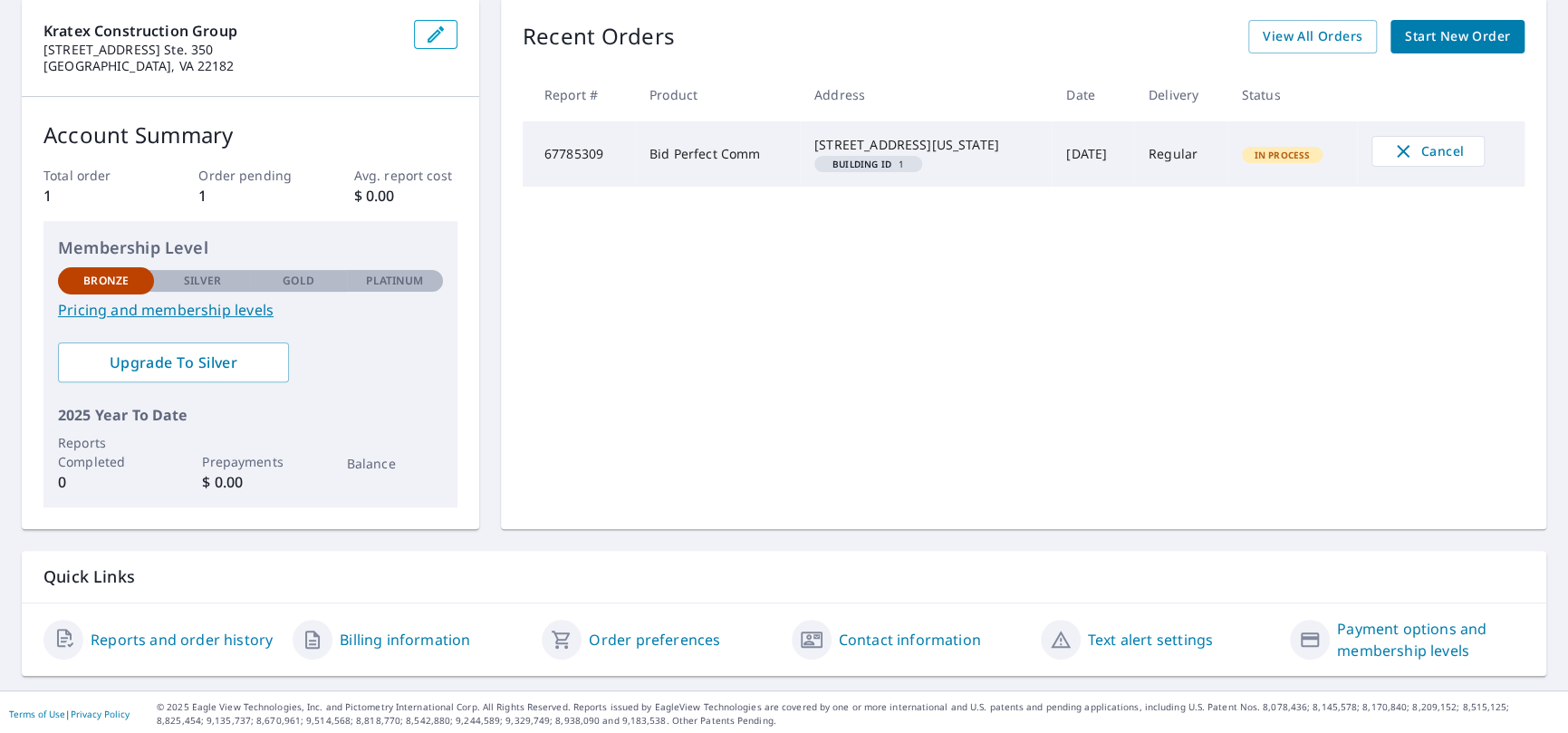
scroll to position [186, 0]
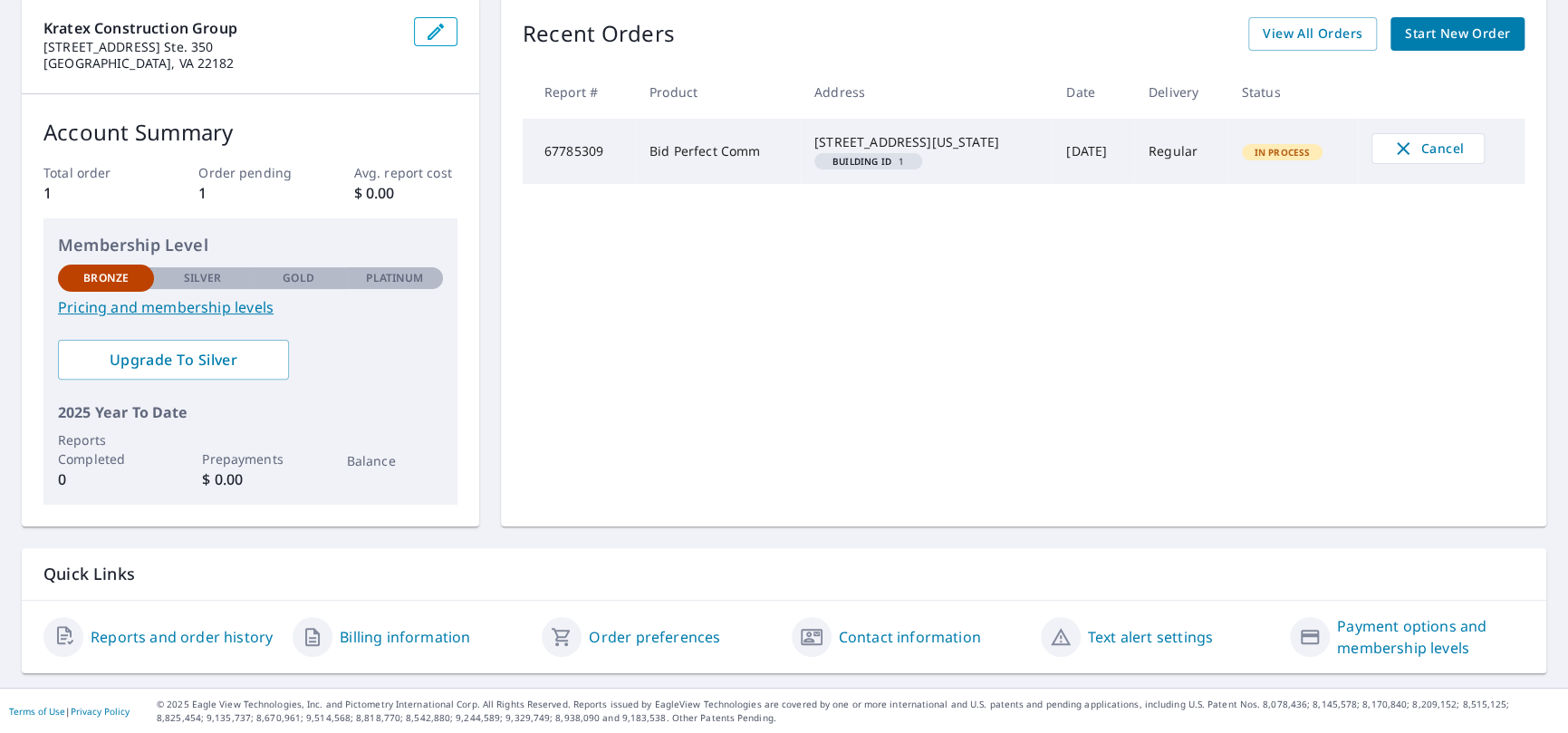
click at [198, 636] on link "Reports and order history" at bounding box center [182, 637] width 183 height 22
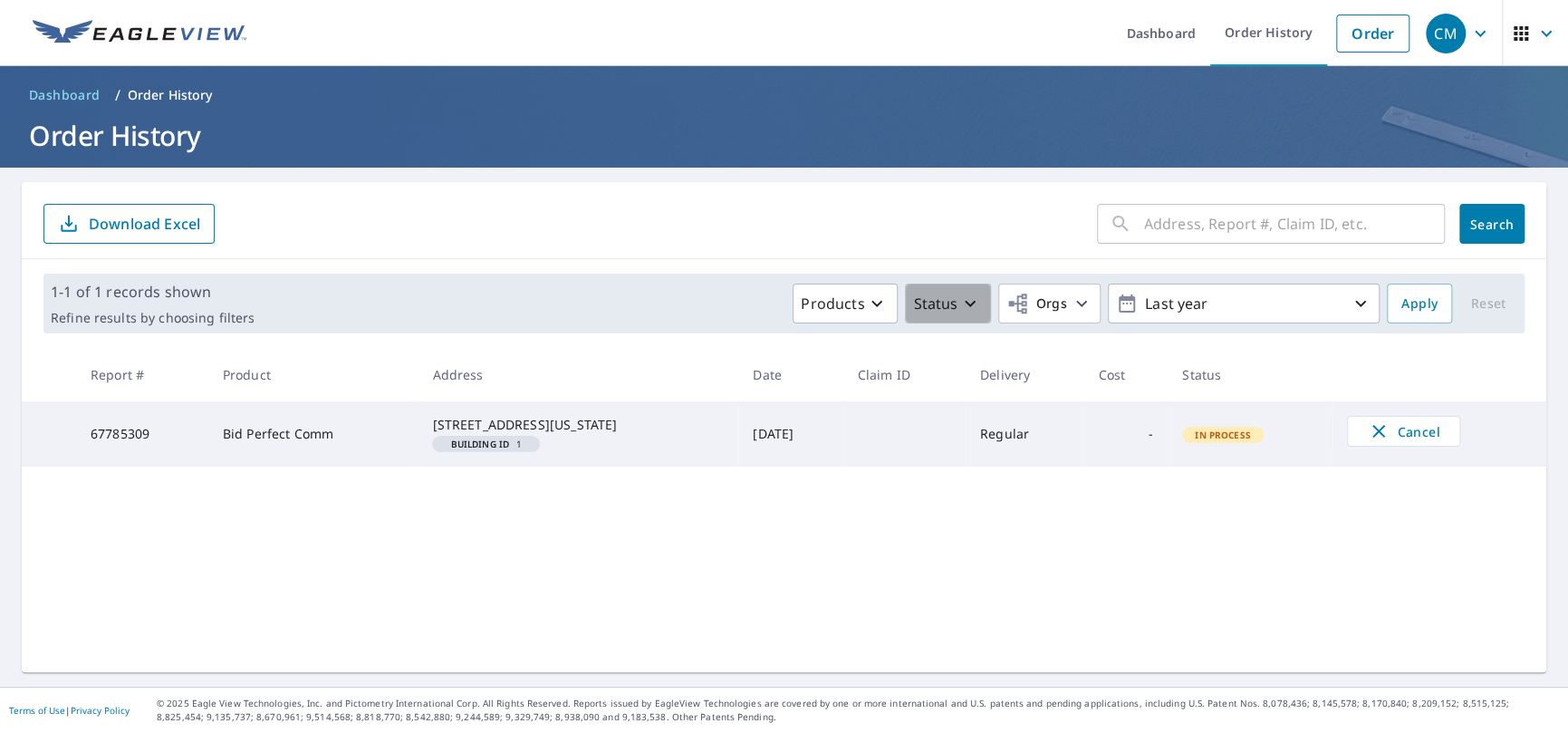
click at [963, 308] on icon "button" at bounding box center [970, 303] width 22 height 22
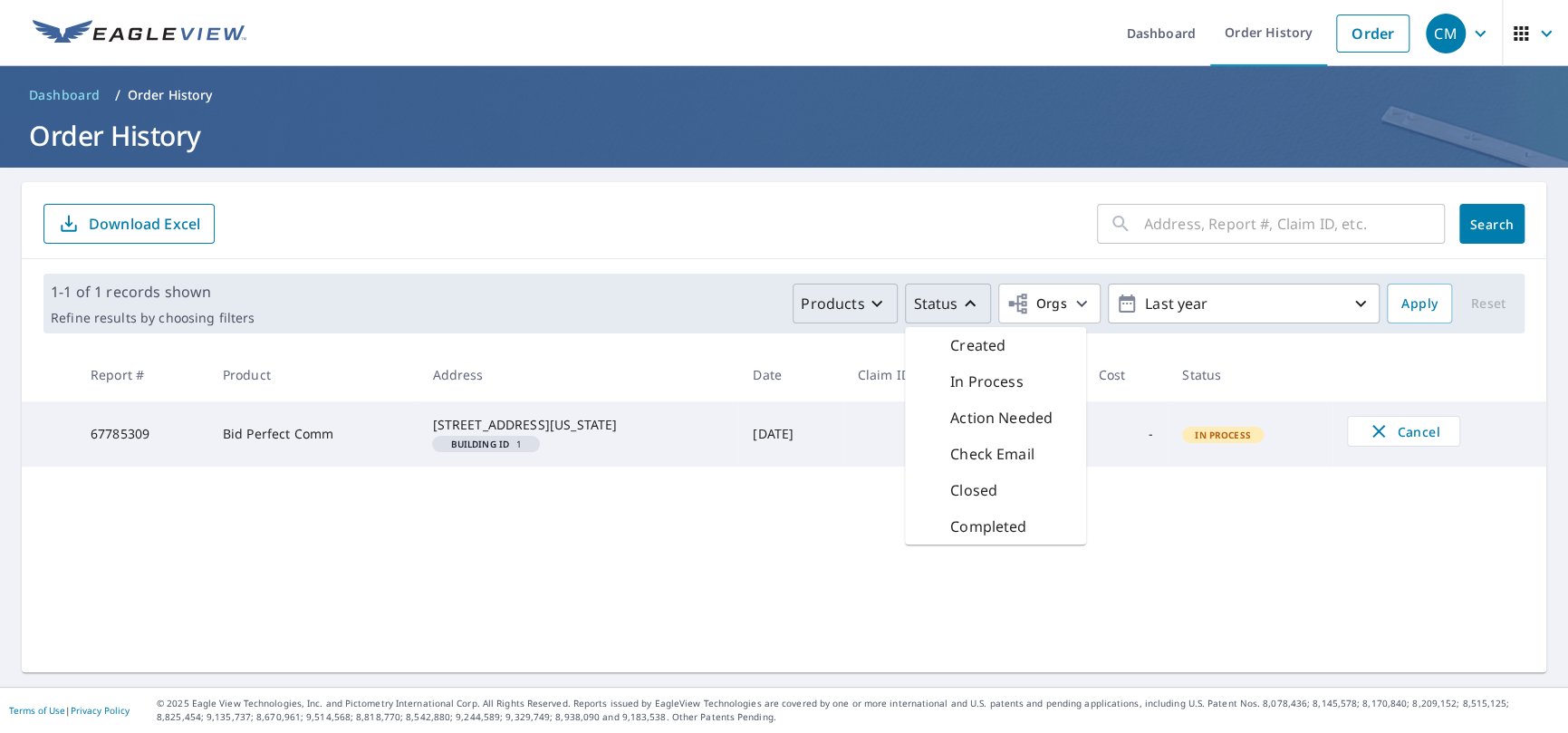
click at [871, 300] on icon "button" at bounding box center [877, 303] width 22 height 22
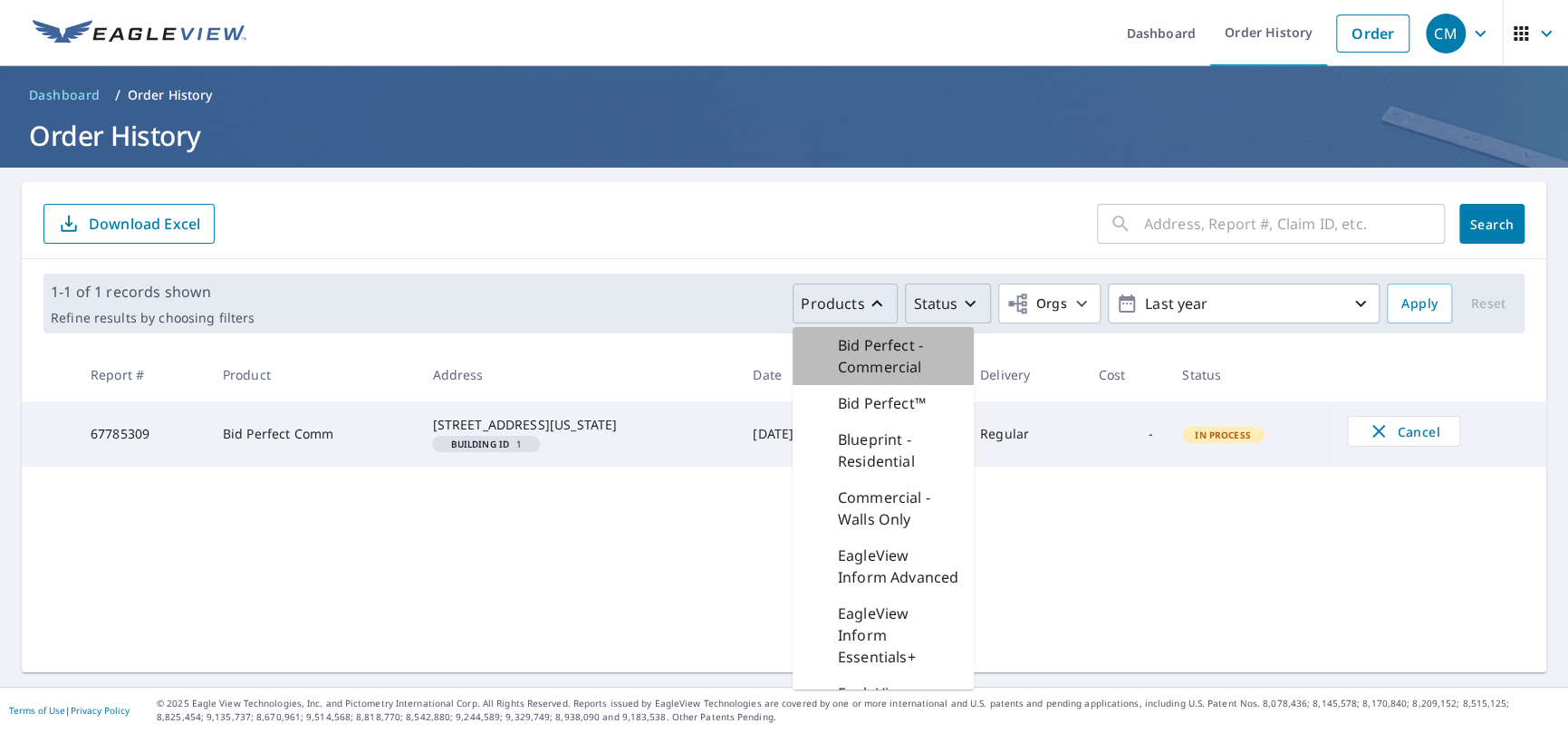
click at [885, 352] on p "Bid Perfect - Commercial" at bounding box center [898, 357] width 121 height 44
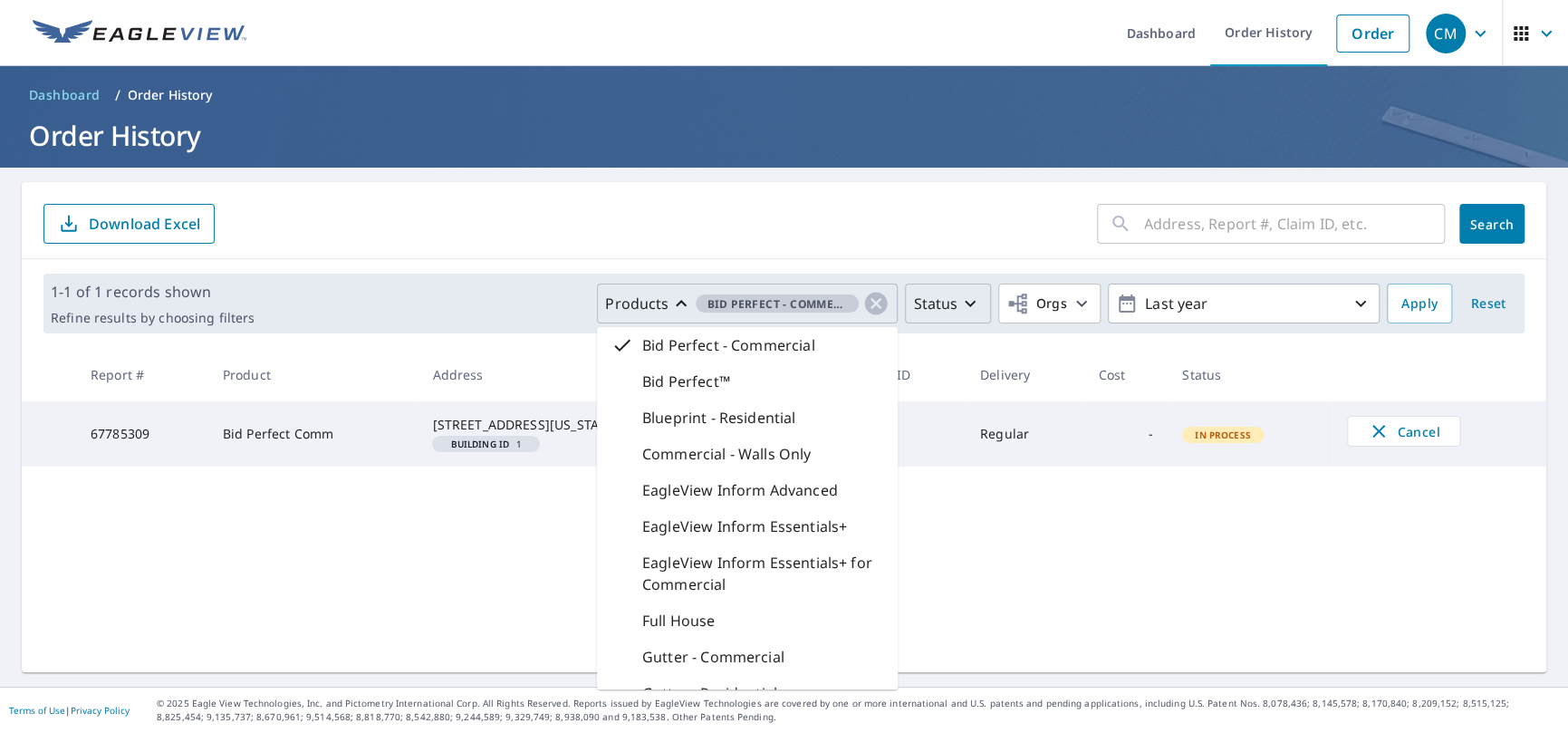
click at [1057, 598] on div "​ Search Download Excel 1-1 of 1 records shown Refine results by choosing filte…" at bounding box center [784, 428] width 1524 height 490
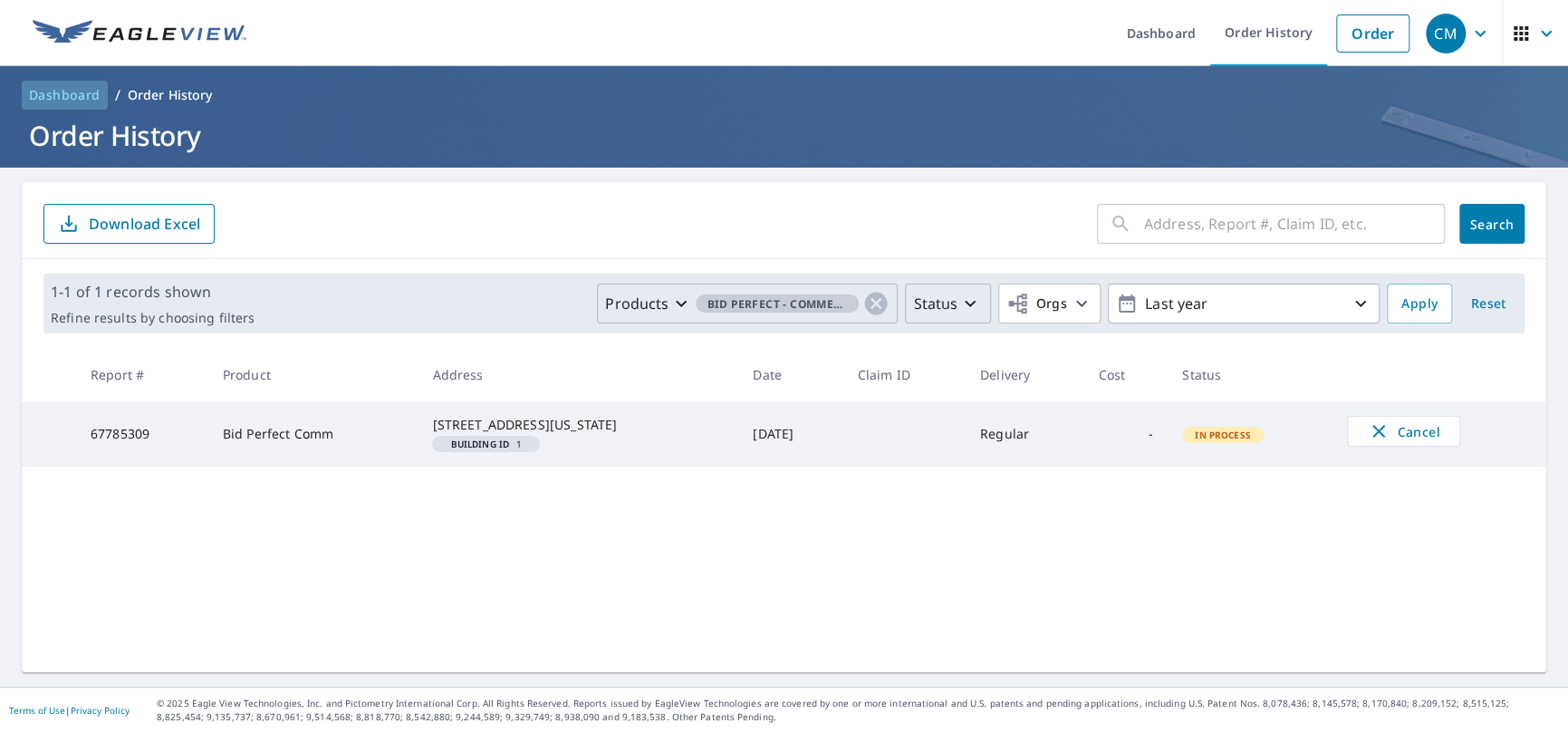
click at [78, 98] on span "Dashboard" at bounding box center [65, 95] width 72 height 18
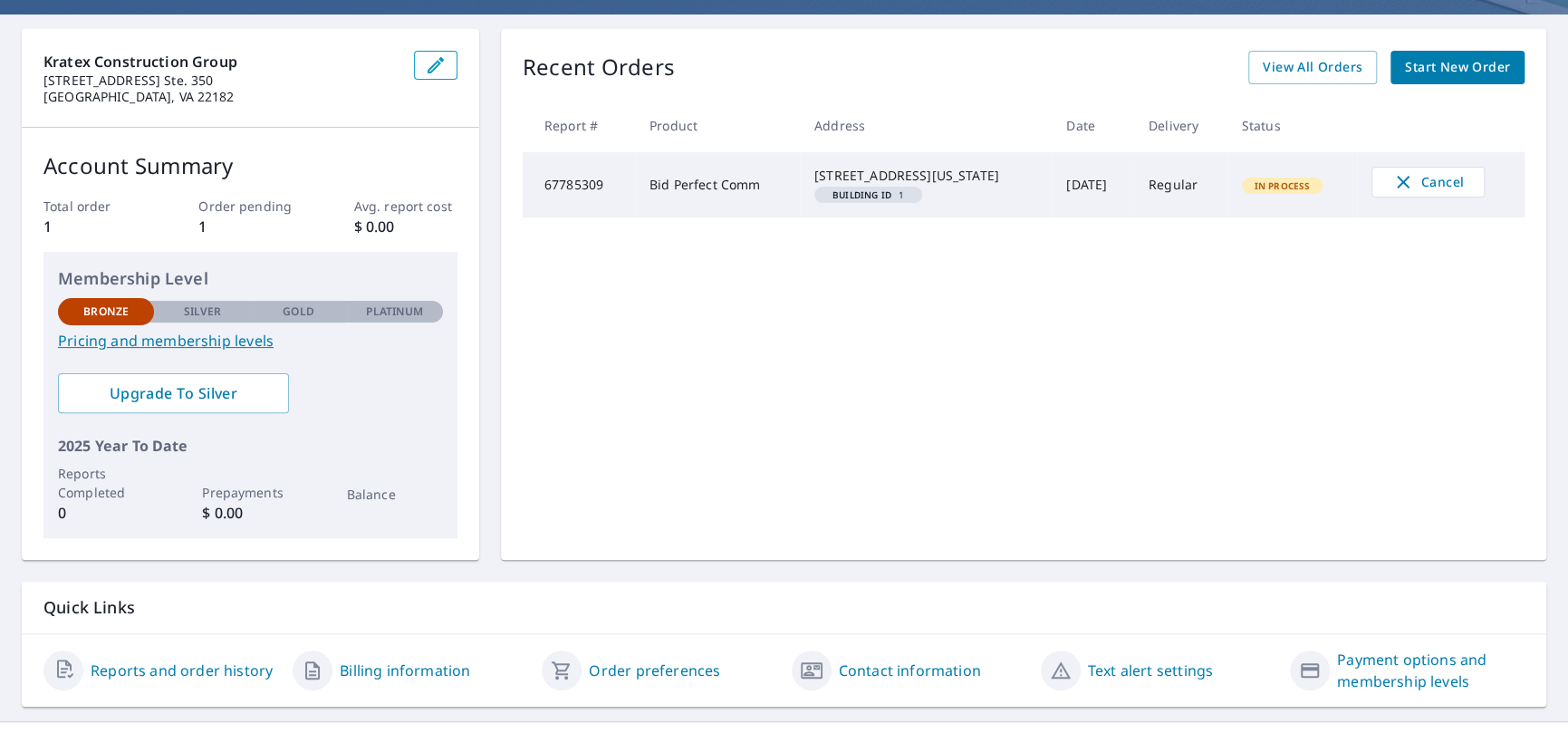
scroll to position [186, 0]
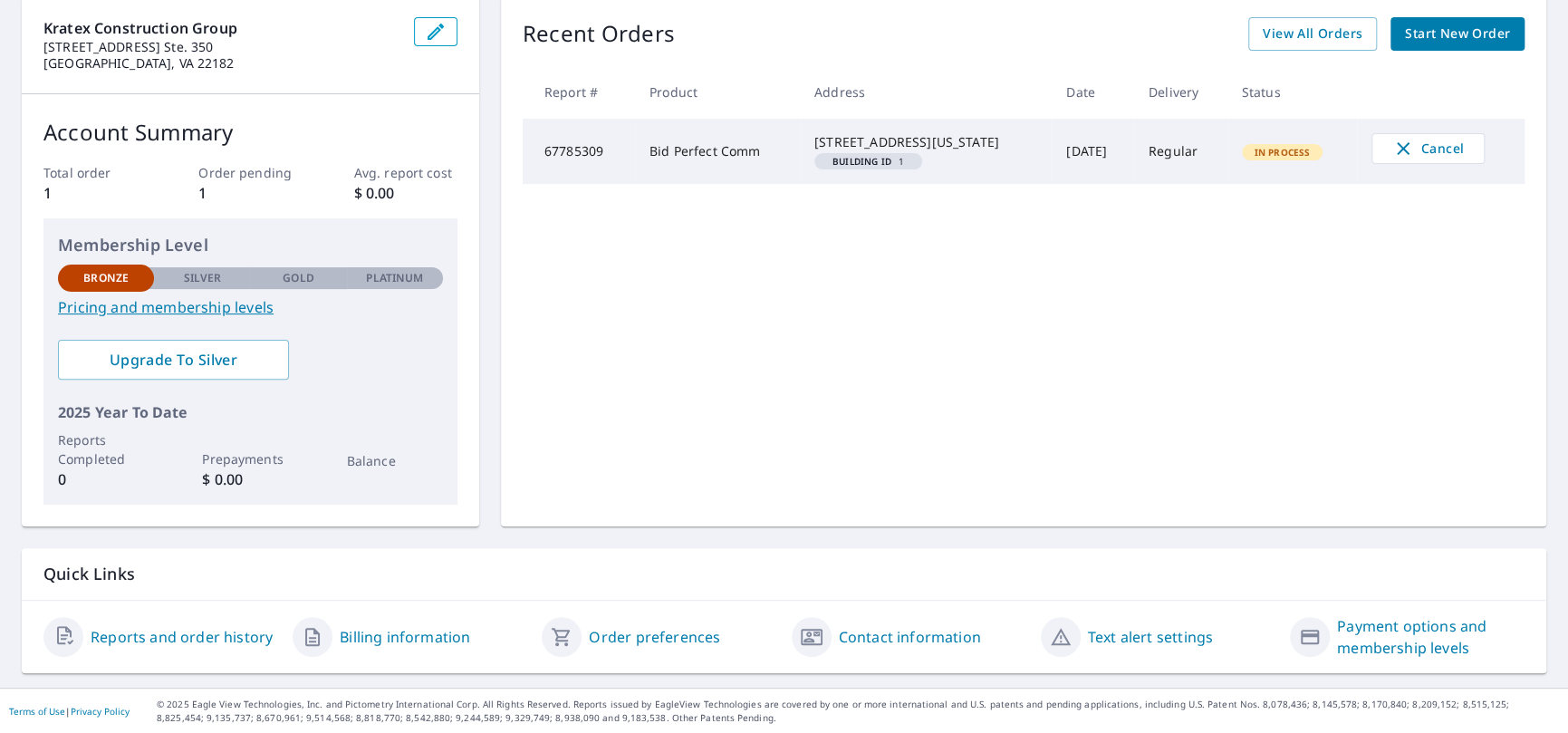
click at [404, 646] on link "Billing information" at bounding box center [405, 637] width 131 height 22
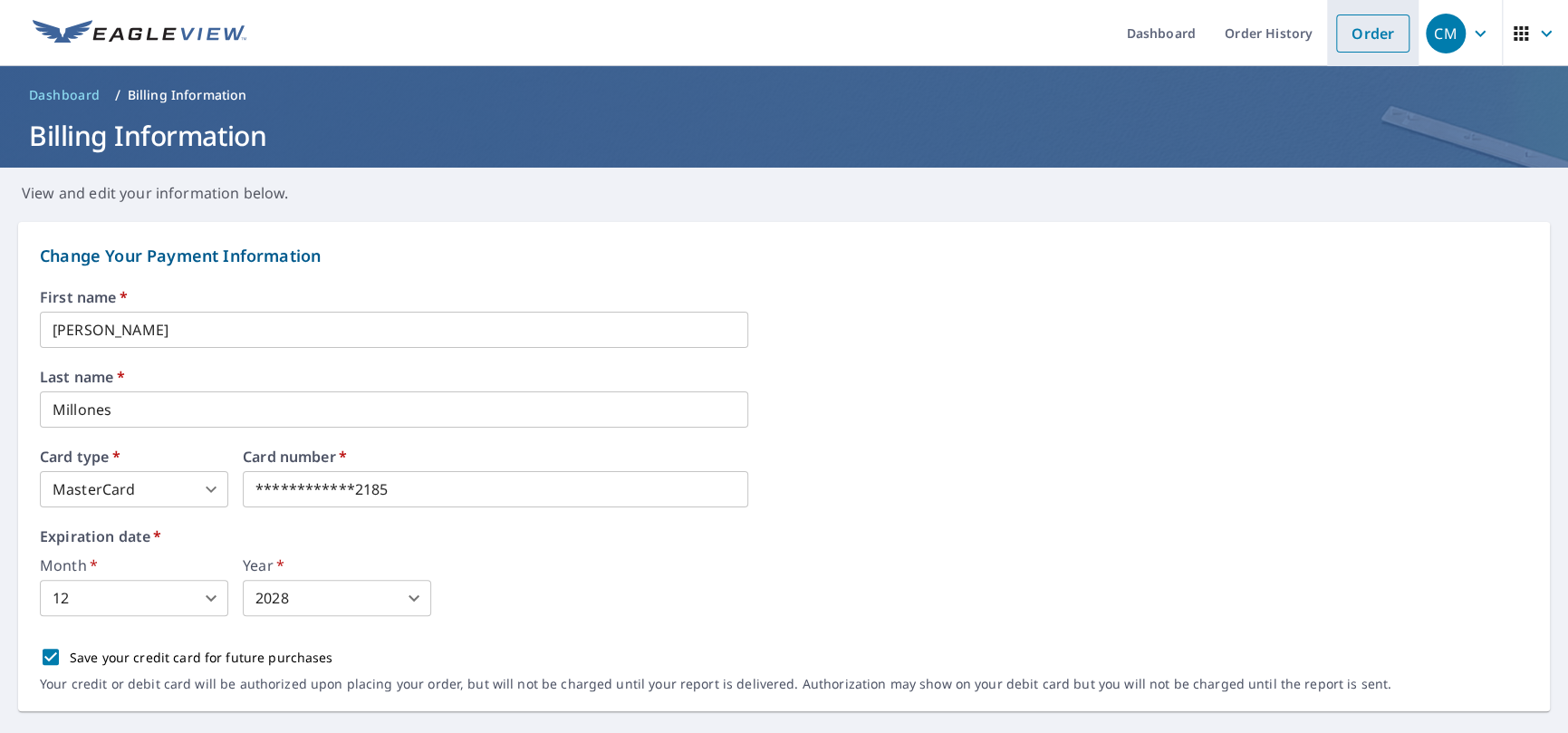
click at [1355, 46] on link "Order" at bounding box center [1373, 33] width 74 height 38
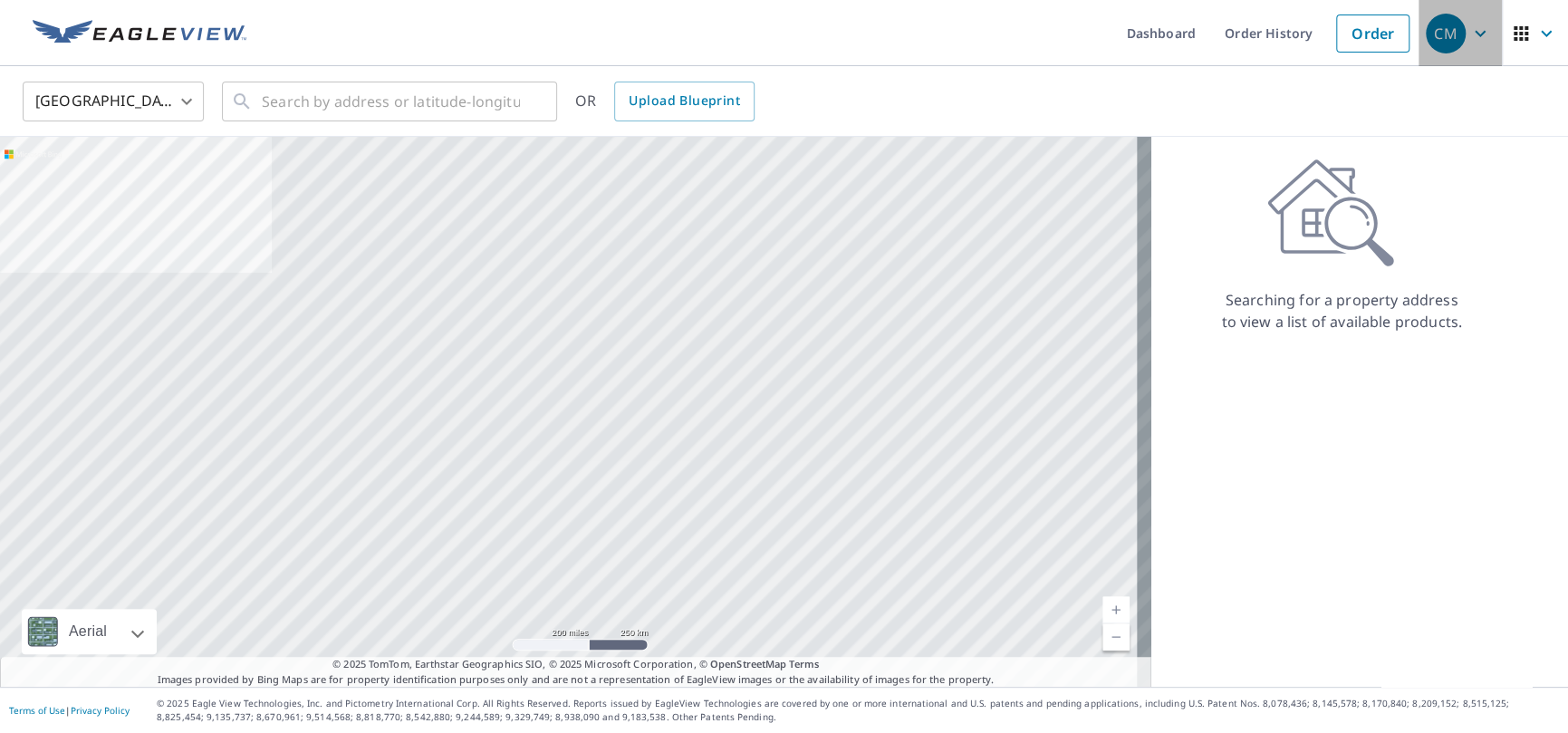
click at [1475, 35] on icon "button" at bounding box center [1480, 33] width 10 height 7
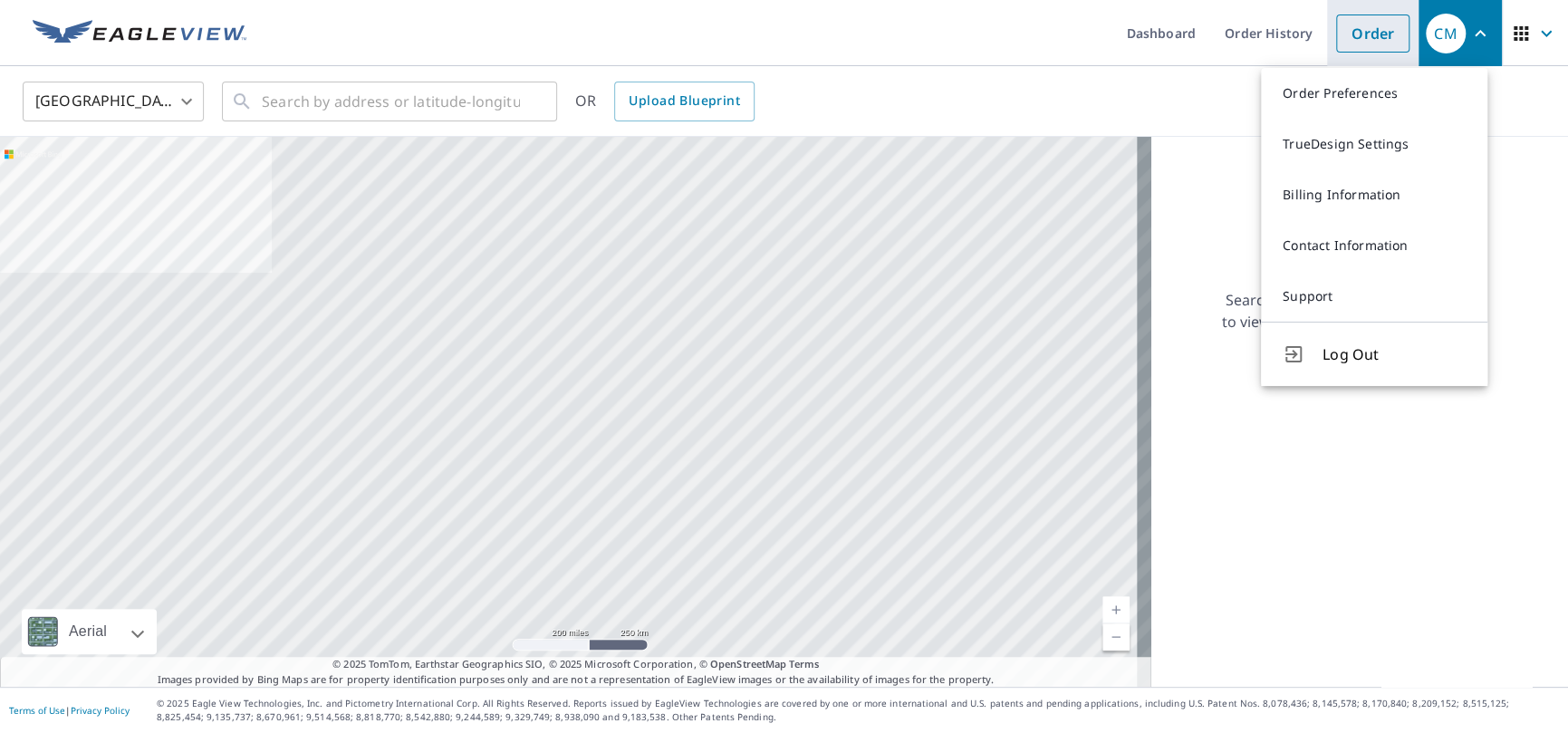
click at [1367, 37] on link "Order" at bounding box center [1373, 33] width 74 height 38
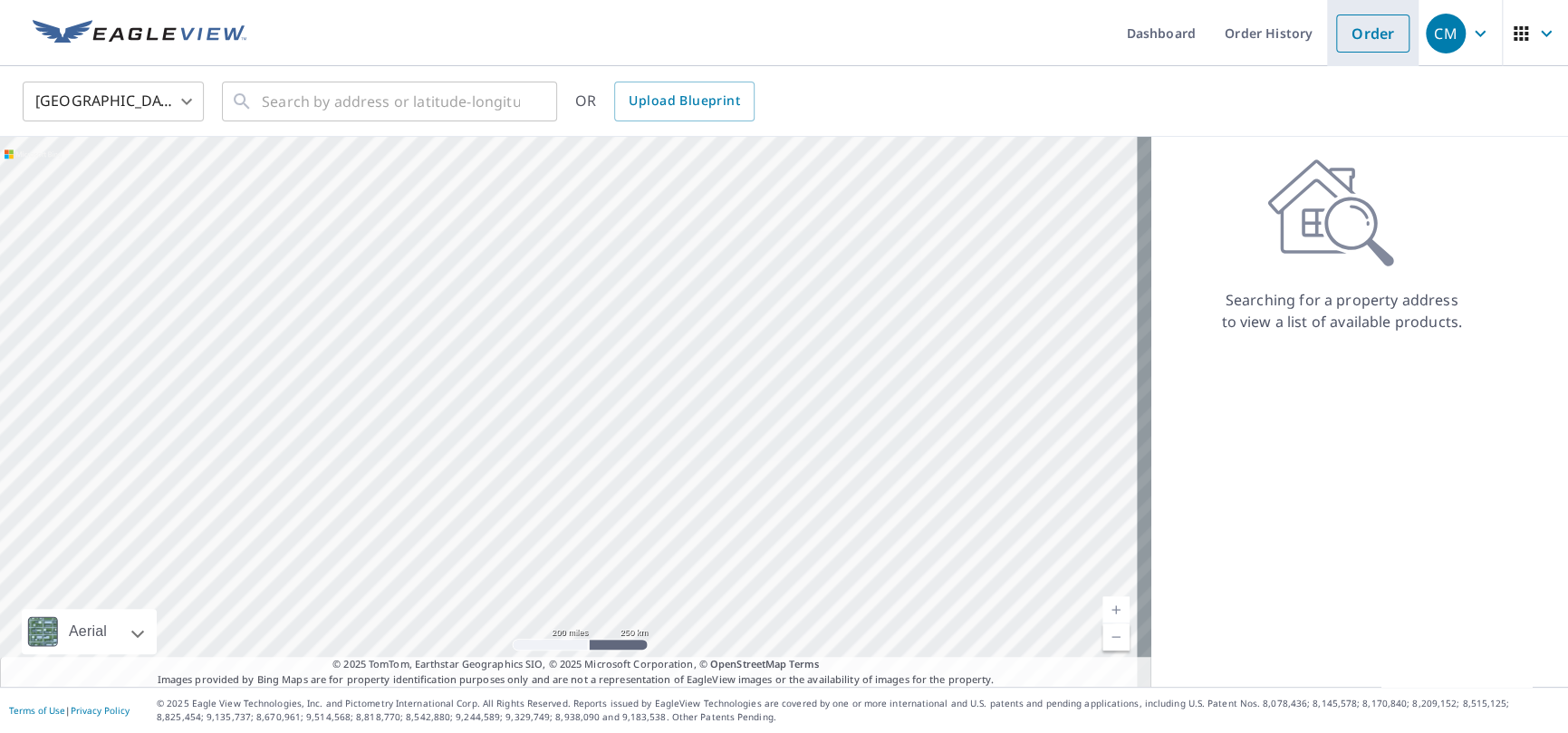
click at [1367, 37] on link "Order" at bounding box center [1373, 33] width 74 height 38
click at [1368, 36] on link "Order" at bounding box center [1373, 33] width 74 height 38
click at [1251, 26] on link "Order History" at bounding box center [1269, 33] width 117 height 66
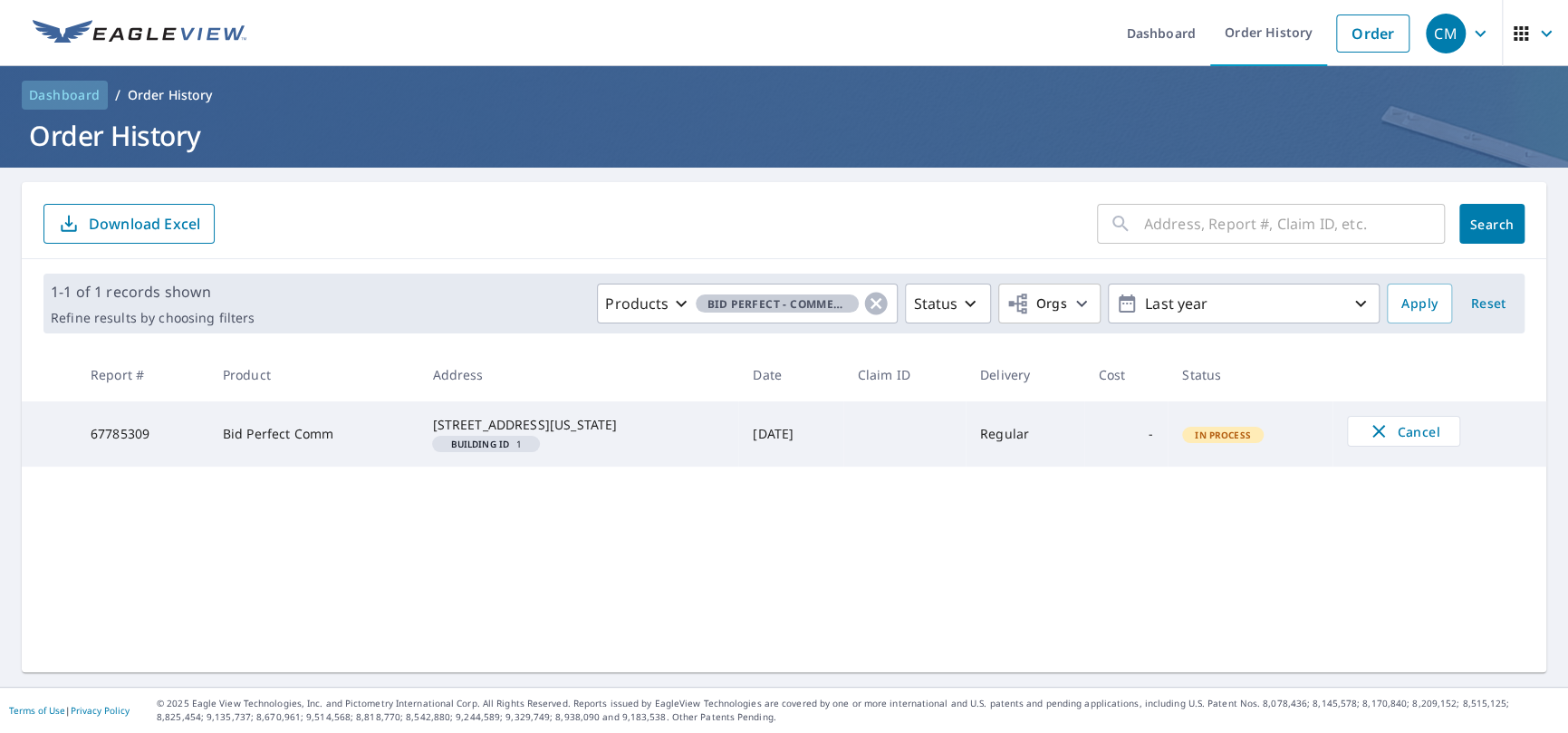
click at [91, 106] on link "Dashboard" at bounding box center [64, 95] width 86 height 29
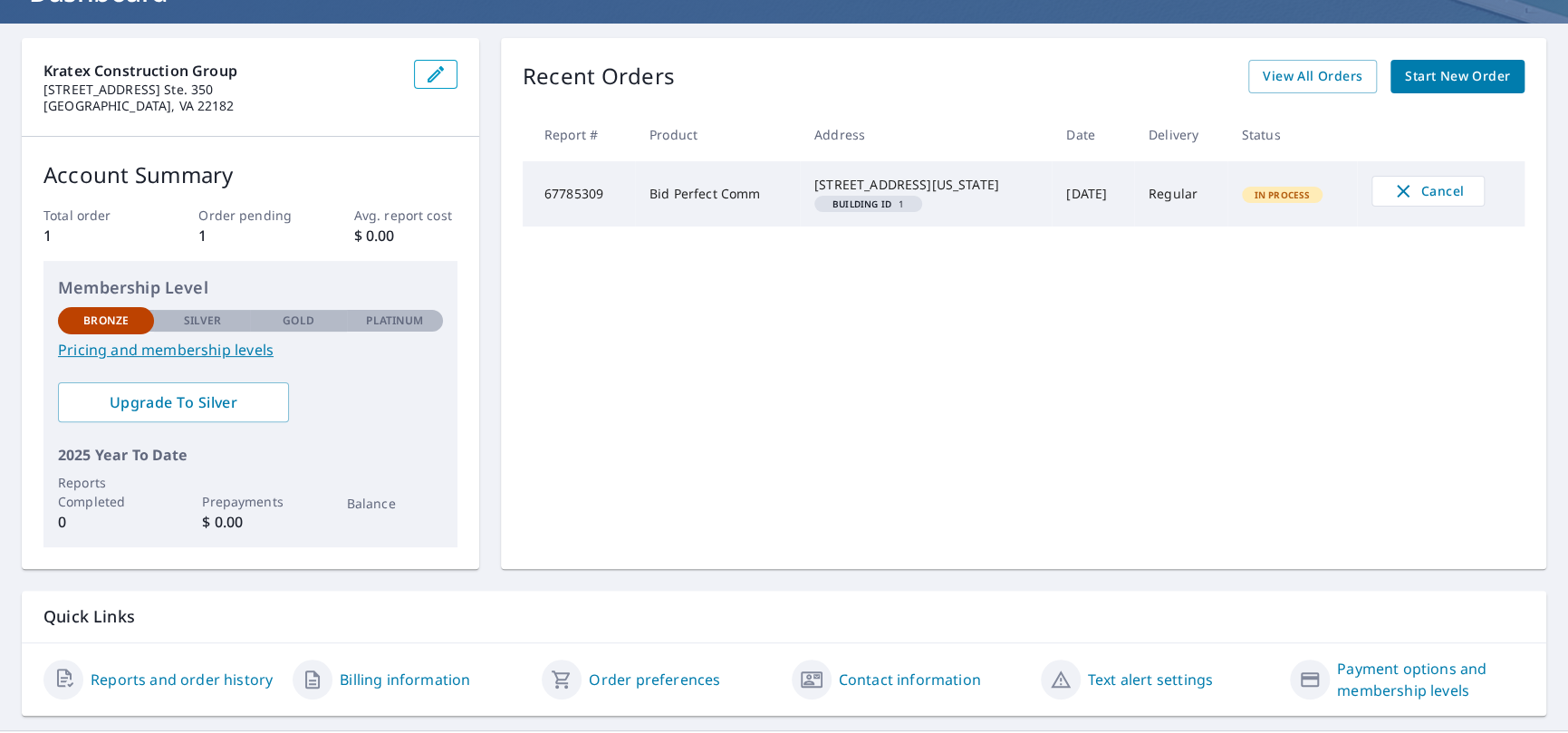
scroll to position [186, 0]
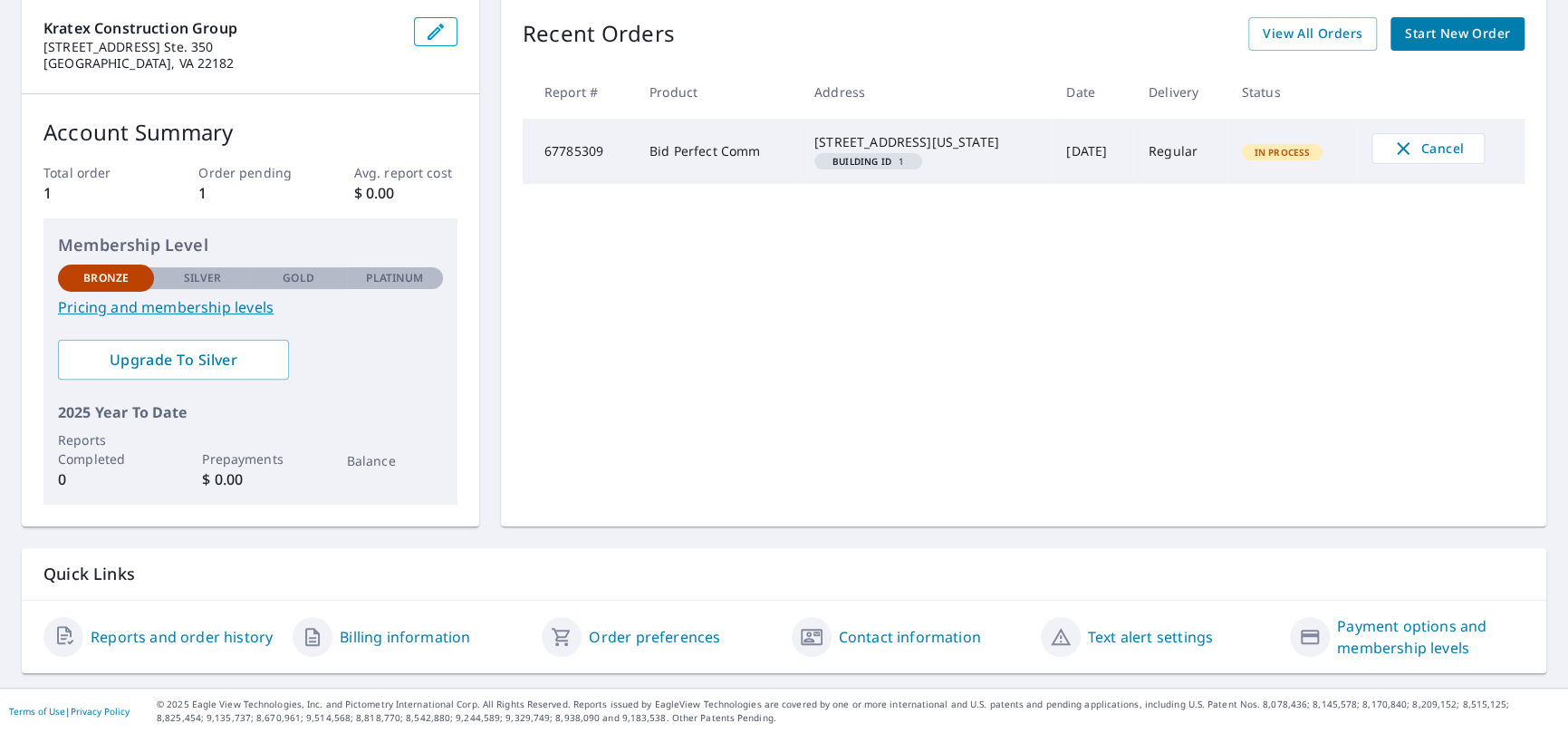
click at [612, 636] on link "Order preferences" at bounding box center [654, 637] width 131 height 22
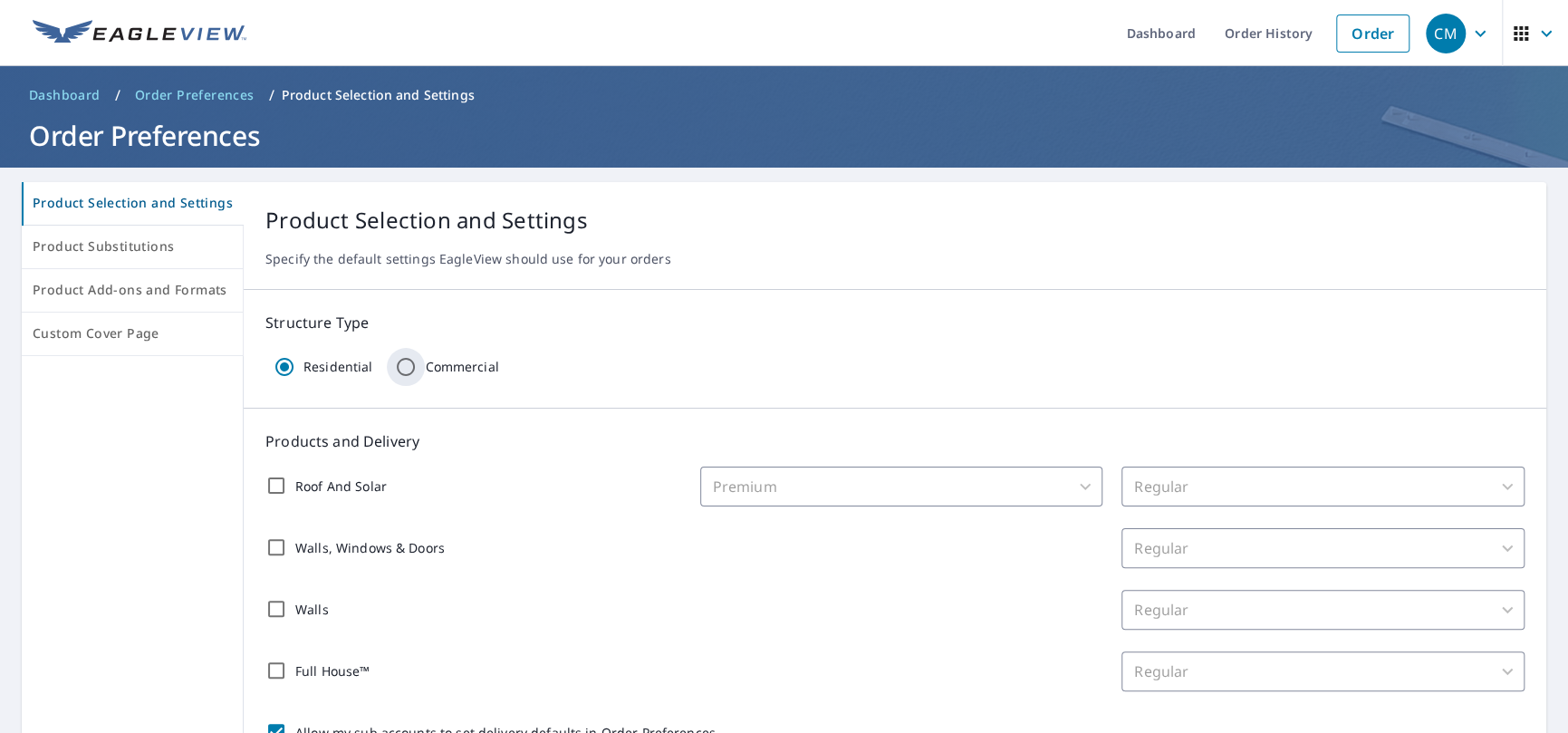
click at [406, 365] on input "Commercial" at bounding box center [406, 367] width 38 height 38
radio input "true"
radio input "false"
checkbox input "false"
type input "32"
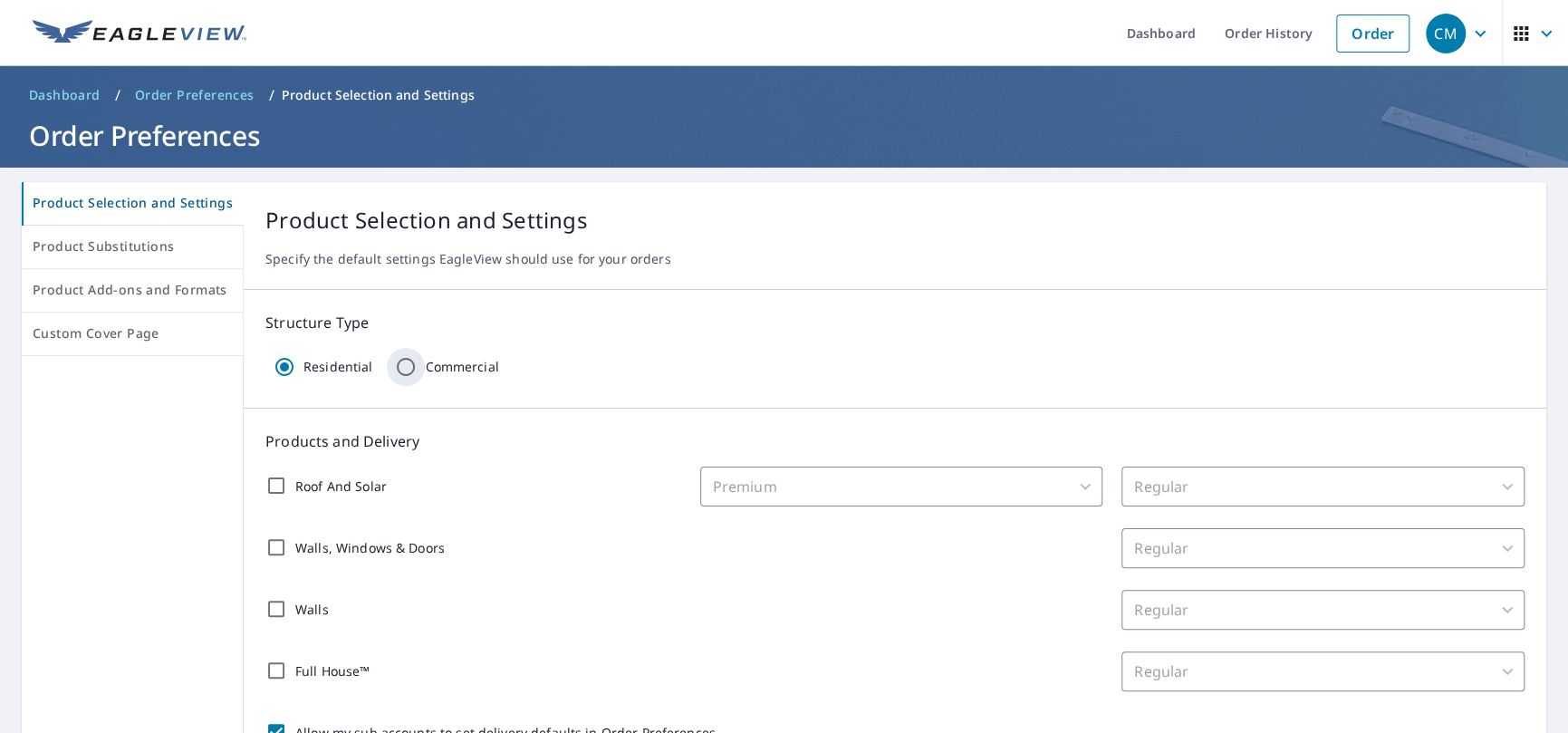
checkbox input "false"
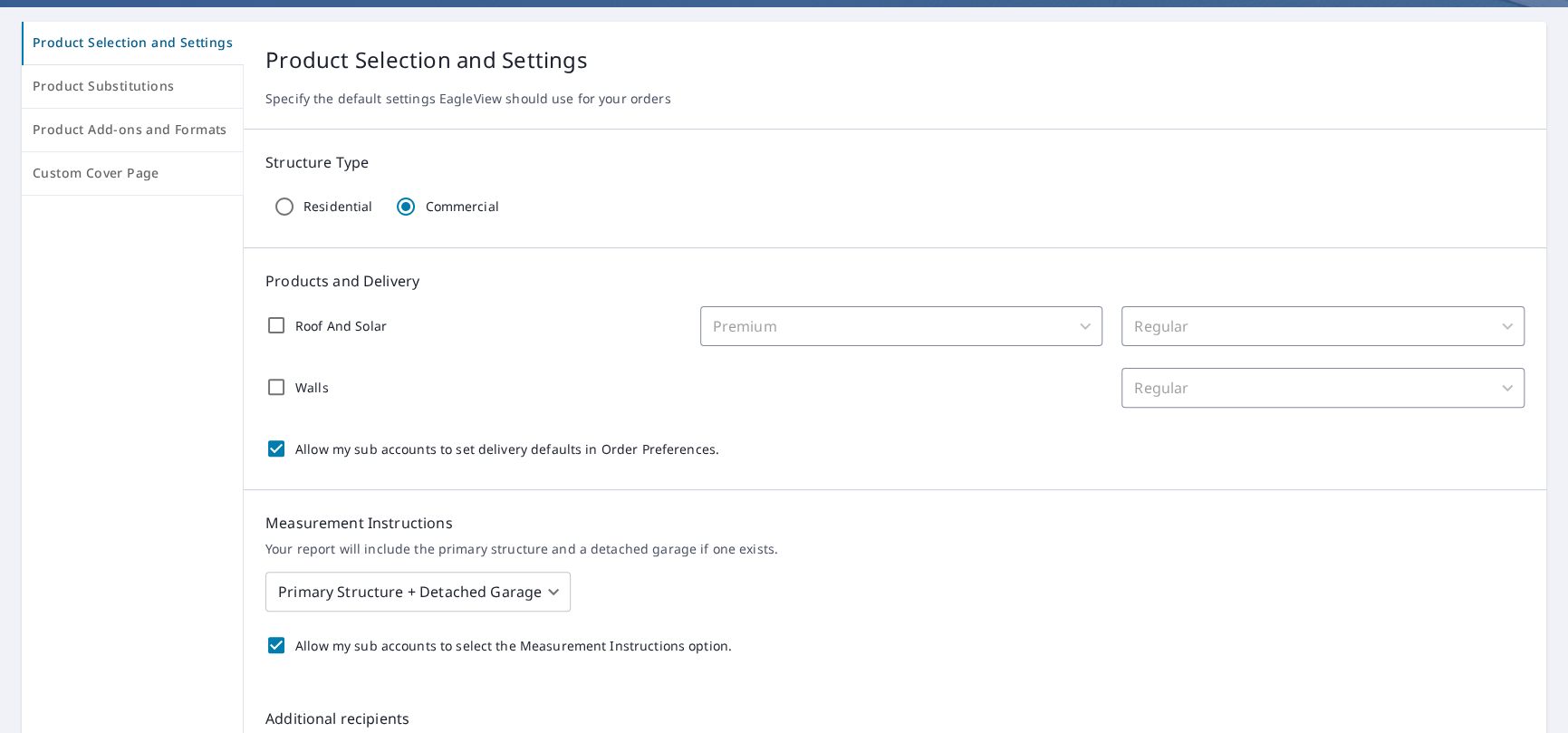
scroll to position [182, 0]
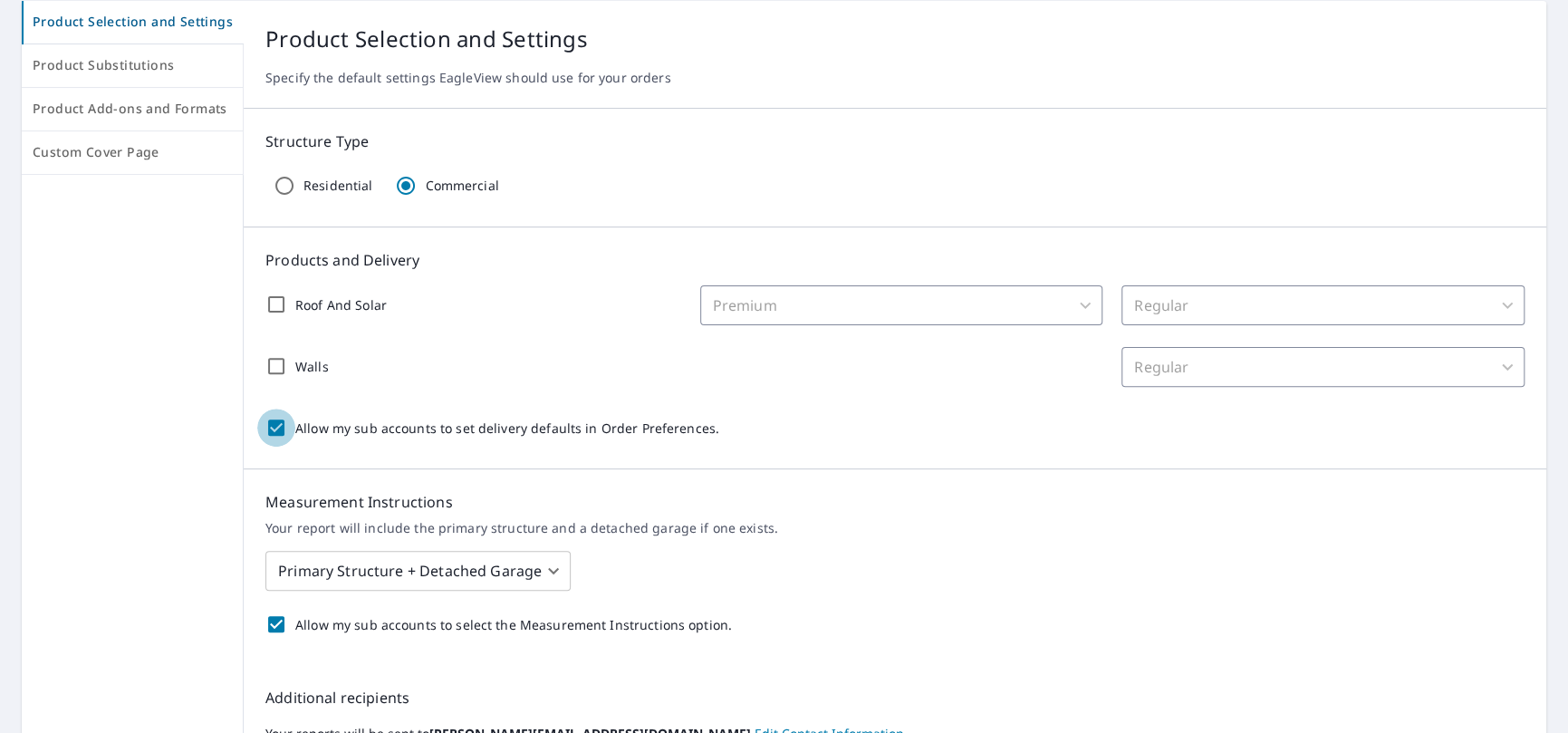
click at [269, 422] on input "Allow my sub accounts to set delivery defaults in Order Preferences." at bounding box center [276, 428] width 38 height 38
checkbox input "false"
click at [1002, 609] on div "Allow my sub accounts to select the Measurement Instructions option." at bounding box center [896, 624] width 1260 height 38
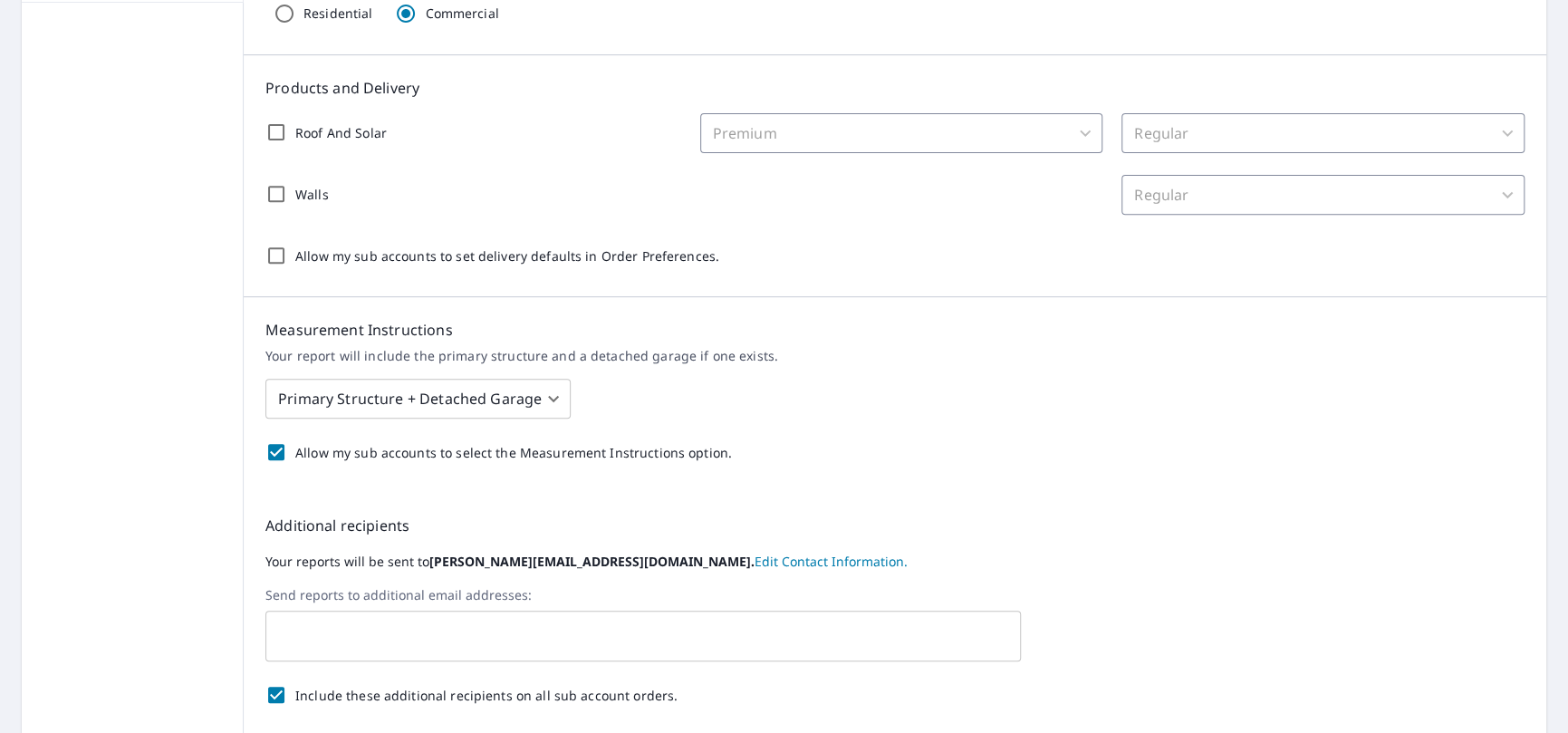
scroll to position [362, 0]
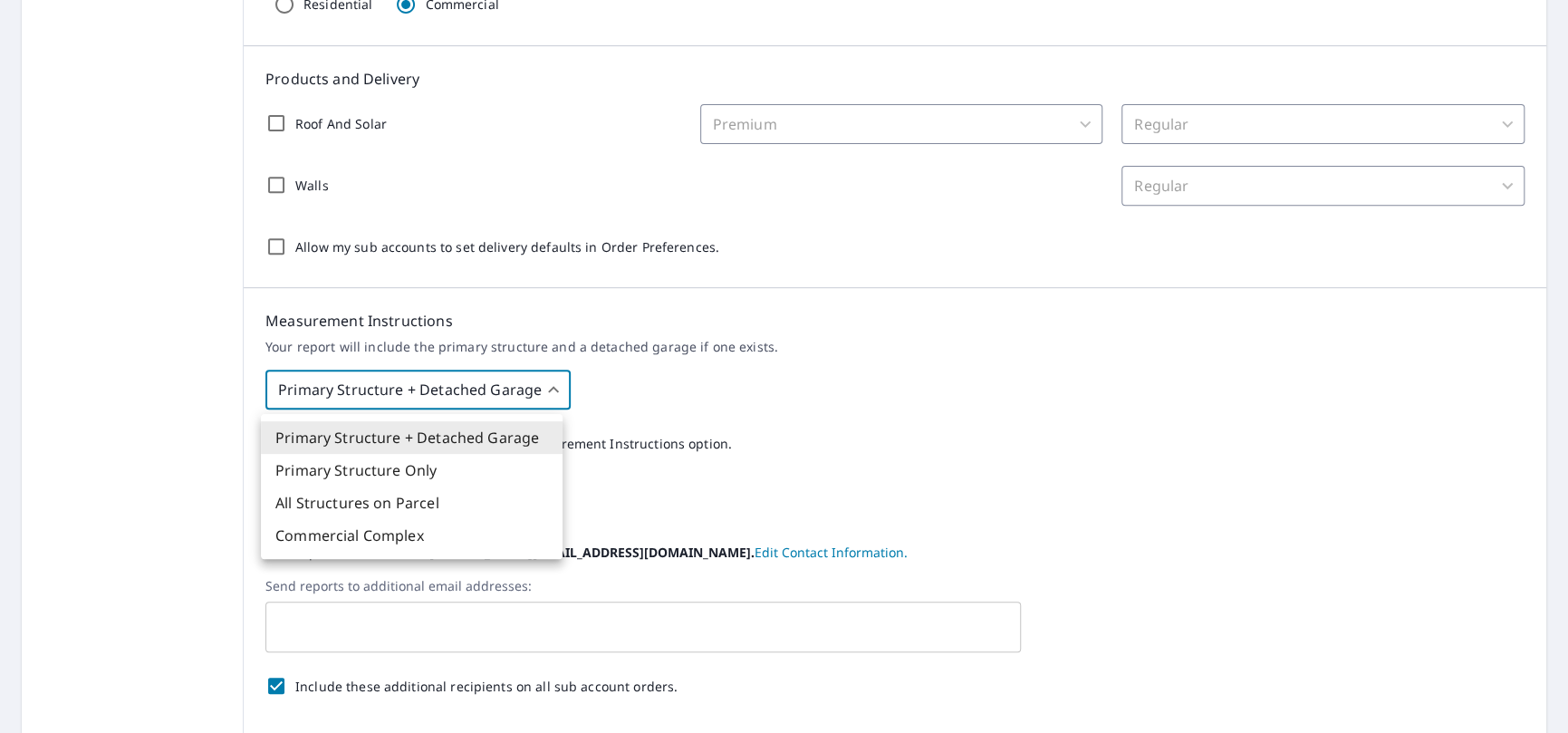
click at [555, 391] on body "CM CM Dashboard Order History Order CM Dashboard / Order Preferences / Product …" at bounding box center [784, 366] width 1568 height 733
click at [437, 536] on li "Commercial Complex" at bounding box center [411, 535] width 302 height 32
type input "4"
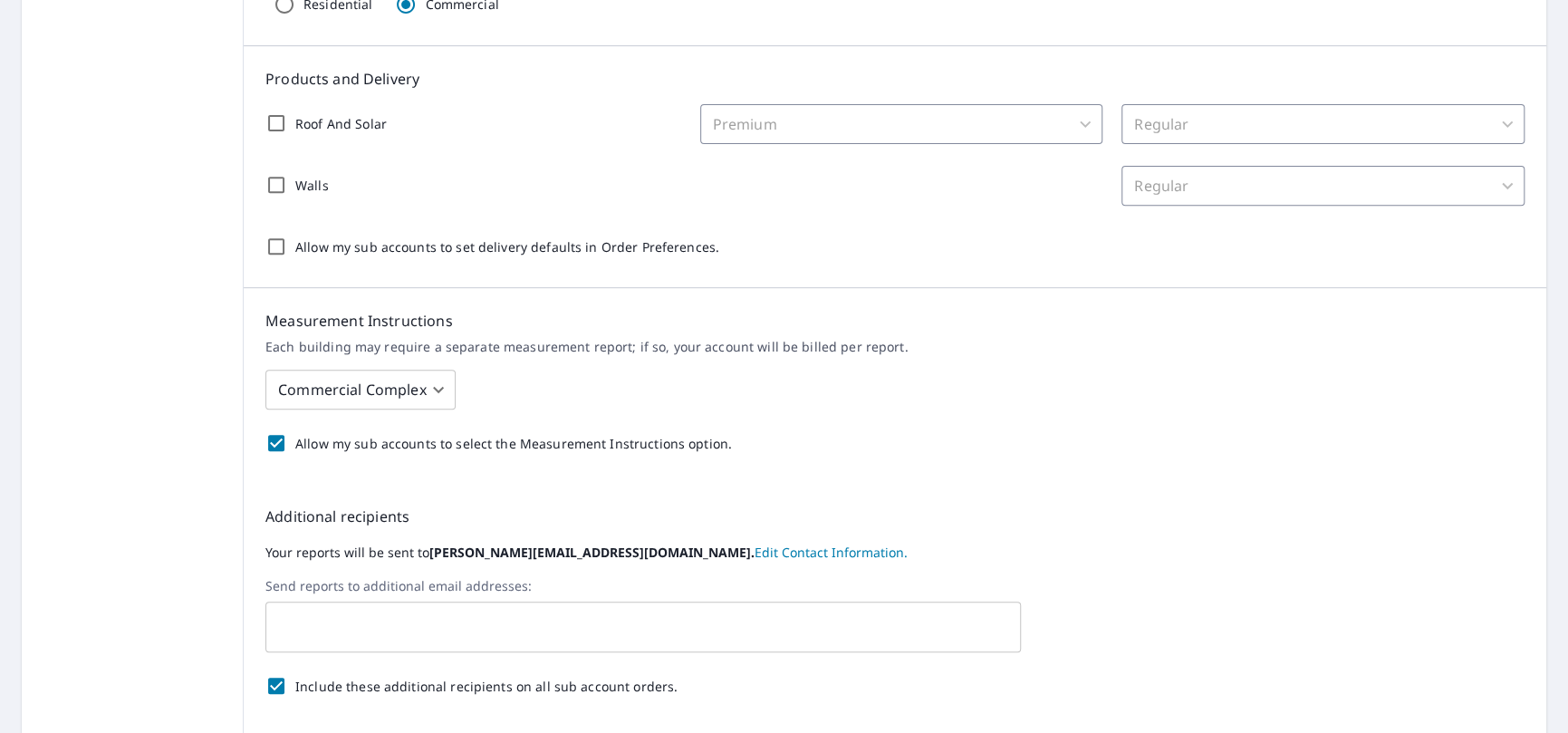
click at [1007, 516] on p "Additional recipients" at bounding box center [896, 516] width 1260 height 22
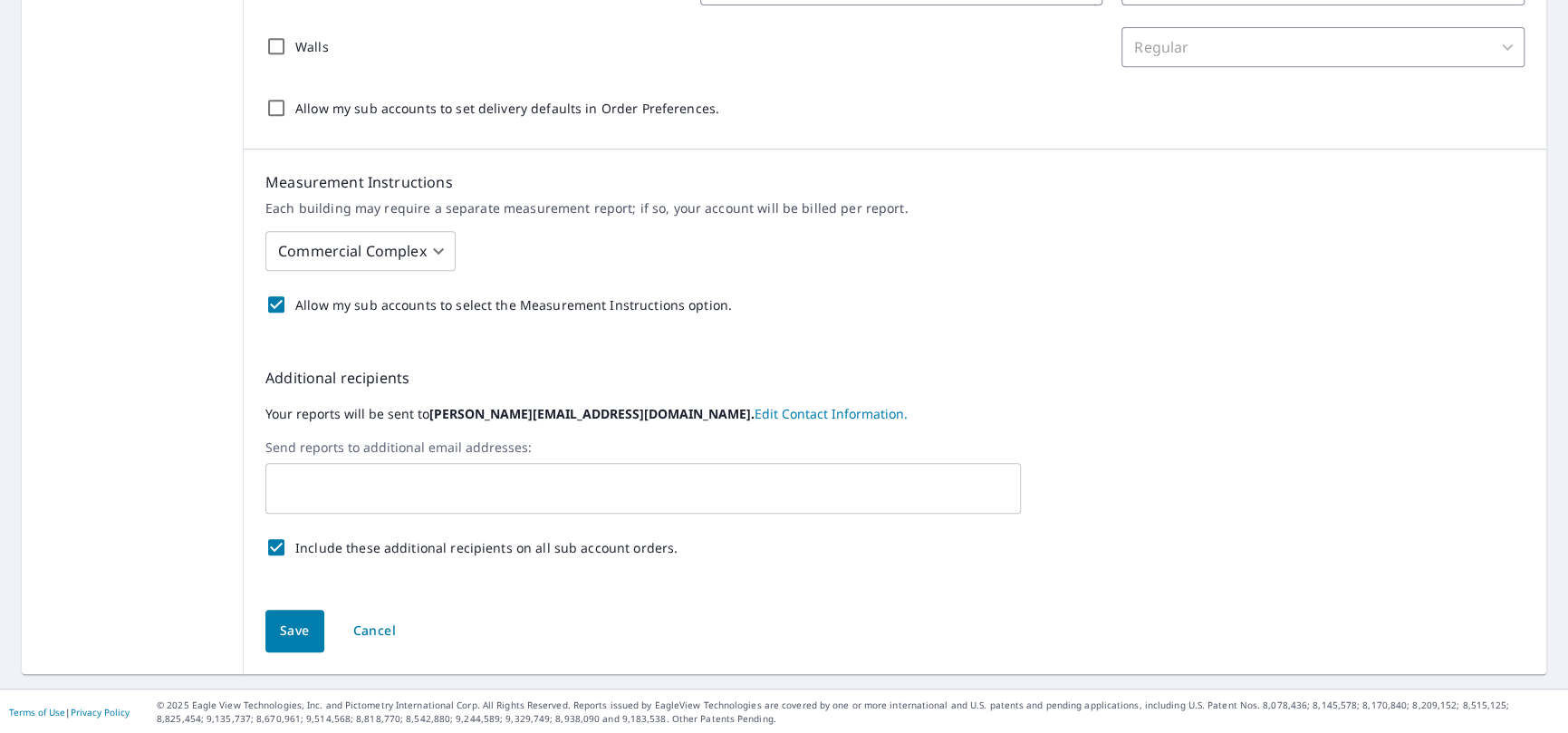
scroll to position [0, 0]
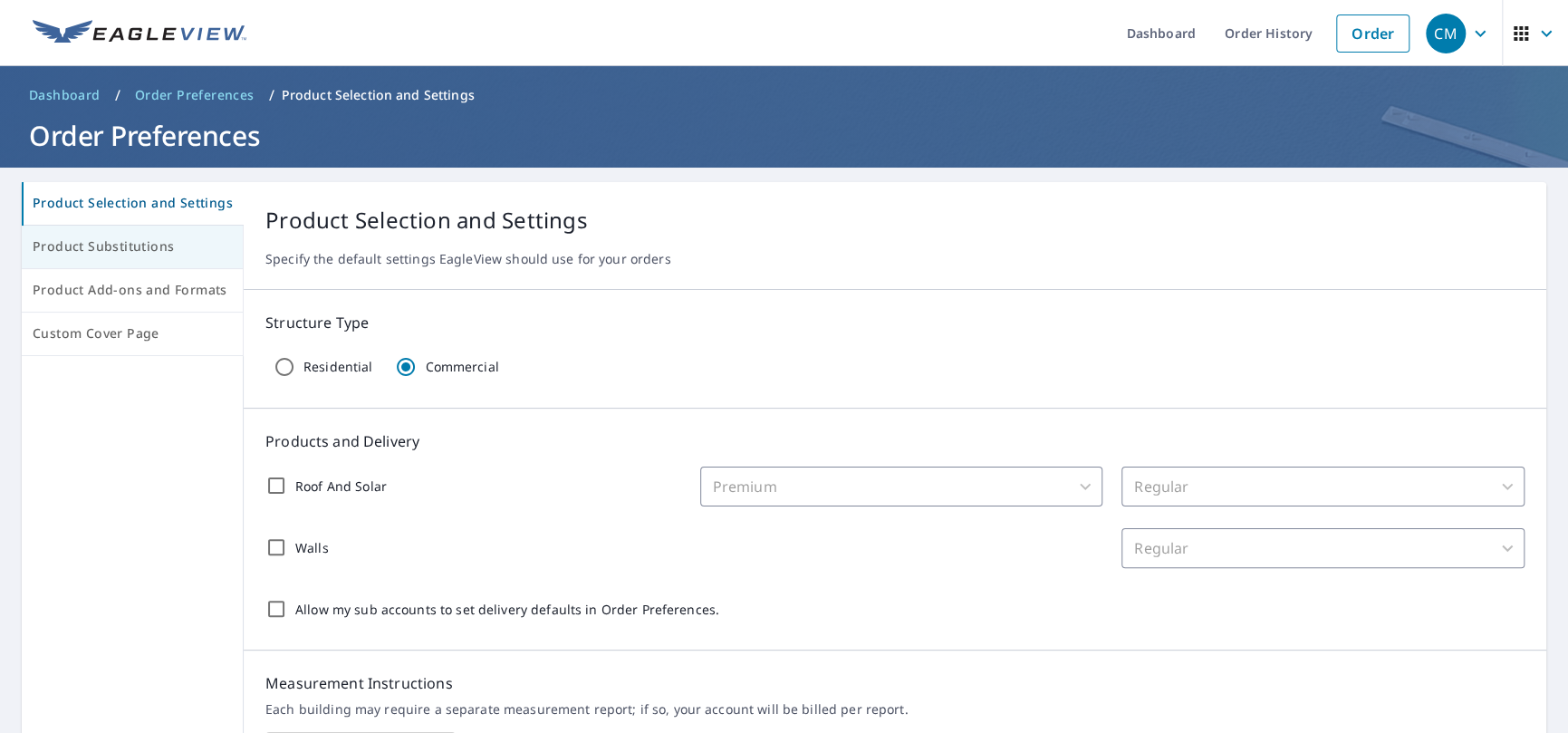
click at [142, 248] on span "Product Substitutions" at bounding box center [131, 247] width 200 height 23
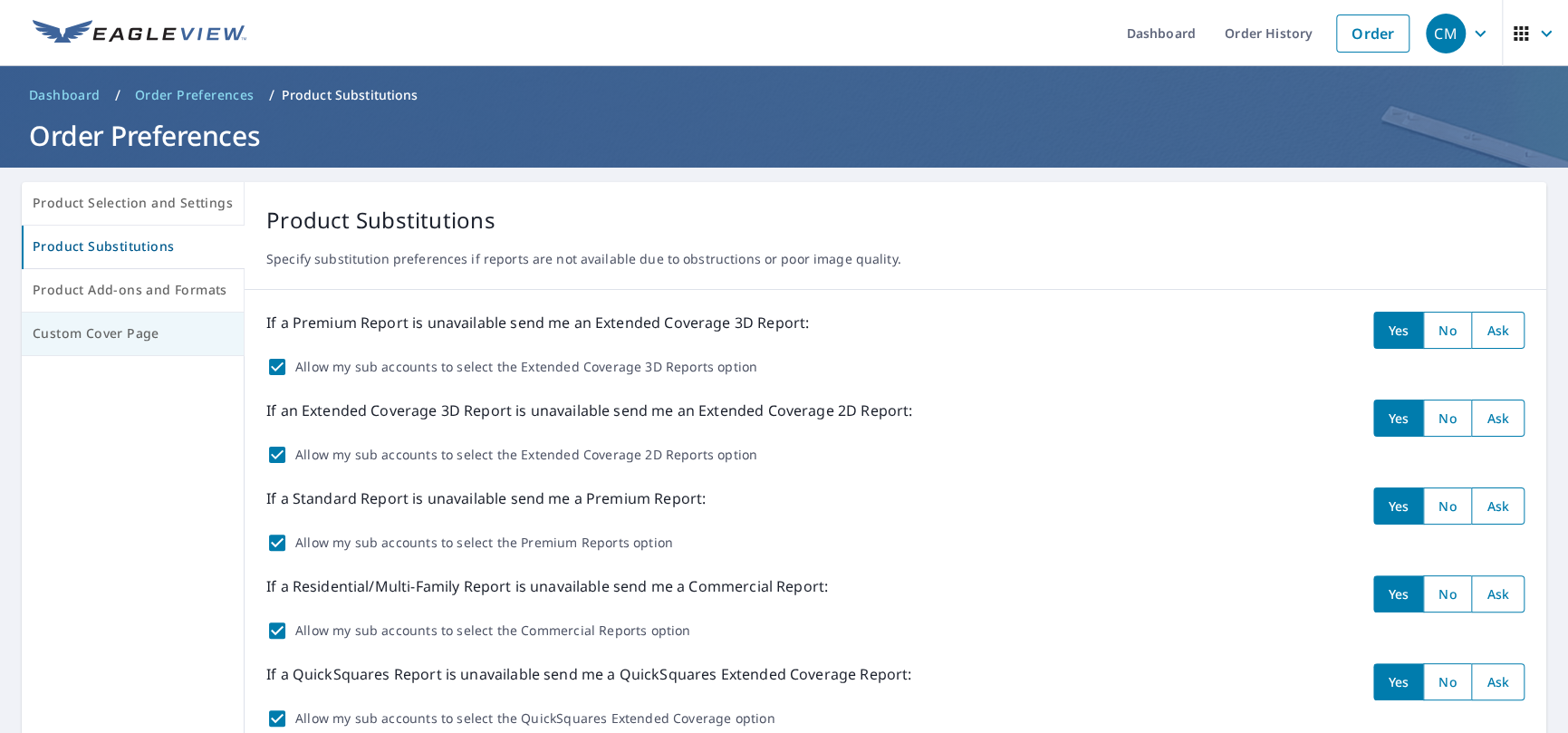
click at [156, 338] on span "Custom Cover Page" at bounding box center [132, 334] width 200 height 23
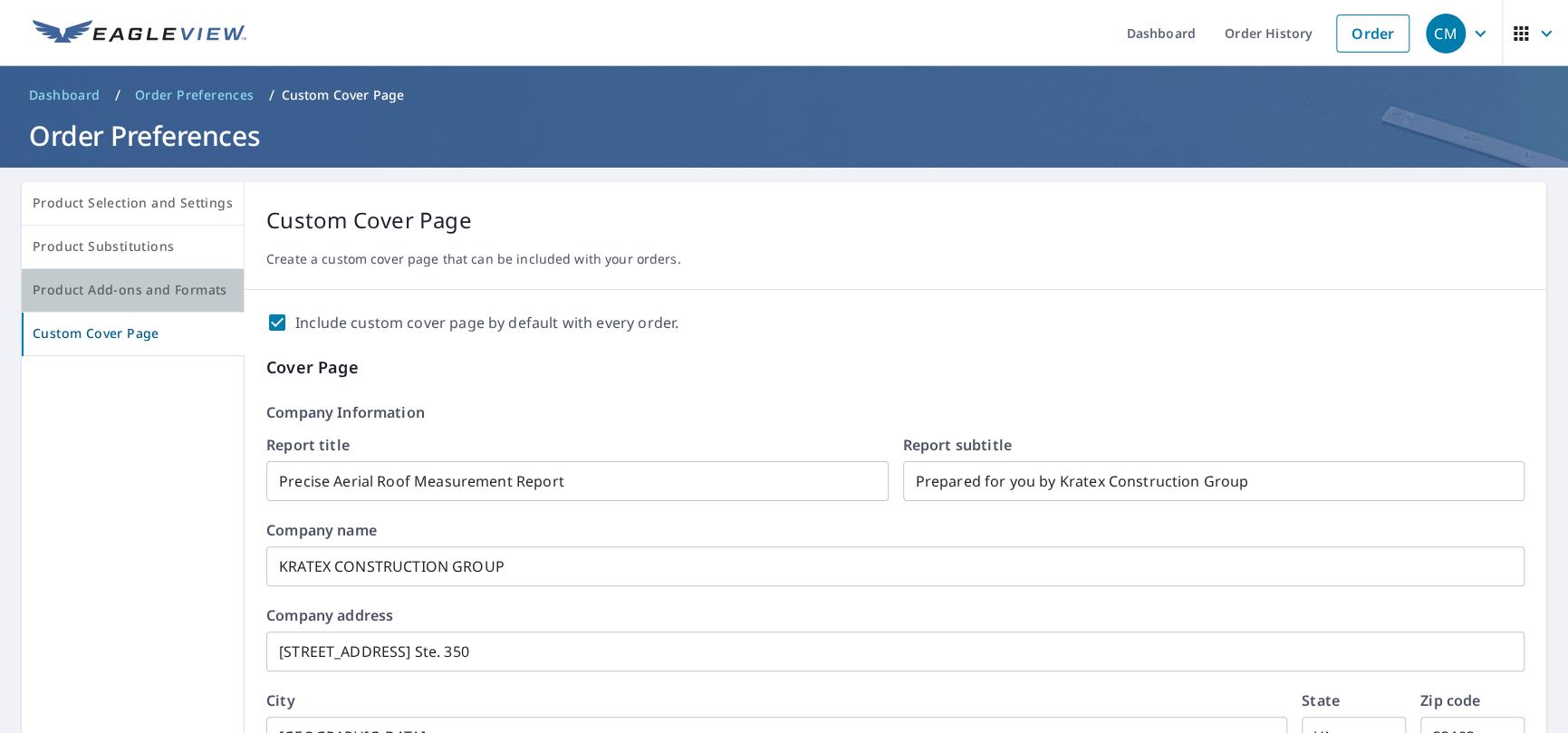
click at [161, 290] on span "Product Add-ons and Formats" at bounding box center [132, 290] width 200 height 23
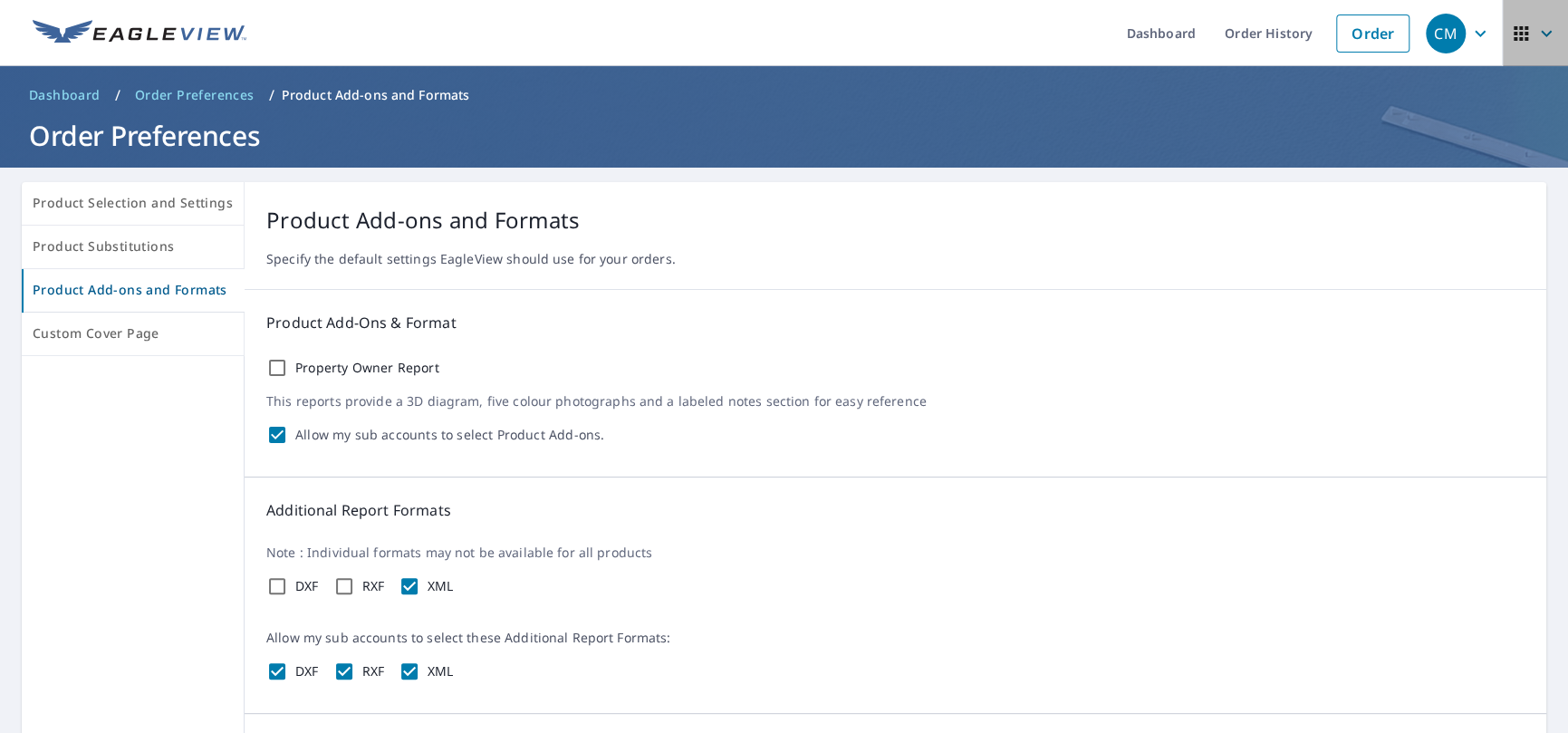
click at [1514, 38] on icon "button" at bounding box center [1521, 33] width 14 height 14
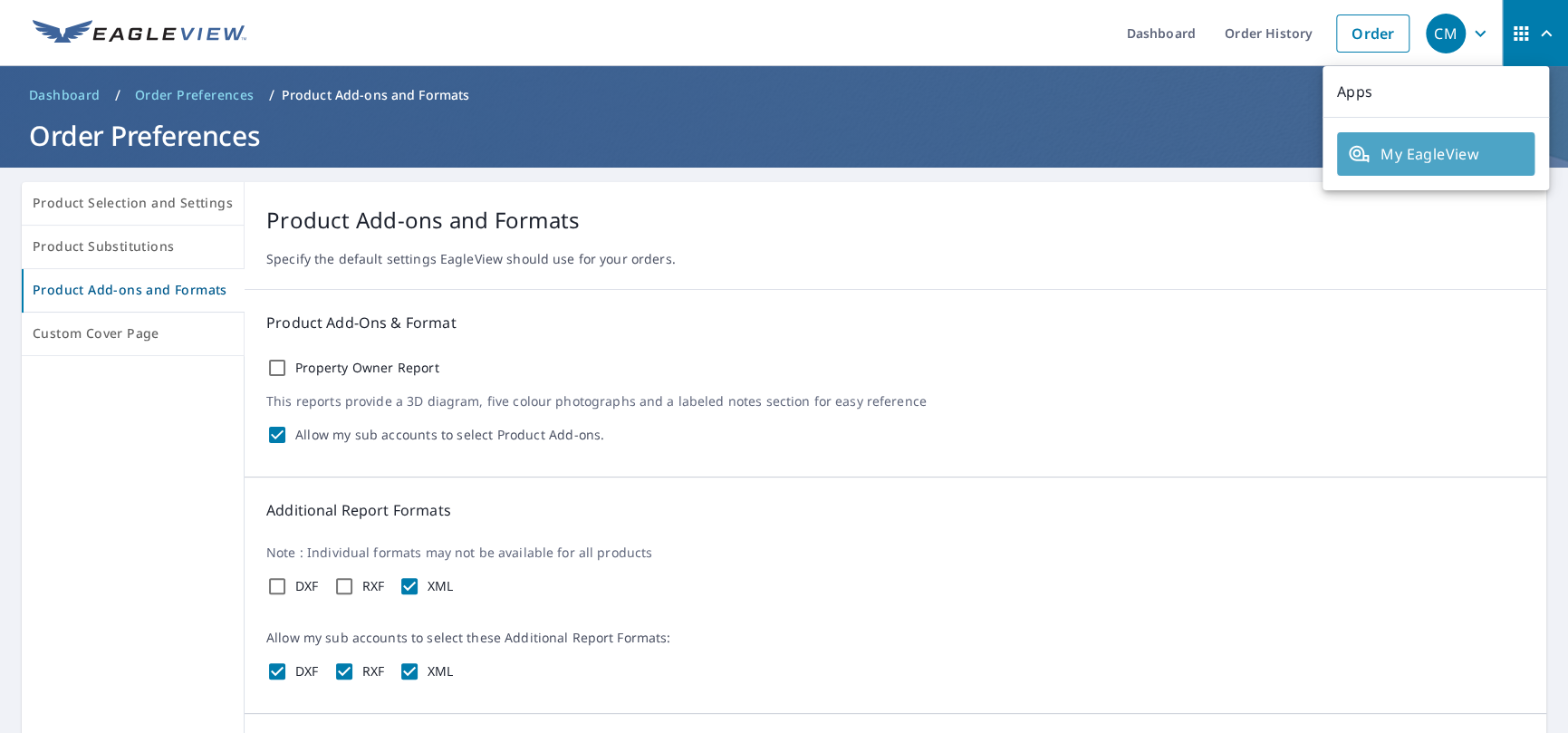
click at [1448, 161] on span "My EagleView" at bounding box center [1437, 153] width 176 height 22
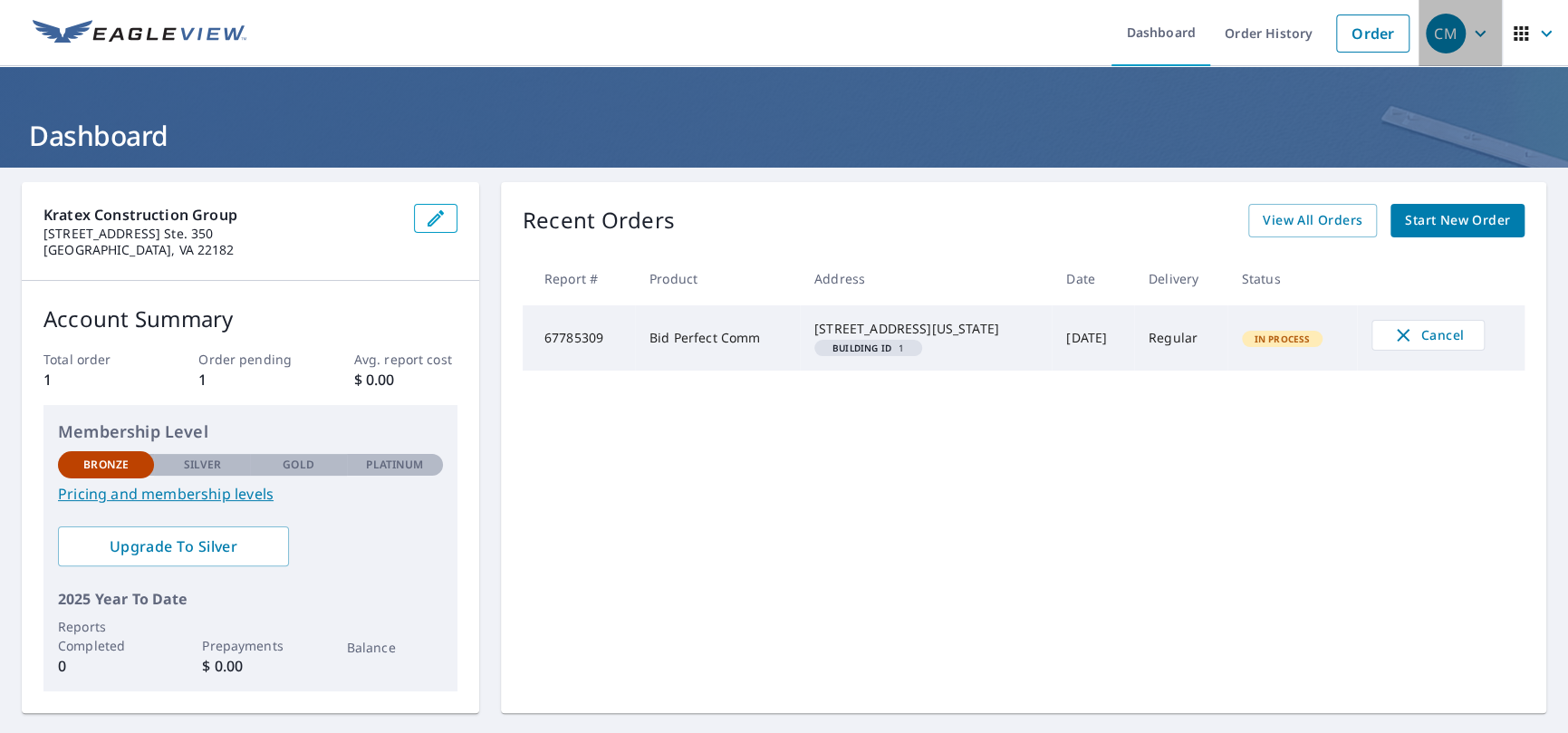
click at [1472, 30] on icon "button" at bounding box center [1480, 33] width 22 height 22
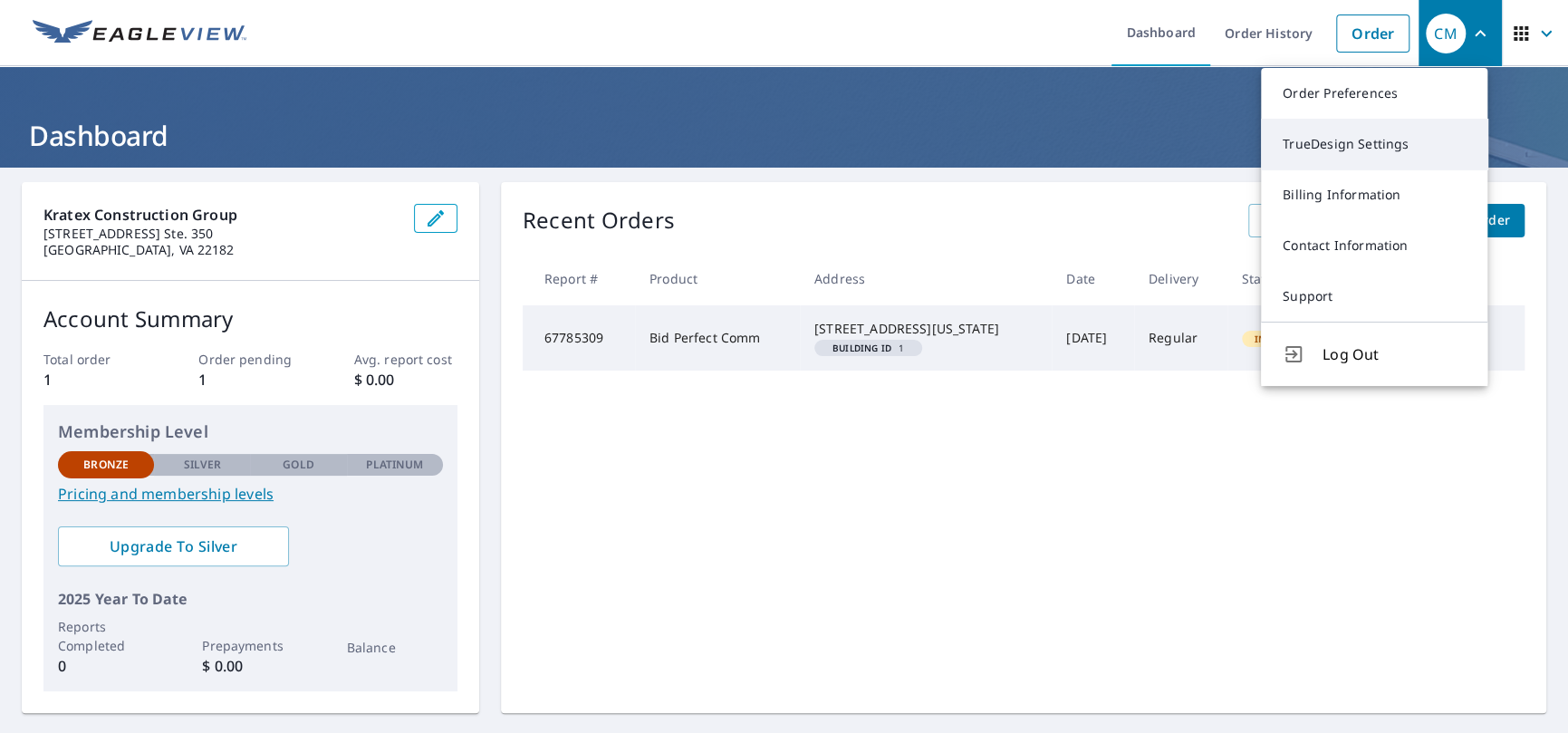
click at [1382, 137] on link "TrueDesign Settings" at bounding box center [1375, 145] width 227 height 51
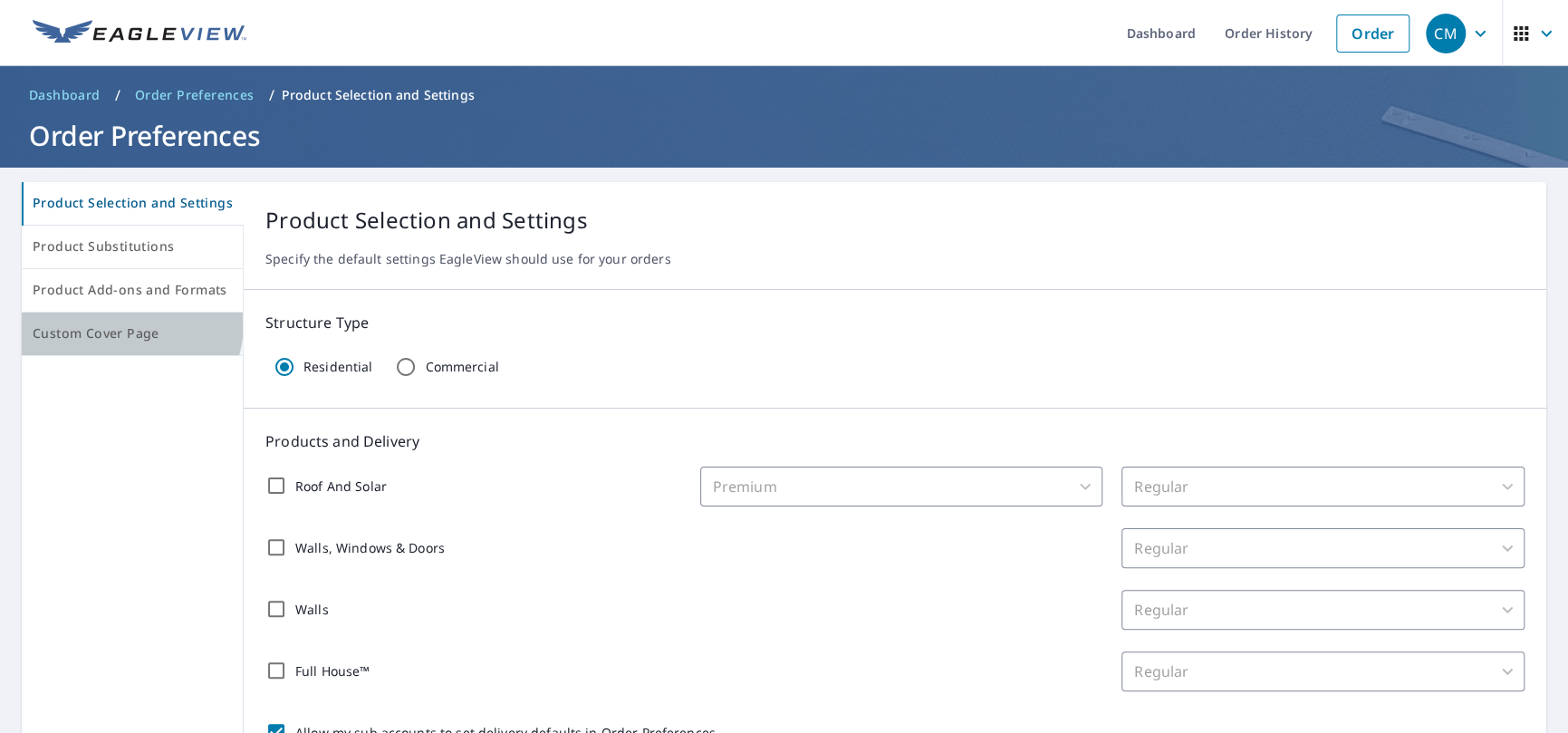
click at [107, 321] on button "Custom Cover Page" at bounding box center [132, 335] width 222 height 44
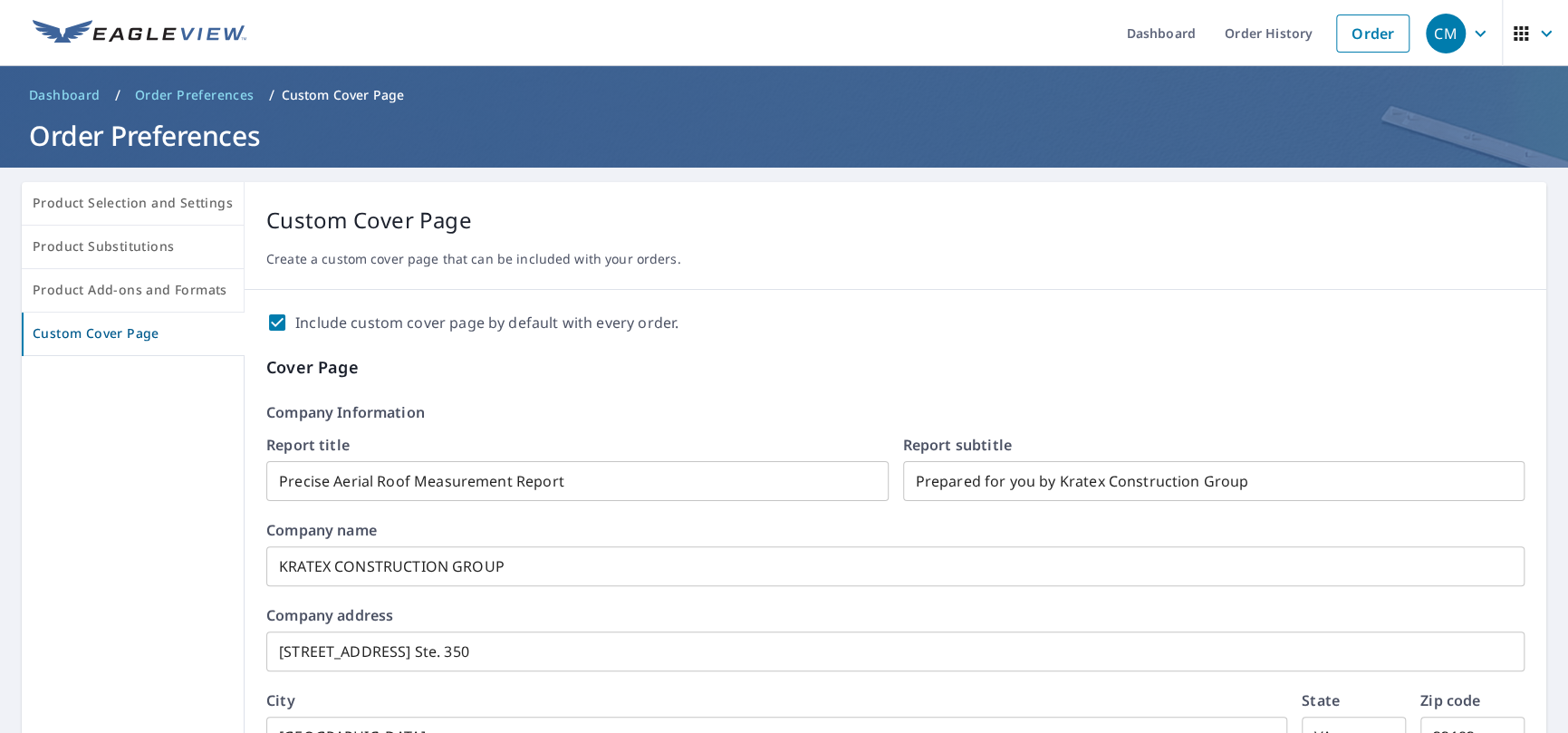
click at [199, 22] on img at bounding box center [139, 33] width 214 height 27
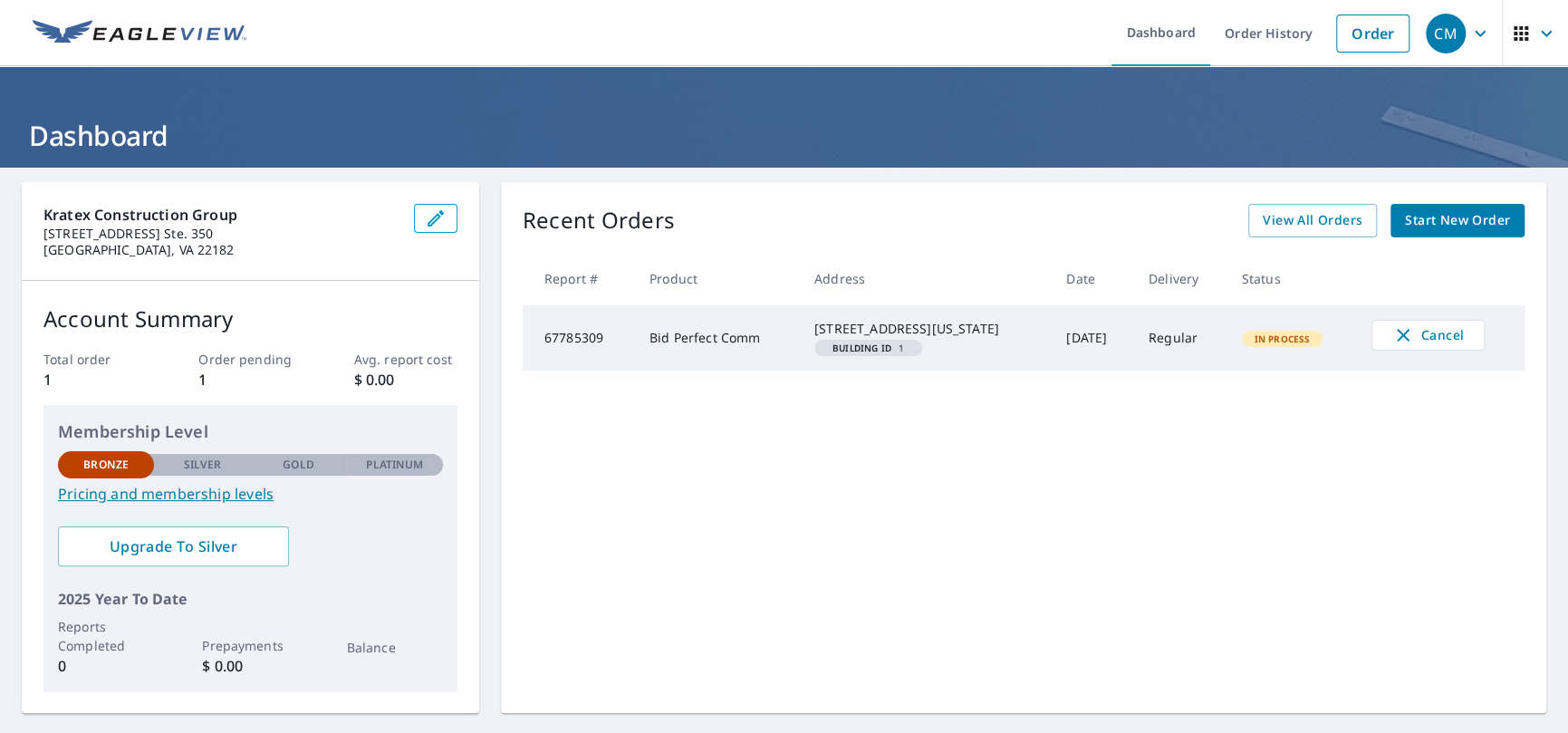
click at [1536, 39] on icon "button" at bounding box center [1546, 33] width 22 height 22
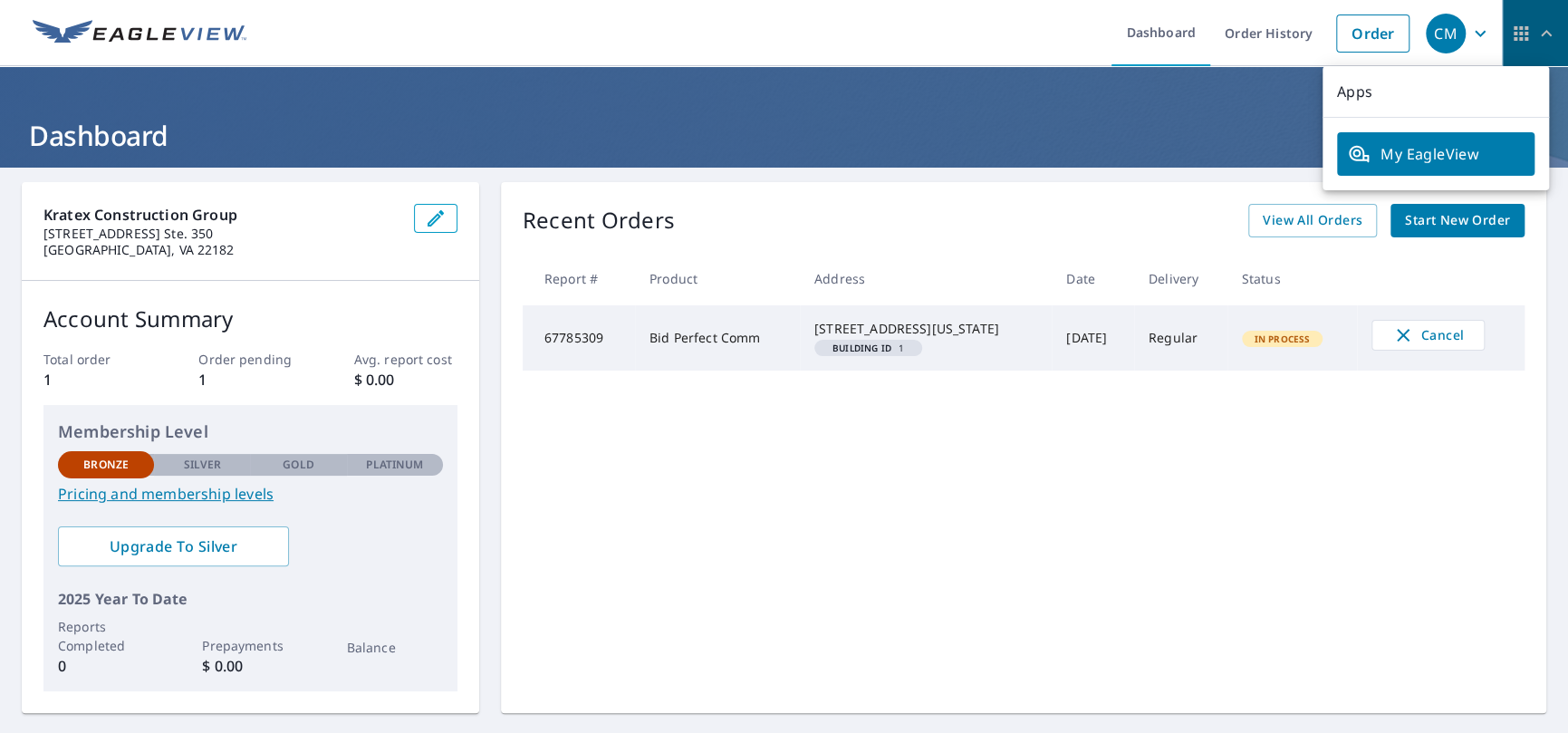
click at [1510, 32] on icon "button" at bounding box center [1521, 33] width 22 height 22
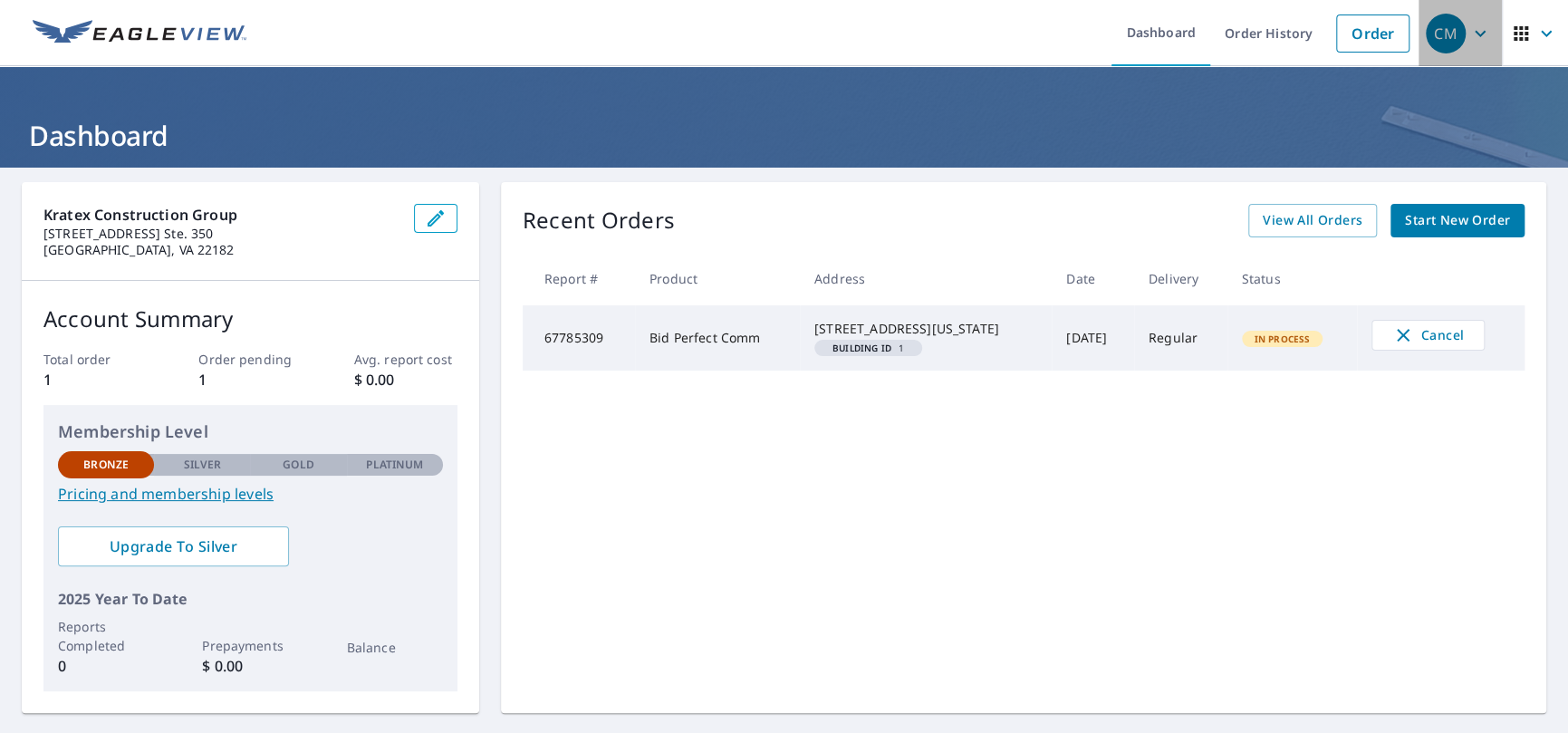
click at [1472, 30] on icon "button" at bounding box center [1480, 33] width 22 height 22
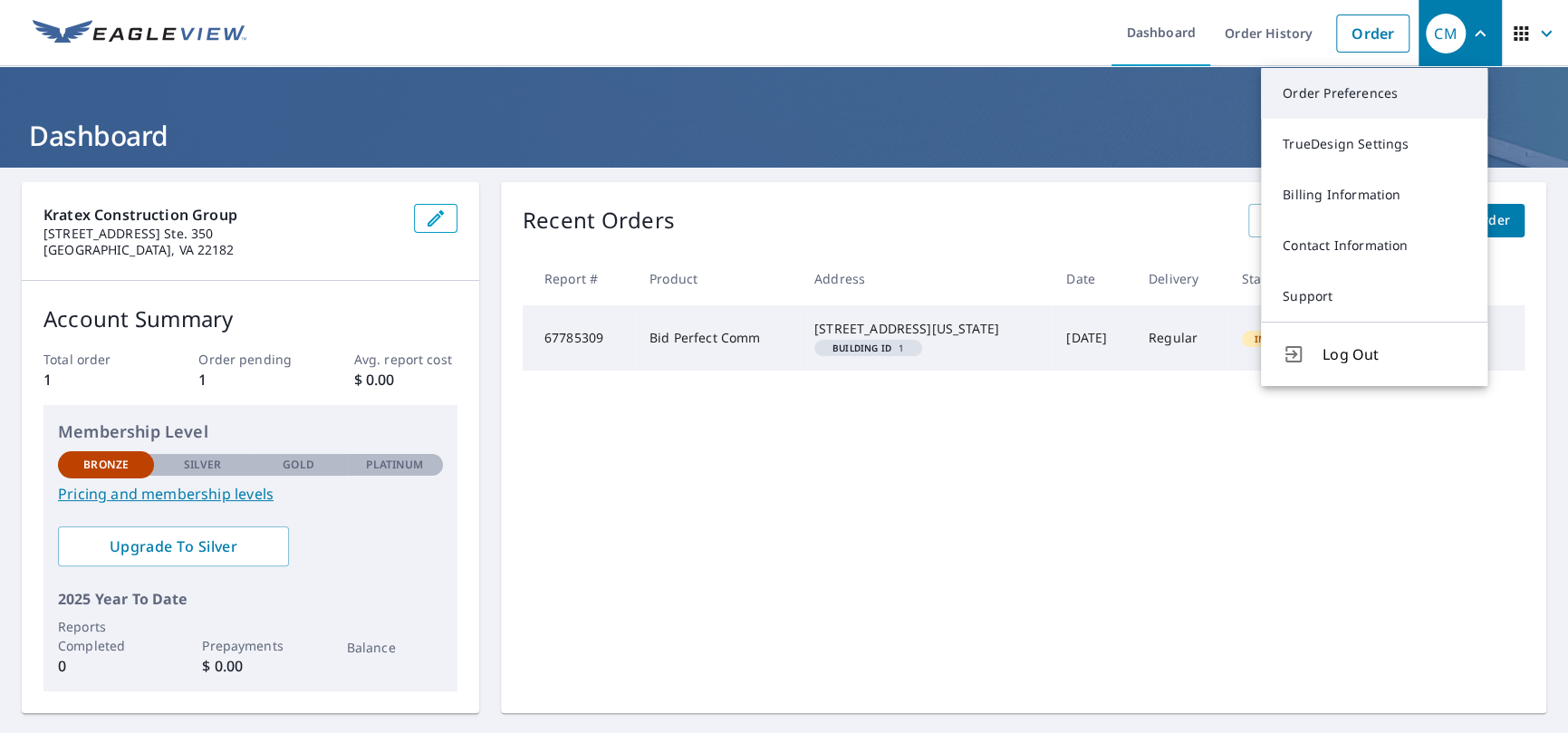
click at [1385, 99] on link "Order Preferences" at bounding box center [1375, 94] width 227 height 51
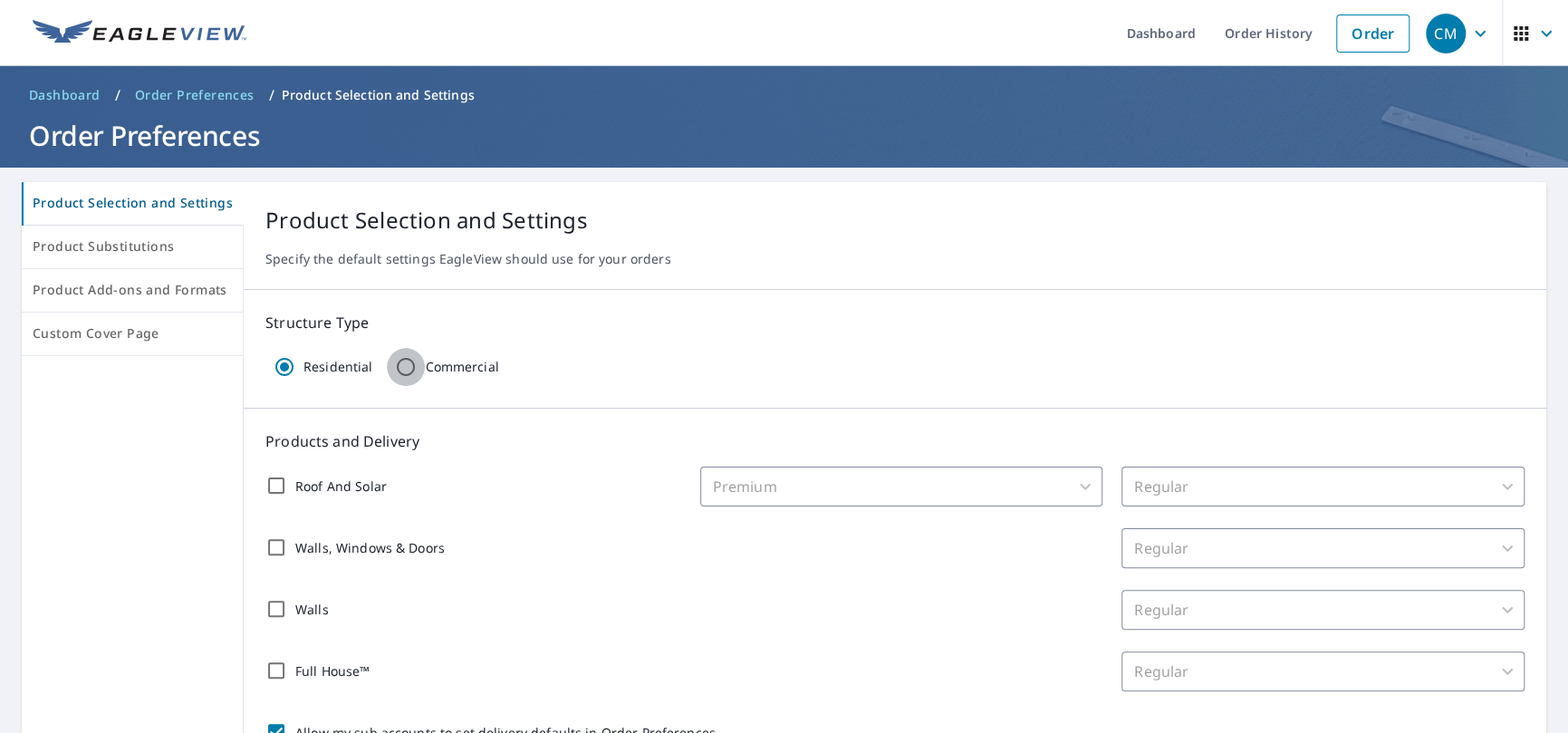
click at [396, 364] on input "Commercial" at bounding box center [406, 367] width 38 height 38
radio input "true"
radio input "false"
checkbox input "false"
type input "32"
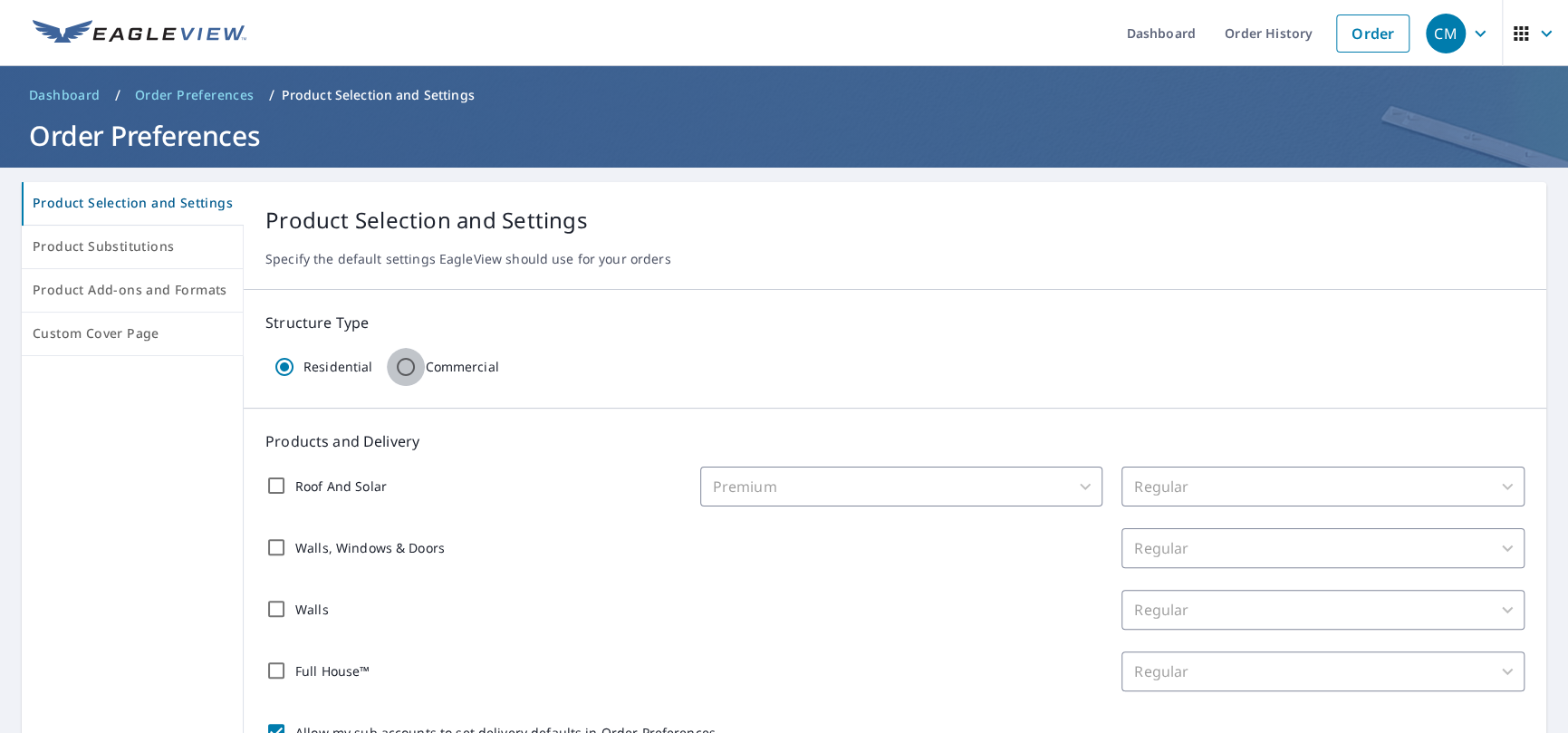
checkbox input "false"
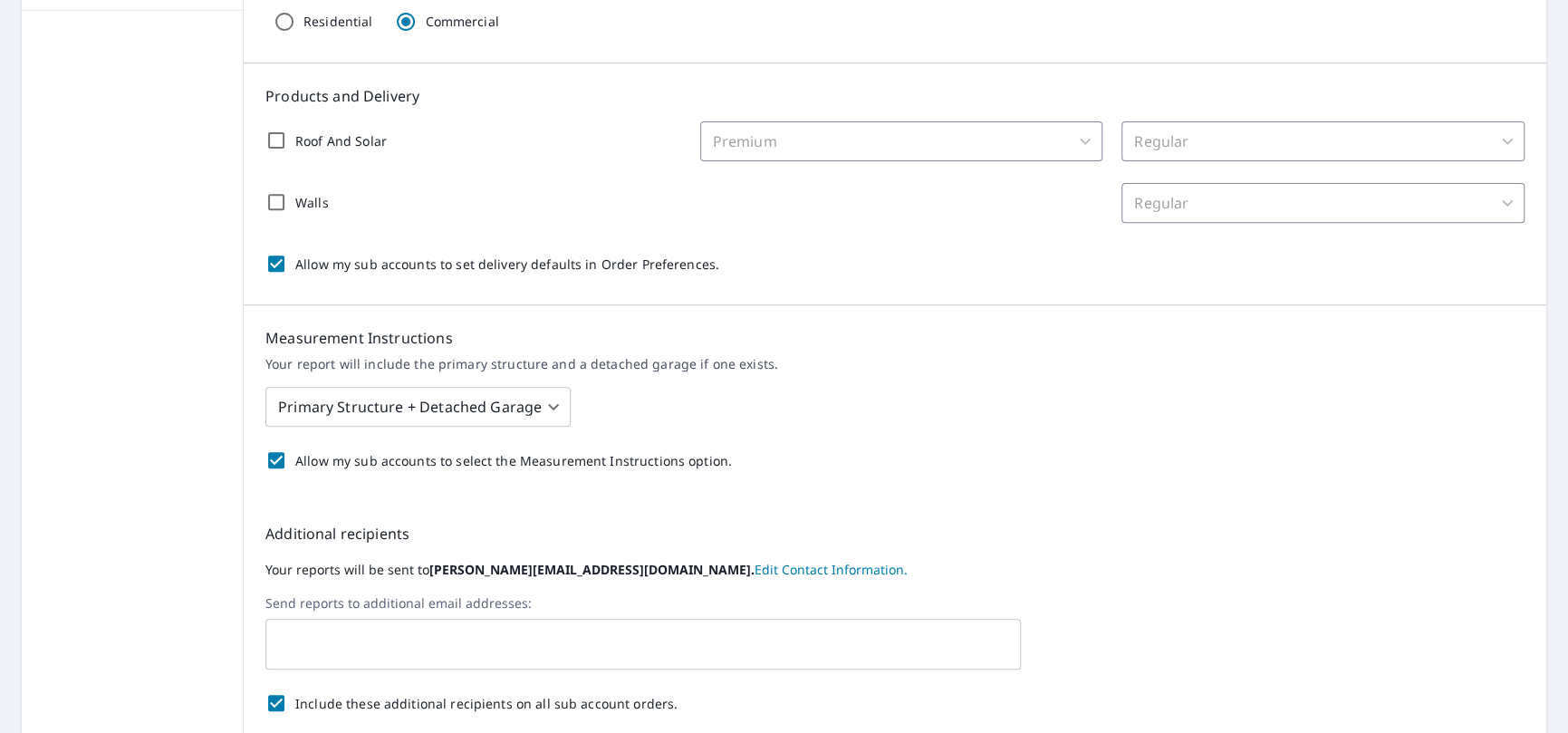
scroll to position [362, 0]
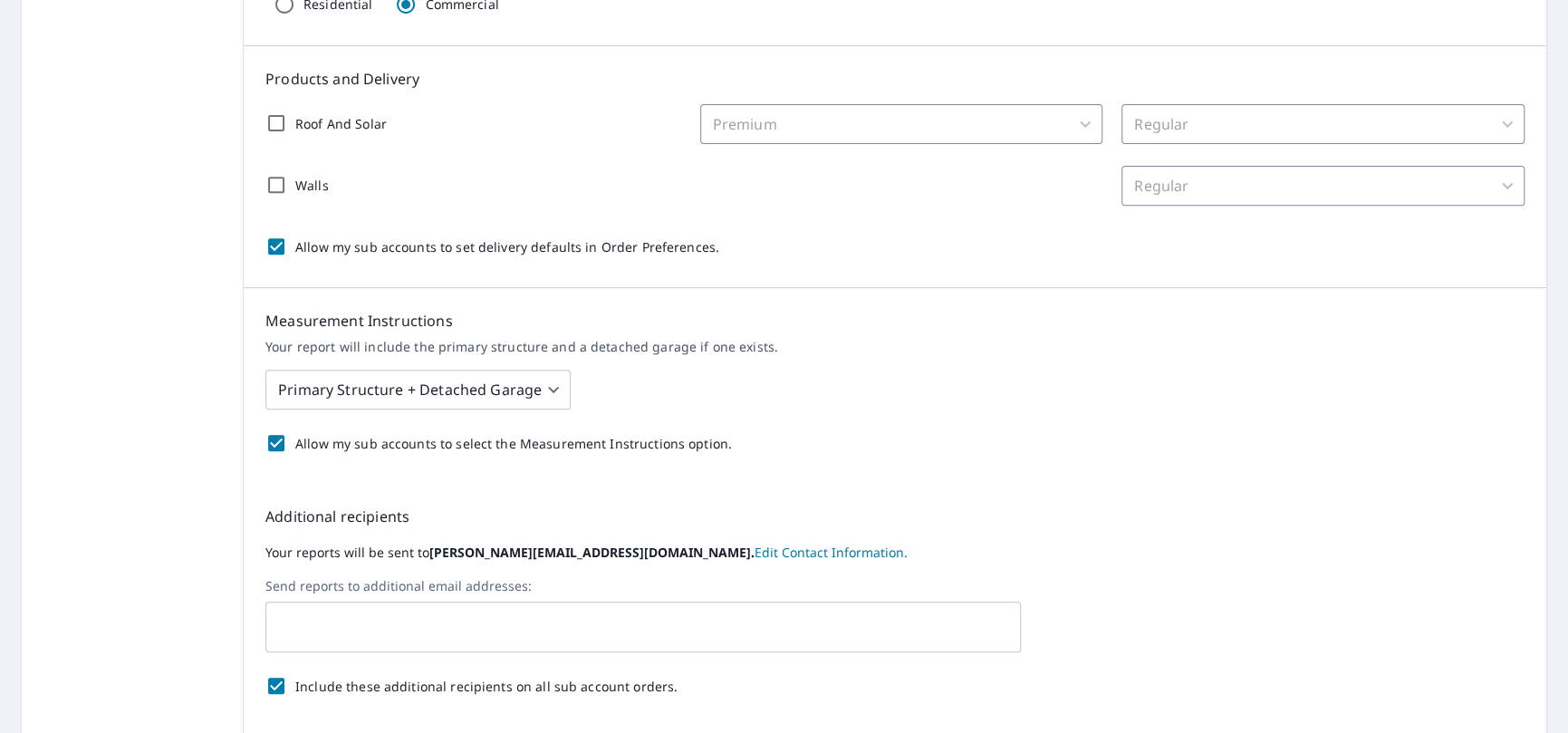
click at [272, 118] on input "Roof And Solar" at bounding box center [276, 123] width 38 height 38
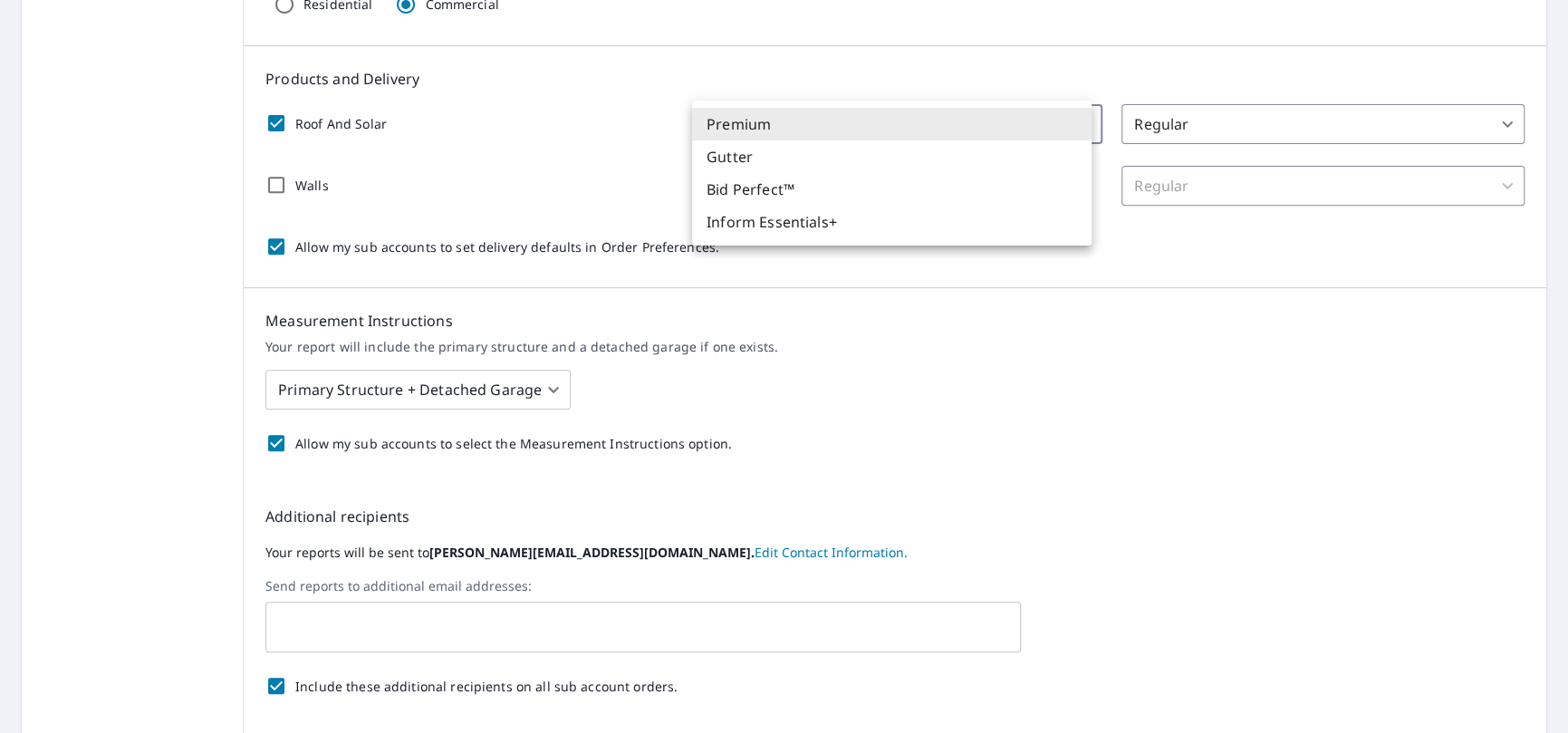
click at [1074, 120] on body "CM CM Dashboard Order History Order CM Dashboard / Order Preferences / Product …" at bounding box center [784, 366] width 1568 height 733
click at [1235, 319] on div at bounding box center [784, 366] width 1568 height 733
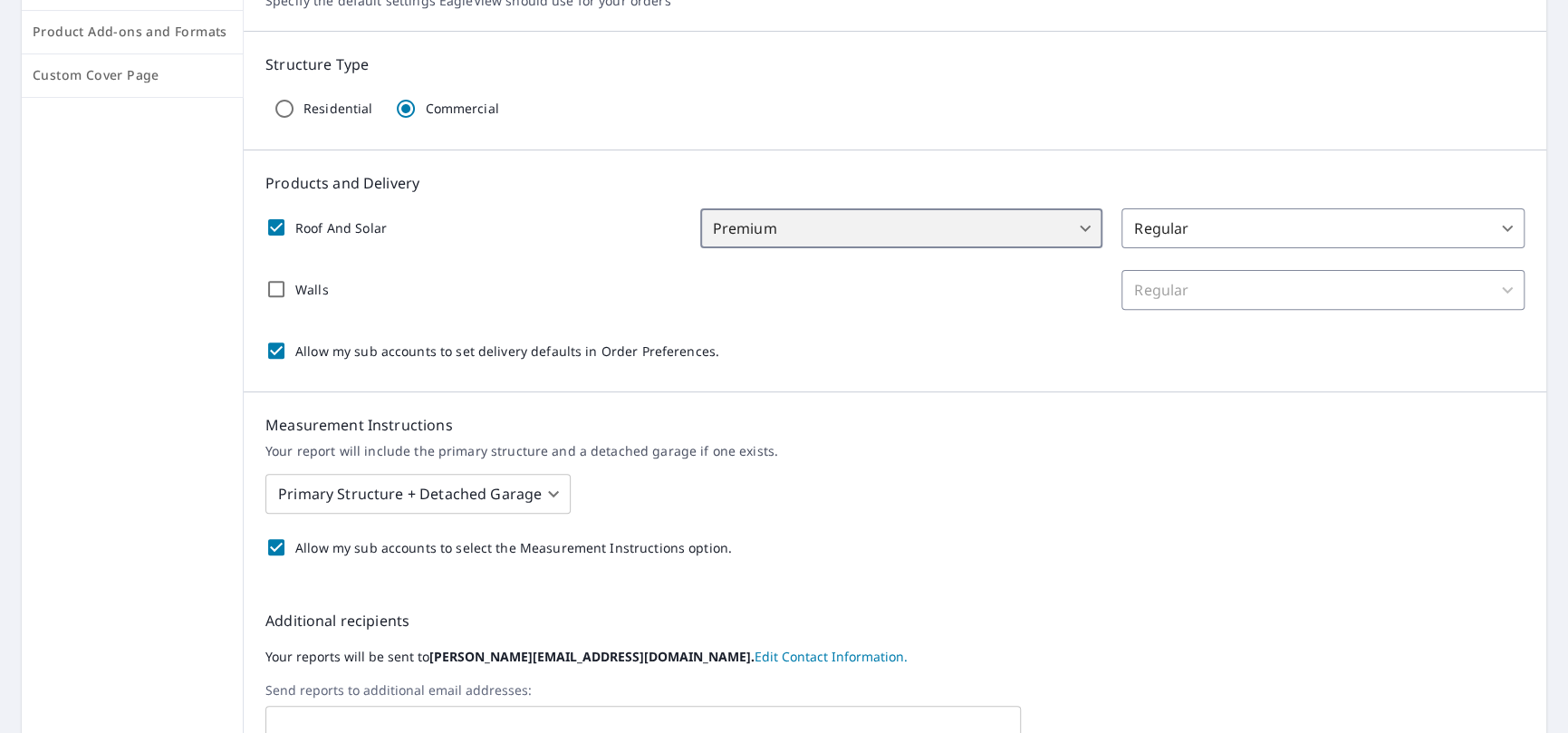
scroll to position [271, 0]
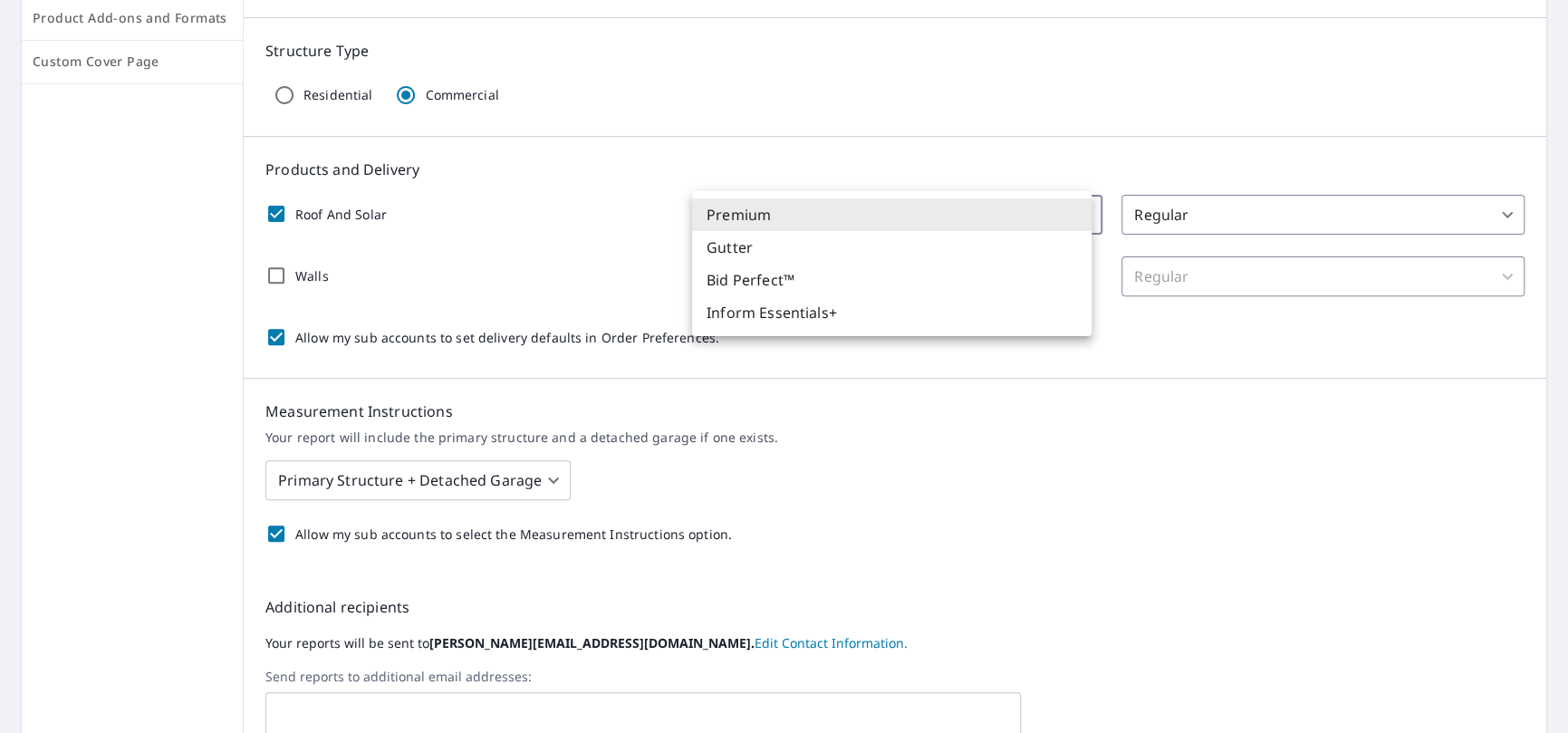
click at [1074, 209] on body "CM CM Dashboard Order History Order CM Dashboard / Order Preferences / Product …" at bounding box center [784, 366] width 1568 height 733
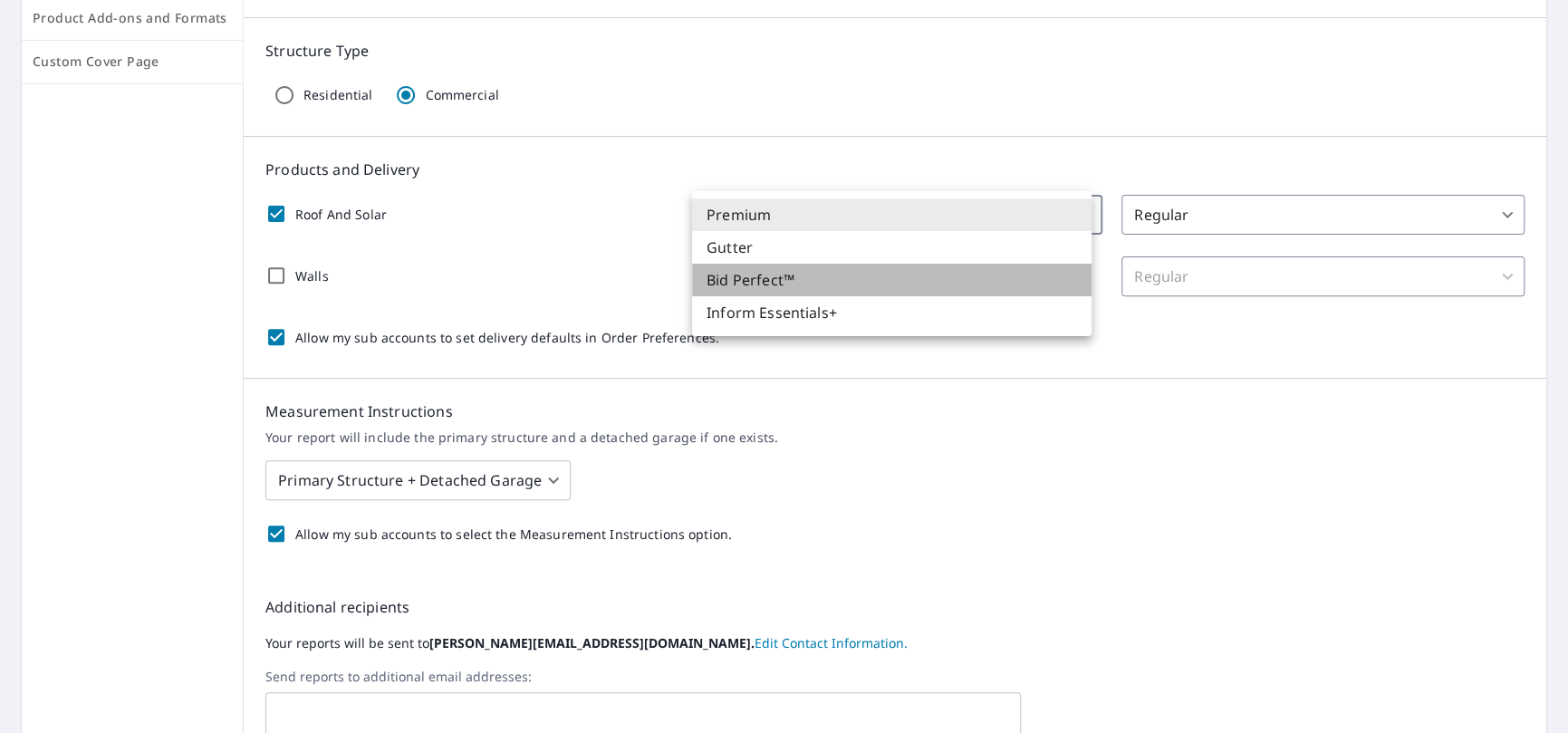
click at [778, 271] on li "Bid Perfect™" at bounding box center [892, 280] width 399 height 32
checkbox input "true"
type input "102"
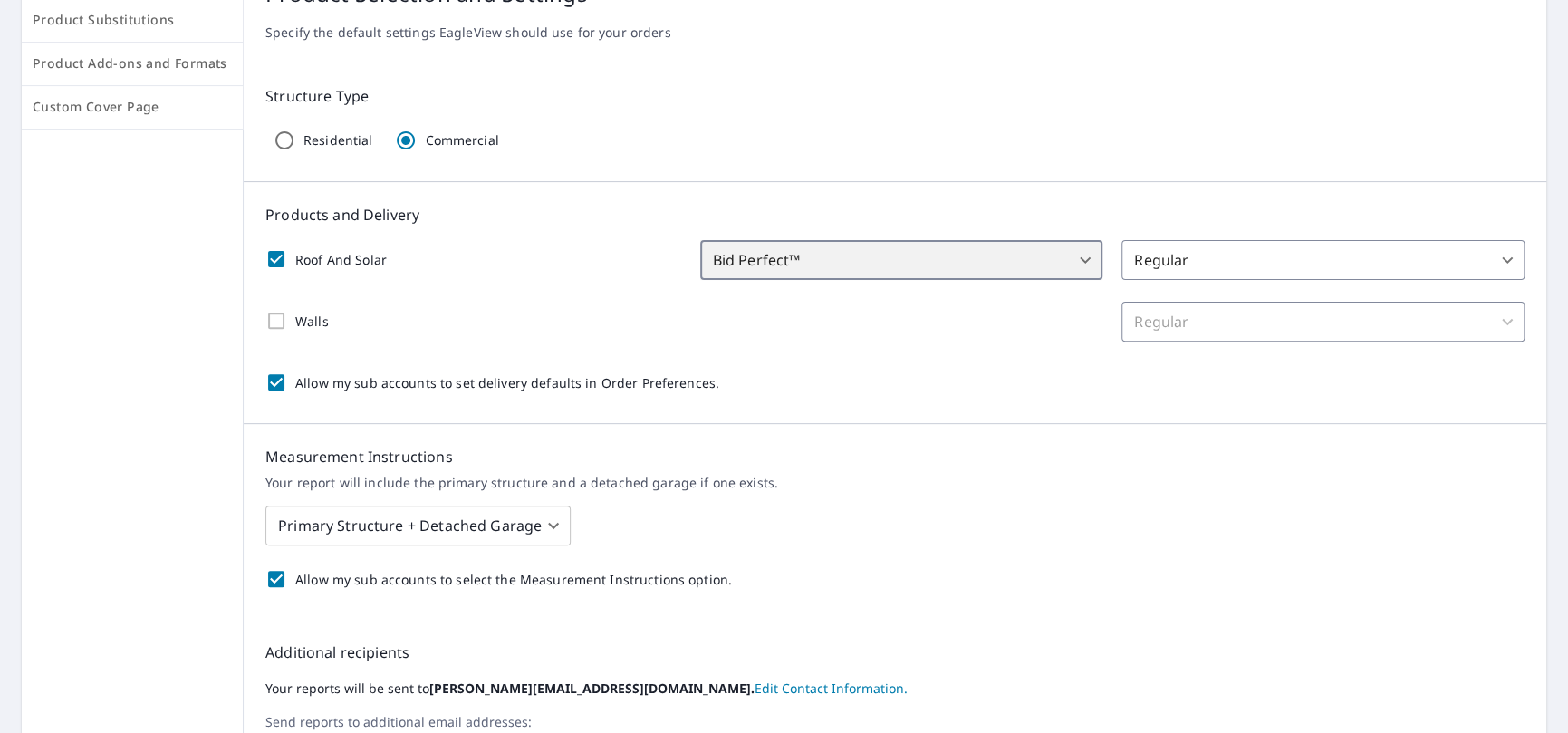
scroll to position [0, 0]
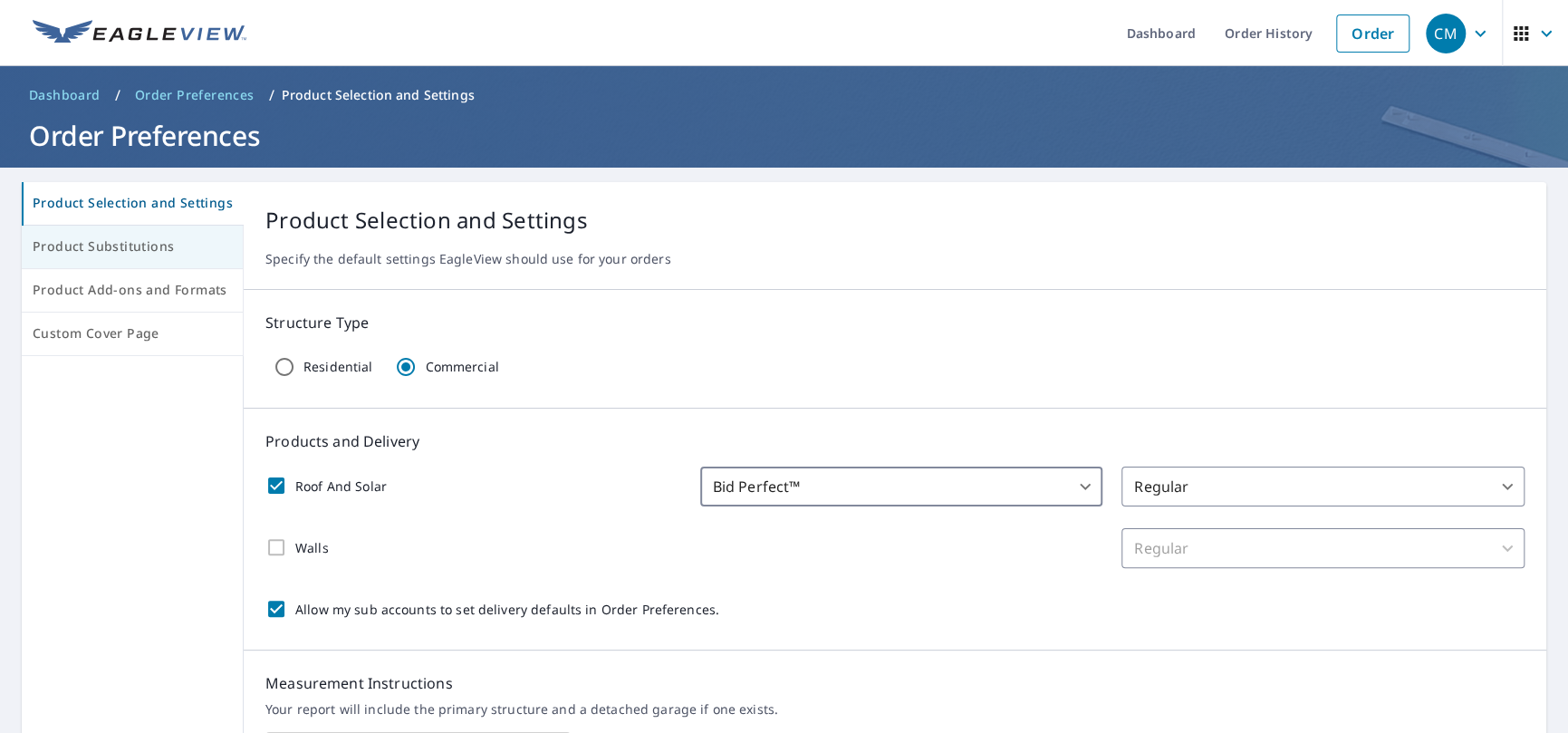
click at [154, 253] on span "Product Substitutions" at bounding box center [131, 247] width 200 height 23
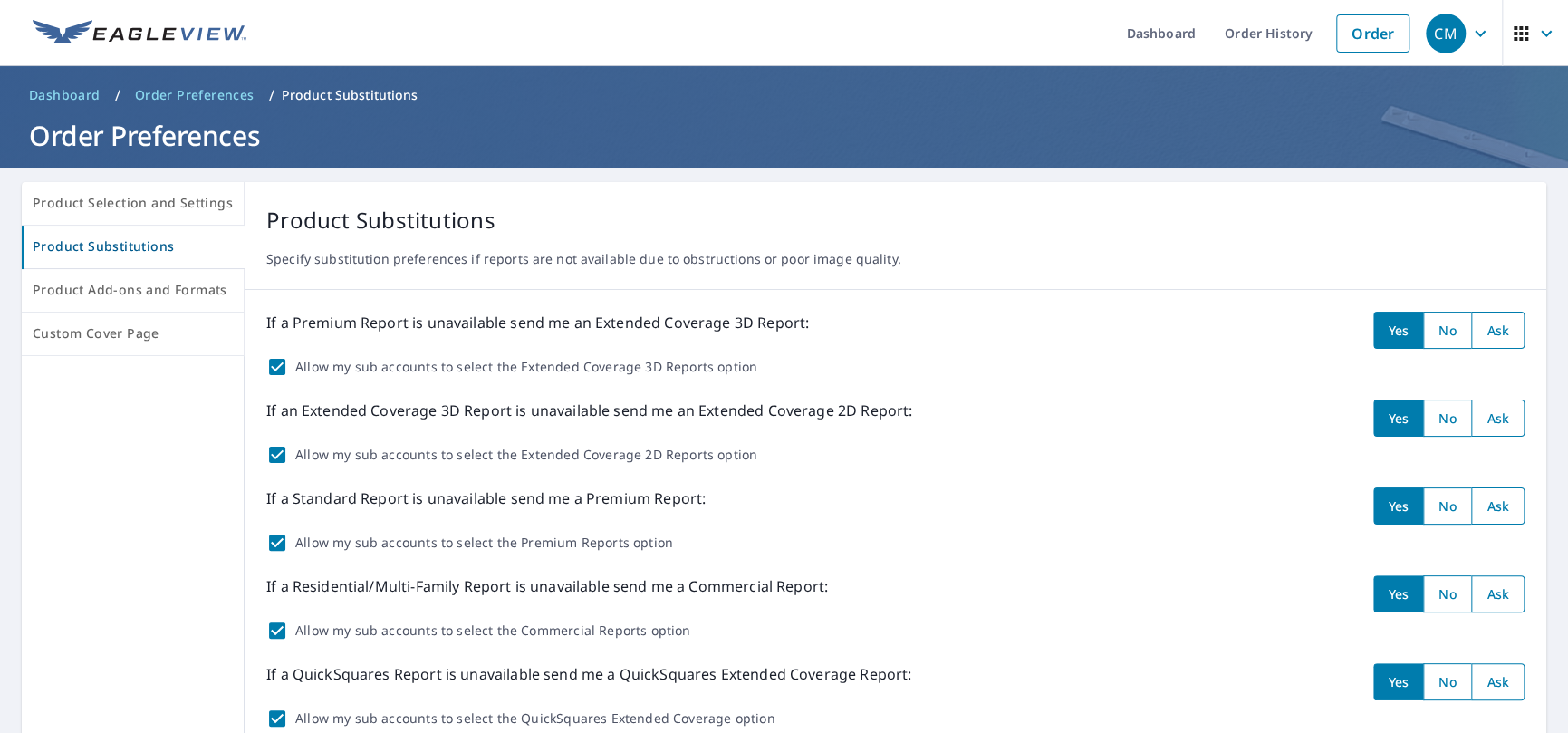
click at [1192, 233] on p "Product Substitutions" at bounding box center [896, 220] width 1259 height 32
click at [122, 323] on span "Custom Cover Page" at bounding box center [132, 334] width 200 height 23
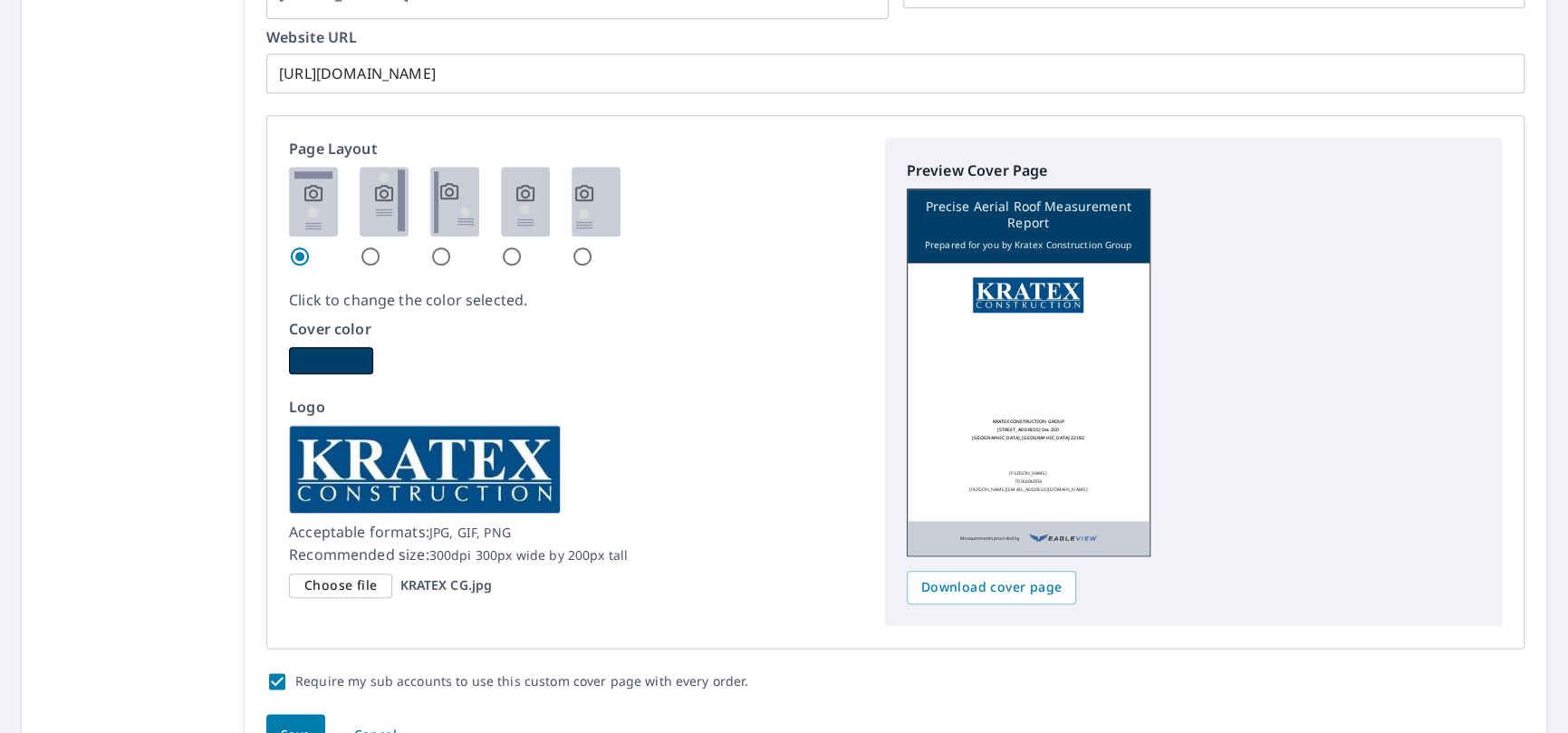
scroll to position [997, 0]
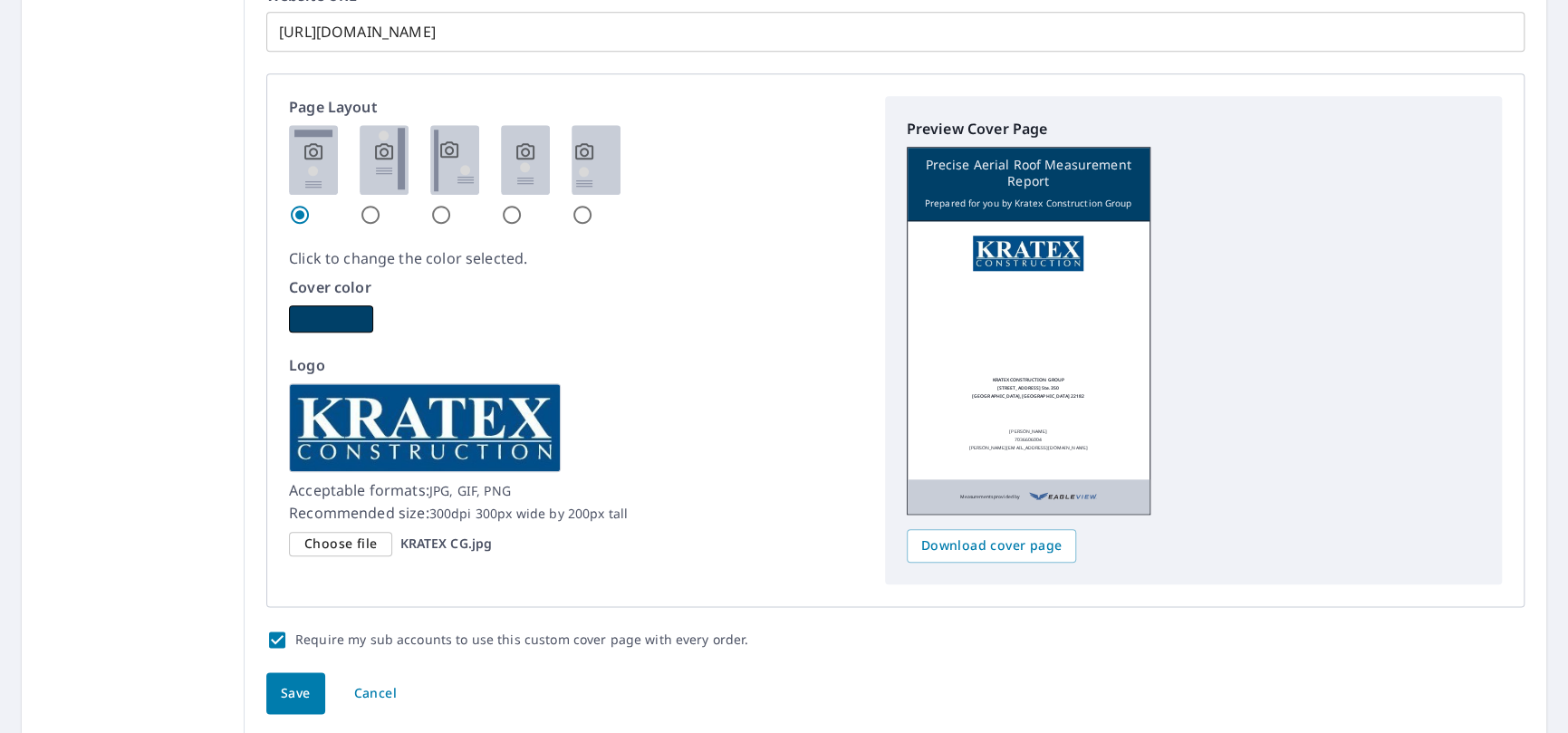
click at [364, 209] on input "radio" at bounding box center [370, 215] width 22 height 22
radio input "true"
checkbox input "true"
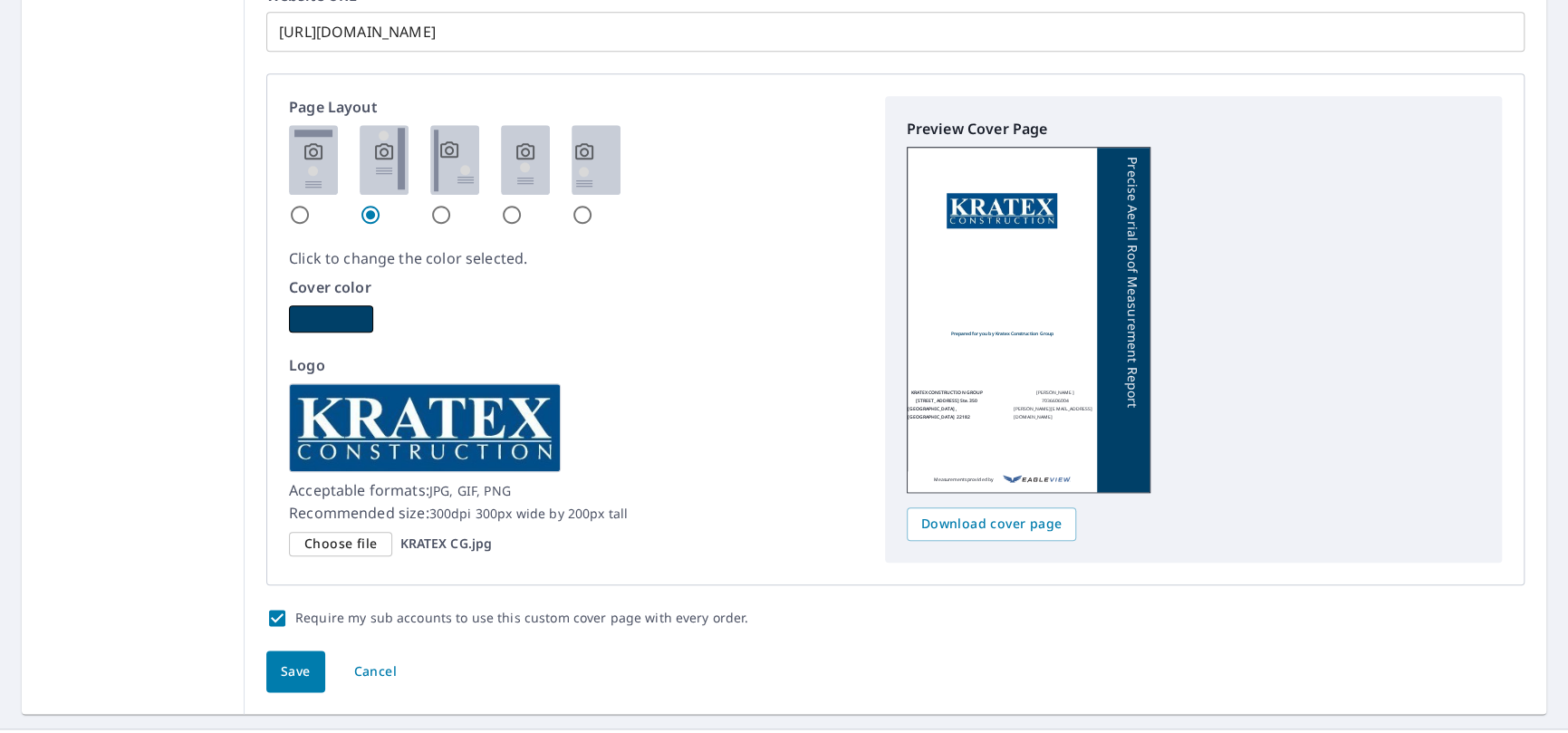
click at [576, 215] on input "radio" at bounding box center [583, 215] width 22 height 22
radio input "true"
checkbox input "true"
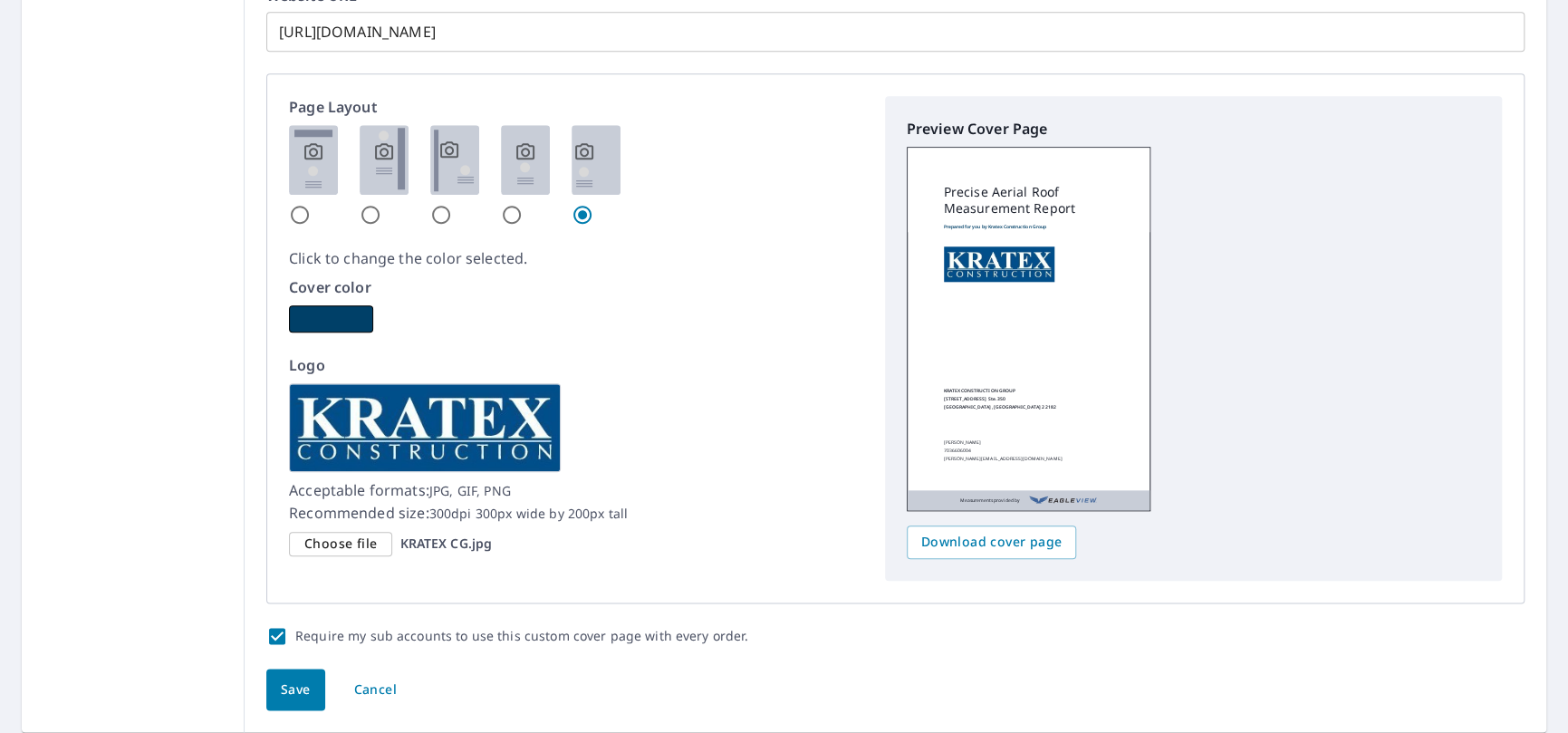
click at [501, 210] on input "radio" at bounding box center [512, 215] width 22 height 22
radio input "true"
checkbox input "true"
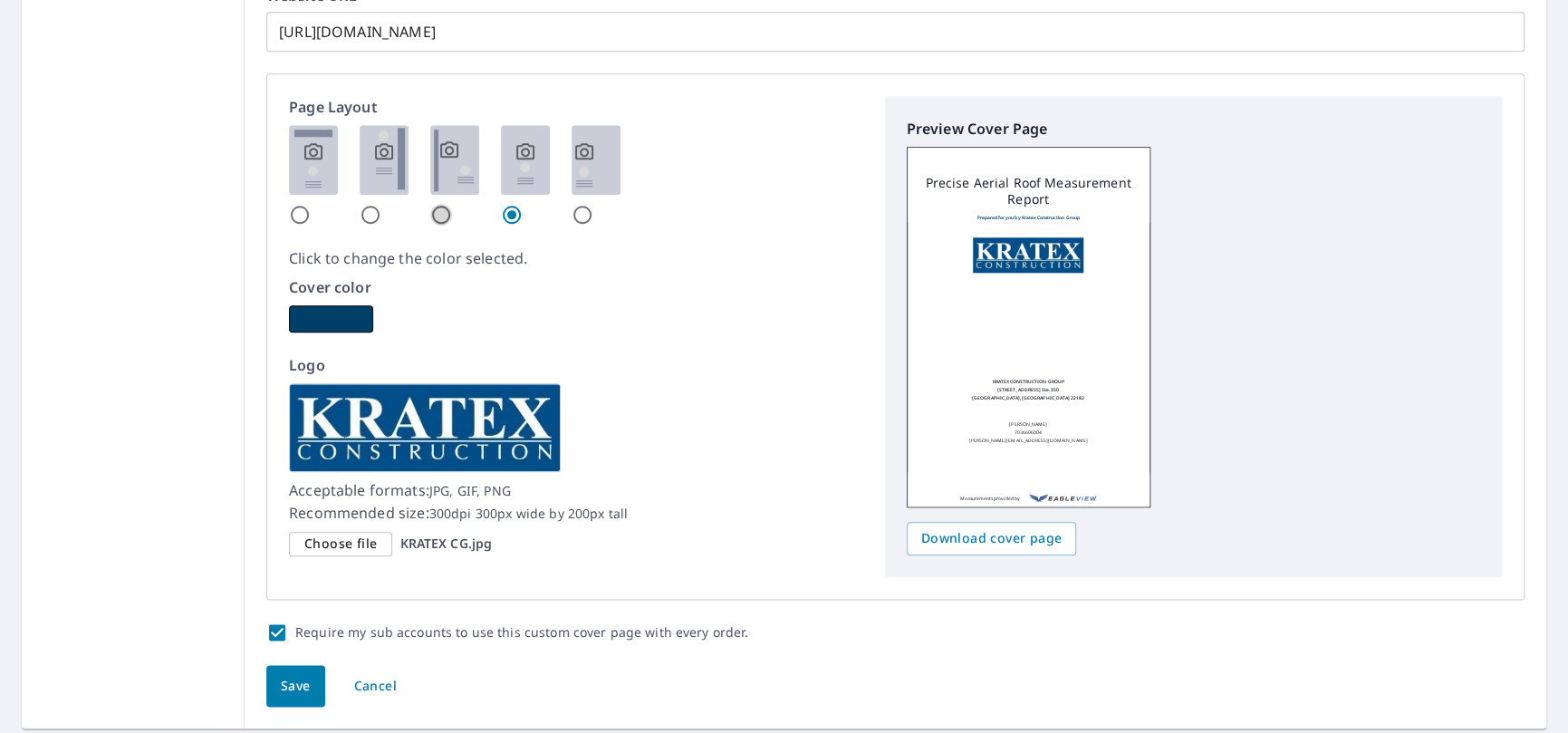
click at [442, 209] on input "radio" at bounding box center [441, 215] width 22 height 22
radio input "true"
checkbox input "true"
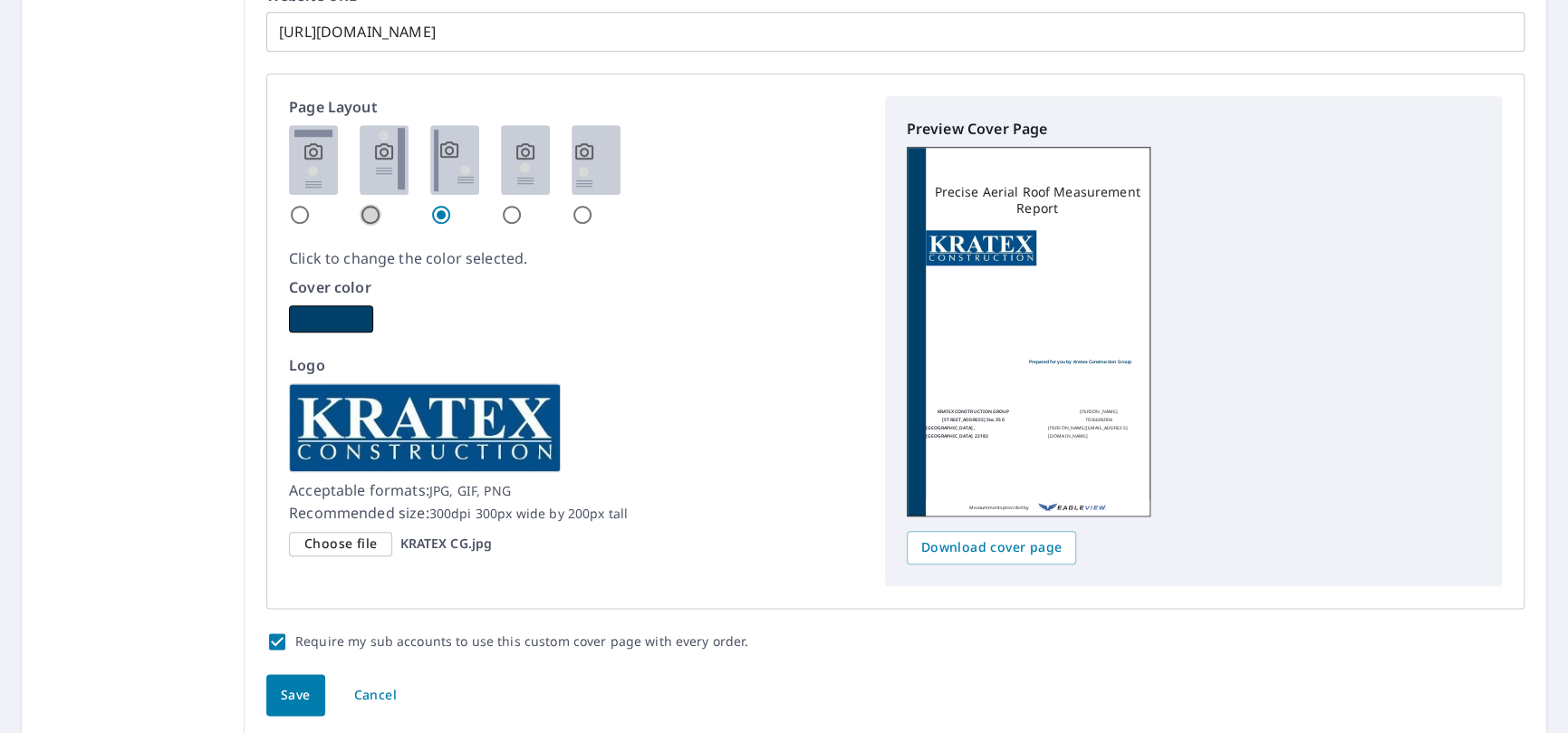
click at [370, 211] on input "radio" at bounding box center [370, 215] width 22 height 22
radio input "true"
checkbox input "true"
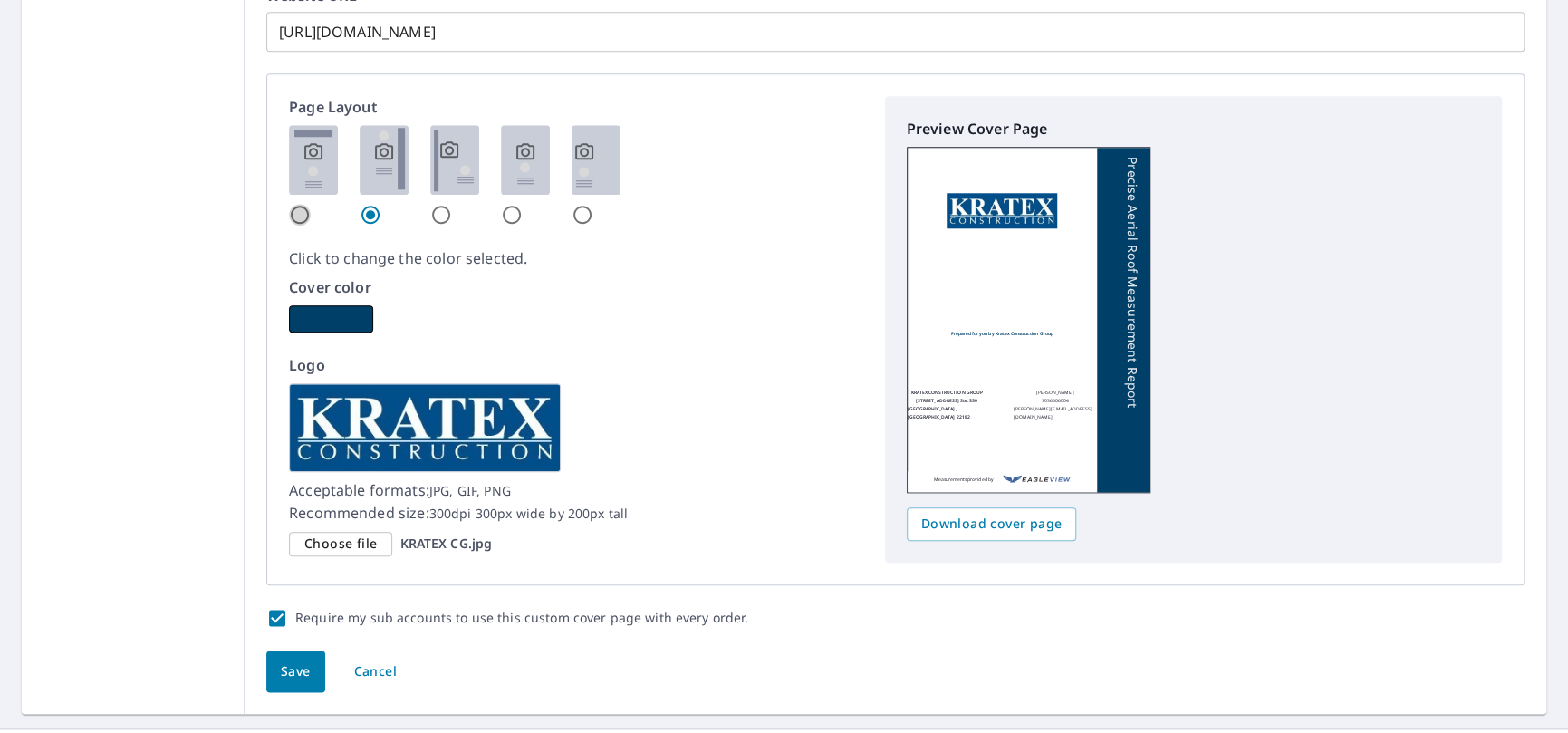
click at [297, 206] on input "radio" at bounding box center [300, 215] width 22 height 22
radio input "true"
checkbox input "true"
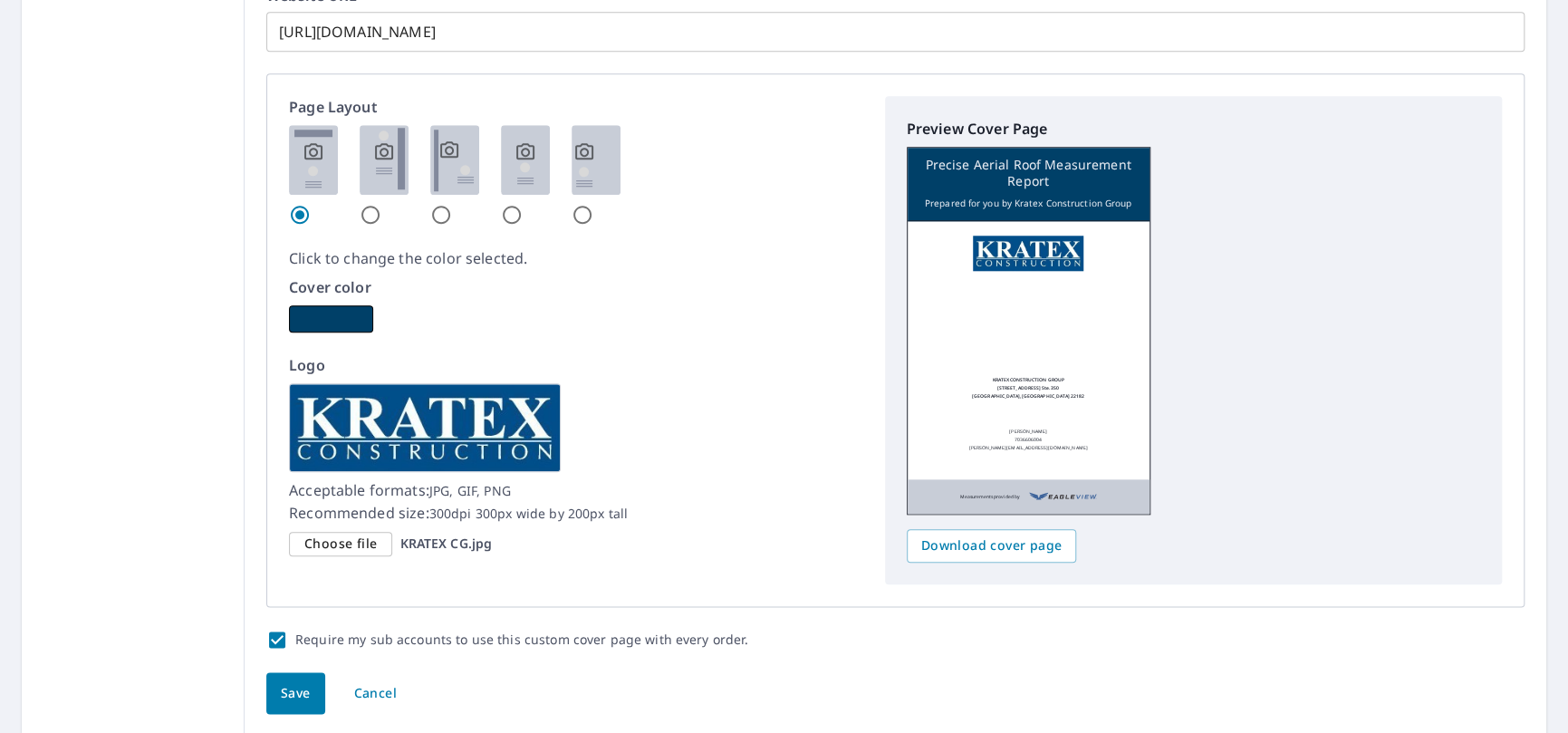
click at [576, 206] on input "radio" at bounding box center [583, 215] width 22 height 22
radio input "true"
checkbox input "true"
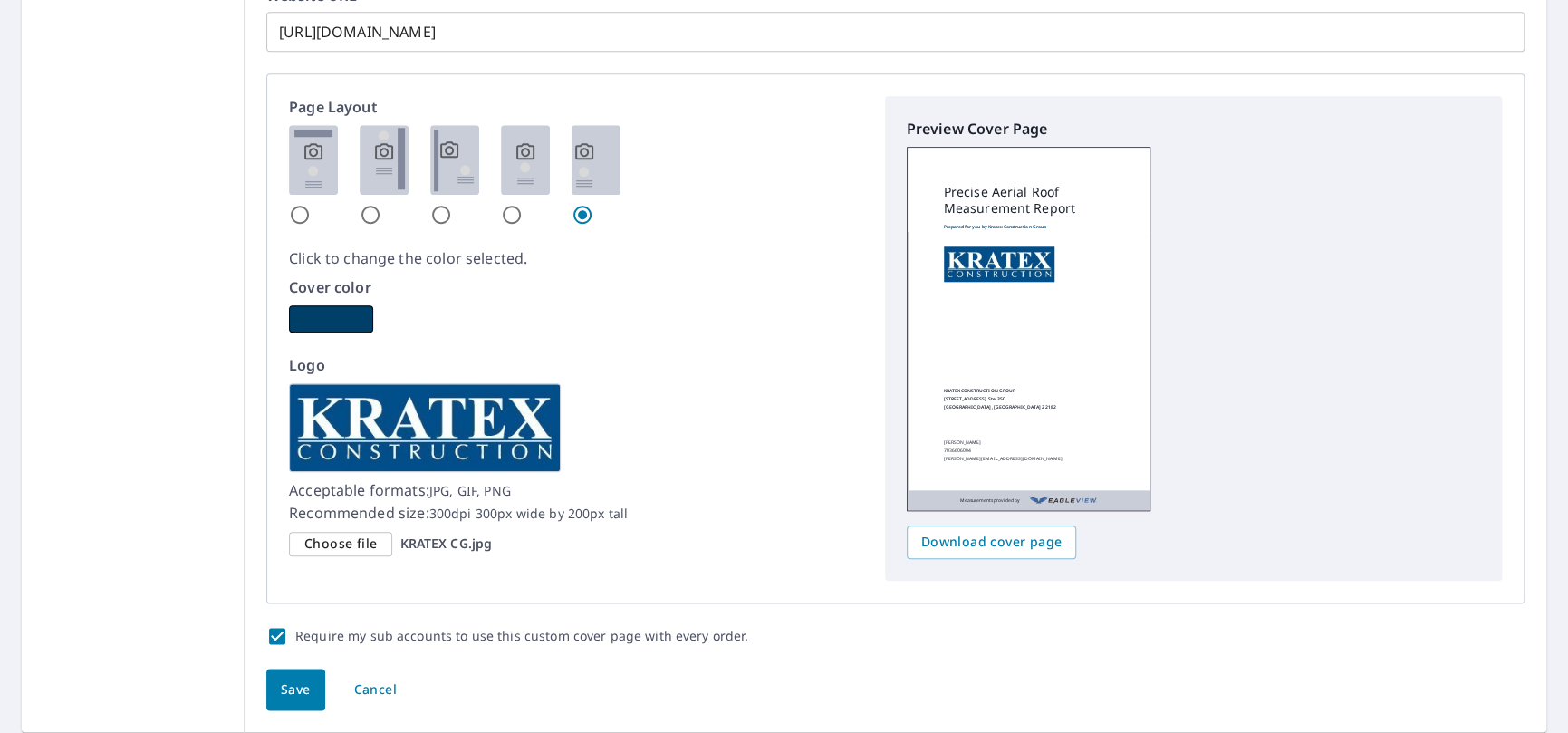
click at [495, 215] on div at bounding box center [576, 175] width 574 height 100
click at [507, 214] on input "radio" at bounding box center [512, 215] width 22 height 22
radio input "true"
checkbox input "true"
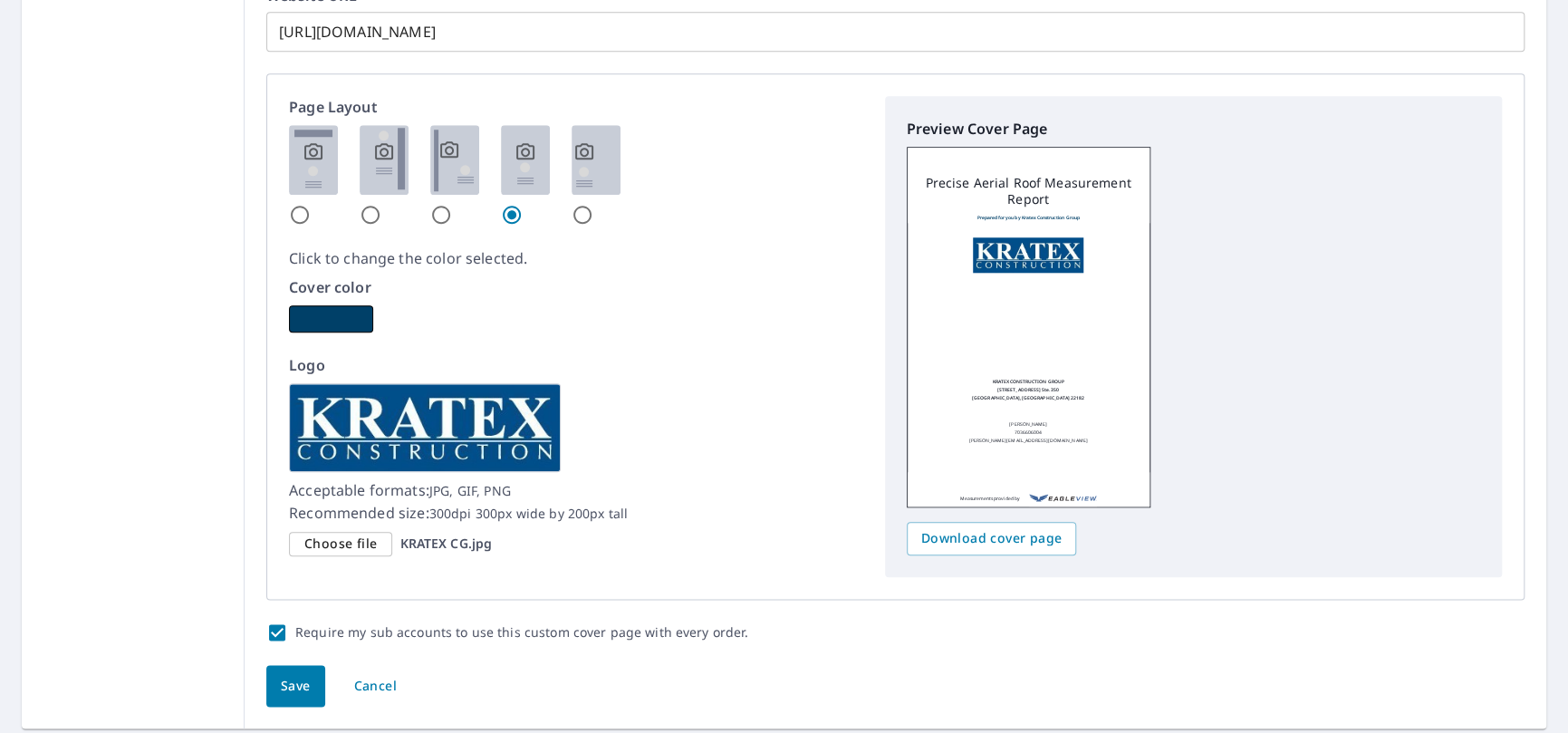
click at [438, 214] on input "radio" at bounding box center [441, 215] width 22 height 22
radio input "true"
checkbox input "true"
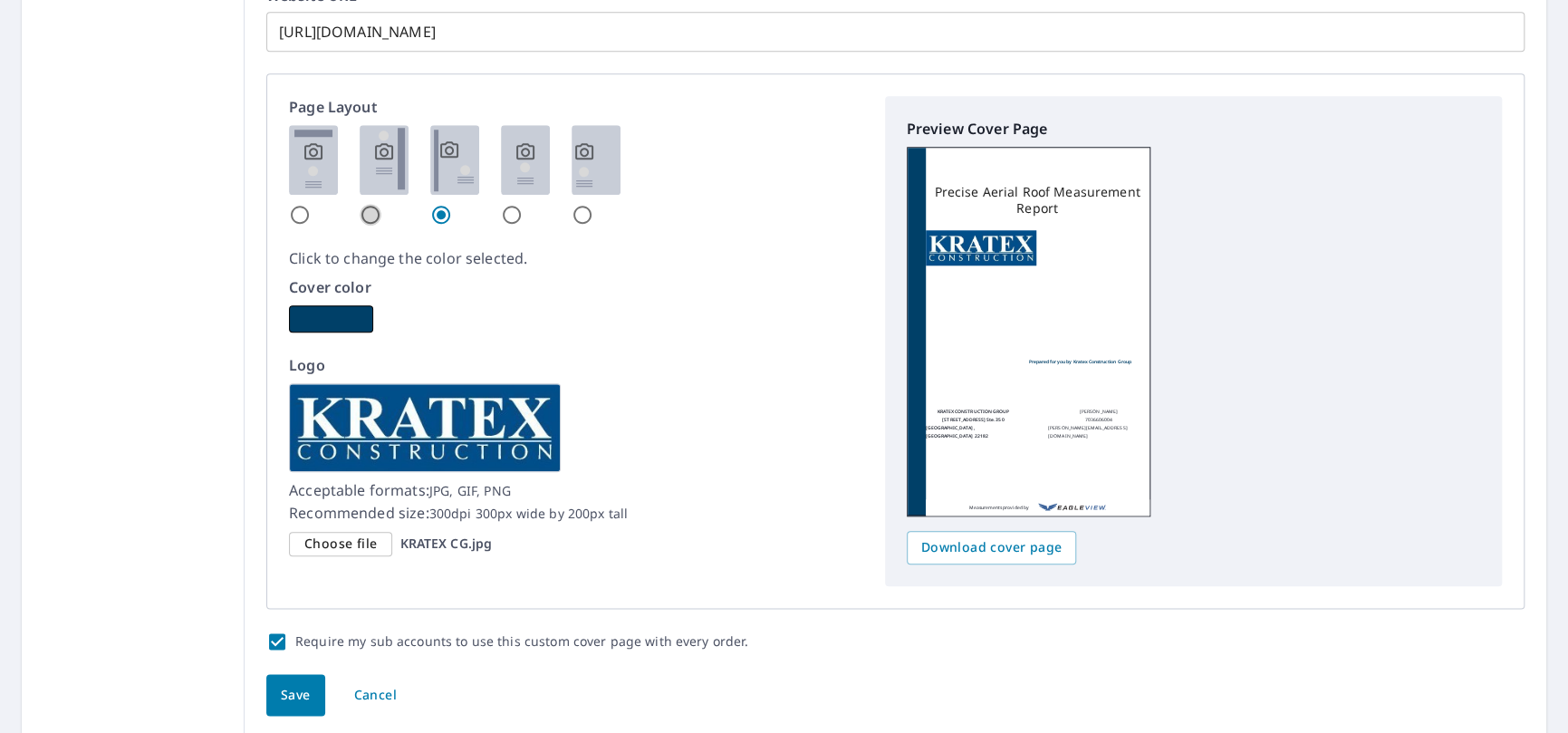
click at [361, 206] on input "radio" at bounding box center [370, 215] width 22 height 22
radio input "true"
checkbox input "true"
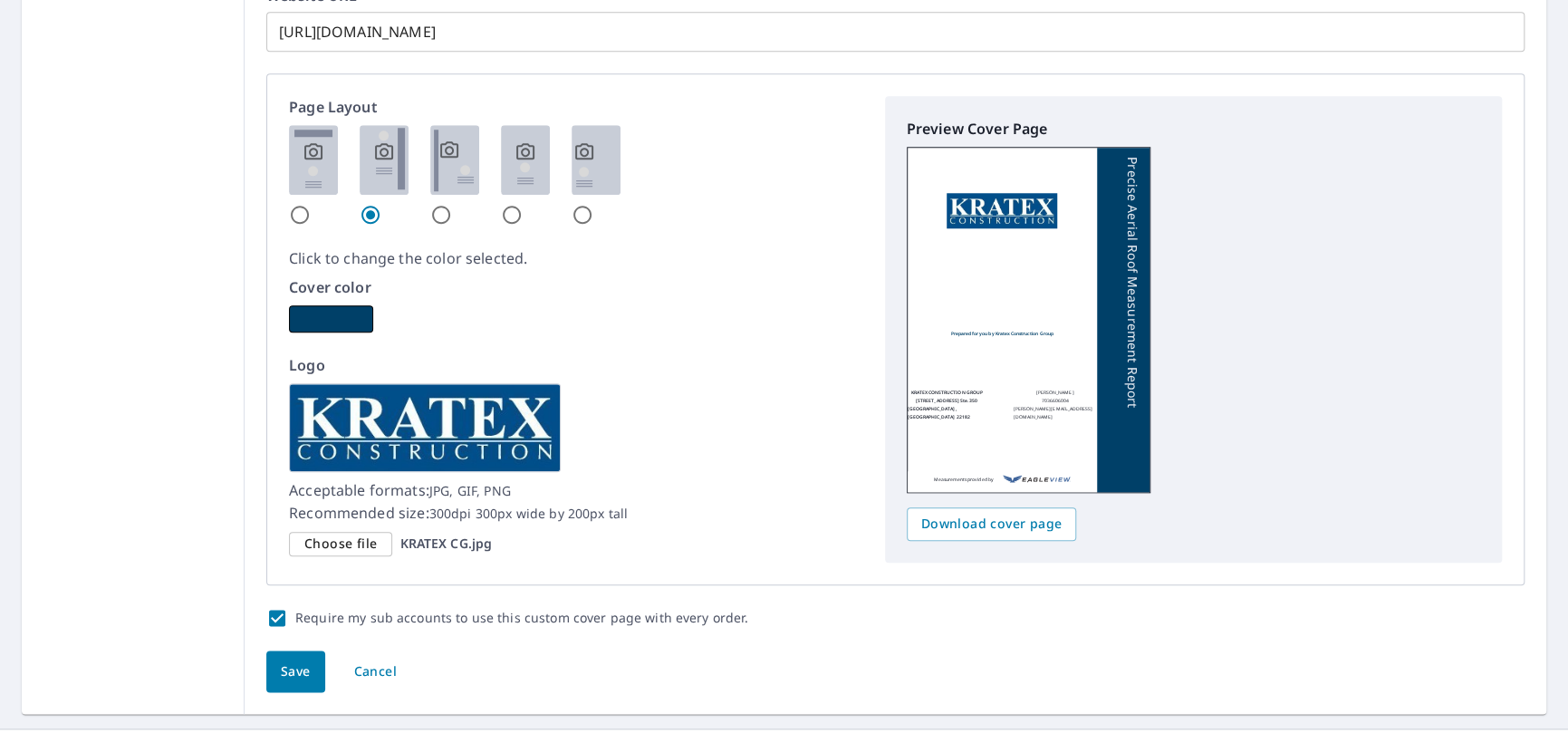
click at [304, 213] on input "radio" at bounding box center [300, 215] width 22 height 22
radio input "true"
checkbox input "true"
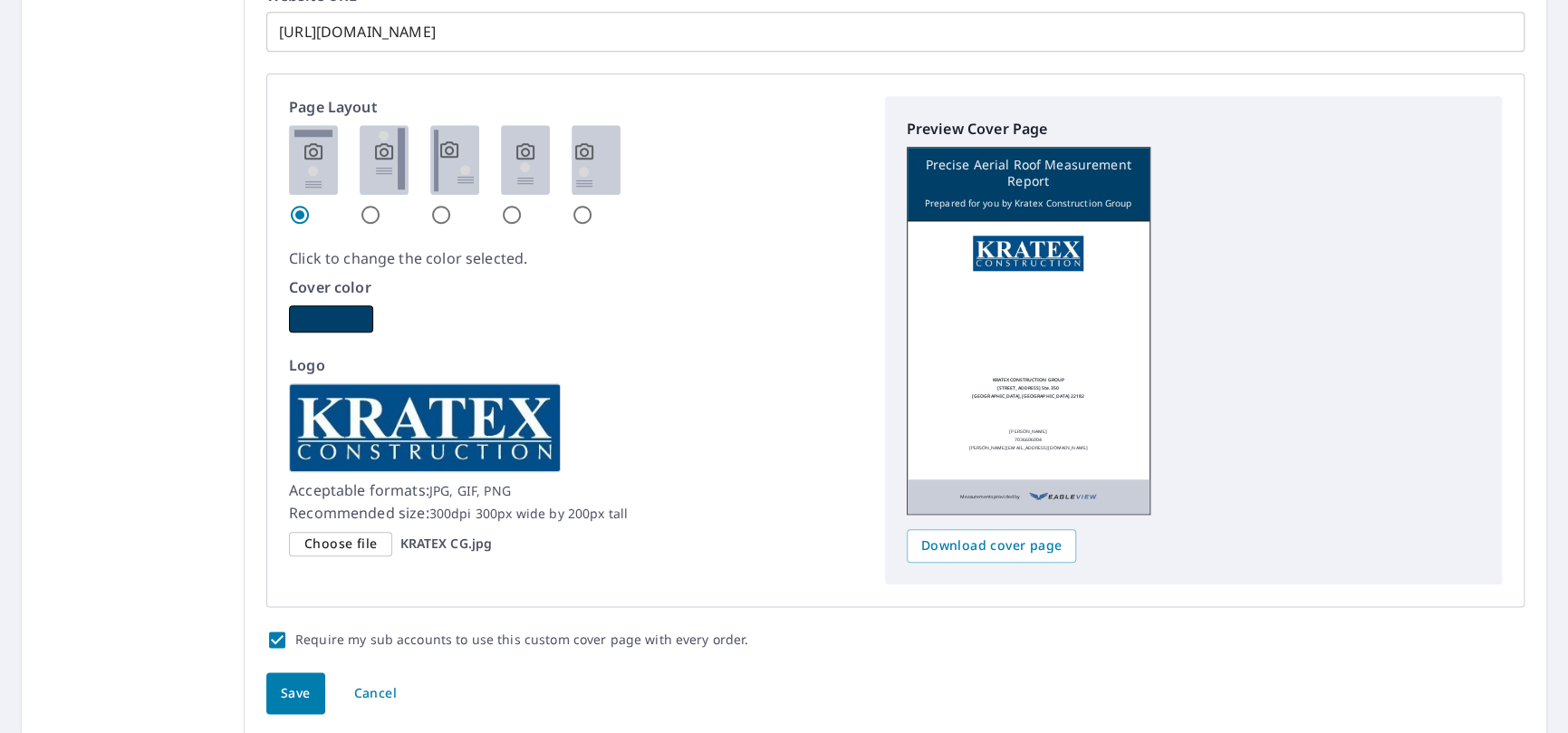
click at [513, 209] on input "radio" at bounding box center [512, 215] width 22 height 22
radio input "true"
checkbox input "true"
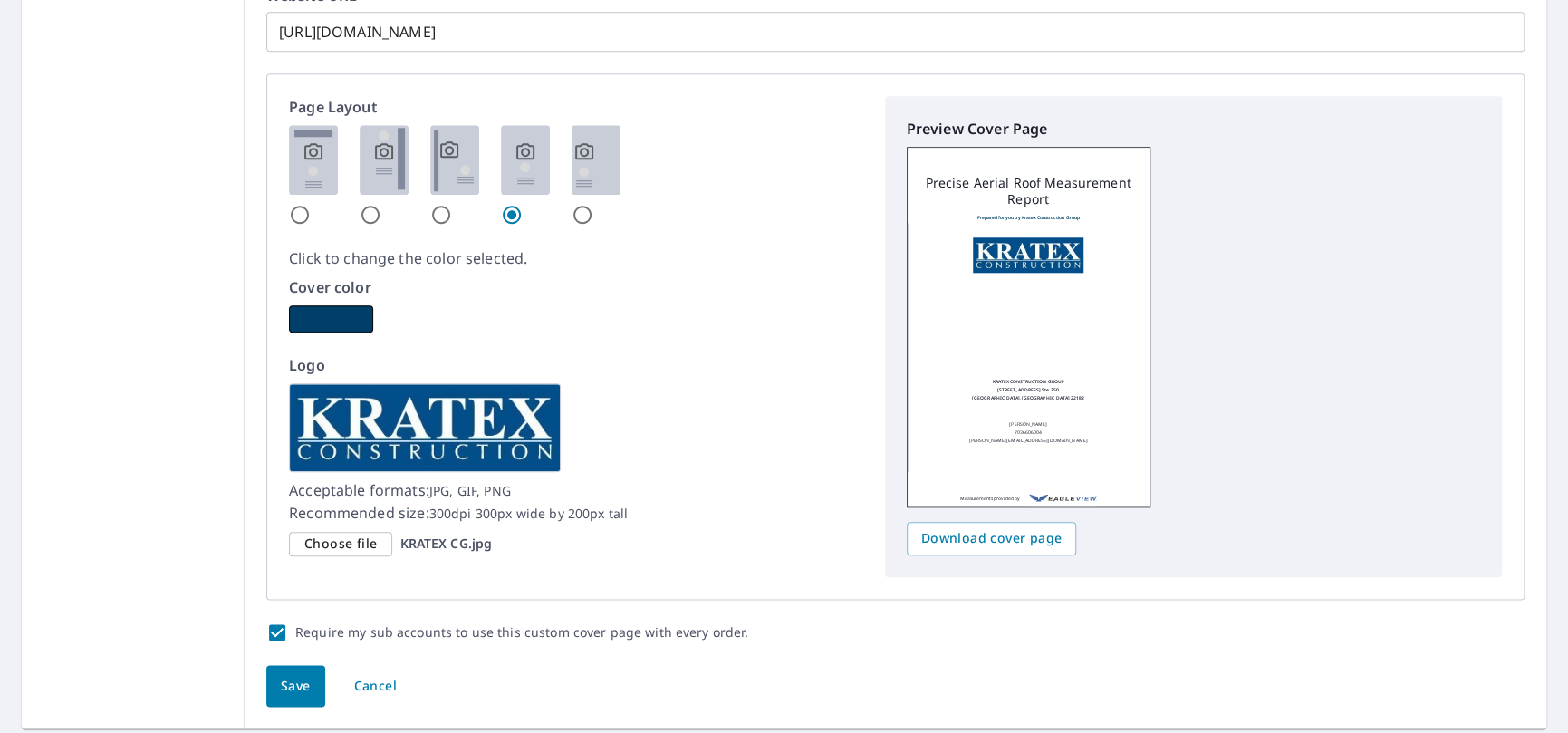
click at [434, 212] on input "radio" at bounding box center [441, 215] width 22 height 22
radio input "true"
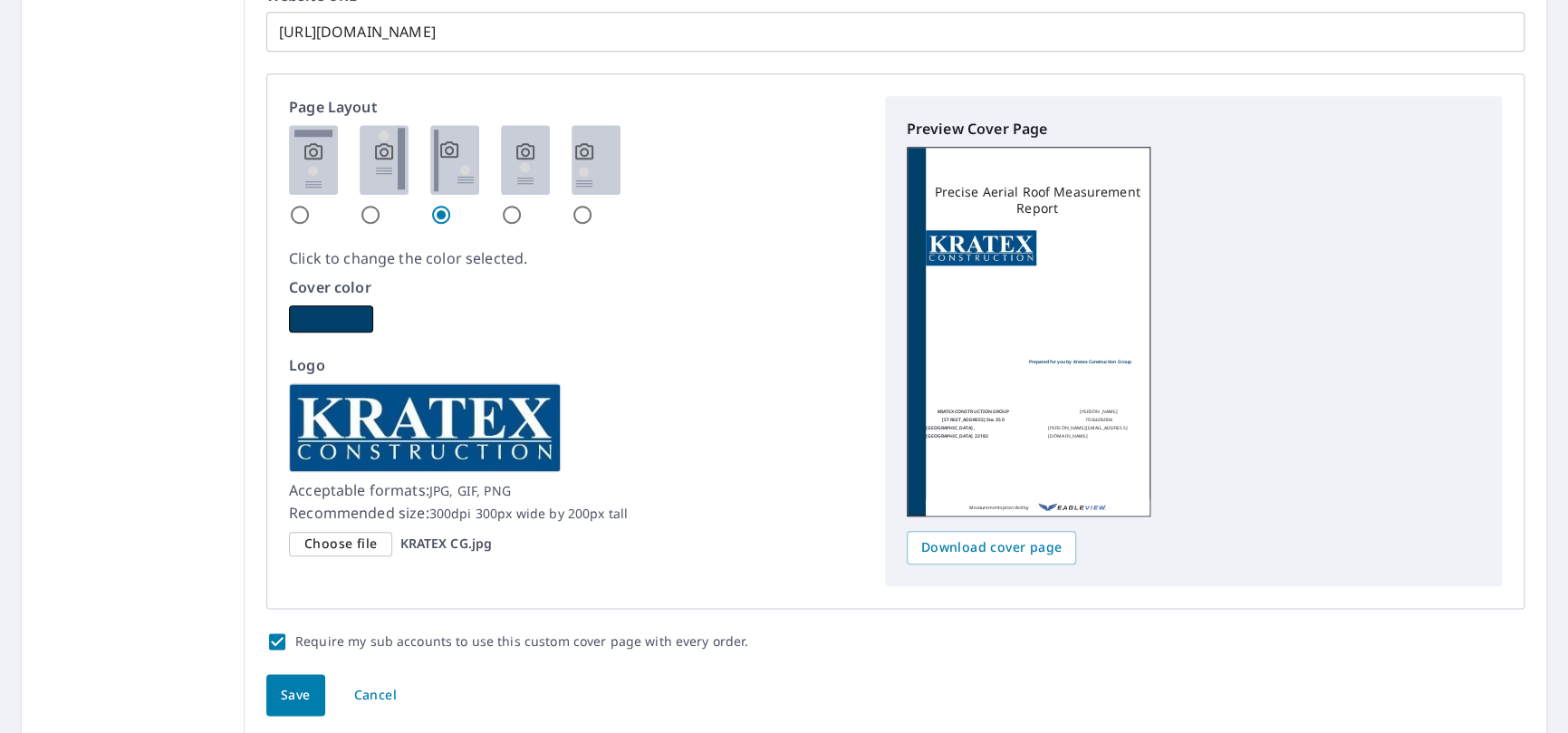
click at [705, 279] on p "Cover color" at bounding box center [576, 287] width 574 height 22
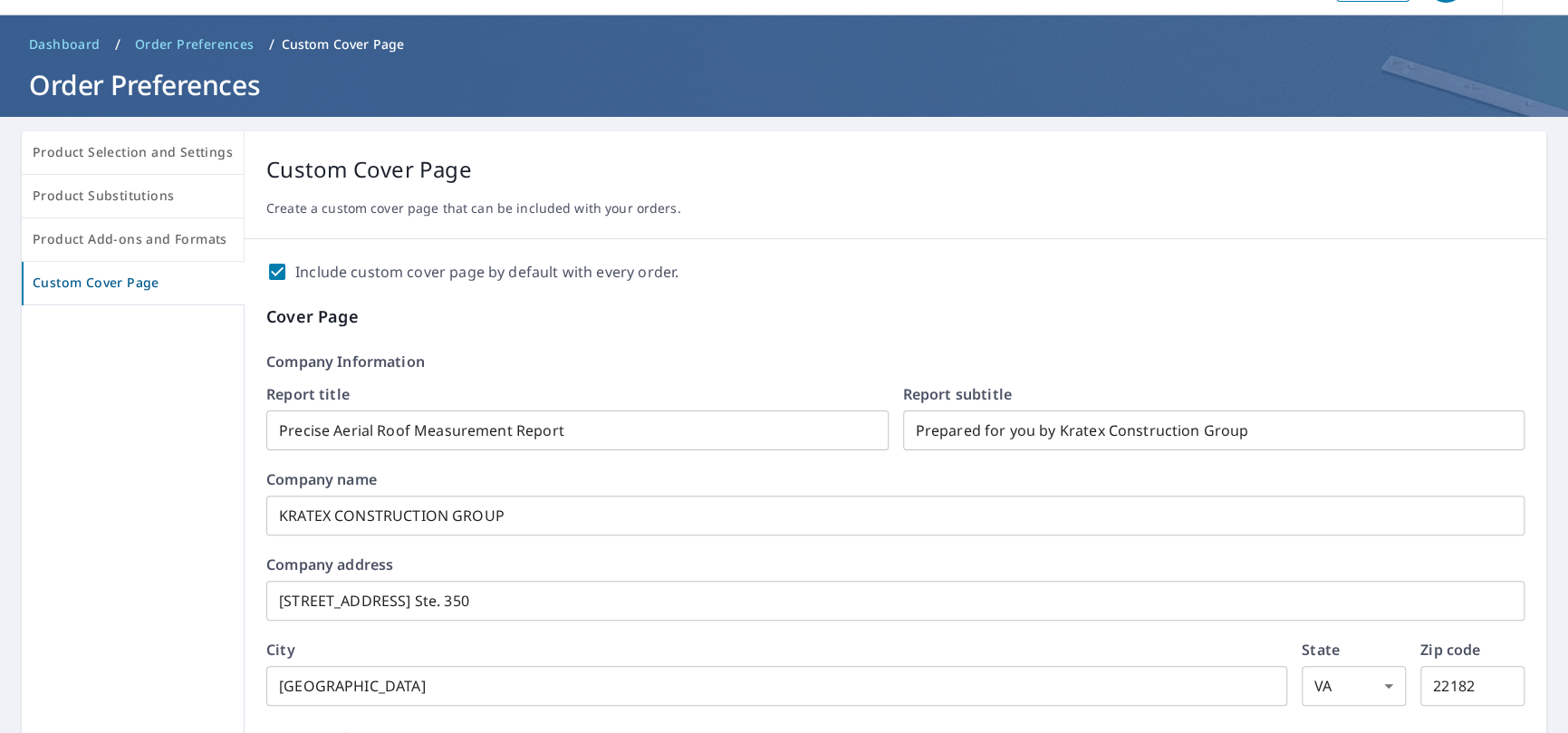
scroll to position [0, 0]
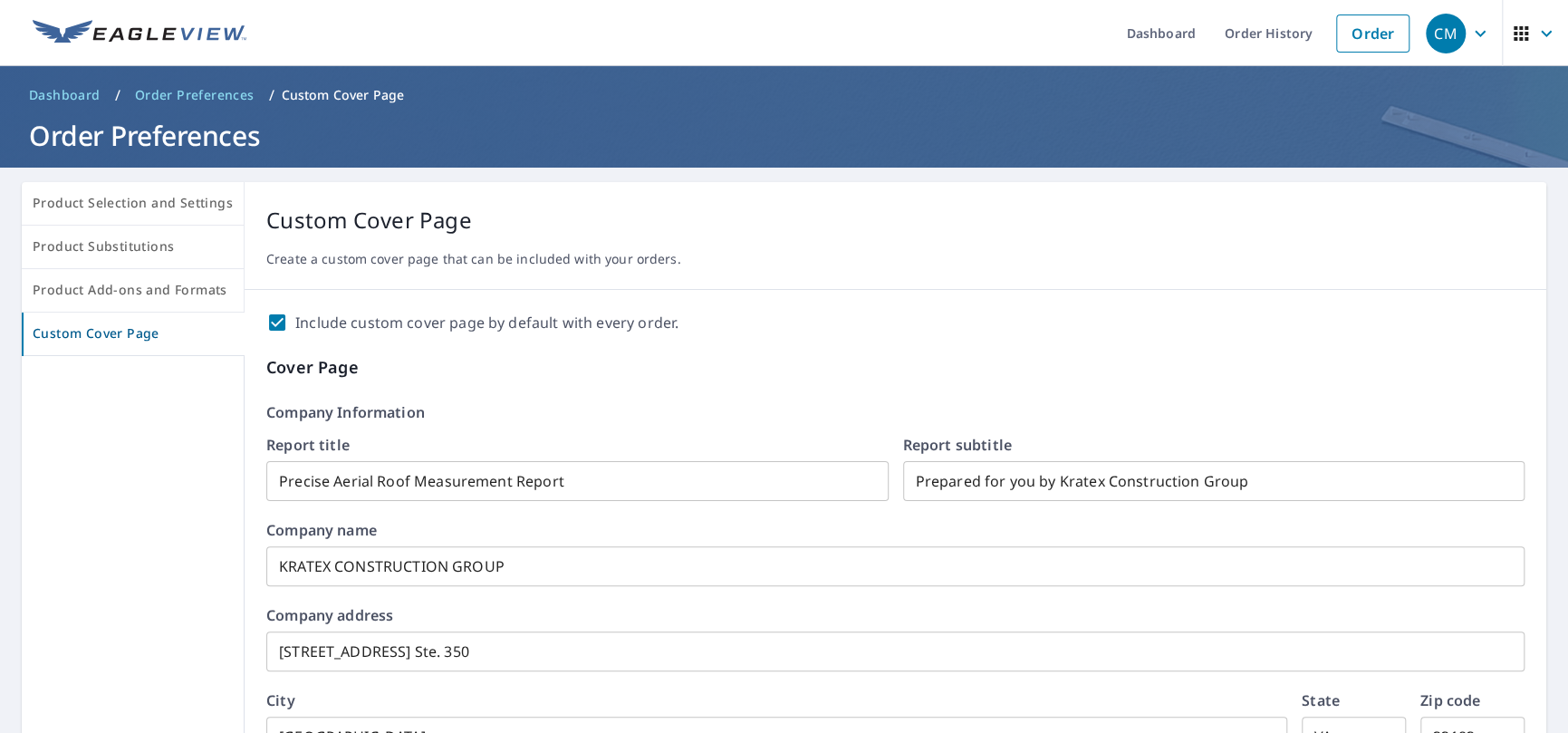
click at [348, 88] on p "Custom Cover Page" at bounding box center [342, 95] width 122 height 18
click at [145, 335] on span "Custom Cover Page" at bounding box center [132, 334] width 201 height 23
checkbox input "true"
click at [136, 294] on span "Product Add-ons and Formats" at bounding box center [132, 290] width 200 height 23
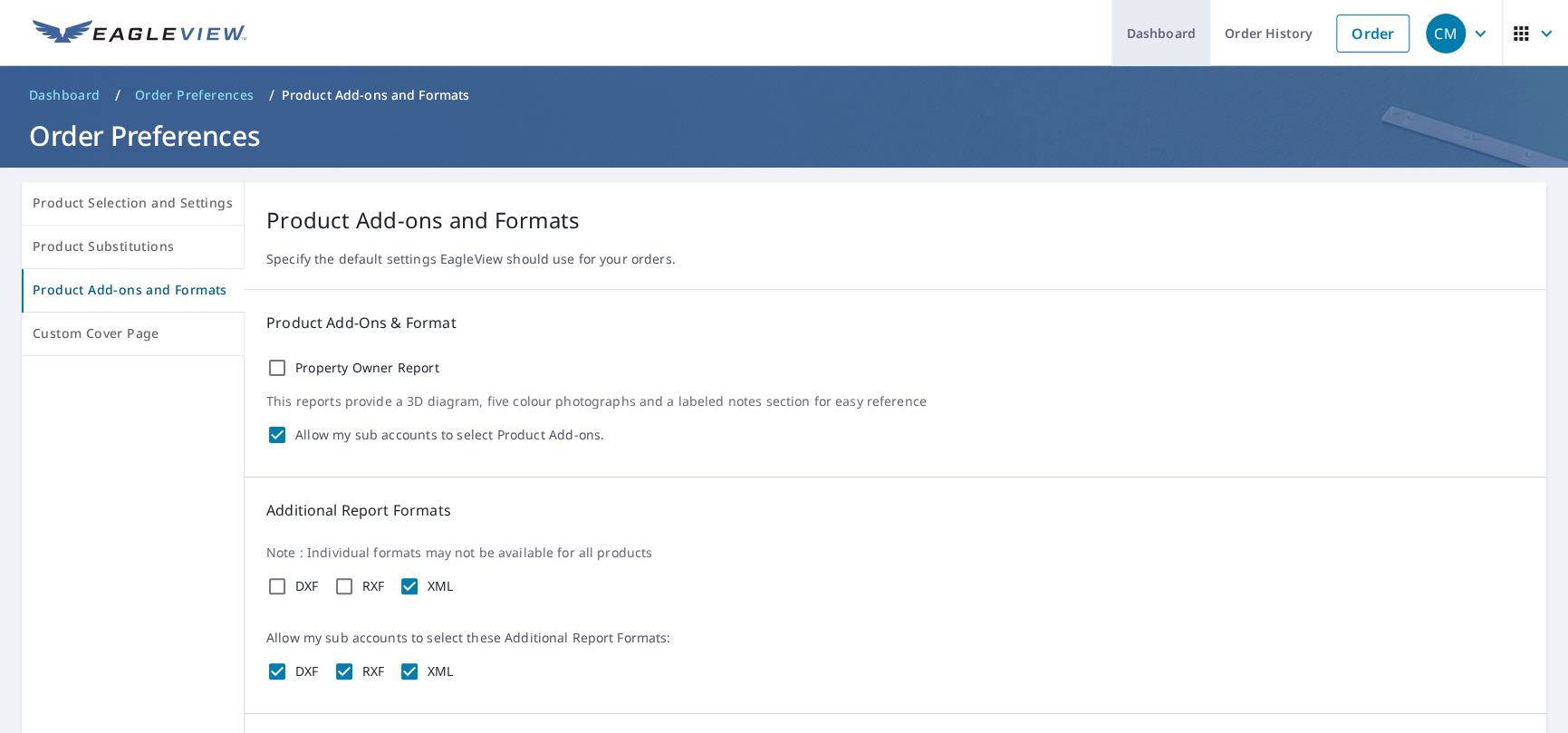
click at [1177, 43] on link "Dashboard" at bounding box center [1161, 33] width 98 height 66
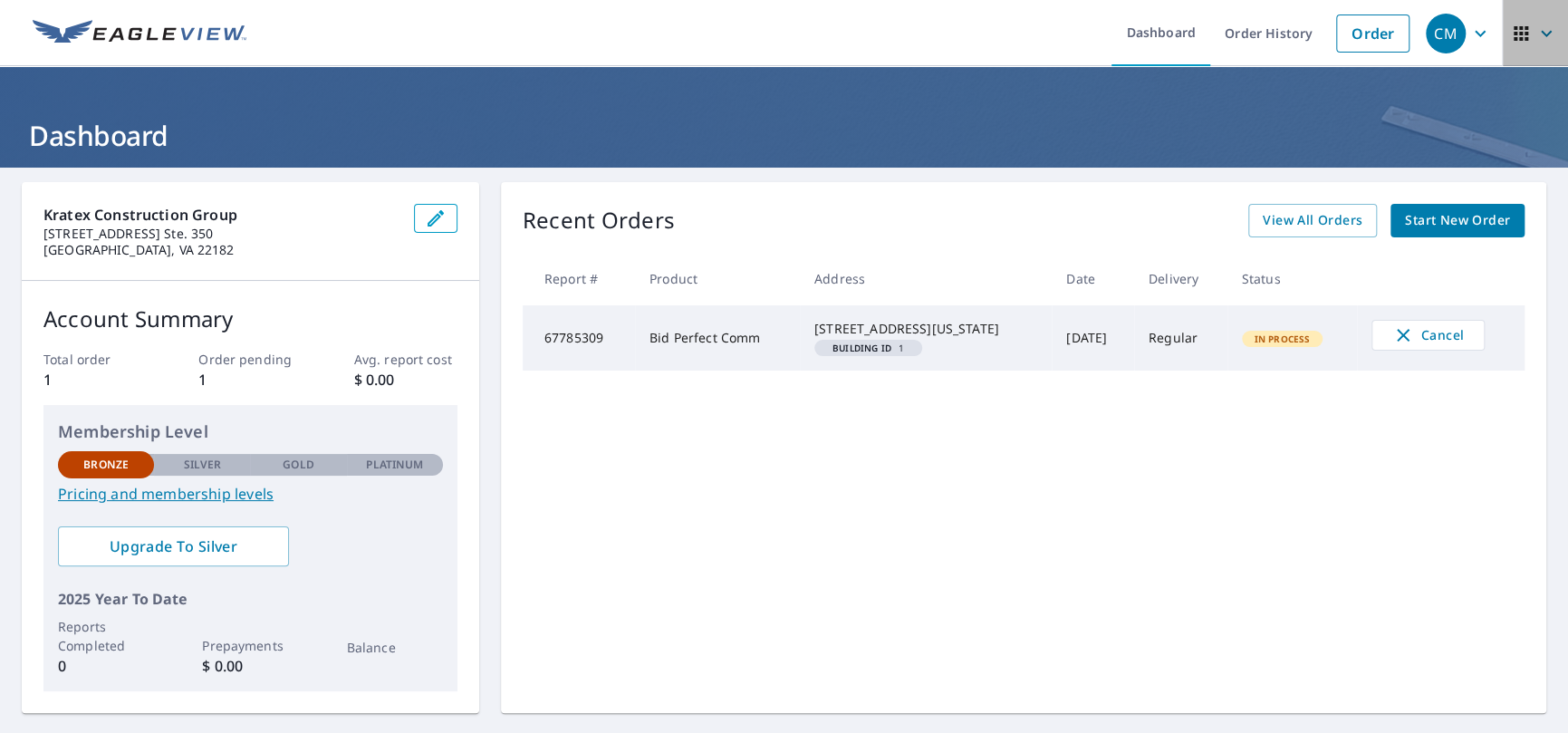
click at [1514, 28] on icon "button" at bounding box center [1521, 33] width 14 height 14
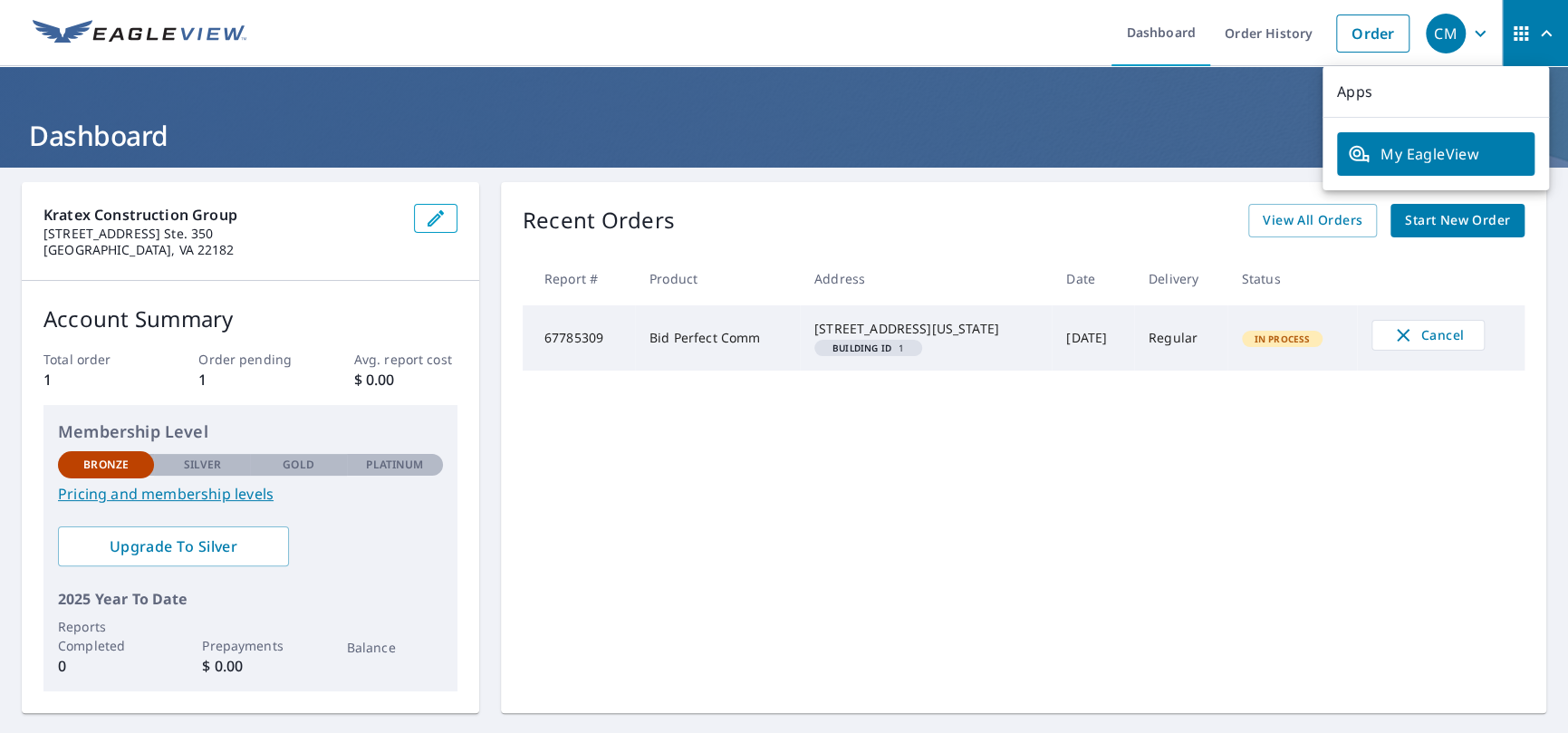
click at [1439, 155] on span "My EagleView" at bounding box center [1437, 153] width 176 height 22
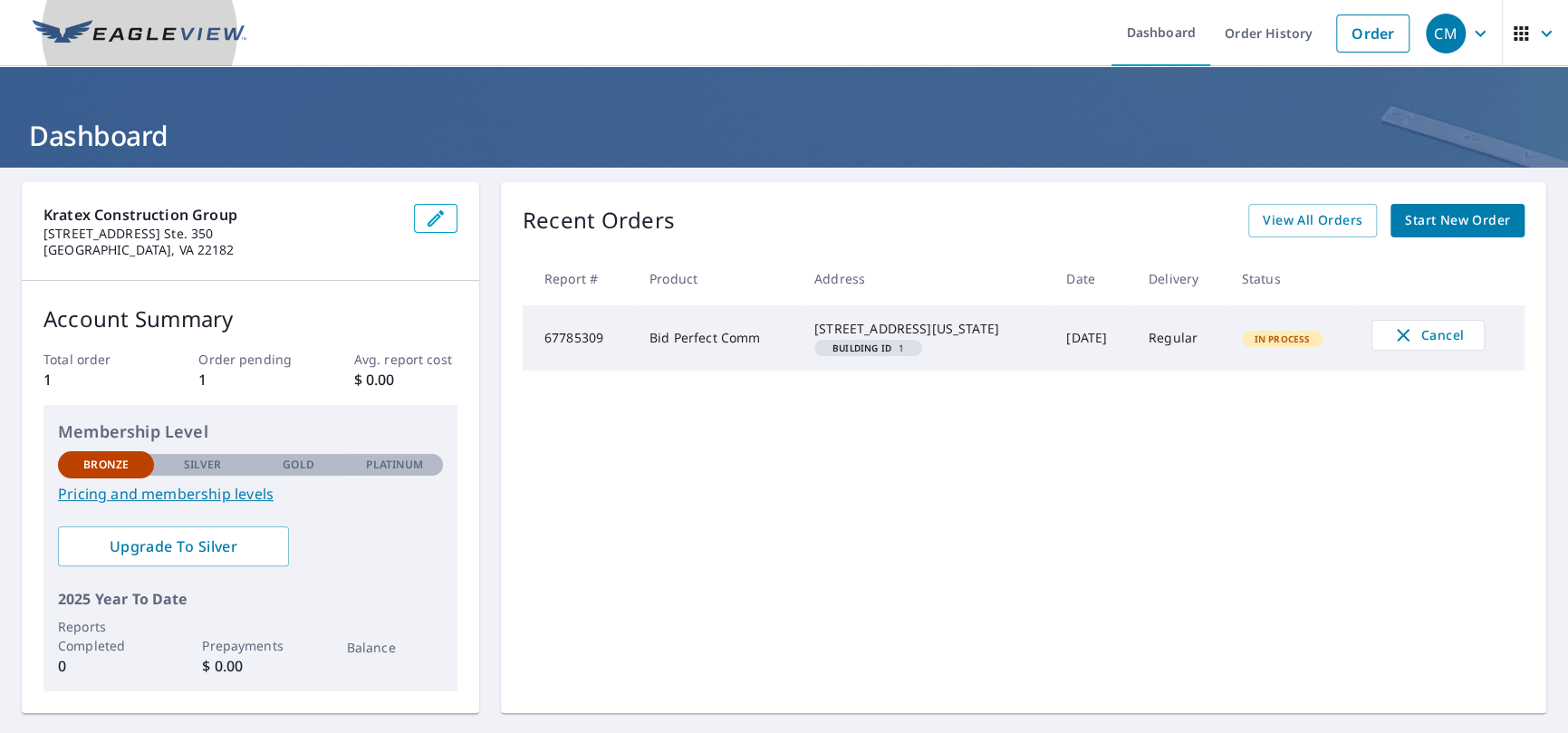
click at [194, 30] on img at bounding box center [139, 33] width 214 height 27
click at [61, 32] on img at bounding box center [139, 33] width 214 height 27
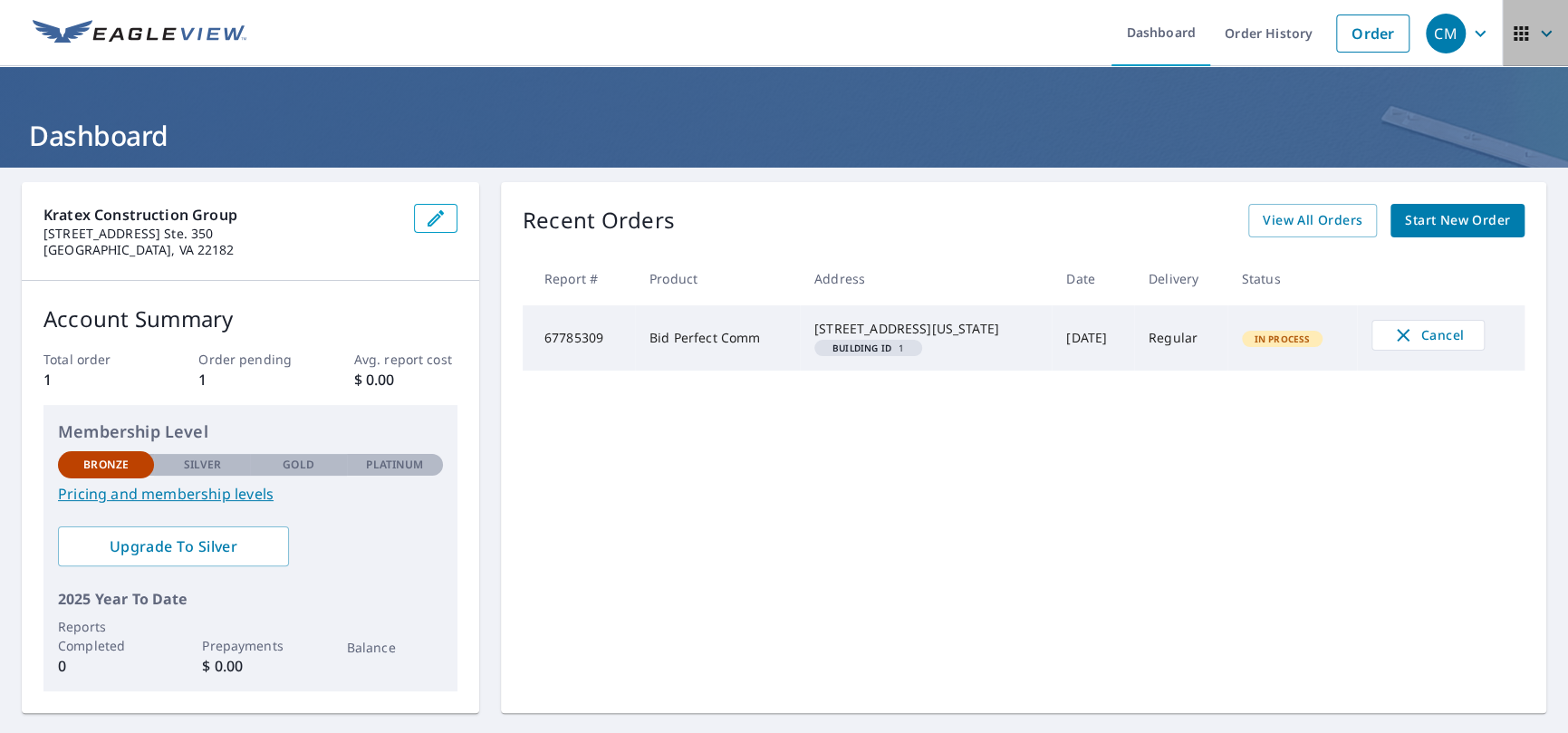
click at [1514, 34] on icon "button" at bounding box center [1521, 33] width 14 height 14
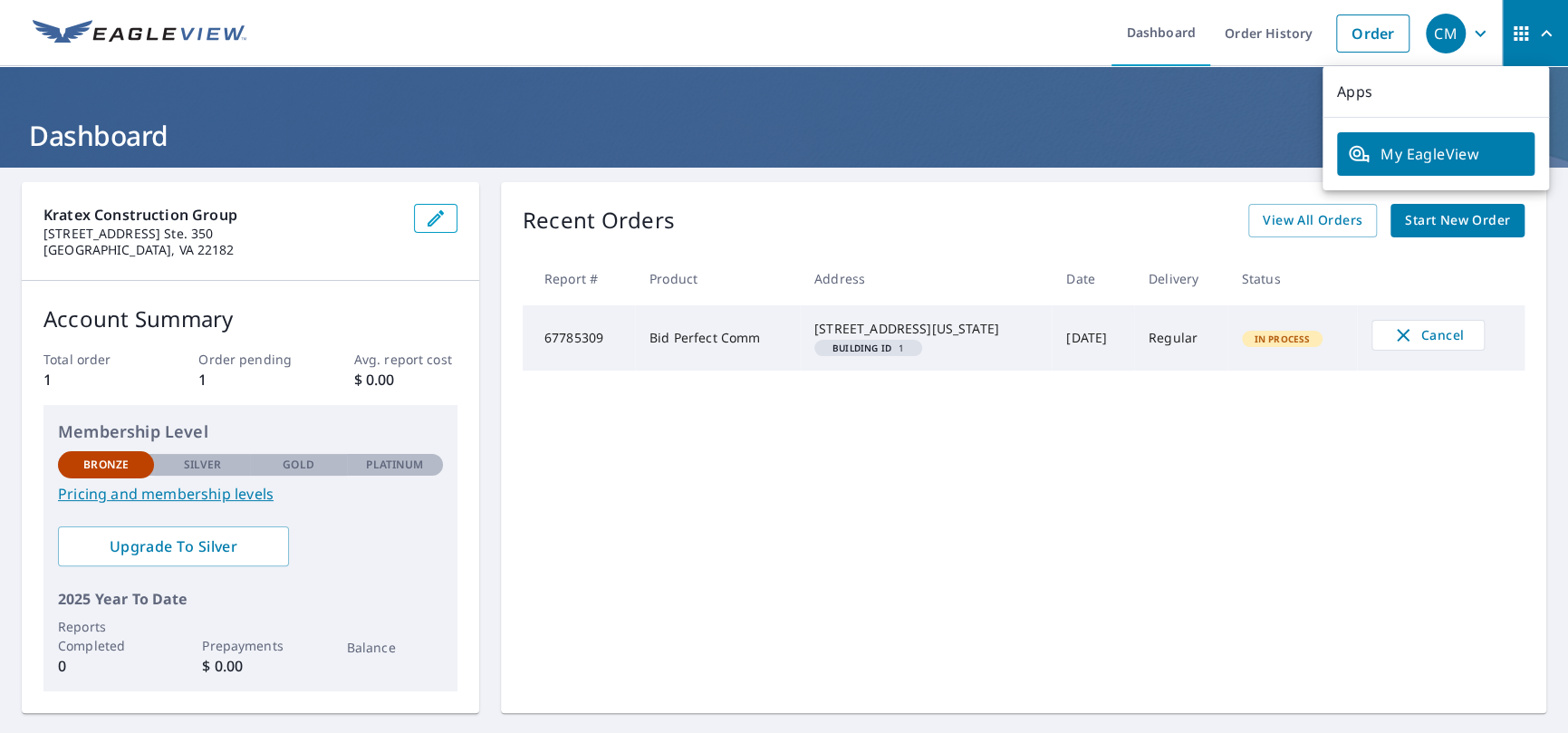
click at [1422, 154] on span "My EagleView" at bounding box center [1437, 153] width 176 height 22
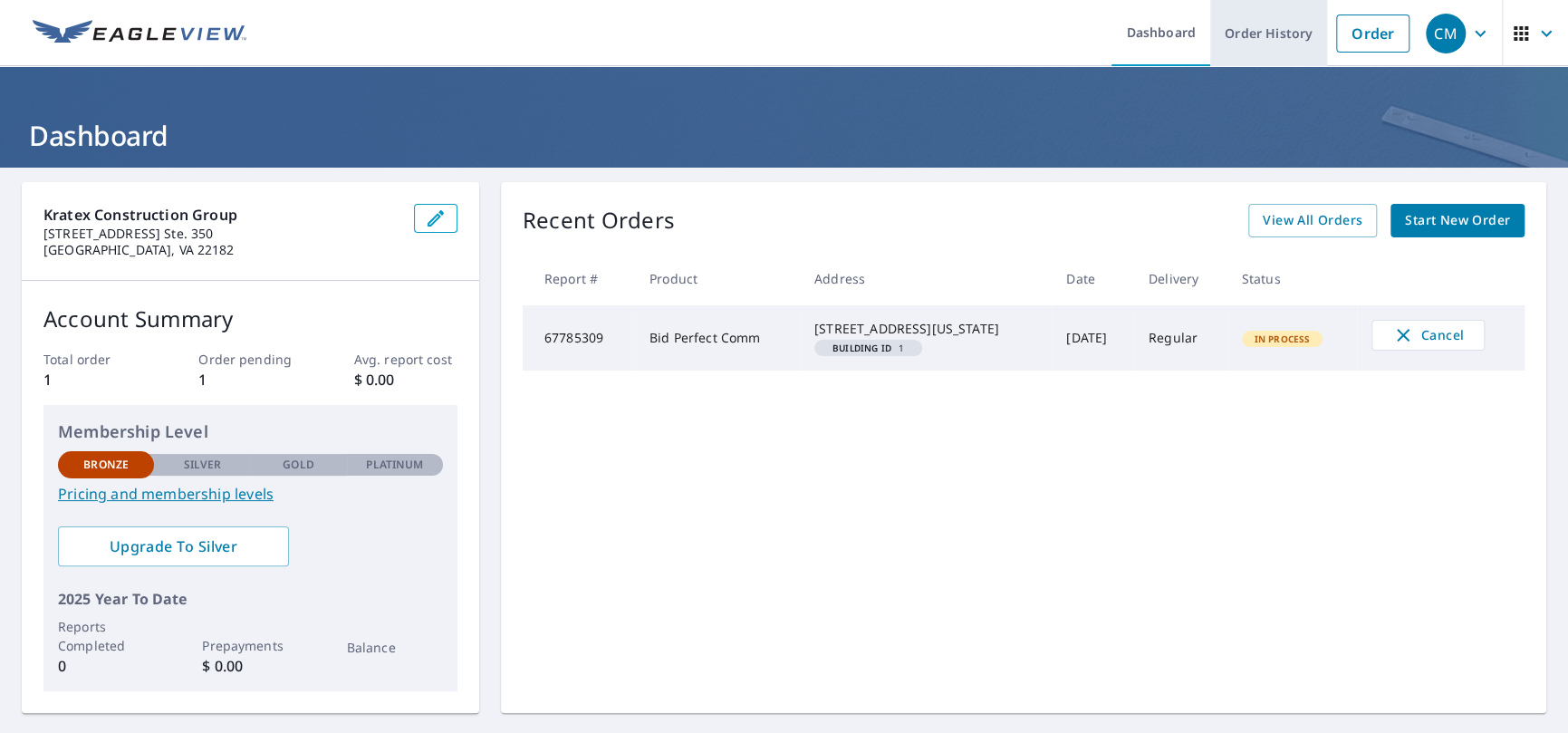
click at [1245, 40] on link "Order History" at bounding box center [1269, 33] width 117 height 66
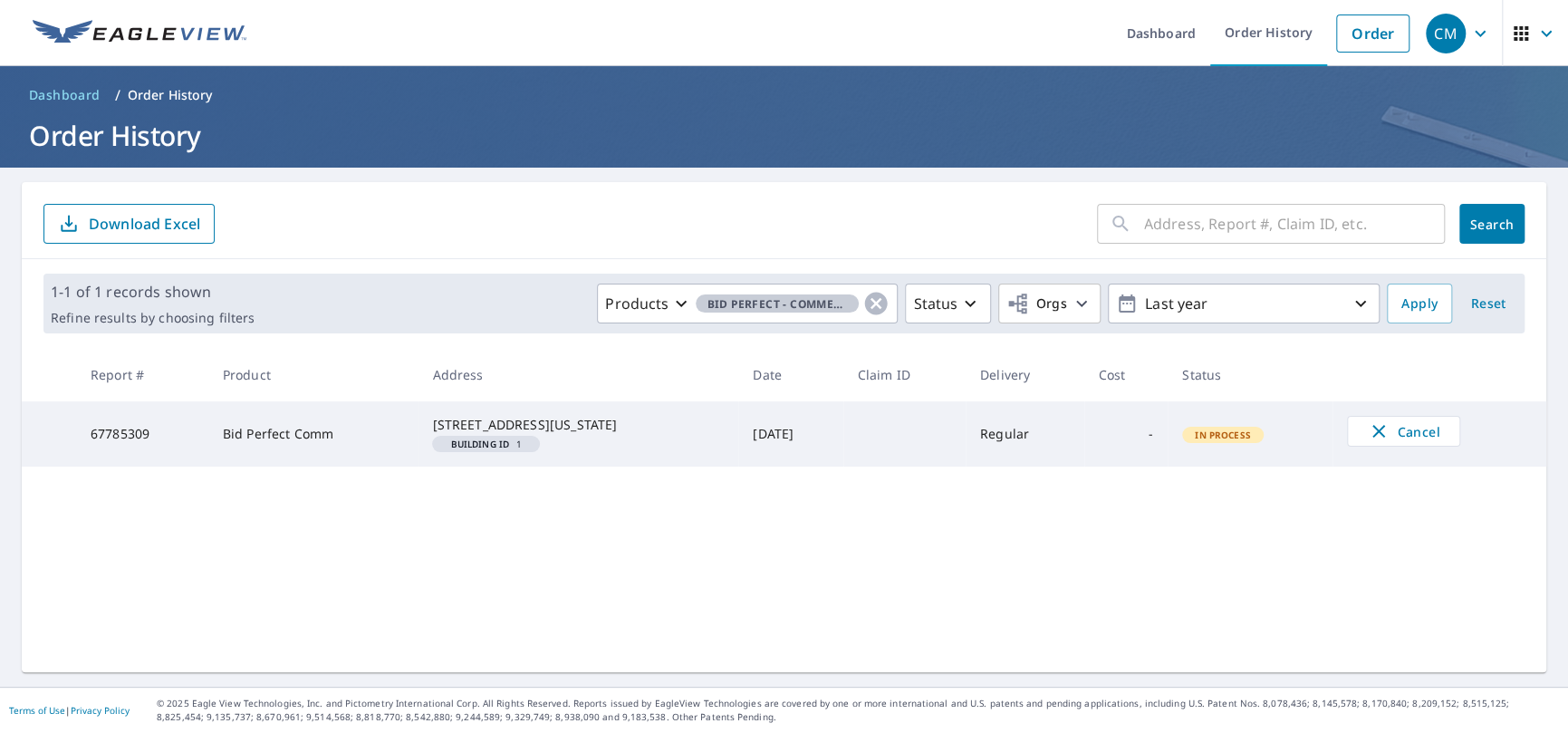
click at [1170, 577] on div "​ Search Download Excel 1-1 of 1 records shown Refine results by choosing filte…" at bounding box center [784, 428] width 1524 height 490
click at [1450, 43] on div "CM" at bounding box center [1446, 33] width 40 height 40
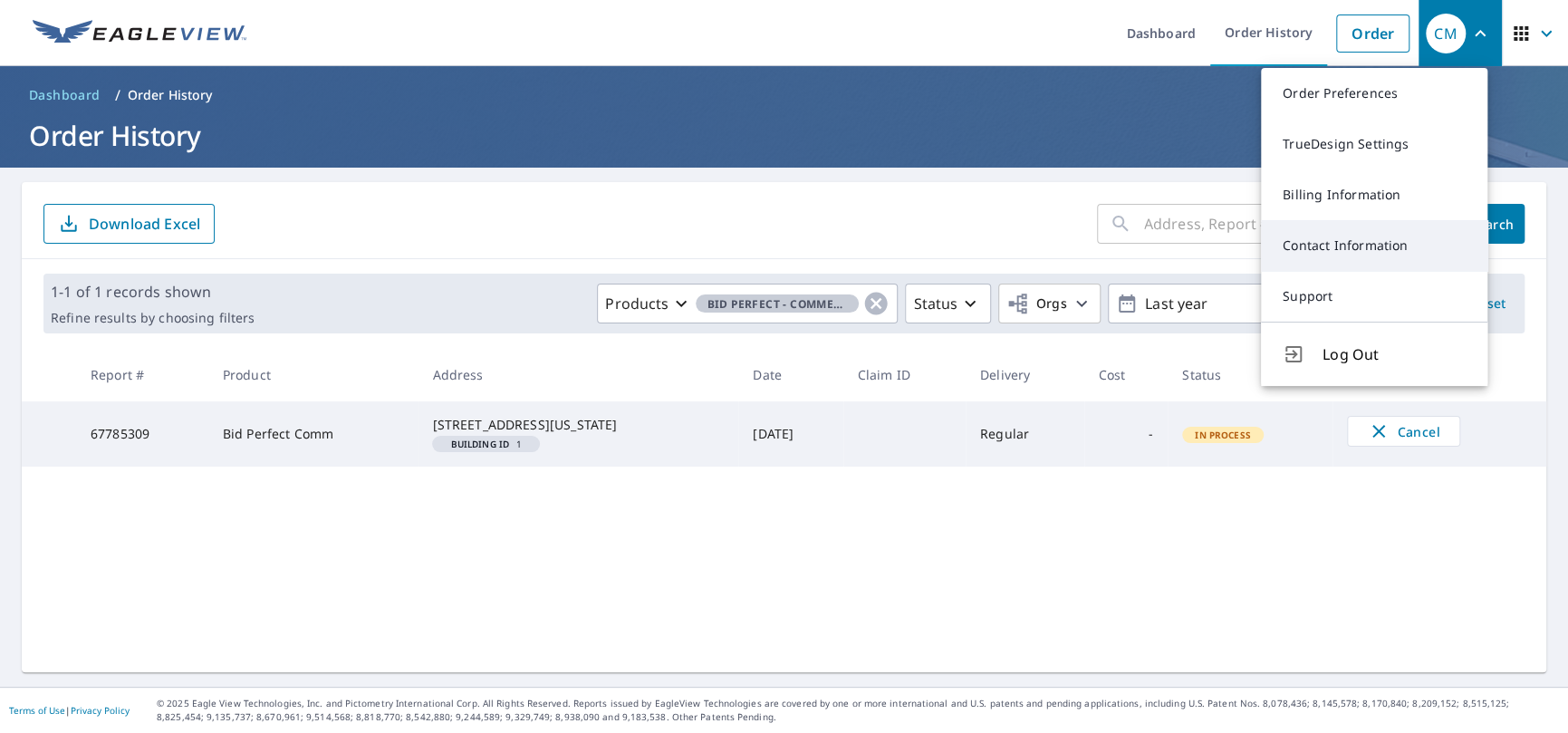
click at [1376, 246] on link "Contact Information" at bounding box center [1375, 246] width 227 height 51
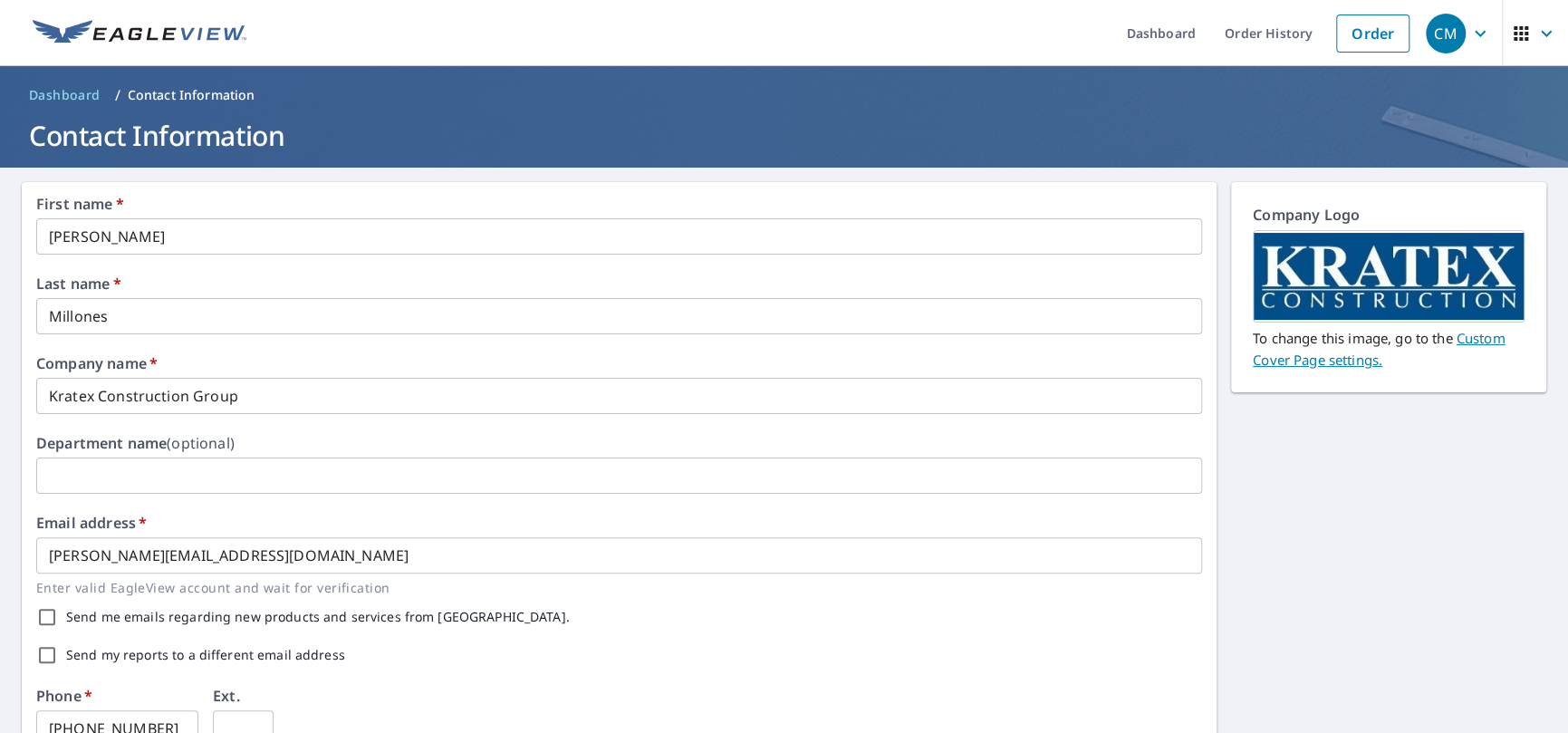
click at [1536, 26] on icon "button" at bounding box center [1546, 33] width 22 height 22
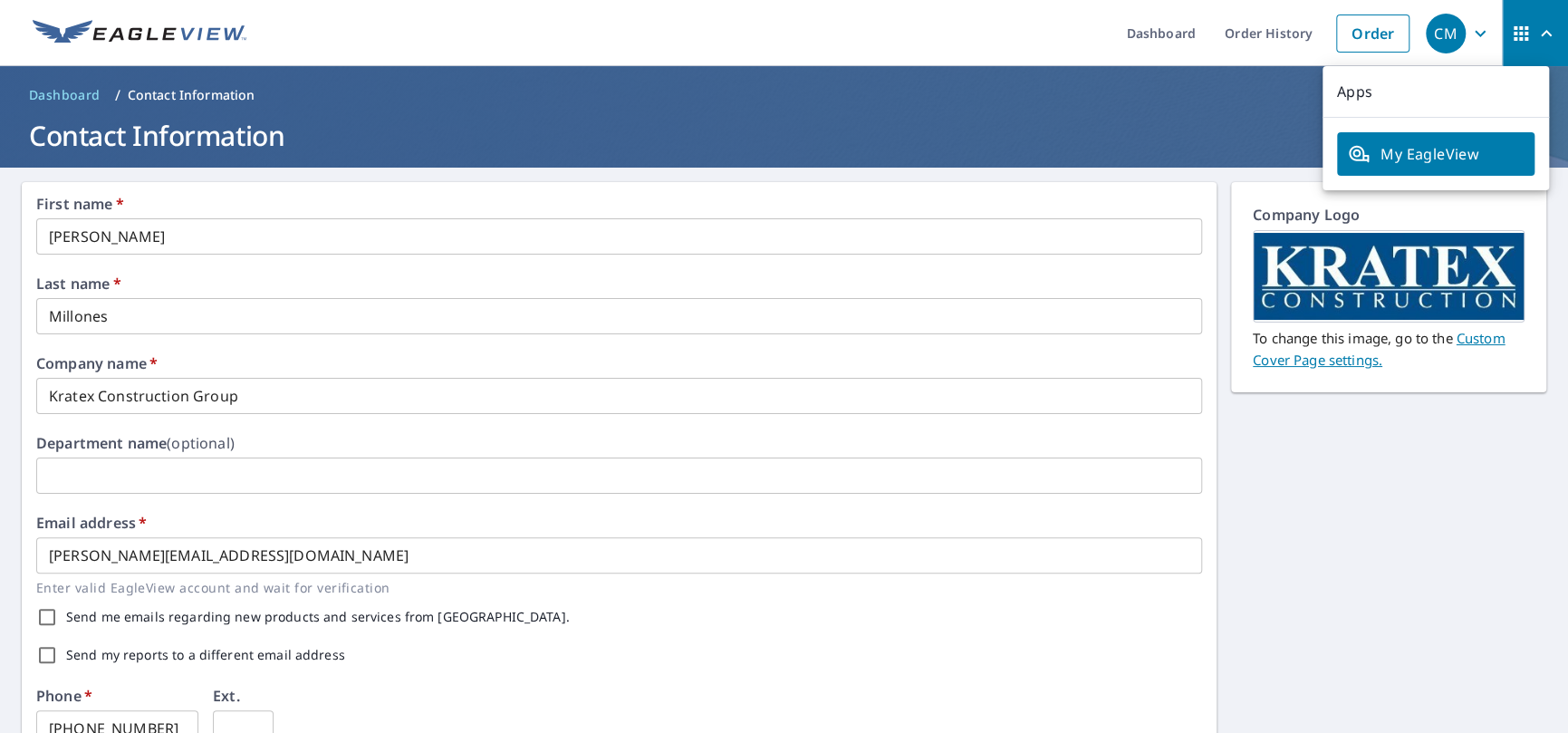
click at [1470, 39] on icon "button" at bounding box center [1480, 33] width 22 height 22
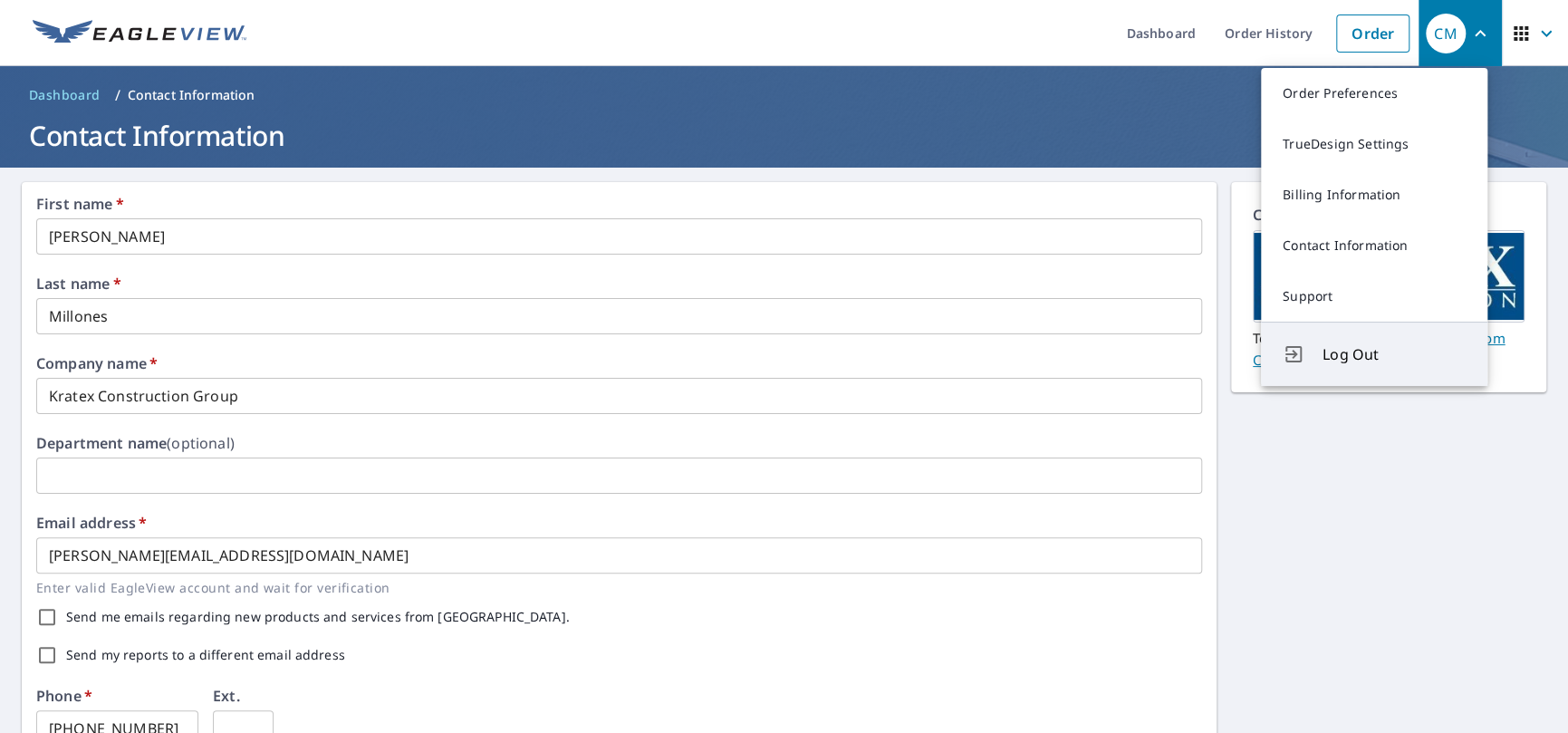
click at [1361, 360] on span "Log Out" at bounding box center [1394, 354] width 143 height 22
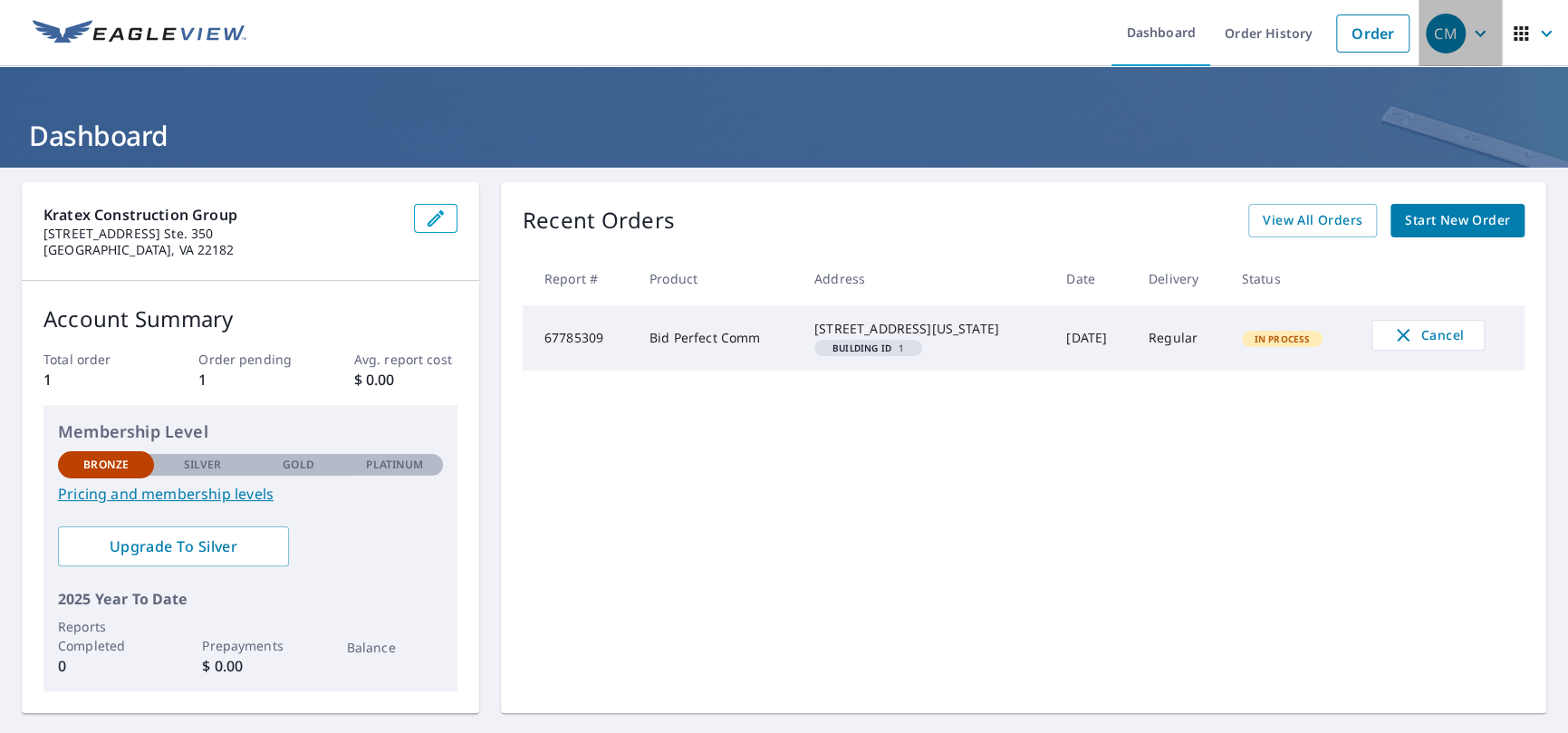
click at [1475, 36] on icon "button" at bounding box center [1480, 33] width 22 height 22
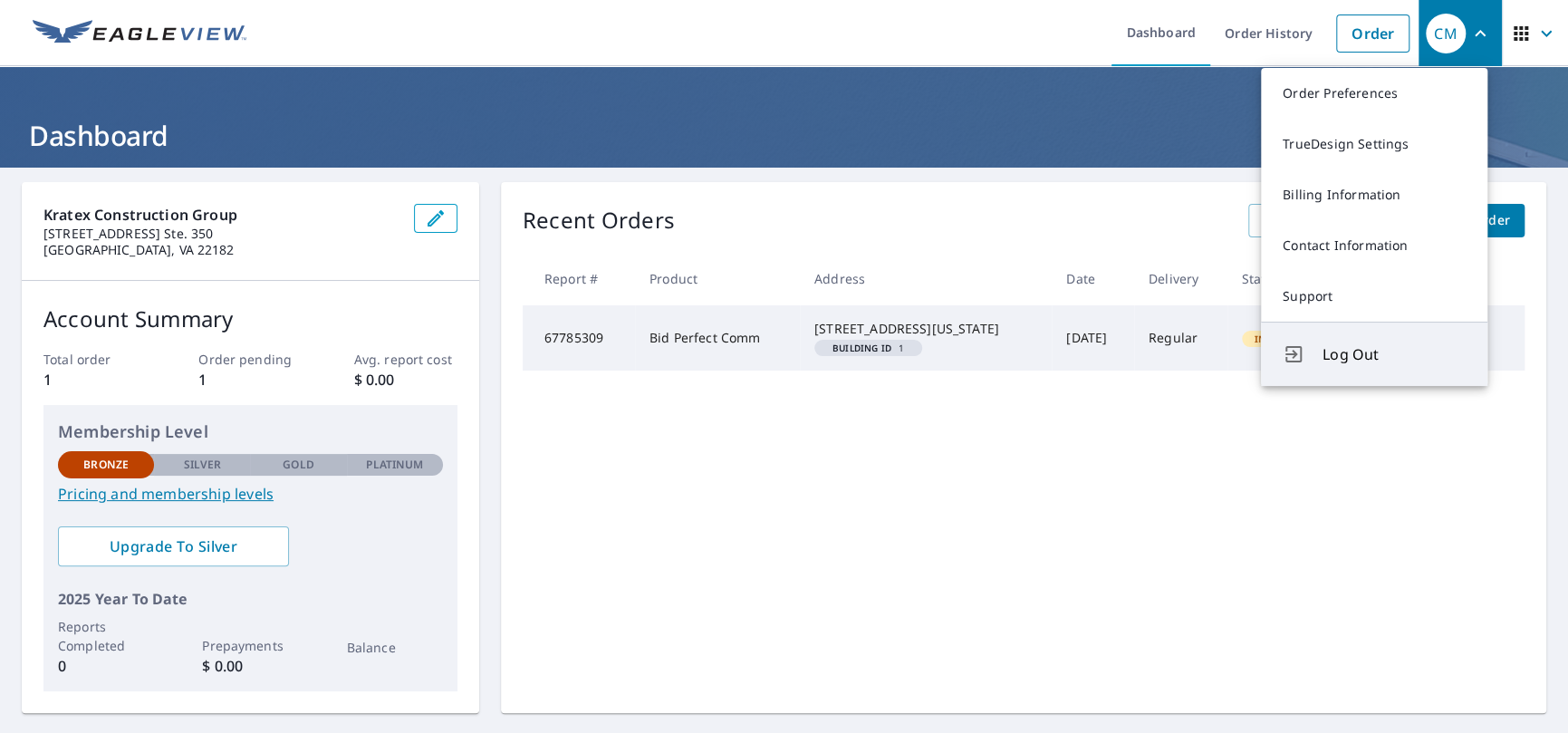
click at [1359, 352] on span "Log Out" at bounding box center [1394, 354] width 143 height 22
